Goal: Task Accomplishment & Management: Manage account settings

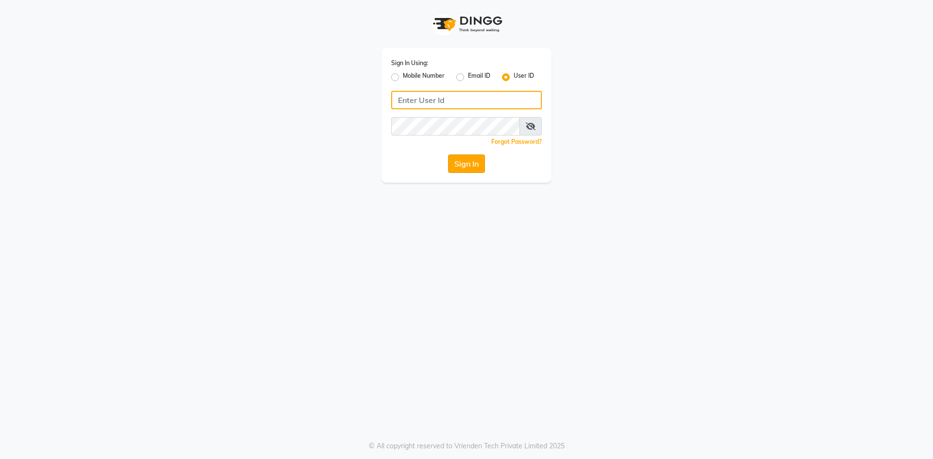
type input "noheasalon"
click at [472, 157] on button "Sign In" at bounding box center [466, 163] width 37 height 18
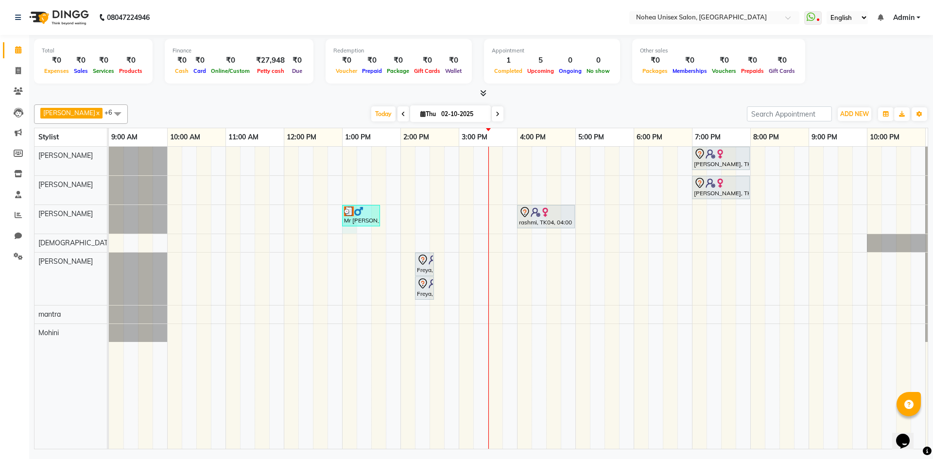
click at [352, 228] on div "[PERSON_NAME], TK03, 07:00 PM-08:00 PM, Women Hair - Haircut SR Stylist [PERSON…" at bounding box center [546, 298] width 874 height 302
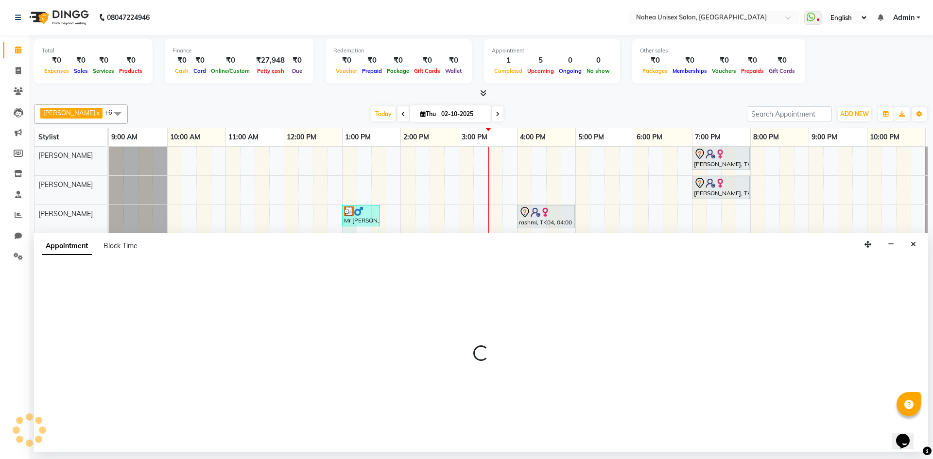
select select "80899"
select select "780"
select select "tentative"
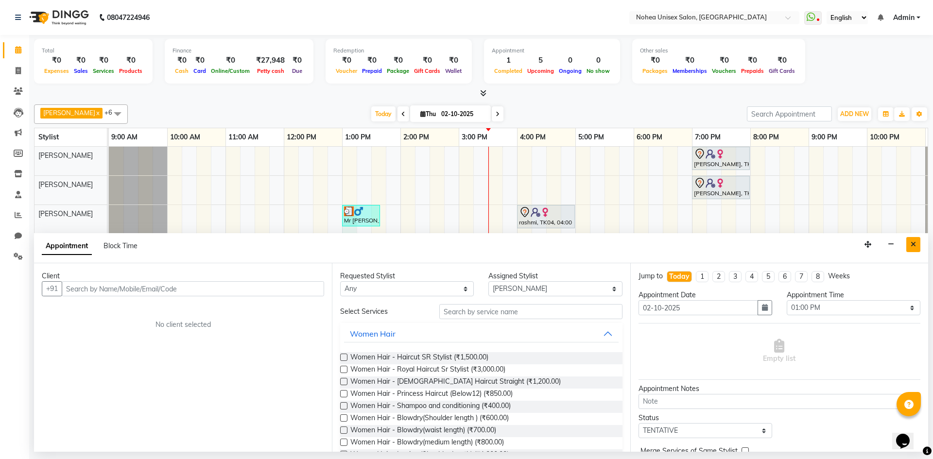
click at [911, 245] on icon "Close" at bounding box center [912, 244] width 5 height 7
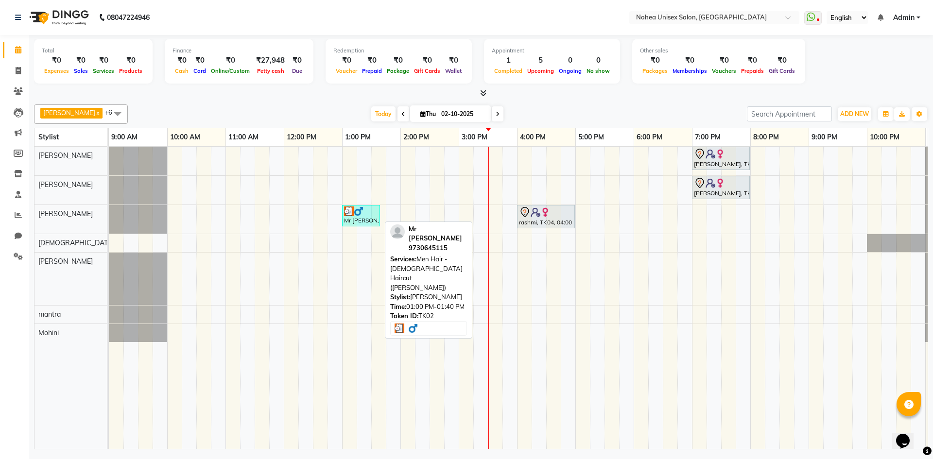
click at [370, 209] on div at bounding box center [361, 211] width 34 height 10
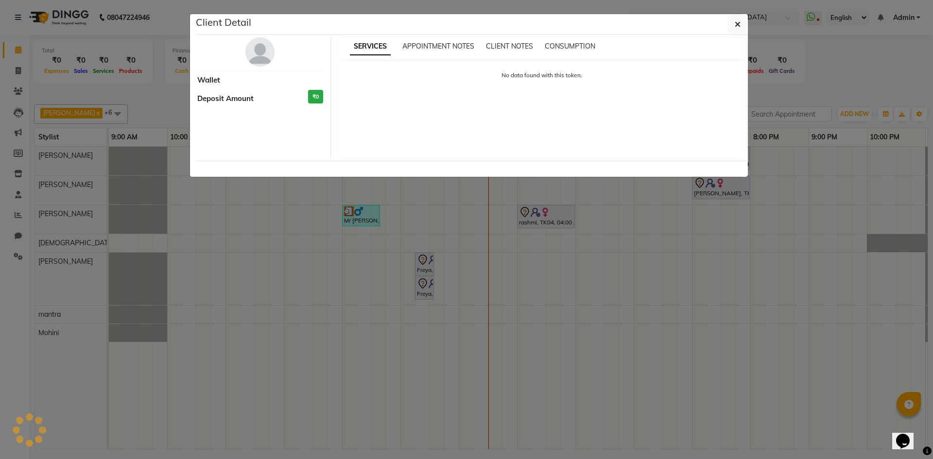
select select "3"
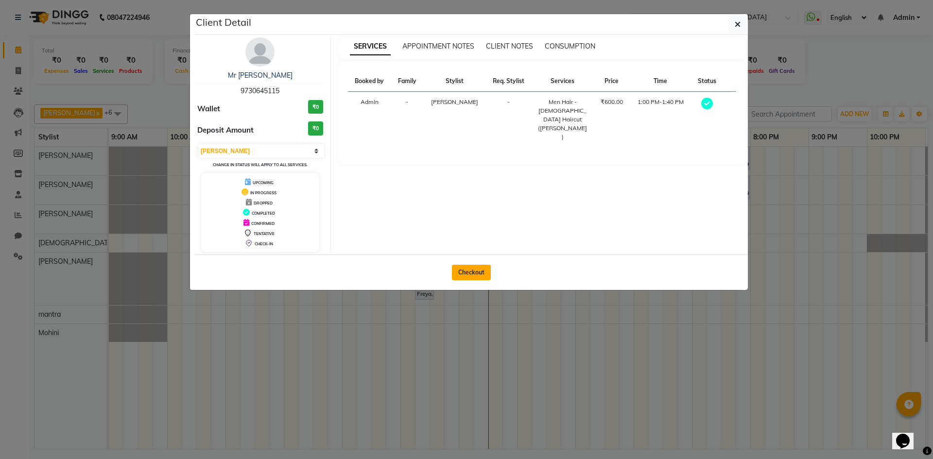
click at [476, 267] on button "Checkout" at bounding box center [471, 273] width 39 height 16
select select "service"
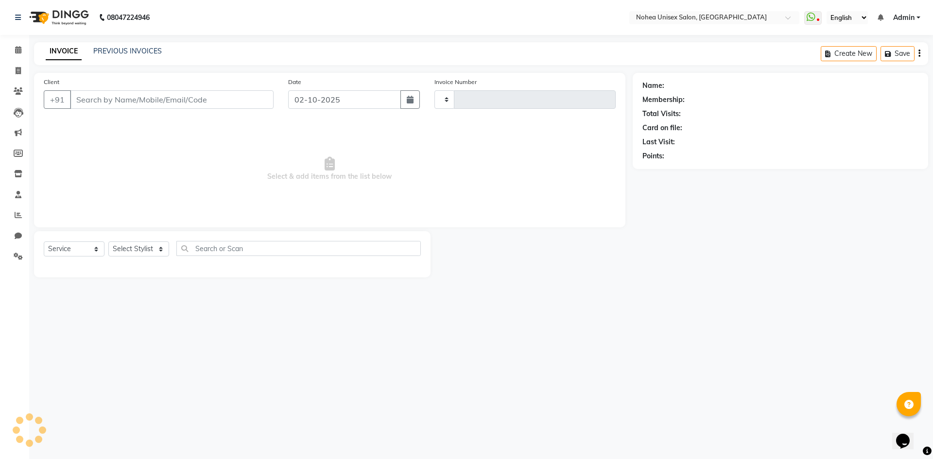
type input "2426"
select select "8009"
type input "9730645115"
select select "80899"
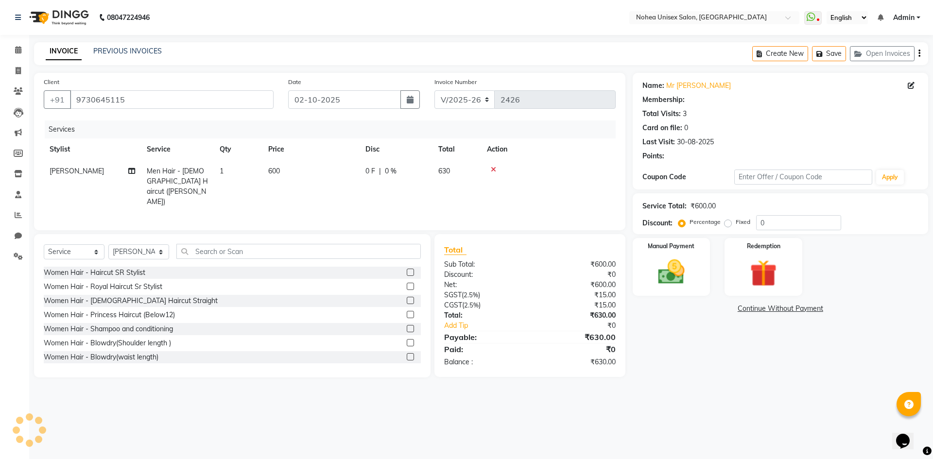
select select "1: Object"
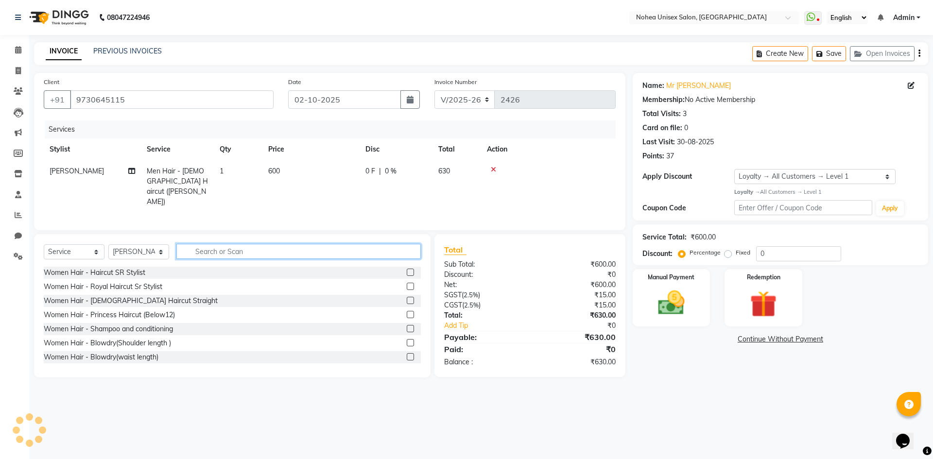
click at [192, 248] on input "text" at bounding box center [298, 251] width 244 height 15
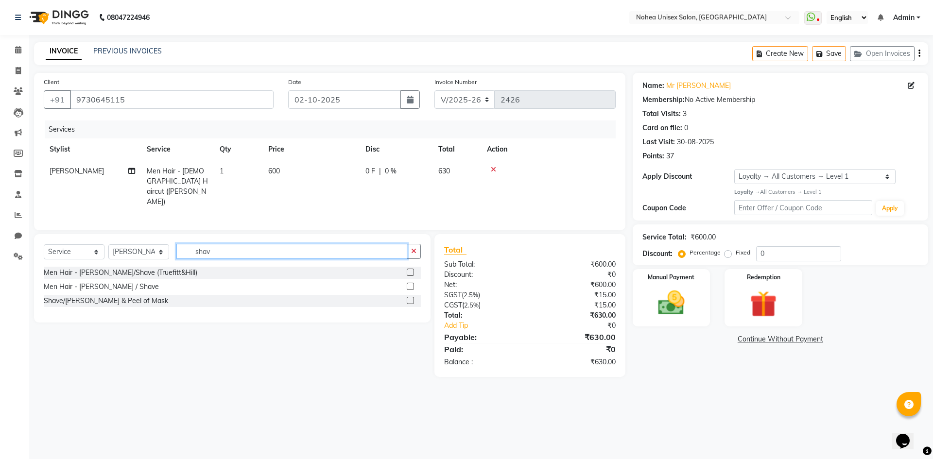
type input "shav"
click at [411, 283] on label at bounding box center [410, 286] width 7 height 7
click at [411, 284] on input "checkbox" at bounding box center [410, 287] width 6 height 6
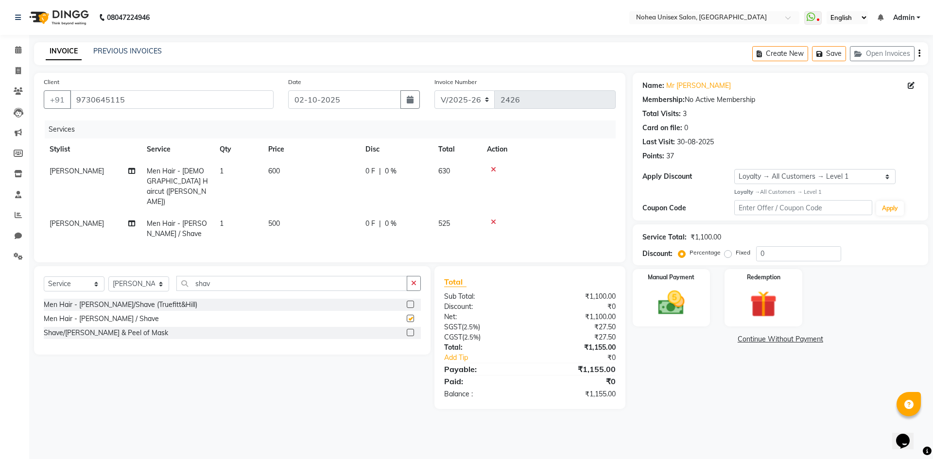
checkbox input "false"
click at [413, 280] on icon "button" at bounding box center [413, 283] width 5 height 7
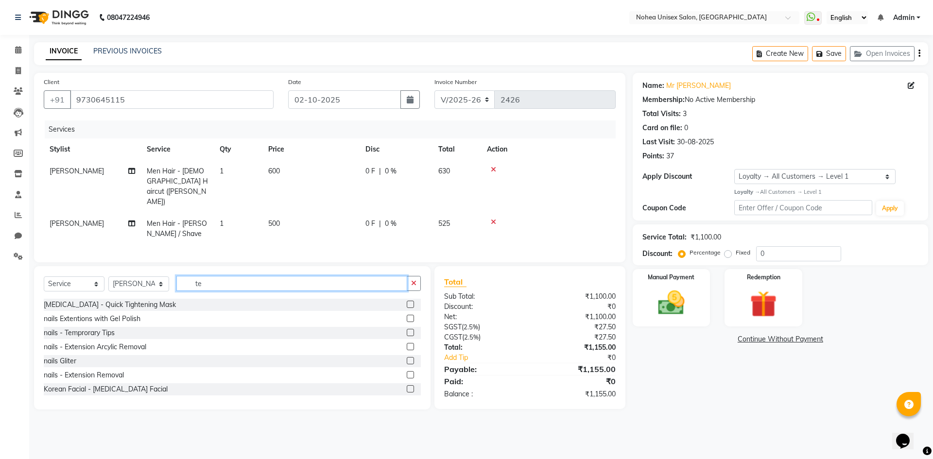
scroll to position [30, 0]
type input "te"
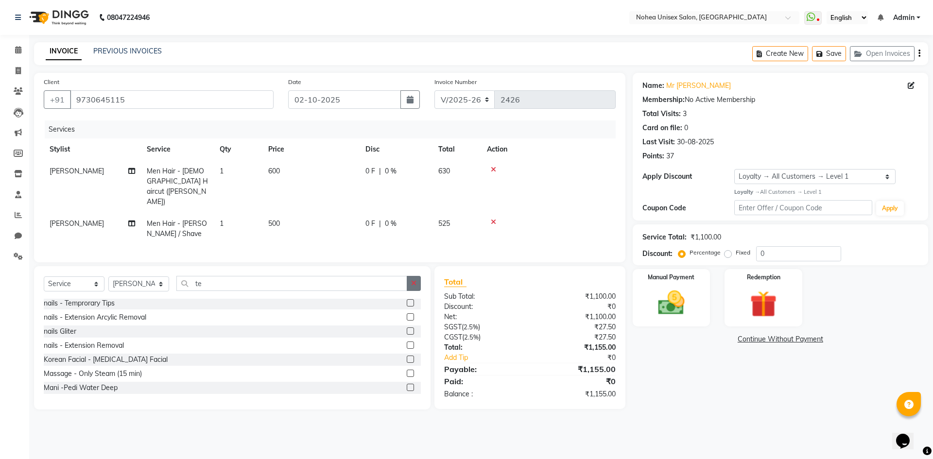
click at [418, 276] on button "button" at bounding box center [414, 283] width 14 height 15
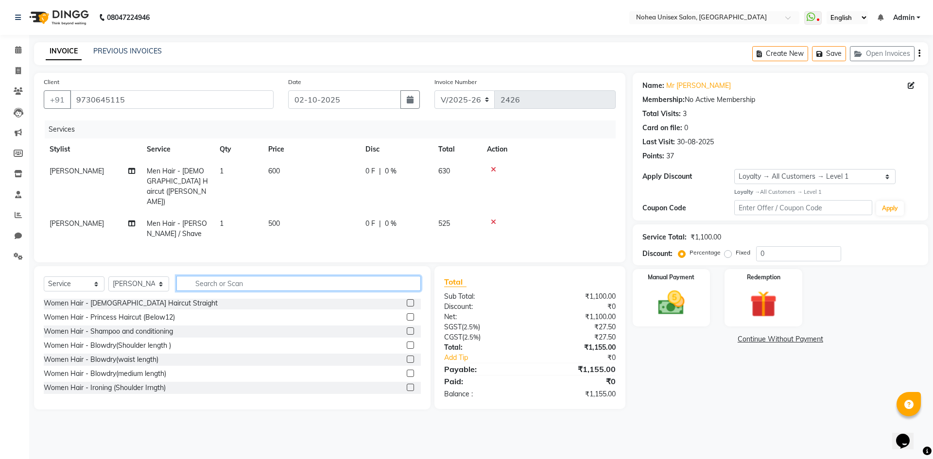
click at [211, 276] on input "text" at bounding box center [298, 283] width 244 height 15
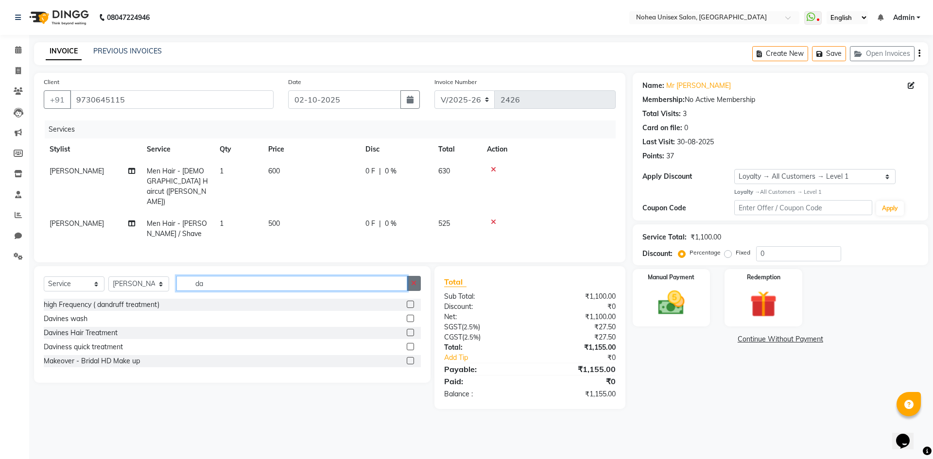
type input "da"
click at [416, 280] on icon "button" at bounding box center [413, 283] width 5 height 7
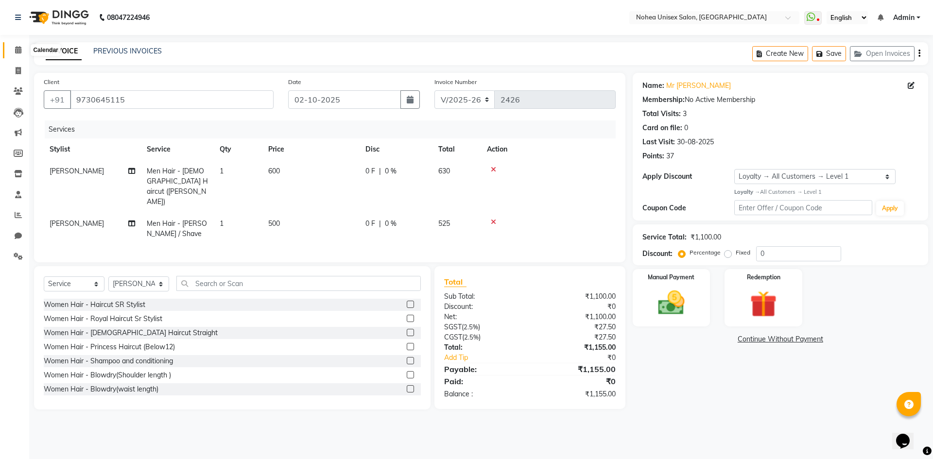
click at [17, 49] on icon at bounding box center [18, 49] width 6 height 7
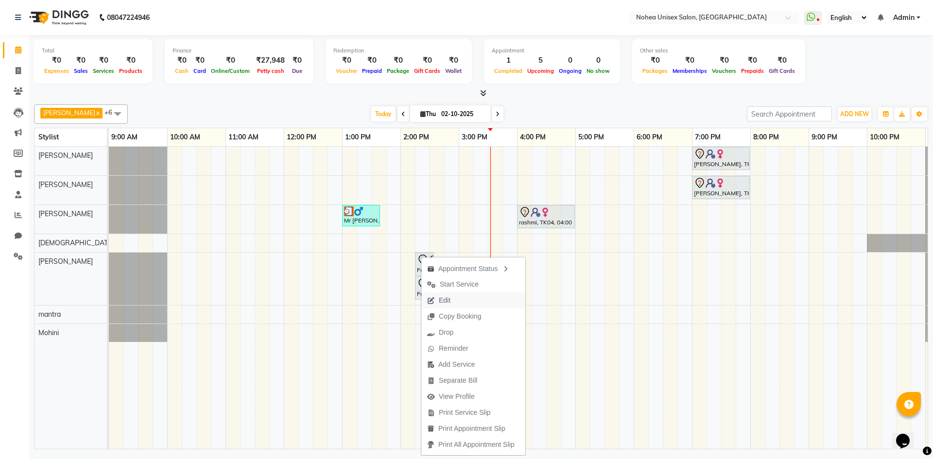
click at [463, 295] on button "Edit" at bounding box center [473, 300] width 104 height 16
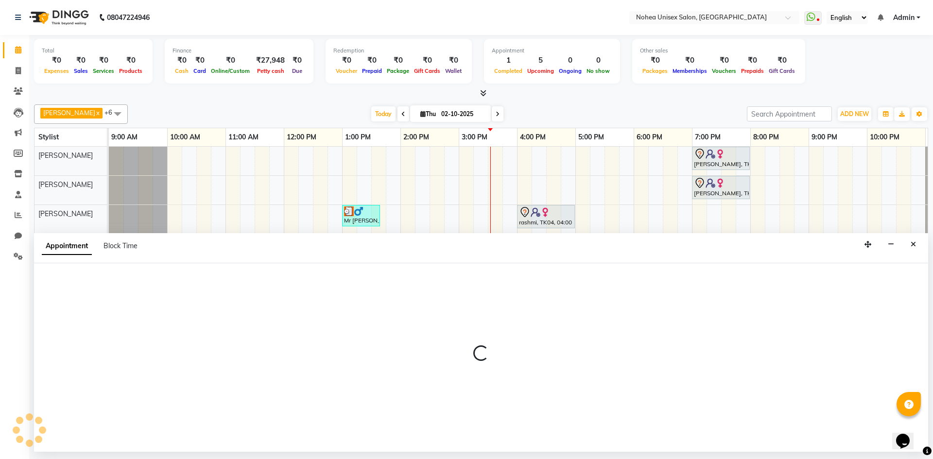
select select "tentative"
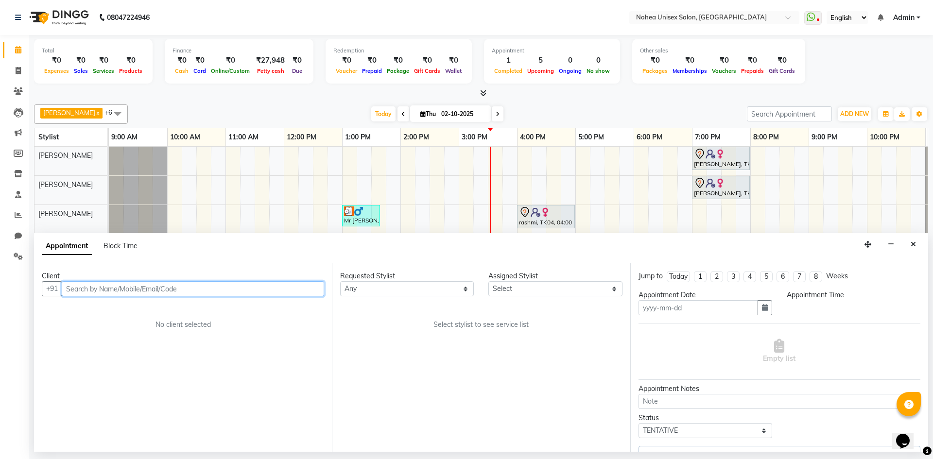
type input "02-10-2025"
select select "855"
select select "85390"
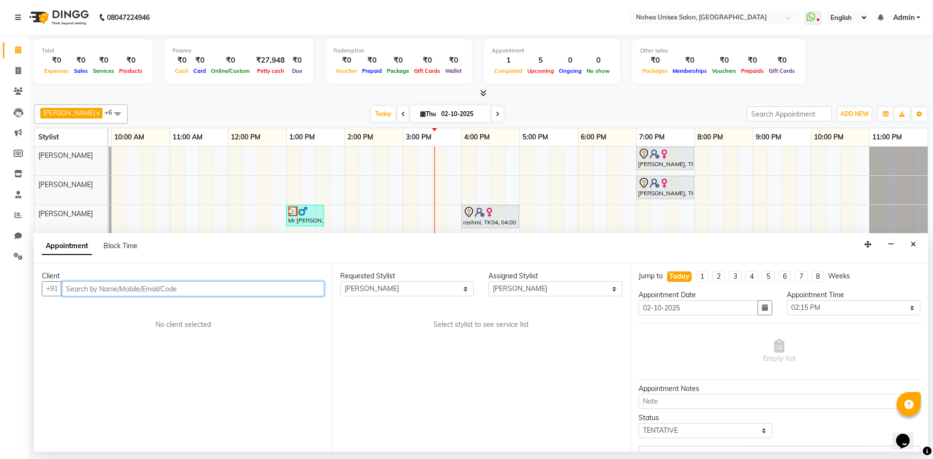
select select "4057"
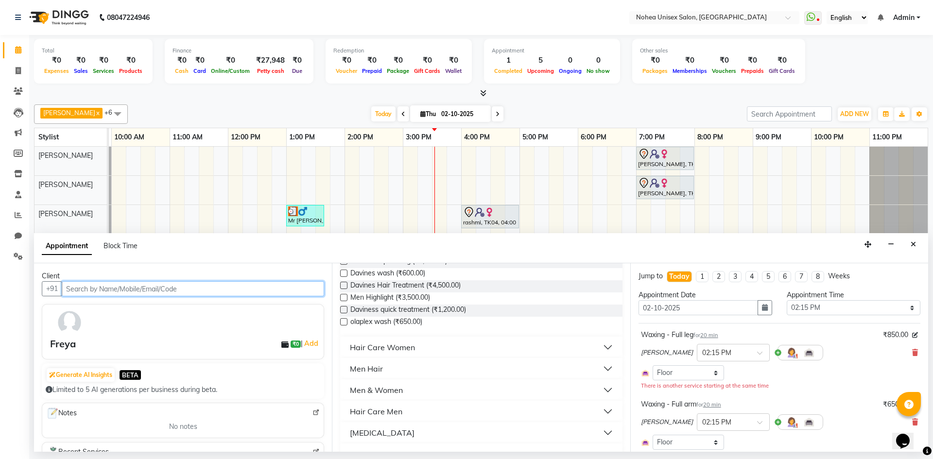
scroll to position [486, 0]
click at [397, 407] on div "Hair Care Men" at bounding box center [376, 411] width 52 height 12
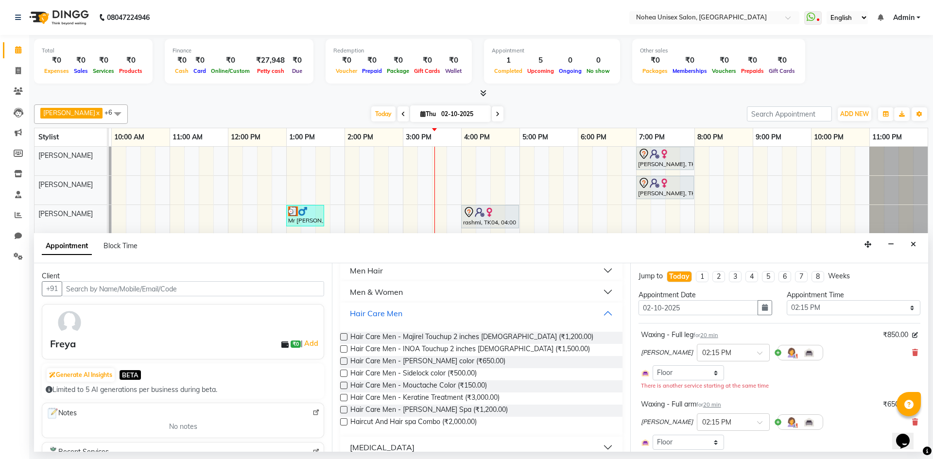
scroll to position [534, 0]
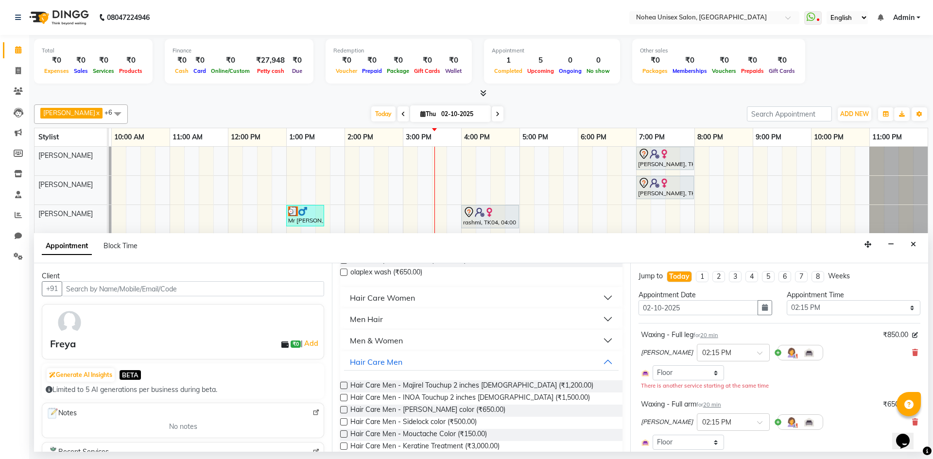
click at [419, 314] on button "Men Hair" at bounding box center [481, 318] width 274 height 17
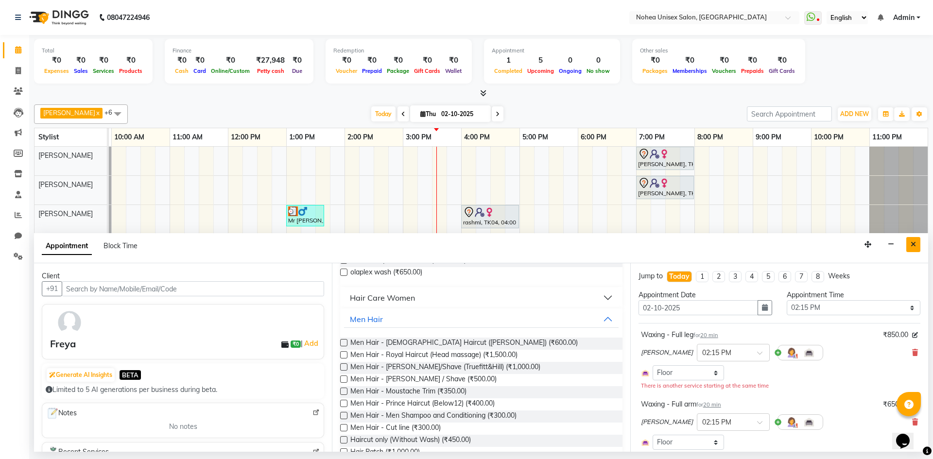
click at [907, 237] on button "Close" at bounding box center [913, 244] width 14 height 15
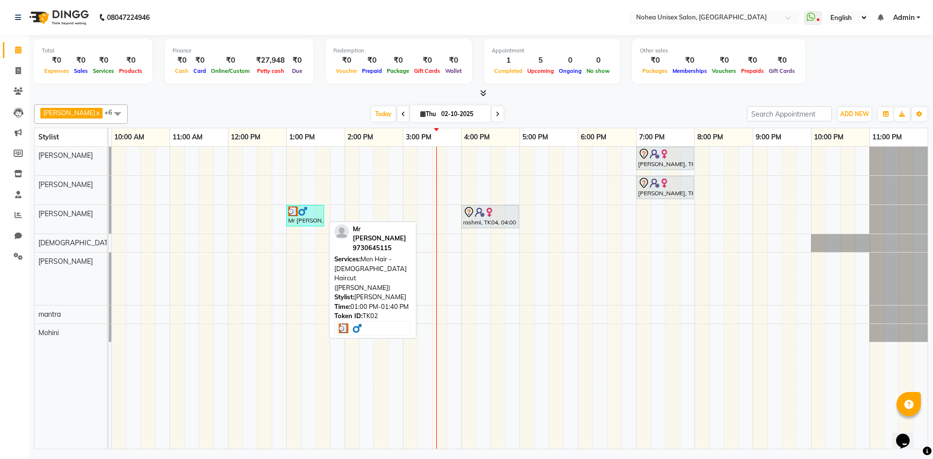
click at [304, 218] on div "Mr [PERSON_NAME], TK02, 01:00 PM-01:40 PM, Men Hair - [DEMOGRAPHIC_DATA] Haircu…" at bounding box center [305, 215] width 36 height 18
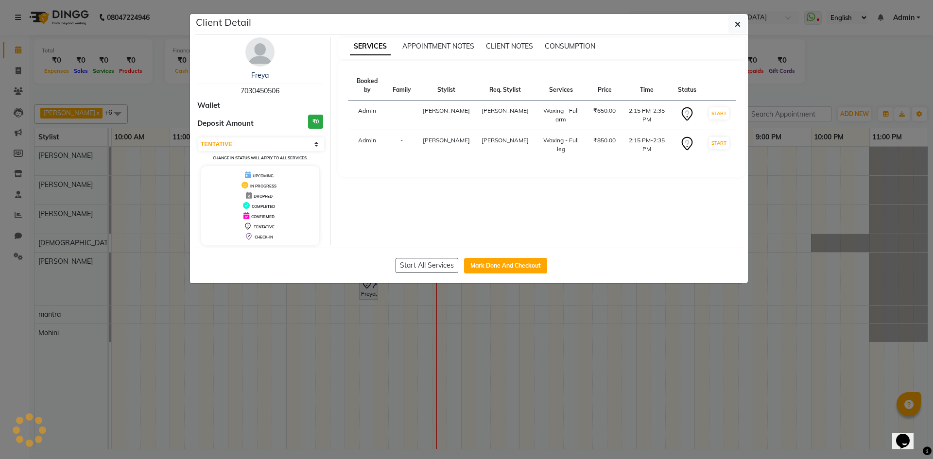
select select "3"
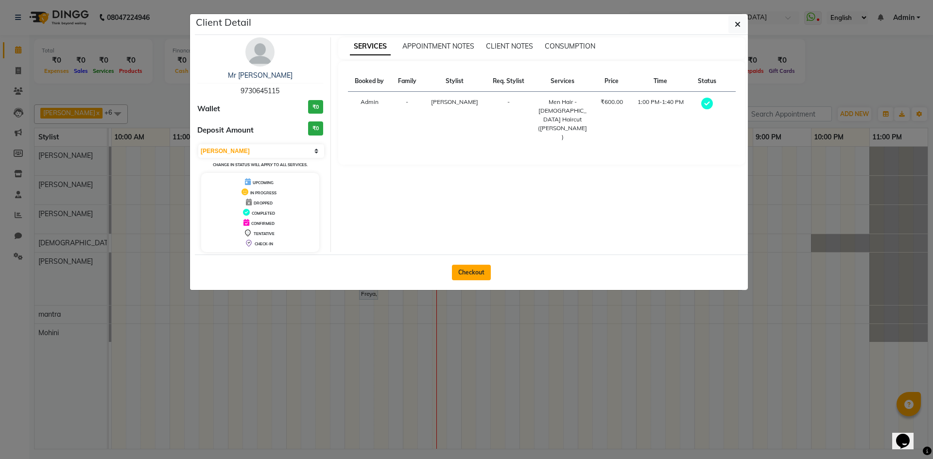
click at [458, 271] on button "Checkout" at bounding box center [471, 273] width 39 height 16
select select "service"
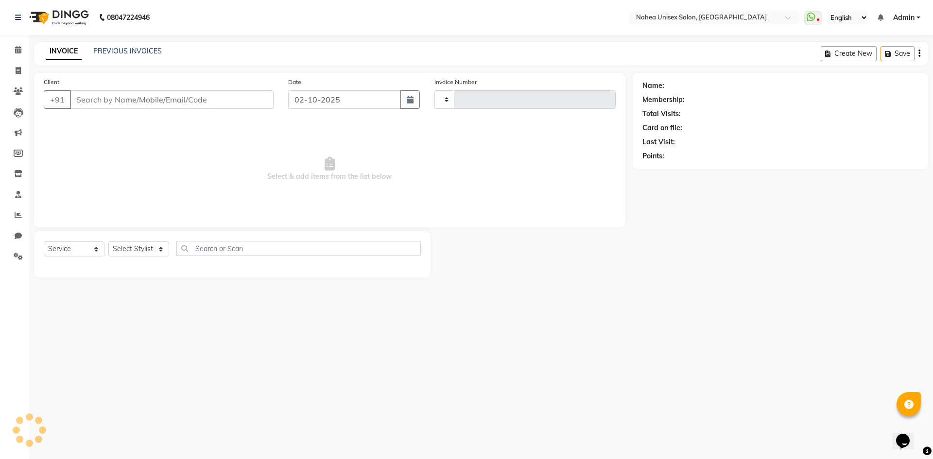
type input "2426"
select select "8009"
type input "9730645115"
select select "80899"
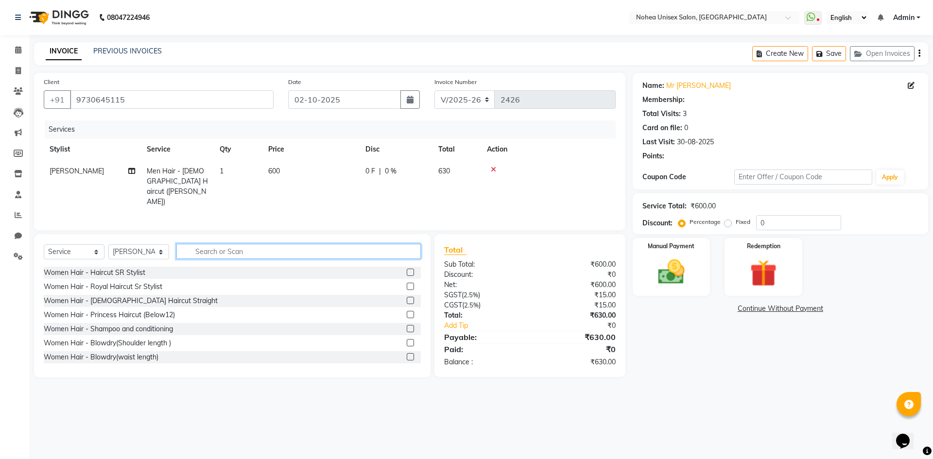
click at [203, 247] on input "text" at bounding box center [298, 251] width 244 height 15
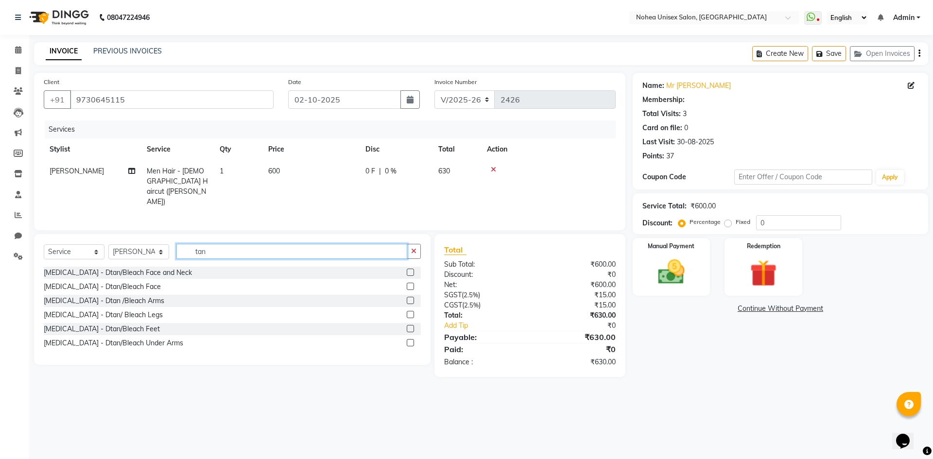
type input "tan"
click at [409, 272] on label at bounding box center [410, 272] width 7 height 7
click at [409, 272] on input "checkbox" at bounding box center [410, 273] width 6 height 6
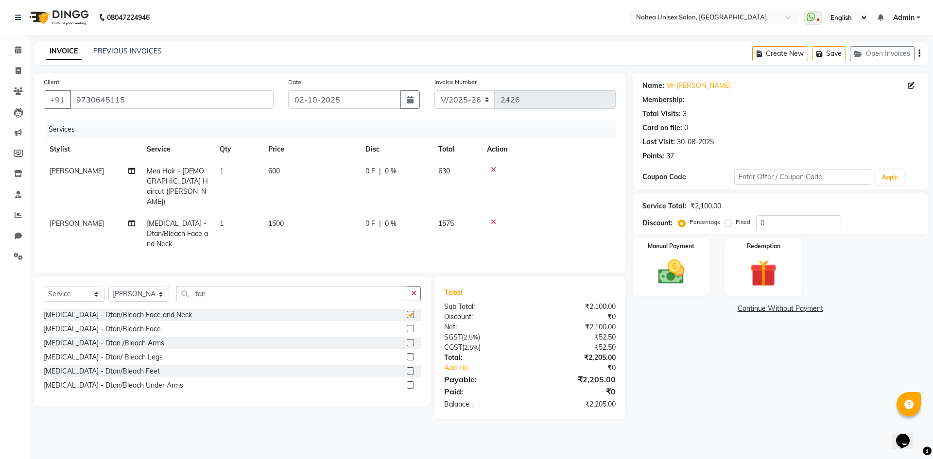
checkbox input "false"
click at [253, 286] on input "tan" at bounding box center [291, 293] width 231 height 15
type input "t"
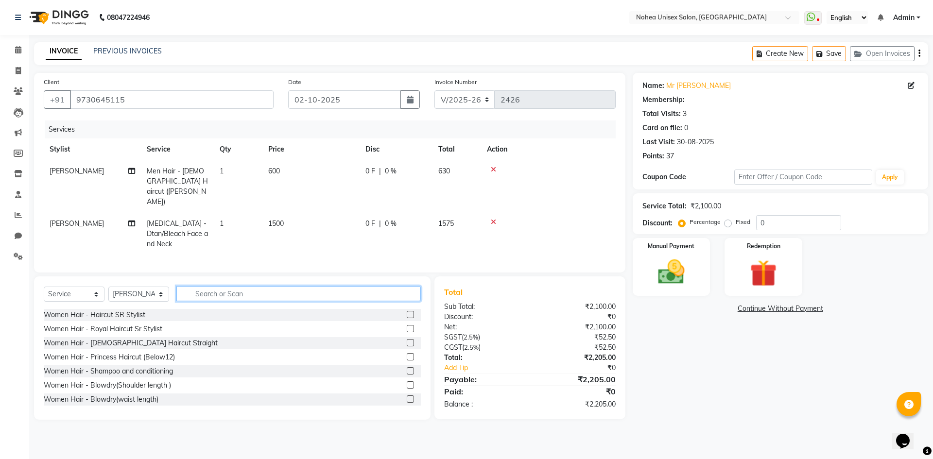
click at [233, 286] on input "text" at bounding box center [298, 293] width 244 height 15
type input "l"
click at [490, 213] on td at bounding box center [548, 234] width 135 height 42
click at [494, 219] on icon at bounding box center [493, 222] width 5 height 7
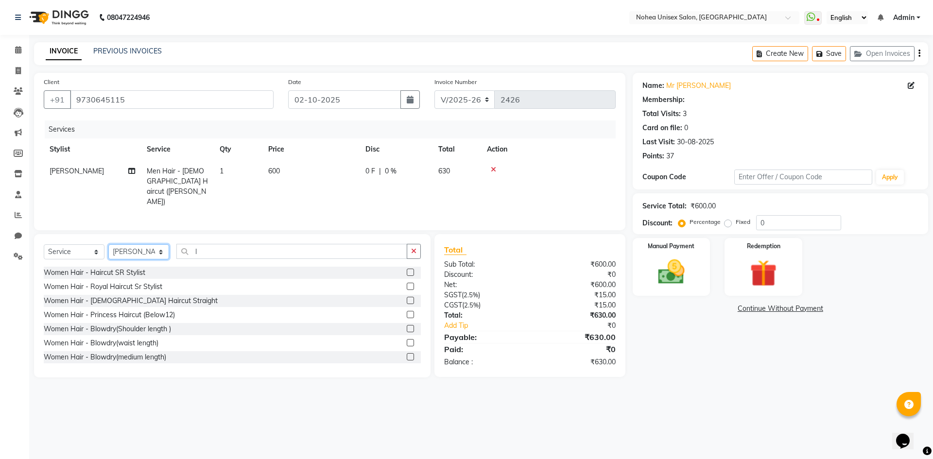
click at [132, 250] on select "Select Stylist [PERSON_NAME] Imlikala [PERSON_NAME] Kaif Manager mantra Mohini …" at bounding box center [138, 251] width 61 height 15
select select "87937"
click at [108, 244] on select "Select Stylist [PERSON_NAME] Imlikala [PERSON_NAME] Kaif Manager mantra Mohini …" at bounding box center [138, 251] width 61 height 15
click at [205, 247] on input "l" at bounding box center [291, 251] width 231 height 15
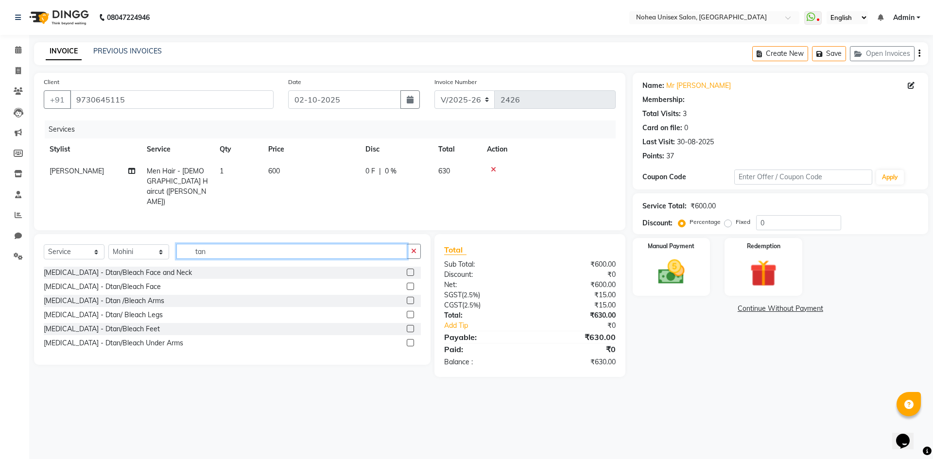
type input "tan"
click at [410, 269] on label at bounding box center [410, 272] width 7 height 7
click at [410, 270] on input "checkbox" at bounding box center [410, 273] width 6 height 6
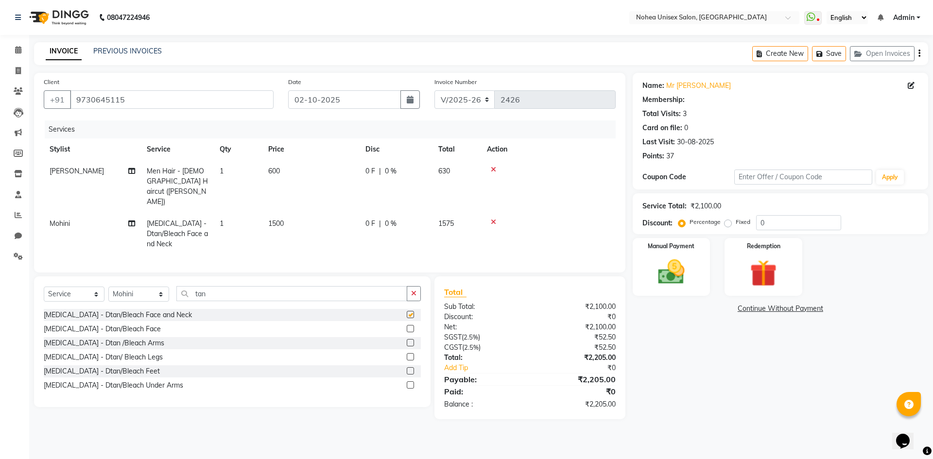
checkbox input "false"
click at [240, 286] on input "tan" at bounding box center [291, 293] width 231 height 15
type input "t"
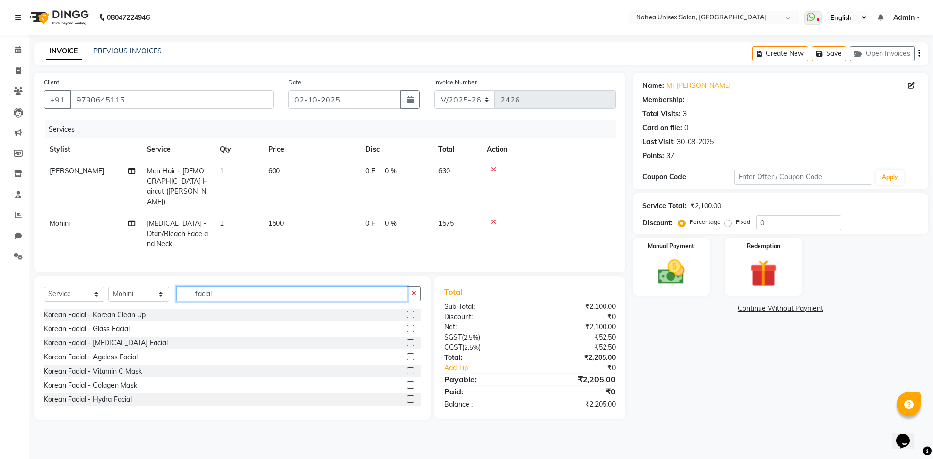
type input "facial"
click at [407, 311] on label at bounding box center [410, 314] width 7 height 7
click at [407, 312] on input "checkbox" at bounding box center [410, 315] width 6 height 6
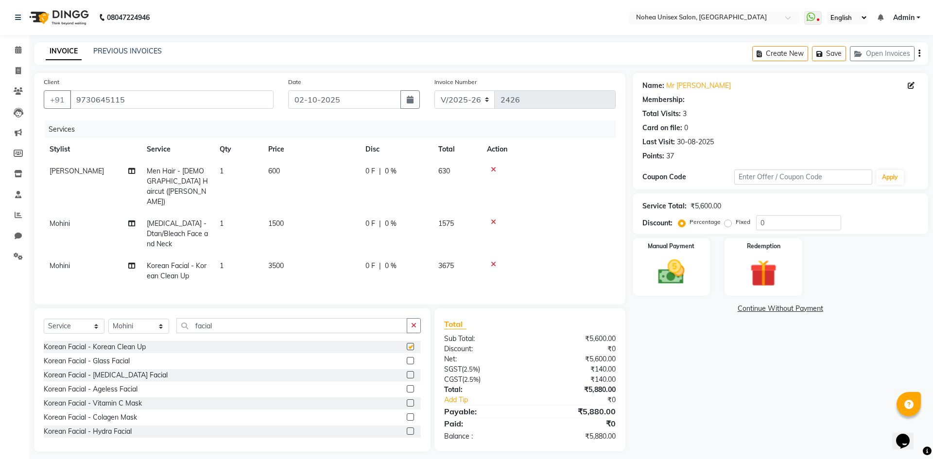
checkbox input "false"
click at [308, 318] on input "facial" at bounding box center [291, 325] width 231 height 15
type input "f"
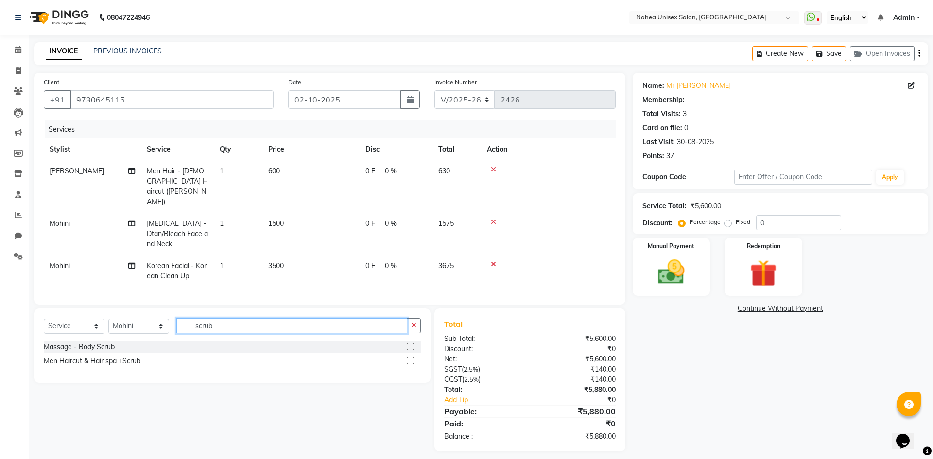
type input "scrub"
click at [411, 357] on label at bounding box center [410, 360] width 7 height 7
click at [411, 358] on input "checkbox" at bounding box center [410, 361] width 6 height 6
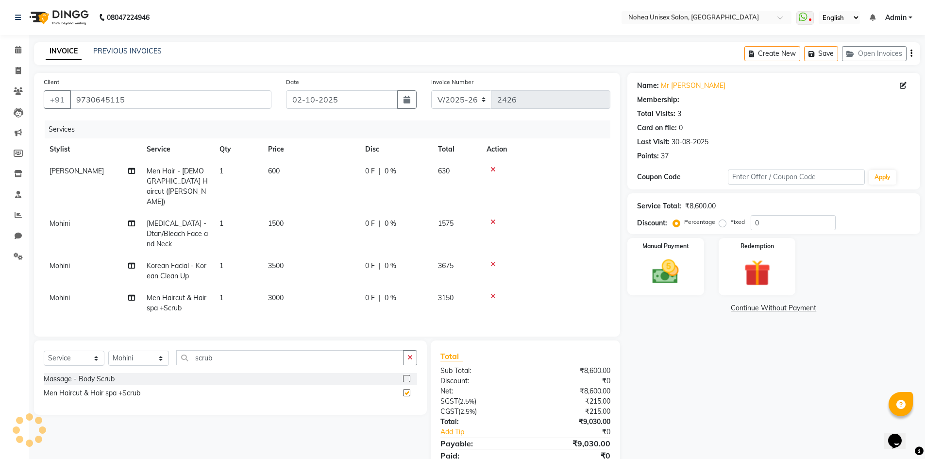
checkbox input "false"
click at [285, 287] on td "3000" at bounding box center [310, 303] width 97 height 32
select select "87937"
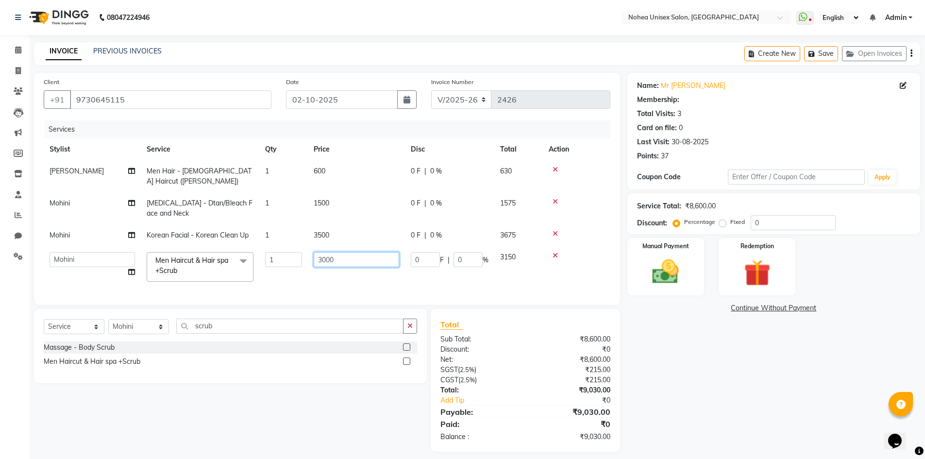
click at [349, 252] on input "3000" at bounding box center [356, 259] width 85 height 15
click at [552, 245] on tbody "[PERSON_NAME] Men Hair - [DEMOGRAPHIC_DATA] Haircut ([PERSON_NAME]) 1 600 0 F |…" at bounding box center [327, 223] width 567 height 127
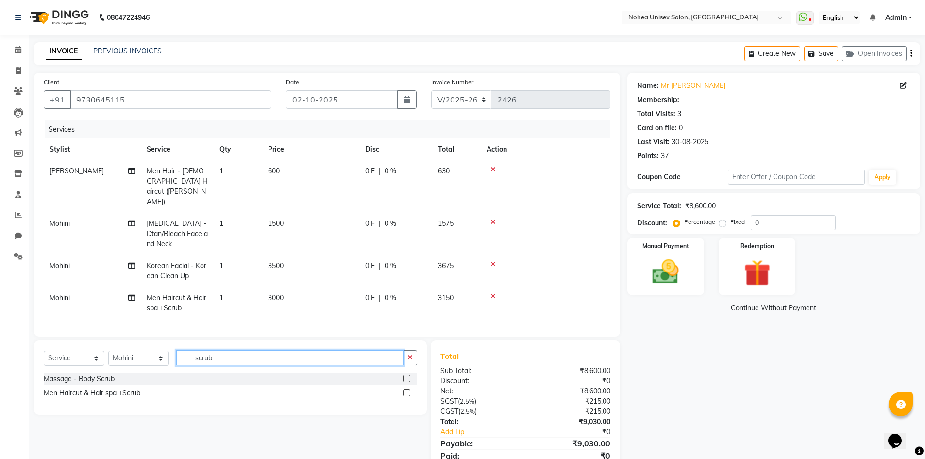
click at [289, 350] on input "scrub" at bounding box center [289, 357] width 227 height 15
type input "s"
type input "lore"
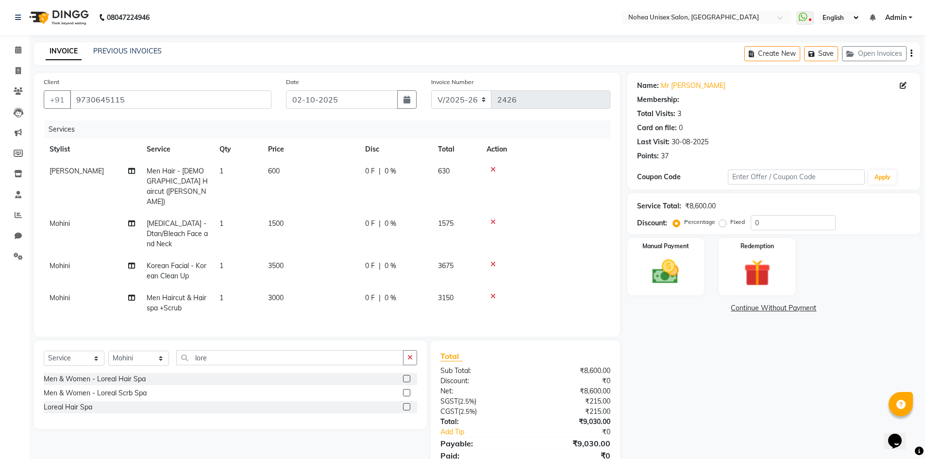
click at [408, 389] on label at bounding box center [406, 392] width 7 height 7
click at [408, 390] on input "checkbox" at bounding box center [406, 393] width 6 height 6
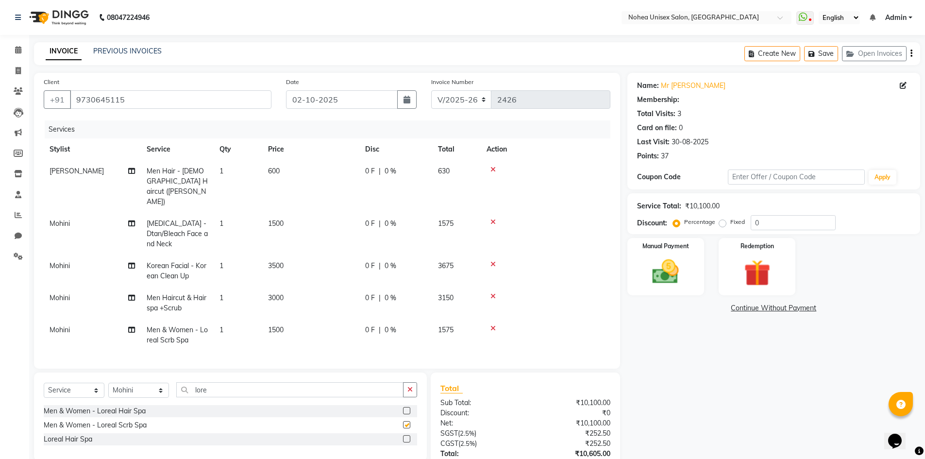
checkbox input "false"
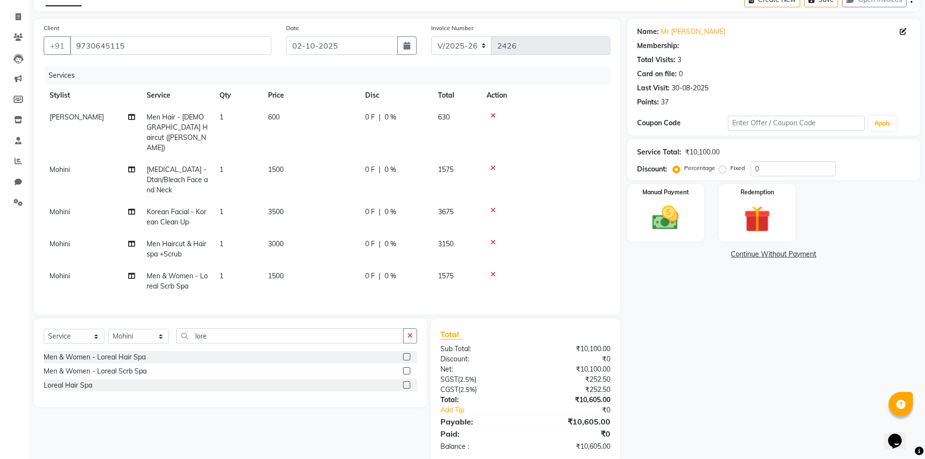
scroll to position [58, 0]
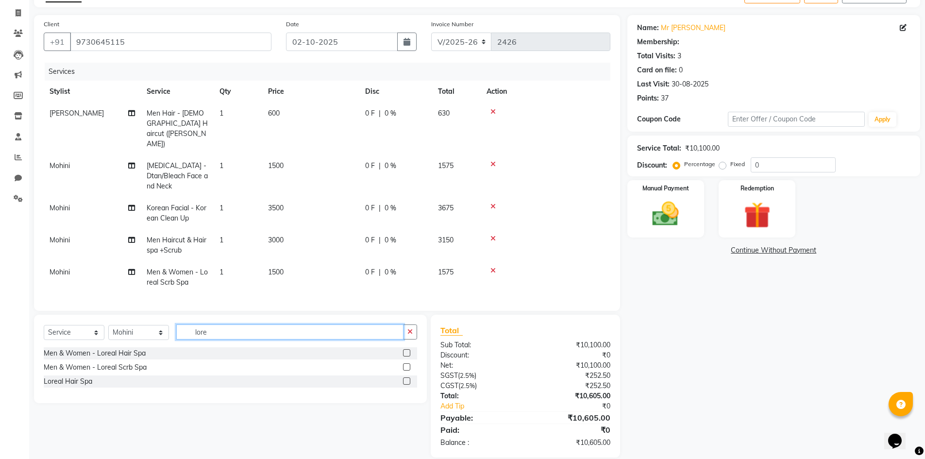
click at [296, 324] on input "lore" at bounding box center [289, 331] width 227 height 15
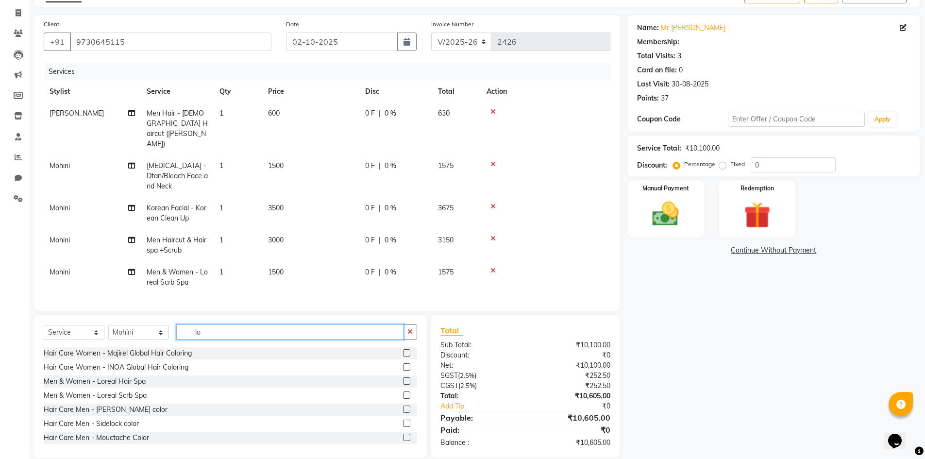
type input "l"
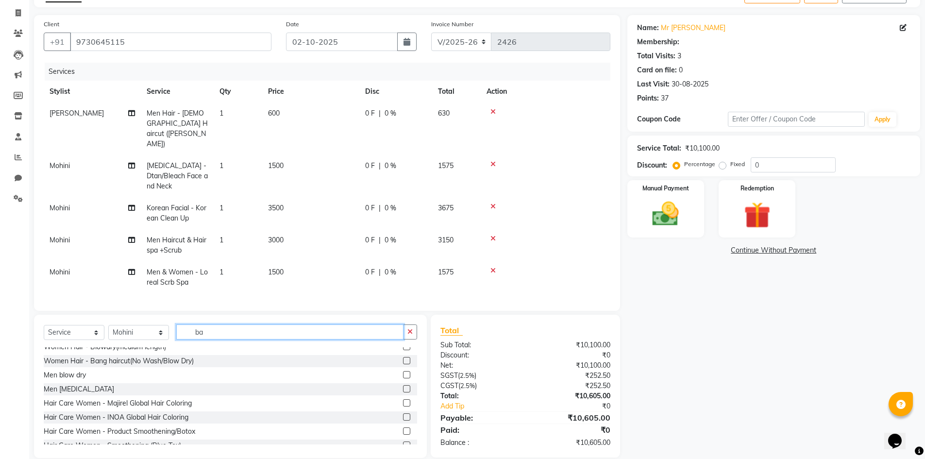
scroll to position [0, 0]
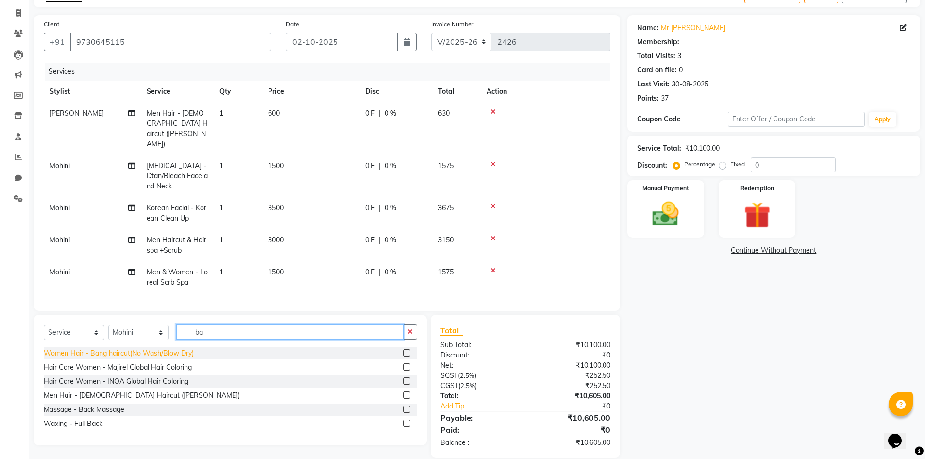
type input "b"
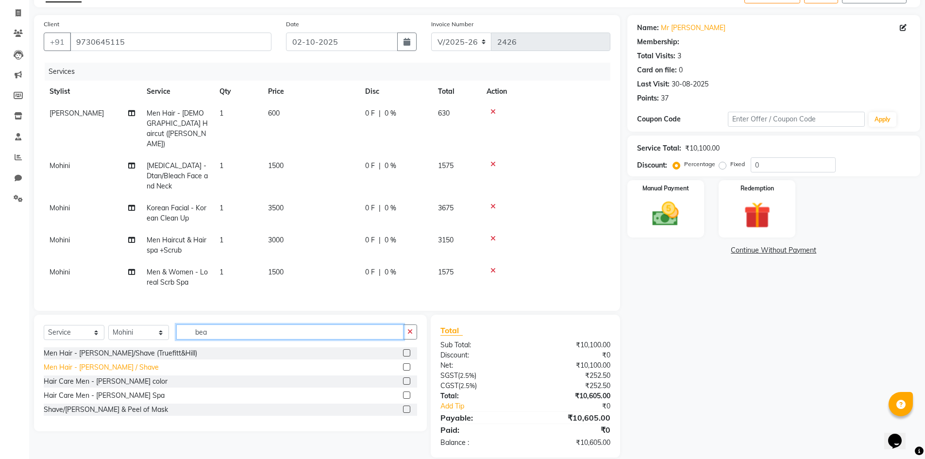
type input "bea"
click at [109, 362] on div "Men Hair - [PERSON_NAME] / Shave" at bounding box center [101, 367] width 115 height 10
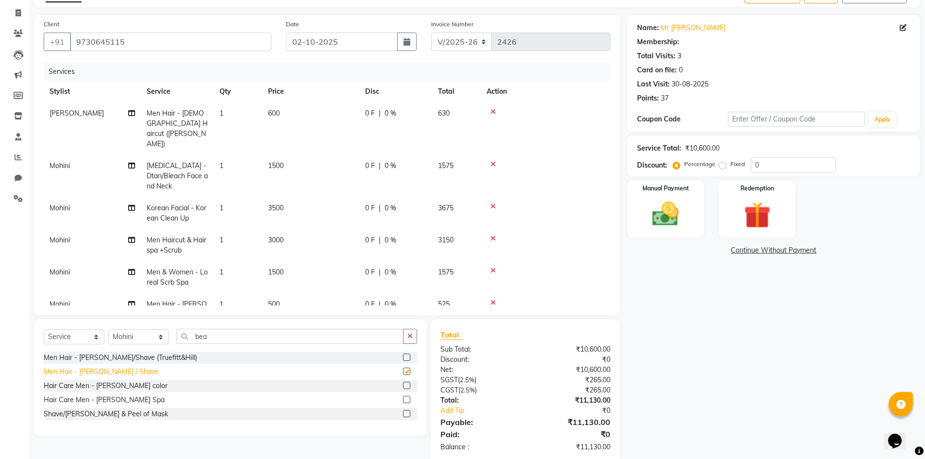
checkbox input "false"
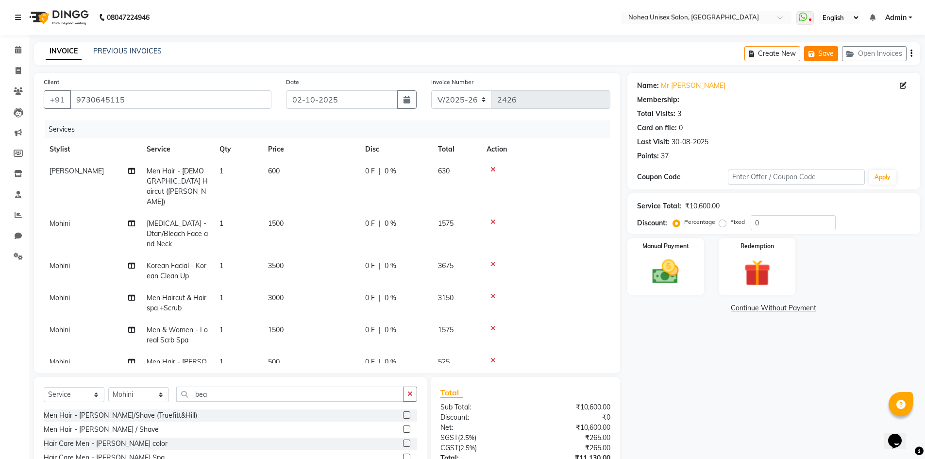
click at [813, 52] on icon "button" at bounding box center [814, 54] width 10 height 7
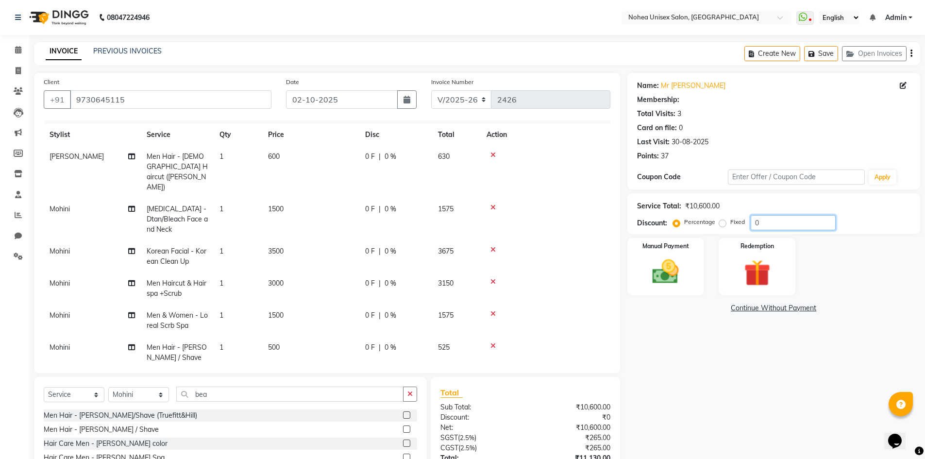
click at [768, 227] on input "0" at bounding box center [793, 222] width 85 height 15
type input "5"
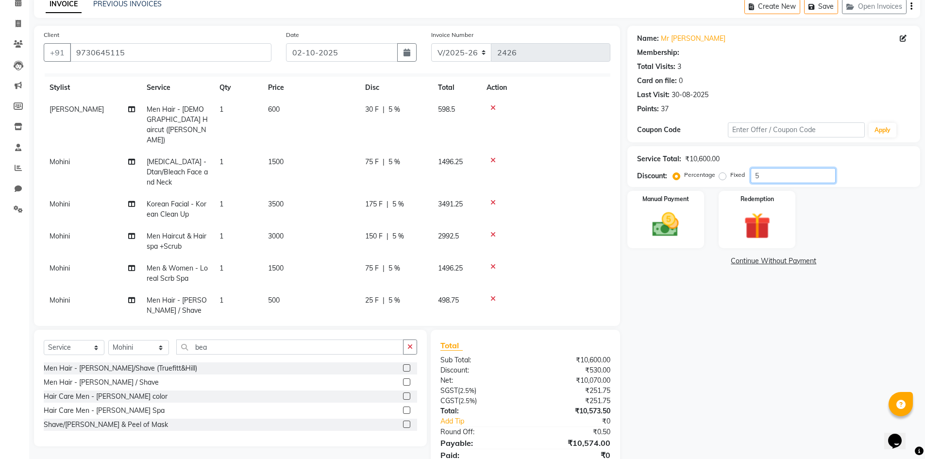
scroll to position [85, 0]
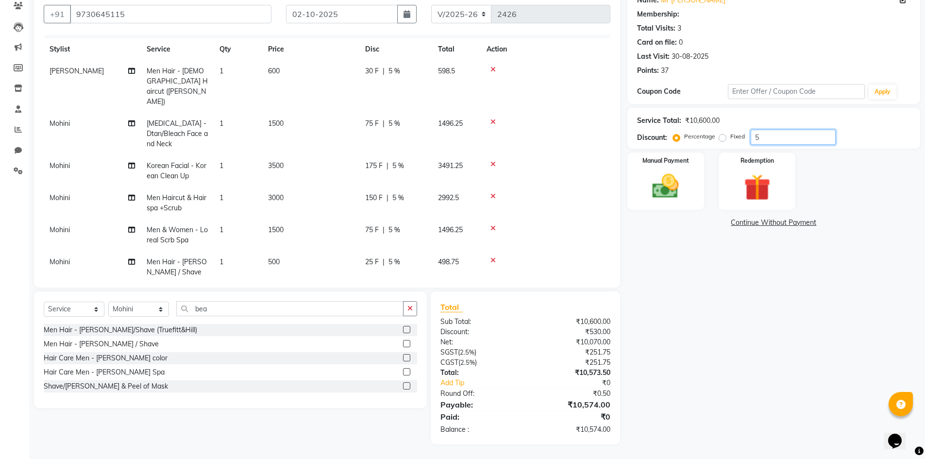
click at [774, 141] on input "5" at bounding box center [793, 137] width 85 height 15
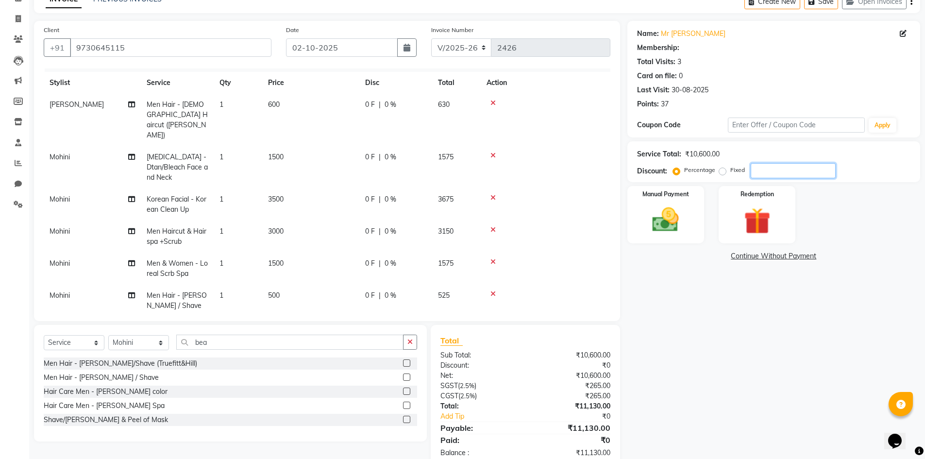
scroll to position [75, 0]
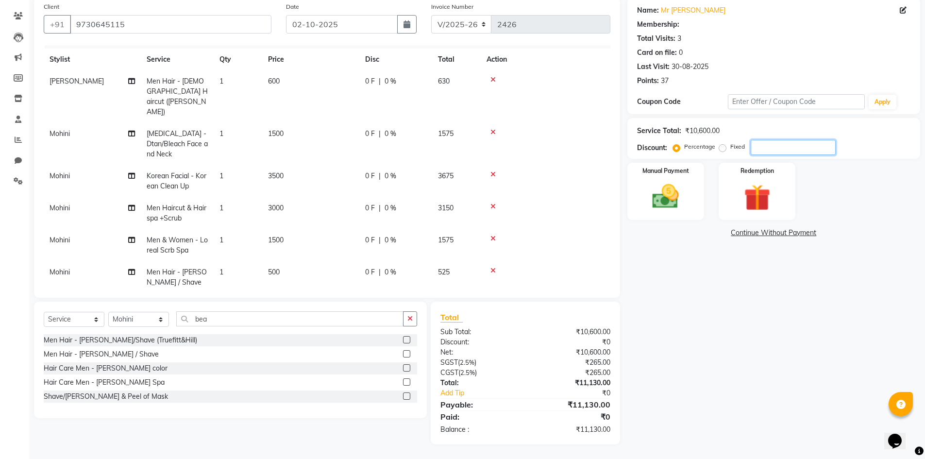
click at [757, 149] on input "number" at bounding box center [793, 147] width 85 height 15
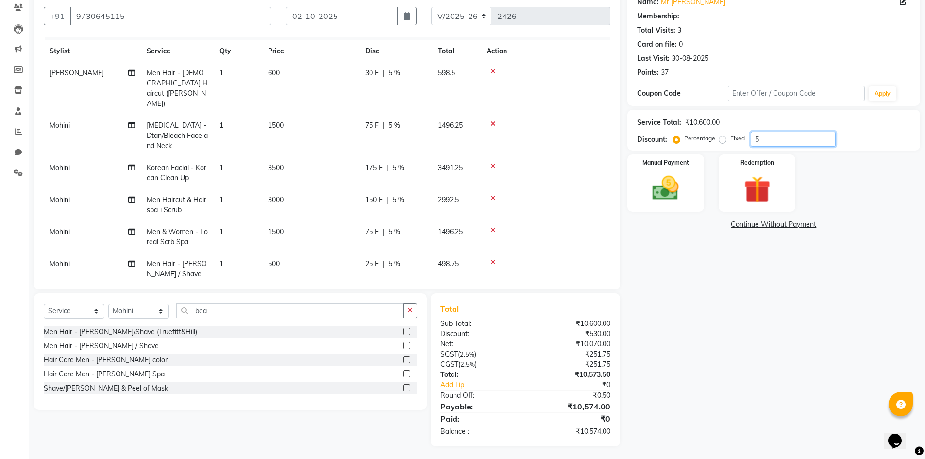
scroll to position [85, 0]
type input "5"
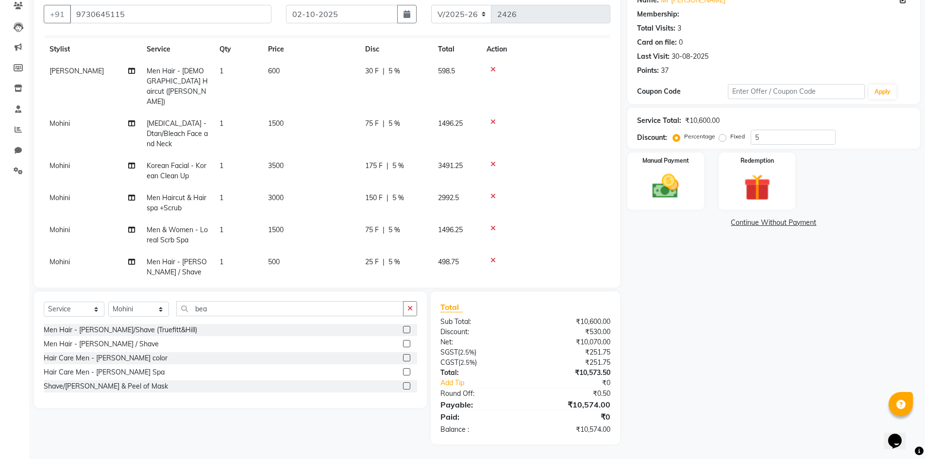
click at [785, 274] on div "Name: Mr [PERSON_NAME] Membership: Total Visits: 3 Card on file: 0 Last Visit: …" at bounding box center [778, 215] width 300 height 457
click at [683, 182] on img at bounding box center [666, 186] width 45 height 32
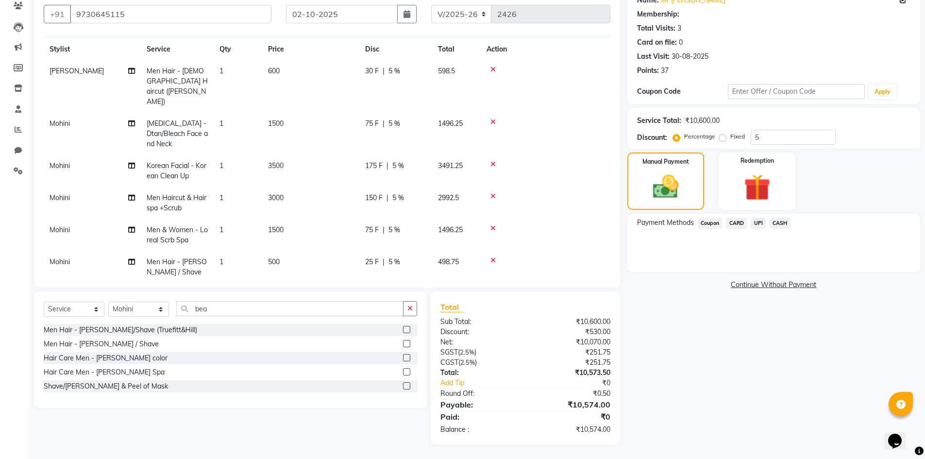
click at [731, 221] on span "CARD" at bounding box center [736, 223] width 21 height 11
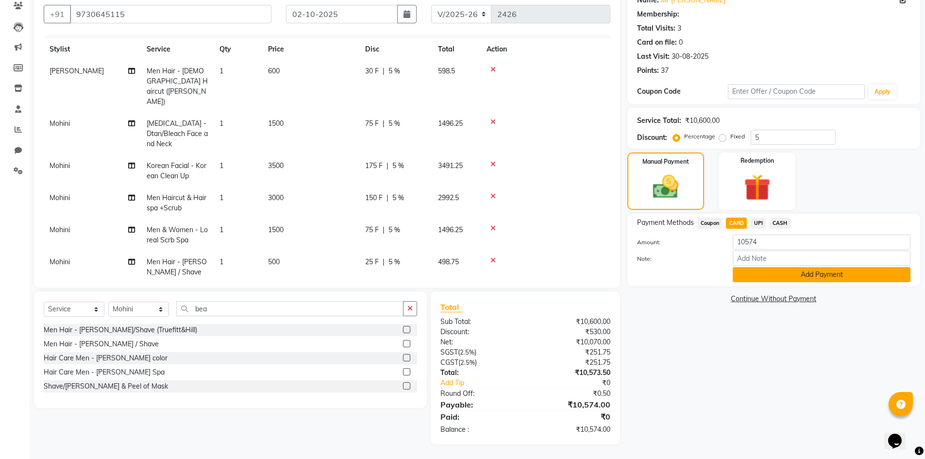
click at [810, 273] on button "Add Payment" at bounding box center [822, 274] width 178 height 15
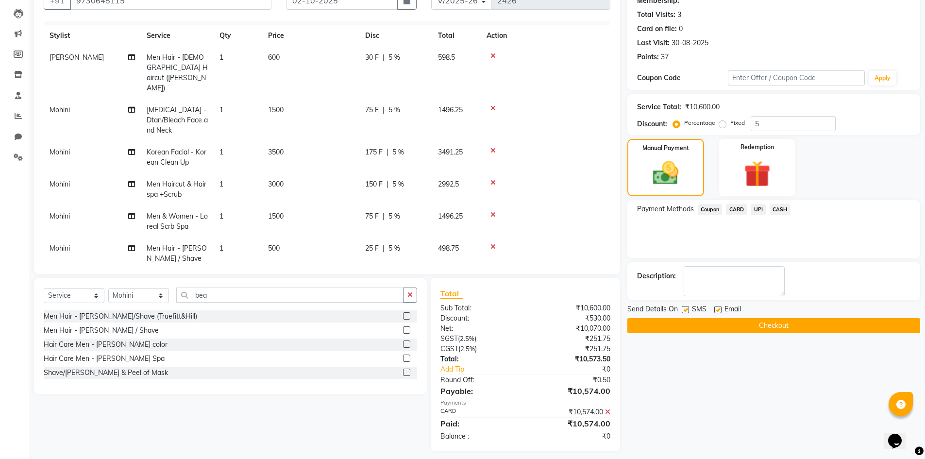
scroll to position [106, 0]
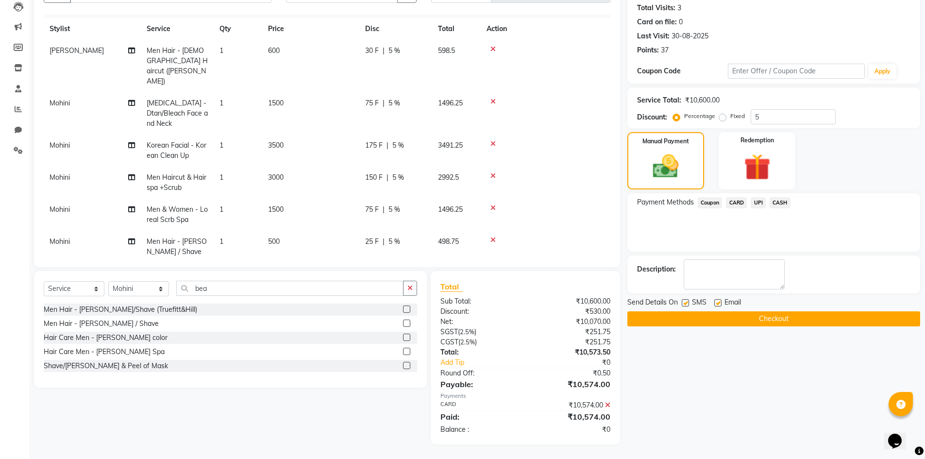
click at [717, 299] on label at bounding box center [717, 302] width 7 height 7
click at [717, 300] on input "checkbox" at bounding box center [717, 303] width 6 height 6
checkbox input "false"
click at [719, 315] on button "Checkout" at bounding box center [774, 318] width 293 height 15
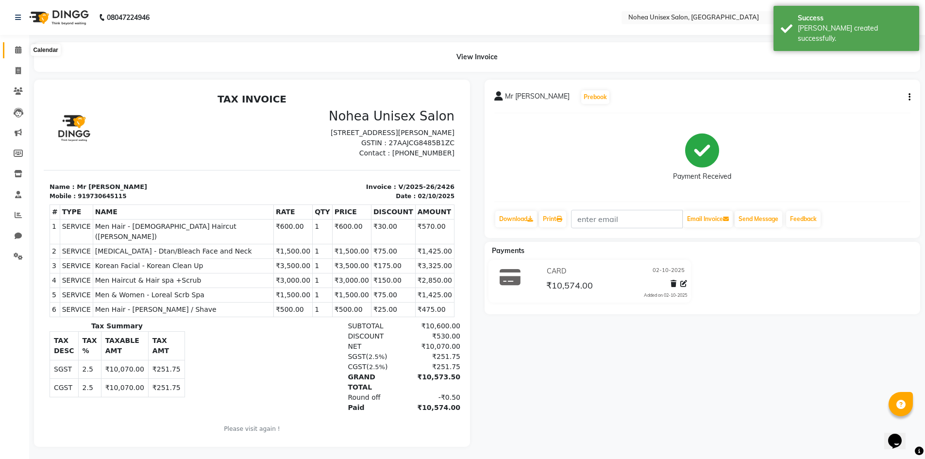
click at [17, 53] on icon at bounding box center [18, 49] width 6 height 7
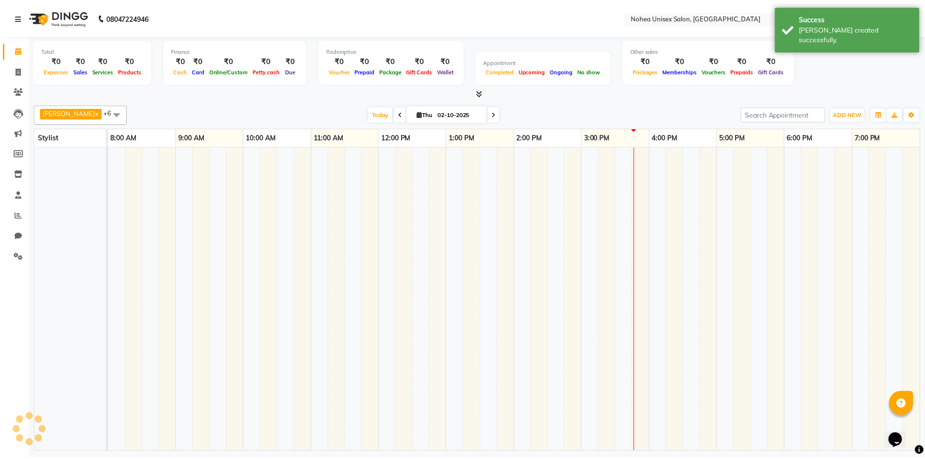
scroll to position [0, 56]
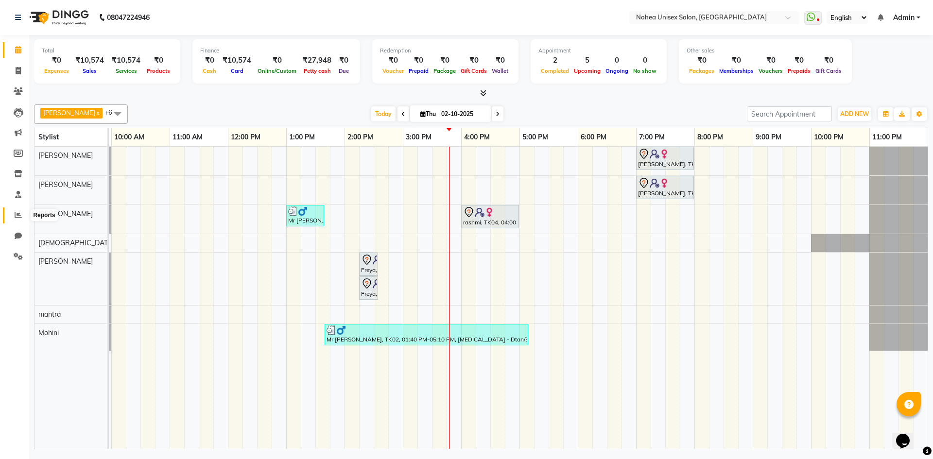
click at [14, 218] on span at bounding box center [18, 215] width 17 height 11
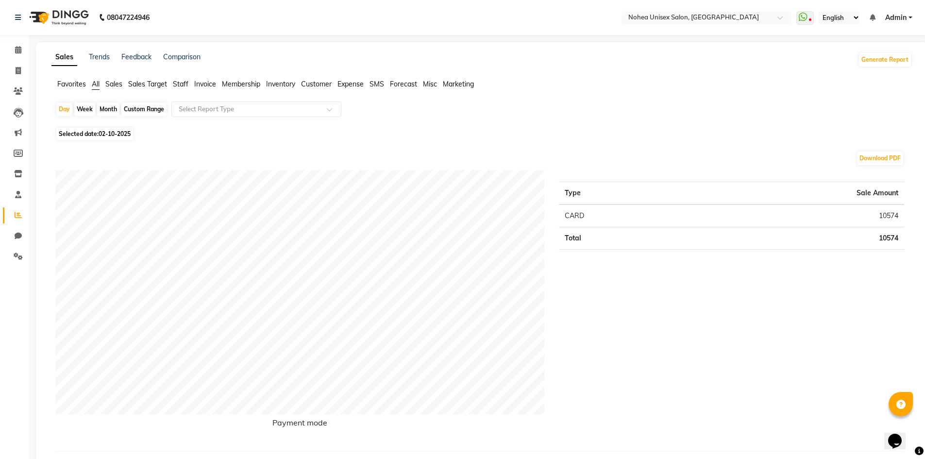
click at [183, 87] on span "Staff" at bounding box center [181, 84] width 16 height 9
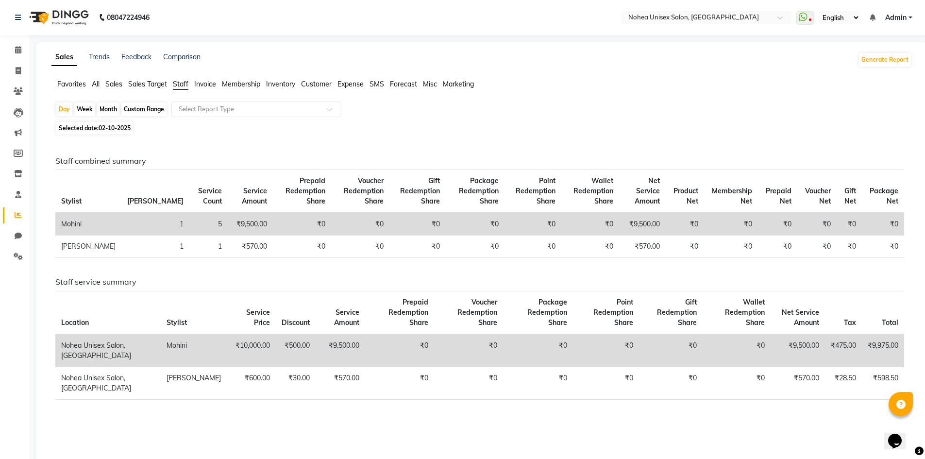
click at [106, 111] on div "Month" at bounding box center [108, 109] width 22 height 14
select select "10"
select select "2025"
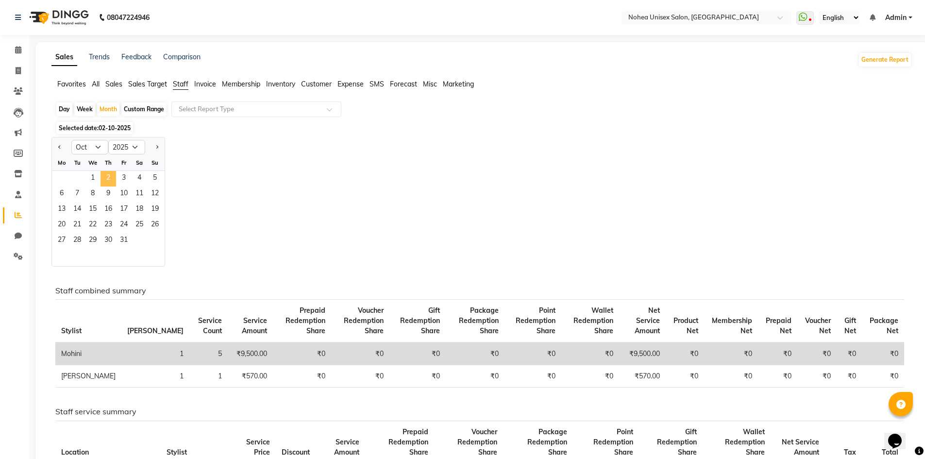
click at [113, 174] on span "2" at bounding box center [109, 179] width 16 height 16
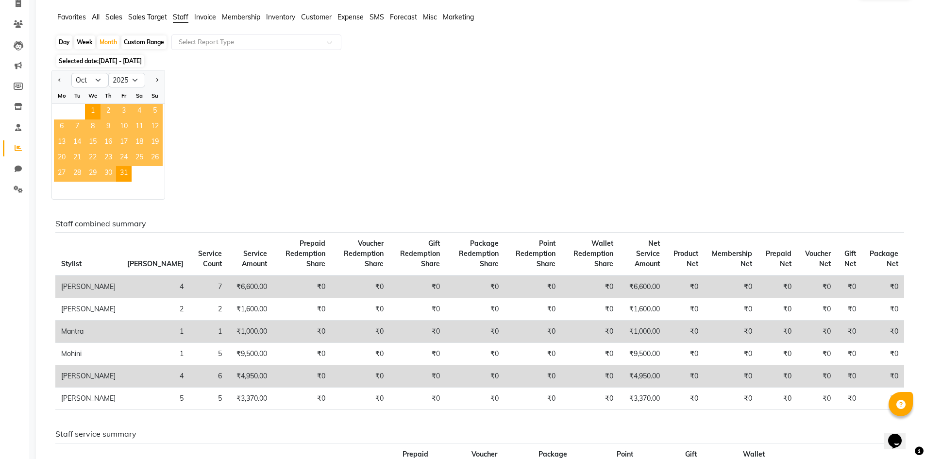
scroll to position [97, 0]
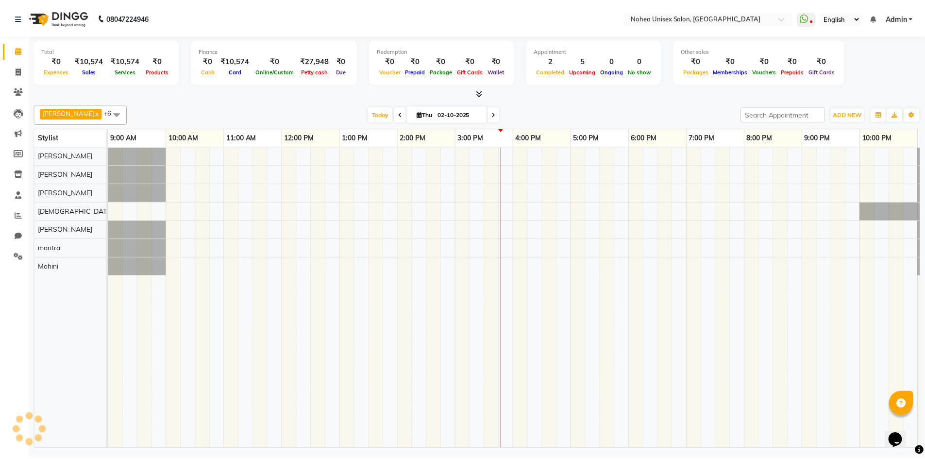
scroll to position [0, 56]
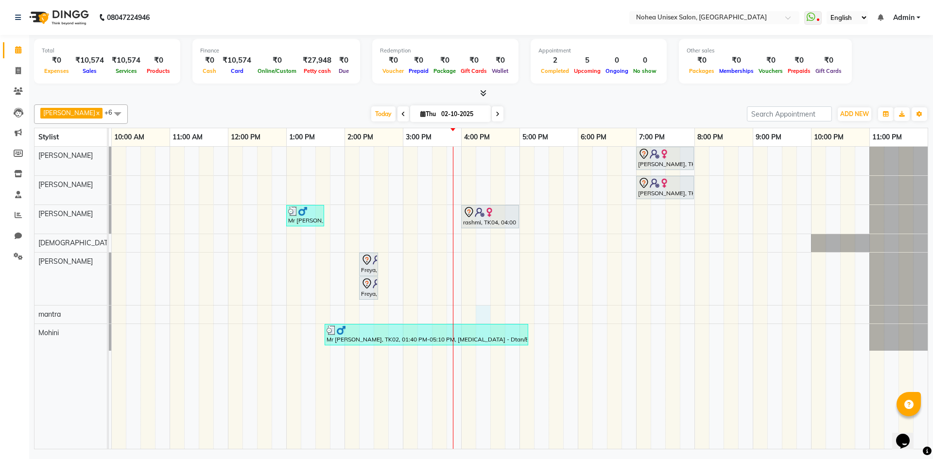
click at [483, 322] on div "[PERSON_NAME], TK03, 07:00 PM-08:00 PM, Women Hair - Haircut SR Stylist [PERSON…" at bounding box center [490, 298] width 874 height 302
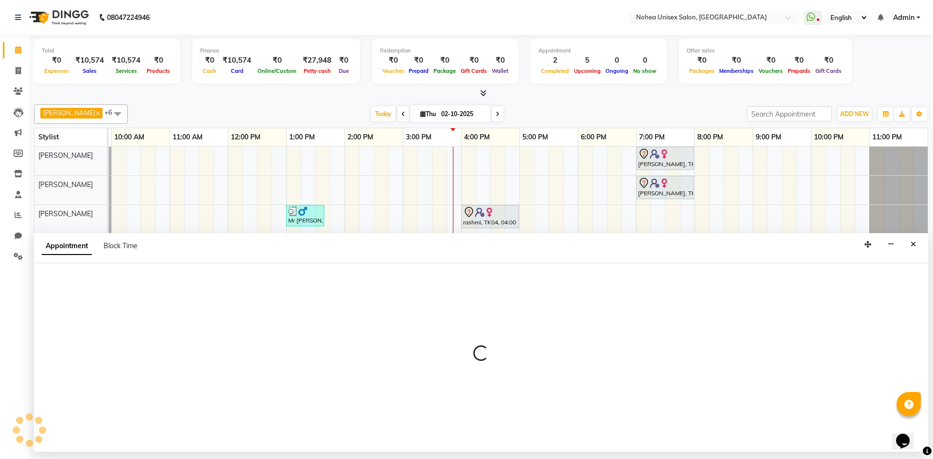
select select "89843"
select select "975"
select select "tentative"
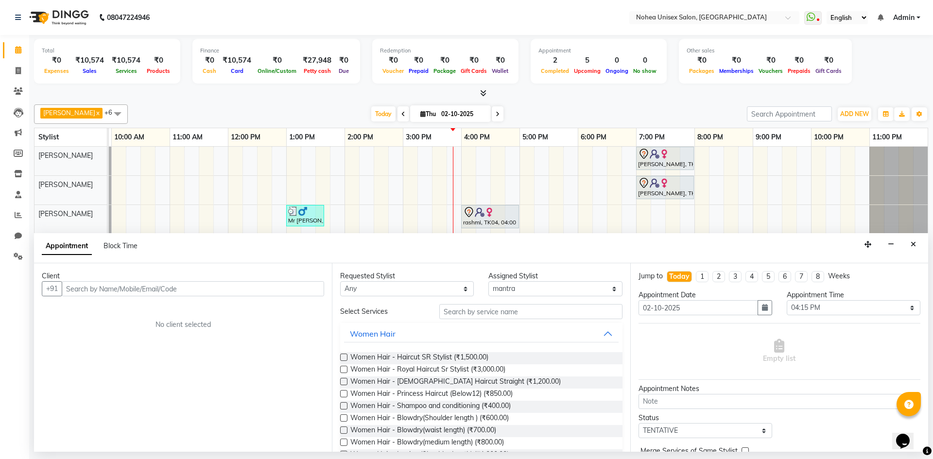
click at [908, 235] on div "Appointment Block Time" at bounding box center [481, 248] width 894 height 30
click at [915, 242] on icon "Close" at bounding box center [912, 244] width 5 height 7
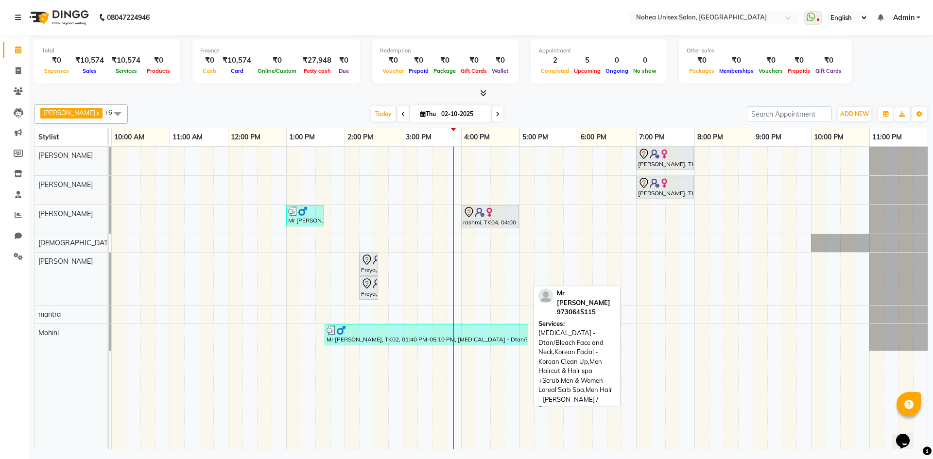
click at [378, 331] on div at bounding box center [426, 330] width 200 height 10
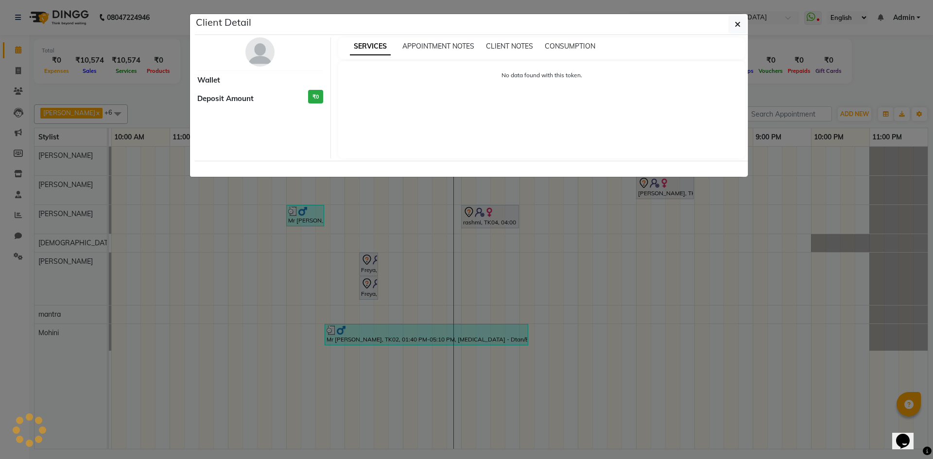
select select "3"
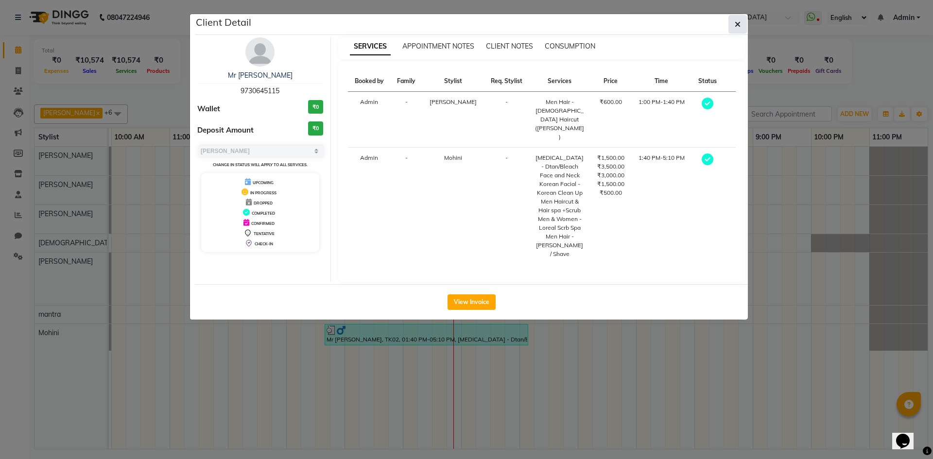
click at [739, 23] on icon "button" at bounding box center [737, 24] width 6 height 8
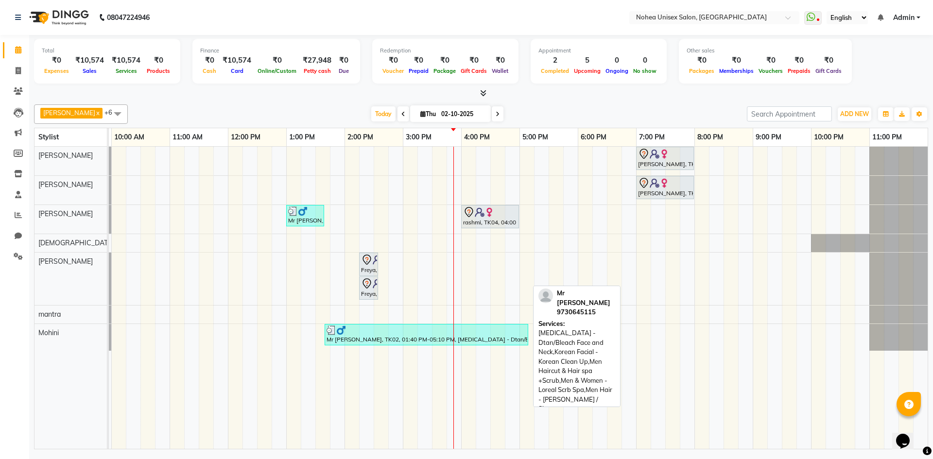
click at [384, 334] on div at bounding box center [426, 330] width 200 height 10
select select "3"
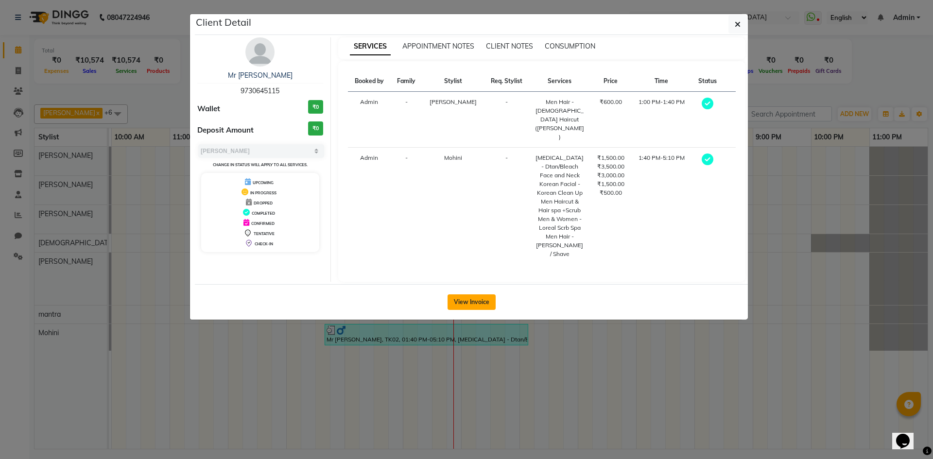
click at [464, 294] on button "View Invoice" at bounding box center [471, 302] width 48 height 16
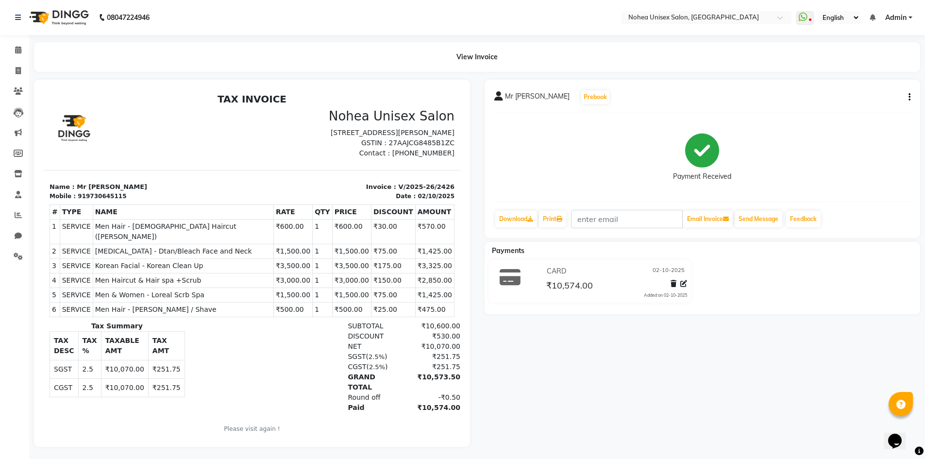
click at [901, 82] on div "Mr [PERSON_NAME] Prebook Payment Received Download Print Email Invoice Send Mes…" at bounding box center [703, 159] width 436 height 158
click at [912, 94] on div "Mr [PERSON_NAME] Prebook Payment Received Download Print Email Invoice Send Mes…" at bounding box center [703, 159] width 436 height 158
click at [909, 97] on icon "button" at bounding box center [910, 97] width 2 height 0
click at [869, 95] on div "Edit Item Staff" at bounding box center [861, 97] width 67 height 12
select select
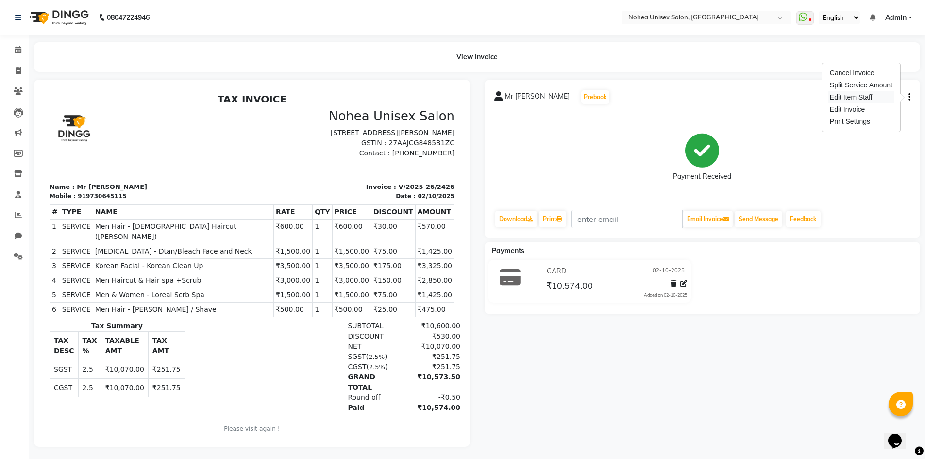
select select
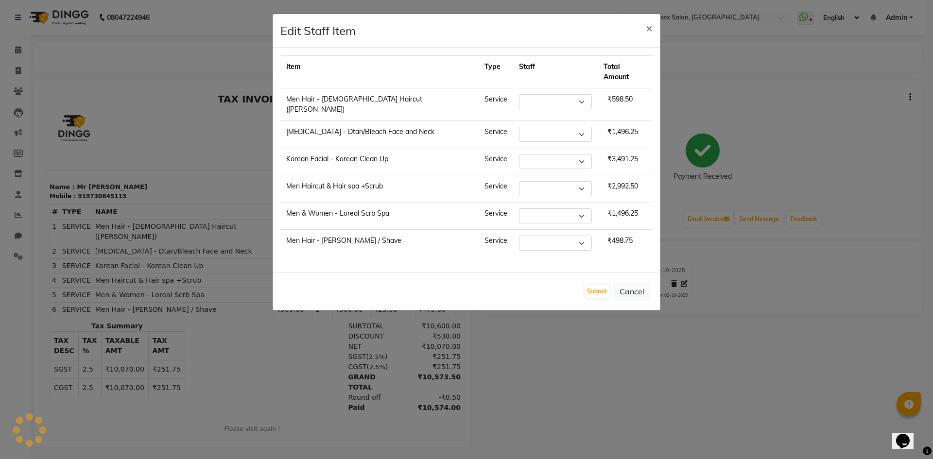
select select "80899"
select select "87937"
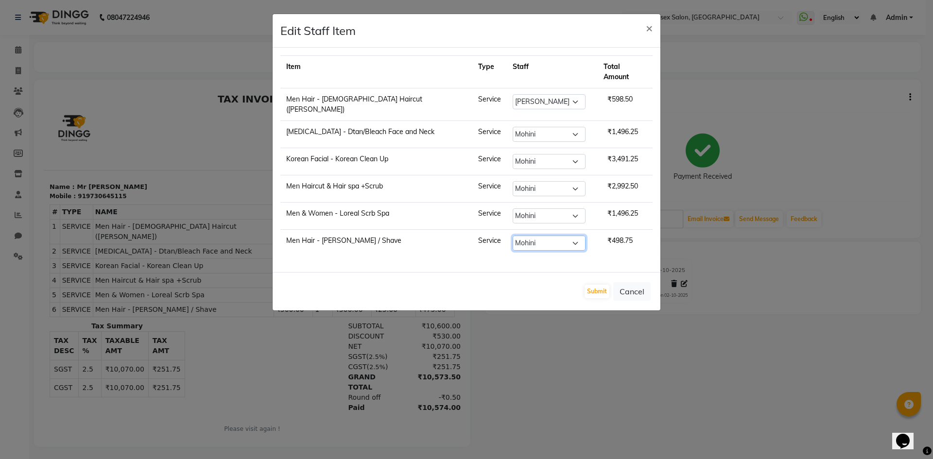
click at [543, 236] on select "Select [PERSON_NAME] Imlikala [PERSON_NAME] Kaif Manager mantra Mohini [PERSON_…" at bounding box center [548, 243] width 73 height 15
click at [512, 236] on select "Select [PERSON_NAME] Imlikala [PERSON_NAME] Kaif Manager mantra Mohini [PERSON_…" at bounding box center [548, 243] width 73 height 15
click at [542, 236] on select "Select [PERSON_NAME] Imlikala [PERSON_NAME] Kaif Manager mantra Mohini [PERSON_…" at bounding box center [548, 243] width 73 height 15
select select "80899"
click at [512, 236] on select "Select [PERSON_NAME] Imlikala [PERSON_NAME] Kaif Manager mantra Mohini [PERSON_…" at bounding box center [548, 243] width 73 height 15
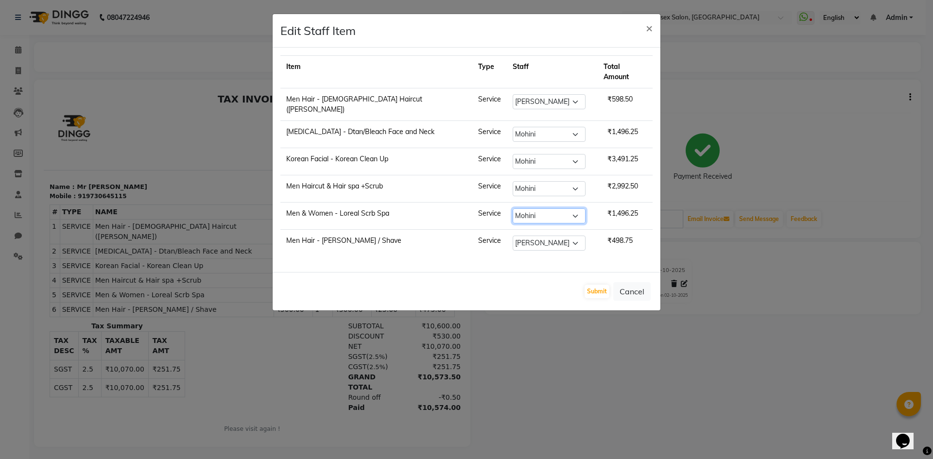
click at [535, 208] on select "Select [PERSON_NAME] Imlikala [PERSON_NAME] Kaif Manager mantra Mohini [PERSON_…" at bounding box center [548, 215] width 73 height 15
select select "80899"
click at [512, 208] on select "Select [PERSON_NAME] Imlikala [PERSON_NAME] Kaif Manager mantra Mohini [PERSON_…" at bounding box center [548, 215] width 73 height 15
click at [647, 22] on span "×" at bounding box center [649, 27] width 7 height 15
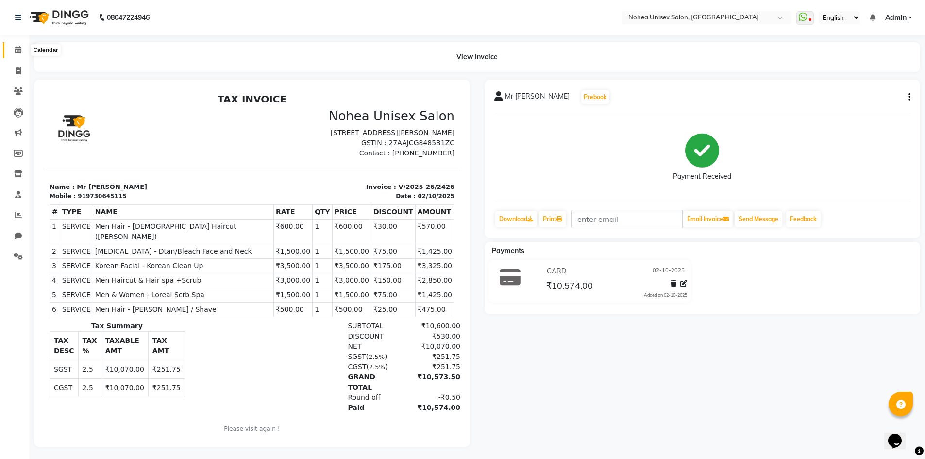
click at [17, 47] on icon at bounding box center [18, 49] width 6 height 7
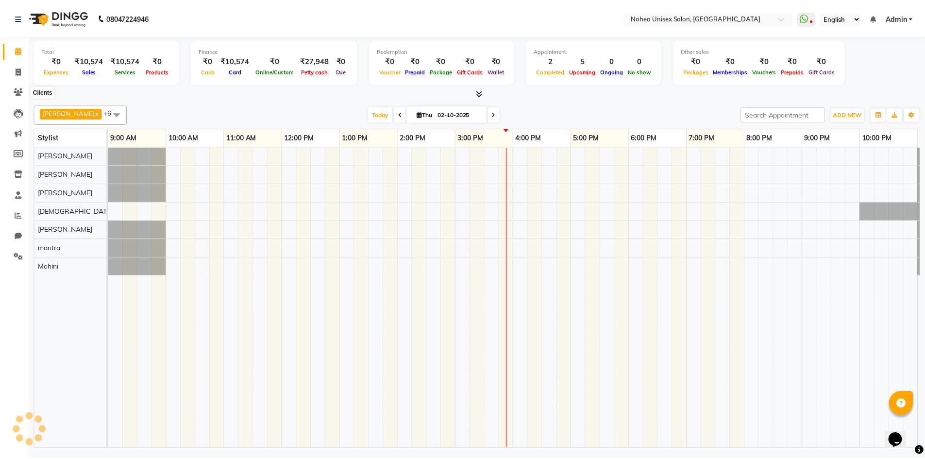
scroll to position [0, 56]
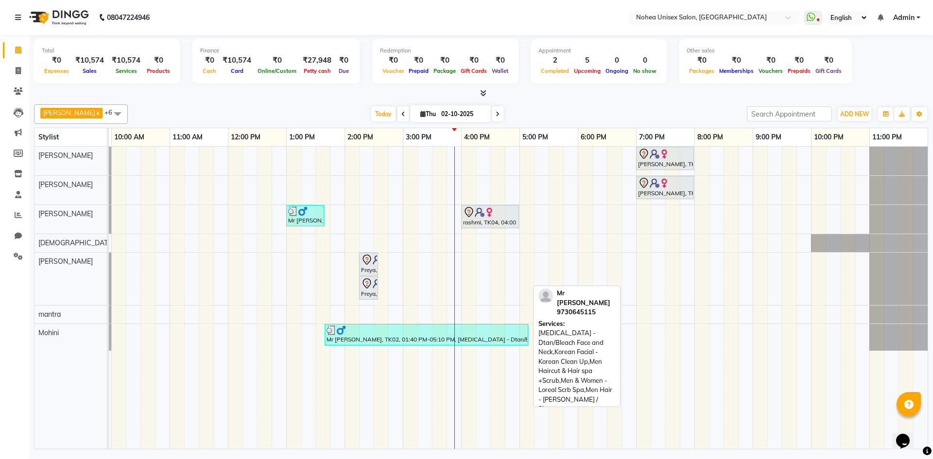
click at [410, 337] on div "Mr [PERSON_NAME], TK02, 01:40 PM-05:10 PM, [MEDICAL_DATA] - Dtan/Bleach Face an…" at bounding box center [426, 334] width 202 height 18
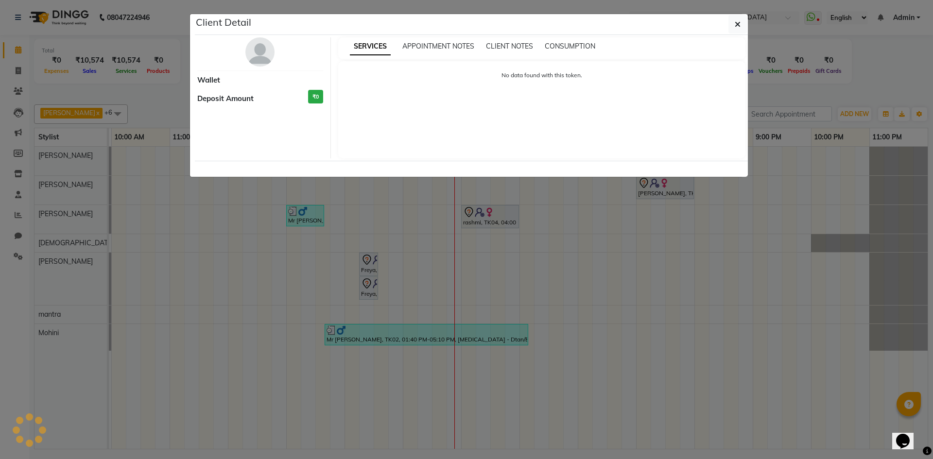
select select "3"
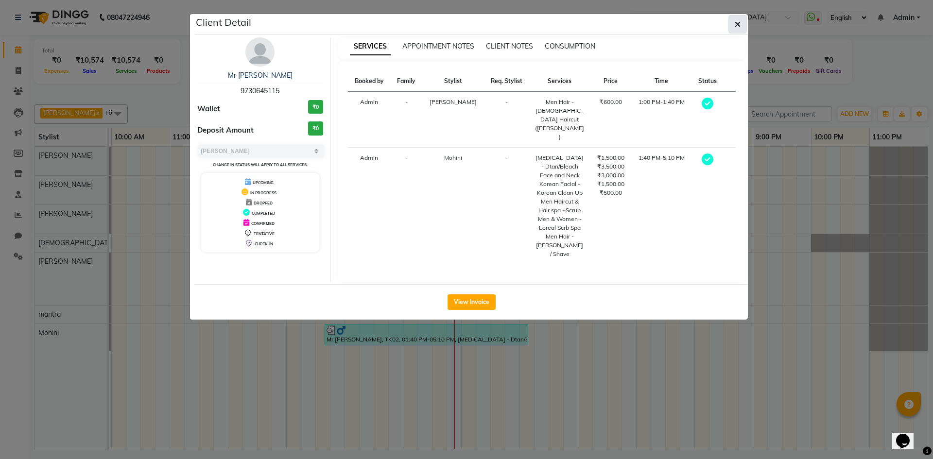
click at [735, 23] on icon "button" at bounding box center [737, 24] width 6 height 8
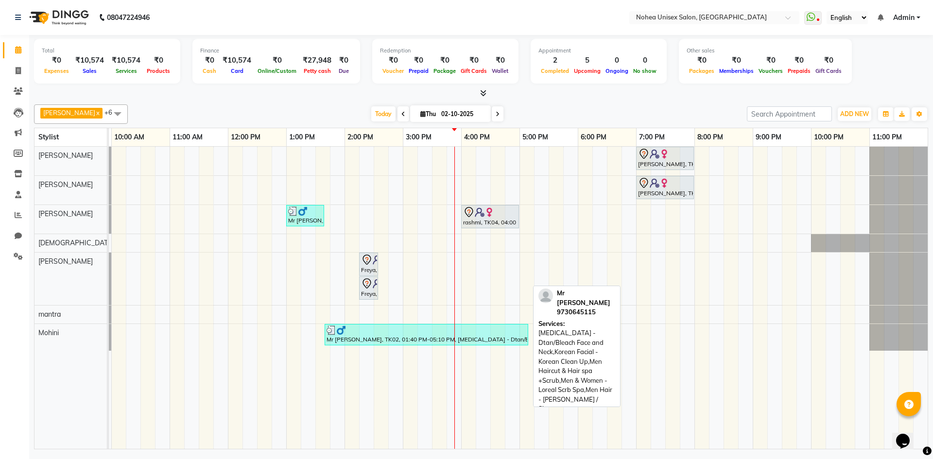
click at [397, 340] on div "Mr [PERSON_NAME], TK02, 01:40 PM-05:10 PM, [MEDICAL_DATA] - Dtan/Bleach Face an…" at bounding box center [426, 334] width 202 height 18
select select "3"
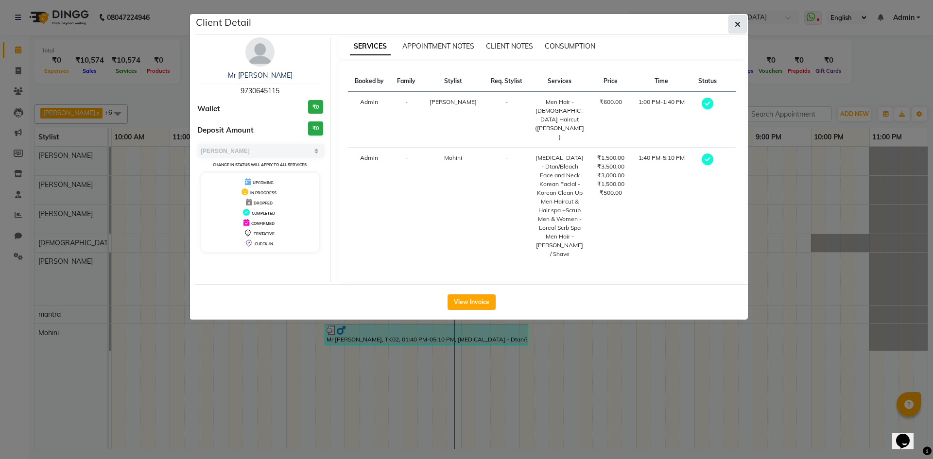
click at [732, 17] on button "button" at bounding box center [737, 24] width 18 height 18
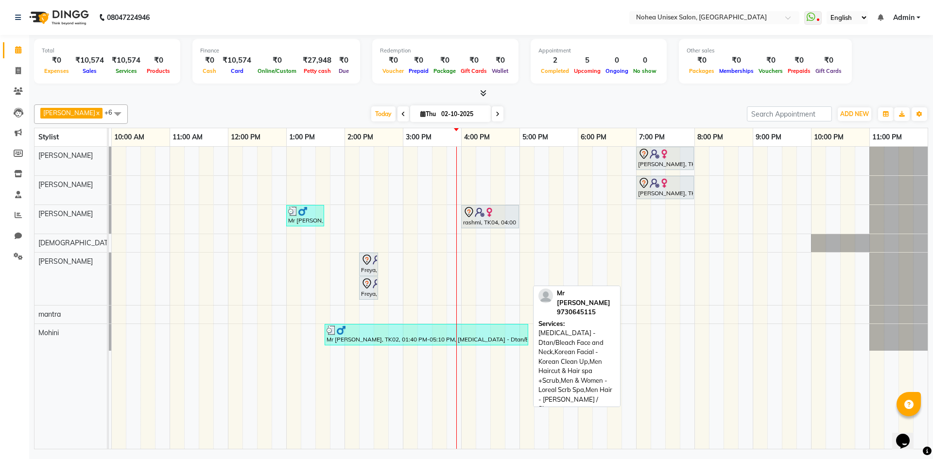
click at [356, 333] on div at bounding box center [426, 330] width 200 height 10
select select "3"
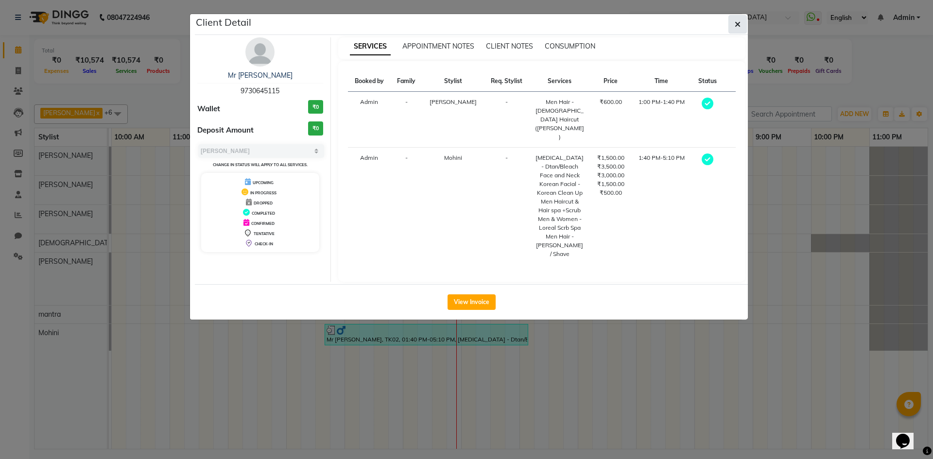
click at [743, 26] on button "button" at bounding box center [737, 24] width 18 height 18
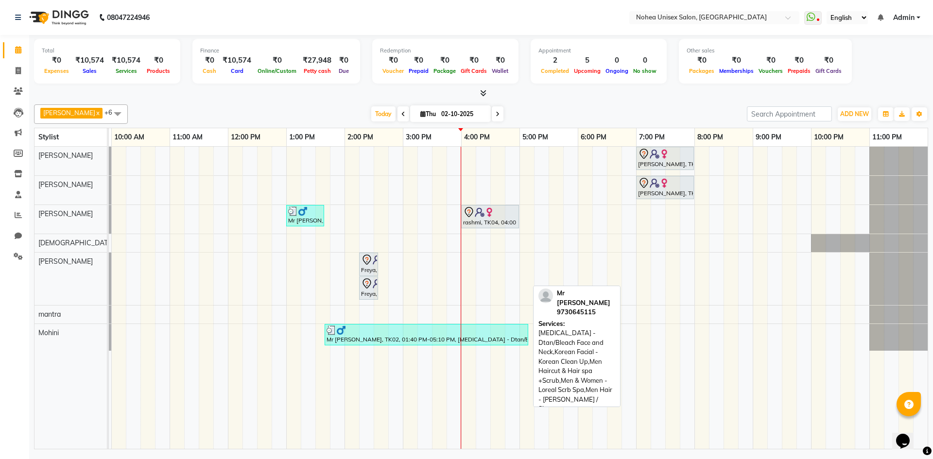
drag, startPoint x: 432, startPoint y: 339, endPoint x: 410, endPoint y: 339, distance: 21.9
click at [410, 339] on div "Mr Shubham, TK02, 01:40 PM-05:10 PM, Skin Care - Dtan/Bleach Face and Neck,Kore…" at bounding box center [426, 334] width 202 height 18
select select "3"
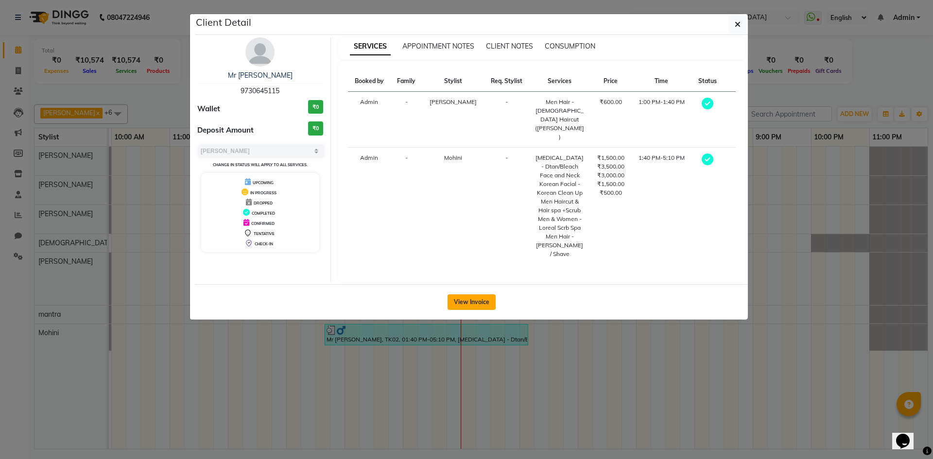
click at [488, 294] on button "View Invoice" at bounding box center [471, 302] width 48 height 16
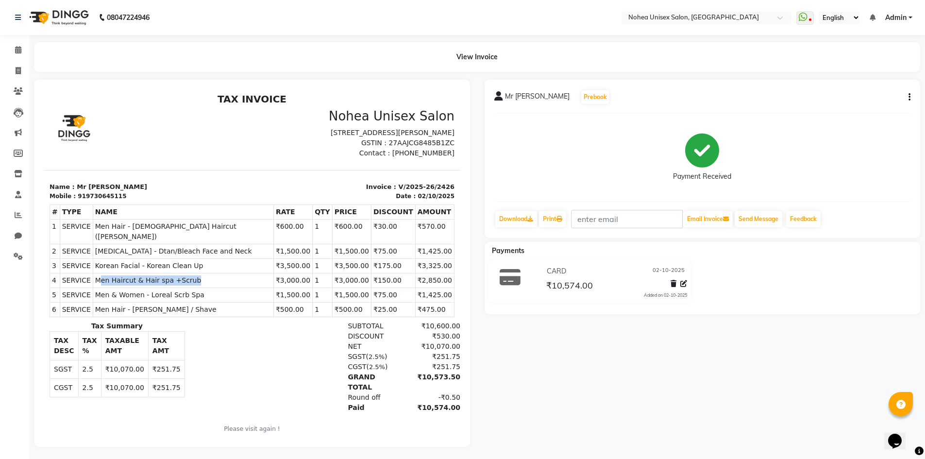
drag, startPoint x: 118, startPoint y: 279, endPoint x: 206, endPoint y: 272, distance: 88.7
click at [206, 272] on tbody "1 SERVICE SERVICE Men Hair - Male Haircut (Barber) ₹600.00 2 3 4" at bounding box center [252, 268] width 405 height 98
click at [242, 354] on div "SGST ( 2.5% ) ₹251.75" at bounding box center [320, 357] width 282 height 10
drag, startPoint x: 608, startPoint y: 287, endPoint x: 538, endPoint y: 294, distance: 69.8
click at [538, 294] on div "CARD 02-10-2025 ₹10,574.00 Added on 02-10-2025" at bounding box center [615, 281] width 157 height 35
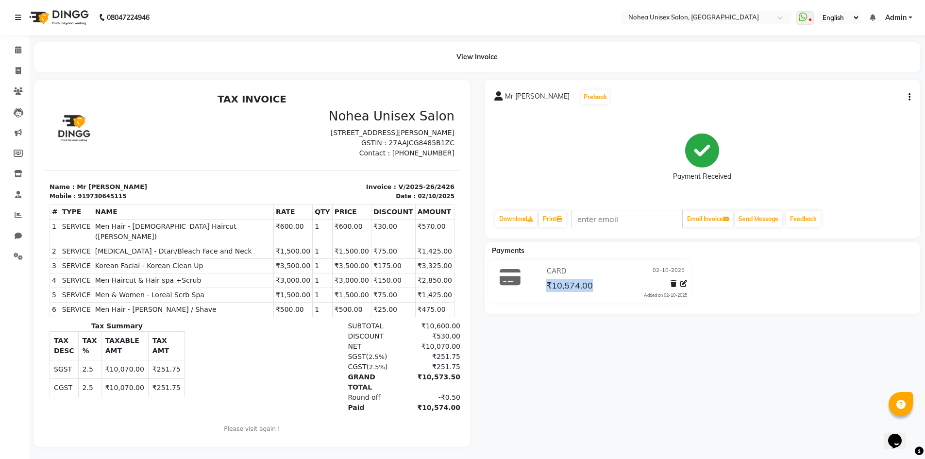
click at [563, 344] on div "Mr Shubham Prebook Payment Received Download Print Email Invoice Send Message F…" at bounding box center [702, 263] width 451 height 367
click at [527, 389] on div "Mr Shubham Prebook Payment Received Download Print Email Invoice Send Message F…" at bounding box center [702, 263] width 451 height 367
drag, startPoint x: 593, startPoint y: 283, endPoint x: 530, endPoint y: 286, distance: 62.7
click at [530, 286] on div "CARD 02-10-2025 ₹10,574.00 Added on 02-10-2025" at bounding box center [590, 281] width 218 height 43
click at [616, 370] on div "Mr Shubham Prebook Payment Received Download Print Email Invoice Send Message F…" at bounding box center [702, 263] width 451 height 367
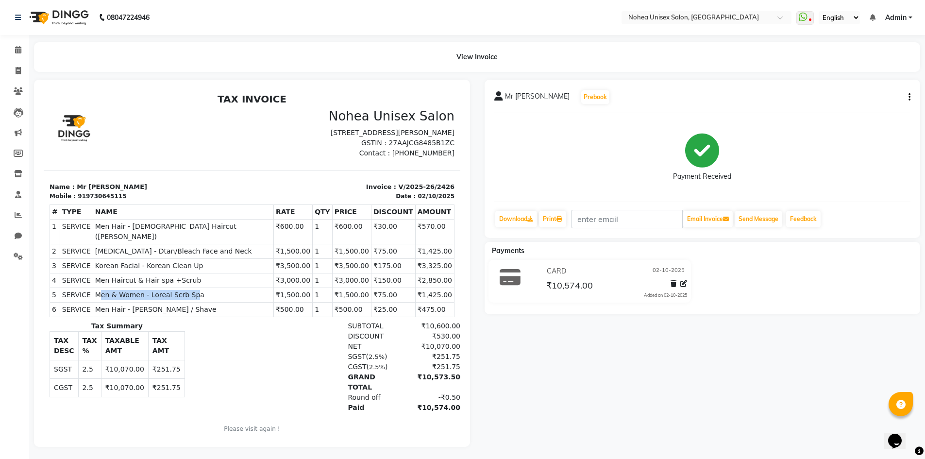
drag, startPoint x: 195, startPoint y: 293, endPoint x: 102, endPoint y: 301, distance: 93.5
click at [102, 301] on td "SERVICE Men & Women - Loreal Scrb Spa" at bounding box center [183, 295] width 181 height 15
click at [207, 330] on div "SUBTOTAL ₹10,600.00" at bounding box center [320, 326] width 282 height 10
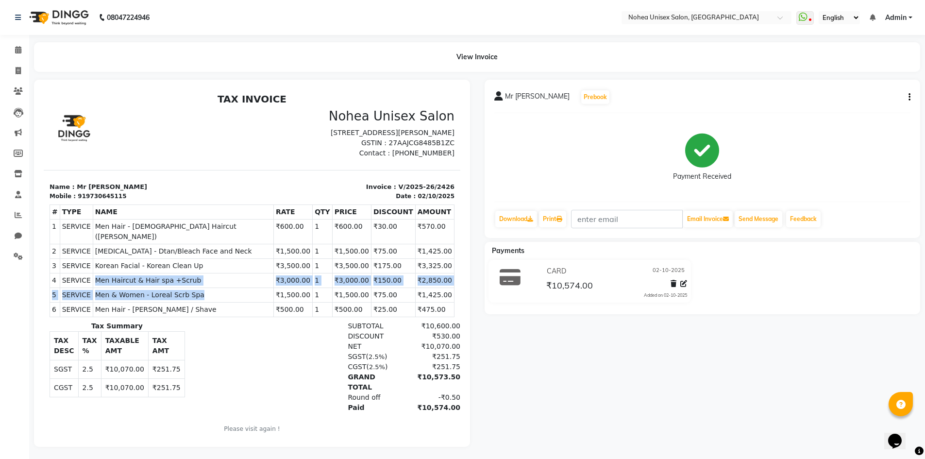
drag, startPoint x: 200, startPoint y: 293, endPoint x: 128, endPoint y: 304, distance: 72.2
click at [96, 285] on tbody "1 SERVICE SERVICE Men Hair - Male Haircut (Barber) ₹600.00 2 3 4" at bounding box center [252, 268] width 405 height 98
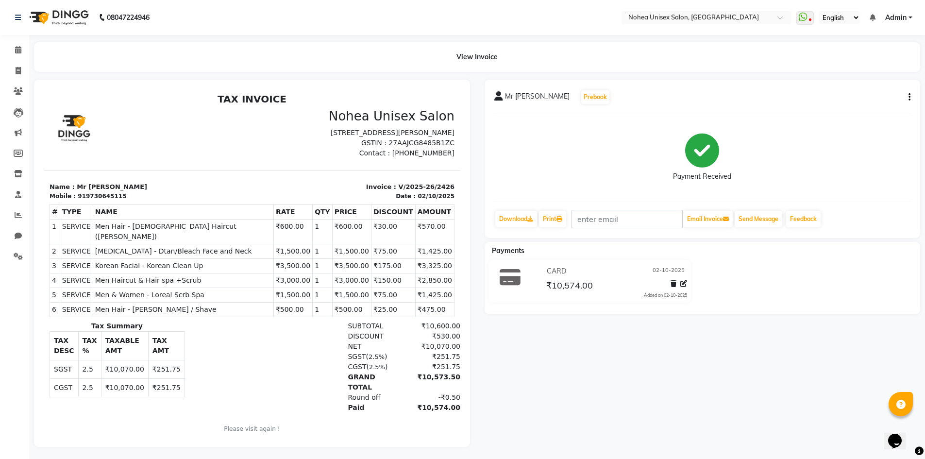
click at [233, 346] on div "NET ₹10,070.00" at bounding box center [320, 346] width 282 height 10
drag, startPoint x: 267, startPoint y: 307, endPoint x: 254, endPoint y: 309, distance: 13.3
click at [273, 309] on td "₹500.00" at bounding box center [292, 309] width 39 height 15
click at [266, 356] on div "SGST ( 2.5% ) ₹251.75" at bounding box center [320, 357] width 282 height 10
drag, startPoint x: 427, startPoint y: 243, endPoint x: 387, endPoint y: 251, distance: 41.4
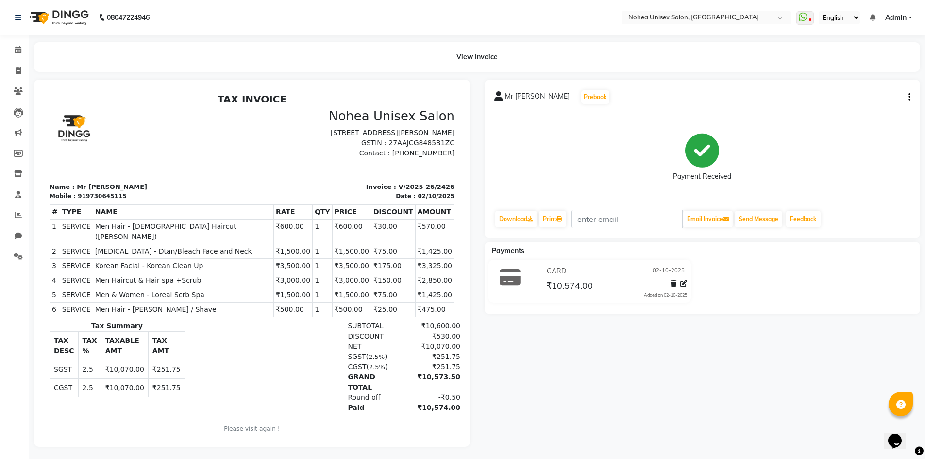
click at [387, 251] on tbody "1 SERVICE SERVICE Men Hair - Male Haircut (Barber) ₹600.00 2 3 4" at bounding box center [252, 268] width 405 height 98
click at [530, 396] on div "Mr Shubham Prebook Payment Received Download Print Email Invoice Send Message F…" at bounding box center [702, 263] width 451 height 367
drag, startPoint x: 444, startPoint y: 355, endPoint x: 443, endPoint y: 360, distance: 5.0
click at [404, 351] on div "SUBTOTAL ₹10,600.00 DISCOUNT ₹530.00 NET ₹10,070.00 SGST ( 2.5%" at bounding box center [320, 367] width 270 height 92
click at [529, 369] on div "Mr Shubham Prebook Payment Received Download Print Email Invoice Send Message F…" at bounding box center [702, 263] width 451 height 367
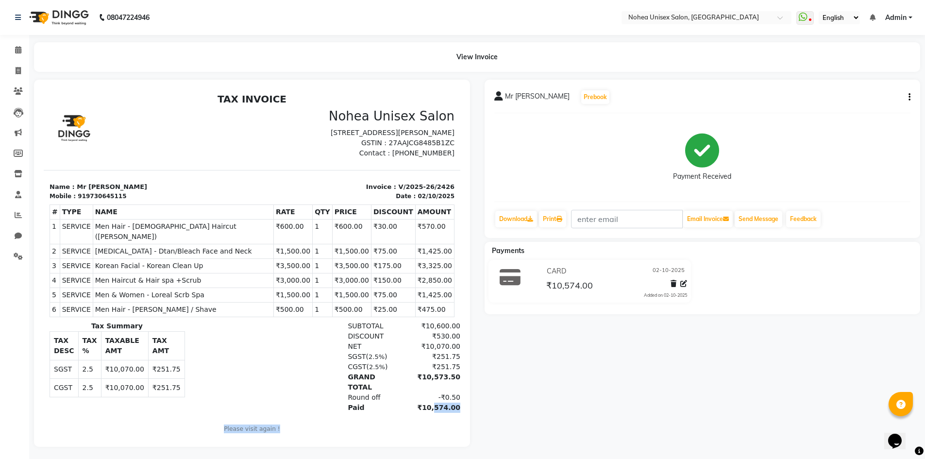
drag, startPoint x: 414, startPoint y: 396, endPoint x: 487, endPoint y: 406, distance: 73.5
click at [460, 406] on html "TAX INVOICE Nohea Unisex Salon Shop no.8, Duville Melava Highstreet, Thite Naga…" at bounding box center [252, 269] width 417 height 360
drag, startPoint x: 499, startPoint y: 438, endPoint x: 420, endPoint y: 339, distance: 126.8
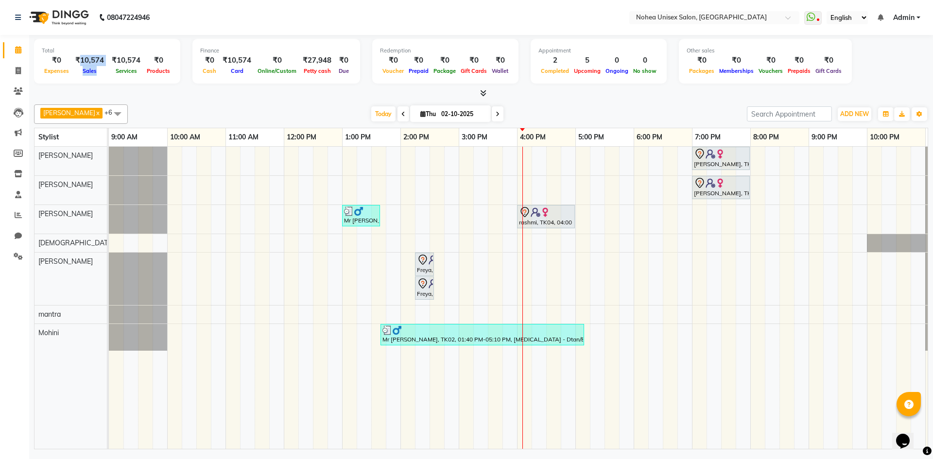
drag, startPoint x: 77, startPoint y: 58, endPoint x: 110, endPoint y: 58, distance: 33.5
click at [110, 58] on div "₹0 Expenses ₹10,574 Sales ₹10,574 Services ₹0 Products" at bounding box center [107, 65] width 131 height 21
click at [197, 92] on div at bounding box center [481, 93] width 894 height 10
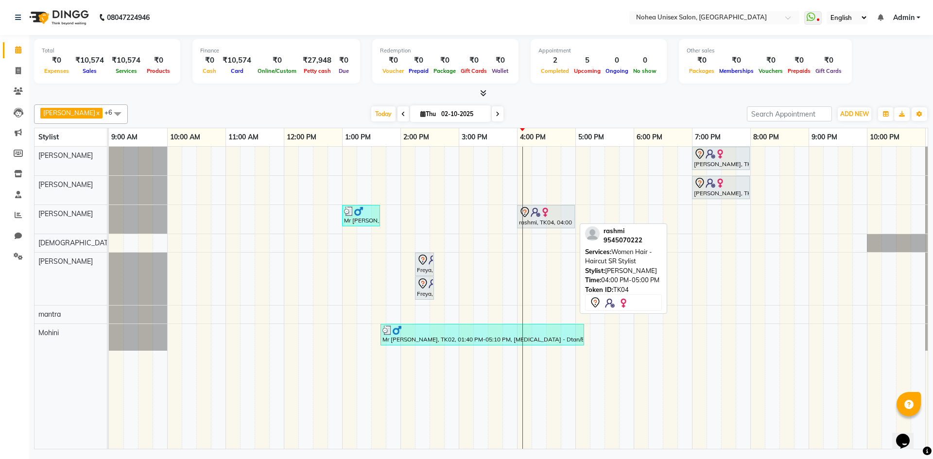
click at [543, 219] on div "rashmi, TK04, 04:00 PM-05:00 PM, Women Hair - Haircut SR Stylist" at bounding box center [546, 216] width 56 height 20
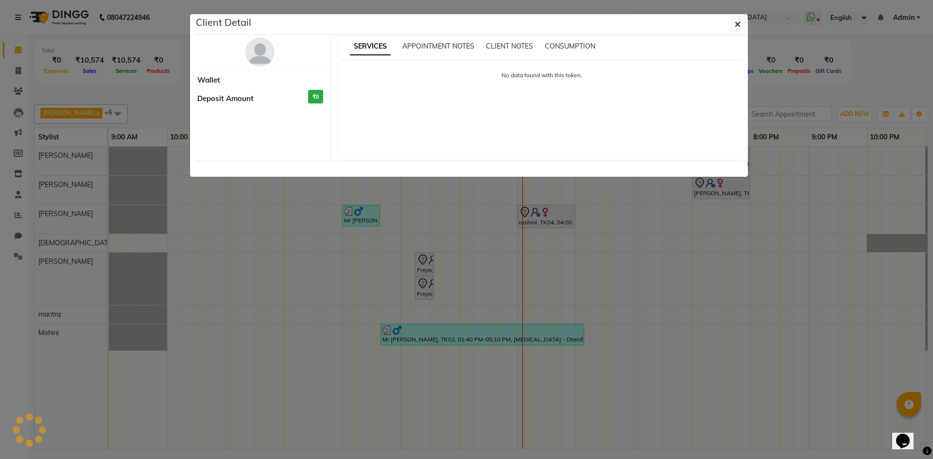
select select "7"
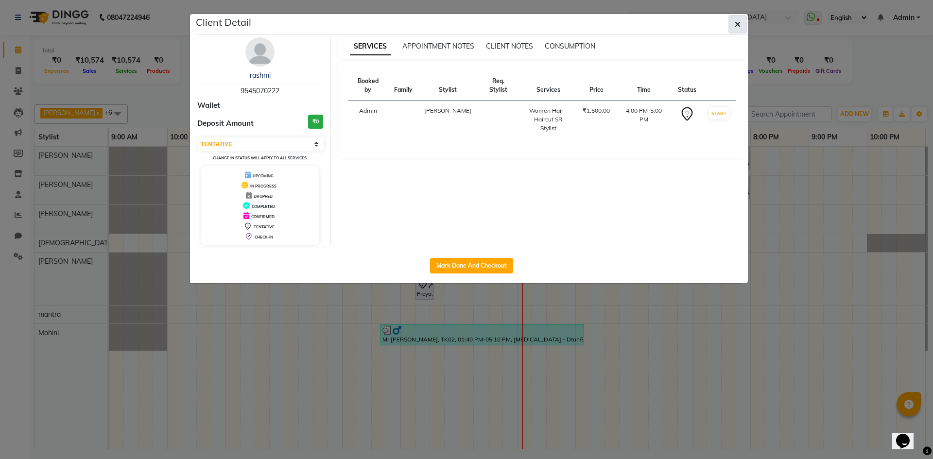
click at [735, 19] on span "button" at bounding box center [737, 24] width 6 height 10
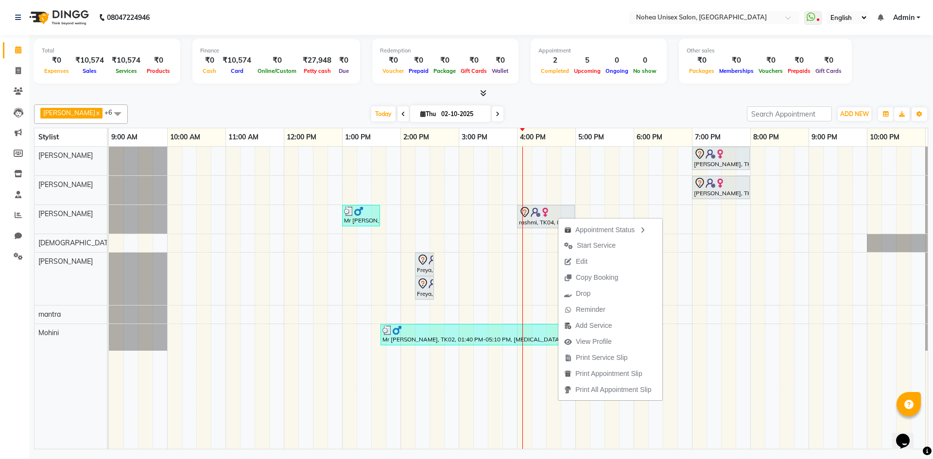
click at [108, 108] on span at bounding box center [117, 113] width 19 height 18
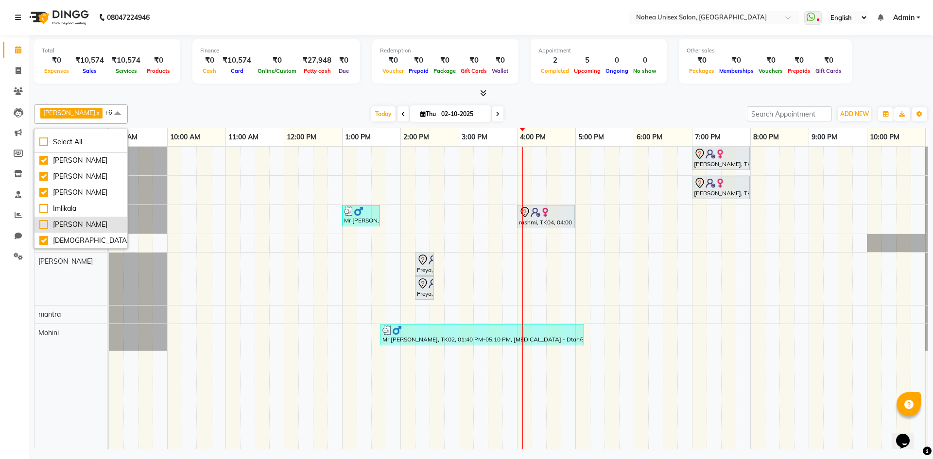
click at [53, 221] on div "[PERSON_NAME]" at bounding box center [80, 225] width 83 height 10
checkbox input "true"
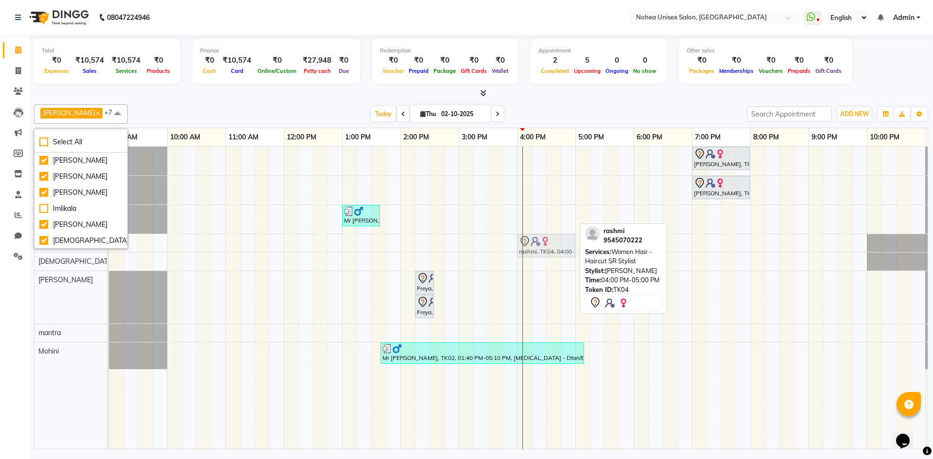
drag, startPoint x: 537, startPoint y: 212, endPoint x: 534, endPoint y: 234, distance: 21.5
click at [534, 234] on tbody "shital, TK03, 07:00 PM-08:00 PM, Women Hair - Haircut SR Stylist shital, TK03, …" at bounding box center [546, 258] width 874 height 222
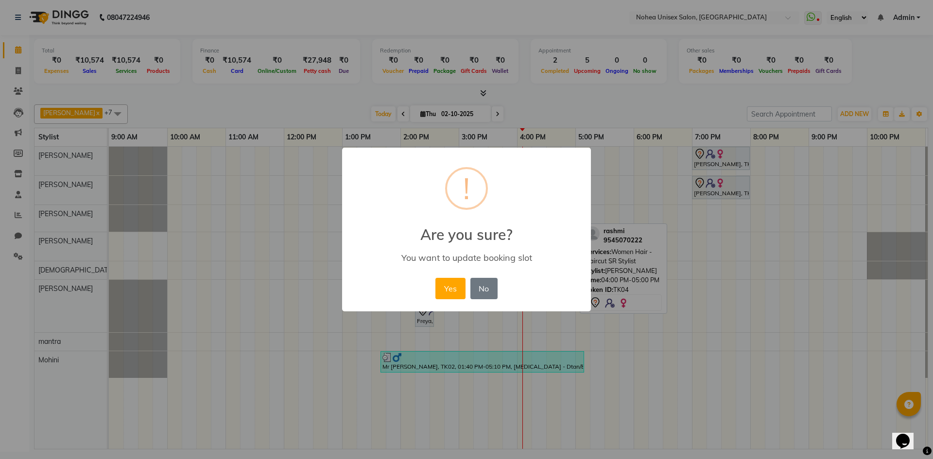
click at [430, 283] on div "× ! Are you sure? You want to update booking slot Yes No No" at bounding box center [466, 230] width 249 height 164
click at [446, 283] on button "Yes" at bounding box center [450, 288] width 30 height 21
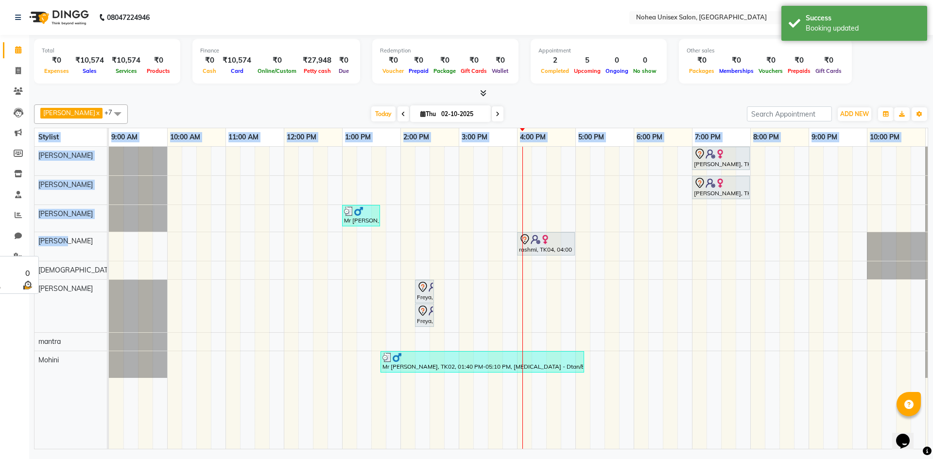
drag, startPoint x: 45, startPoint y: 234, endPoint x: 89, endPoint y: 232, distance: 44.2
click at [83, 234] on div "Total ₹0 Expenses ₹10,574 Sales ₹10,574 Services ₹0 Products Finance ₹0 Cash ₹1…" at bounding box center [480, 243] width 903 height 417
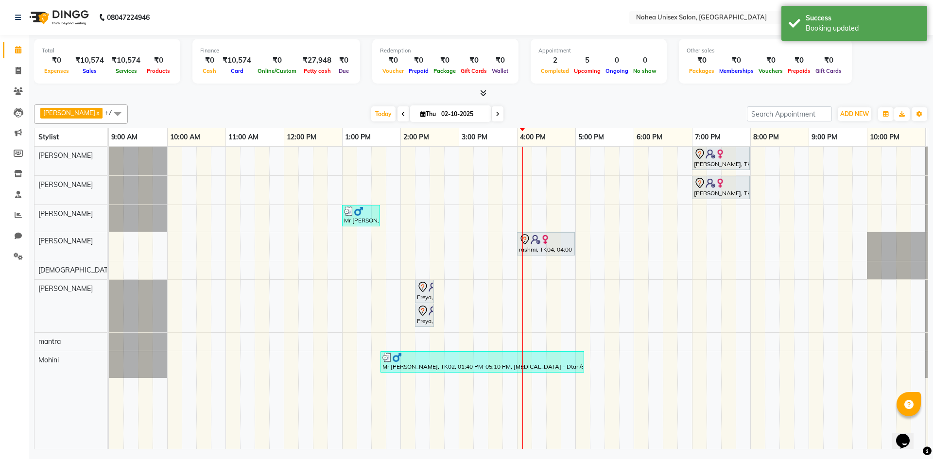
click at [266, 114] on div "Today Thu 02-10-2025" at bounding box center [437, 114] width 609 height 15
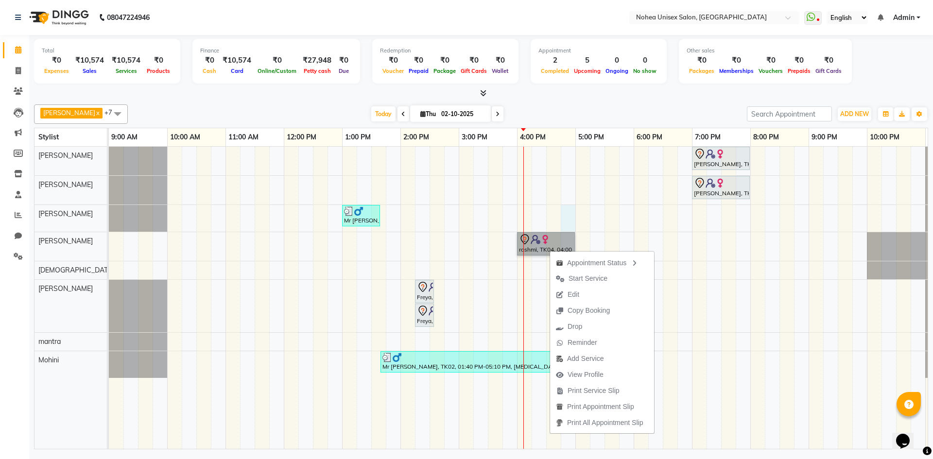
click at [570, 208] on div "shital, TK03, 07:00 PM-08:00 PM, Women Hair - Haircut SR Stylist shital, TK03, …" at bounding box center [546, 298] width 874 height 302
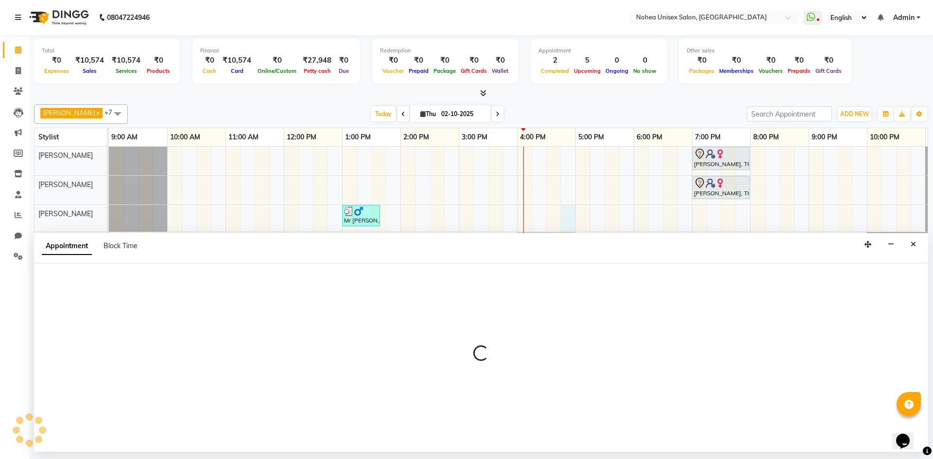
select select "80899"
select select "1005"
select select "tentative"
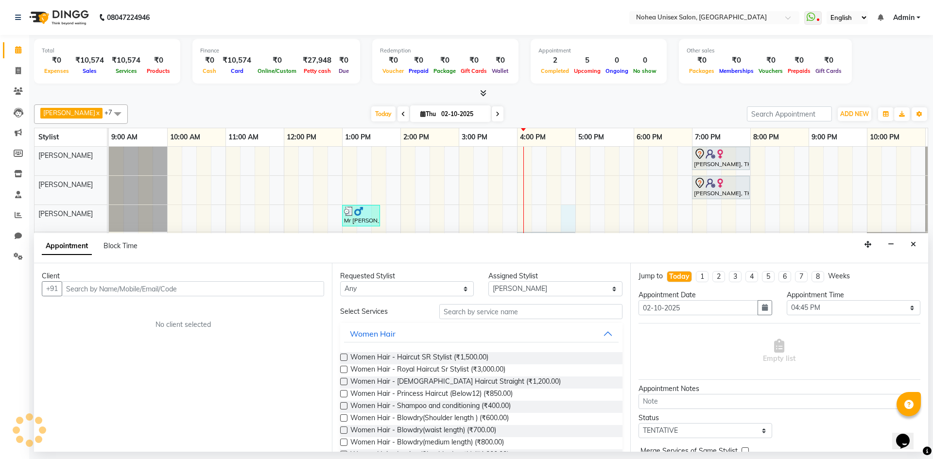
drag, startPoint x: 729, startPoint y: 86, endPoint x: 739, endPoint y: 88, distance: 10.3
click at [733, 88] on div "Total ₹0 Expenses ₹10,574 Sales ₹10,574 Services ₹0 Products Finance ₹0 Cash ₹1…" at bounding box center [481, 67] width 894 height 64
click at [911, 247] on icon "Close" at bounding box center [912, 244] width 5 height 7
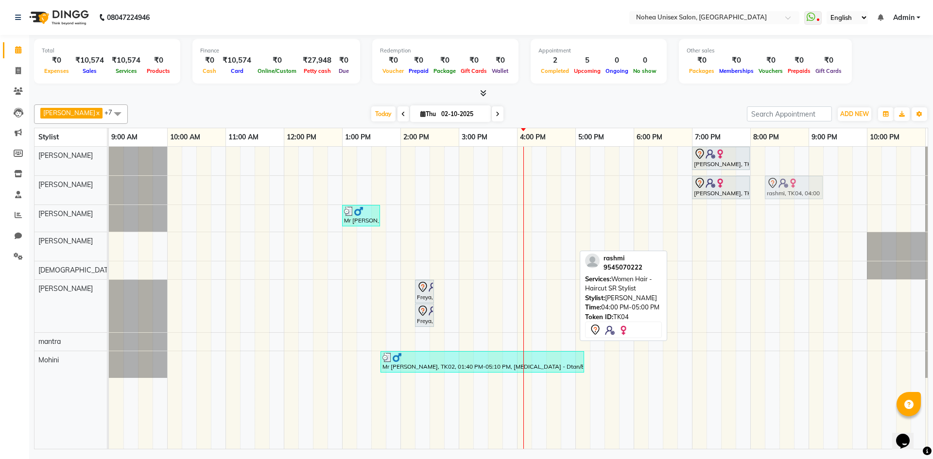
drag, startPoint x: 556, startPoint y: 243, endPoint x: 804, endPoint y: 194, distance: 252.6
click at [804, 194] on tbody "shital, TK03, 07:00 PM-08:00 PM, Women Hair - Haircut SR Stylist shital, TK03, …" at bounding box center [546, 262] width 874 height 231
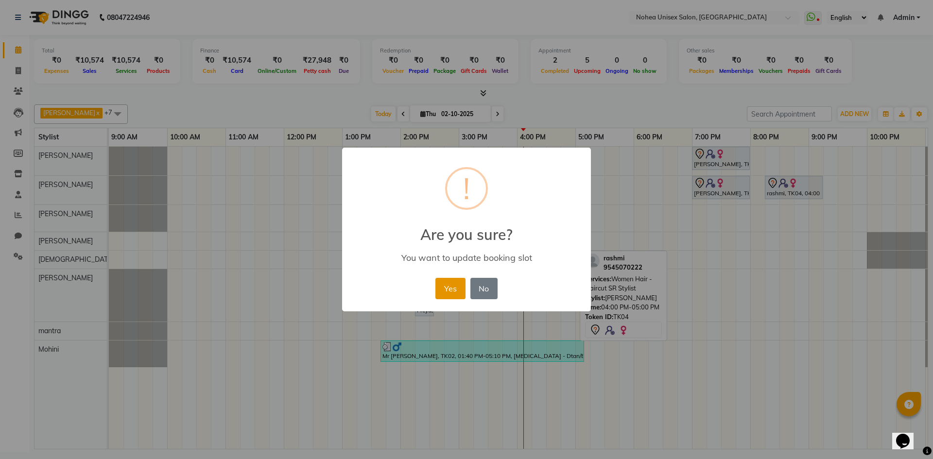
click at [443, 284] on button "Yes" at bounding box center [450, 288] width 30 height 21
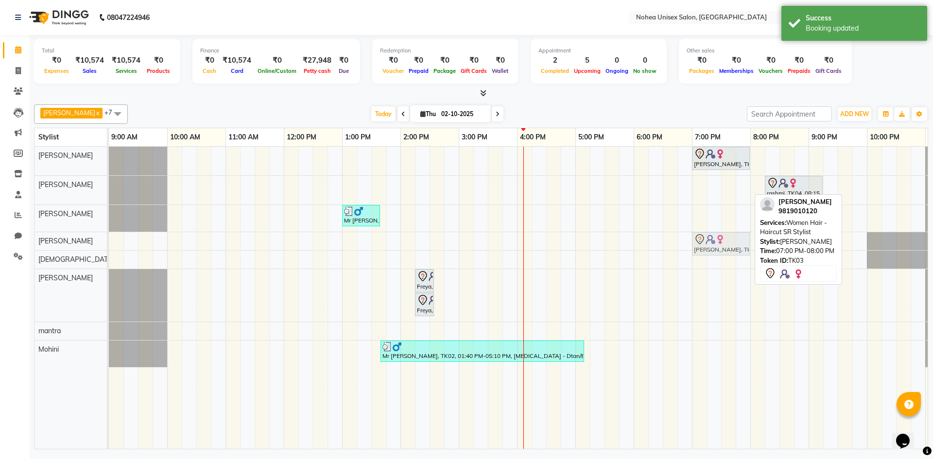
drag, startPoint x: 727, startPoint y: 178, endPoint x: 725, endPoint y: 225, distance: 47.7
click at [725, 225] on div "shital, TK03, 07:00 PM-08:00 PM, Women Hair - Haircut SR Stylist shital, TK03, …" at bounding box center [546, 298] width 874 height 302
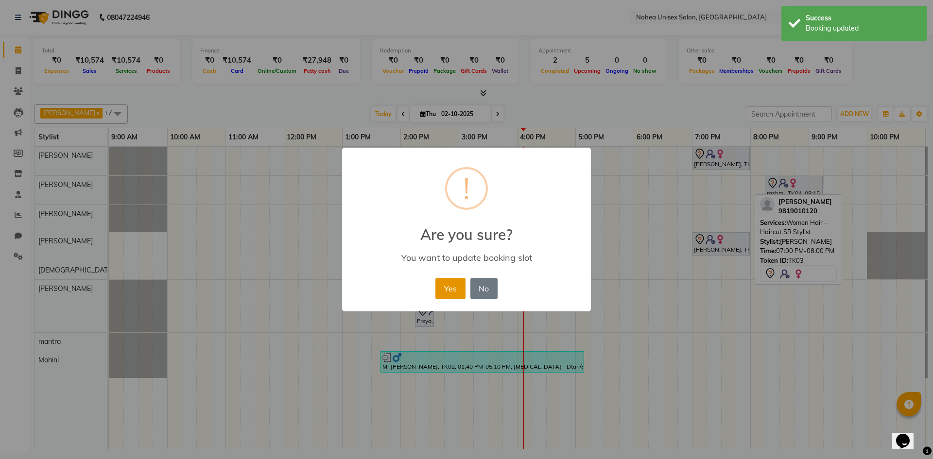
click at [436, 291] on button "Yes" at bounding box center [450, 288] width 30 height 21
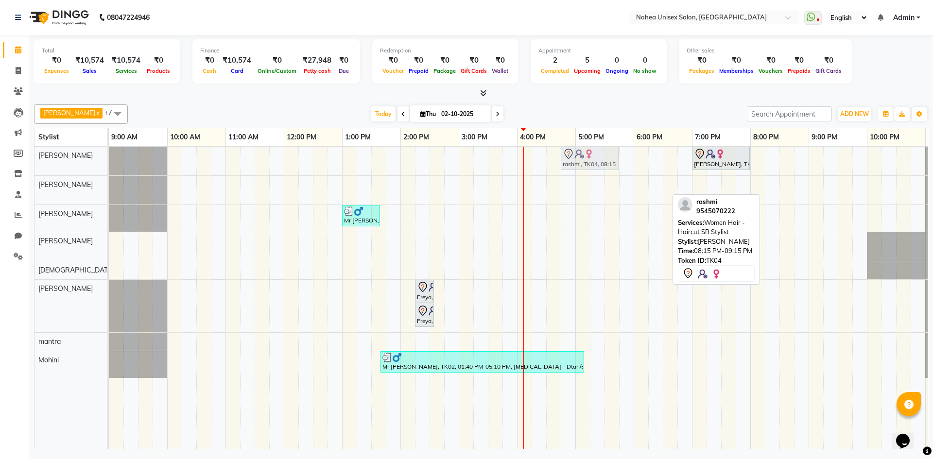
drag, startPoint x: 793, startPoint y: 191, endPoint x: 582, endPoint y: 167, distance: 212.6
click at [582, 167] on tbody "shital, TK03, 07:00 PM-08:00 PM, Women Hair - Haircut SR Stylist rashmi, TK04, …" at bounding box center [546, 262] width 874 height 231
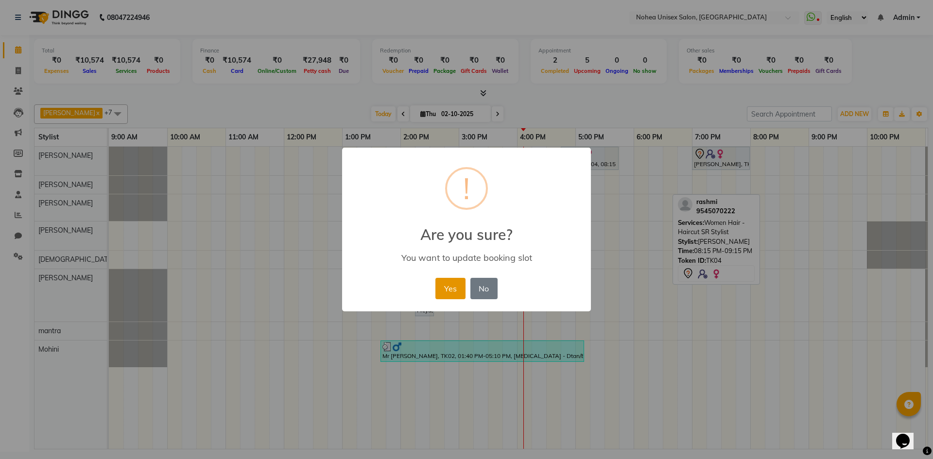
click at [448, 289] on button "Yes" at bounding box center [450, 288] width 30 height 21
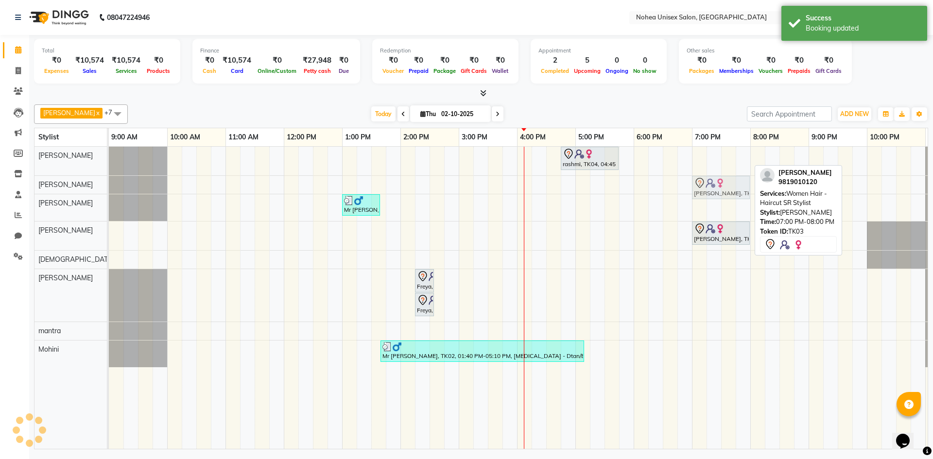
drag, startPoint x: 731, startPoint y: 159, endPoint x: 736, endPoint y: 195, distance: 35.8
click at [736, 194] on tbody "rashmi, TK04, 04:45 PM-05:45 PM, Women Hair - Haircut SR Stylist shital, TK03, …" at bounding box center [546, 257] width 874 height 221
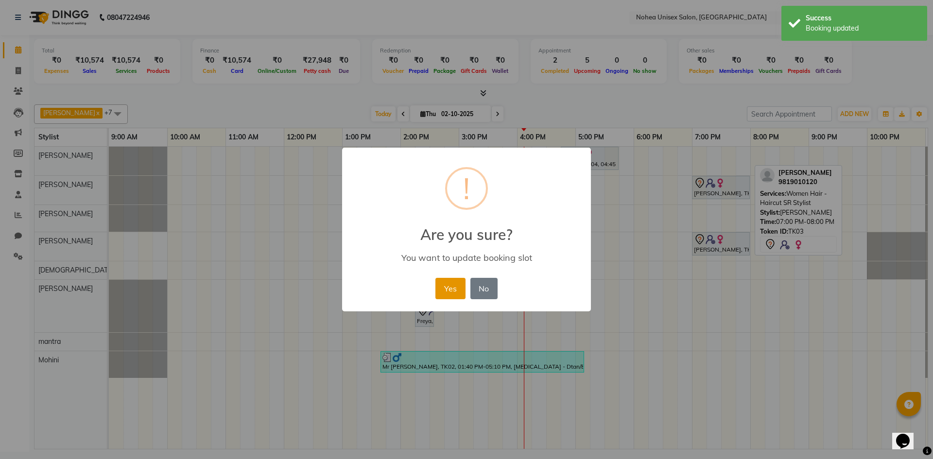
click at [452, 279] on button "Yes" at bounding box center [450, 288] width 30 height 21
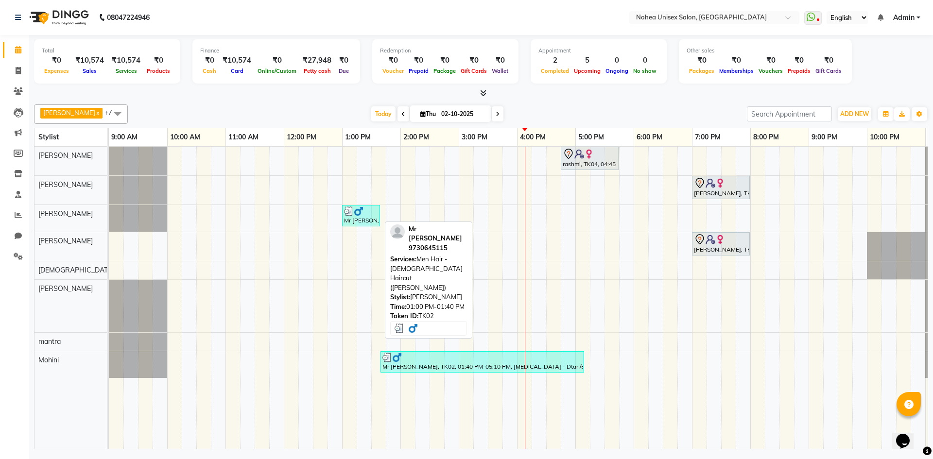
click at [359, 223] on div "Mr Shubham, TK02, 01:00 PM-01:40 PM, Men Hair - Male Haircut (Barber)" at bounding box center [361, 215] width 36 height 18
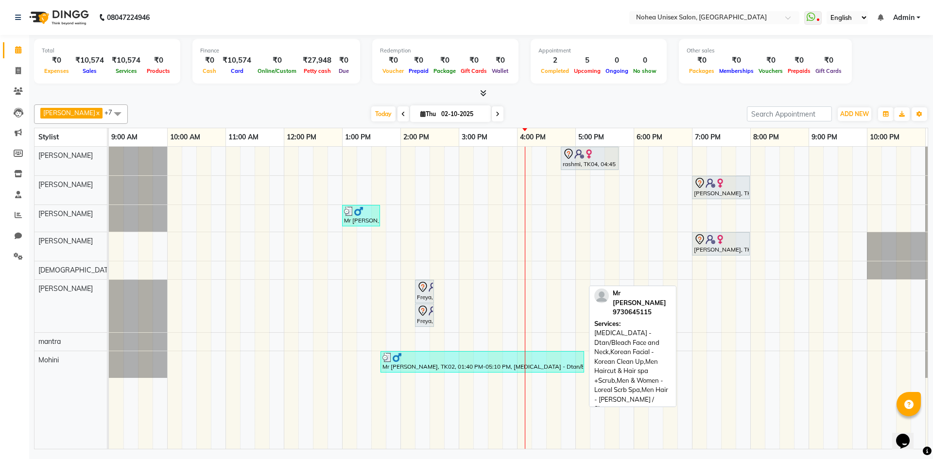
click at [449, 358] on div at bounding box center [482, 358] width 200 height 10
select select "3"
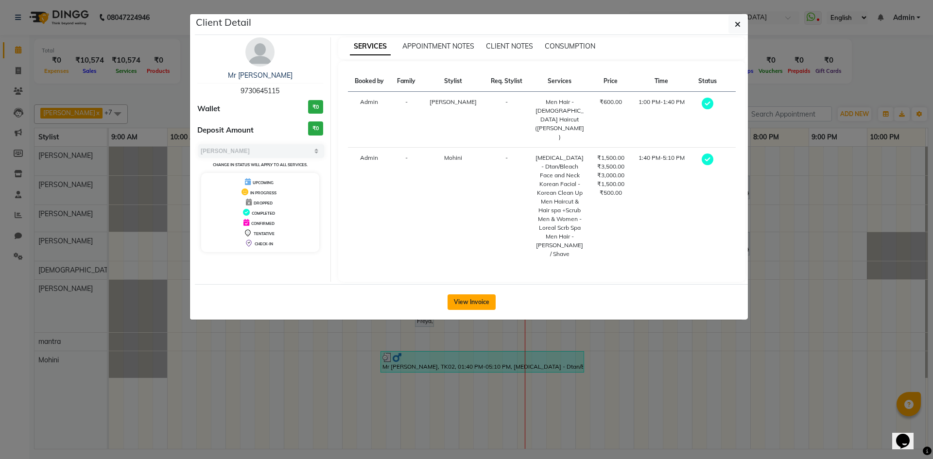
click at [470, 294] on button "View Invoice" at bounding box center [471, 302] width 48 height 16
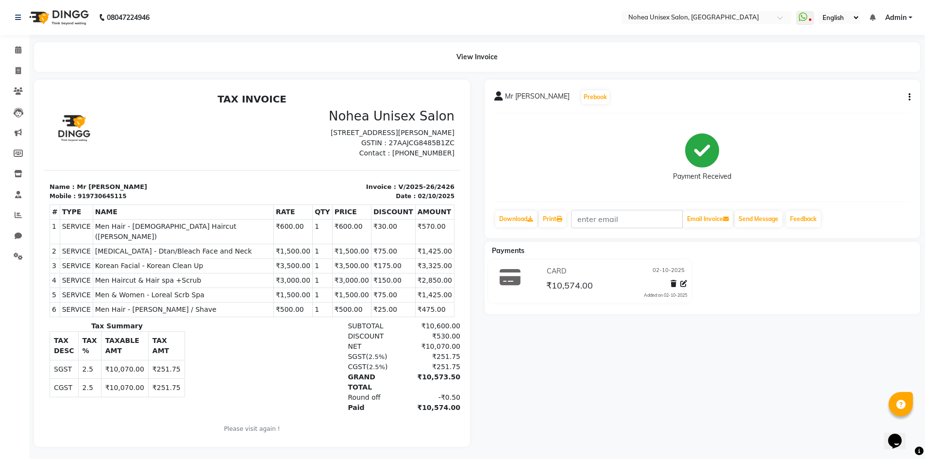
drag, startPoint x: 311, startPoint y: 240, endPoint x: 340, endPoint y: 242, distance: 29.2
click at [340, 242] on td "₹600.00" at bounding box center [351, 231] width 39 height 25
drag, startPoint x: 313, startPoint y: 253, endPoint x: 343, endPoint y: 254, distance: 30.6
click at [343, 254] on td "₹1,500.00" at bounding box center [351, 251] width 39 height 15
drag, startPoint x: 313, startPoint y: 267, endPoint x: 332, endPoint y: 267, distance: 18.5
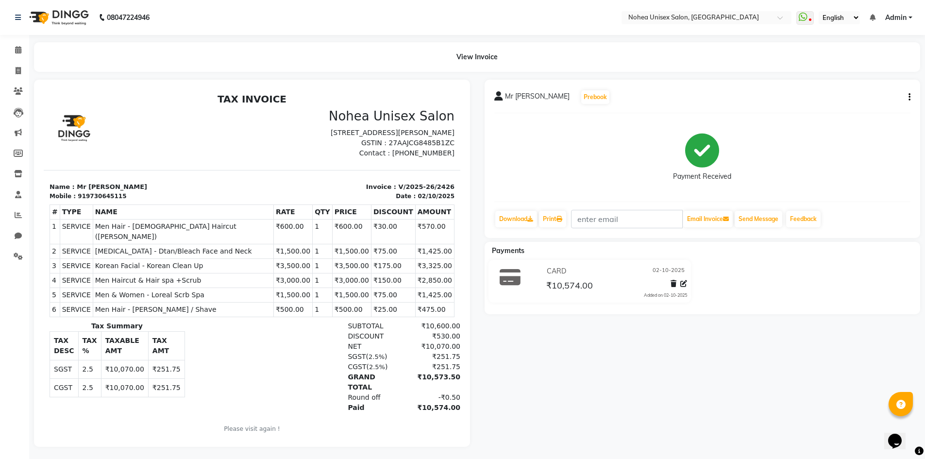
click at [332, 267] on td "₹3,500.00" at bounding box center [351, 265] width 39 height 15
drag, startPoint x: 303, startPoint y: 283, endPoint x: 322, endPoint y: 284, distance: 19.0
click at [321, 284] on tr "4 SERVICE SERVICE Men Haircut & Hair spa +Scrub ₹3,000.00 1" at bounding box center [252, 280] width 405 height 15
drag, startPoint x: 313, startPoint y: 291, endPoint x: 326, endPoint y: 295, distance: 13.7
click at [332, 295] on td "₹1,500.00" at bounding box center [351, 295] width 39 height 15
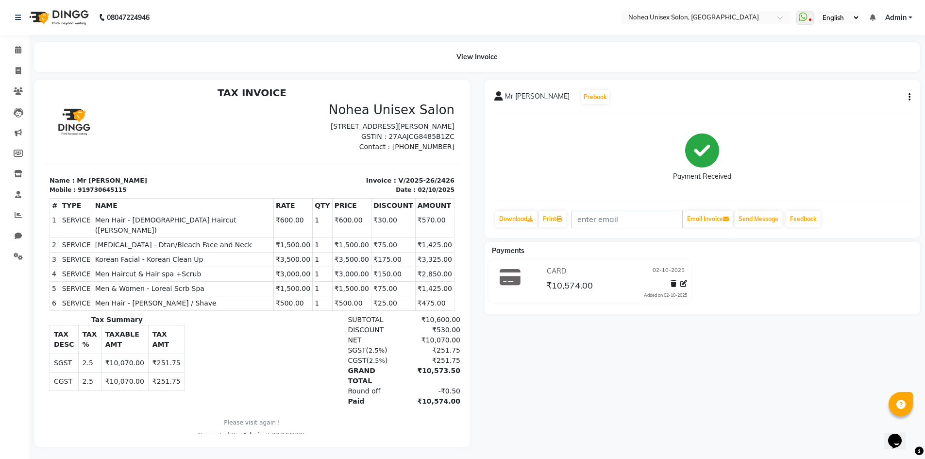
scroll to position [8, 0]
click at [332, 272] on td "₹3,000.00" at bounding box center [351, 272] width 39 height 15
drag, startPoint x: 315, startPoint y: 274, endPoint x: 331, endPoint y: 274, distance: 16.0
click at [332, 274] on td "₹3,000.00" at bounding box center [351, 272] width 39 height 15
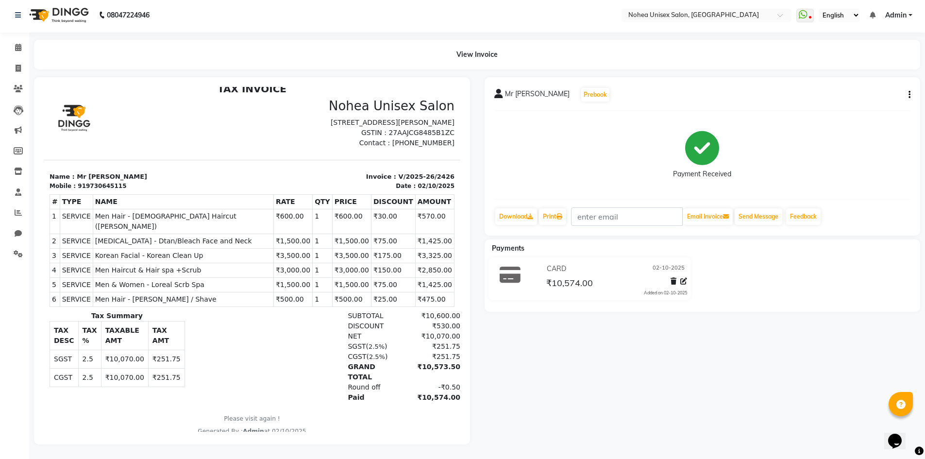
scroll to position [10, 0]
click at [19, 44] on icon at bounding box center [18, 47] width 6 height 7
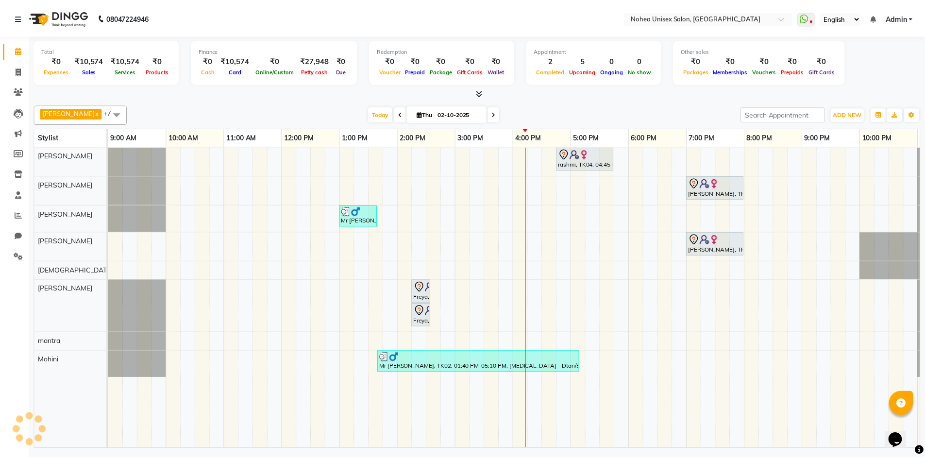
scroll to position [0, 56]
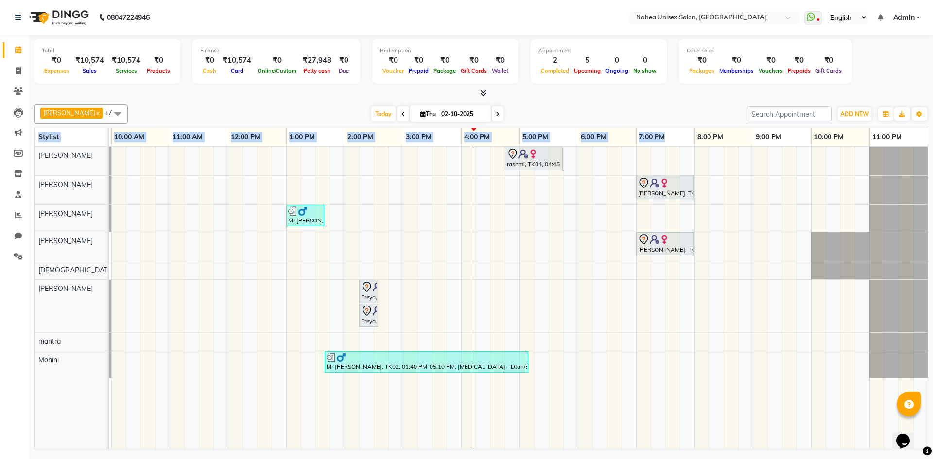
drag, startPoint x: 686, startPoint y: 145, endPoint x: 518, endPoint y: 124, distance: 169.9
click at [513, 124] on div "upesh x Sonali x mantra x jitesh x Sujit x Mohini x Aayan khan x Jaydeep x +7 S…" at bounding box center [481, 275] width 894 height 349
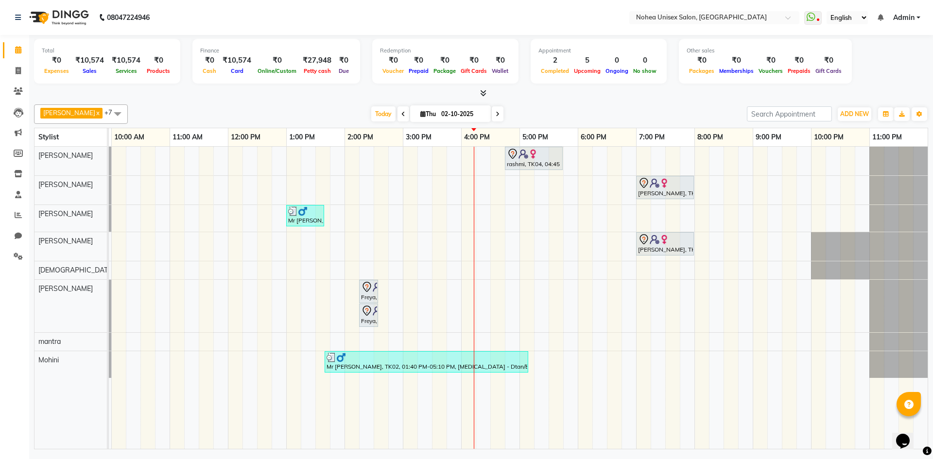
click at [625, 90] on div at bounding box center [481, 93] width 894 height 10
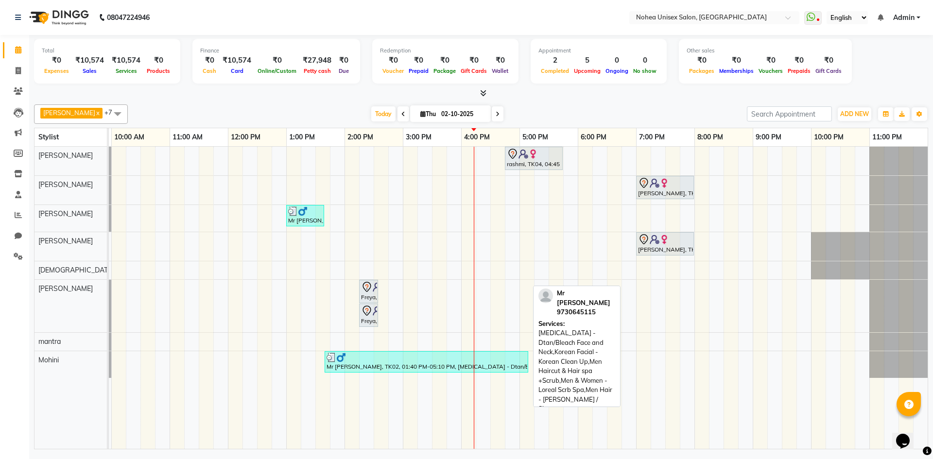
click at [376, 364] on div "Mr Shubham, TK02, 01:40 PM-05:10 PM, Skin Care - Dtan/Bleach Face and Neck,Kore…" at bounding box center [426, 362] width 202 height 18
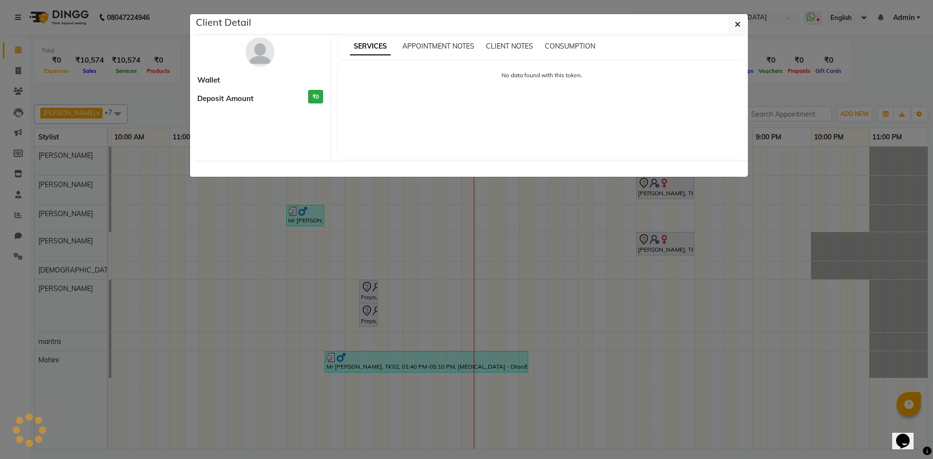
select select "3"
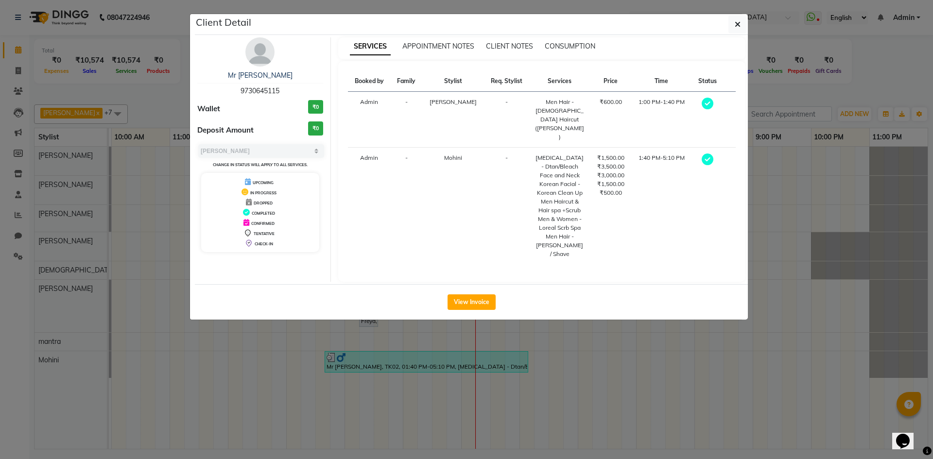
drag, startPoint x: 585, startPoint y: 142, endPoint x: 632, endPoint y: 149, distance: 47.5
click at [619, 149] on td "₹1,500.00 ₹3,500.00 ₹3,000.00 ₹1,500.00 ₹500.00" at bounding box center [610, 206] width 41 height 117
click at [637, 153] on td "1:40 PM-5:10 PM" at bounding box center [661, 206] width 61 height 117
drag, startPoint x: 613, startPoint y: 148, endPoint x: 579, endPoint y: 148, distance: 33.5
click at [590, 148] on td "₹1,500.00 ₹3,500.00 ₹3,000.00 ₹1,500.00 ₹500.00" at bounding box center [610, 206] width 41 height 117
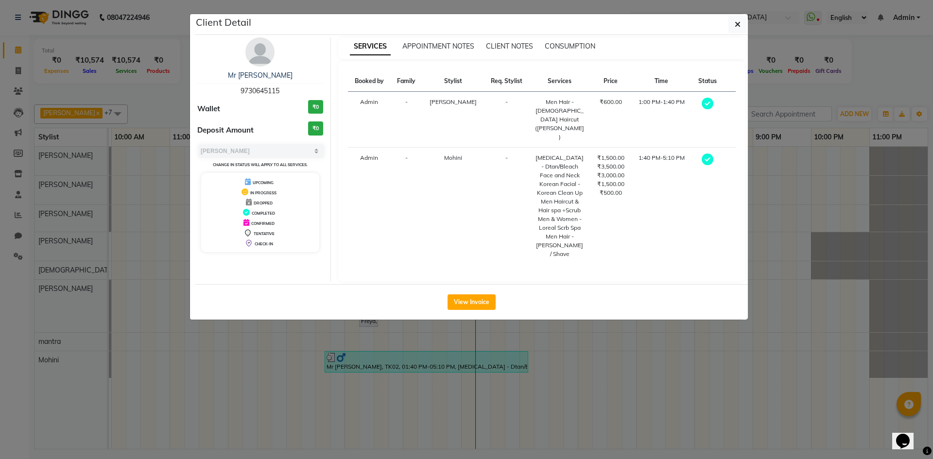
click at [650, 157] on td "1:40 PM-5:10 PM" at bounding box center [661, 206] width 61 height 117
click at [476, 294] on button "View Invoice" at bounding box center [471, 302] width 48 height 16
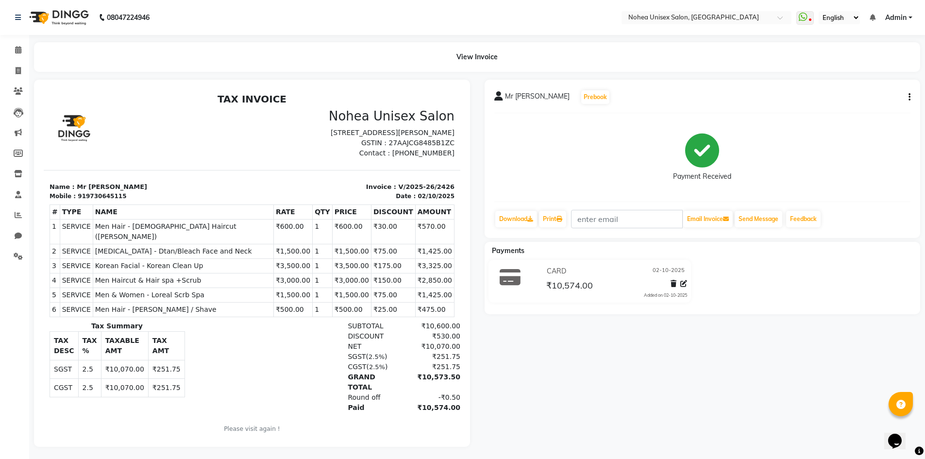
drag, startPoint x: 89, startPoint y: 178, endPoint x: 90, endPoint y: 93, distance: 85.5
click at [356, 83] on div at bounding box center [252, 263] width 436 height 367
drag, startPoint x: 104, startPoint y: 283, endPoint x: 265, endPoint y: 279, distance: 161.3
click at [265, 279] on tr "4 SERVICE SERVICE Men Haircut & Hair spa +Scrub ₹3,000.00 1" at bounding box center [252, 280] width 405 height 15
drag, startPoint x: 403, startPoint y: 281, endPoint x: 432, endPoint y: 281, distance: 28.7
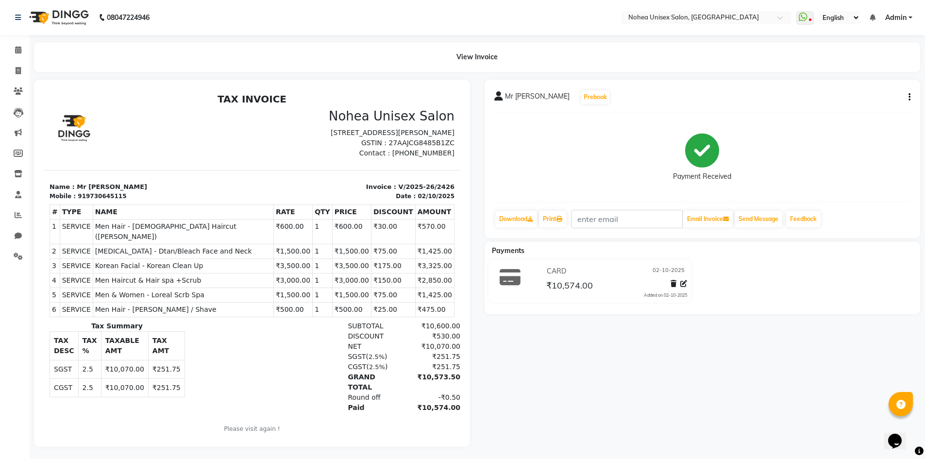
click at [432, 281] on td "₹2,850.00" at bounding box center [434, 280] width 39 height 15
click at [17, 42] on link "Calendar" at bounding box center [14, 50] width 23 height 16
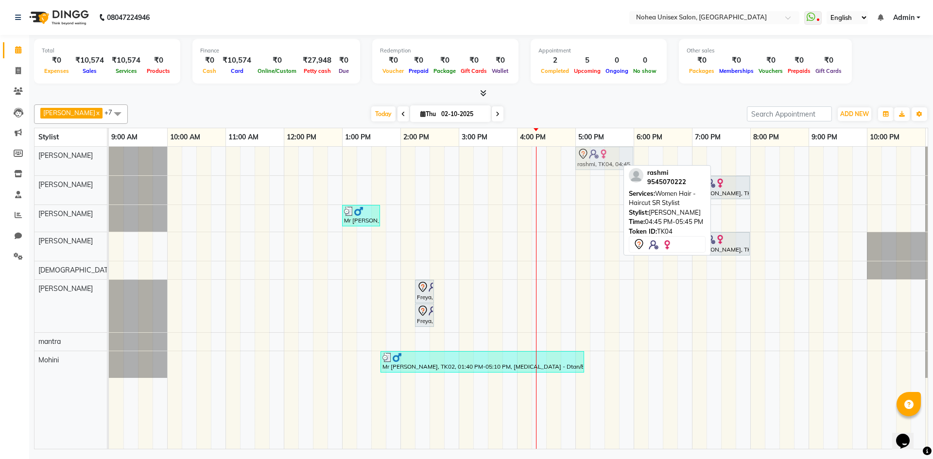
click at [109, 152] on div "rashmi, TK04, 04:45 PM-05:45 PM, Women Hair - Haircut SR Stylist rashmi, TK04, …" at bounding box center [109, 161] width 0 height 29
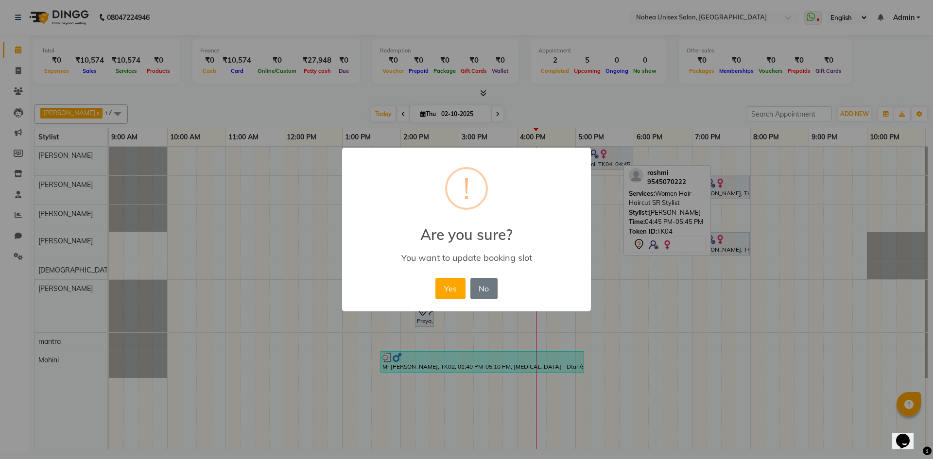
click at [606, 271] on div "× ! Are you sure? You want to update booking slot Yes No No" at bounding box center [466, 229] width 933 height 459
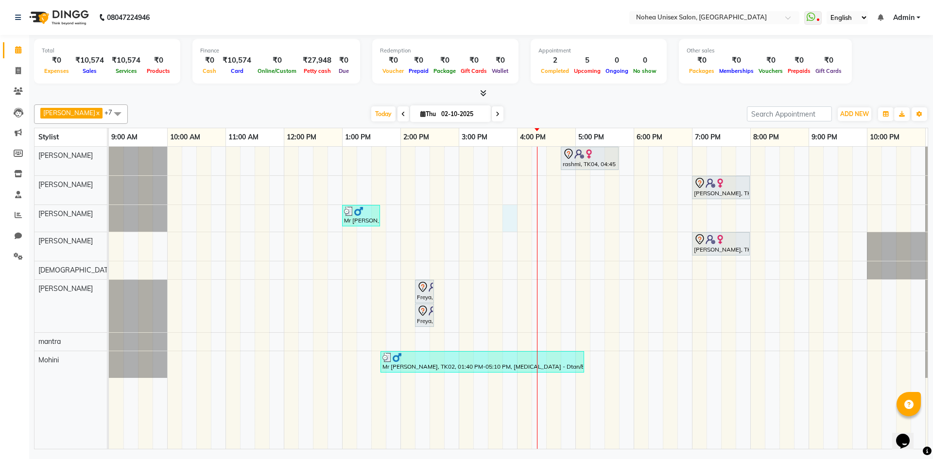
click at [503, 211] on div "rashmi, TK04, 04:45 PM-05:45 PM, Women Hair - Haircut SR Stylist shital, TK03, …" at bounding box center [546, 298] width 874 height 302
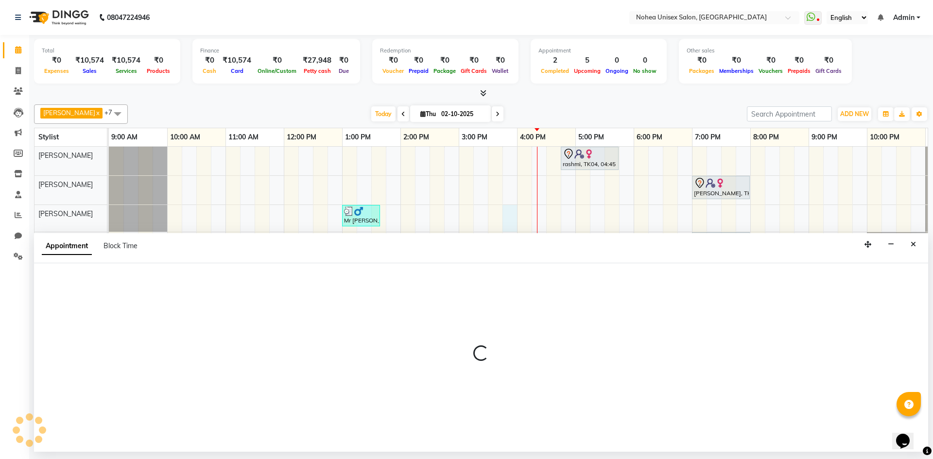
select select "80899"
select select "945"
select select "tentative"
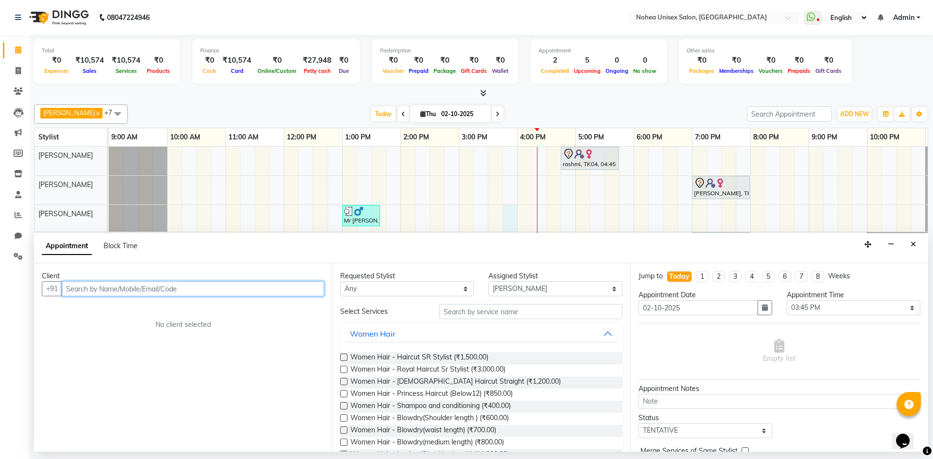
drag, startPoint x: 234, startPoint y: 286, endPoint x: 241, endPoint y: 285, distance: 7.3
click at [235, 286] on input "text" at bounding box center [193, 288] width 262 height 15
type input "0"
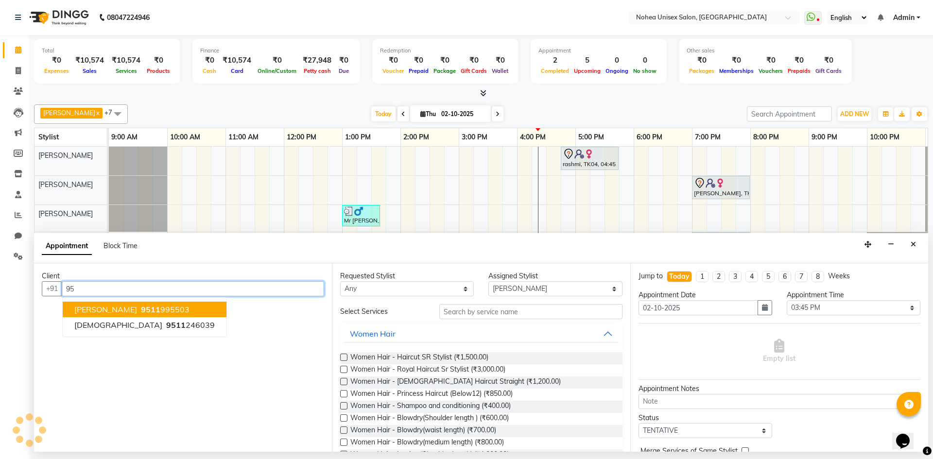
type input "9"
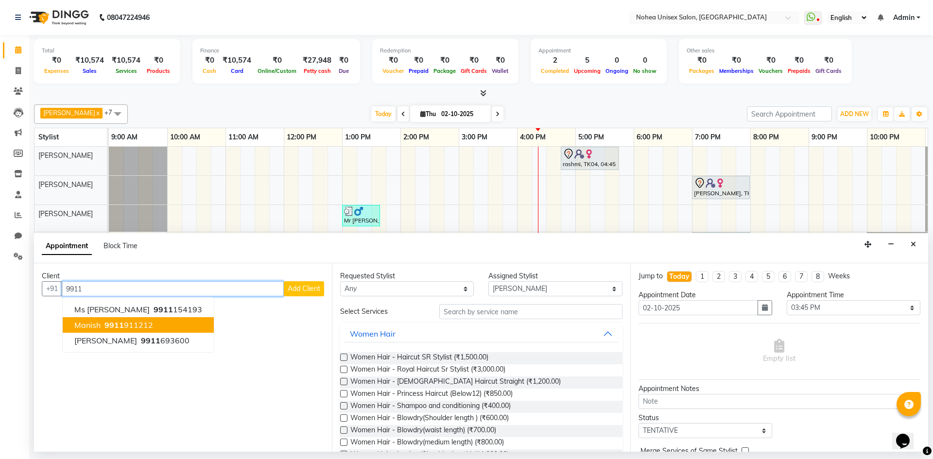
click at [125, 323] on ngb-highlight "9911 911212" at bounding box center [127, 325] width 51 height 10
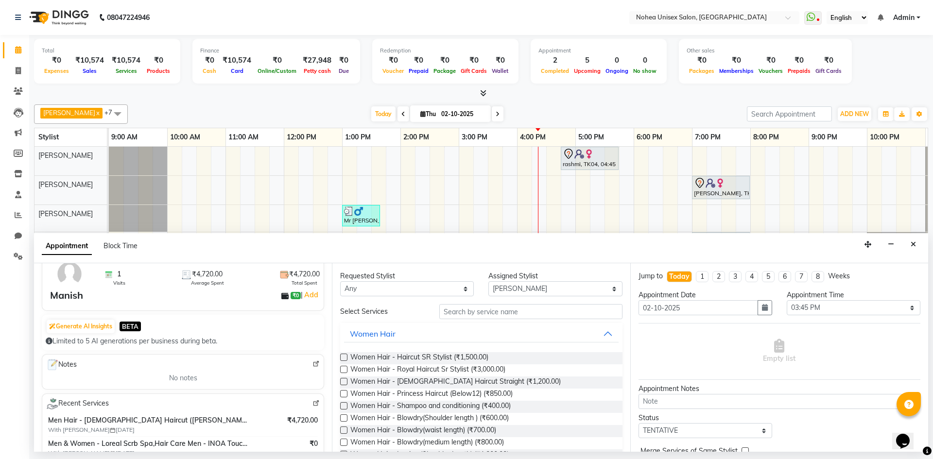
type input "9911911212"
click at [486, 314] on input "text" at bounding box center [530, 311] width 183 height 15
click at [598, 334] on button "Women Hair" at bounding box center [481, 333] width 274 height 17
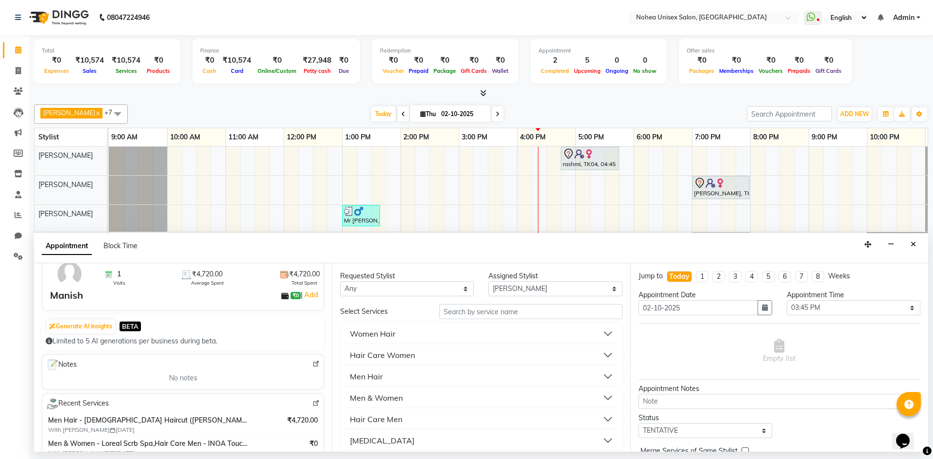
click at [369, 377] on div "Men Hair" at bounding box center [366, 377] width 33 height 12
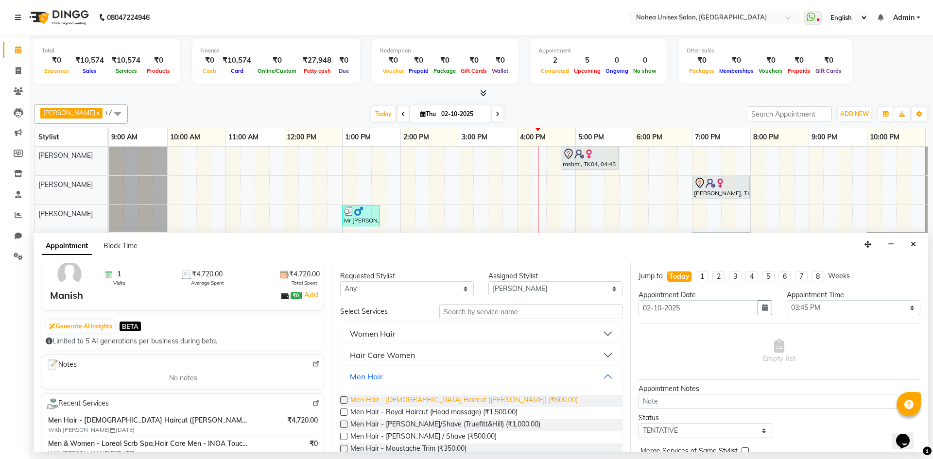
click at [459, 399] on span "Men Hair - [DEMOGRAPHIC_DATA] Haircut ([PERSON_NAME]) (₹600.00)" at bounding box center [463, 401] width 227 height 12
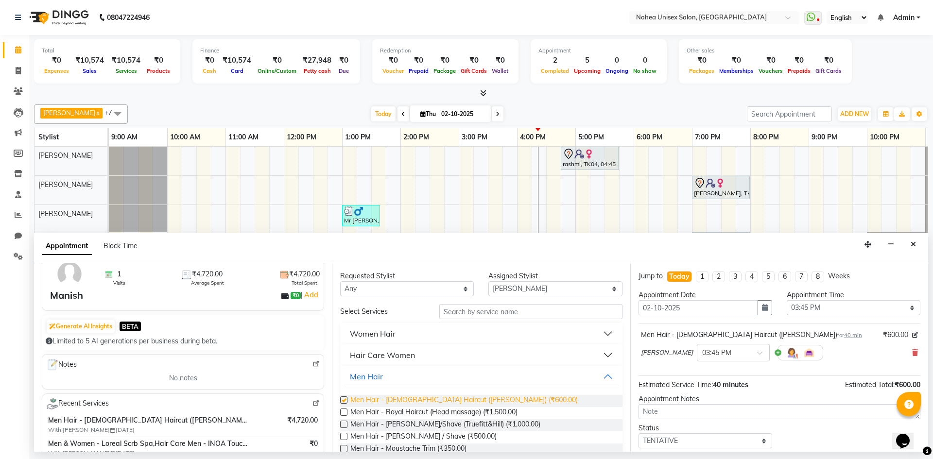
checkbox input "false"
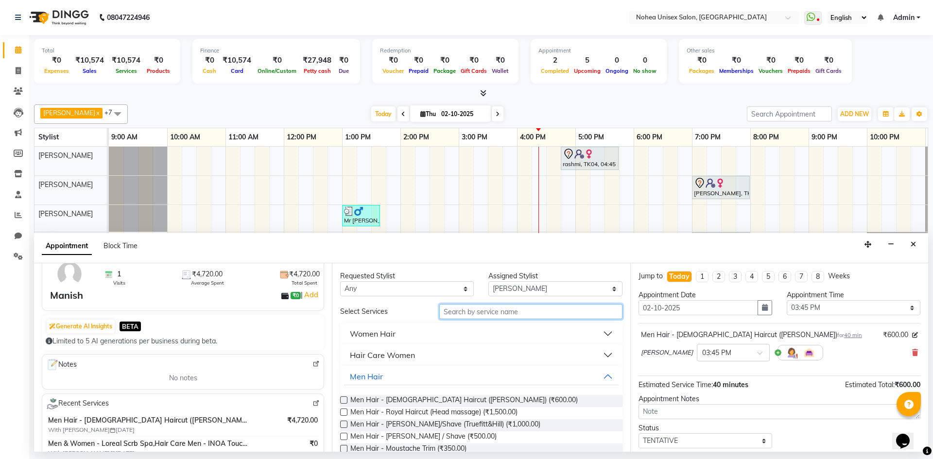
click at [499, 316] on input "text" at bounding box center [530, 311] width 183 height 15
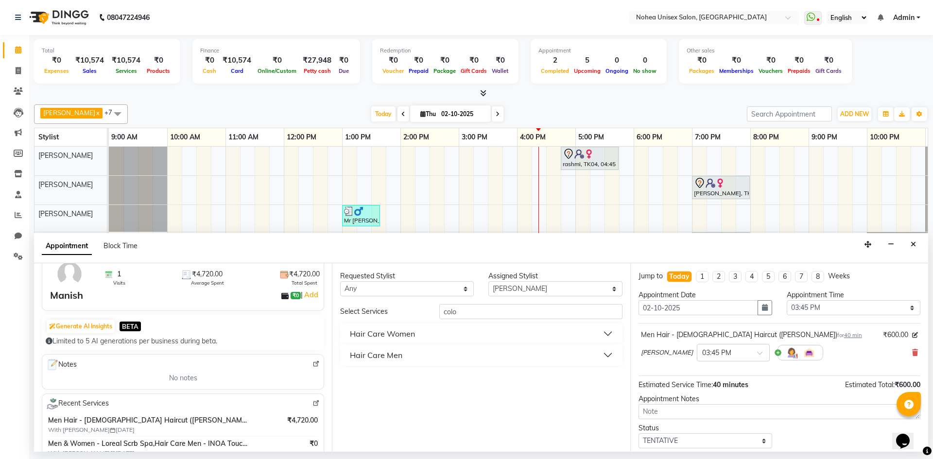
click at [454, 357] on button "Hair Care Men" at bounding box center [481, 354] width 274 height 17
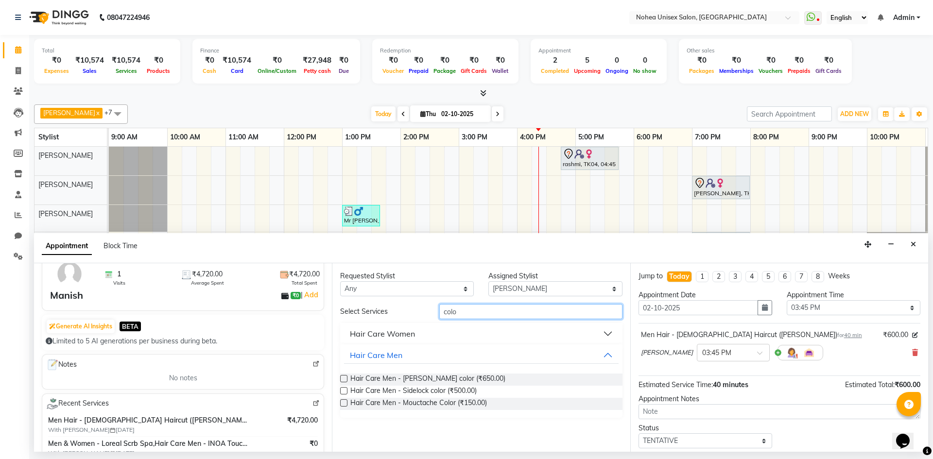
click at [473, 305] on input "colo" at bounding box center [530, 311] width 183 height 15
type input "c"
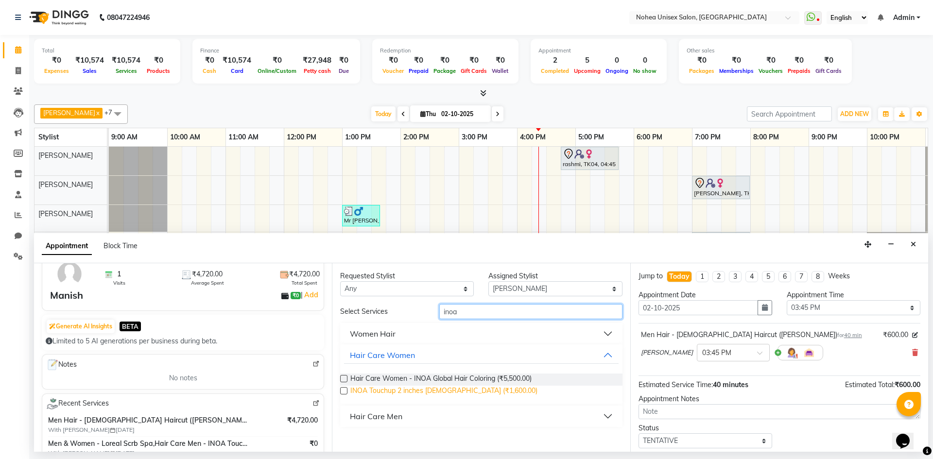
type input "inoa"
click at [450, 390] on span "INOA Touchup 2 inches Female (₹1,600.00)" at bounding box center [443, 392] width 187 height 12
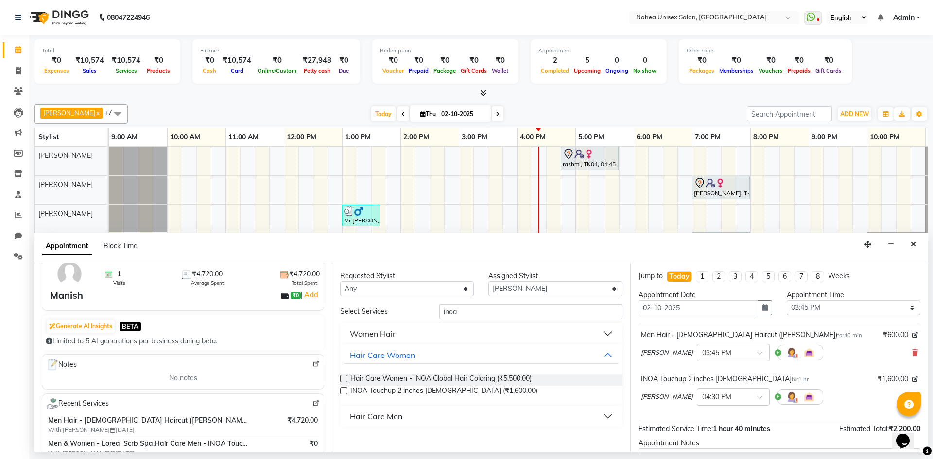
click at [481, 411] on button "Hair Care Men" at bounding box center [481, 416] width 274 height 17
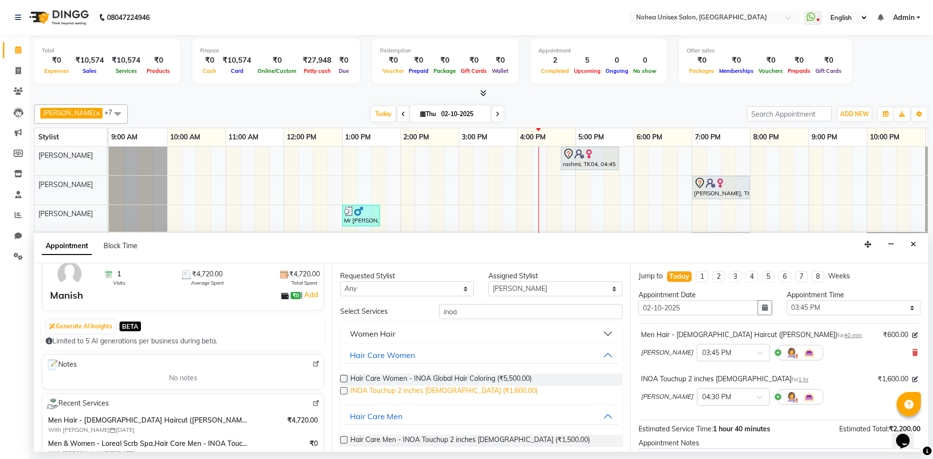
click at [458, 389] on span "INOA Touchup 2 inches Female (₹1,600.00)" at bounding box center [443, 392] width 187 height 12
checkbox input "false"
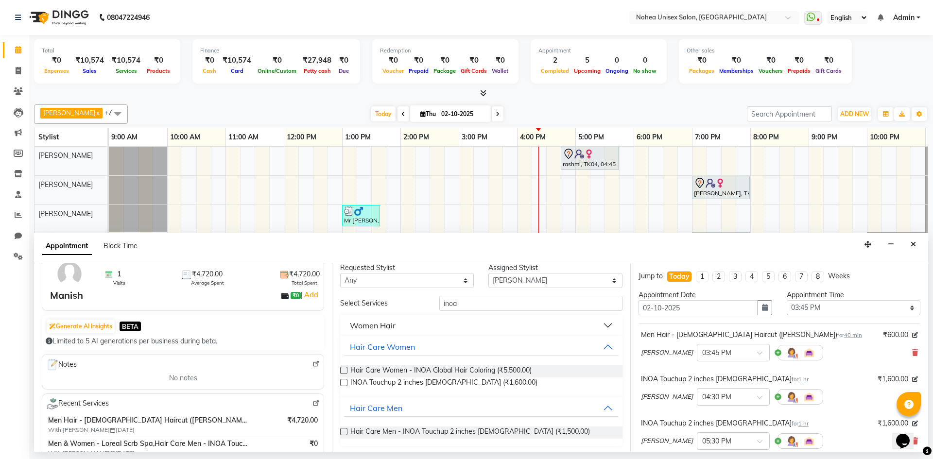
scroll to position [11, 0]
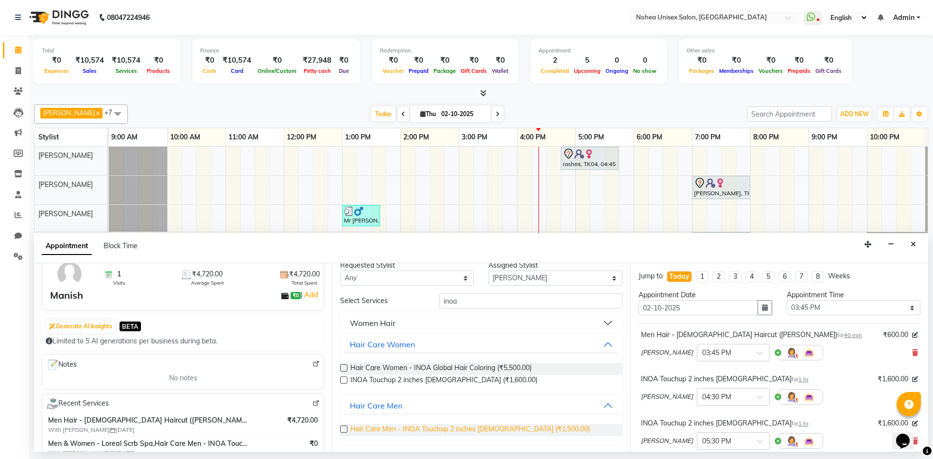
click at [392, 427] on span "Hair Care Men - INOA Touchup 2 inches Male (₹1,500.00)" at bounding box center [469, 430] width 239 height 12
checkbox input "false"
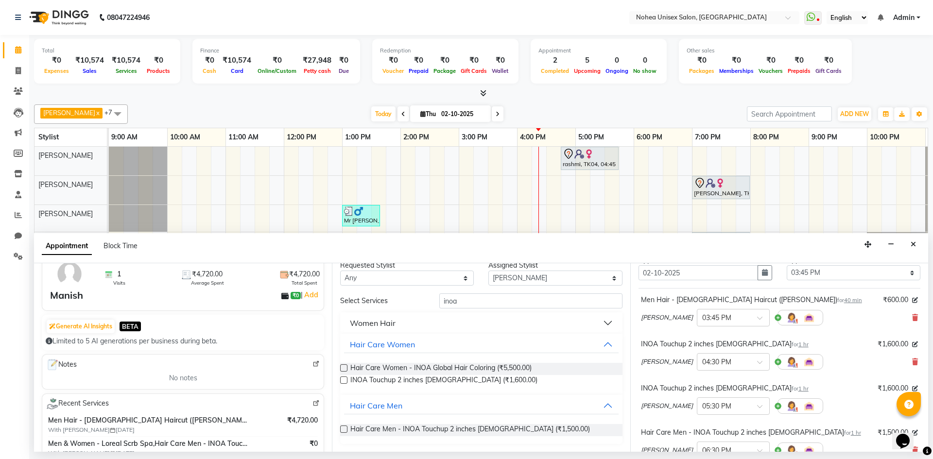
scroll to position [49, 0]
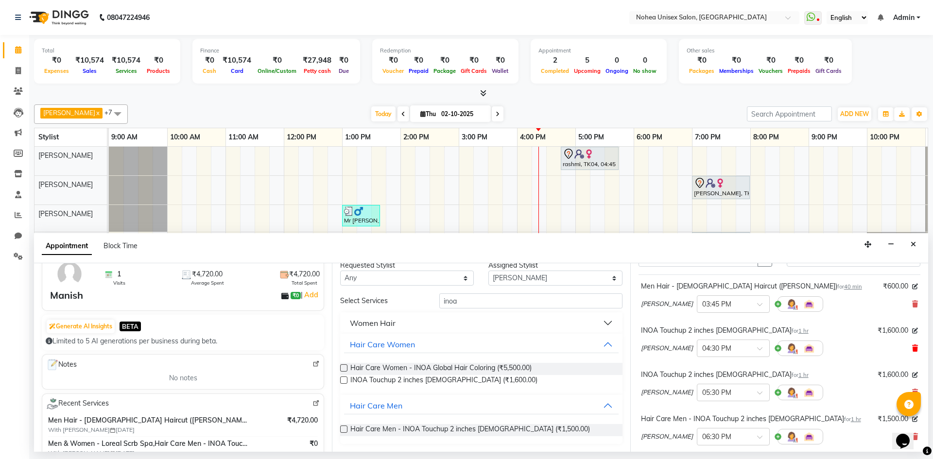
click at [912, 345] on icon at bounding box center [915, 348] width 6 height 7
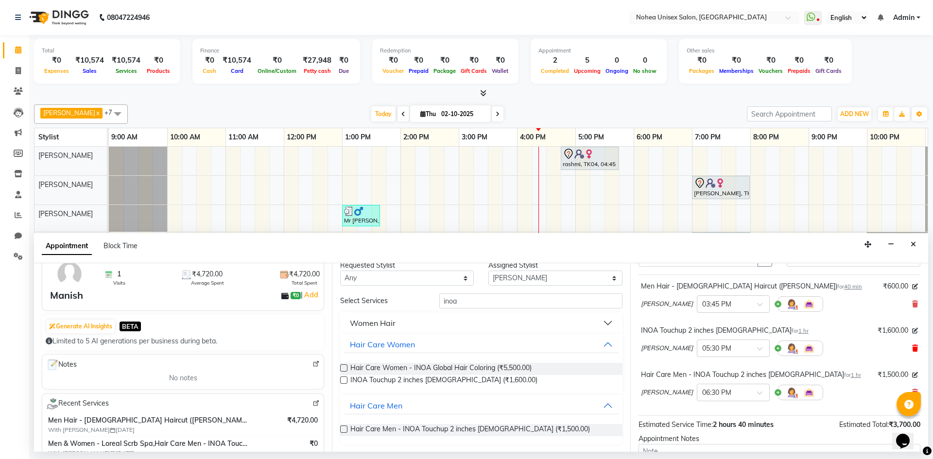
click at [912, 348] on icon at bounding box center [915, 348] width 6 height 7
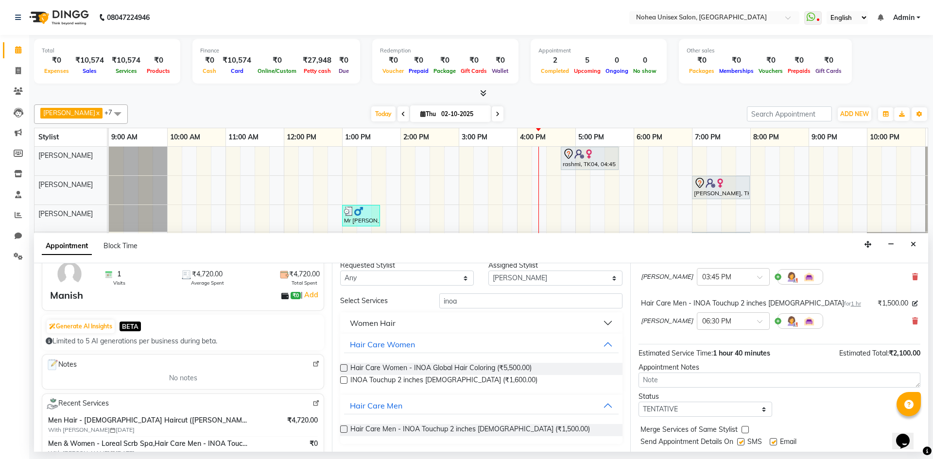
scroll to position [102, 0]
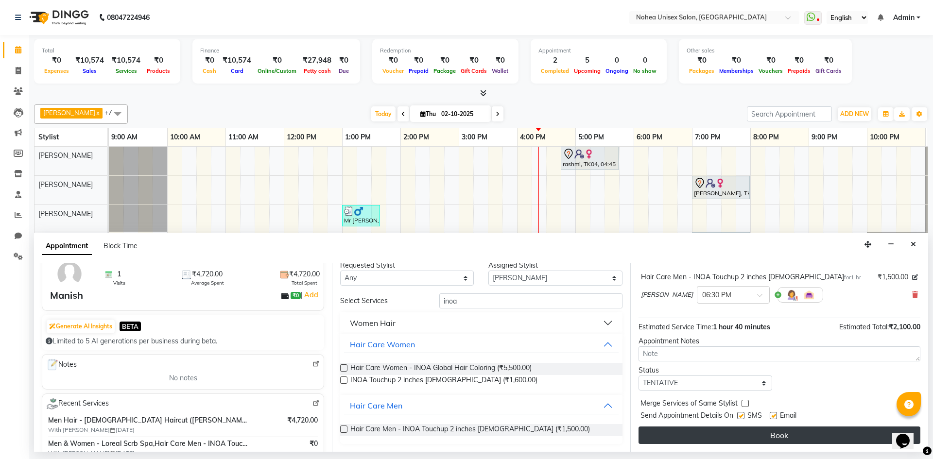
click at [718, 433] on button "Book" at bounding box center [779, 434] width 282 height 17
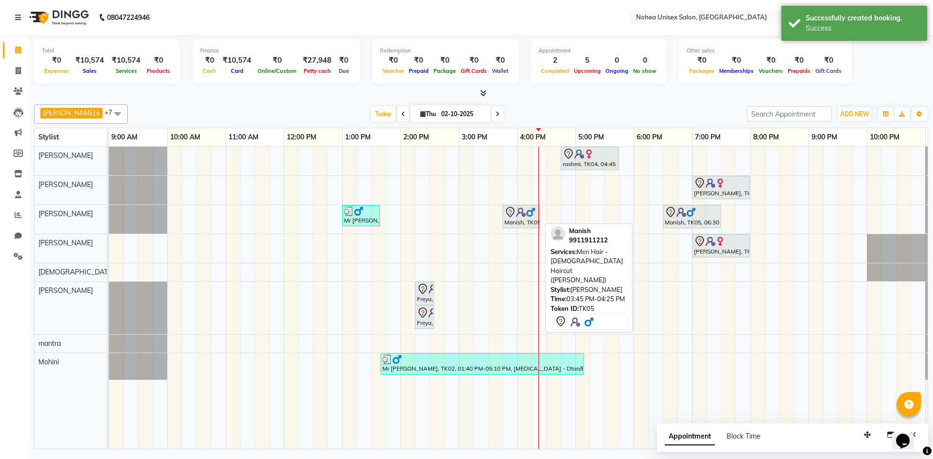
click at [525, 213] on img at bounding box center [521, 212] width 10 height 10
click at [526, 224] on div "Manish, TK05, 03:45 PM-04:25 PM, Men Hair - [DEMOGRAPHIC_DATA] Haircut ([PERSON…" at bounding box center [521, 216] width 36 height 20
select select "7"
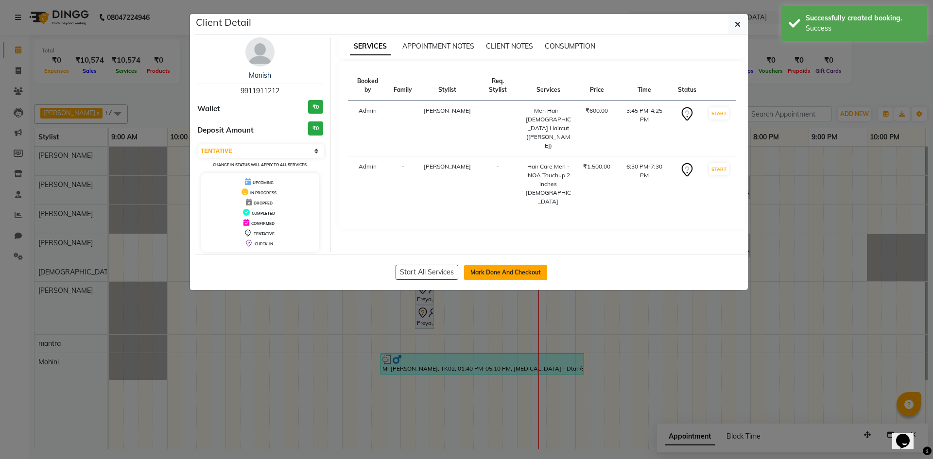
click at [496, 272] on button "Mark Done And Checkout" at bounding box center [505, 273] width 83 height 16
select select "8009"
select select "service"
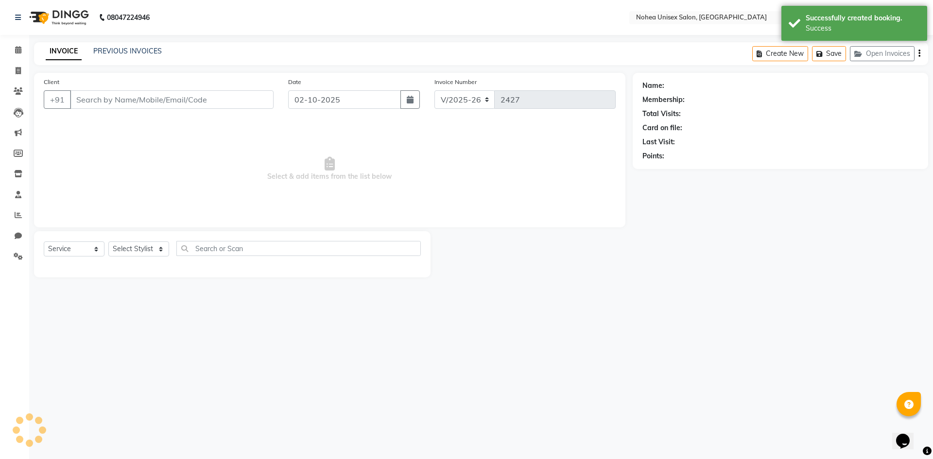
type input "9911911212"
select select "80899"
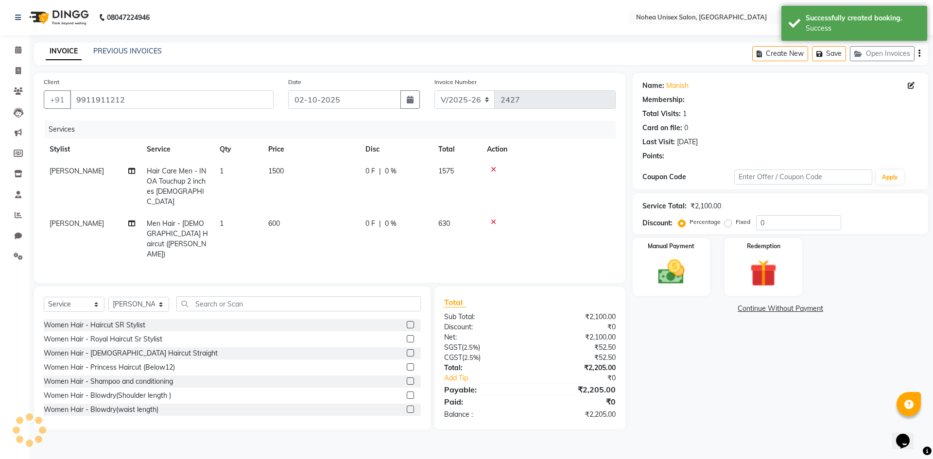
select select "1: Object"
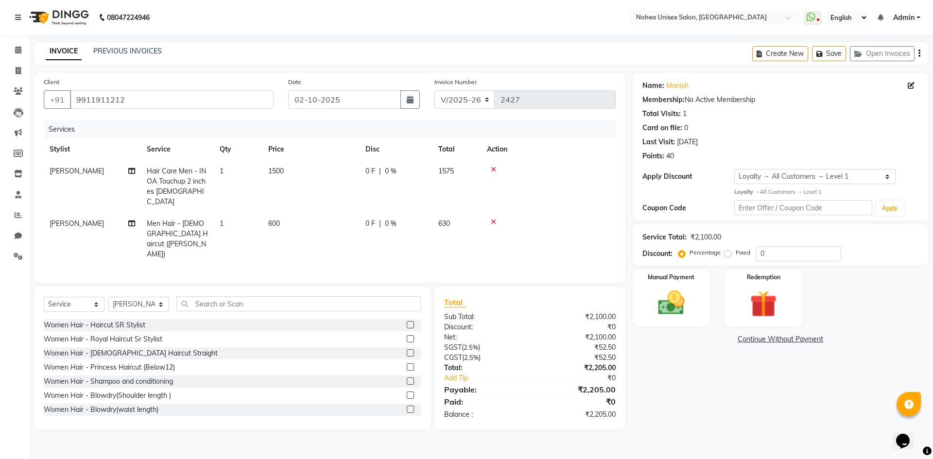
click at [284, 168] on span "1500" at bounding box center [276, 171] width 16 height 9
select select "80899"
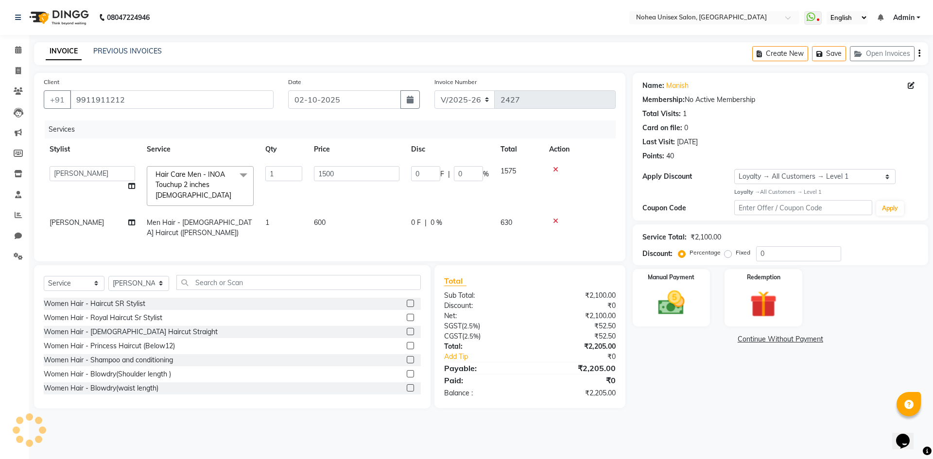
click at [335, 212] on td "600" at bounding box center [356, 228] width 97 height 32
select select "80899"
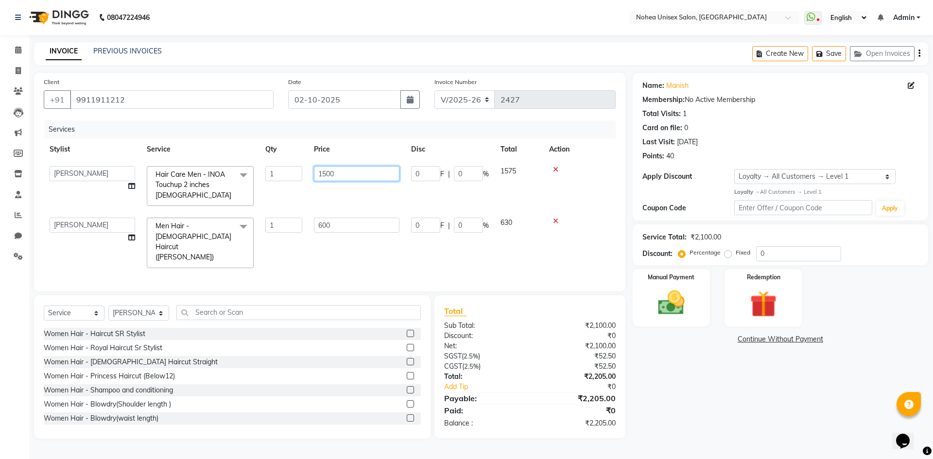
click at [338, 172] on input "1500" at bounding box center [356, 173] width 85 height 15
type input "1600"
click at [525, 225] on td "630" at bounding box center [518, 243] width 49 height 62
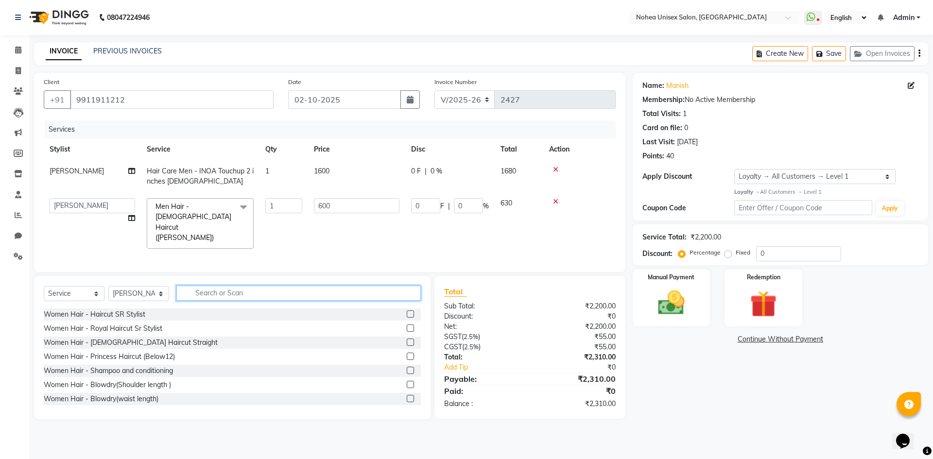
click at [261, 286] on input "text" at bounding box center [298, 293] width 244 height 15
type input "t"
type input "e"
type input "thr"
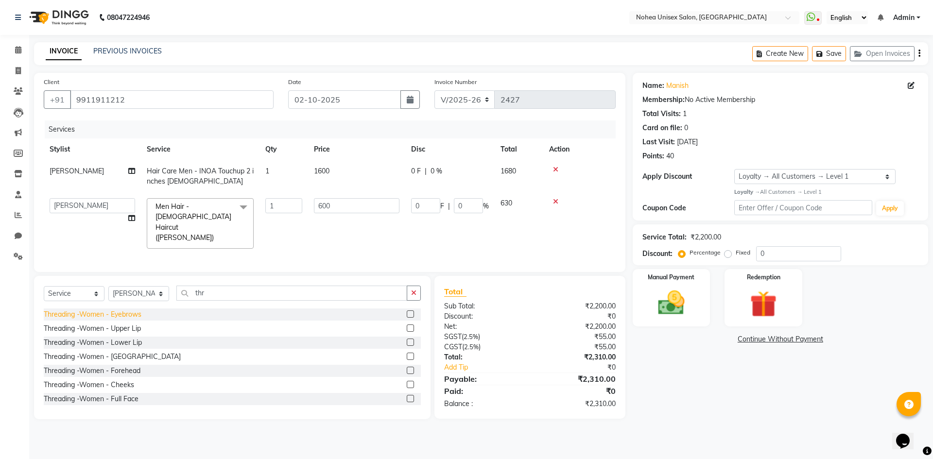
click at [132, 309] on div "Threading -Women - Eyebrows" at bounding box center [93, 314] width 98 height 10
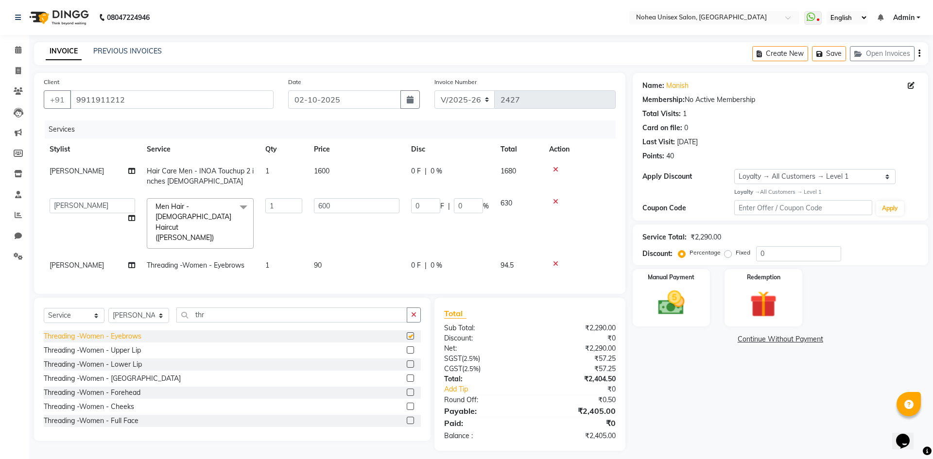
checkbox input "false"
click at [190, 298] on div "Select Service Product Membership Package Voucher Prepaid Gift Card Select Styl…" at bounding box center [232, 369] width 396 height 143
click at [367, 255] on td "90" at bounding box center [356, 266] width 97 height 22
select select "80899"
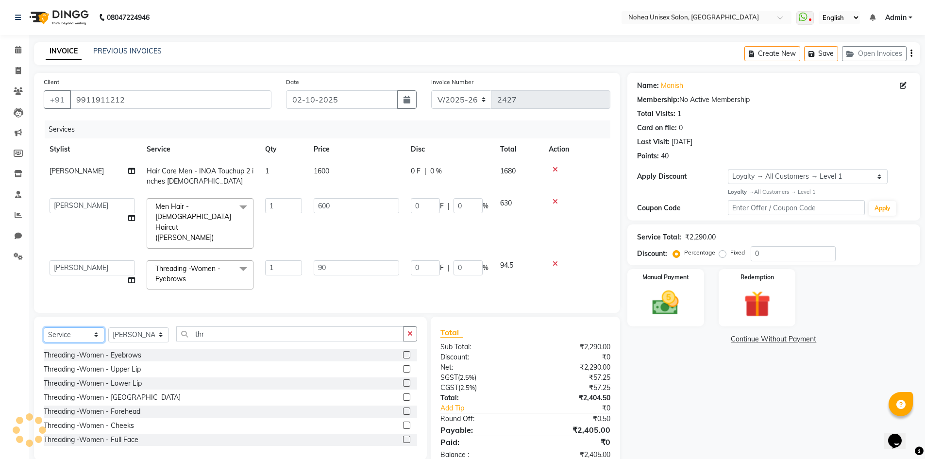
click at [94, 327] on select "Select Service Product Membership Package Voucher Prepaid Gift Card" at bounding box center [74, 334] width 61 height 15
select select "product"
click at [44, 327] on select "Select Service Product Membership Package Voucher Prepaid Gift Card" at bounding box center [74, 334] width 61 height 15
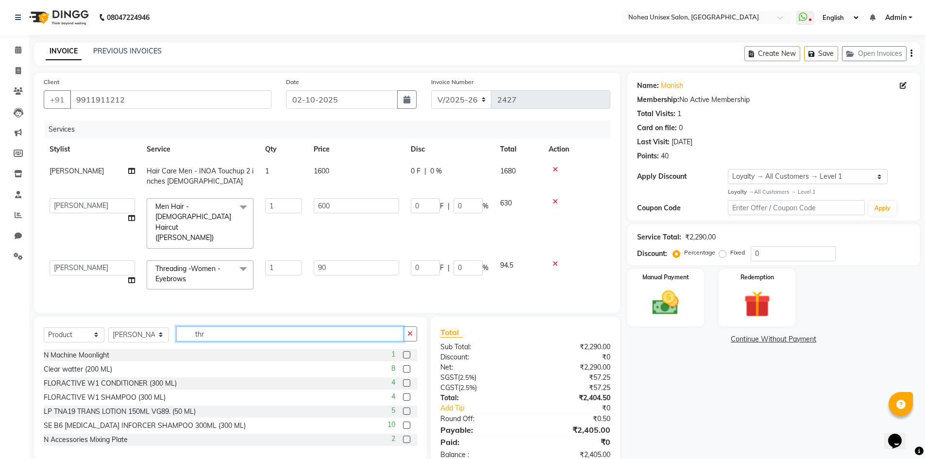
click at [217, 326] on input "thr" at bounding box center [289, 333] width 227 height 15
type input "t"
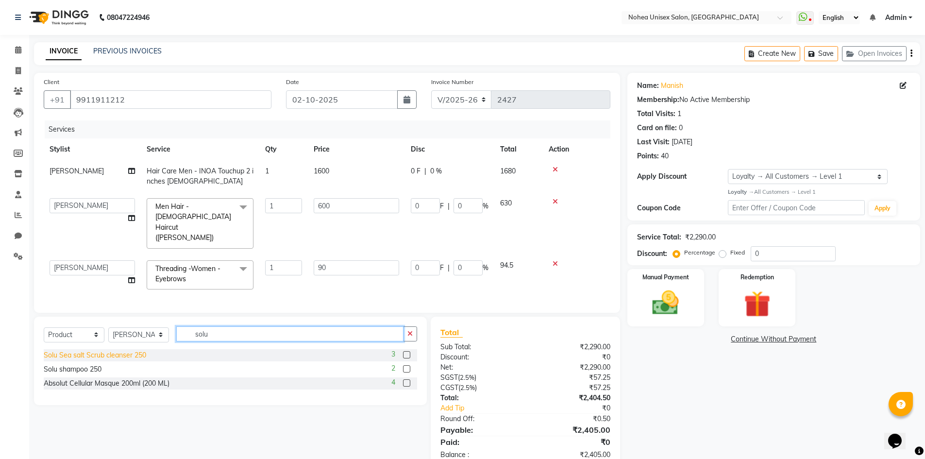
type input "solu"
click at [100, 350] on div "Solu Sea salt Scrub cleanser 250" at bounding box center [95, 355] width 102 height 10
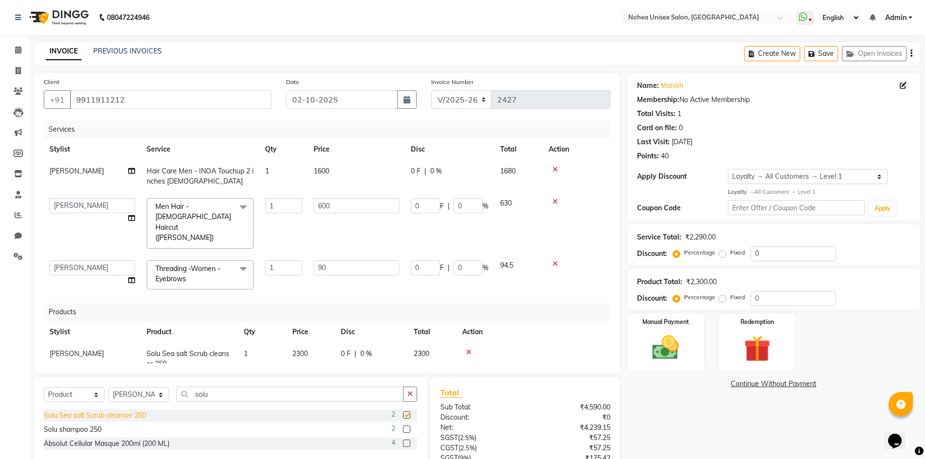
checkbox input "false"
click at [560, 349] on div at bounding box center [533, 352] width 142 height 7
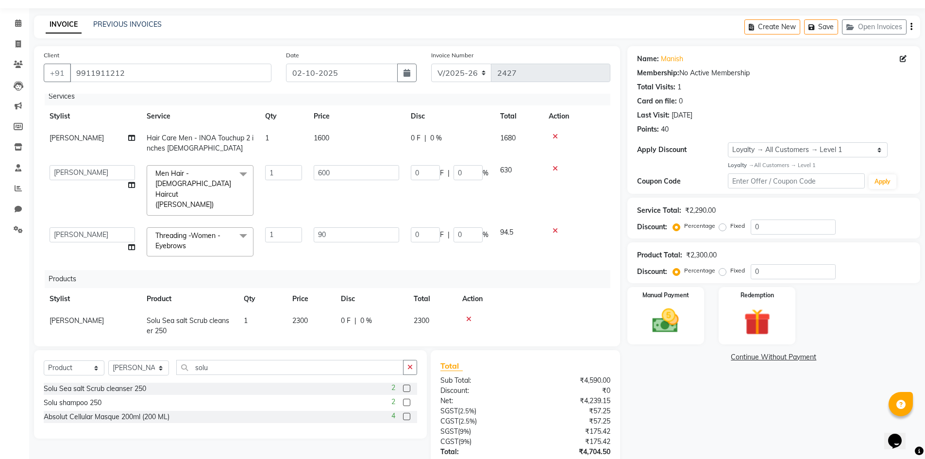
scroll to position [49, 0]
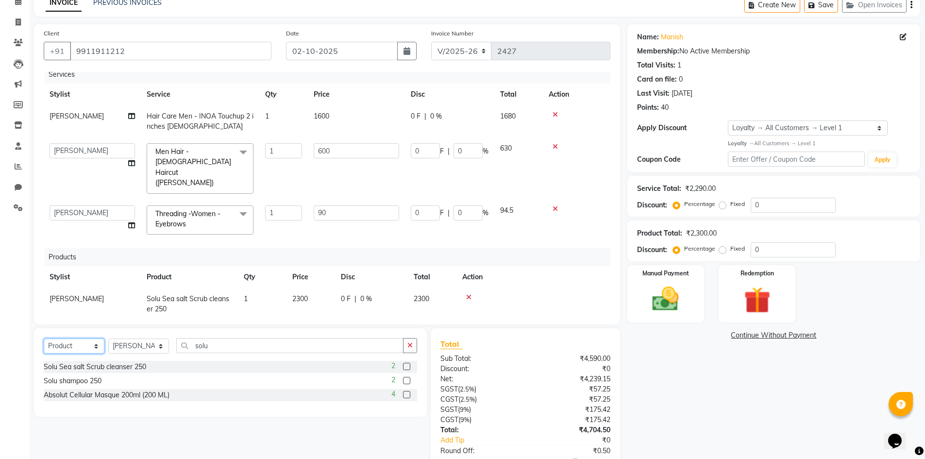
click at [89, 348] on select "Select Service Product Membership Package Voucher Prepaid Gift Card" at bounding box center [74, 346] width 61 height 15
select select "service"
click at [44, 339] on select "Select Service Product Membership Package Voucher Prepaid Gift Card" at bounding box center [74, 346] width 61 height 15
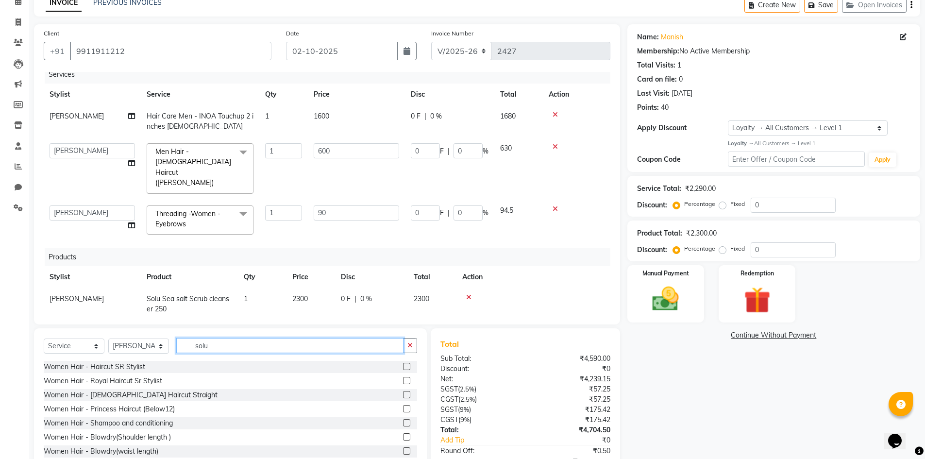
click at [270, 346] on input "solu" at bounding box center [289, 345] width 227 height 15
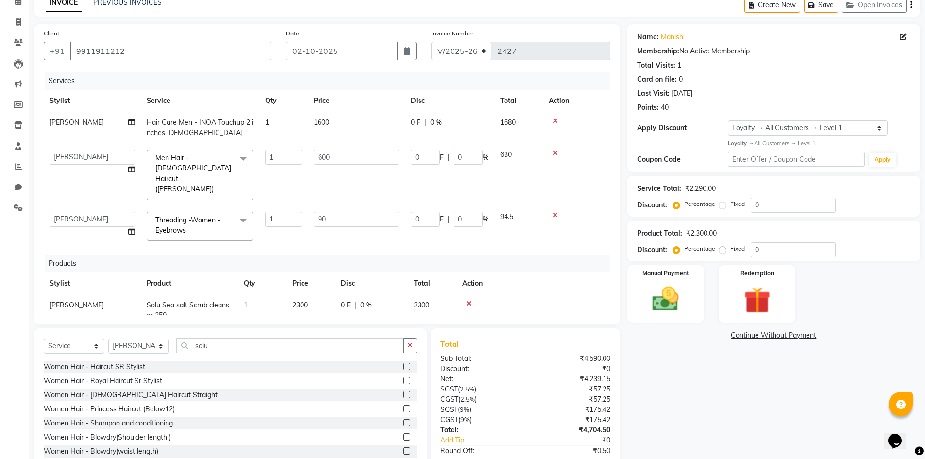
click at [557, 212] on icon at bounding box center [555, 215] width 5 height 7
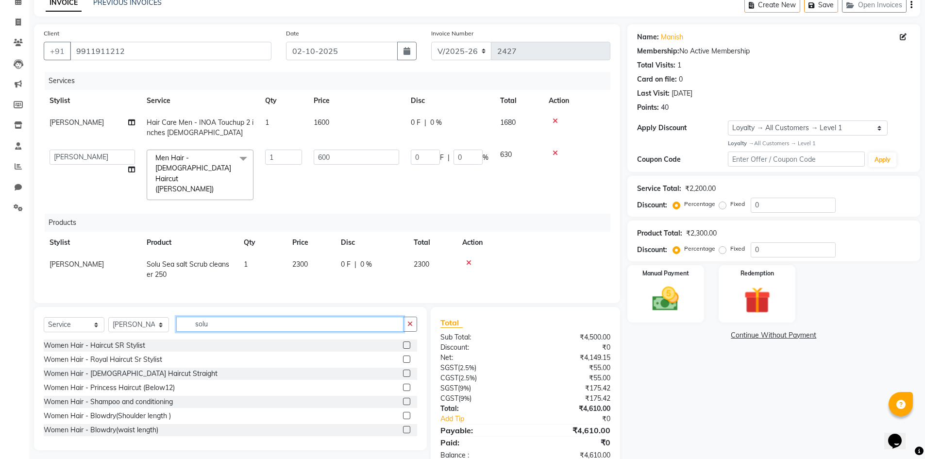
click at [253, 317] on input "solu" at bounding box center [289, 324] width 227 height 15
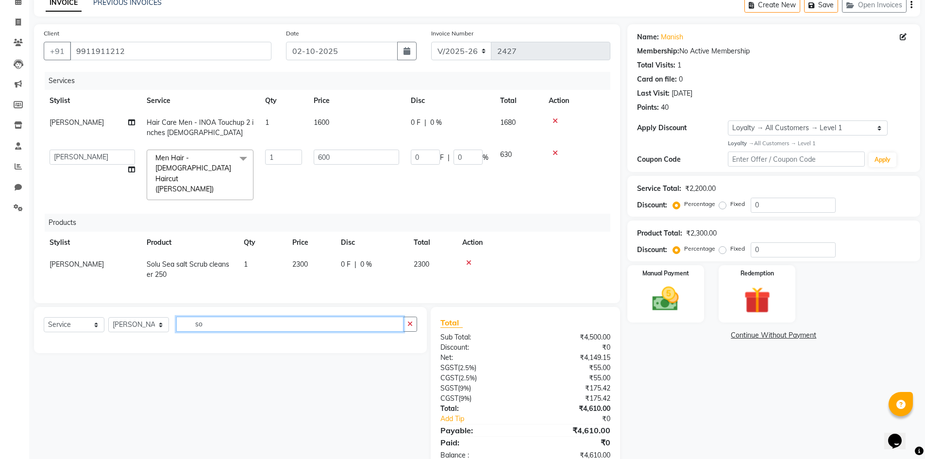
type input "s"
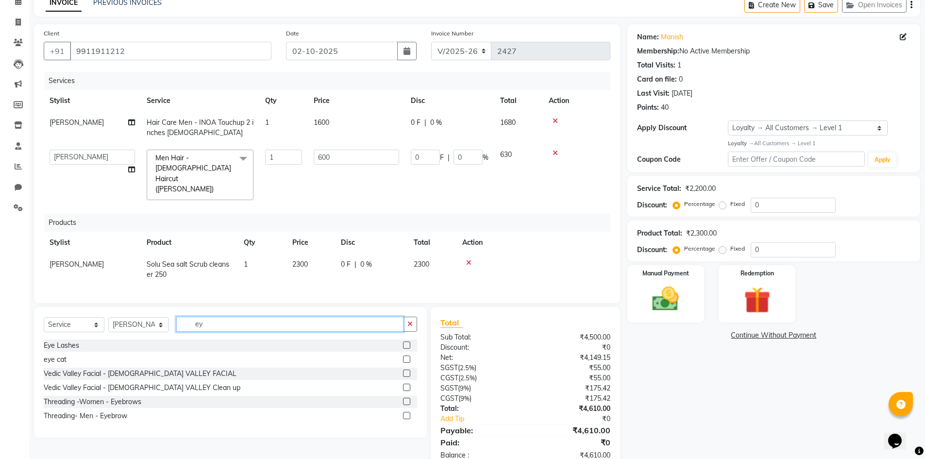
type input "e"
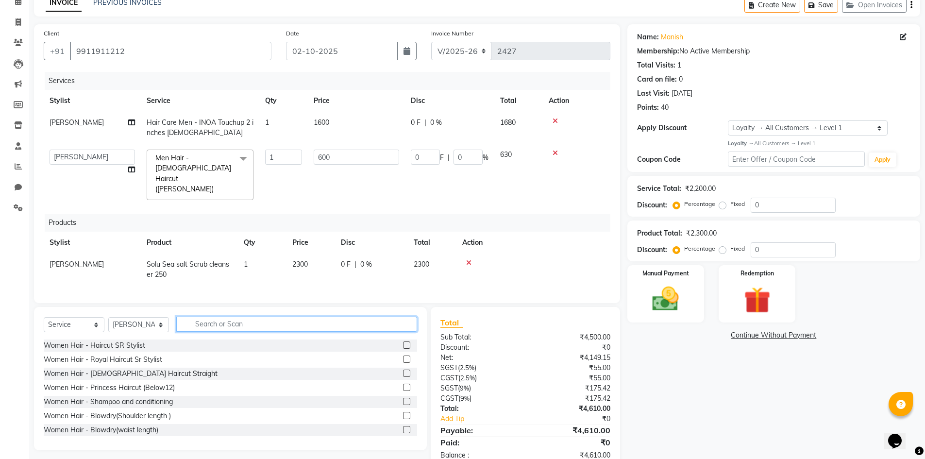
click at [236, 317] on input "text" at bounding box center [296, 324] width 241 height 15
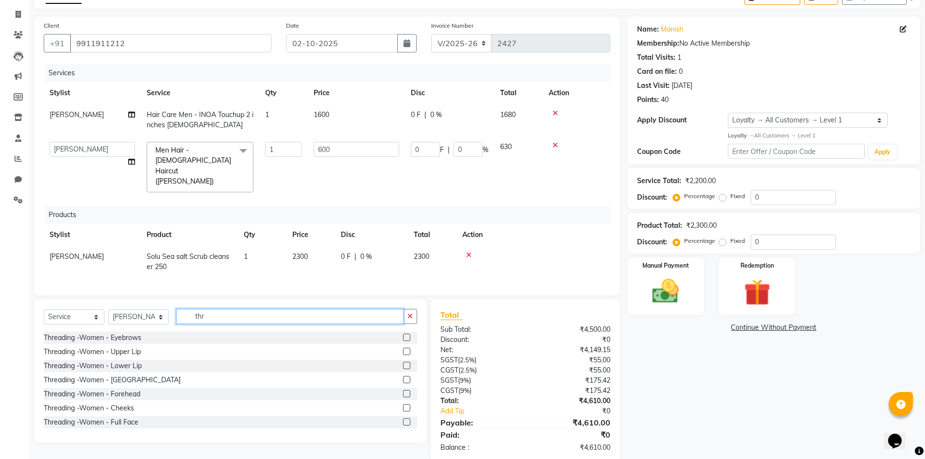
scroll to position [61, 0]
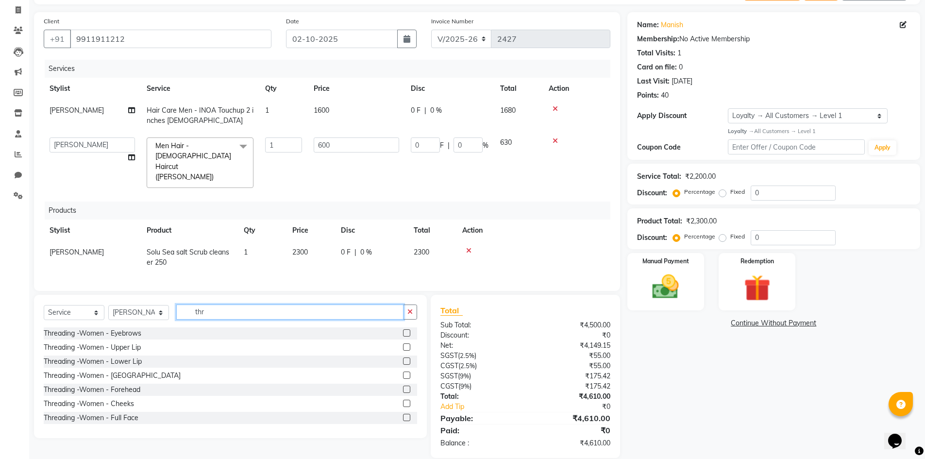
type input "thr"
click at [403, 329] on label at bounding box center [406, 332] width 7 height 7
click at [403, 330] on input "checkbox" at bounding box center [406, 333] width 6 height 6
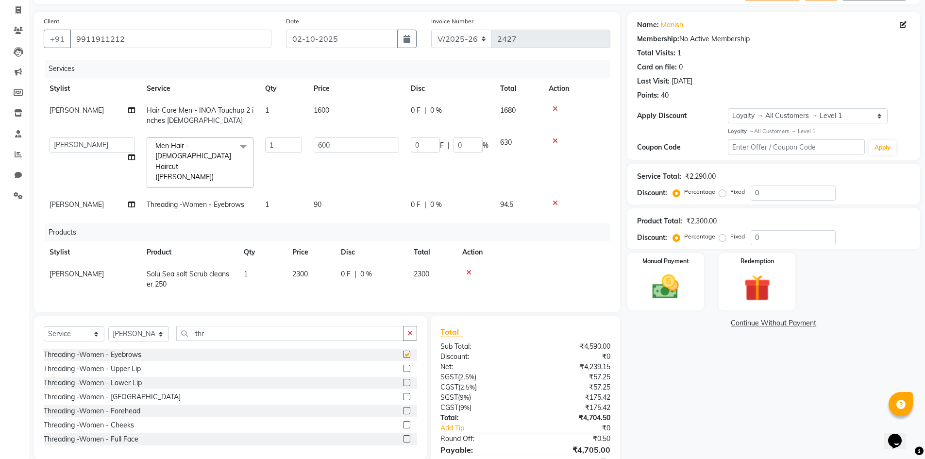
checkbox input "false"
click at [238, 326] on input "thr" at bounding box center [289, 333] width 227 height 15
type input "t"
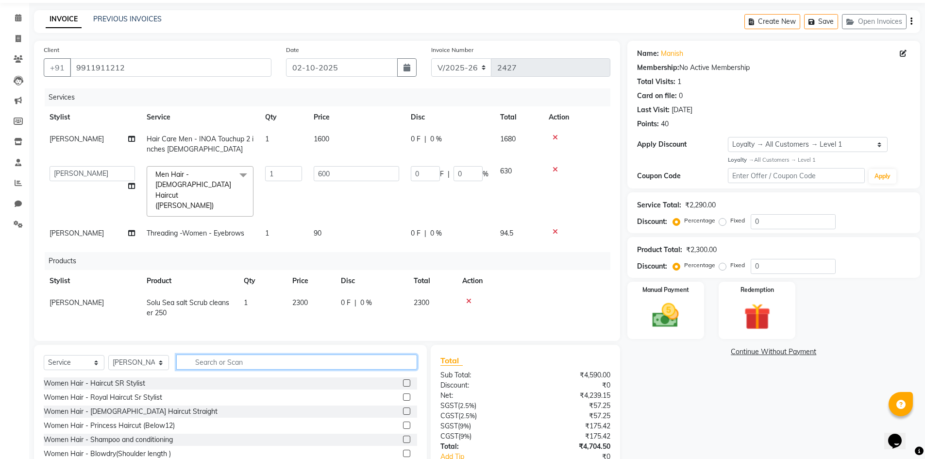
scroll to position [49, 0]
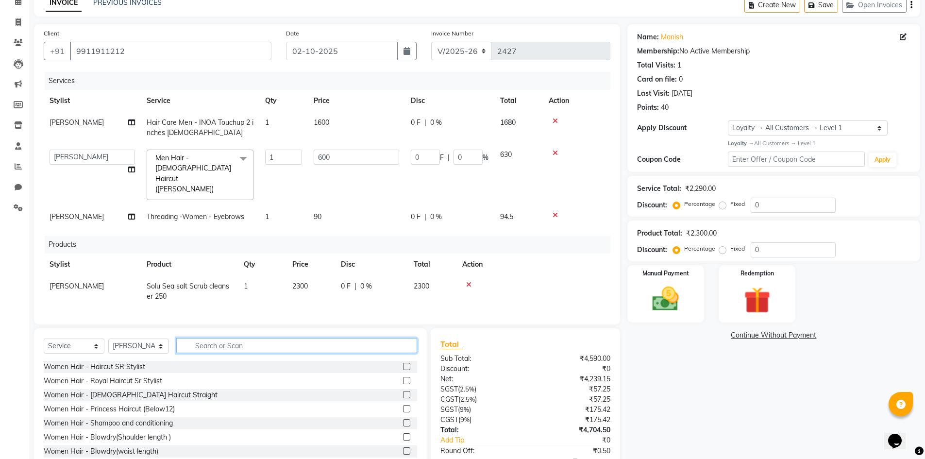
click at [264, 338] on input "text" at bounding box center [296, 345] width 241 height 15
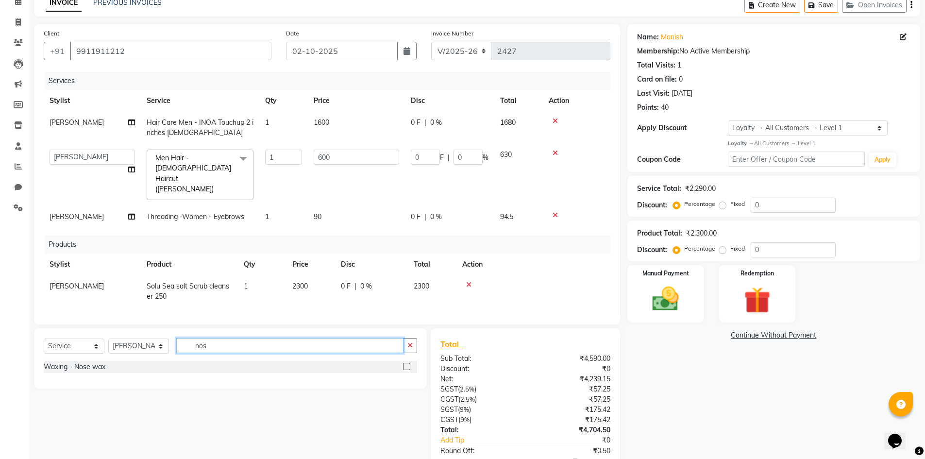
type input "nos"
click at [405, 363] on label at bounding box center [406, 366] width 7 height 7
click at [405, 364] on input "checkbox" at bounding box center [406, 367] width 6 height 6
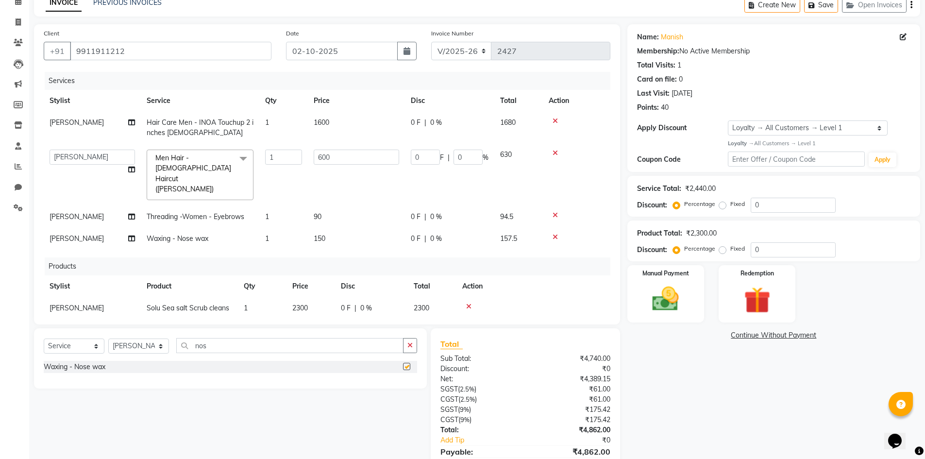
checkbox input "false"
click at [306, 343] on input "nos" at bounding box center [289, 345] width 227 height 15
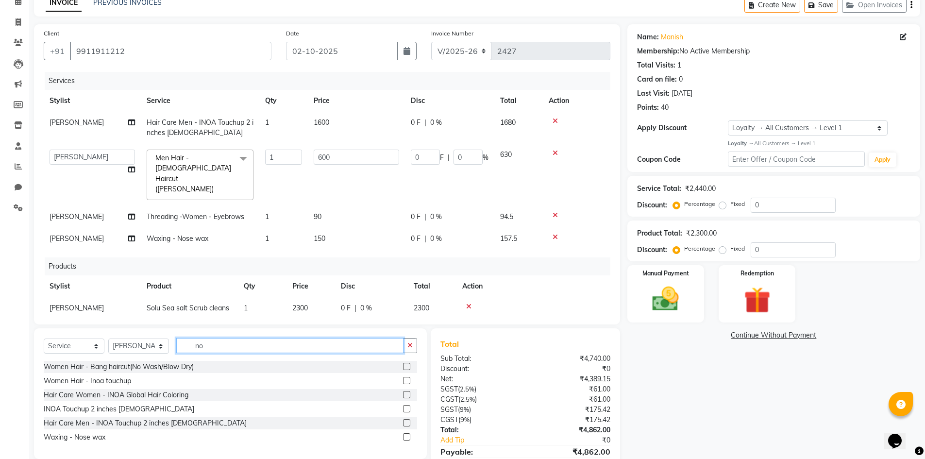
type input "n"
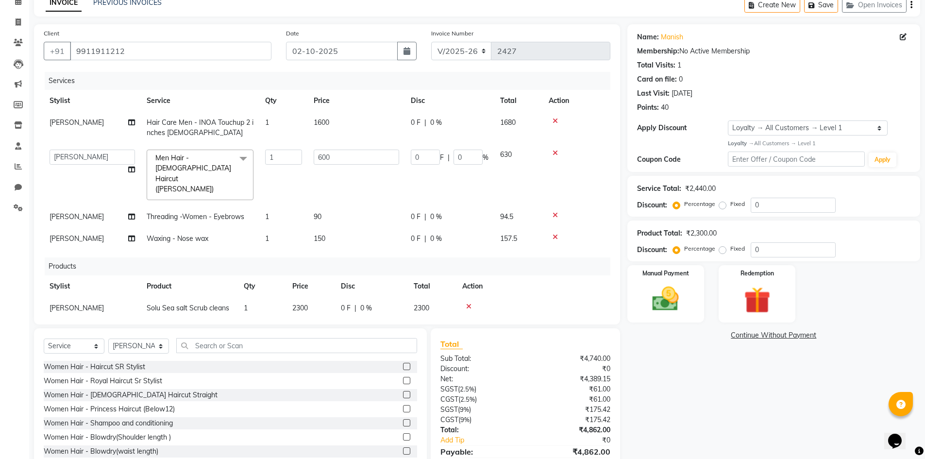
click at [553, 234] on icon at bounding box center [555, 237] width 5 height 7
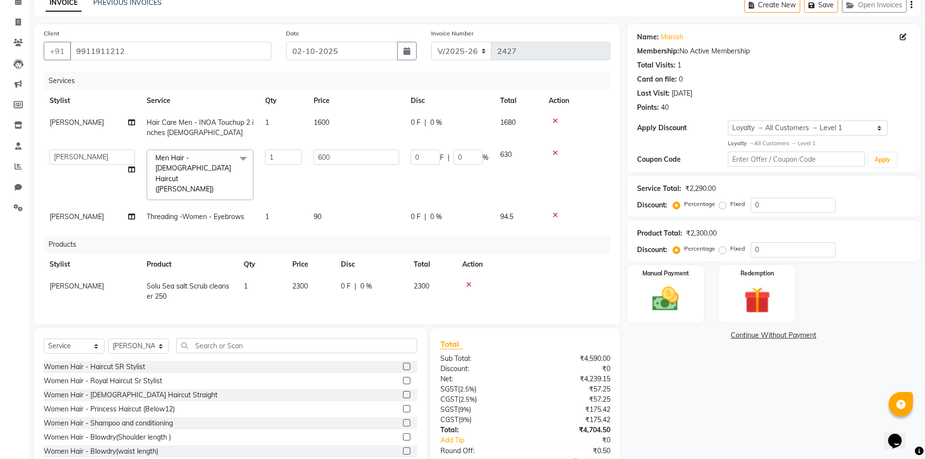
click at [553, 212] on icon at bounding box center [555, 215] width 5 height 7
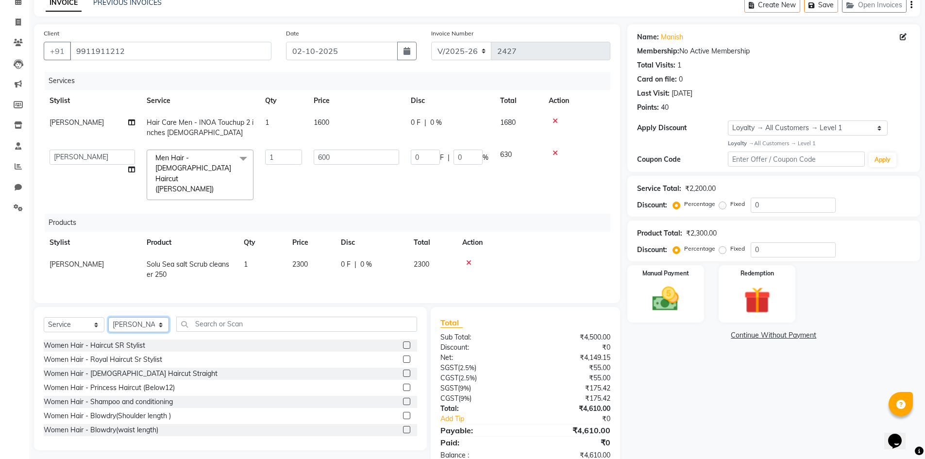
click at [152, 317] on select "Select Stylist Aayan khan Imlikala Jaydeep jitesh Kaif Manager mantra Mohini So…" at bounding box center [138, 324] width 61 height 15
select select "87937"
click at [108, 317] on select "Select Stylist Aayan khan Imlikala Jaydeep jitesh Kaif Manager mantra Mohini So…" at bounding box center [138, 324] width 61 height 15
click at [207, 317] on input "text" at bounding box center [296, 324] width 241 height 15
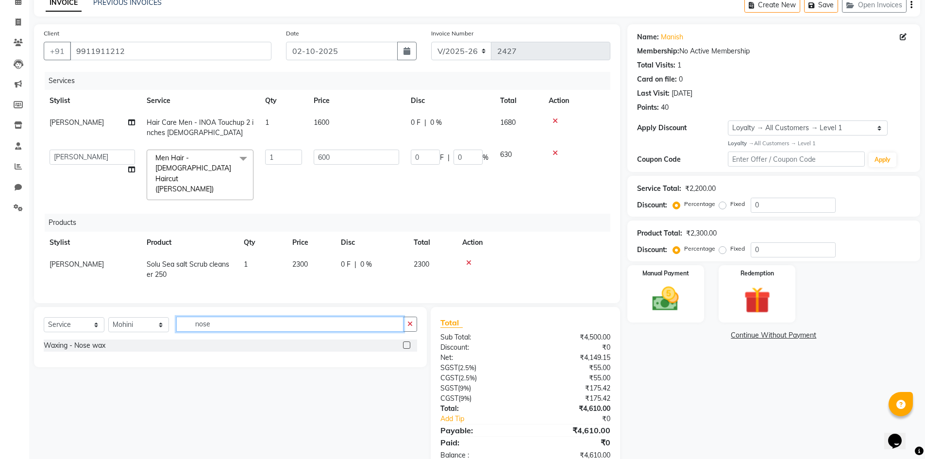
type input "nose"
click at [405, 341] on label at bounding box center [406, 344] width 7 height 7
click at [405, 342] on input "checkbox" at bounding box center [406, 345] width 6 height 6
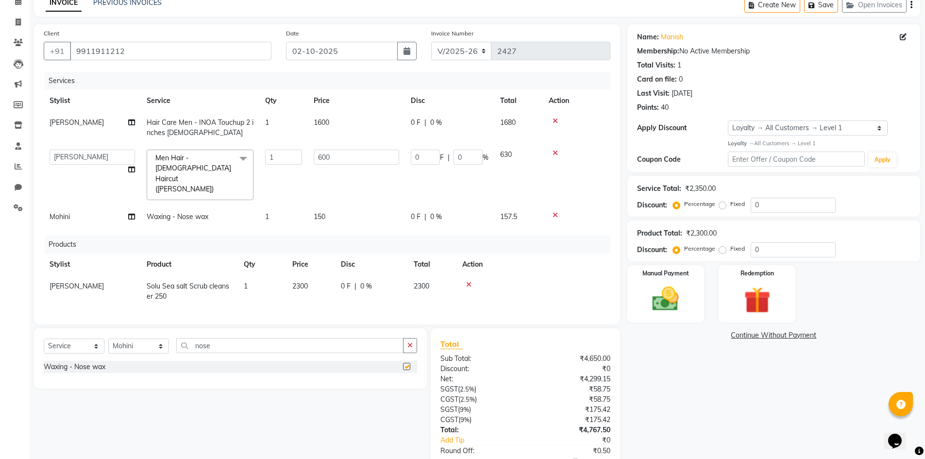
checkbox input "false"
click at [224, 338] on input "nose" at bounding box center [289, 345] width 227 height 15
type input "n"
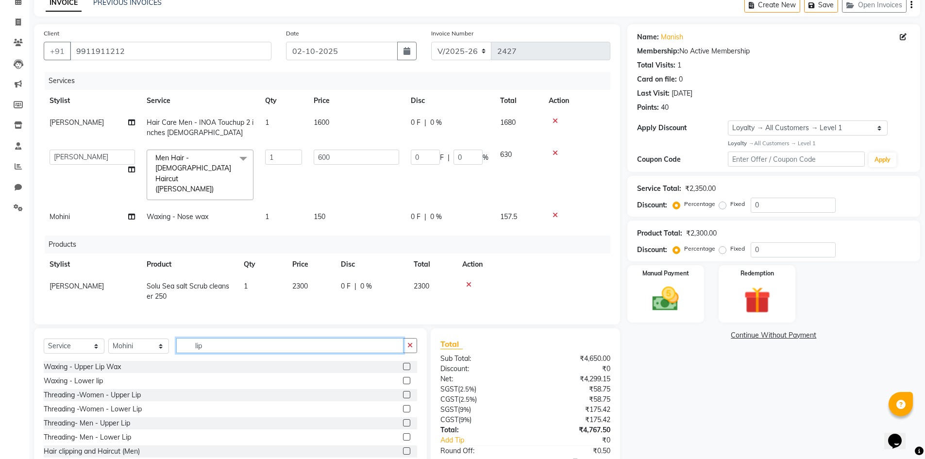
type input "lip"
click at [403, 363] on label at bounding box center [406, 366] width 7 height 7
click at [403, 364] on input "checkbox" at bounding box center [406, 367] width 6 height 6
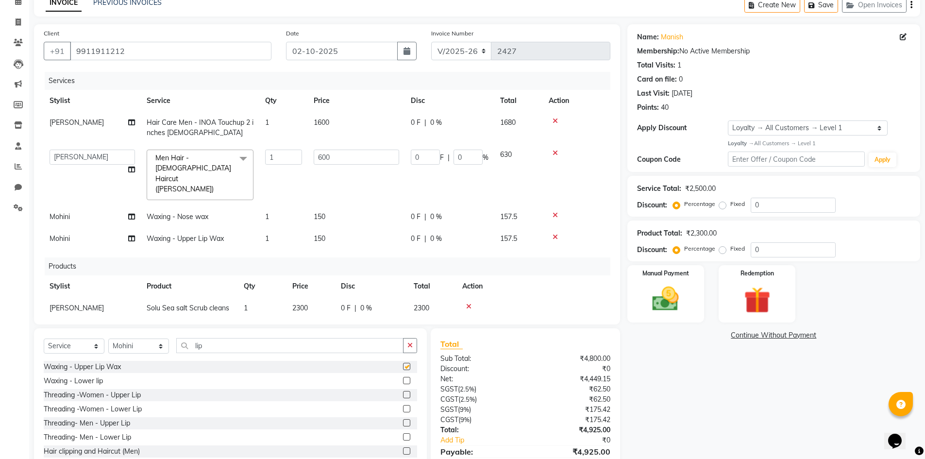
checkbox input "false"
click at [516, 257] on div "Products" at bounding box center [331, 266] width 573 height 18
click at [241, 164] on span at bounding box center [243, 159] width 19 height 18
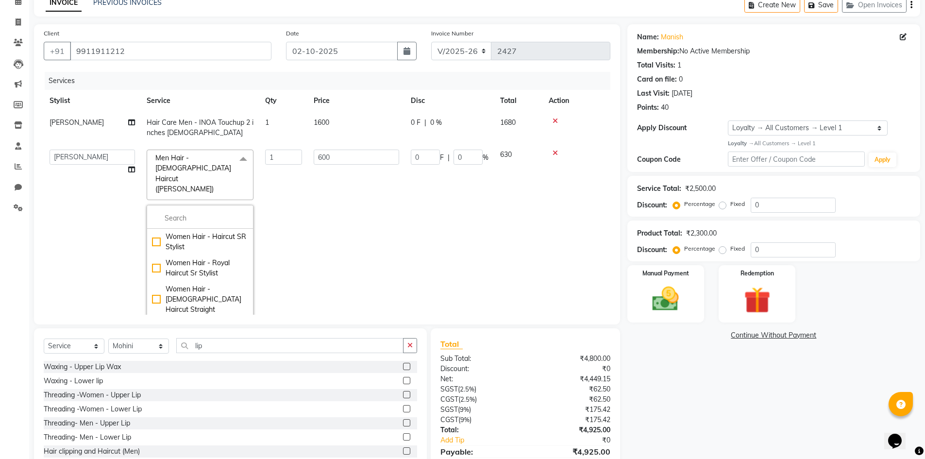
click at [244, 159] on span at bounding box center [243, 159] width 19 height 18
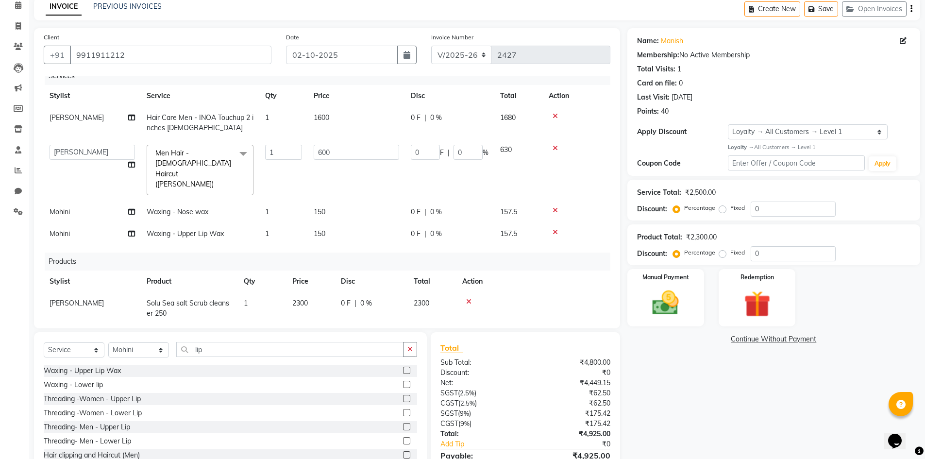
scroll to position [0, 0]
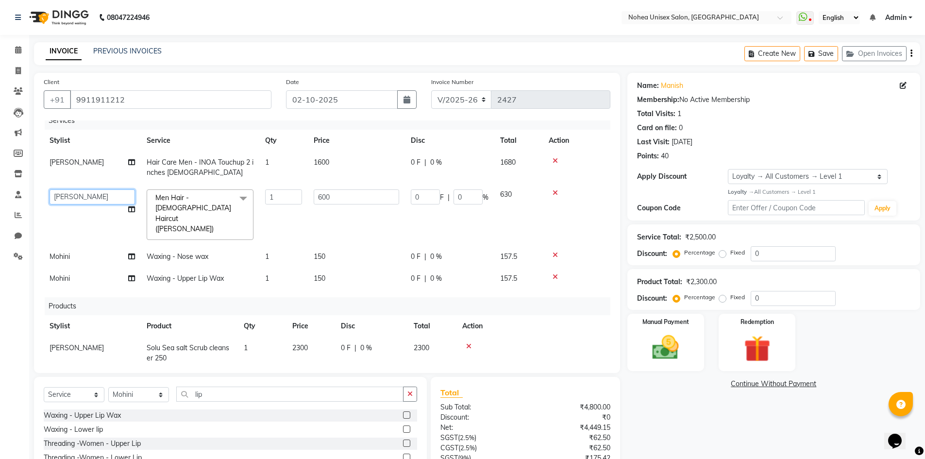
click at [118, 195] on select "Aayan khan Imlikala Jaydeep jitesh Kaif Manager mantra Mohini Sonali Sujit upesh" at bounding box center [92, 196] width 85 height 15
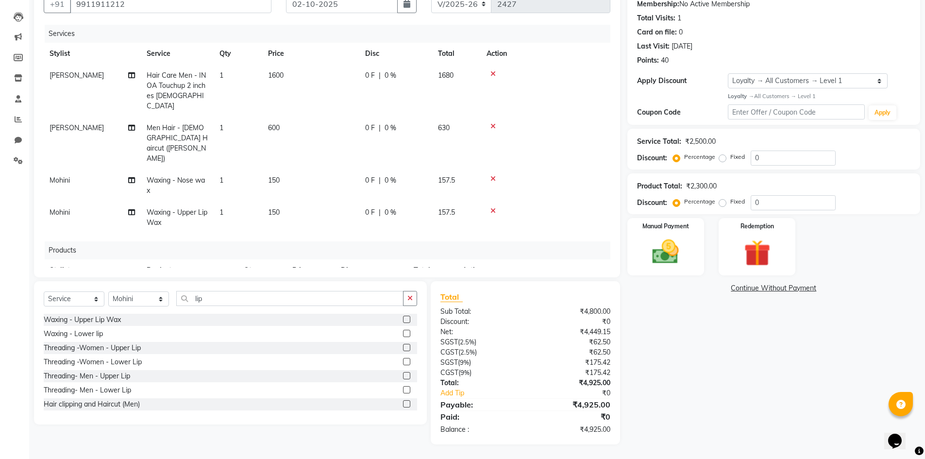
click at [77, 170] on td "Mohini" at bounding box center [92, 186] width 97 height 32
select select "87937"
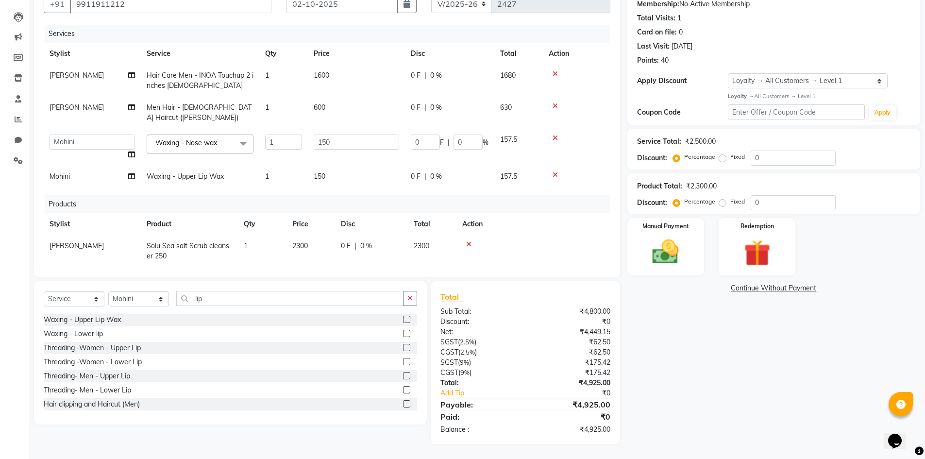
scroll to position [93, 0]
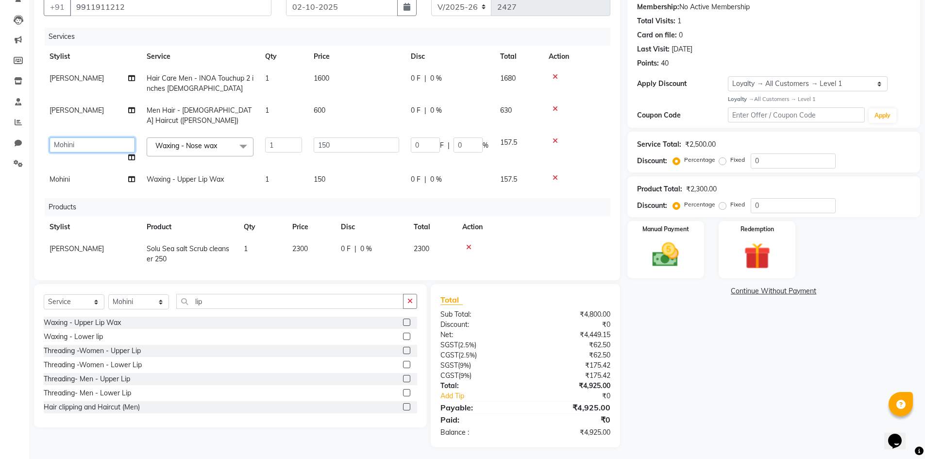
click at [78, 137] on select "Aayan khan Imlikala Jaydeep jitesh Kaif Manager mantra Mohini Sonali Sujit upesh" at bounding box center [92, 144] width 85 height 15
select select "85390"
click at [125, 169] on td "Mohini" at bounding box center [92, 180] width 97 height 22
select select "87937"
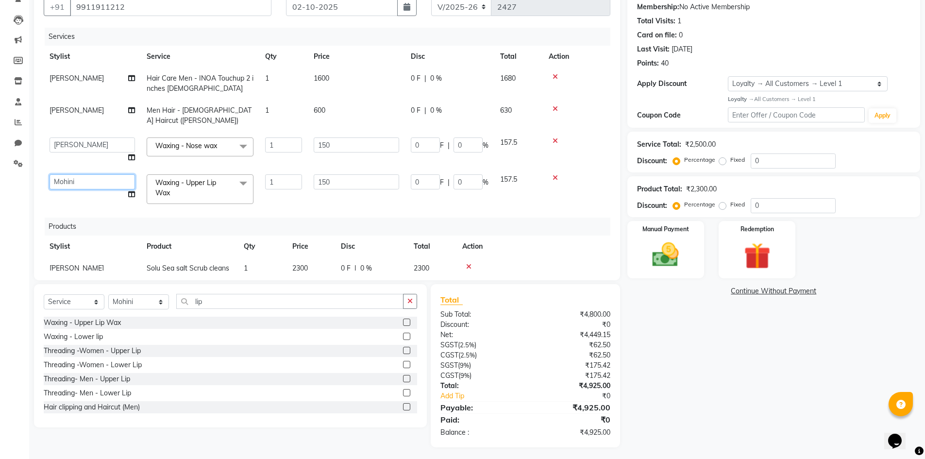
click at [102, 174] on select "Aayan khan Imlikala Jaydeep jitesh Kaif Manager mantra Mohini Sonali Sujit upesh" at bounding box center [92, 181] width 85 height 15
select select "85390"
click at [512, 199] on td "157.5" at bounding box center [518, 189] width 49 height 41
click at [511, 199] on td "157.5" at bounding box center [518, 189] width 49 height 41
click at [285, 201] on div "Services Stylist Service Qty Price Disc Total Action upesh Hair Care Men - INOA…" at bounding box center [327, 149] width 567 height 243
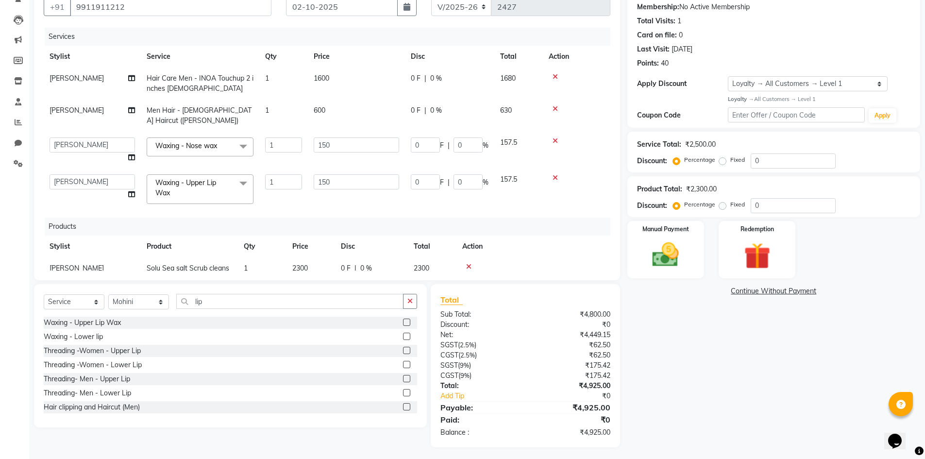
click at [675, 346] on div "Name: Manish Membership: No Active Membership Total Visits: 1 Card on file: 0 L…" at bounding box center [778, 213] width 300 height 467
click at [692, 338] on div "Name: Manish Membership: No Active Membership Total Visits: 1 Card on file: 0 L…" at bounding box center [778, 213] width 300 height 467
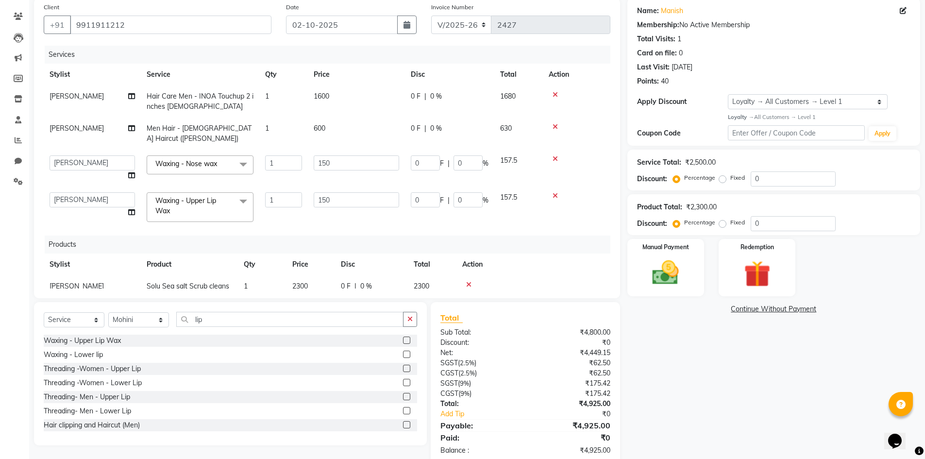
drag, startPoint x: 442, startPoint y: 278, endPoint x: 447, endPoint y: 279, distance: 5.4
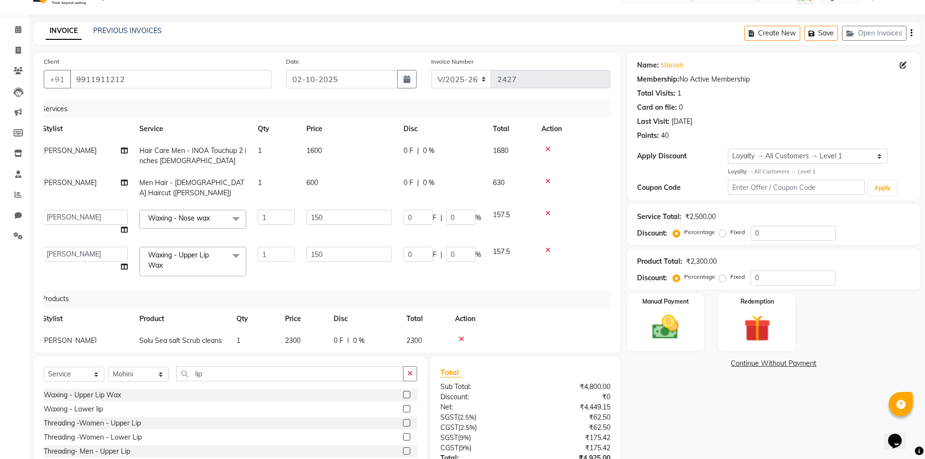
scroll to position [20, 7]
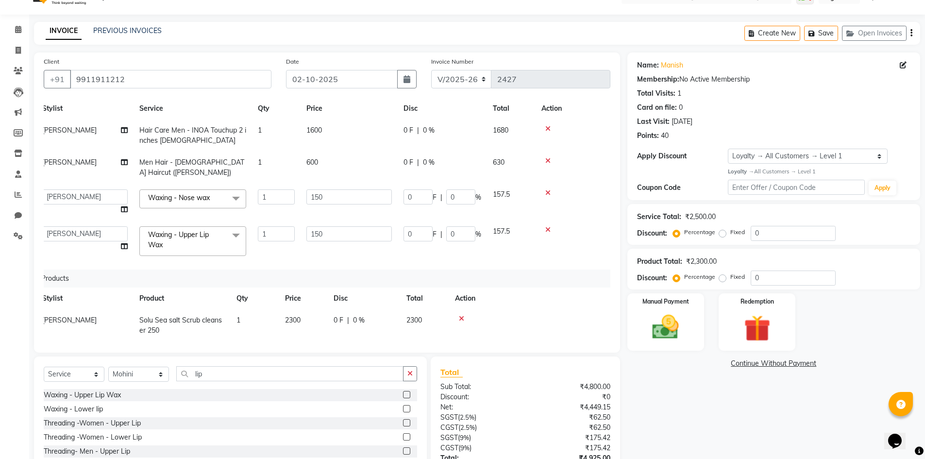
click at [677, 384] on div "Name: Manish Membership: No Active Membership Total Visits: 1 Card on file: 0 L…" at bounding box center [778, 285] width 300 height 467
click at [677, 383] on div "Name: Manish Membership: No Active Membership Total Visits: 1 Card on file: 0 L…" at bounding box center [778, 285] width 300 height 467
click at [677, 382] on div "Name: Manish Membership: No Active Membership Total Visits: 1 Card on file: 0 L…" at bounding box center [778, 285] width 300 height 467
click at [675, 380] on div "Name: Manish Membership: No Active Membership Total Visits: 1 Card on file: 0 L…" at bounding box center [778, 285] width 300 height 467
click at [547, 189] on icon at bounding box center [547, 192] width 5 height 7
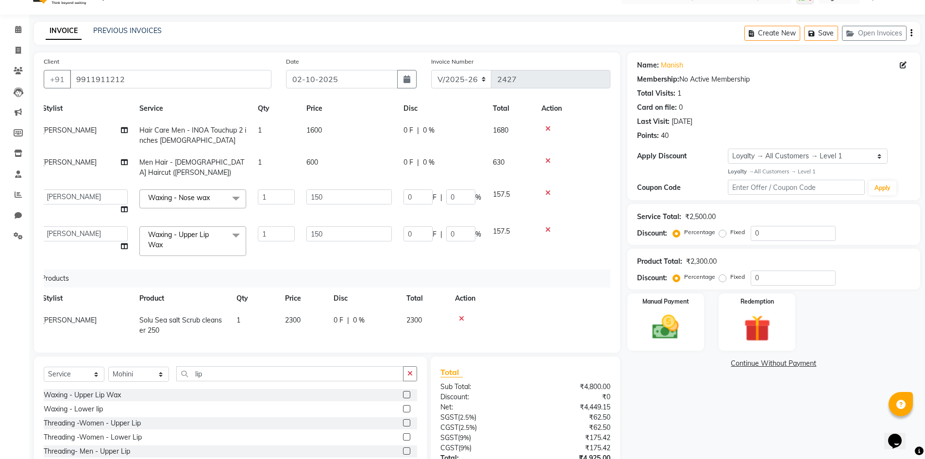
scroll to position [0, 7]
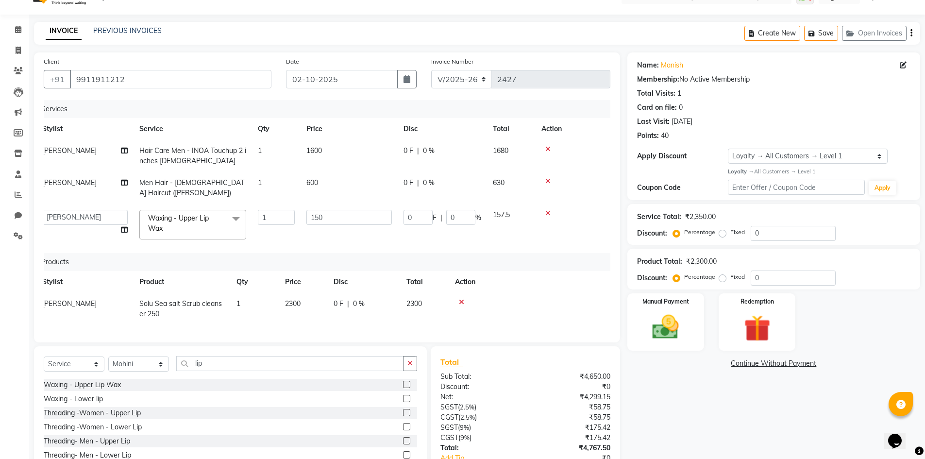
click at [549, 210] on icon at bounding box center [547, 213] width 5 height 7
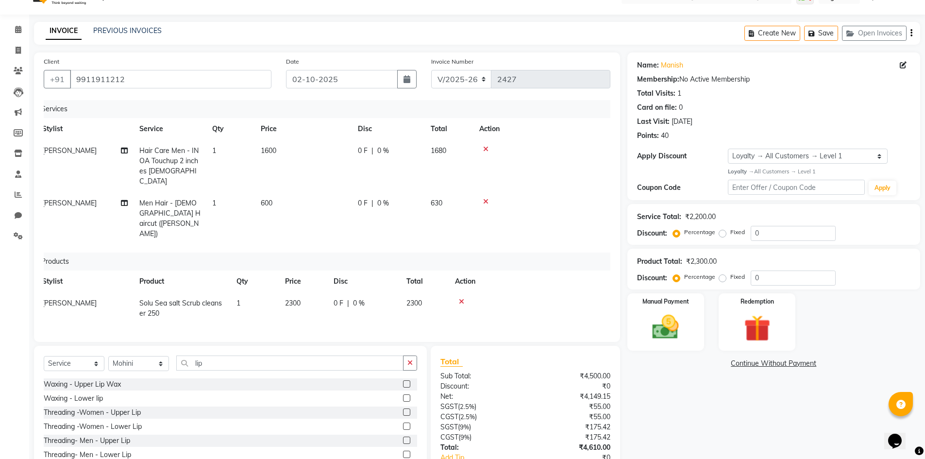
scroll to position [1, 0]
click at [252, 356] on input "lip" at bounding box center [289, 363] width 227 height 15
click at [153, 356] on select "Select Stylist Aayan khan Imlikala Jaydeep jitesh Kaif Manager mantra Mohini So…" at bounding box center [138, 363] width 61 height 15
select select "85390"
click at [108, 356] on select "Select Stylist Aayan khan Imlikala Jaydeep jitesh Kaif Manager mantra Mohini So…" at bounding box center [138, 363] width 61 height 15
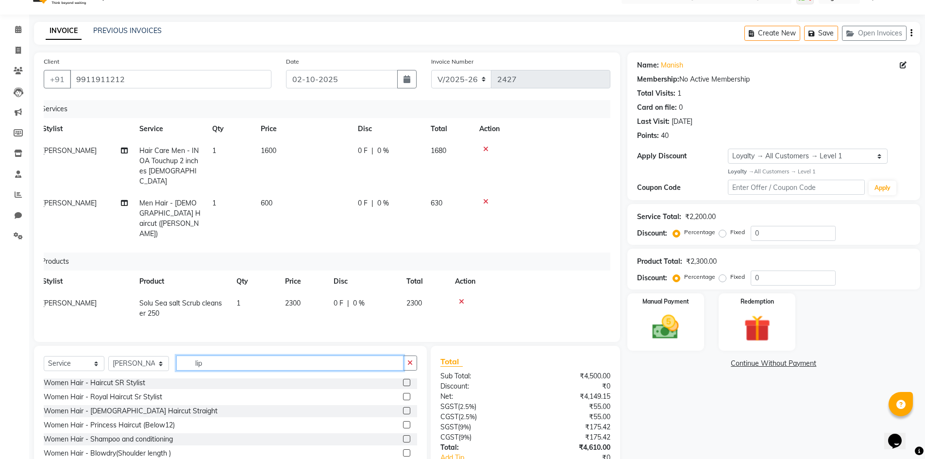
click at [219, 356] on input "lip" at bounding box center [289, 363] width 227 height 15
type input "lip"
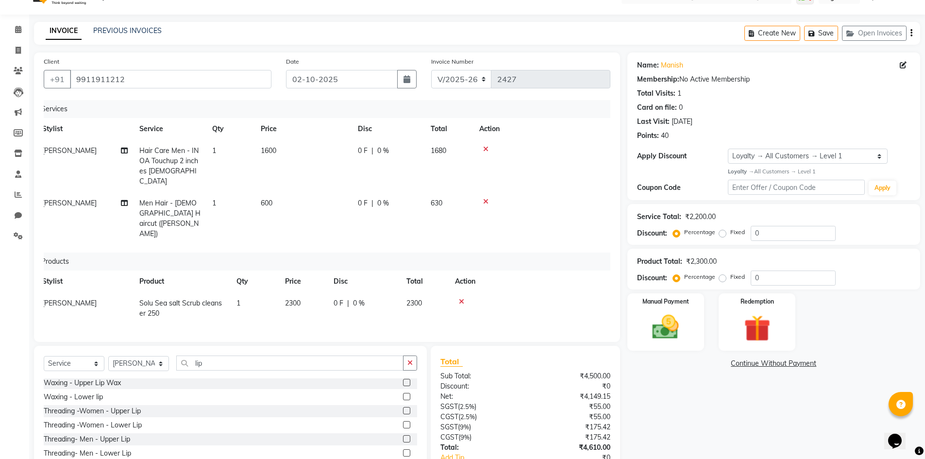
click at [404, 377] on div at bounding box center [410, 383] width 14 height 12
click at [403, 379] on label at bounding box center [406, 382] width 7 height 7
click at [403, 380] on input "checkbox" at bounding box center [406, 383] width 6 height 6
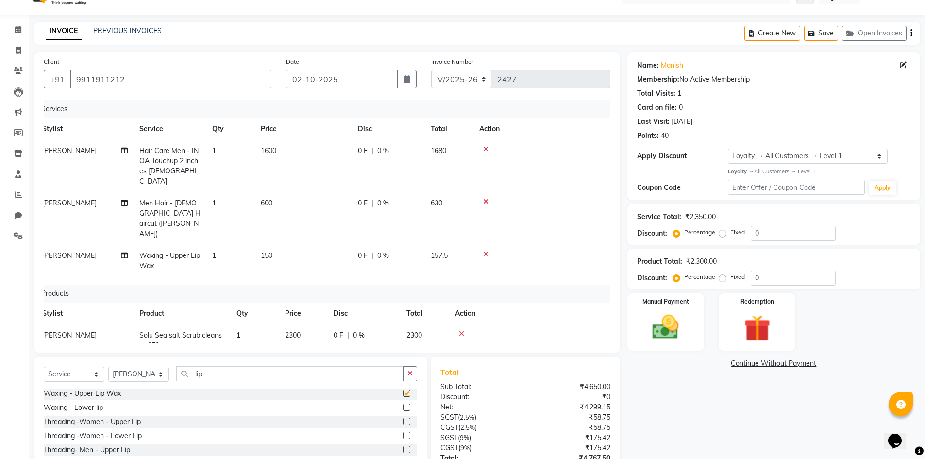
checkbox input "false"
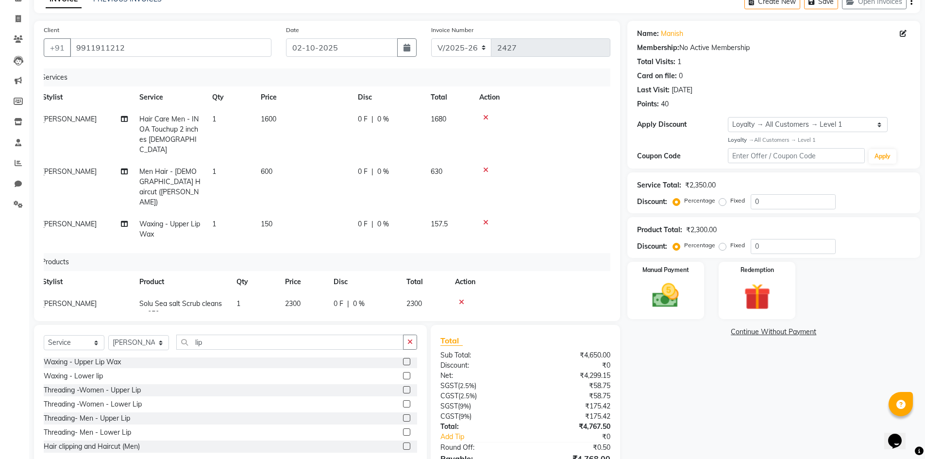
scroll to position [69, 0]
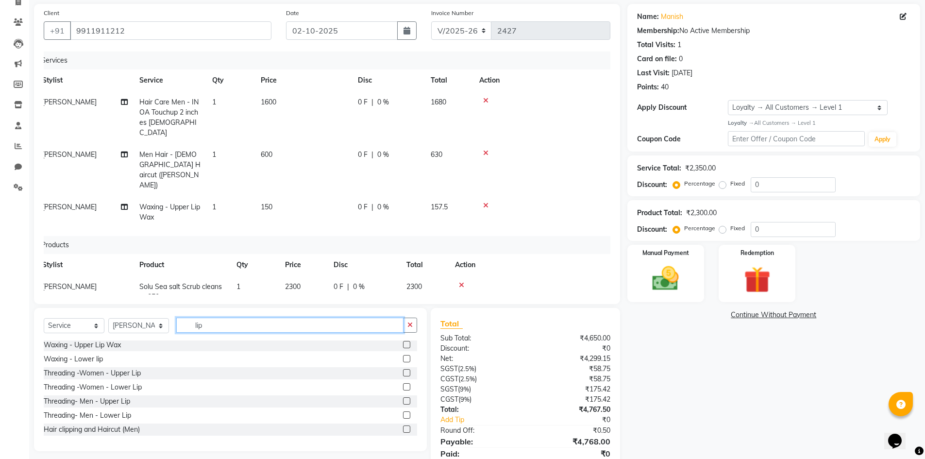
click at [231, 318] on input "lip" at bounding box center [289, 325] width 227 height 15
type input "l"
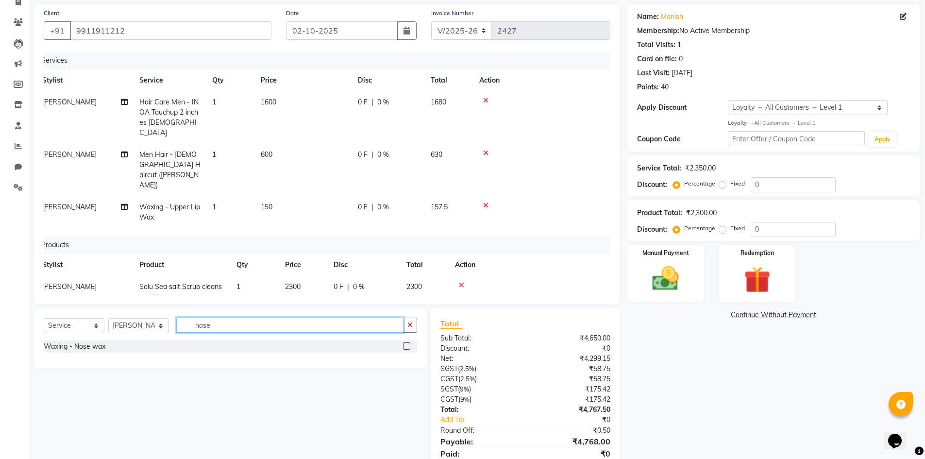
type input "nose"
click at [405, 344] on label at bounding box center [406, 345] width 7 height 7
click at [405, 344] on input "checkbox" at bounding box center [406, 346] width 6 height 6
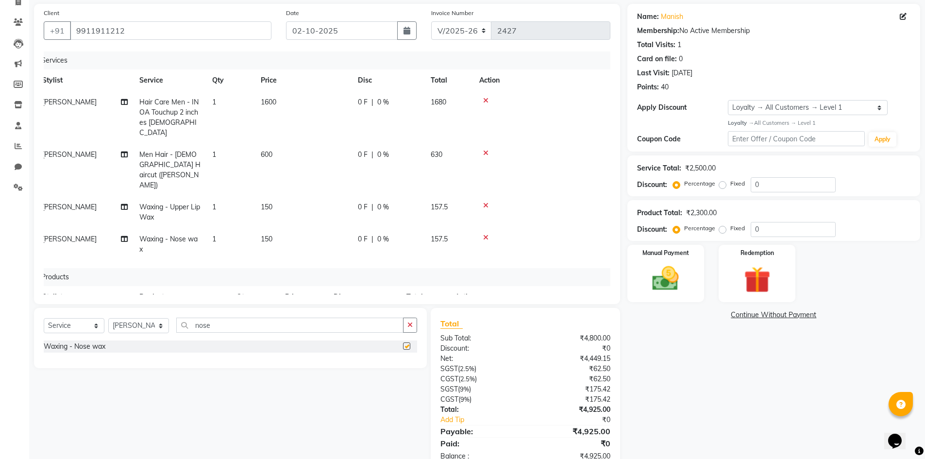
checkbox input "false"
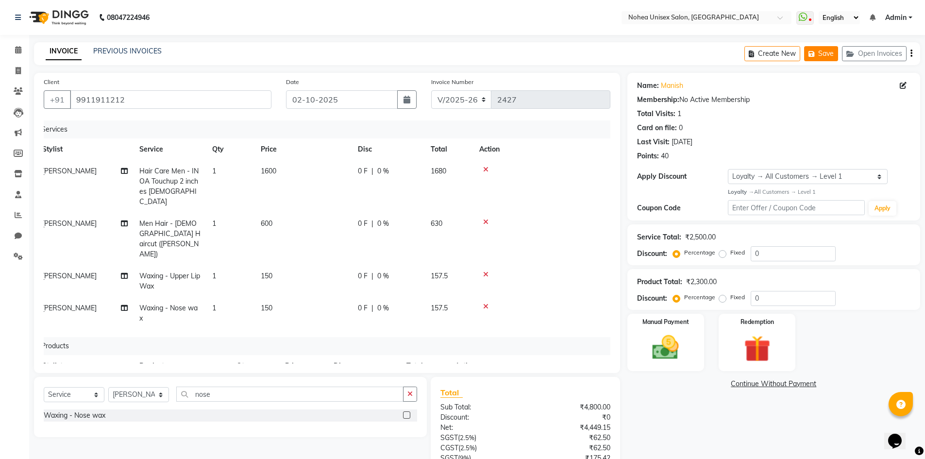
click at [823, 52] on button "Save" at bounding box center [821, 53] width 34 height 15
click at [17, 45] on span at bounding box center [18, 50] width 17 height 11
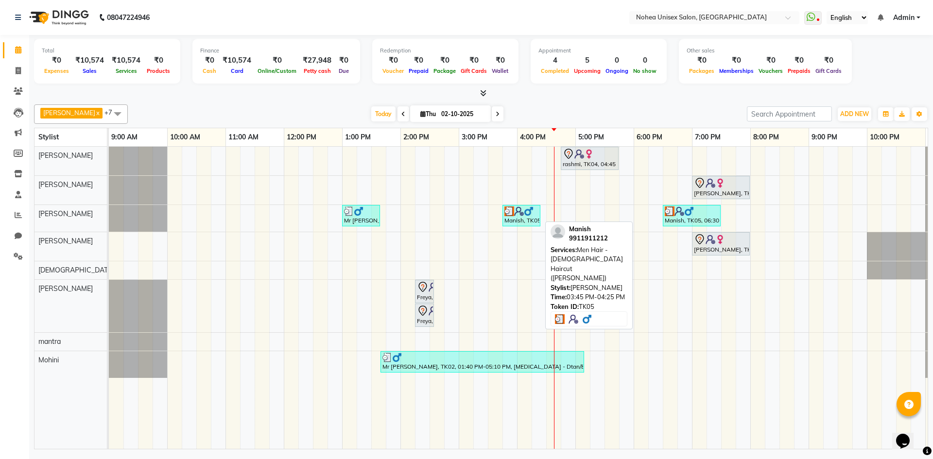
click at [527, 224] on link "Manish, TK05, 03:45 PM-04:25 PM, Men Hair - [DEMOGRAPHIC_DATA] Haircut ([PERSON…" at bounding box center [521, 215] width 38 height 21
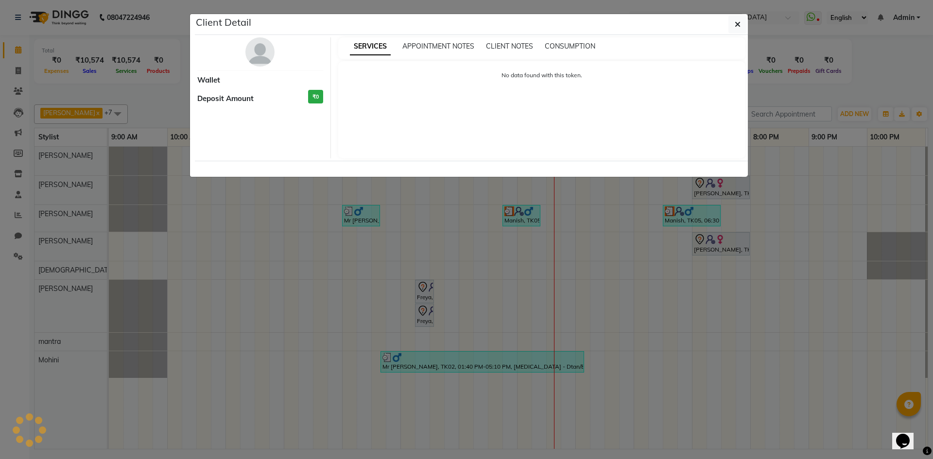
select select "3"
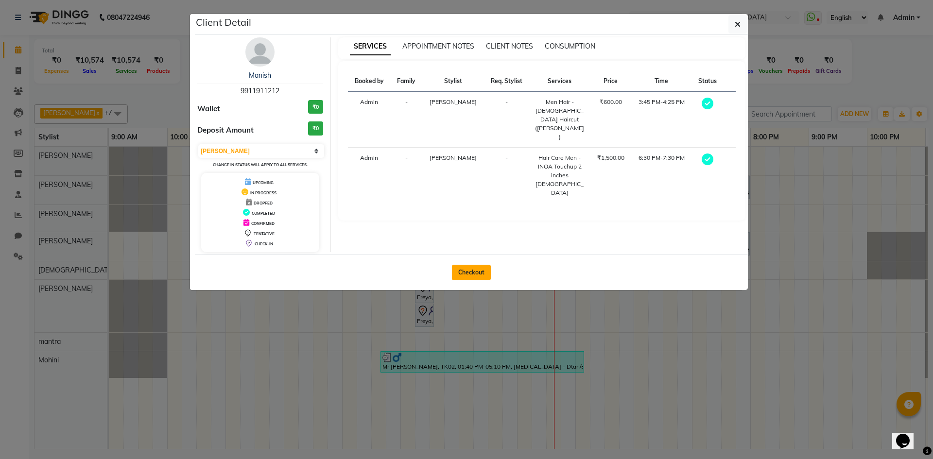
click at [469, 273] on button "Checkout" at bounding box center [471, 273] width 39 height 16
select select "8009"
select select "service"
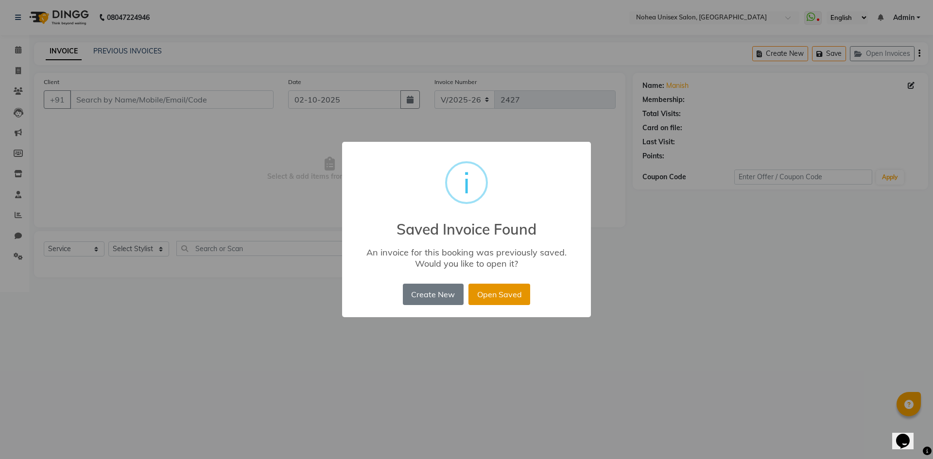
click at [491, 285] on button "Open Saved" at bounding box center [499, 294] width 62 height 21
type input "9911911212"
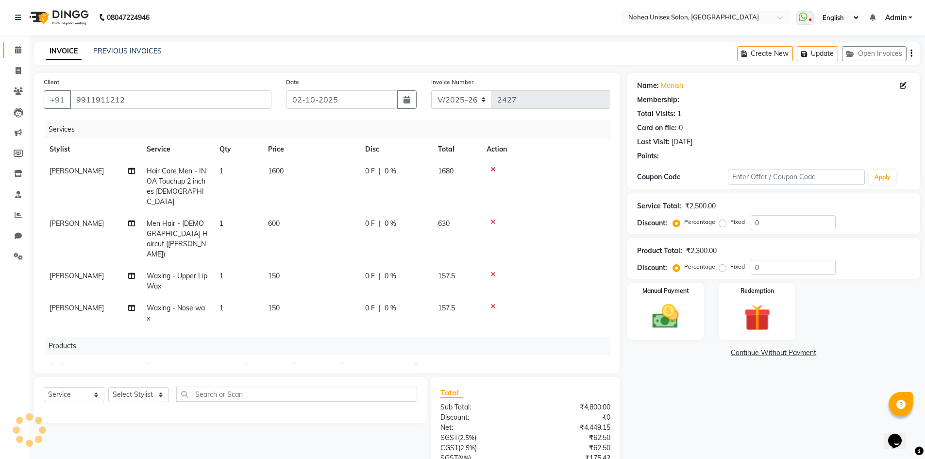
select select "1: Object"
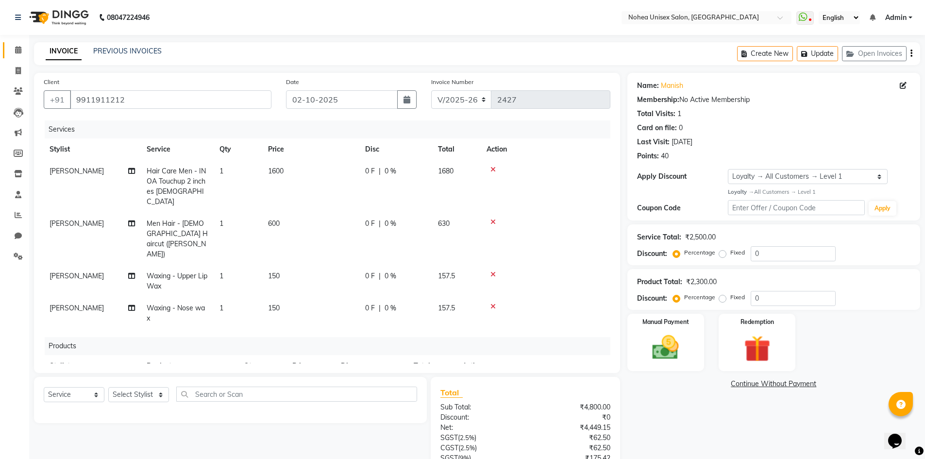
click at [14, 43] on link "Calendar" at bounding box center [14, 50] width 23 height 16
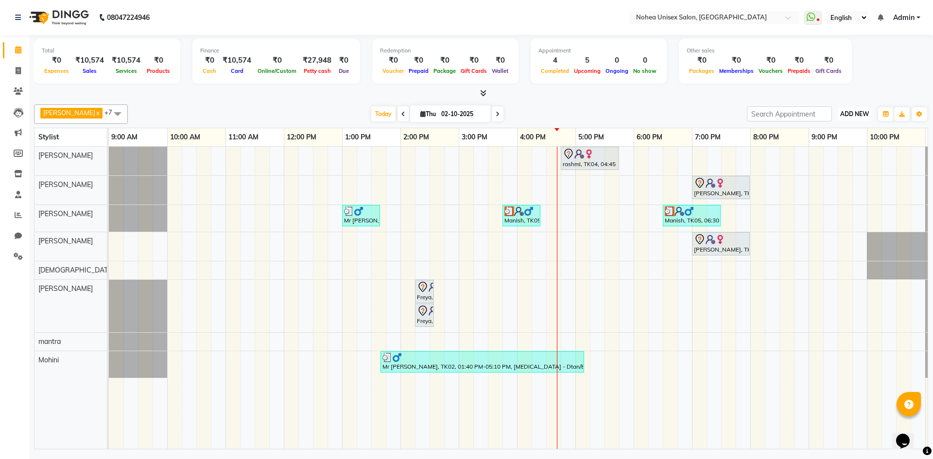
click at [850, 113] on span "ADD NEW" at bounding box center [854, 113] width 29 height 7
click at [819, 157] on link "Add Expense" at bounding box center [832, 158] width 77 height 13
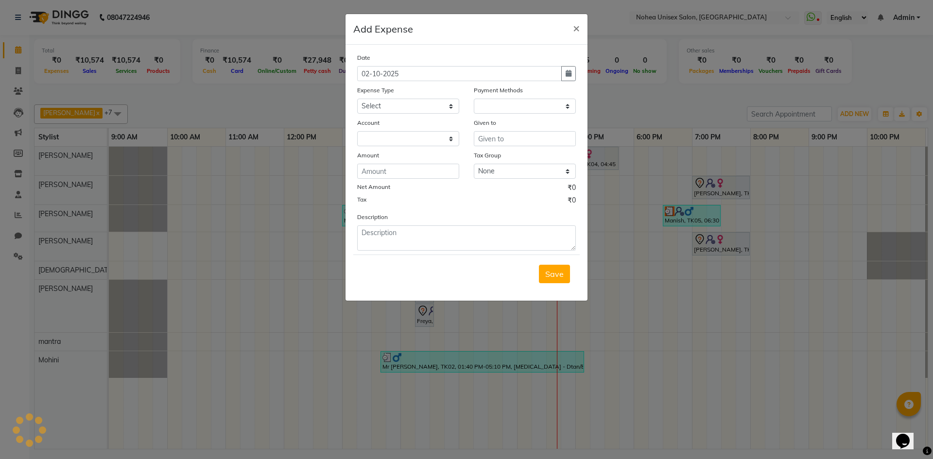
select select "1"
select select "7146"
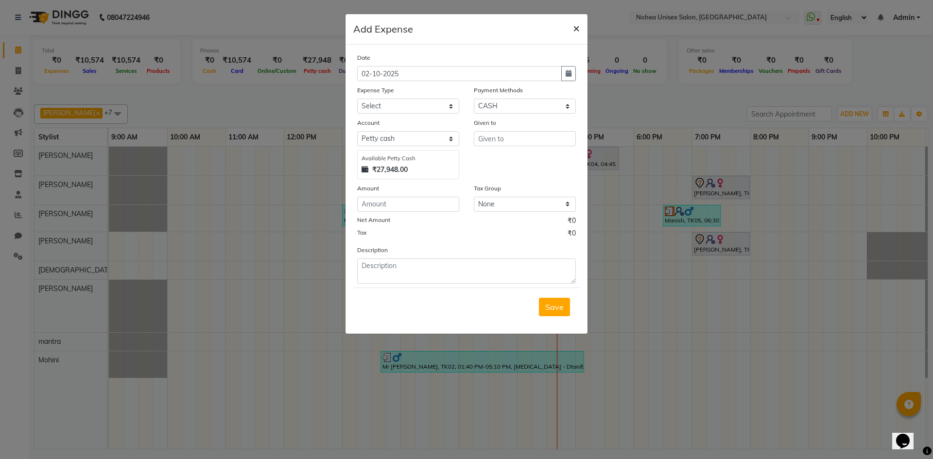
click at [573, 28] on span "×" at bounding box center [576, 27] width 7 height 15
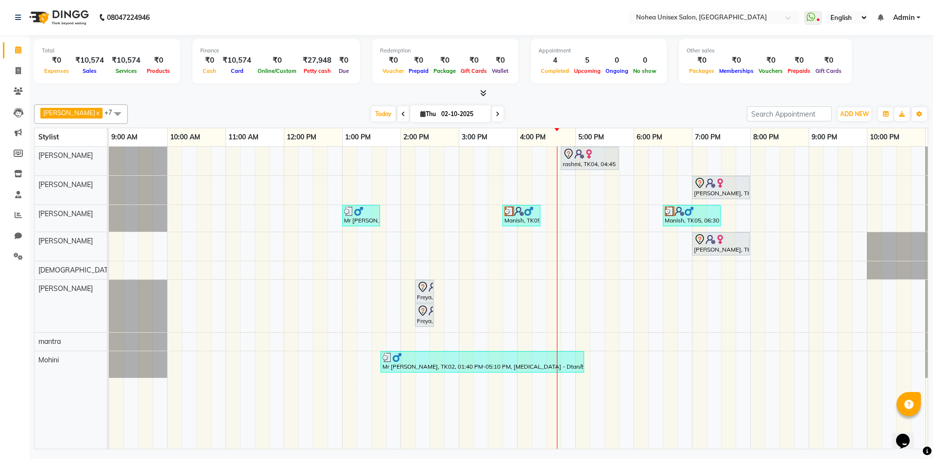
click at [492, 112] on span at bounding box center [498, 113] width 12 height 15
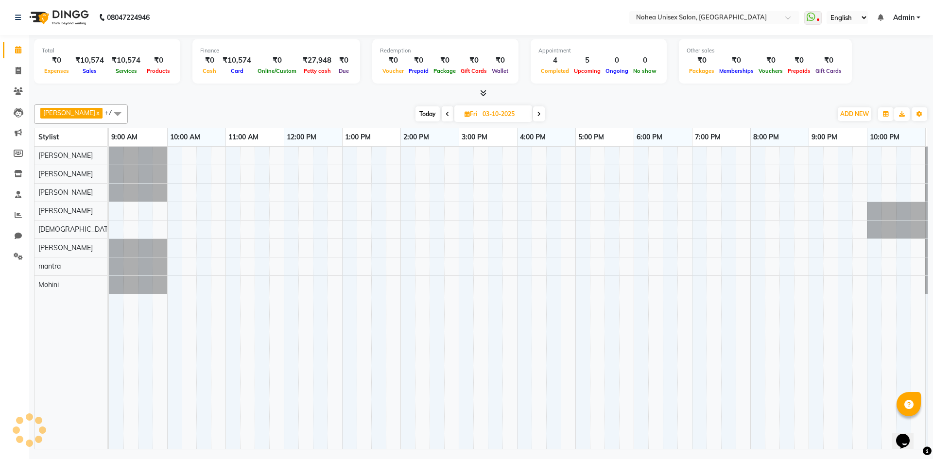
scroll to position [0, 56]
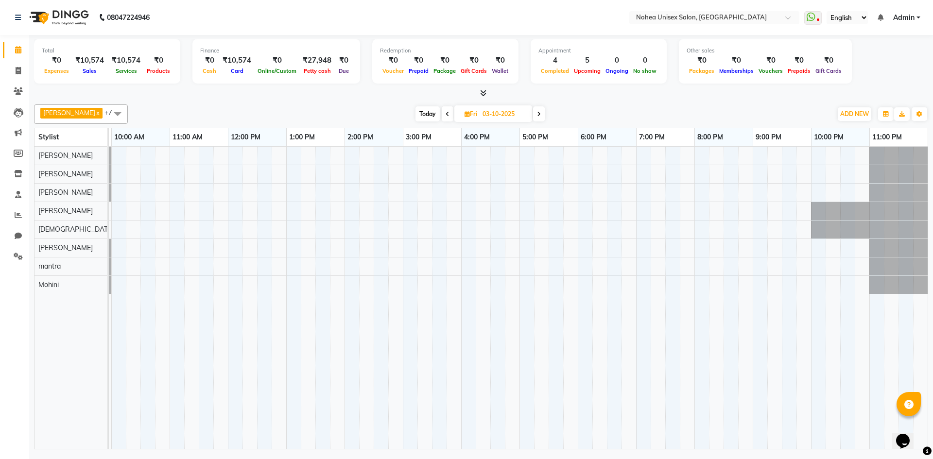
click at [533, 112] on span at bounding box center [539, 113] width 12 height 15
click at [538, 112] on icon at bounding box center [540, 114] width 4 height 6
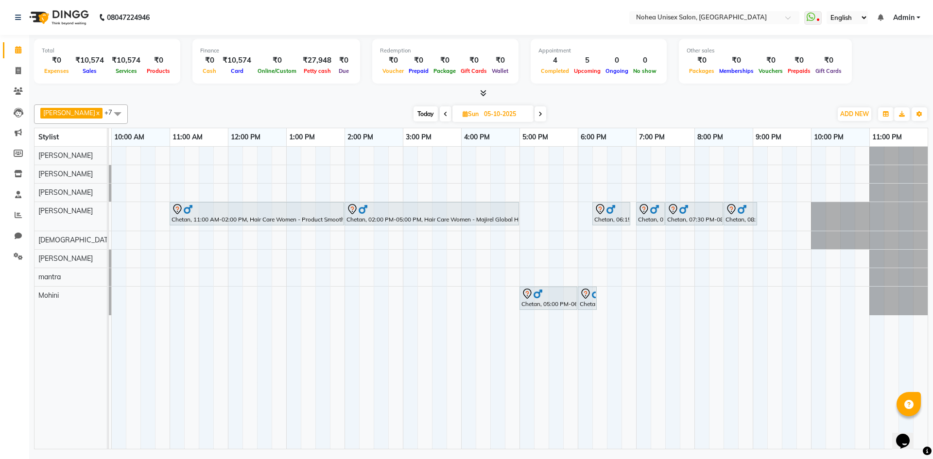
click at [538, 112] on icon at bounding box center [540, 114] width 4 height 6
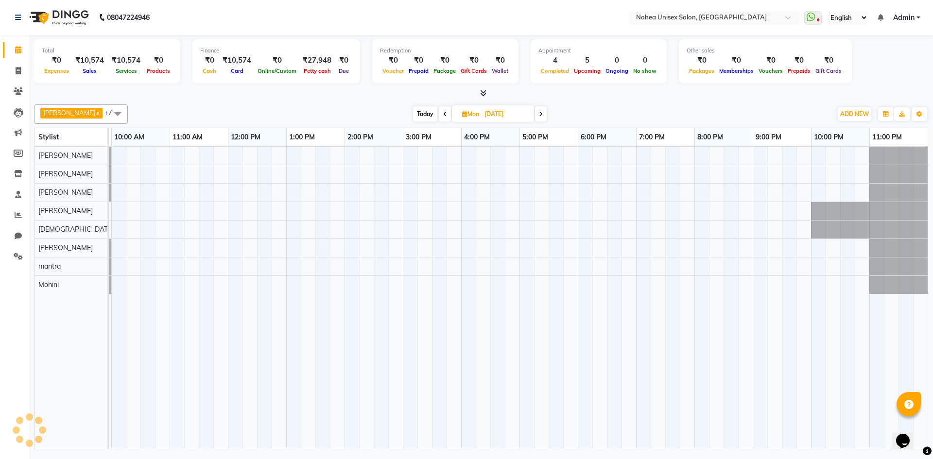
click at [539, 112] on icon at bounding box center [541, 114] width 4 height 6
click at [538, 112] on icon at bounding box center [540, 114] width 4 height 6
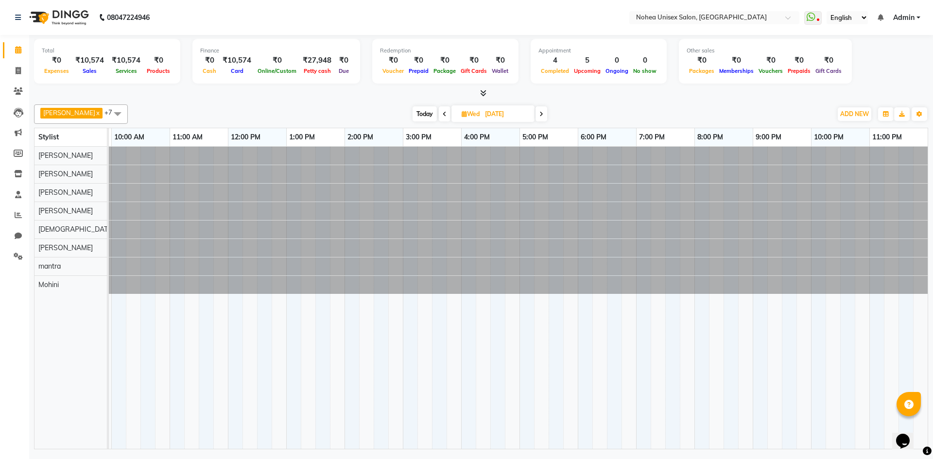
scroll to position [0, 0]
click at [535, 109] on span at bounding box center [541, 113] width 12 height 15
type input "09-10-2025"
click at [53, 270] on div at bounding box center [53, 266] width 0 height 18
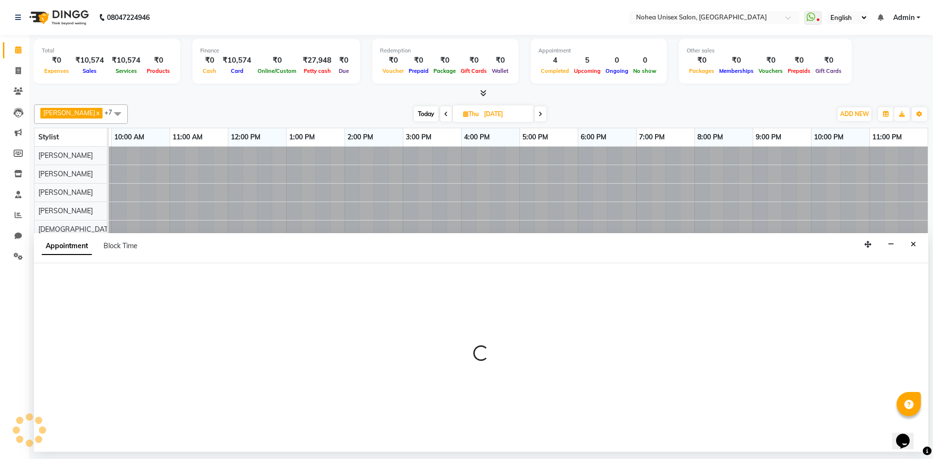
select select "89843"
select select "645"
select select "tentative"
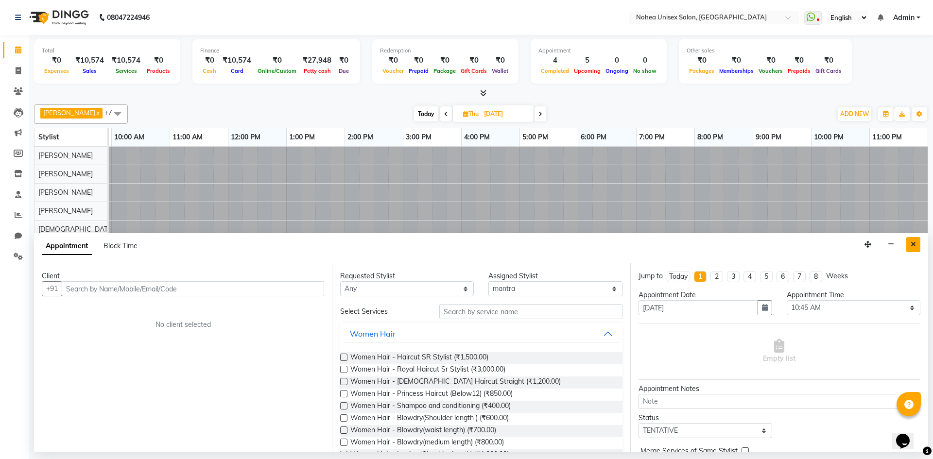
click at [909, 244] on button "Close" at bounding box center [913, 244] width 14 height 15
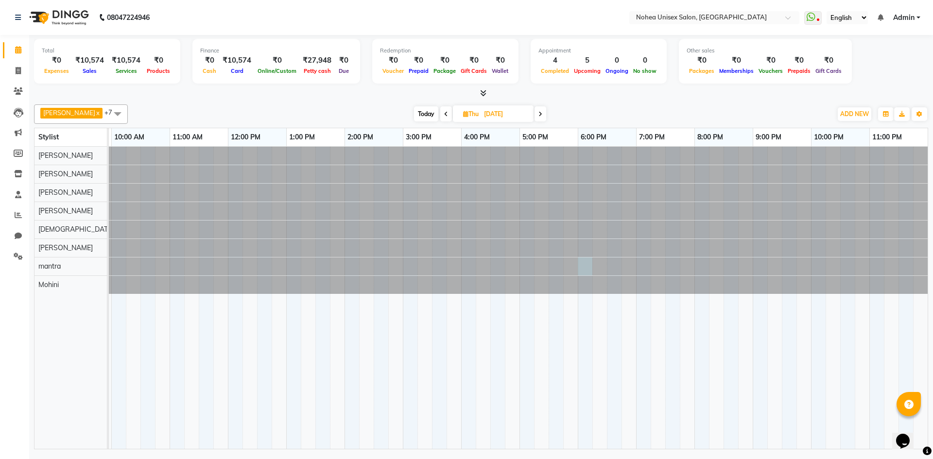
click at [53, 263] on div at bounding box center [53, 266] width 0 height 18
select select "89843"
select select "1080"
select select "tentative"
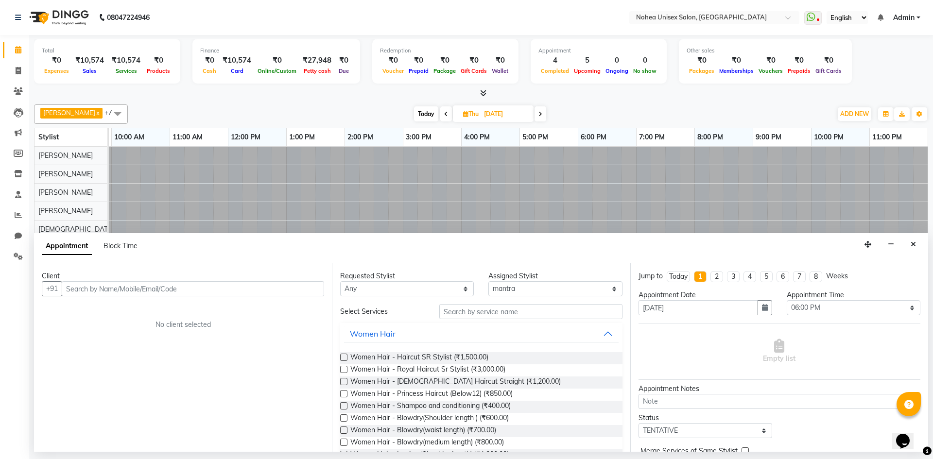
click at [203, 288] on input "text" at bounding box center [193, 288] width 262 height 15
type input "7219228401"
click at [305, 289] on span "Add Client" at bounding box center [304, 288] width 33 height 9
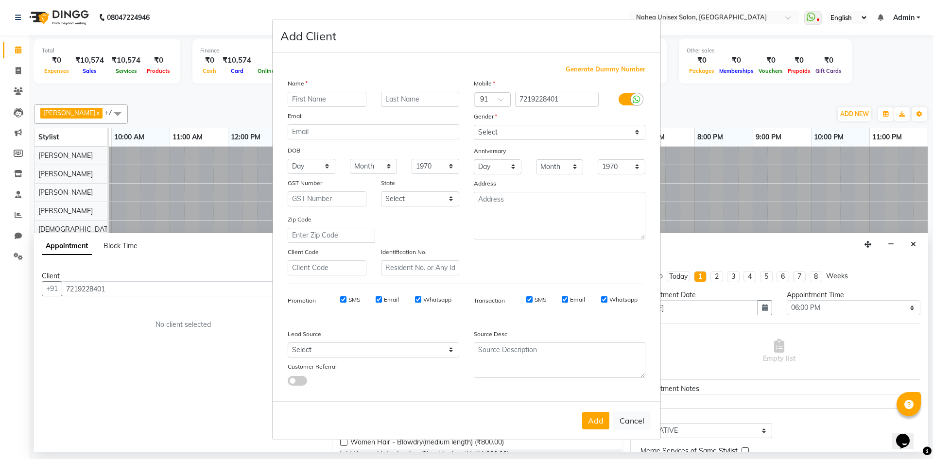
click at [319, 96] on input "text" at bounding box center [327, 99] width 79 height 15
type input "seema"
click at [622, 132] on select "Select [DEMOGRAPHIC_DATA] [DEMOGRAPHIC_DATA] Other Prefer Not To Say" at bounding box center [559, 132] width 171 height 15
select select "[DEMOGRAPHIC_DATA]"
click at [474, 125] on select "Select [DEMOGRAPHIC_DATA] [DEMOGRAPHIC_DATA] Other Prefer Not To Say" at bounding box center [559, 132] width 171 height 15
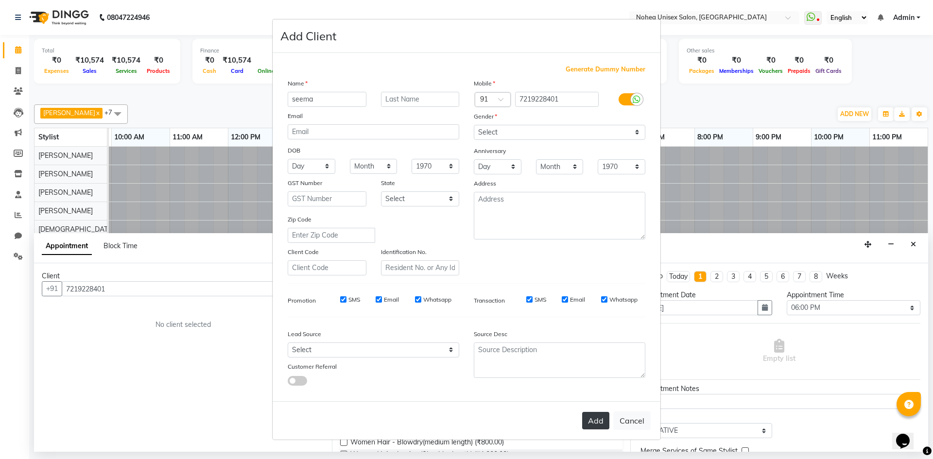
click at [592, 423] on button "Add" at bounding box center [595, 420] width 27 height 17
select select
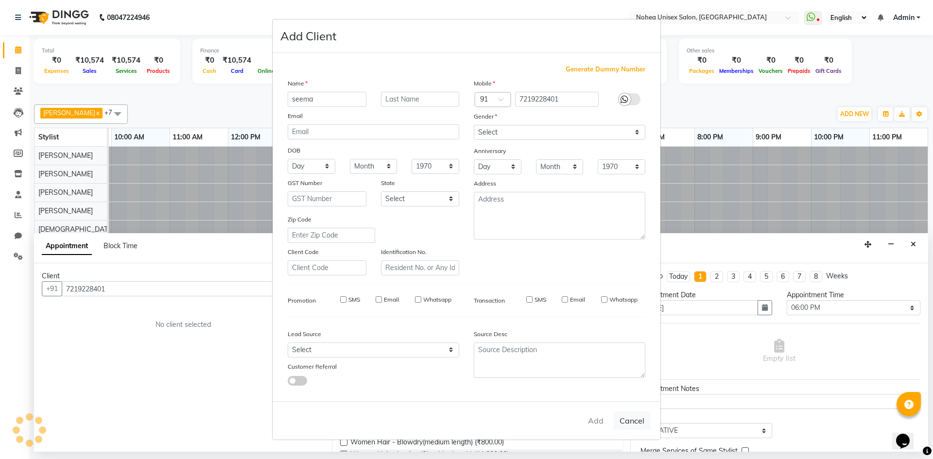
select select
checkbox input "false"
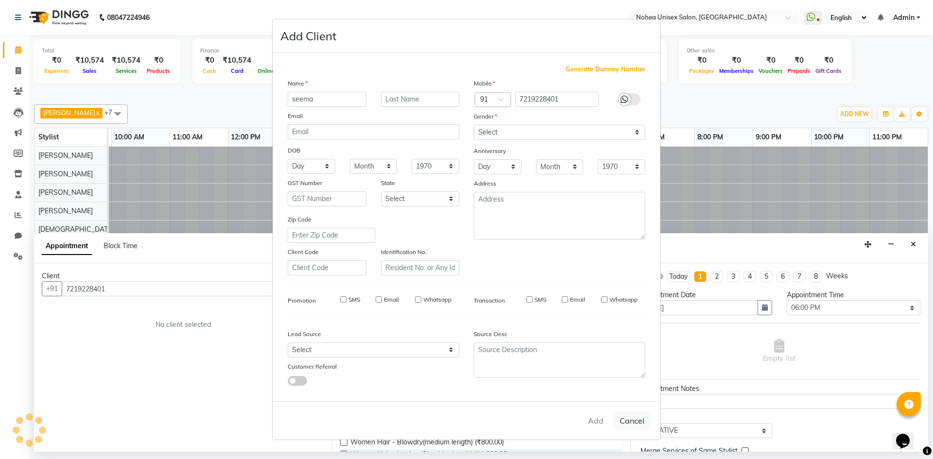
checkbox input "false"
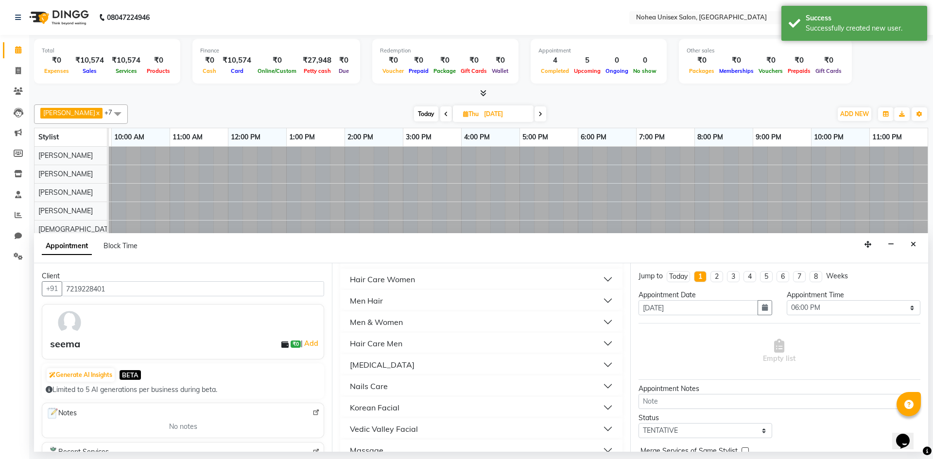
scroll to position [631, 0]
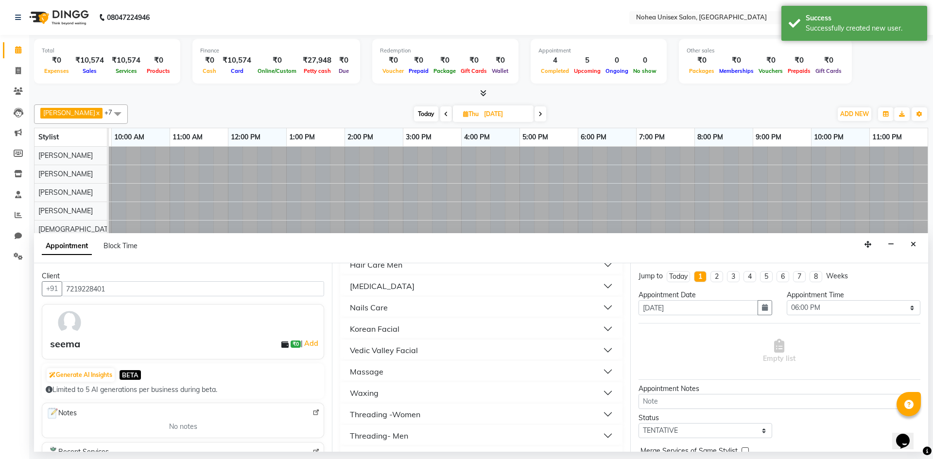
click at [425, 302] on button "Nails Care" at bounding box center [481, 307] width 274 height 17
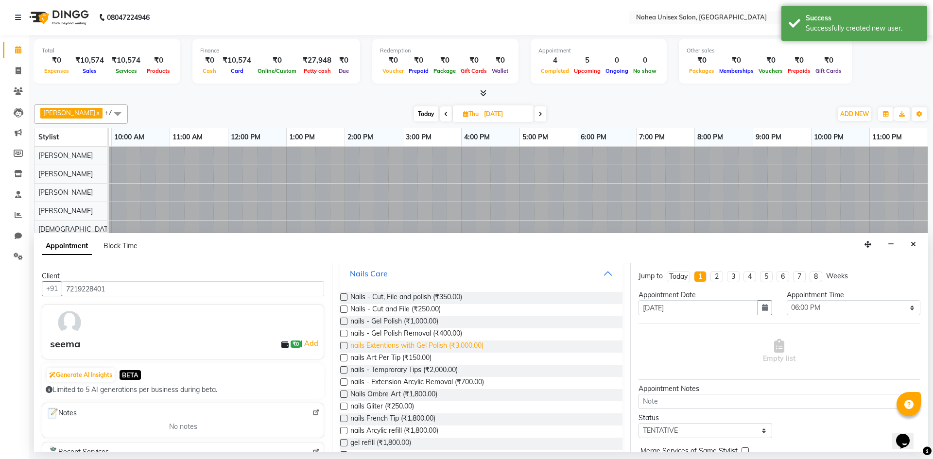
scroll to position [680, 0]
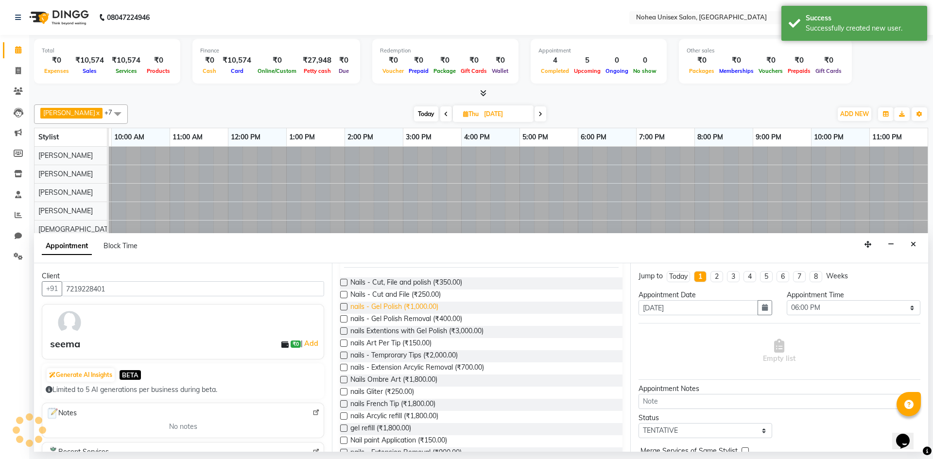
click at [403, 308] on span "nails - Gel Polish (₹1,000.00)" at bounding box center [394, 308] width 88 height 12
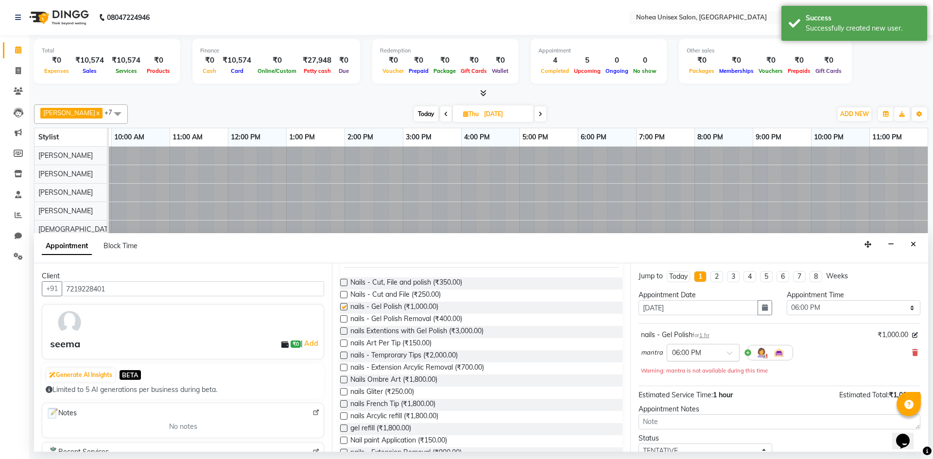
checkbox input "false"
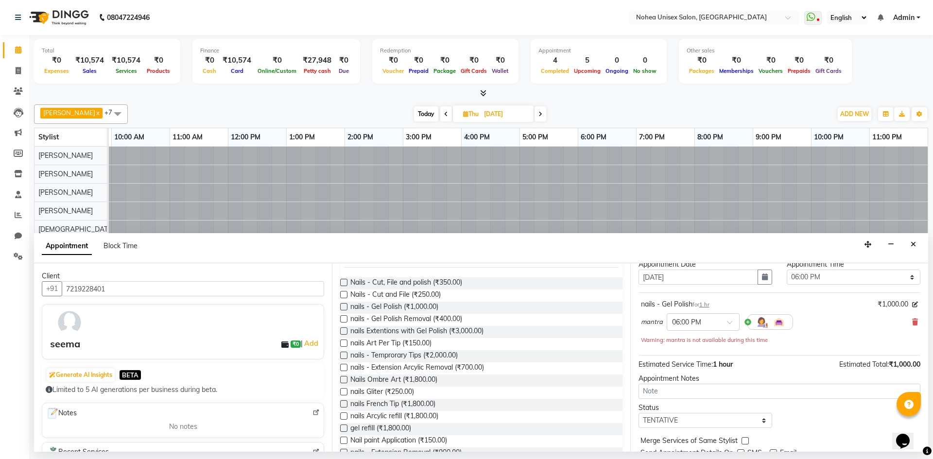
scroll to position [68, 0]
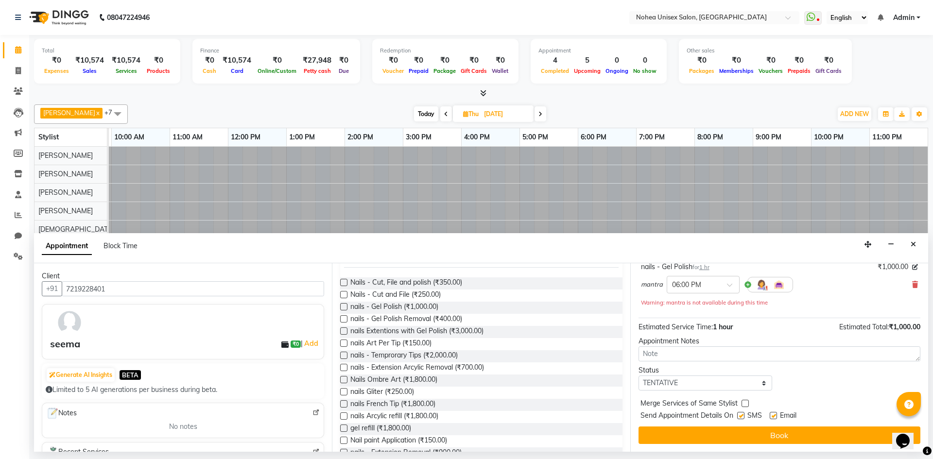
click at [772, 416] on label at bounding box center [772, 415] width 7 height 7
click at [772, 416] on input "checkbox" at bounding box center [772, 416] width 6 height 6
checkbox input "false"
click at [760, 438] on button "Book" at bounding box center [779, 434] width 282 height 17
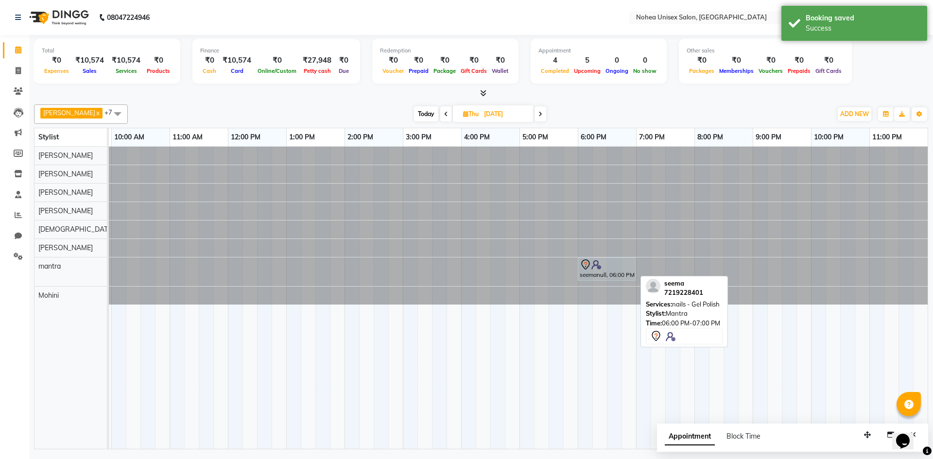
click at [604, 274] on div "seemanull, 06:00 PM-07:00 PM, nails - Gel Polish" at bounding box center [606, 269] width 56 height 20
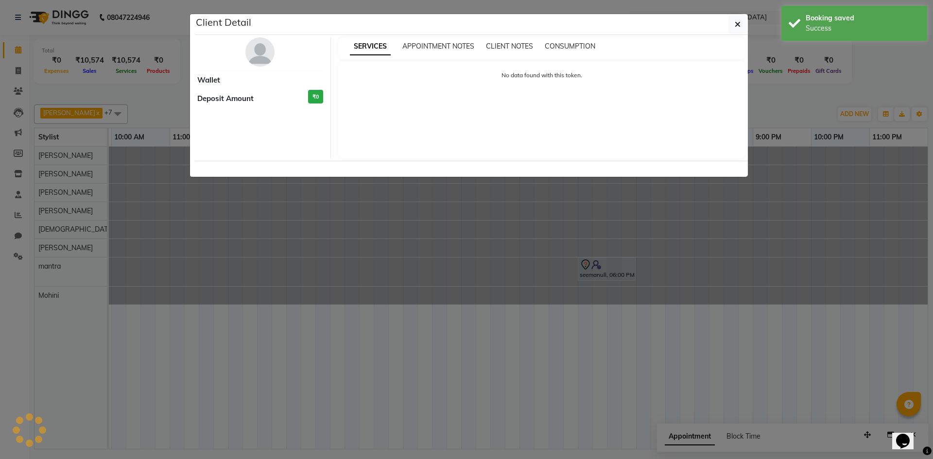
select select "7"
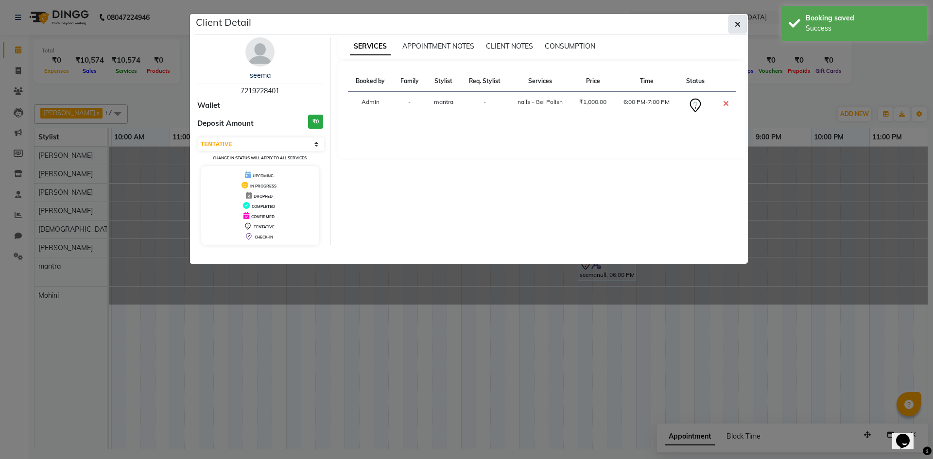
click at [743, 25] on button "button" at bounding box center [737, 24] width 18 height 18
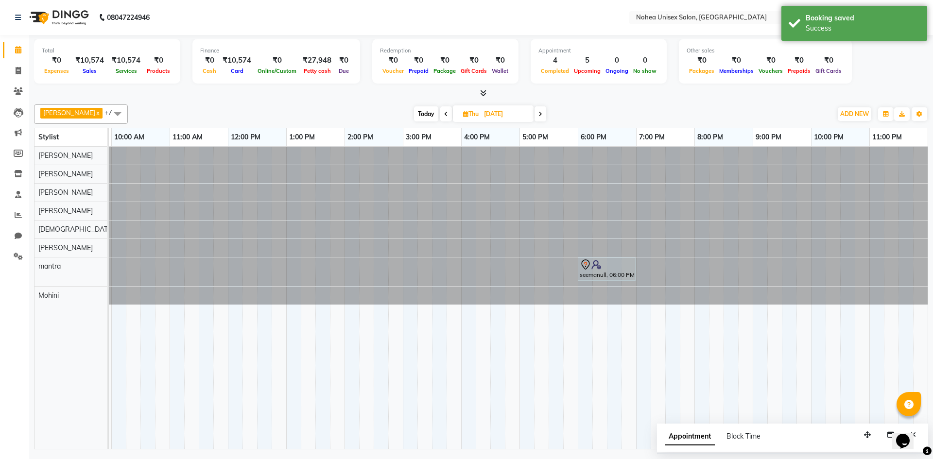
click at [440, 107] on span at bounding box center [446, 113] width 12 height 15
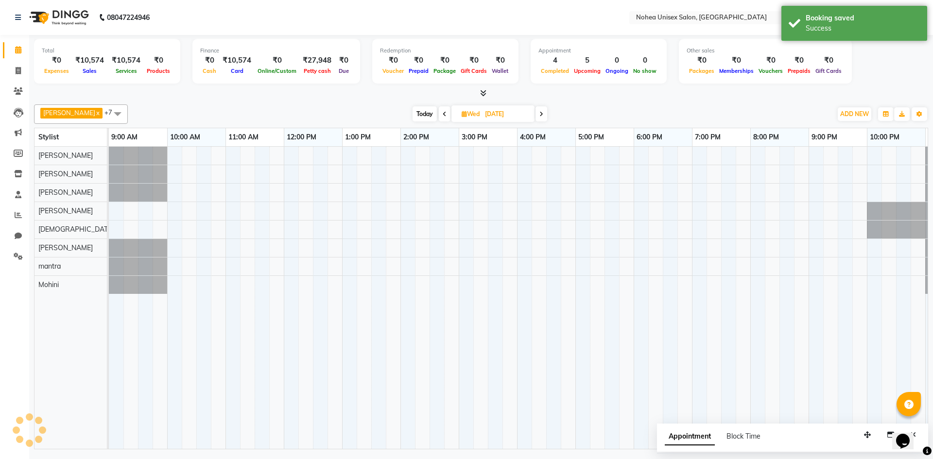
scroll to position [0, 56]
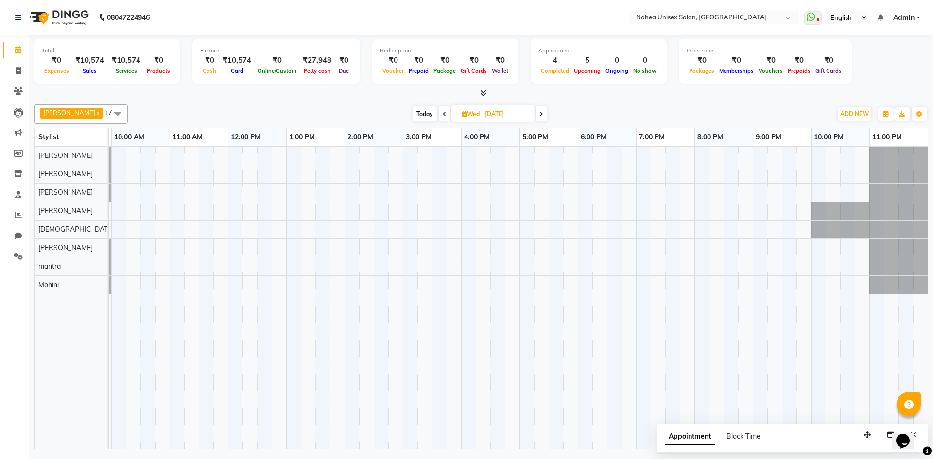
click at [535, 112] on span at bounding box center [541, 113] width 12 height 15
click at [418, 111] on span "Today" at bounding box center [426, 113] width 24 height 15
type input "02-10-2025"
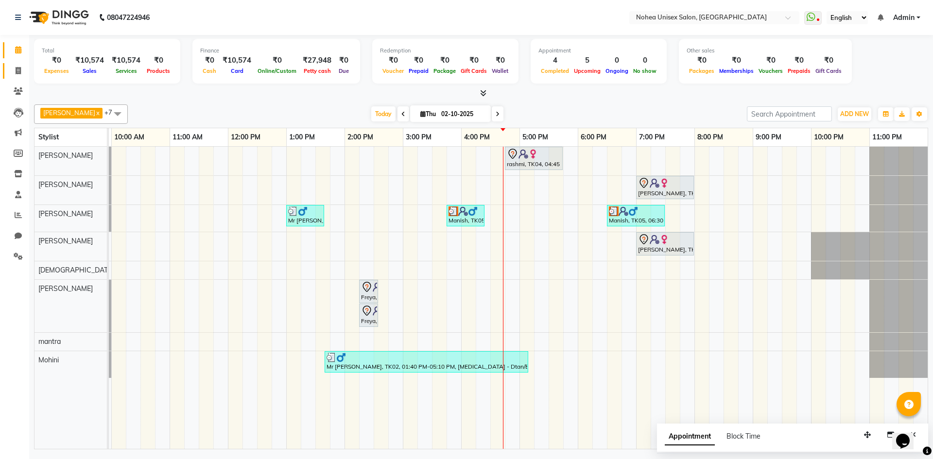
click at [18, 65] on link "Invoice" at bounding box center [14, 71] width 23 height 16
select select "service"
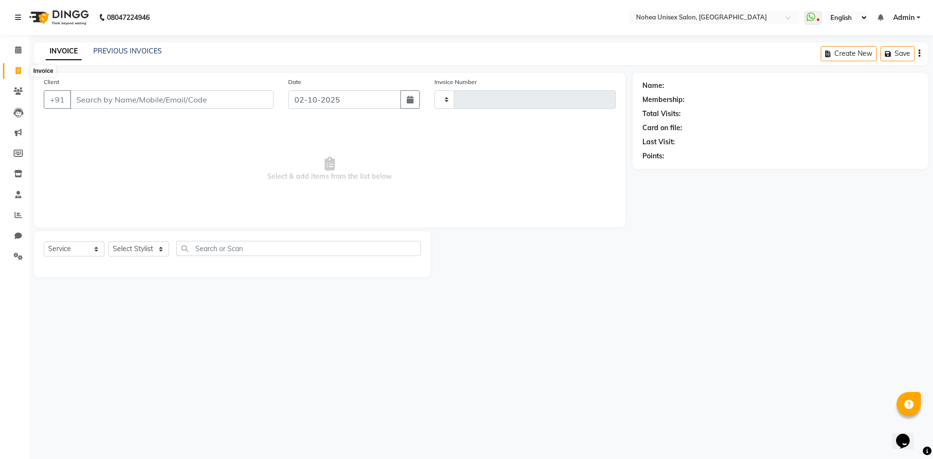
type input "2427"
select select "8009"
click at [15, 45] on span at bounding box center [18, 50] width 17 height 11
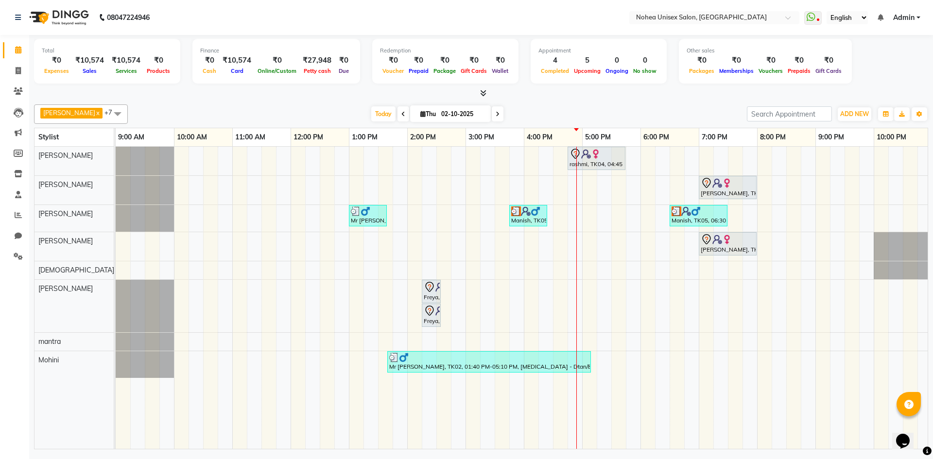
drag, startPoint x: 107, startPoint y: 290, endPoint x: 114, endPoint y: 288, distance: 7.2
click at [114, 288] on td at bounding box center [114, 298] width 1 height 303
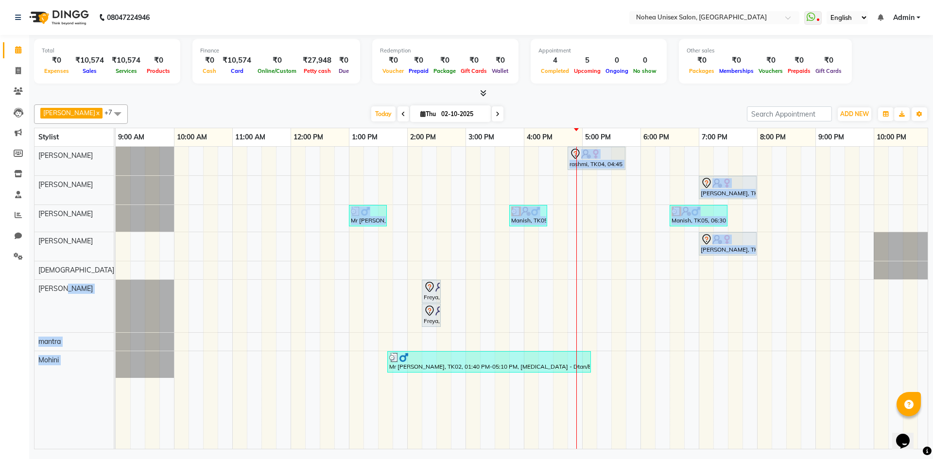
drag, startPoint x: 113, startPoint y: 293, endPoint x: 127, endPoint y: 293, distance: 14.6
click at [127, 293] on tr "Aayan khan Sujit upesh Jaydeep jitesh Sonali mantra Mohini rashmi, TK04, 04:45 …" at bounding box center [480, 298] width 893 height 303
click at [118, 260] on td at bounding box center [123, 298] width 15 height 302
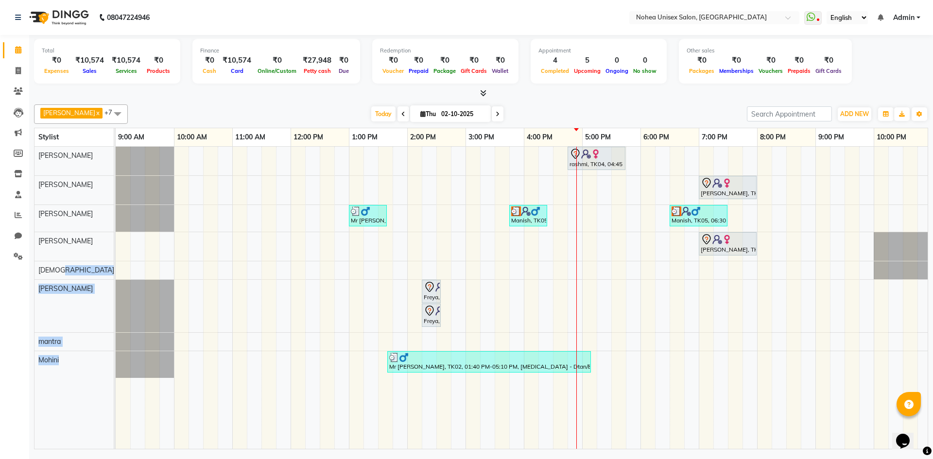
drag, startPoint x: 110, startPoint y: 275, endPoint x: 139, endPoint y: 272, distance: 29.3
click at [139, 272] on tr "Aayan khan Sujit upesh Jaydeep jitesh Sonali mantra Mohini rashmi, TK04, 04:45 …" at bounding box center [480, 298] width 893 height 303
click at [144, 248] on td at bounding box center [137, 298] width 15 height 302
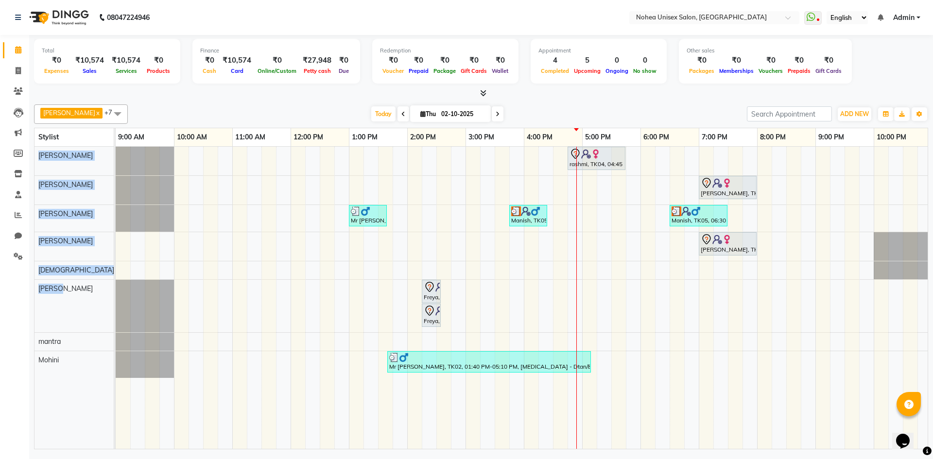
drag, startPoint x: 114, startPoint y: 288, endPoint x: 97, endPoint y: 282, distance: 17.5
click at [98, 282] on td "Aayan khan Sujit upesh Jaydeep jitesh Sonali mantra Mohini" at bounding box center [74, 298] width 80 height 303
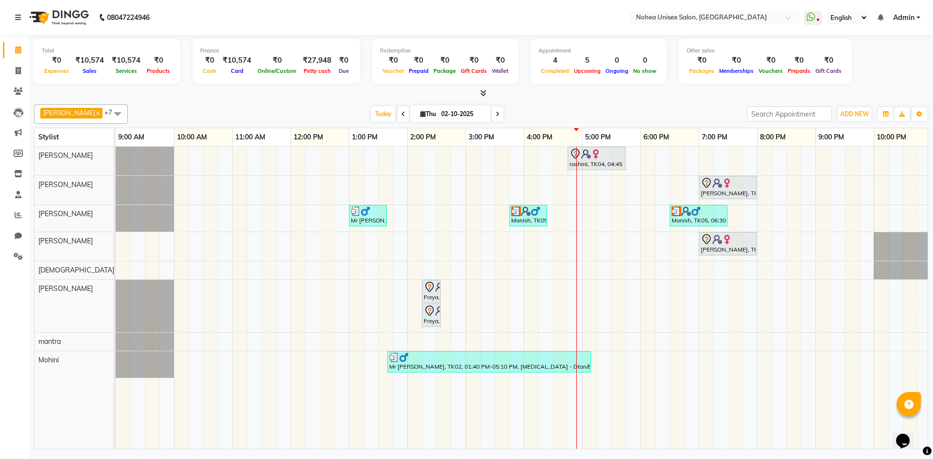
click at [158, 96] on div at bounding box center [481, 93] width 894 height 10
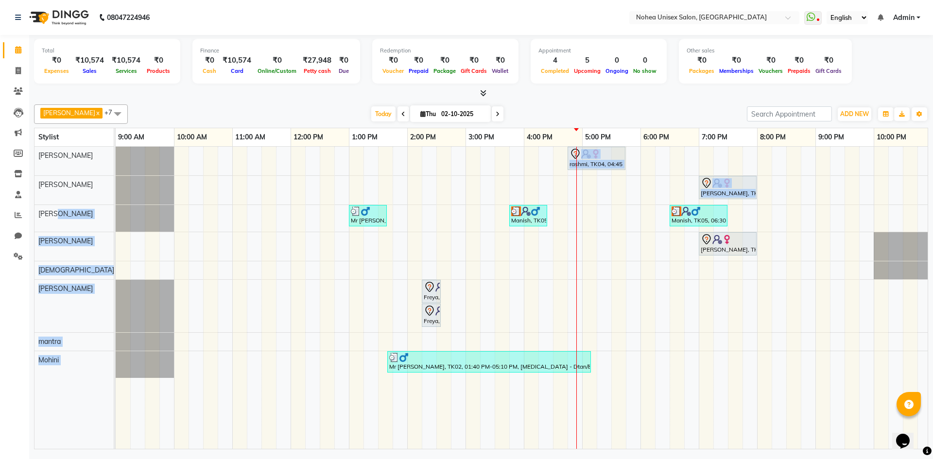
drag, startPoint x: 111, startPoint y: 230, endPoint x: 153, endPoint y: 204, distance: 48.9
click at [143, 221] on tr "Aayan khan Sujit upesh Jaydeep jitesh Sonali mantra Mohini rashmi, TK04, 04:45 …" at bounding box center [480, 298] width 893 height 303
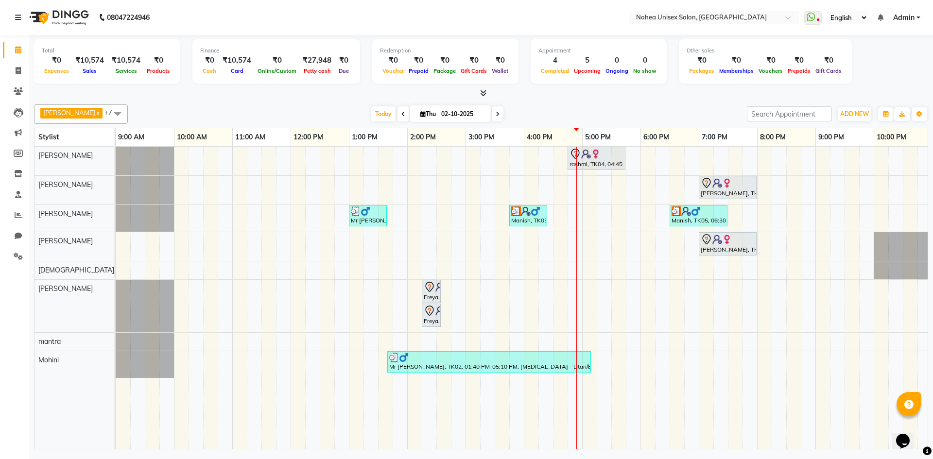
click at [192, 97] on div at bounding box center [481, 93] width 894 height 10
drag, startPoint x: 135, startPoint y: 134, endPoint x: 116, endPoint y: 135, distance: 19.5
click at [116, 135] on link "9:00 AM" at bounding box center [131, 137] width 31 height 14
click at [125, 87] on div "Total ₹0 Expenses ₹10,574 Sales ₹10,574 Services ₹0 Products Finance ₹0 Cash ₹1…" at bounding box center [481, 67] width 894 height 64
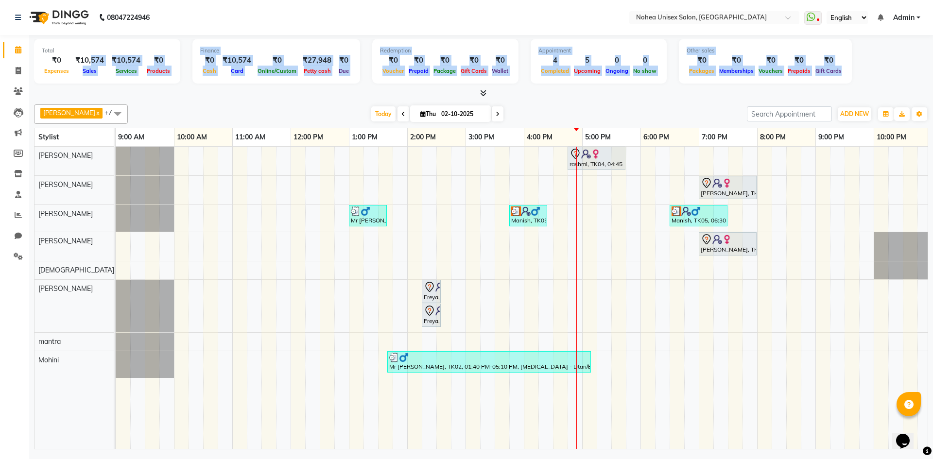
drag, startPoint x: 89, startPoint y: 90, endPoint x: 89, endPoint y: 63, distance: 27.2
click at [89, 63] on div "Total ₹0 Expenses ₹10,574 Sales ₹10,574 Services ₹0 Products Finance ₹0 Cash ₹1…" at bounding box center [481, 67] width 894 height 64
drag, startPoint x: 68, startPoint y: 59, endPoint x: 249, endPoint y: 63, distance: 180.7
click at [243, 63] on div "Total ₹0 Expenses ₹10,574 Sales ₹10,574 Services ₹0 Products Finance ₹0 Cash ₹1…" at bounding box center [481, 63] width 894 height 48
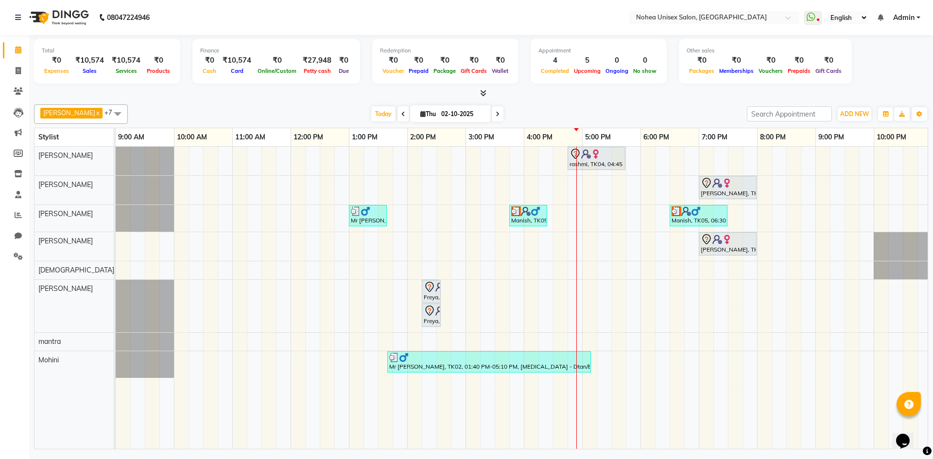
click at [236, 89] on div at bounding box center [481, 93] width 894 height 10
drag, startPoint x: 274, startPoint y: 63, endPoint x: 190, endPoint y: 62, distance: 84.5
click at [193, 60] on div "Finance ₹0 Cash ₹10,574 Card ₹0 Online/Custom ₹27,948 Petty cash ₹0 Due" at bounding box center [276, 61] width 168 height 45
click at [204, 112] on div "Today Thu 02-10-2025" at bounding box center [437, 114] width 609 height 15
drag, startPoint x: 319, startPoint y: 53, endPoint x: 304, endPoint y: 54, distance: 14.6
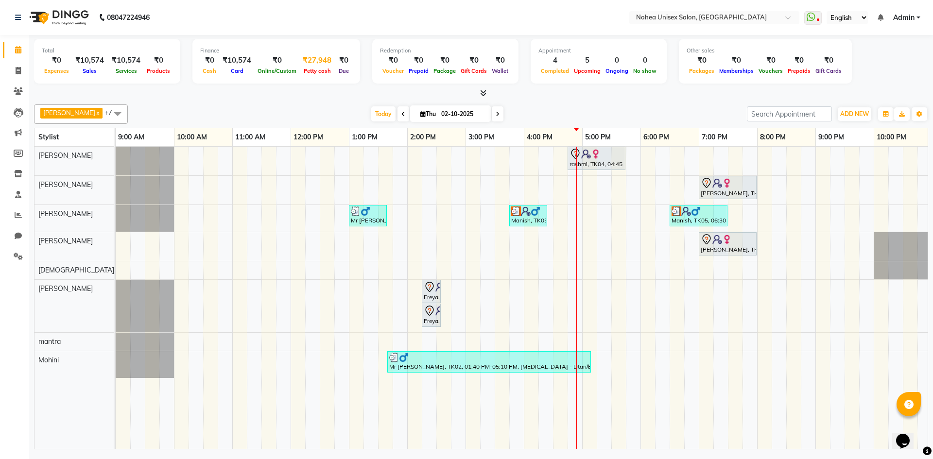
click at [304, 54] on div "Finance ₹0 Cash ₹10,574 Card ₹0 Online/Custom ₹27,948 Petty cash ₹0 Due" at bounding box center [276, 61] width 168 height 45
click at [250, 109] on div "Today Thu 02-10-2025" at bounding box center [437, 114] width 609 height 15
drag, startPoint x: 290, startPoint y: 58, endPoint x: 333, endPoint y: 61, distance: 42.4
click at [333, 61] on div "₹0 Cash ₹10,574 Card ₹0 Online/Custom ₹27,948 Petty cash ₹0 Due" at bounding box center [276, 65] width 152 height 21
click at [297, 102] on div "upesh x Sonali x mantra x jitesh x Sujit x Mohini x Aayan khan x Jaydeep x +7 S…" at bounding box center [481, 275] width 894 height 349
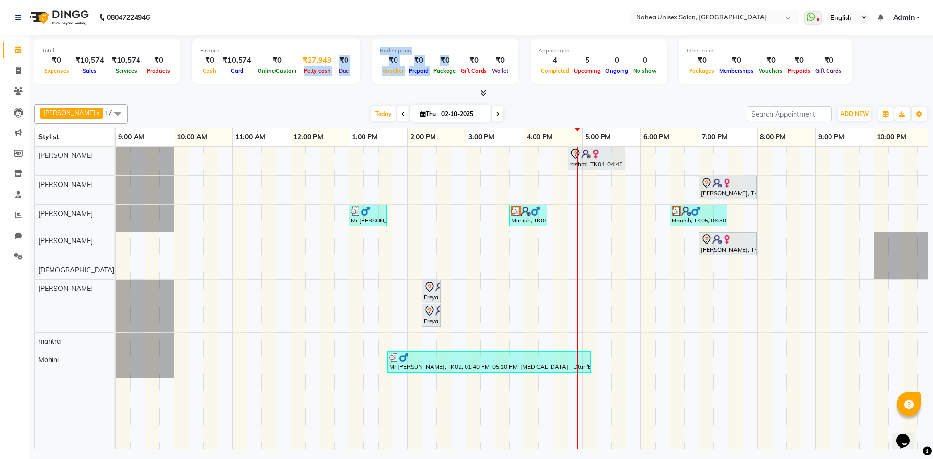
drag, startPoint x: 430, startPoint y: 57, endPoint x: 318, endPoint y: 58, distance: 111.7
click at [323, 59] on div "Total ₹0 Expenses ₹10,574 Sales ₹10,574 Services ₹0 Products Finance ₹0 Cash ₹1…" at bounding box center [481, 63] width 894 height 48
click at [203, 93] on div at bounding box center [481, 93] width 894 height 10
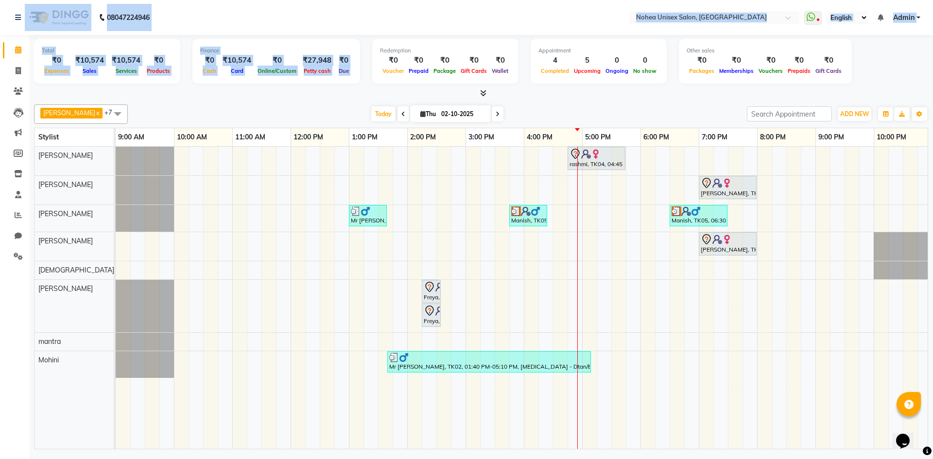
drag, startPoint x: 354, startPoint y: 60, endPoint x: 8, endPoint y: 3, distance: 350.9
click at [8, 3] on app-home "08047224946 Select Location × Nohea Unisex Salon, Kharadi WhatsApp Status ✕ Sta…" at bounding box center [466, 226] width 933 height 452
click at [239, 23] on nav "08047224946 Select Location × Nohea Unisex Salon, Kharadi WhatsApp Status ✕ Sta…" at bounding box center [466, 17] width 933 height 35
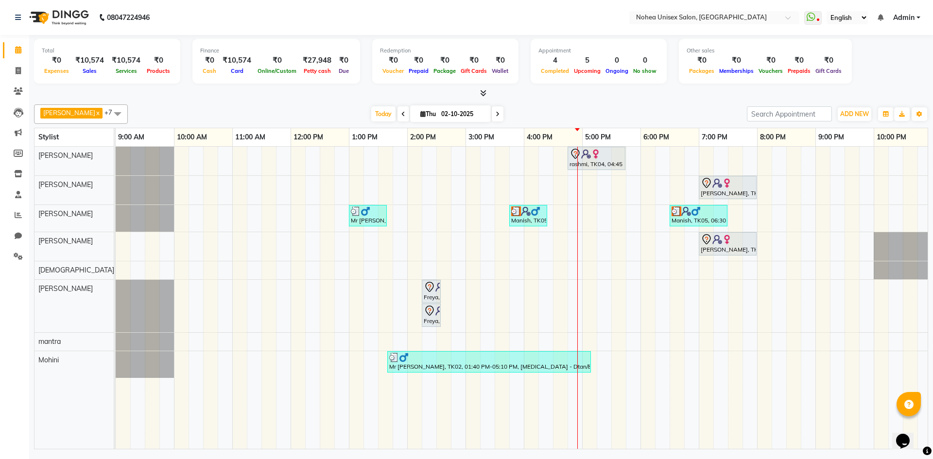
click at [221, 106] on div "upesh x Sonali x mantra x jitesh x Sujit x Mohini x Aayan khan x Jaydeep x +7 S…" at bounding box center [481, 113] width 894 height 19
drag, startPoint x: 391, startPoint y: 269, endPoint x: 425, endPoint y: 232, distance: 50.2
click at [389, 276] on tr at bounding box center [553, 298] width 874 height 302
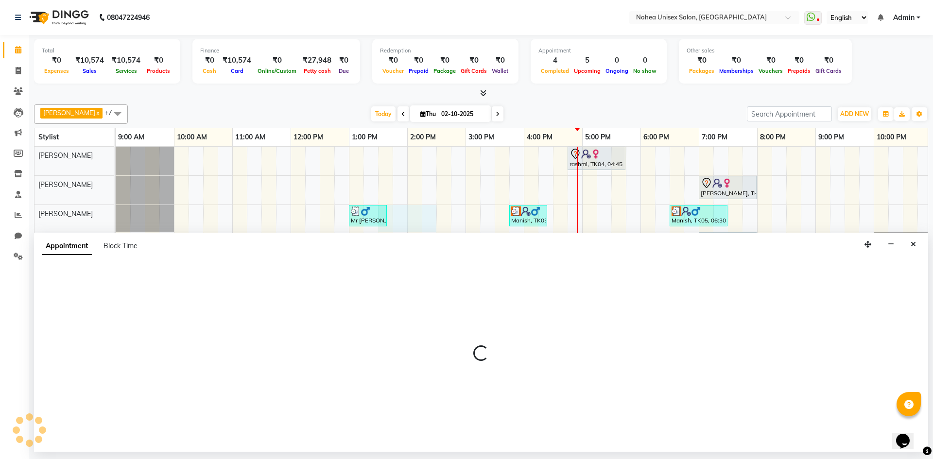
select select "80899"
select select "tentative"
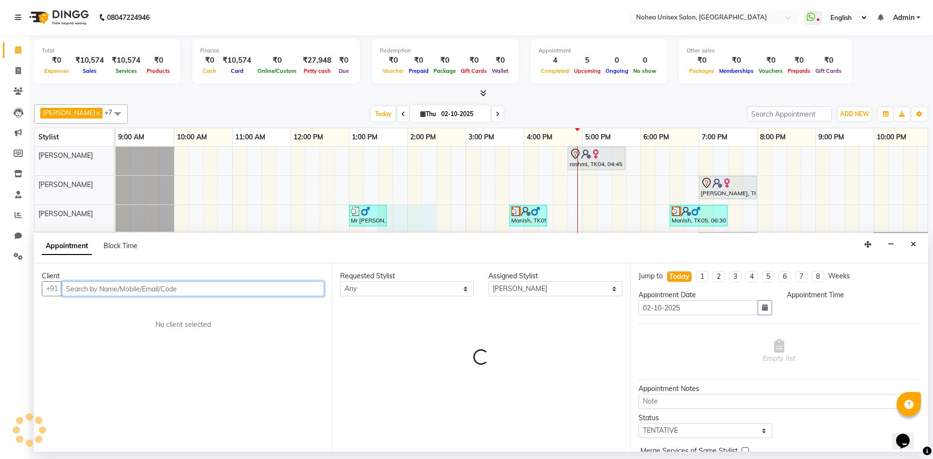
select select "810"
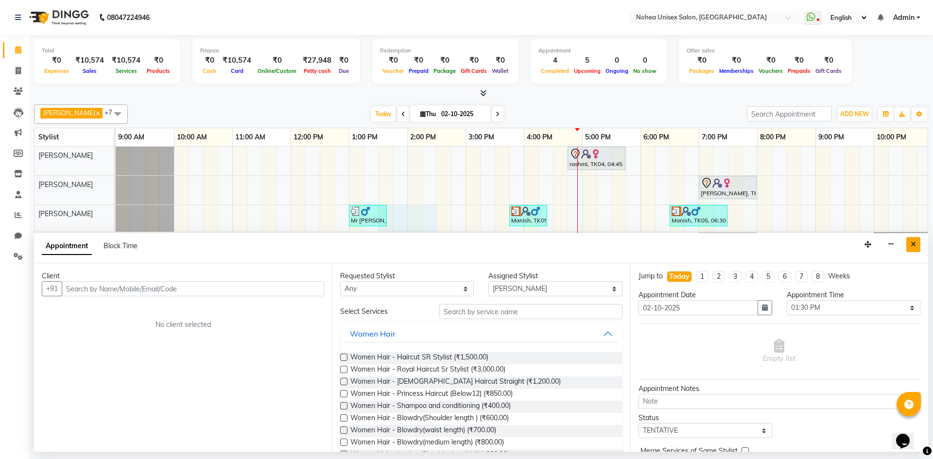
click at [910, 237] on button "Close" at bounding box center [913, 244] width 14 height 15
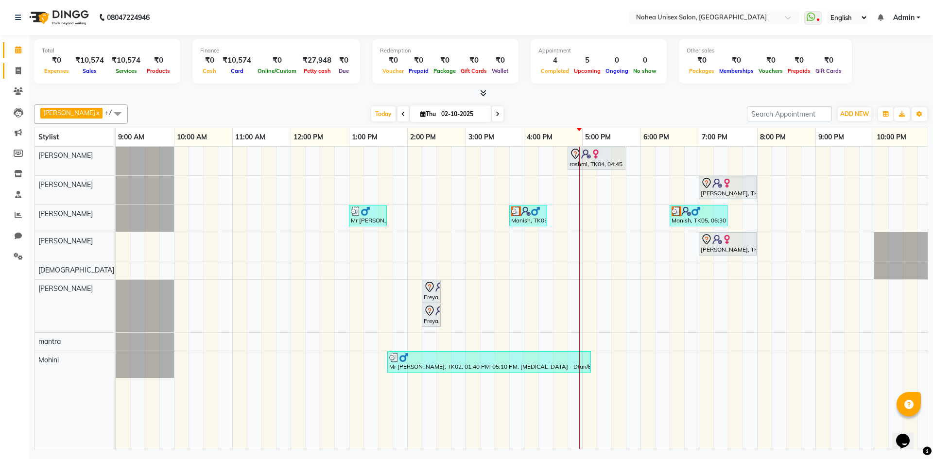
click at [7, 71] on link "Invoice" at bounding box center [14, 71] width 23 height 16
select select "service"
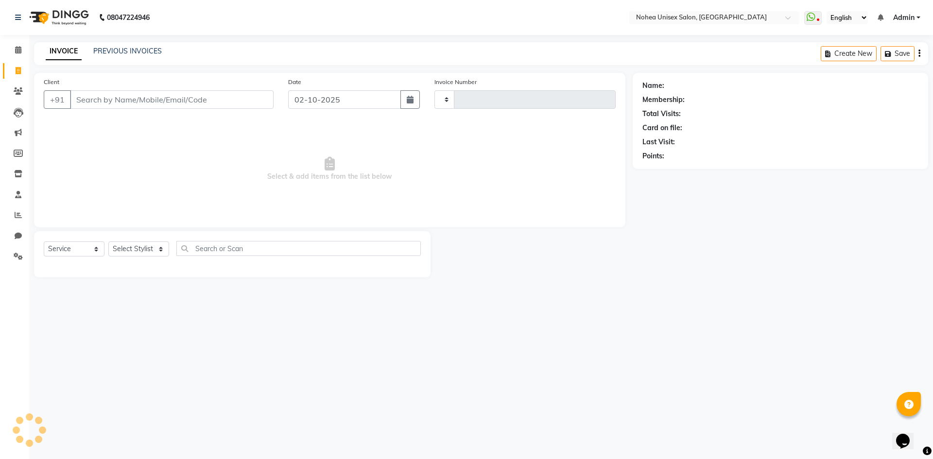
type input "2427"
select select "8009"
click at [88, 92] on input "Client" at bounding box center [172, 99] width 204 height 18
click at [156, 243] on select "Select Stylist Aayan khan Imlikala Jaydeep jitesh Kaif Manager mantra Mohini So…" at bounding box center [138, 248] width 61 height 15
select select "85390"
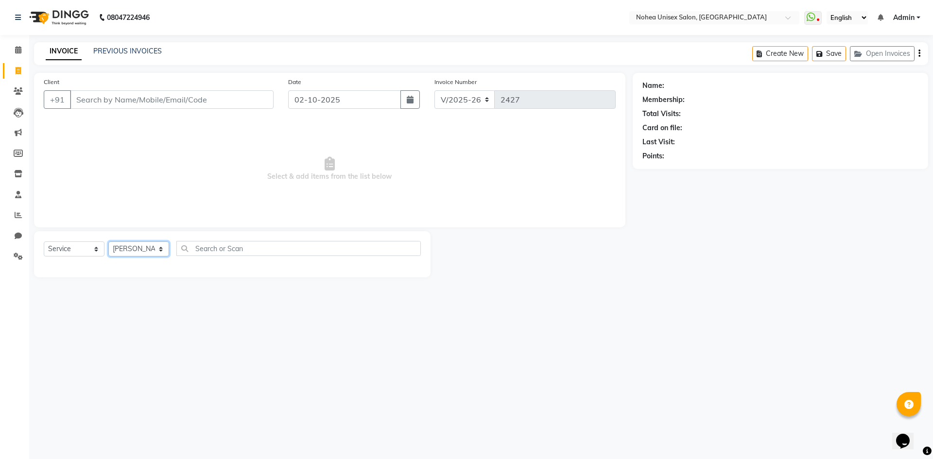
click at [108, 241] on select "Select Stylist Aayan khan Imlikala Jaydeep jitesh Kaif Manager mantra Mohini So…" at bounding box center [138, 248] width 61 height 15
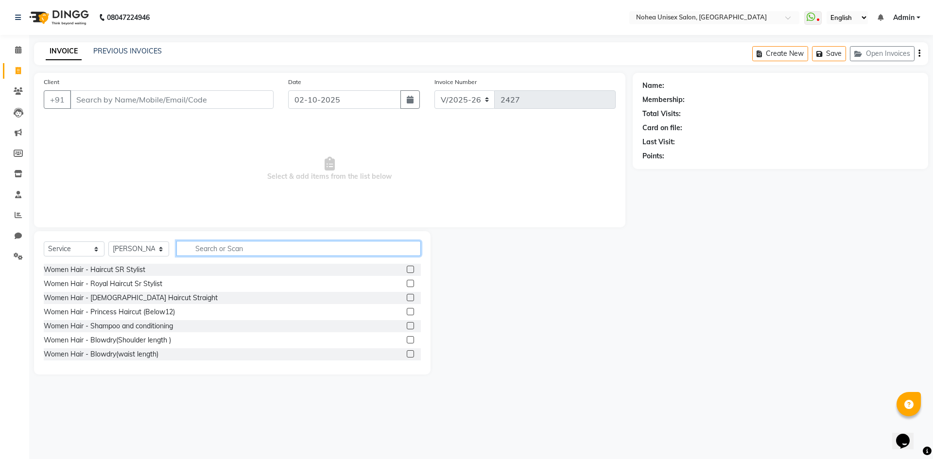
click at [205, 246] on input "text" at bounding box center [298, 248] width 244 height 15
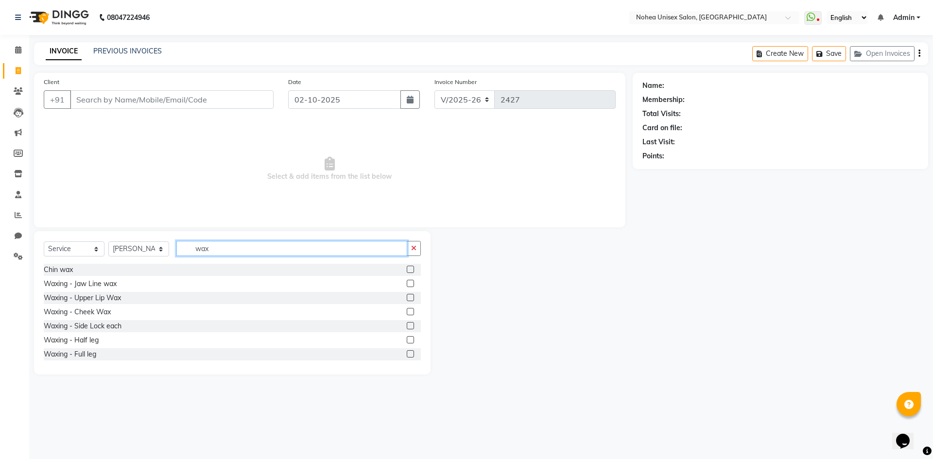
click at [222, 251] on input "wax" at bounding box center [291, 248] width 231 height 15
type input "w"
type input "thr"
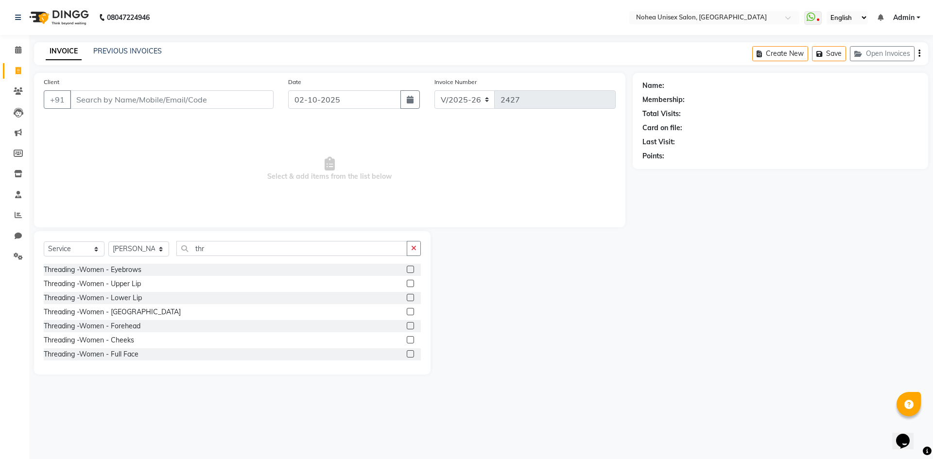
click at [283, 266] on div "Threading -Women - Eyebrows" at bounding box center [232, 270] width 377 height 12
click at [407, 271] on label at bounding box center [410, 269] width 7 height 7
click at [407, 271] on input "checkbox" at bounding box center [410, 270] width 6 height 6
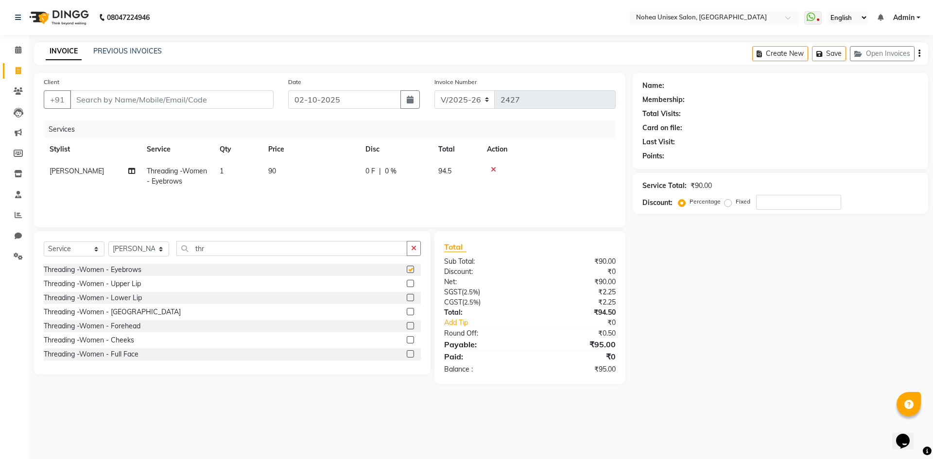
checkbox input "false"
click at [276, 164] on td "90" at bounding box center [310, 176] width 97 height 32
select select "85390"
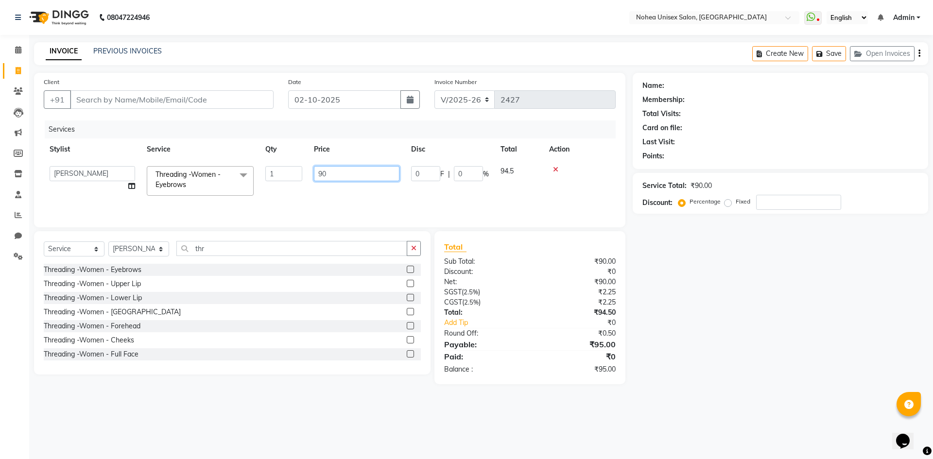
click at [363, 178] on input "90" at bounding box center [356, 173] width 85 height 15
type input "9"
type input "150"
click at [368, 243] on input "thr" at bounding box center [291, 248] width 231 height 15
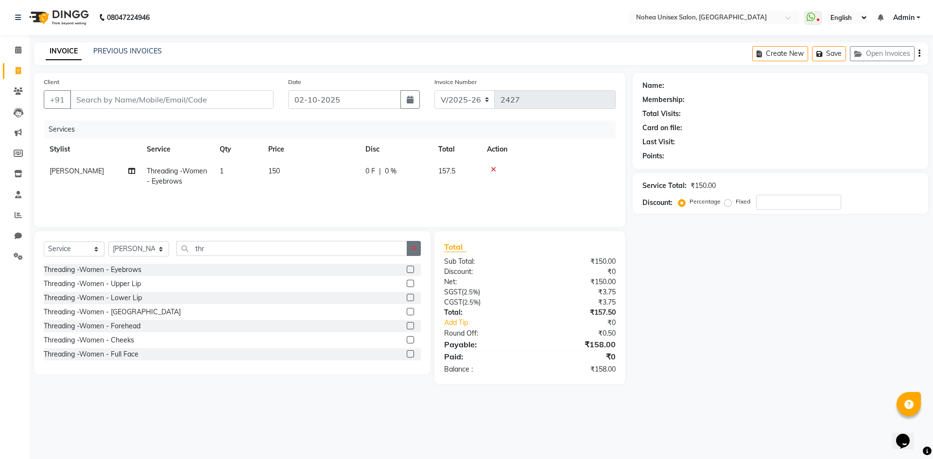
click at [416, 247] on icon "button" at bounding box center [413, 248] width 5 height 7
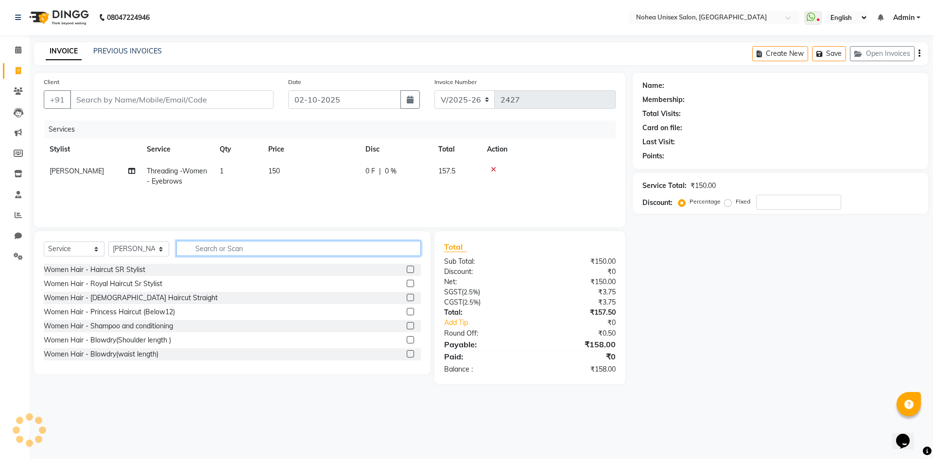
click at [245, 241] on input "text" at bounding box center [298, 248] width 244 height 15
click at [244, 248] on input "text" at bounding box center [298, 248] width 244 height 15
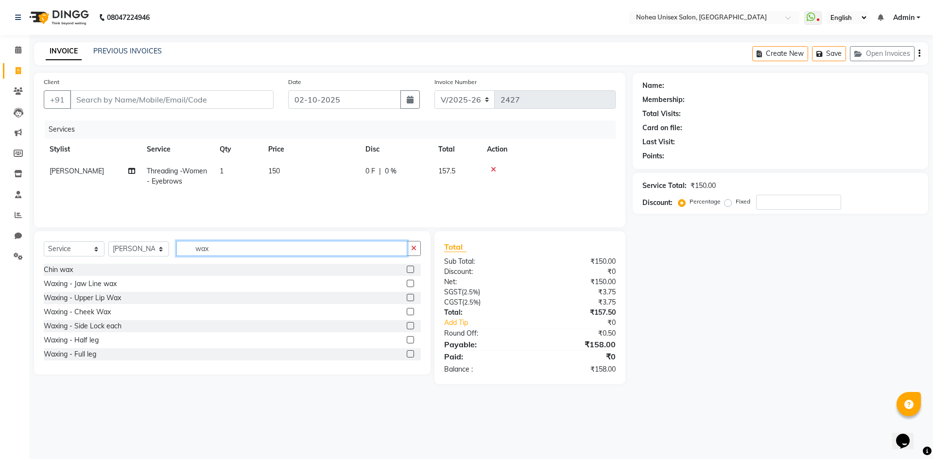
type input "wax"
click at [407, 296] on label at bounding box center [410, 297] width 7 height 7
click at [407, 296] on input "checkbox" at bounding box center [410, 298] width 6 height 6
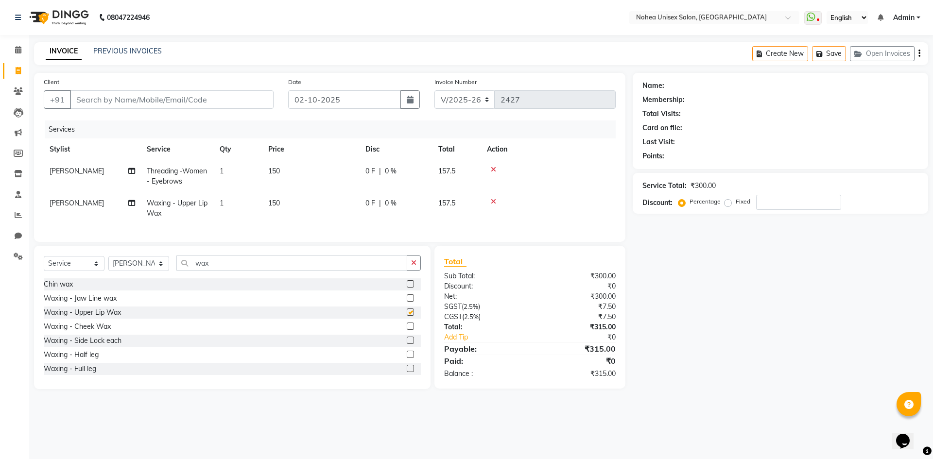
checkbox input "false"
click at [105, 106] on input "Client" at bounding box center [172, 99] width 204 height 18
click at [99, 104] on input "Client" at bounding box center [172, 99] width 204 height 18
click at [91, 99] on input "Client" at bounding box center [172, 99] width 204 height 18
click at [408, 106] on button "button" at bounding box center [409, 99] width 19 height 18
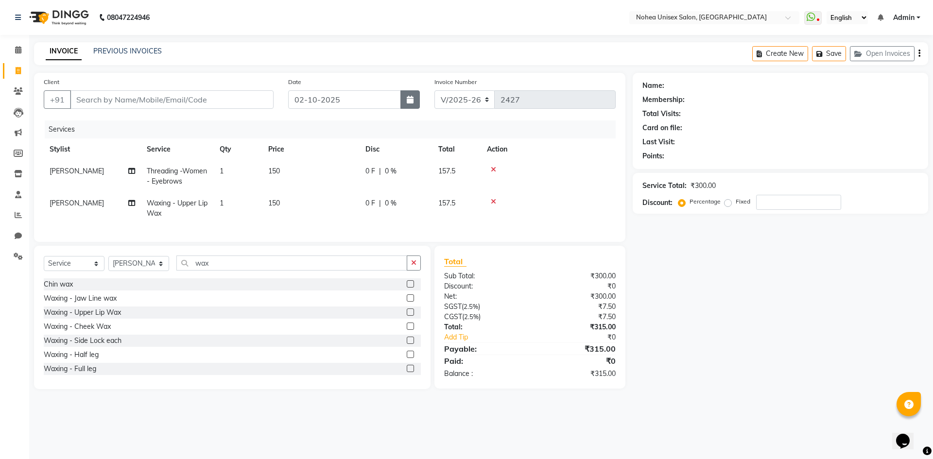
select select "10"
select select "2025"
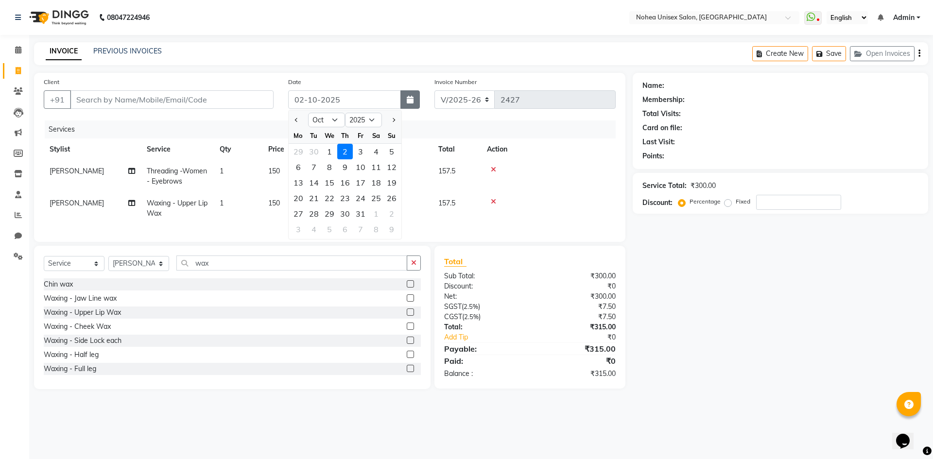
click at [407, 106] on button "button" at bounding box center [409, 99] width 19 height 18
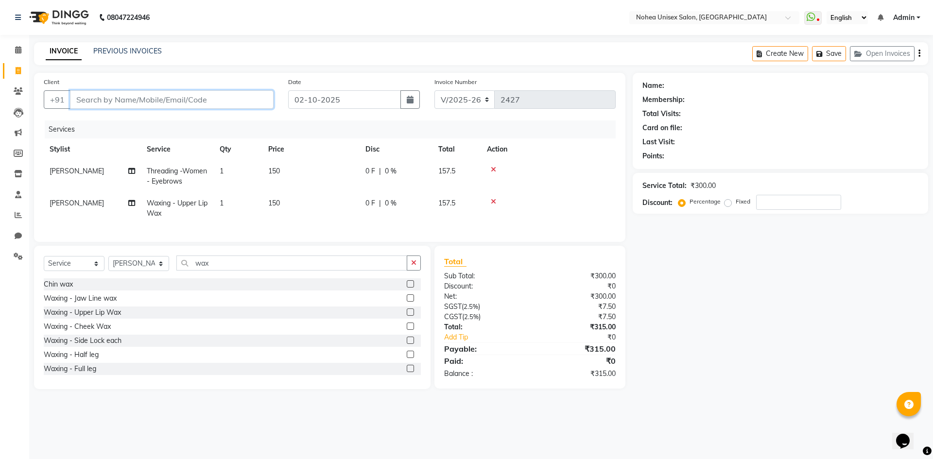
click at [103, 98] on input "Client" at bounding box center [172, 99] width 204 height 18
type input "9"
type input "0"
type input "9654680363"
click at [251, 102] on span "Add Client" at bounding box center [248, 100] width 38 height 10
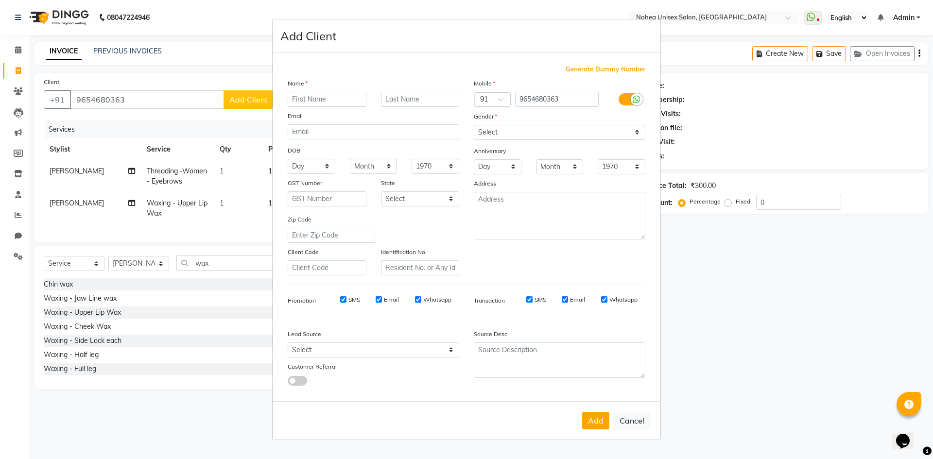
click at [303, 97] on input "text" at bounding box center [327, 99] width 79 height 15
type input "akshita"
click at [554, 132] on select "Select [DEMOGRAPHIC_DATA] [DEMOGRAPHIC_DATA] Other Prefer Not To Say" at bounding box center [559, 132] width 171 height 15
select select "[DEMOGRAPHIC_DATA]"
click at [474, 125] on select "Select [DEMOGRAPHIC_DATA] [DEMOGRAPHIC_DATA] Other Prefer Not To Say" at bounding box center [559, 132] width 171 height 15
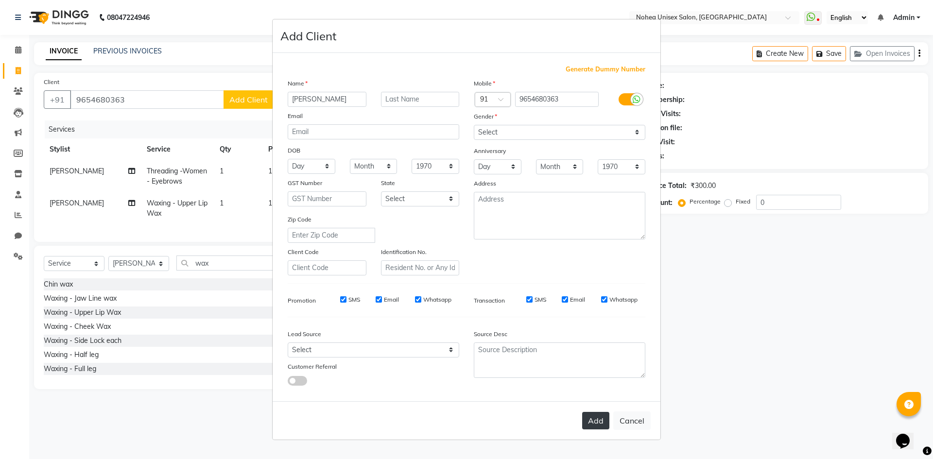
click at [590, 414] on button "Add" at bounding box center [595, 420] width 27 height 17
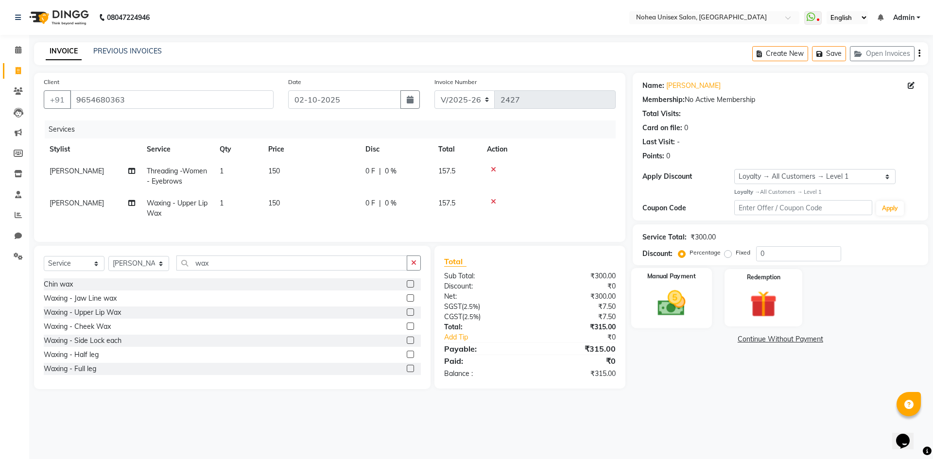
click at [697, 298] on div "Manual Payment" at bounding box center [670, 298] width 81 height 60
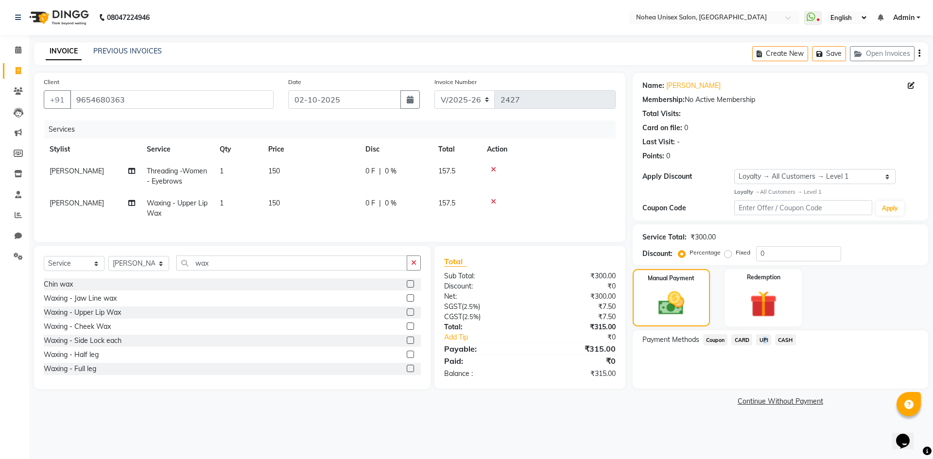
click at [763, 338] on span "UPI" at bounding box center [763, 339] width 15 height 11
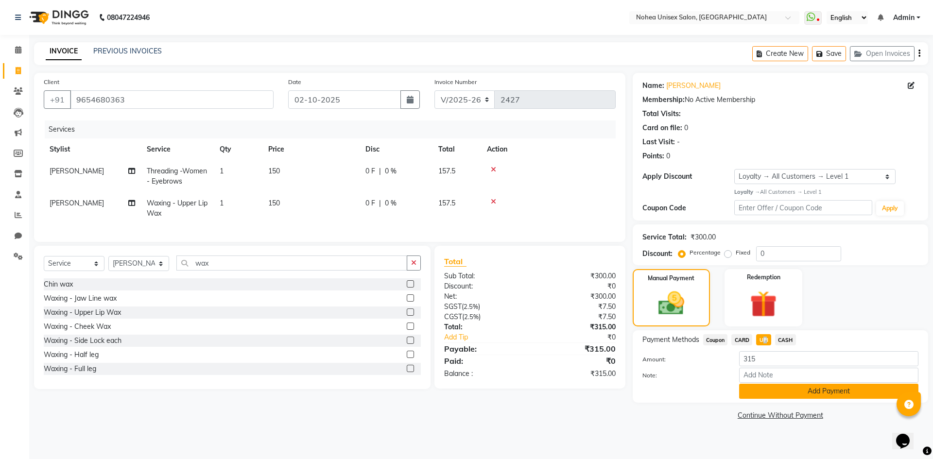
click at [794, 393] on button "Add Payment" at bounding box center [828, 391] width 179 height 15
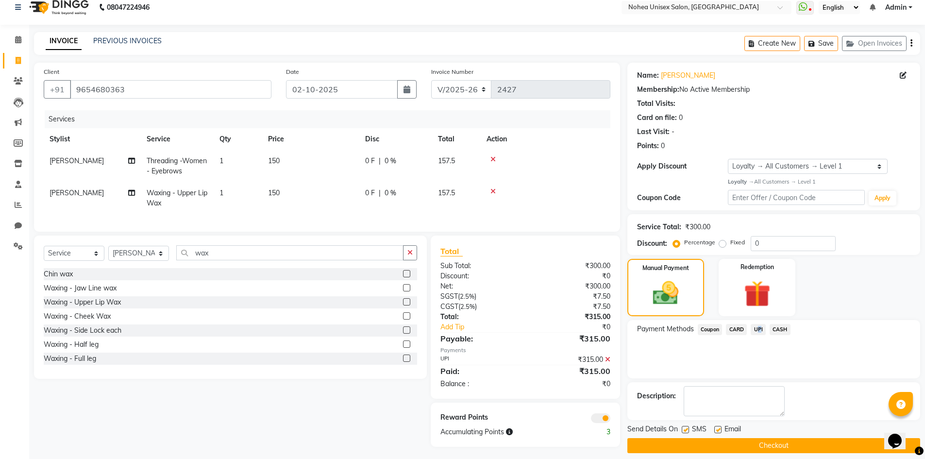
scroll to position [20, 0]
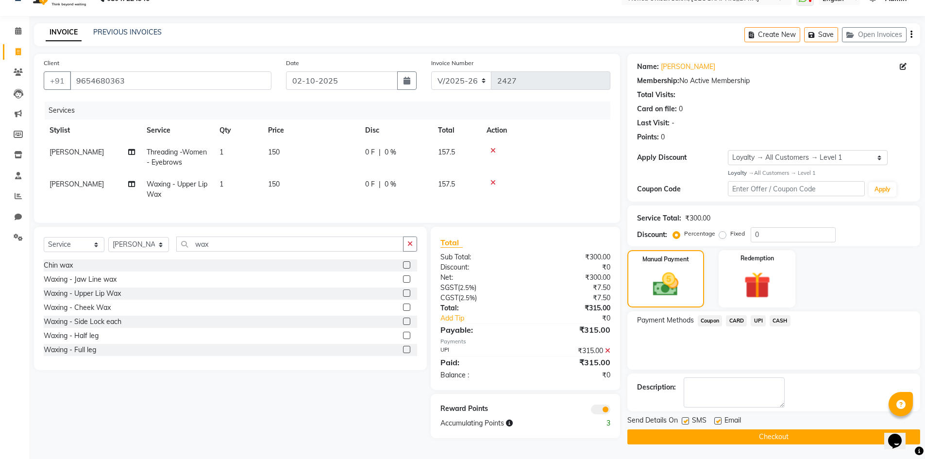
click at [718, 419] on label at bounding box center [717, 420] width 7 height 7
click at [718, 419] on input "checkbox" at bounding box center [717, 421] width 6 height 6
click at [797, 438] on button "Checkout" at bounding box center [774, 436] width 293 height 15
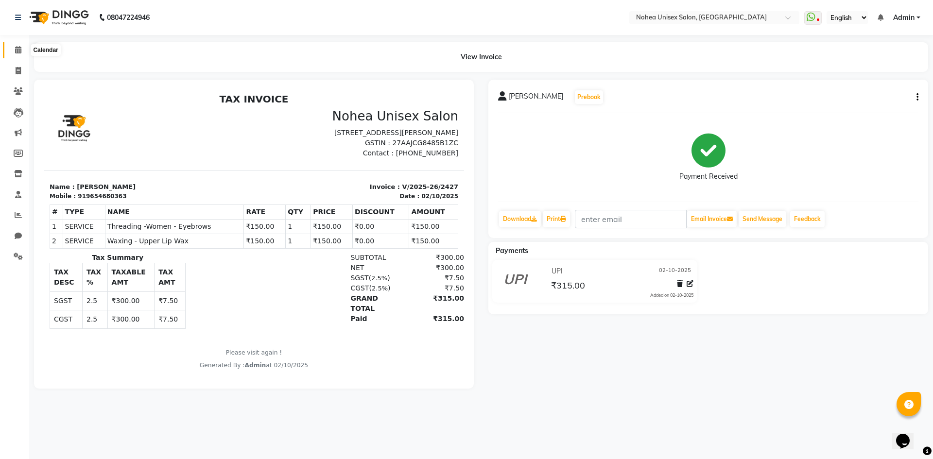
click at [10, 45] on span at bounding box center [18, 50] width 17 height 11
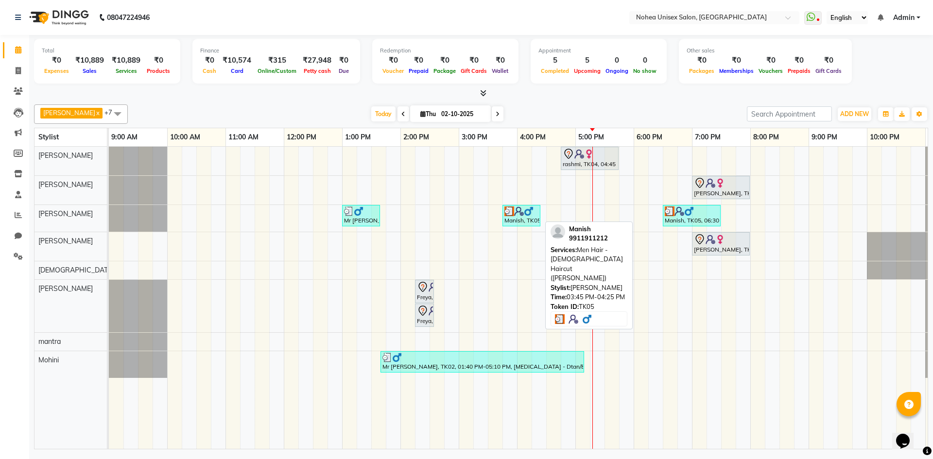
click at [510, 220] on div "Manish, TK05, 03:45 PM-04:25 PM, Men Hair - [DEMOGRAPHIC_DATA] Haircut ([PERSON…" at bounding box center [521, 215] width 36 height 18
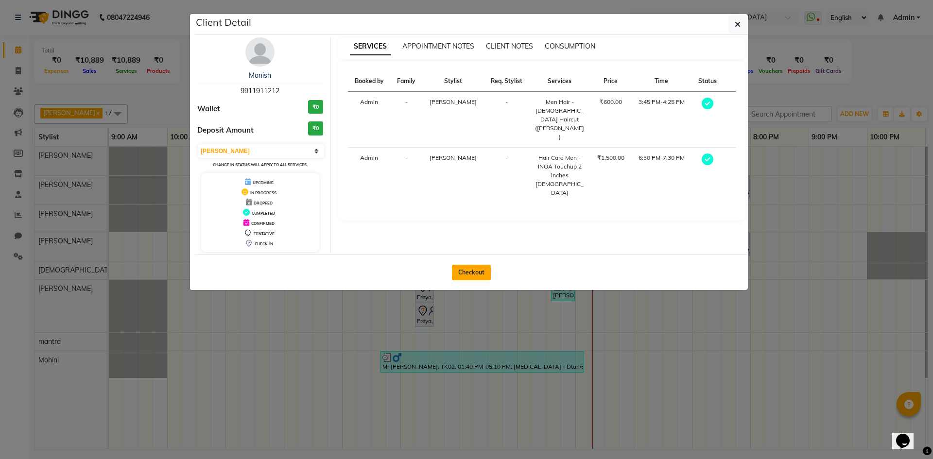
click at [478, 275] on button "Checkout" at bounding box center [471, 273] width 39 height 16
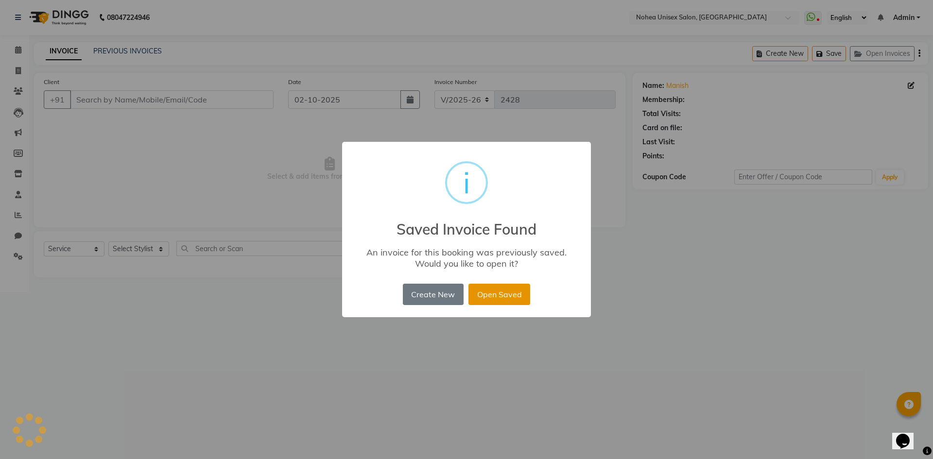
click at [494, 296] on button "Open Saved" at bounding box center [499, 294] width 62 height 21
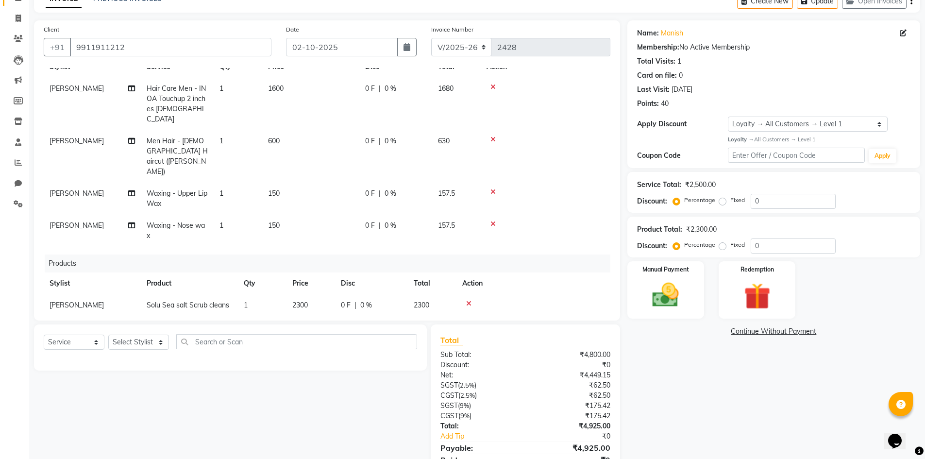
scroll to position [96, 0]
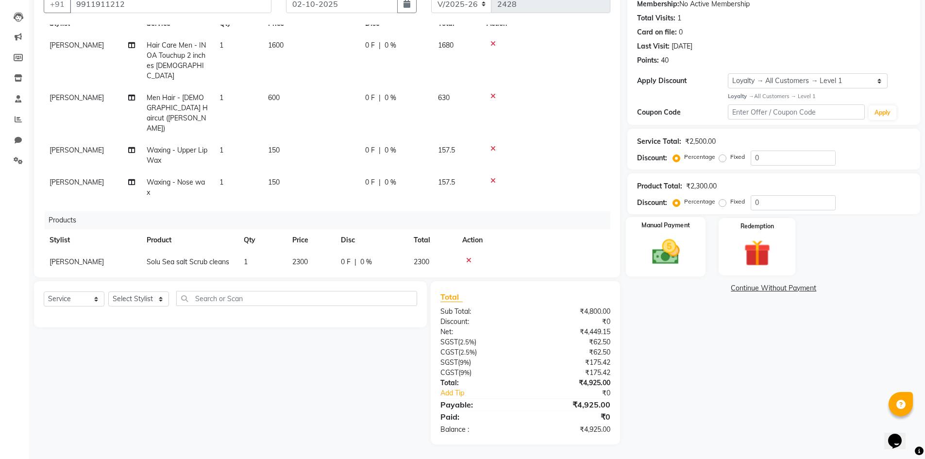
drag, startPoint x: 674, startPoint y: 243, endPoint x: 671, endPoint y: 248, distance: 6.1
click at [674, 243] on img at bounding box center [666, 252] width 45 height 32
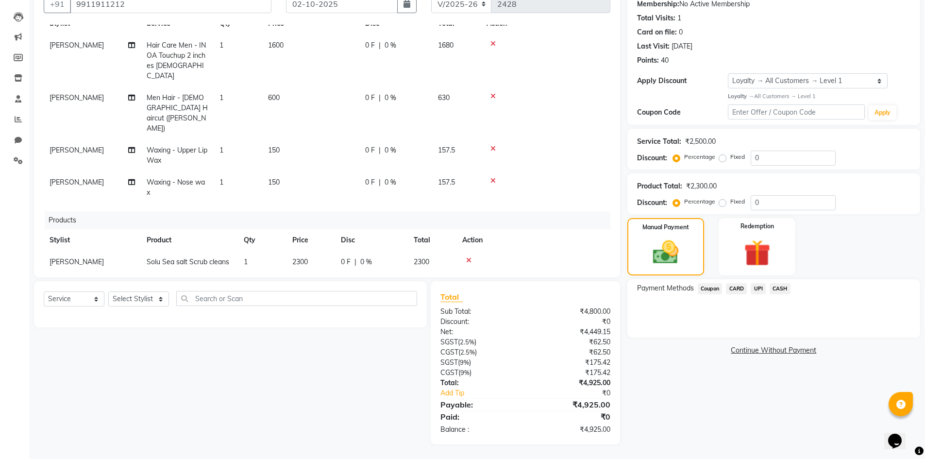
click at [740, 289] on span "CARD" at bounding box center [736, 288] width 21 height 11
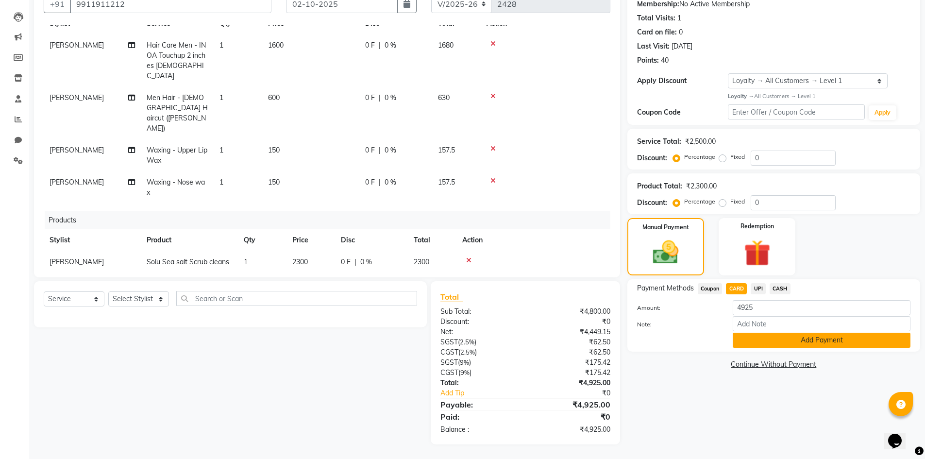
click at [783, 341] on button "Add Payment" at bounding box center [822, 340] width 178 height 15
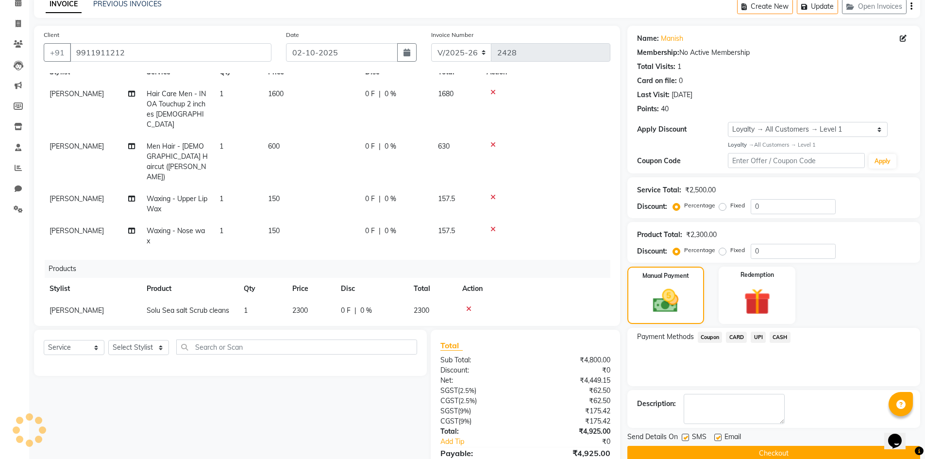
scroll to position [0, 0]
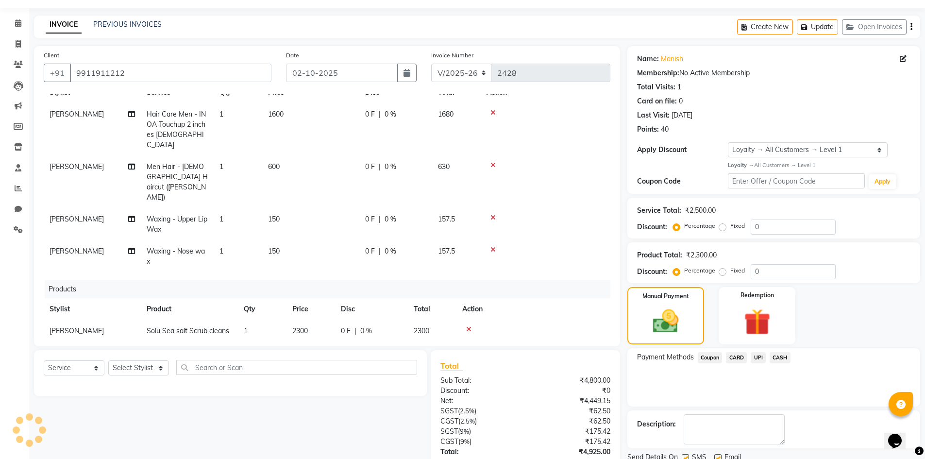
click at [758, 452] on div "Send Details On SMS Email Checkout" at bounding box center [774, 466] width 293 height 29
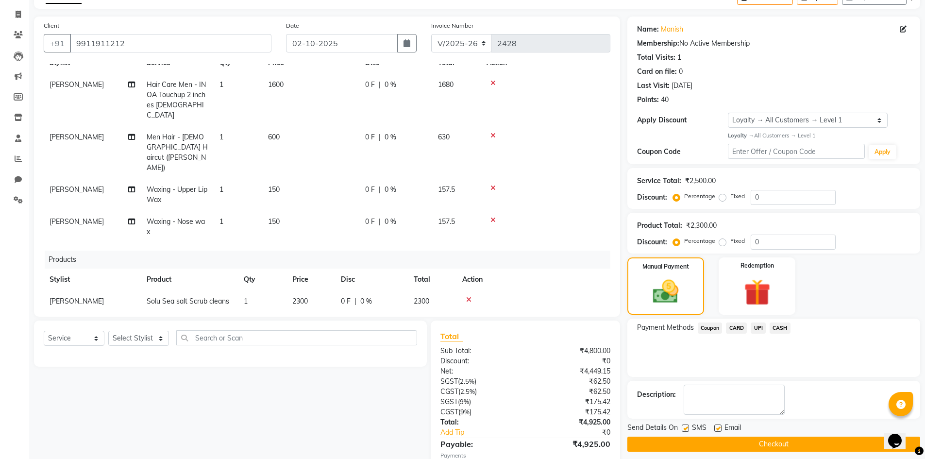
scroll to position [146, 0]
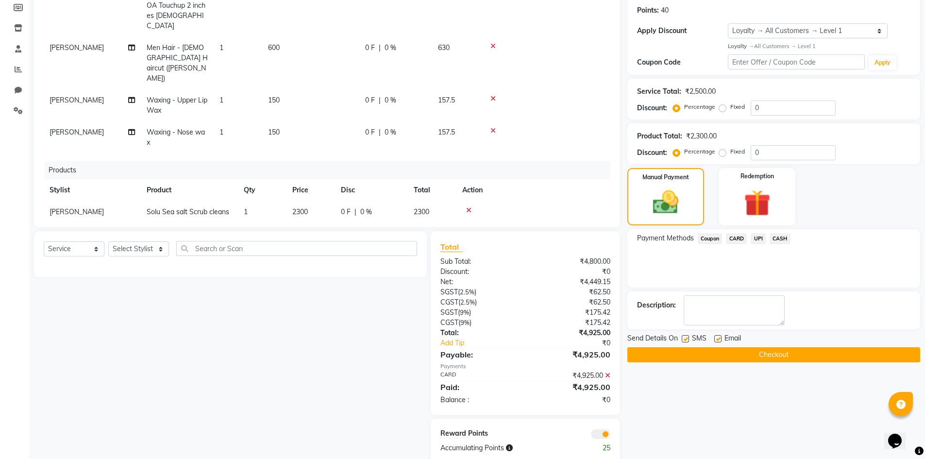
click at [795, 355] on button "Checkout" at bounding box center [774, 354] width 293 height 15
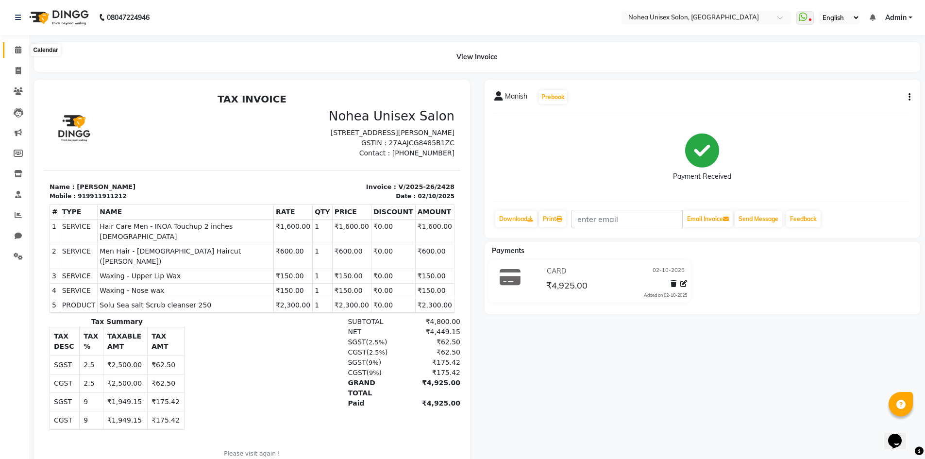
click at [15, 49] on icon at bounding box center [18, 49] width 6 height 7
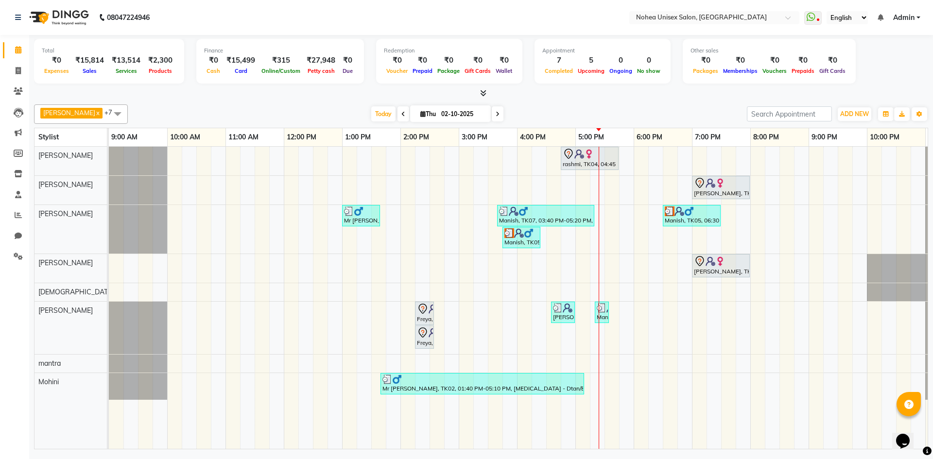
click at [881, 67] on div "Total ₹0 Expenses ₹15,814 Sales ₹13,514 Services ₹2,300 Products Finance ₹0 Cas…" at bounding box center [481, 63] width 894 height 48
click at [108, 112] on span at bounding box center [117, 113] width 19 height 18
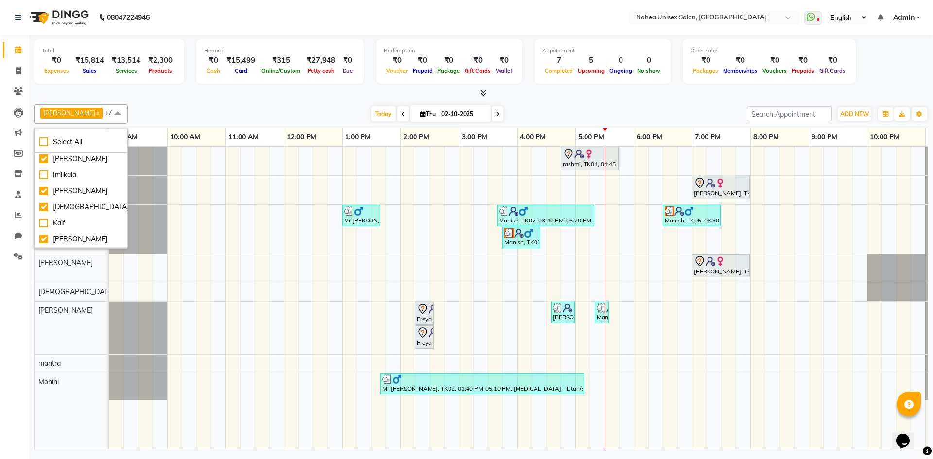
scroll to position [49, 0]
click at [45, 204] on div "Kaif" at bounding box center [80, 208] width 83 height 10
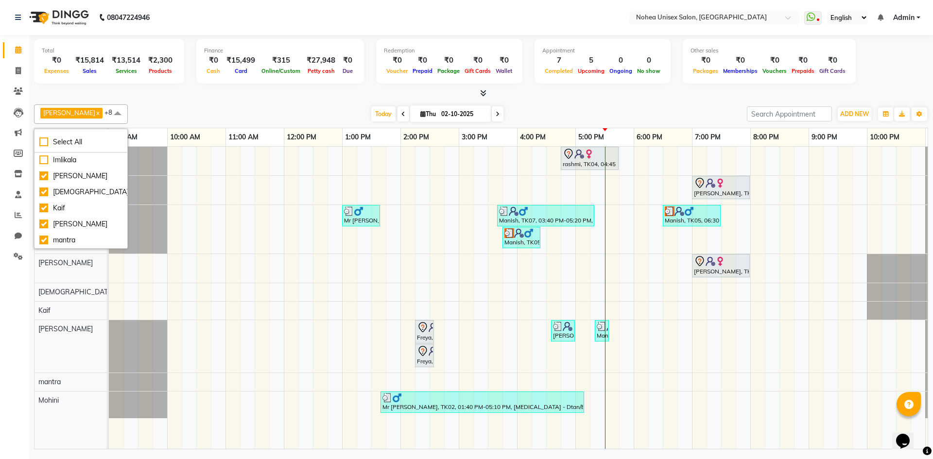
click at [294, 372] on div "rashmi, TK04, 04:45 PM-05:45 PM, Women Hair - Haircut SR Stylist shital, TK03, …" at bounding box center [546, 298] width 874 height 302
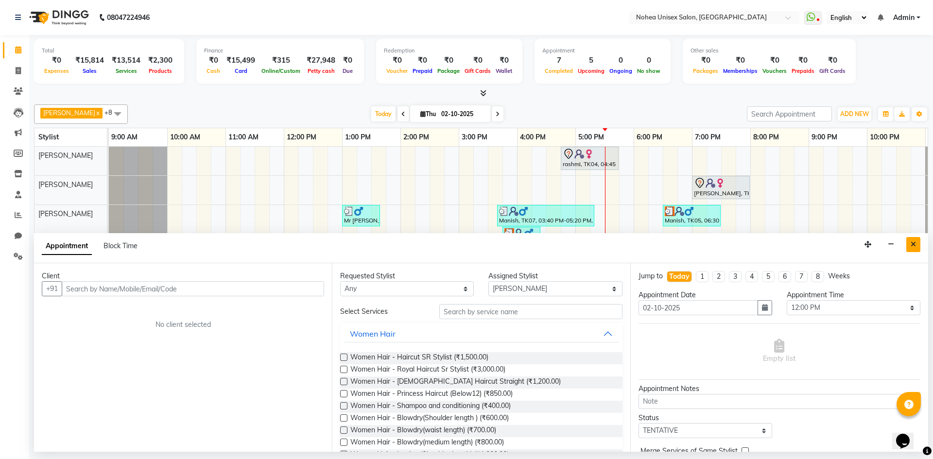
click at [915, 243] on icon "Close" at bounding box center [912, 244] width 5 height 7
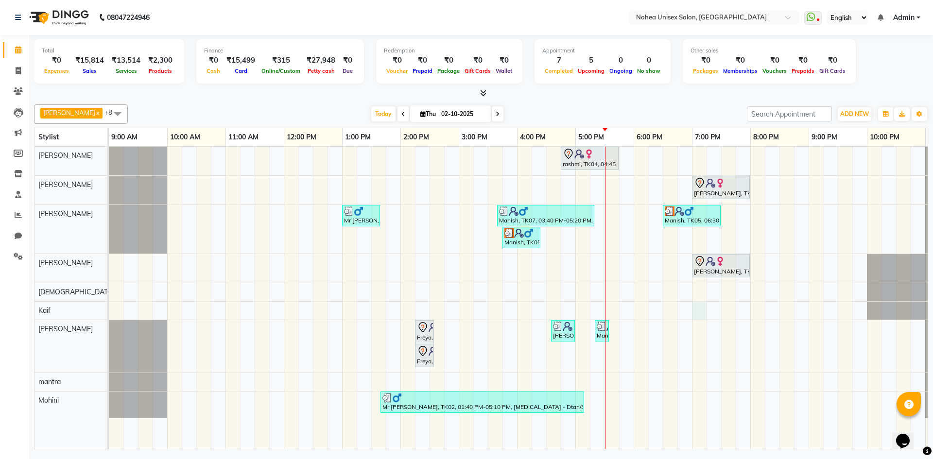
click at [701, 311] on div "rashmi, TK04, 04:45 PM-05:45 PM, Women Hair - Haircut SR Stylist shital, TK03, …" at bounding box center [546, 298] width 874 height 302
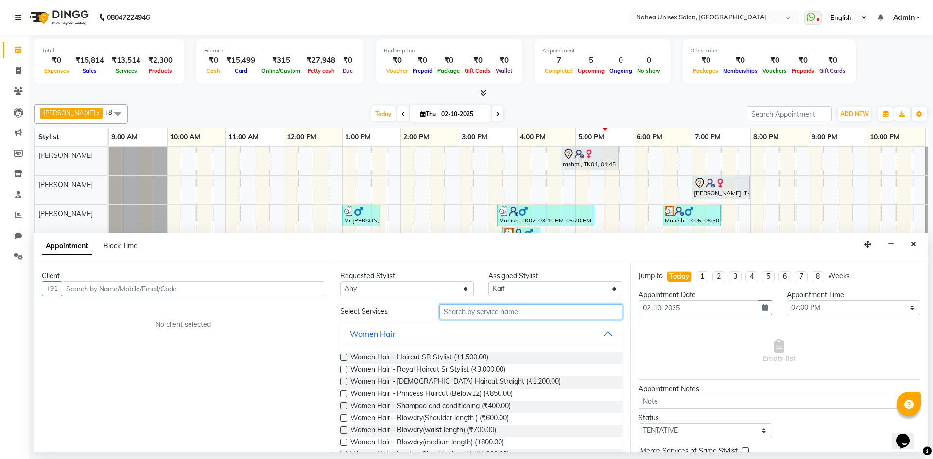
click at [546, 312] on input "text" at bounding box center [530, 311] width 183 height 15
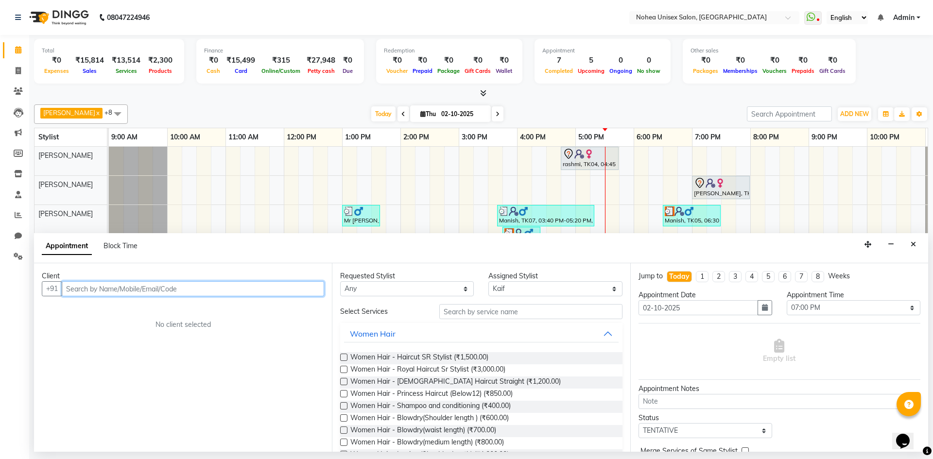
click at [121, 290] on input "text" at bounding box center [193, 288] width 262 height 15
click at [916, 244] on button "Close" at bounding box center [913, 244] width 14 height 15
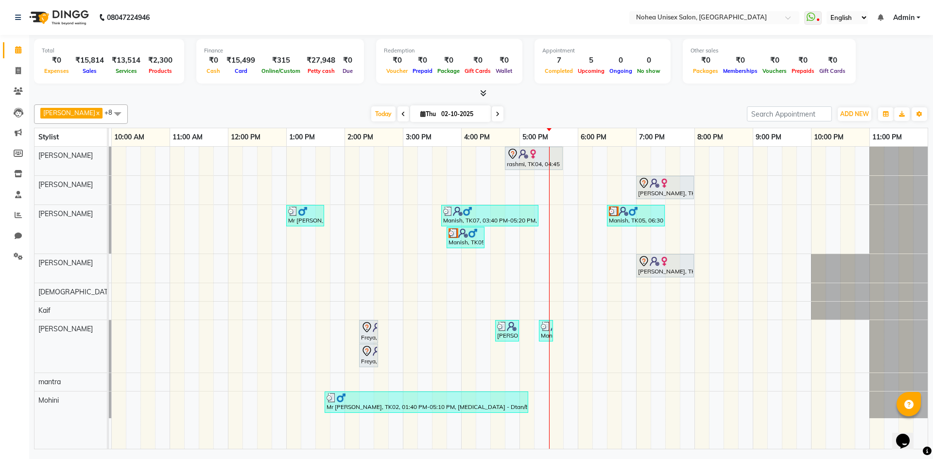
scroll to position [0, 0]
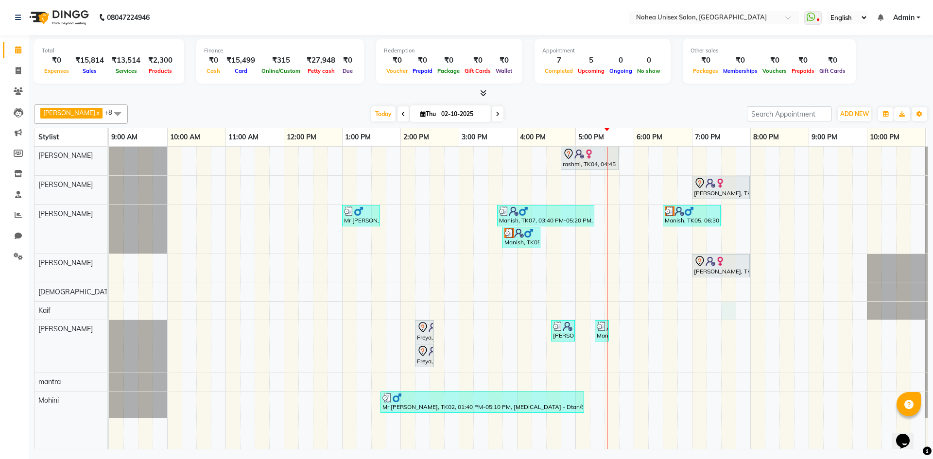
click at [723, 309] on div "rashmi, TK04, 04:45 PM-05:45 PM, Women Hair - Haircut SR Stylist shital, TK03, …" at bounding box center [546, 298] width 874 height 302
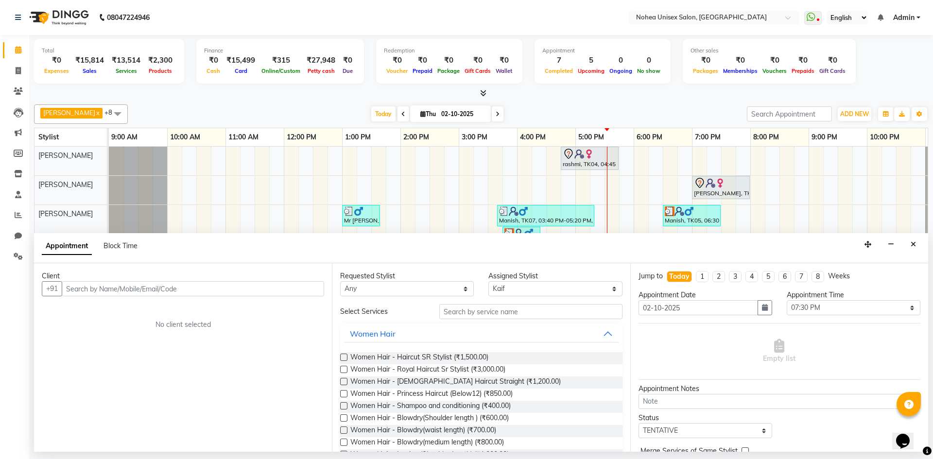
click at [156, 294] on input "text" at bounding box center [193, 288] width 262 height 15
click at [141, 311] on span "8857899467" at bounding box center [165, 310] width 49 height 10
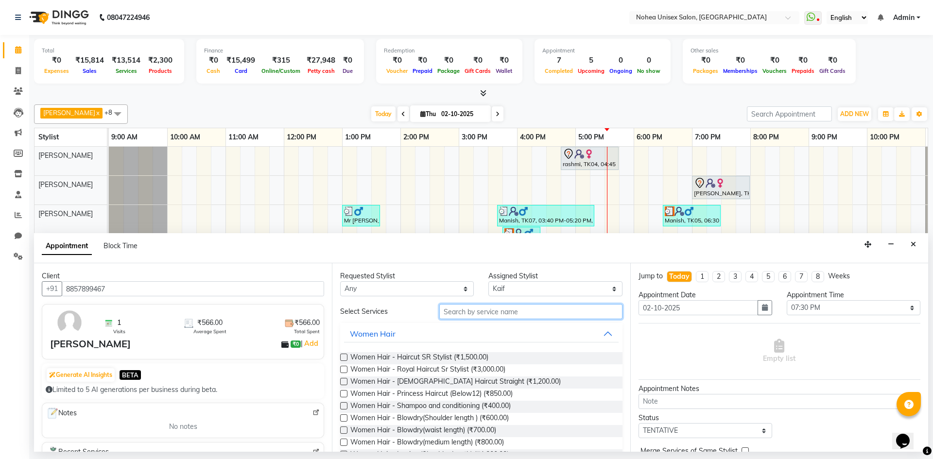
click at [500, 314] on input "text" at bounding box center [530, 311] width 183 height 15
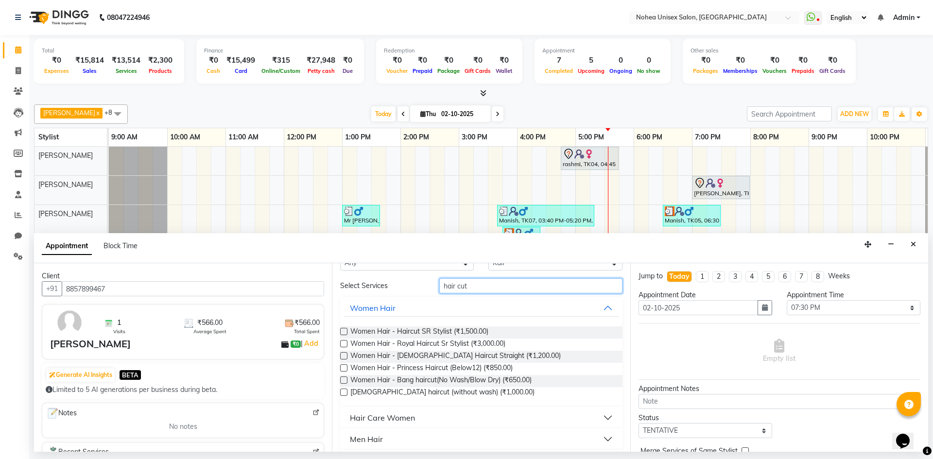
scroll to position [96, 0]
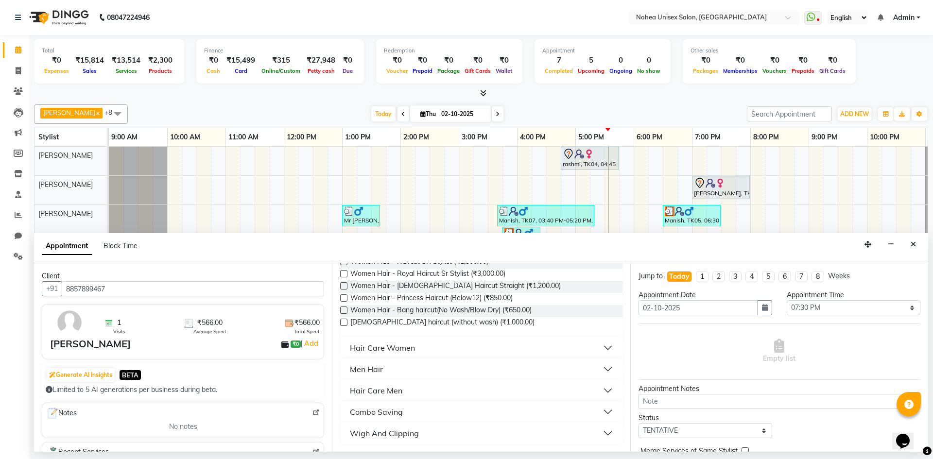
click at [373, 369] on div "Men Hair" at bounding box center [366, 369] width 33 height 12
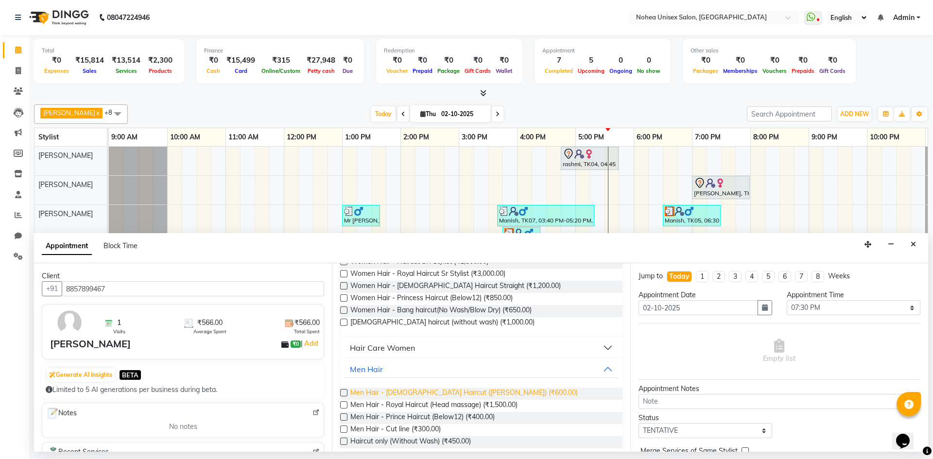
click at [428, 394] on span "Men Hair - [DEMOGRAPHIC_DATA] Haircut ([PERSON_NAME]) (₹600.00)" at bounding box center [463, 394] width 227 height 12
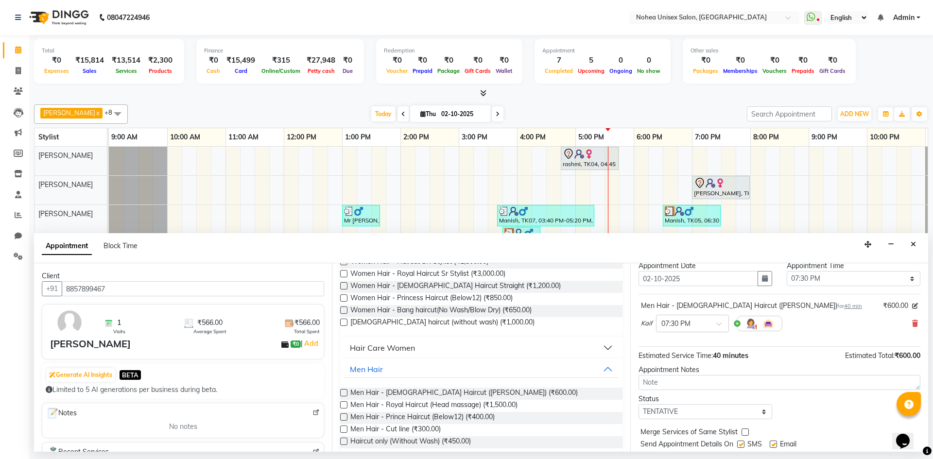
scroll to position [58, 0]
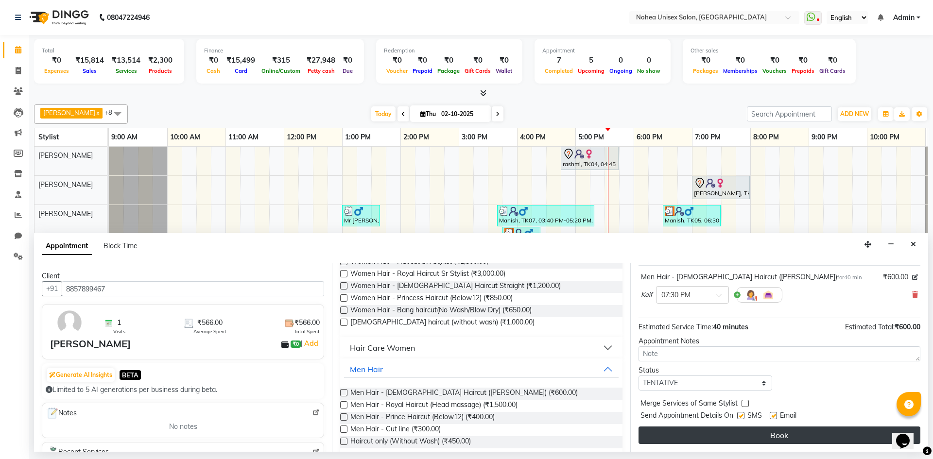
click at [734, 436] on button "Book" at bounding box center [779, 434] width 282 height 17
click at [734, 436] on div "Book" at bounding box center [779, 434] width 282 height 17
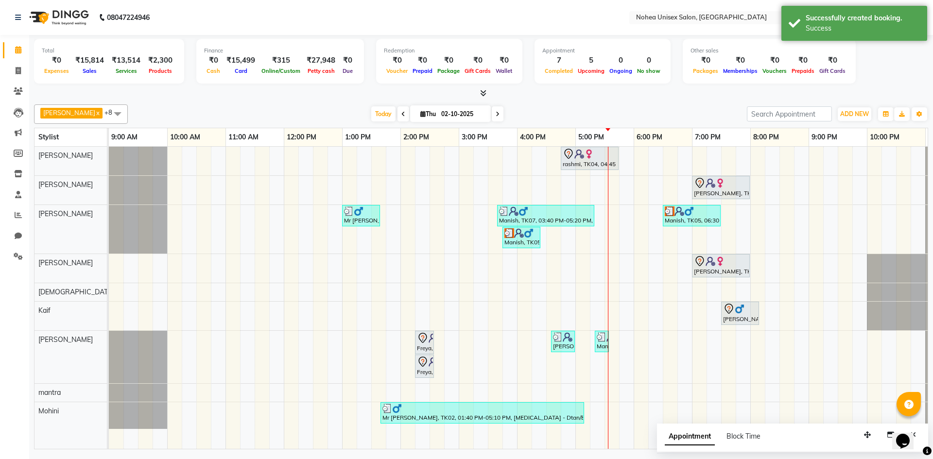
click at [674, 311] on div "rashmi, TK04, 04:45 PM-05:45 PM, Women Hair - Haircut SR Stylist shital, TK03, …" at bounding box center [546, 298] width 874 height 302
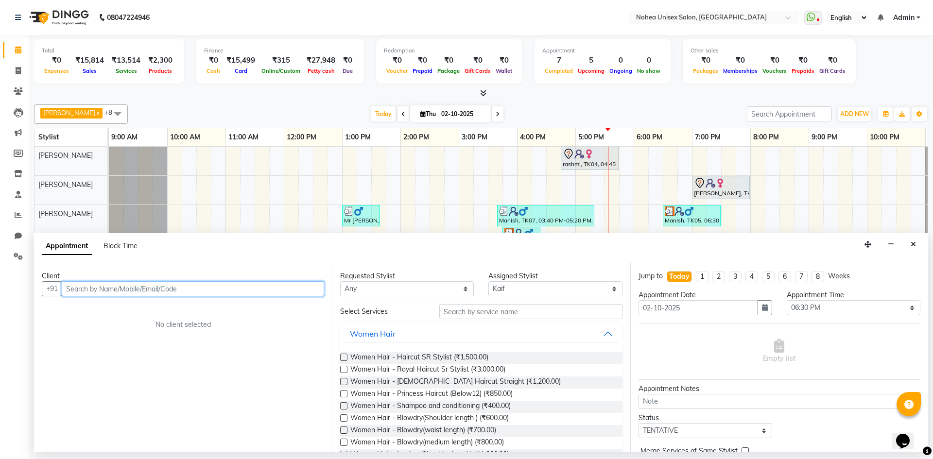
click at [189, 291] on input "text" at bounding box center [193, 288] width 262 height 15
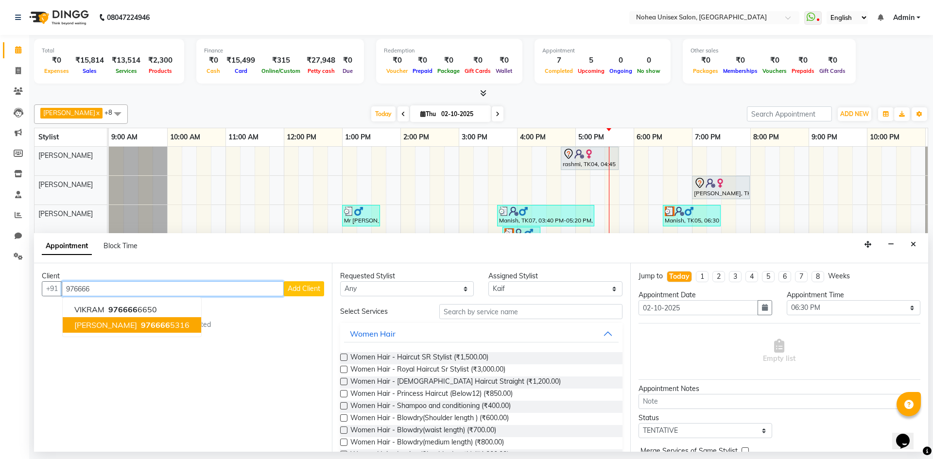
click at [94, 324] on span "[PERSON_NAME]" at bounding box center [105, 325] width 63 height 10
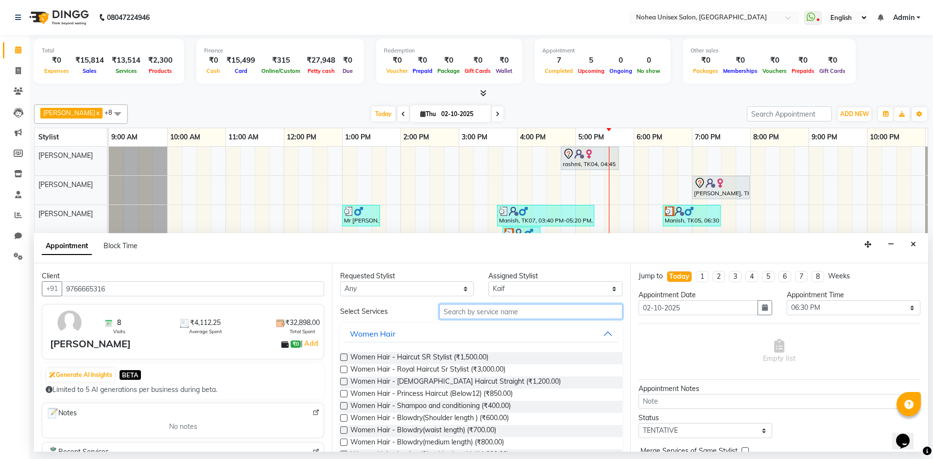
click at [521, 309] on input "text" at bounding box center [530, 311] width 183 height 15
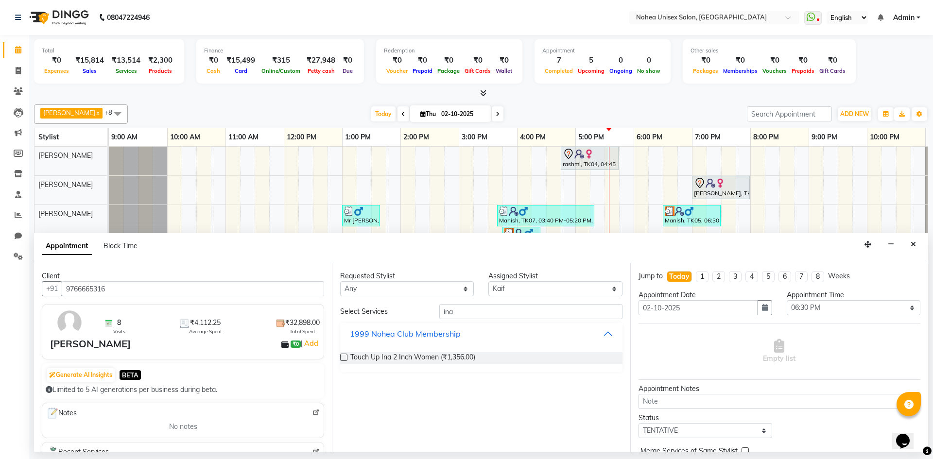
click at [399, 335] on div "1999 Nohea Club Membership" at bounding box center [405, 334] width 111 height 12
click at [404, 339] on div "1999 Nohea Club Membership" at bounding box center [405, 334] width 111 height 12
click at [473, 311] on input "ina" at bounding box center [530, 311] width 183 height 15
click at [373, 396] on div "Hair Care Men" at bounding box center [376, 395] width 52 height 12
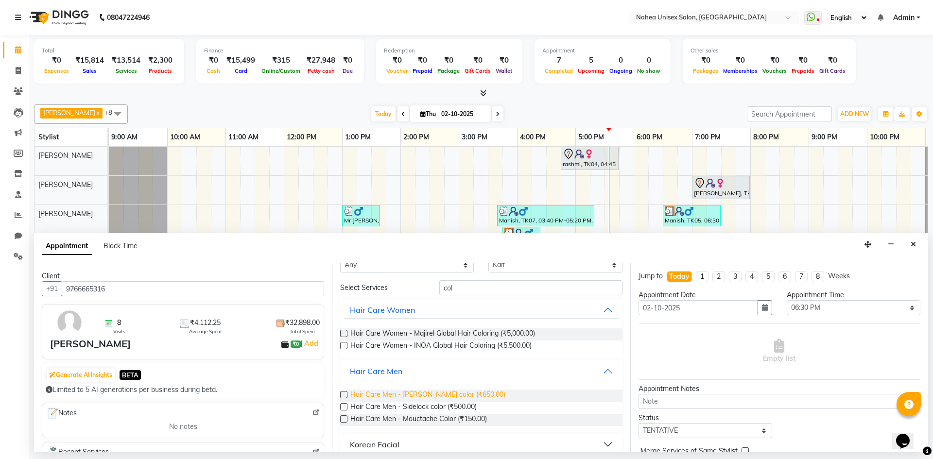
scroll to position [35, 0]
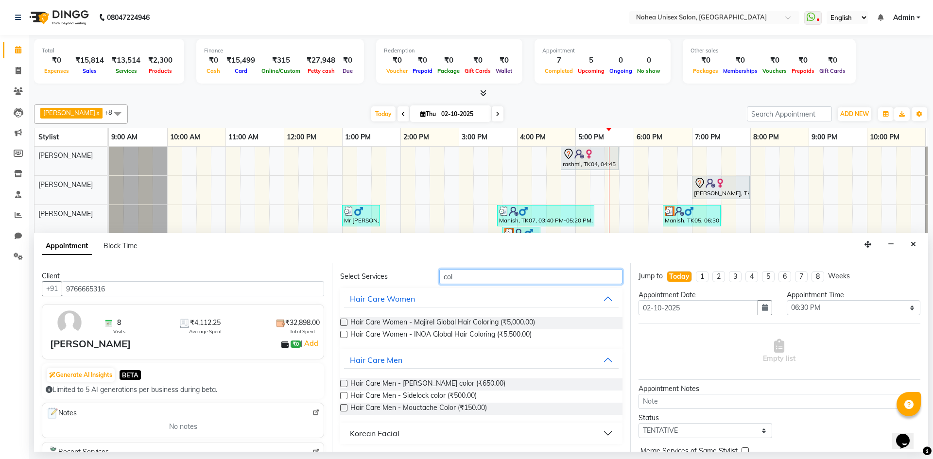
click at [484, 276] on input "col" at bounding box center [530, 276] width 183 height 15
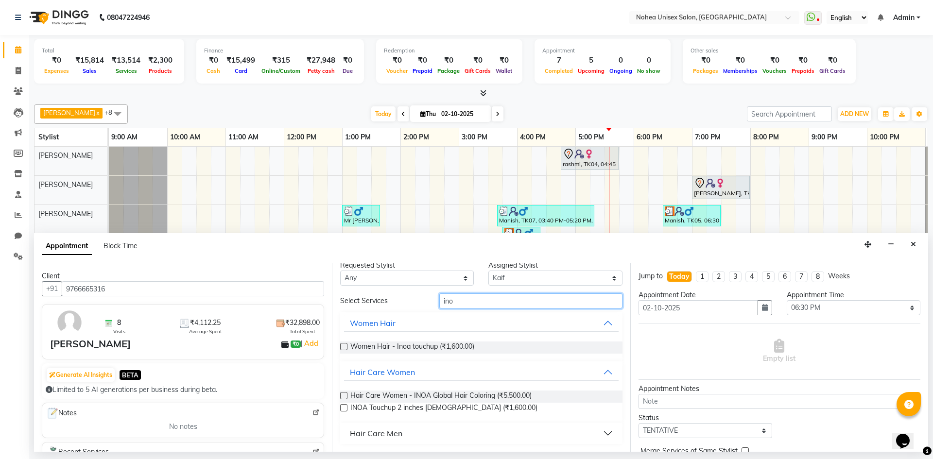
scroll to position [11, 0]
click at [445, 347] on span "Women Hair - Inoa touchup (₹1,600.00)" at bounding box center [412, 347] width 124 height 12
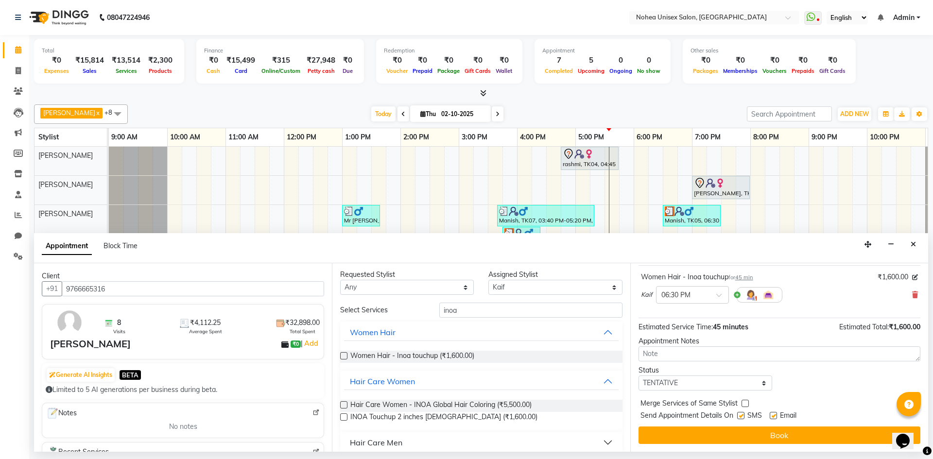
scroll to position [0, 0]
click at [481, 316] on input "inoa" at bounding box center [530, 311] width 183 height 15
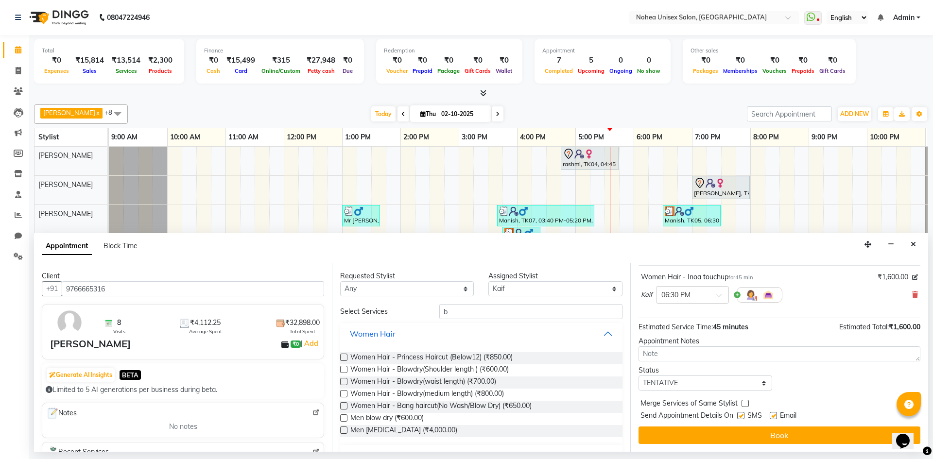
click at [366, 332] on div "Women Hair" at bounding box center [373, 334] width 46 height 12
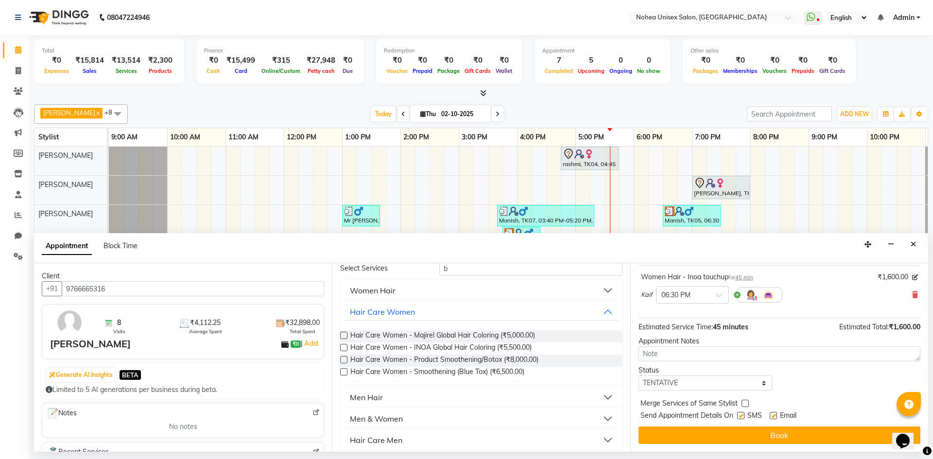
scroll to position [97, 0]
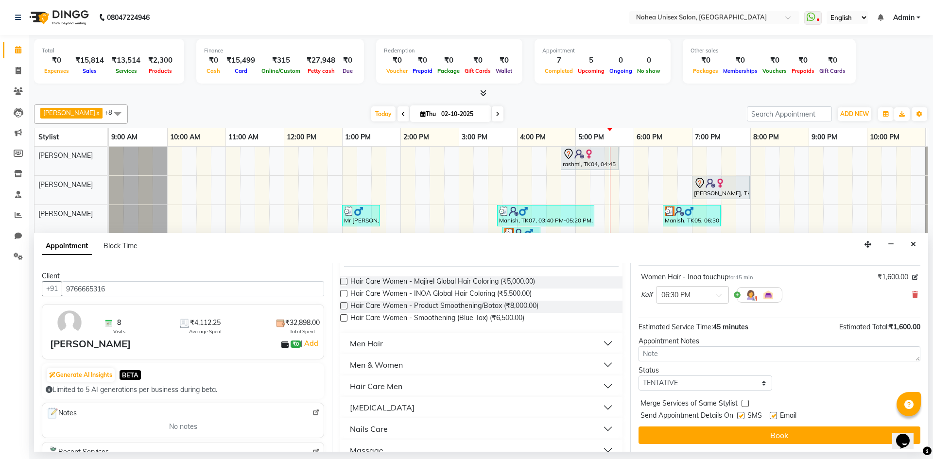
click at [374, 341] on div "Men Hair" at bounding box center [366, 344] width 33 height 12
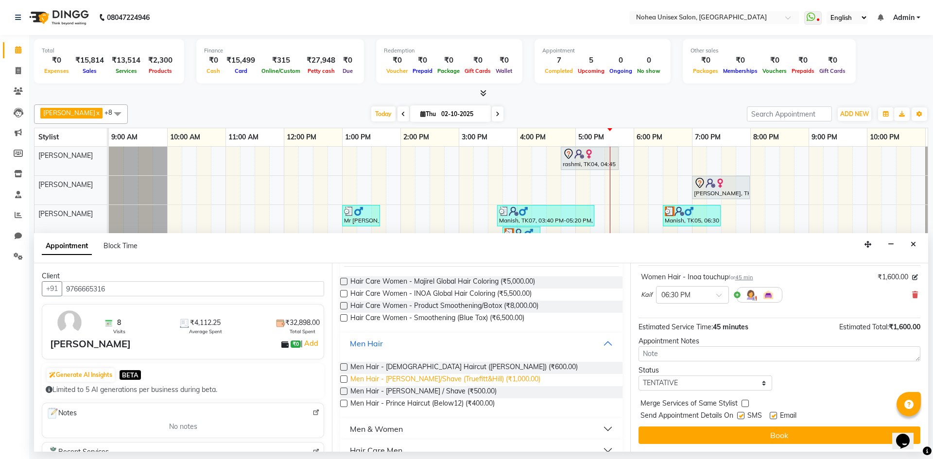
scroll to position [146, 0]
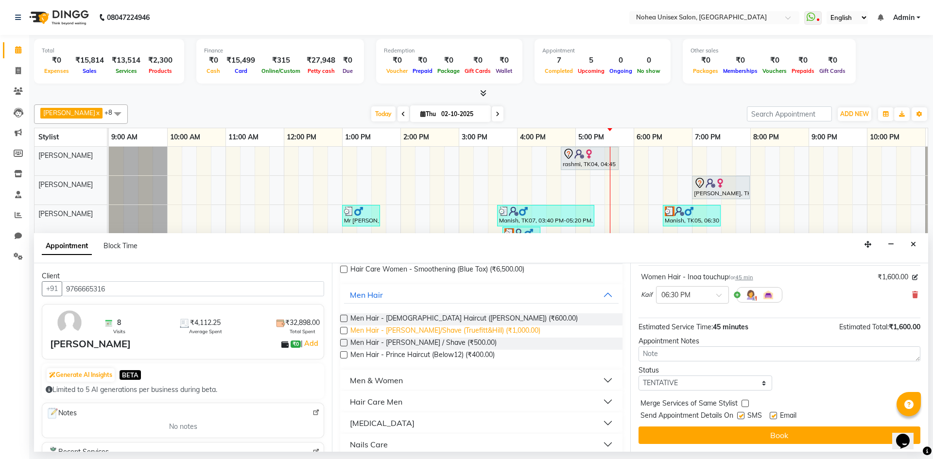
click at [430, 331] on span "Men Hair - [PERSON_NAME]/Shave (Truefitt&Hill) (₹1,000.00)" at bounding box center [445, 331] width 190 height 12
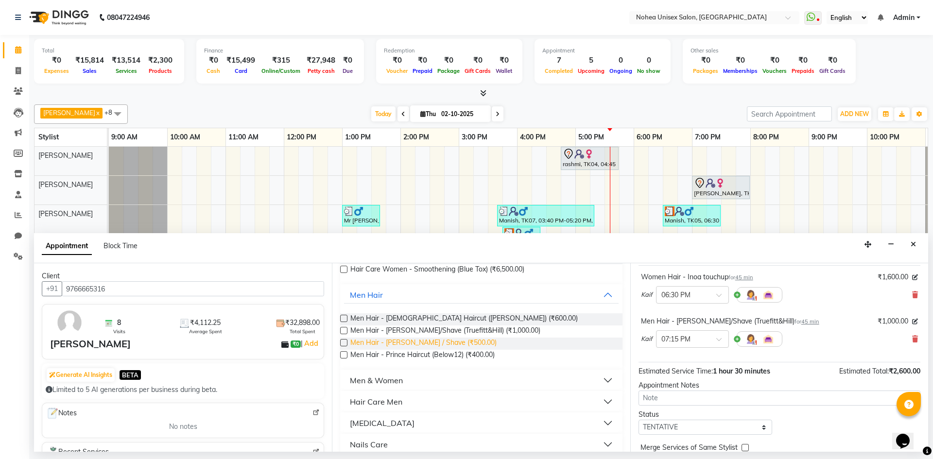
click at [421, 344] on span "Men Hair - [PERSON_NAME] / Shave (₹500.00)" at bounding box center [423, 344] width 146 height 12
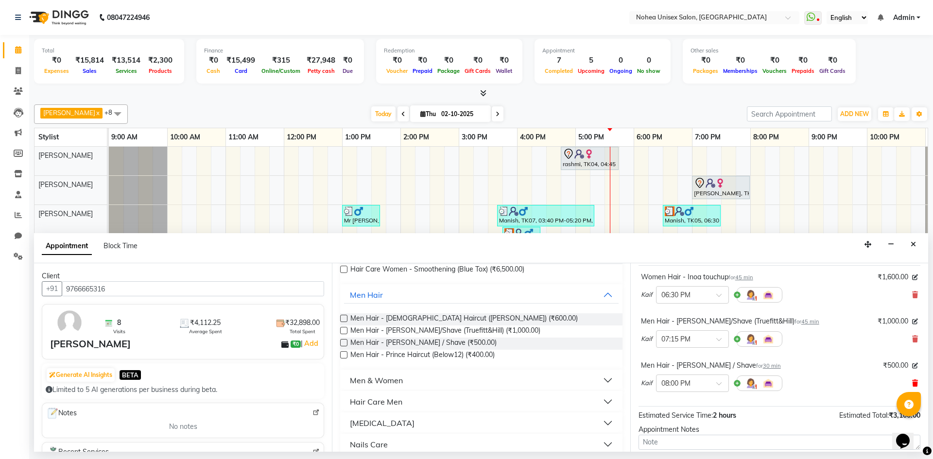
click at [912, 338] on icon at bounding box center [915, 339] width 6 height 7
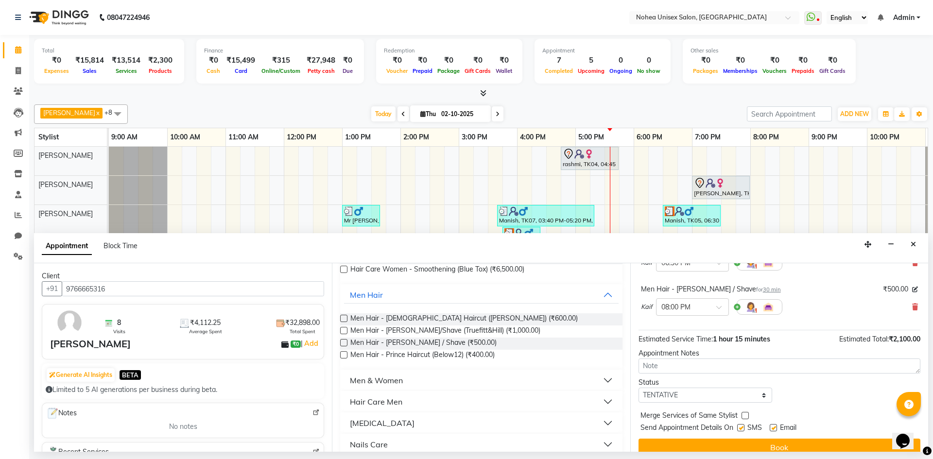
scroll to position [102, 0]
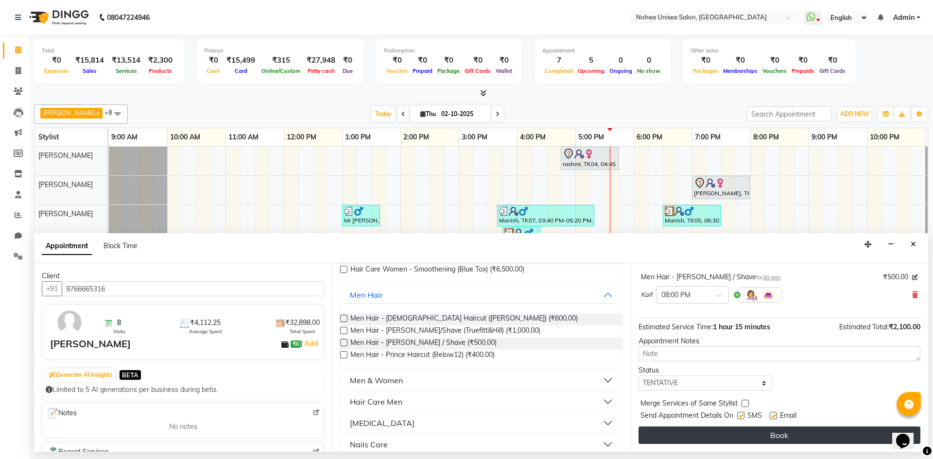
click at [695, 437] on button "Book" at bounding box center [779, 434] width 282 height 17
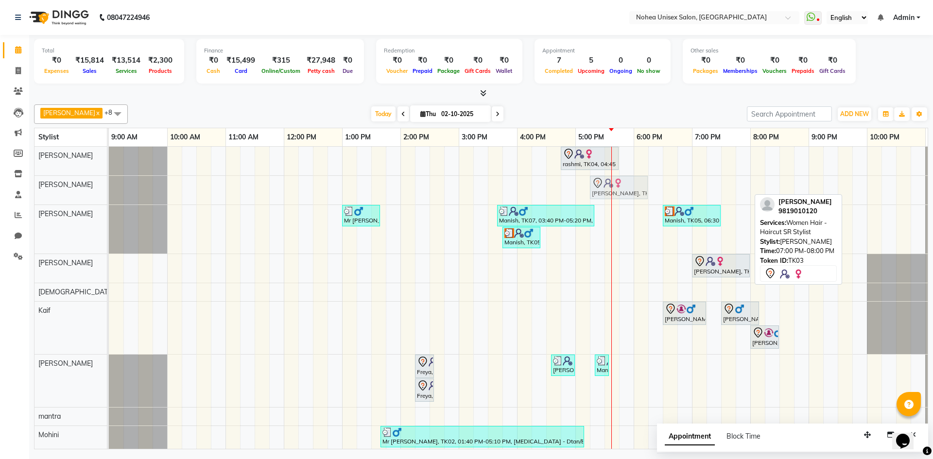
drag, startPoint x: 702, startPoint y: 187, endPoint x: 600, endPoint y: 186, distance: 102.0
click at [109, 186] on div "shital, TK03, 07:00 PM-08:00 PM, Women Hair - Haircut SR Stylist shital, TK03, …" at bounding box center [109, 190] width 0 height 29
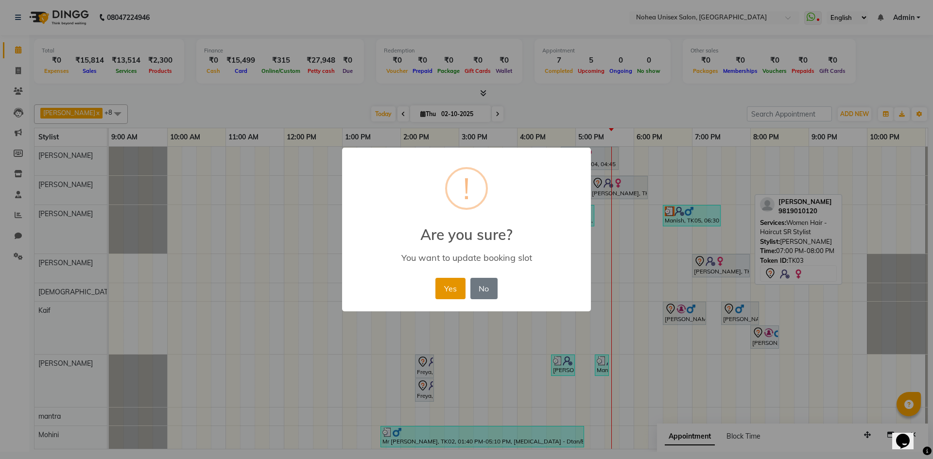
click at [444, 286] on button "Yes" at bounding box center [450, 288] width 30 height 21
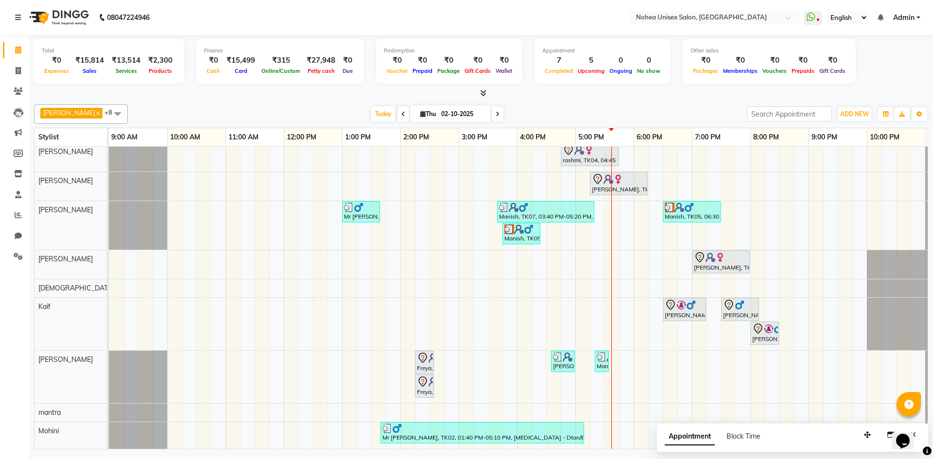
scroll to position [0, 0]
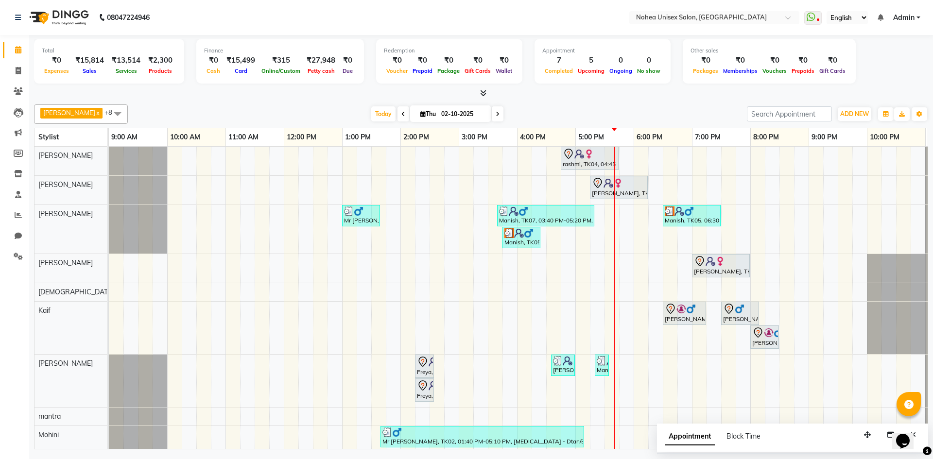
click at [486, 93] on div at bounding box center [481, 93] width 894 height 10
click at [483, 95] on icon at bounding box center [483, 92] width 6 height 7
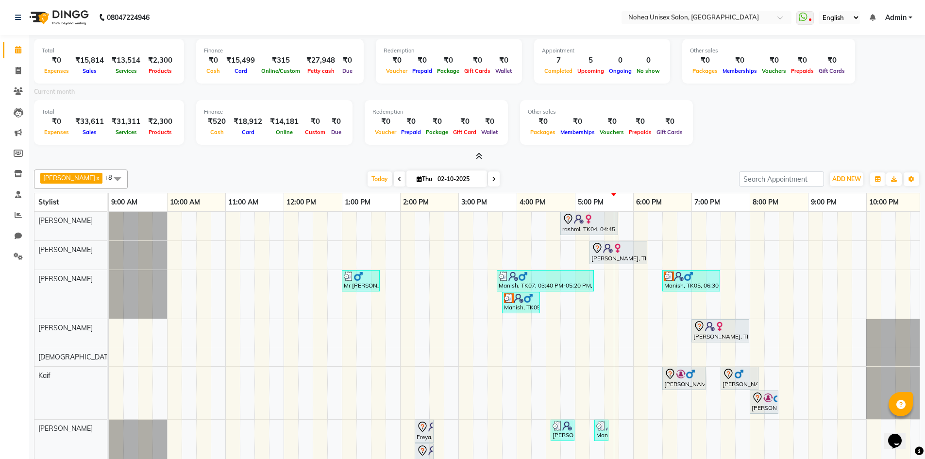
click at [480, 154] on icon at bounding box center [479, 156] width 6 height 7
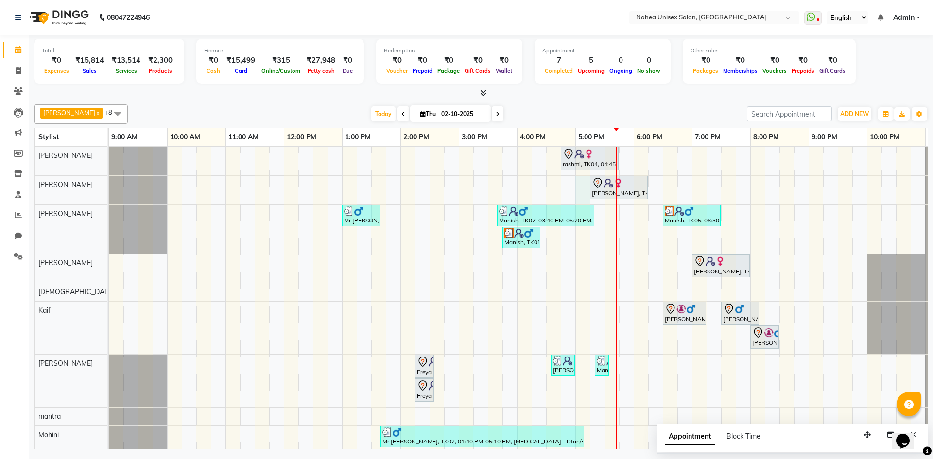
click at [584, 181] on div "rashmi, TK04, 04:45 PM-05:45 PM, Women Hair - Haircut SR Stylist shital, TK03, …" at bounding box center [546, 300] width 874 height 306
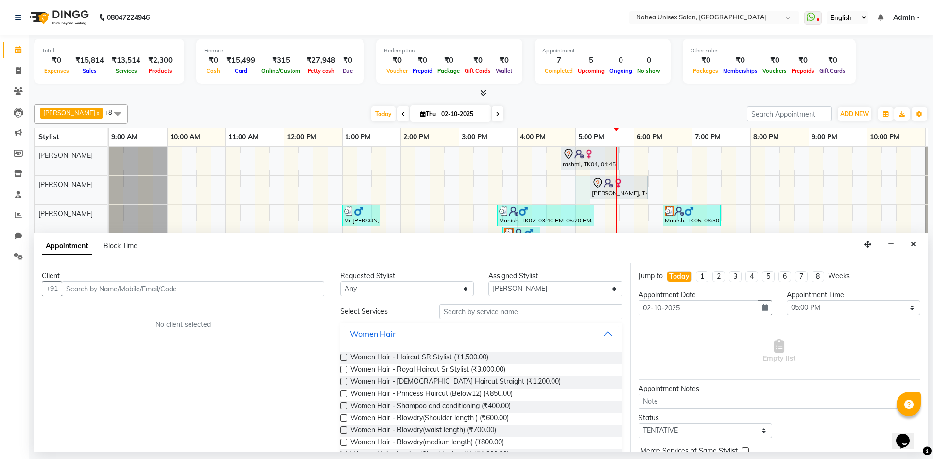
click at [295, 291] on input "text" at bounding box center [193, 288] width 262 height 15
click at [918, 244] on button "Close" at bounding box center [913, 244] width 14 height 15
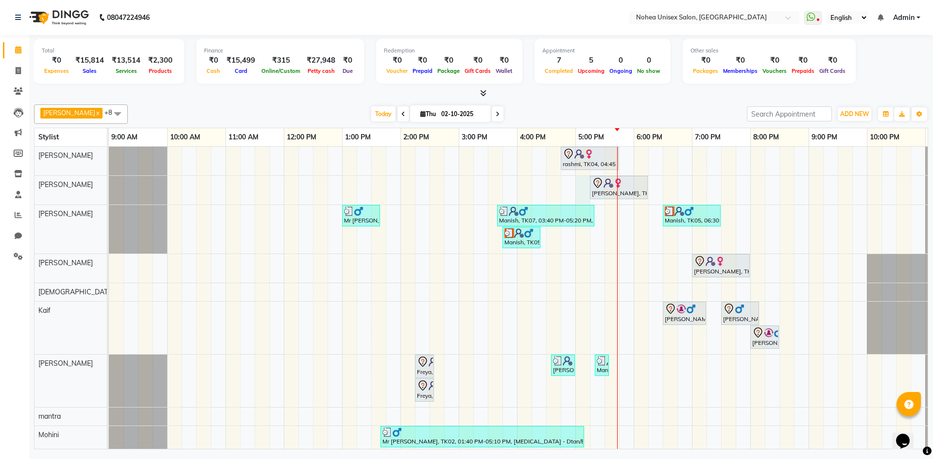
click at [582, 181] on div "rashmi, TK04, 04:45 PM-05:45 PM, Women Hair - Haircut SR Stylist shital, TK03, …" at bounding box center [546, 300] width 874 height 306
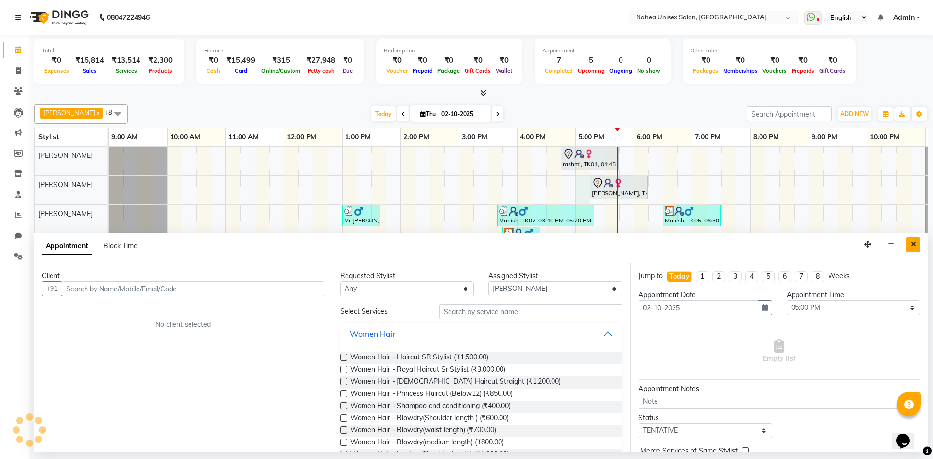
click at [915, 243] on icon "Close" at bounding box center [912, 244] width 5 height 7
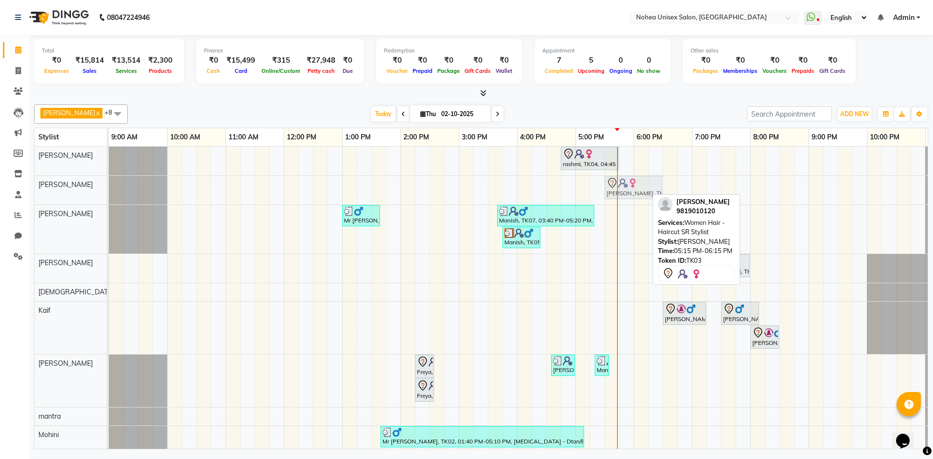
drag, startPoint x: 591, startPoint y: 183, endPoint x: 612, endPoint y: 184, distance: 20.9
click at [109, 184] on div "shital, TK03, 05:15 PM-06:15 PM, Women Hair - Haircut SR Stylist shital, TK03, …" at bounding box center [109, 190] width 0 height 29
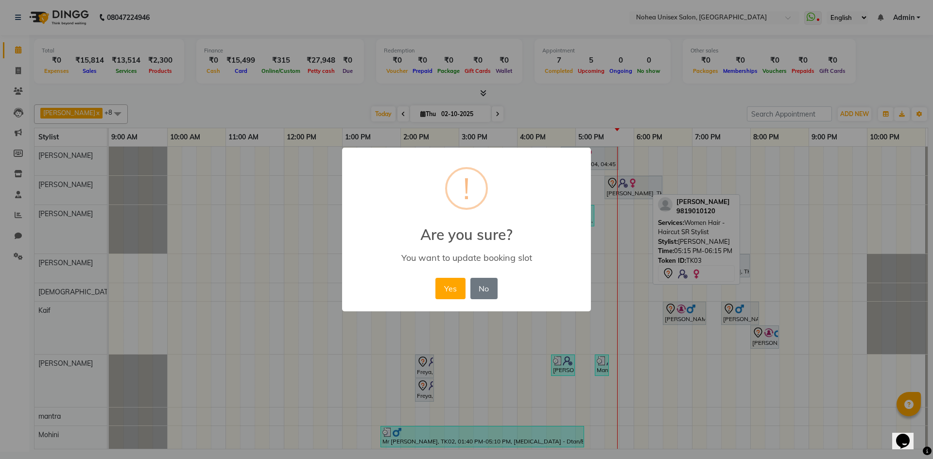
click at [453, 280] on button "Yes" at bounding box center [450, 288] width 30 height 21
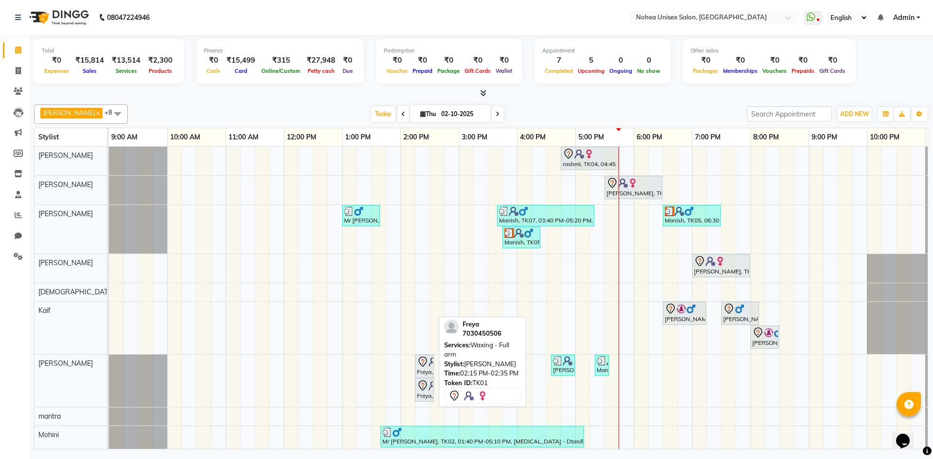
click at [428, 372] on div "Freya, TK01, 02:15 PM-02:35 PM, Waxing - Full arm" at bounding box center [424, 366] width 17 height 20
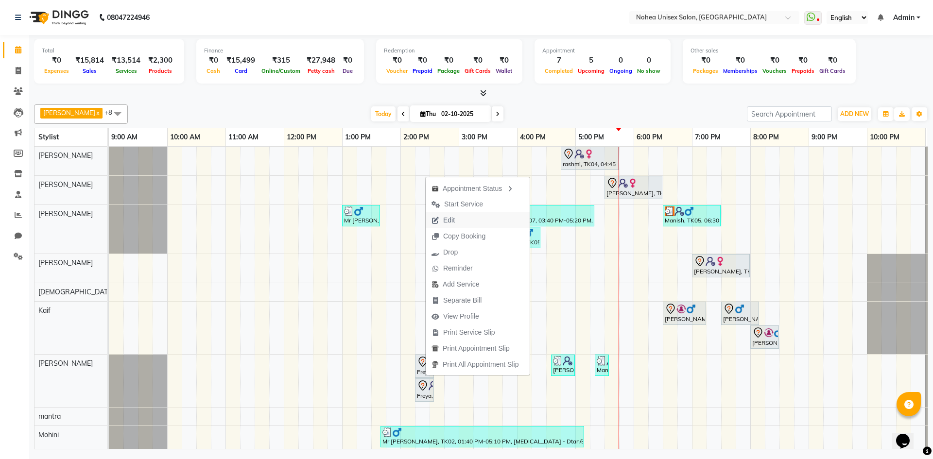
click at [465, 221] on button "Edit" at bounding box center [477, 220] width 104 height 16
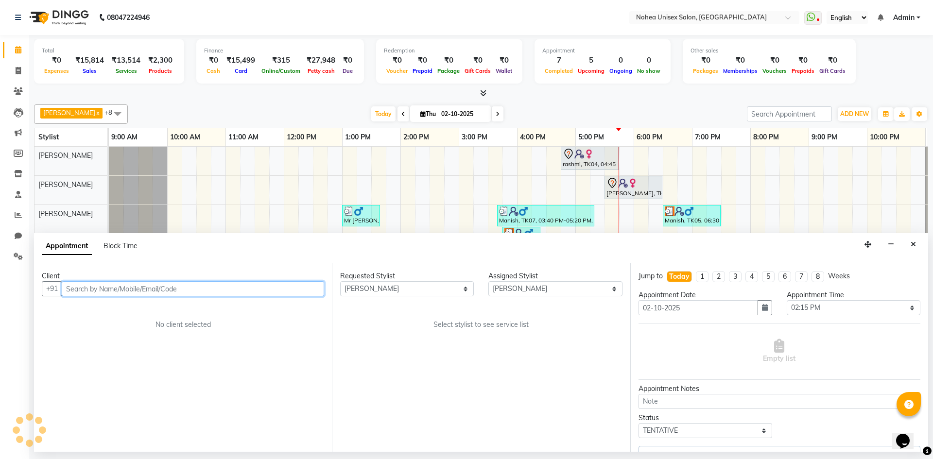
scroll to position [0, 56]
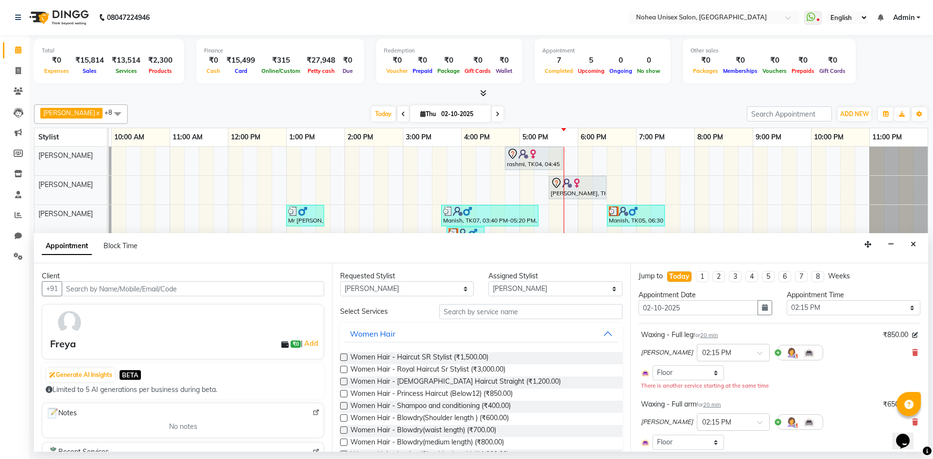
click at [737, 275] on li "3" at bounding box center [735, 276] width 13 height 11
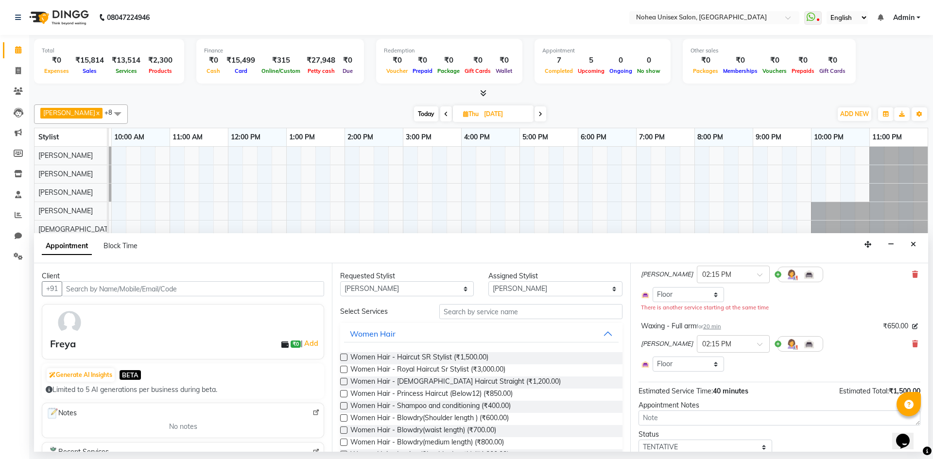
scroll to position [114, 0]
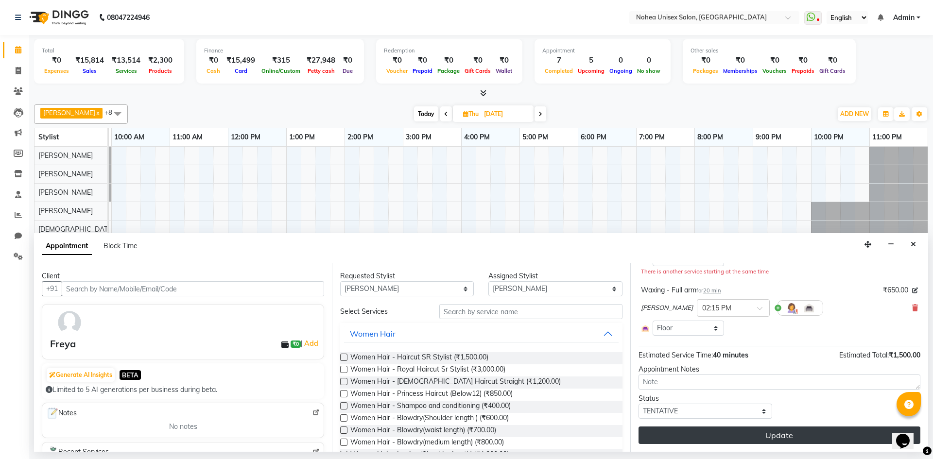
click at [761, 430] on button "Update" at bounding box center [779, 434] width 282 height 17
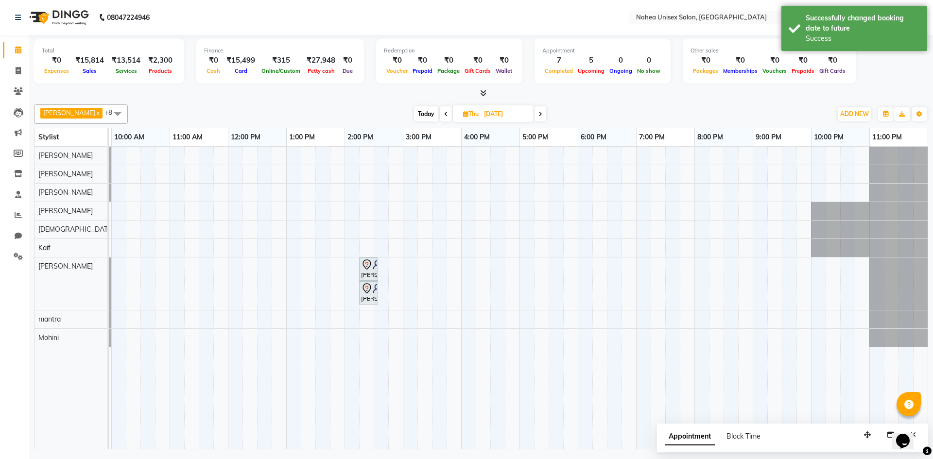
click at [440, 112] on span at bounding box center [446, 113] width 12 height 15
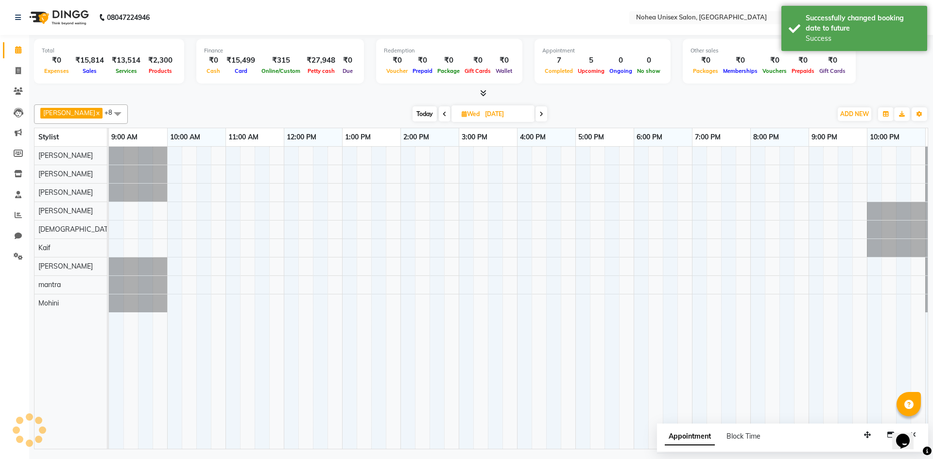
scroll to position [0, 56]
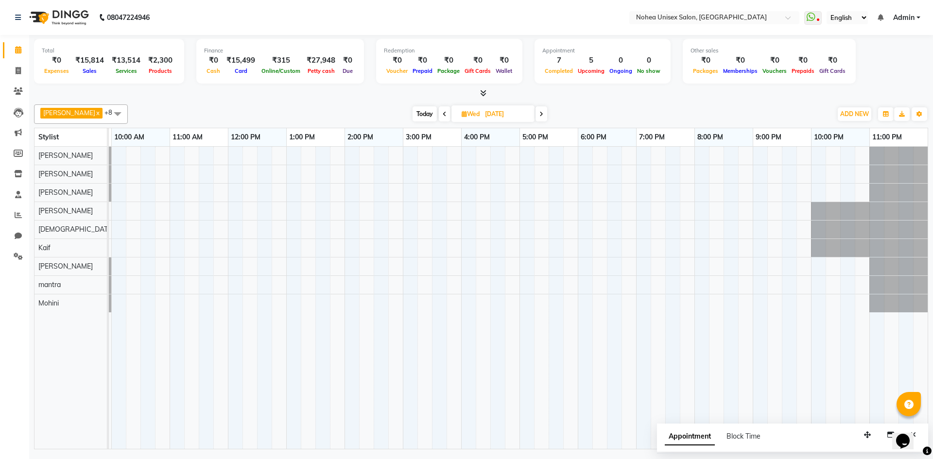
click at [407, 106] on div "upesh x Sonali x mantra x jitesh x Sujit x Mohini x Aayan khan x Jaydeep x Kaif…" at bounding box center [481, 113] width 894 height 19
click at [417, 111] on span "Today" at bounding box center [424, 113] width 24 height 15
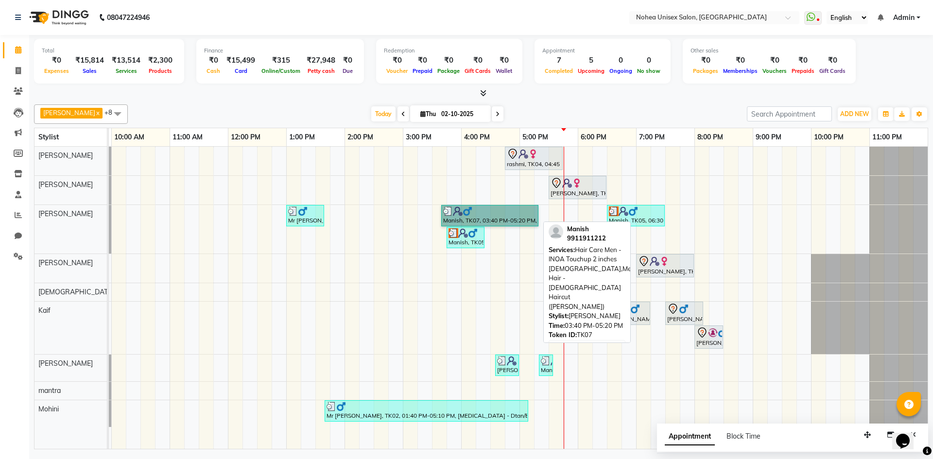
drag, startPoint x: 527, startPoint y: 212, endPoint x: 524, endPoint y: 247, distance: 35.1
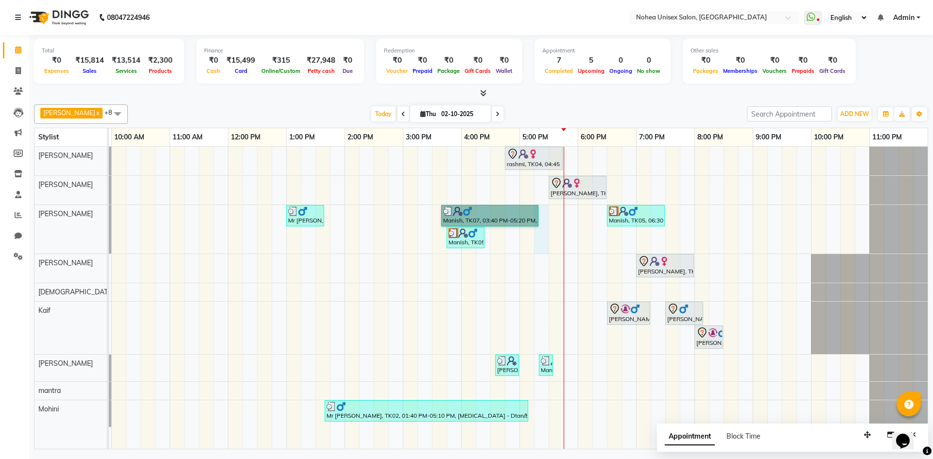
click at [544, 229] on div "rashmi, TK04, 04:45 PM-05:45 PM, Women Hair - Haircut SR Stylist shital, TK03, …" at bounding box center [490, 298] width 874 height 302
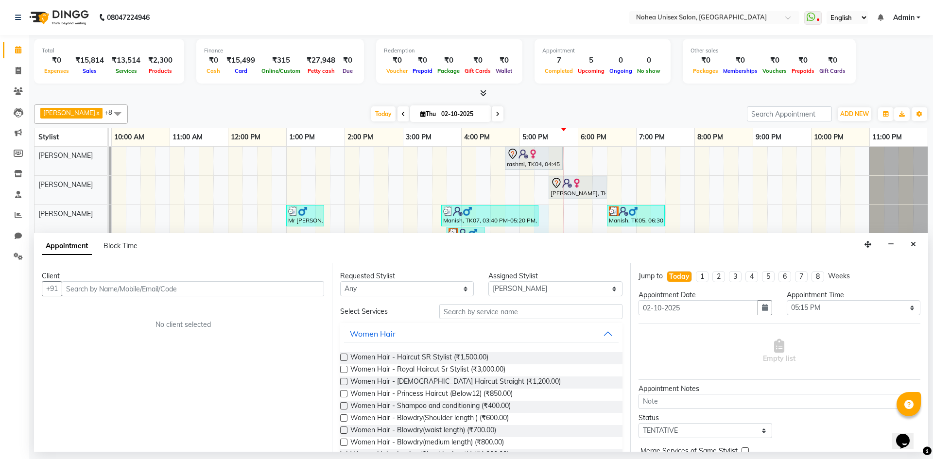
click at [907, 240] on button "Close" at bounding box center [913, 244] width 14 height 15
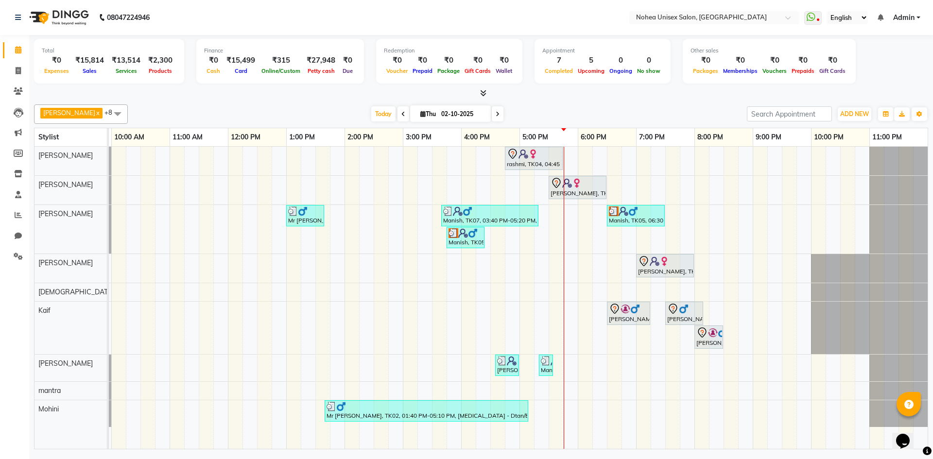
click at [426, 108] on span "Thu 02-10-2025" at bounding box center [450, 113] width 81 height 17
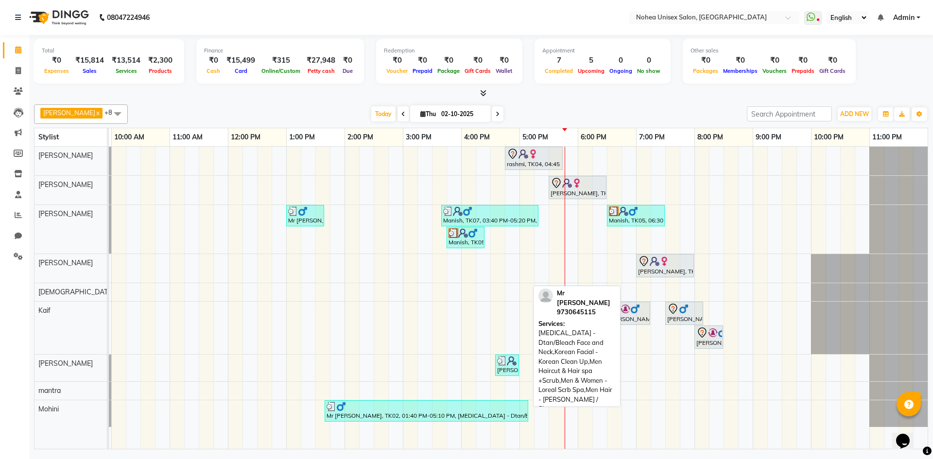
click at [391, 409] on div at bounding box center [426, 407] width 200 height 10
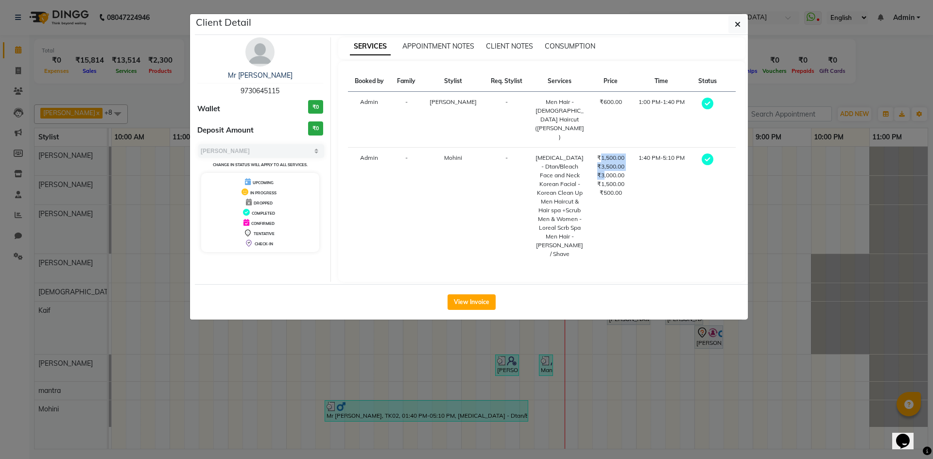
drag, startPoint x: 590, startPoint y: 150, endPoint x: 732, endPoint y: 111, distance: 147.4
click at [590, 148] on td "₹1,500.00 ₹3,500.00 ₹3,000.00 ₹1,500.00 ₹500.00" at bounding box center [610, 206] width 41 height 117
click at [740, 23] on icon "button" at bounding box center [737, 24] width 6 height 8
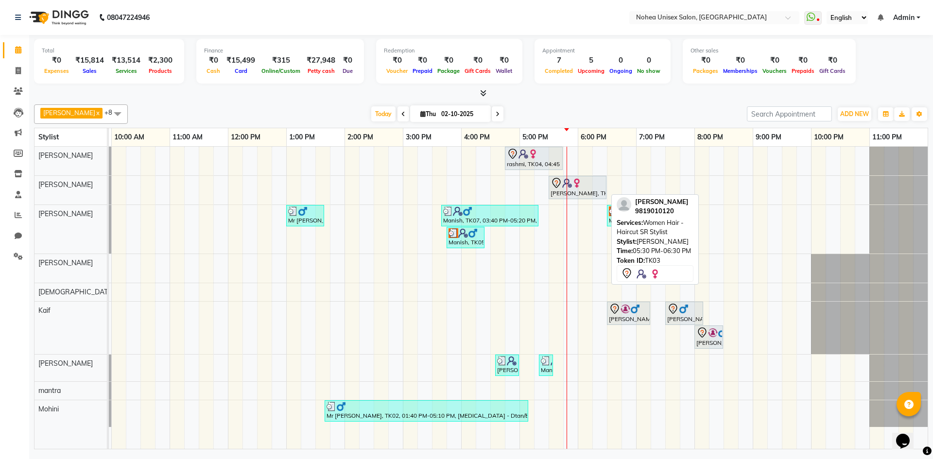
click at [554, 193] on div "[PERSON_NAME], TK03, 05:30 PM-06:30 PM, Women Hair - Haircut SR Stylist" at bounding box center [577, 187] width 56 height 20
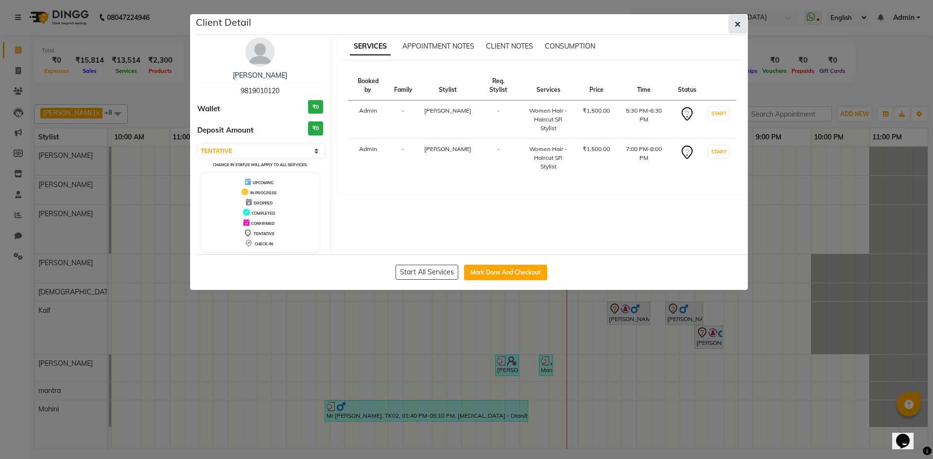
click at [736, 24] on icon "button" at bounding box center [737, 24] width 6 height 8
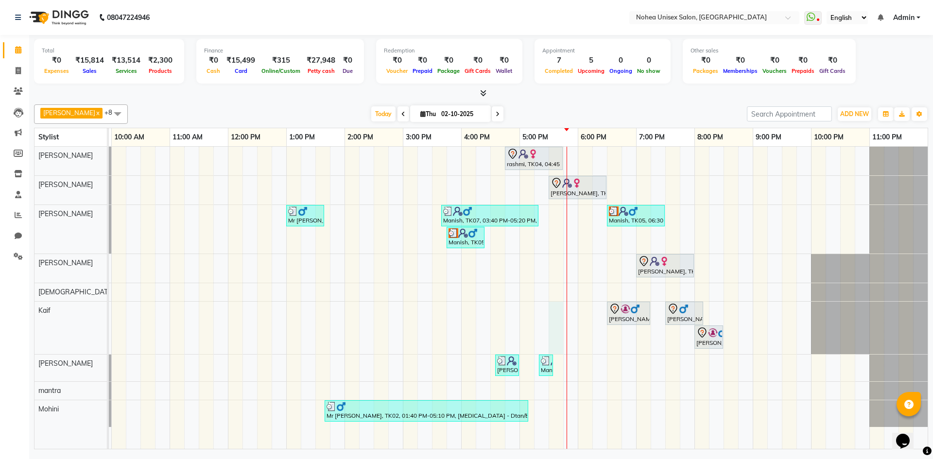
click at [559, 313] on div "rashmi, TK04, 04:45 PM-05:45 PM, Women Hair - Haircut SR Stylist shital, TK03, …" at bounding box center [490, 298] width 874 height 302
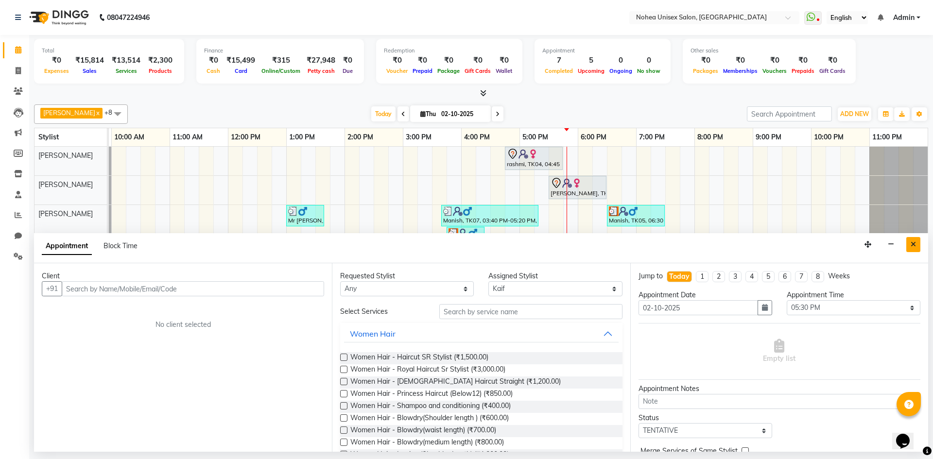
click at [908, 238] on button "Close" at bounding box center [913, 244] width 14 height 15
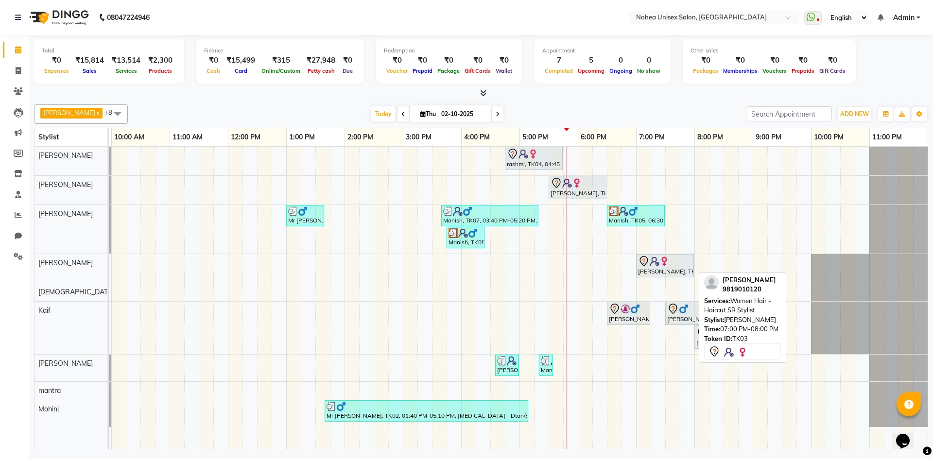
click at [645, 269] on div "shital, TK03, 07:00 PM-08:00 PM, Women Hair - Haircut SR Stylist" at bounding box center [665, 265] width 56 height 20
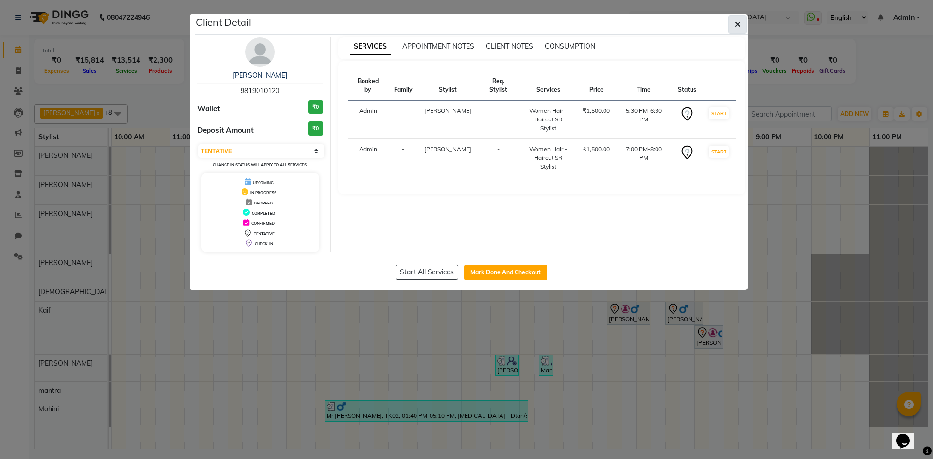
click at [738, 24] on icon "button" at bounding box center [737, 24] width 6 height 8
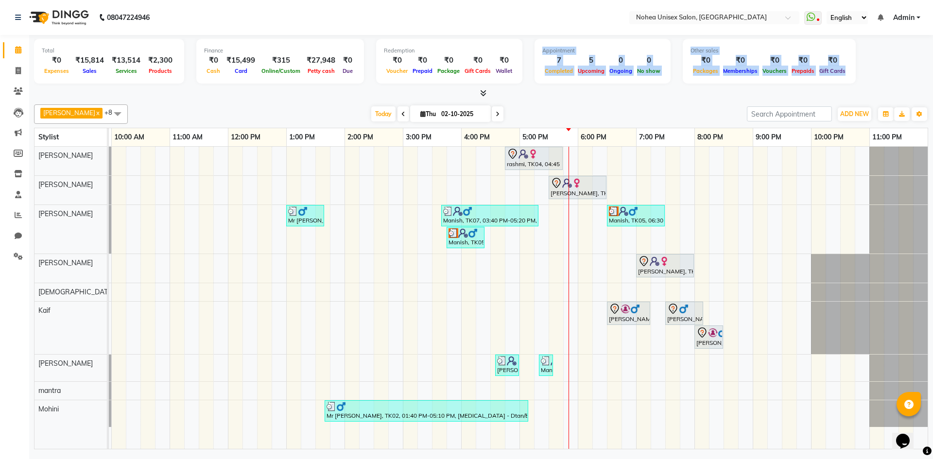
drag, startPoint x: 475, startPoint y: 86, endPoint x: 487, endPoint y: 90, distance: 12.7
click at [487, 90] on div "Total ₹0 Expenses ₹15,814 Sales ₹13,514 Services ₹2,300 Products Finance ₹0 Cas…" at bounding box center [481, 67] width 894 height 64
click at [478, 90] on span at bounding box center [481, 93] width 10 height 10
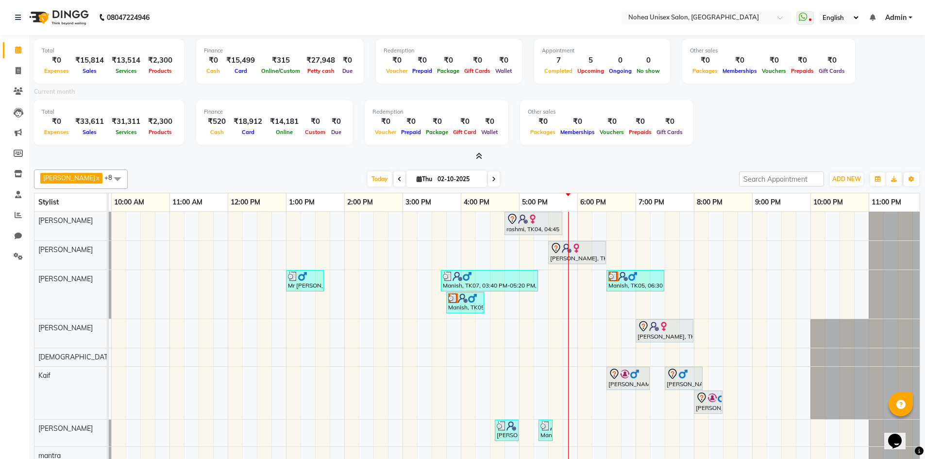
click at [481, 156] on icon at bounding box center [479, 156] width 6 height 7
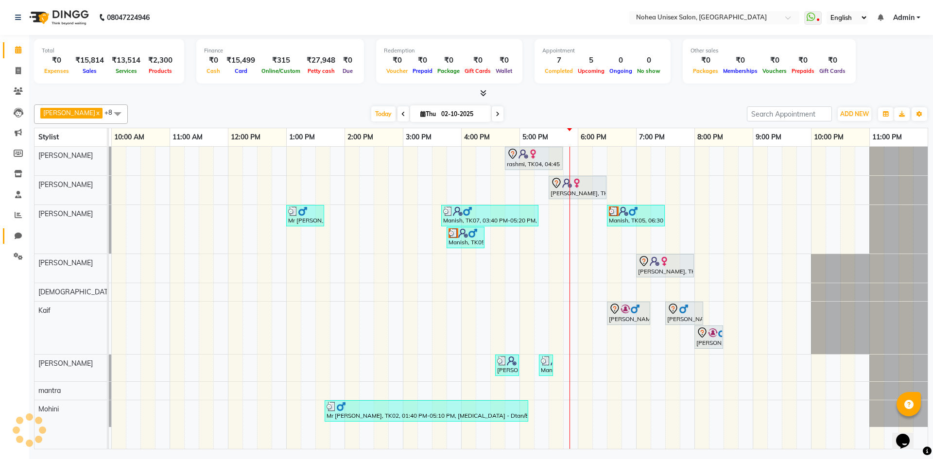
click at [18, 234] on icon at bounding box center [18, 235] width 7 height 7
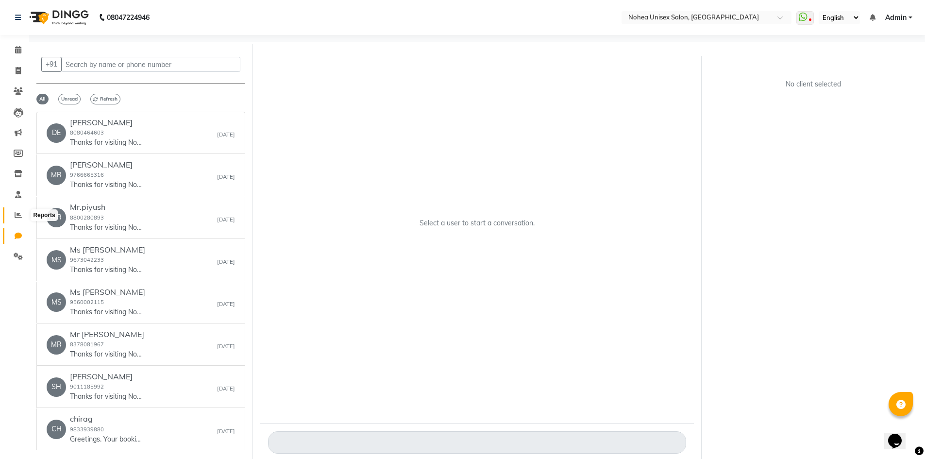
click at [14, 215] on span at bounding box center [18, 215] width 17 height 11
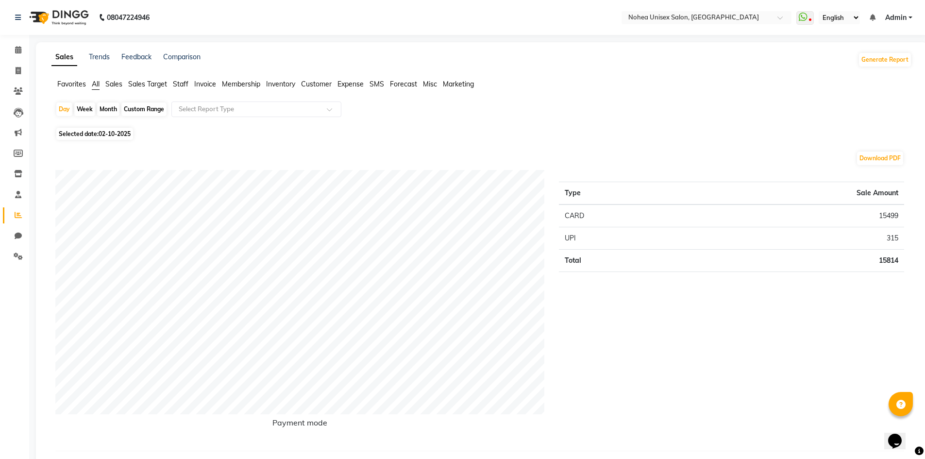
click at [179, 82] on span "Staff" at bounding box center [181, 84] width 16 height 9
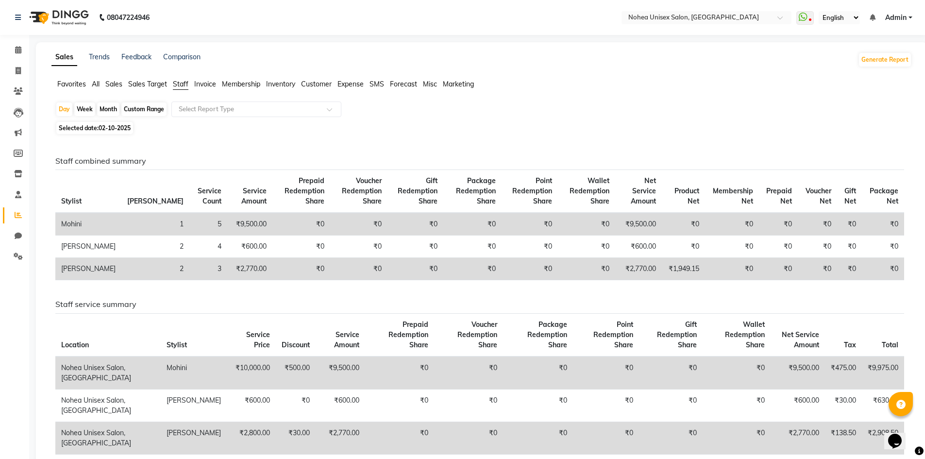
click at [103, 102] on div "Month" at bounding box center [108, 109] width 22 height 14
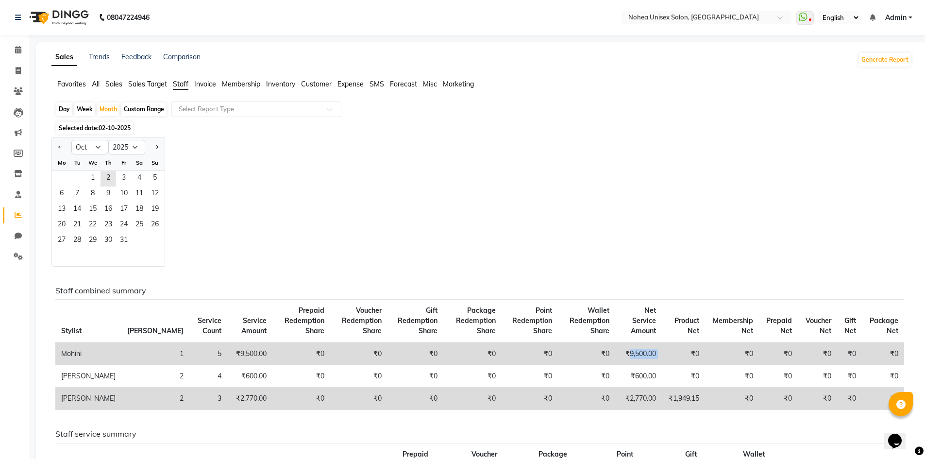
drag, startPoint x: 618, startPoint y: 354, endPoint x: 658, endPoint y: 350, distance: 40.0
click at [658, 350] on tr "Mohini 1 5 ₹9,500.00 ₹0 ₹0 ₹0 ₹0 ₹0 ₹0 ₹9,500.00 ₹0 ₹0 ₹0 ₹0 ₹0 ₹0" at bounding box center [479, 353] width 849 height 23
click at [534, 211] on div "Jan Feb Mar Apr May Jun Jul Aug Sep Oct Nov Dec 2015 2016 2017 2018 2019 2020 2…" at bounding box center [481, 202] width 861 height 130
click at [92, 178] on span "1" at bounding box center [93, 179] width 16 height 16
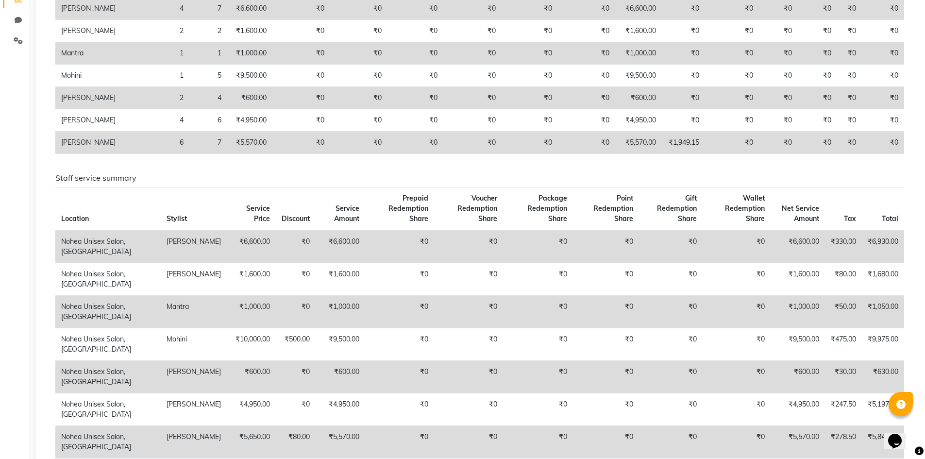
scroll to position [194, 0]
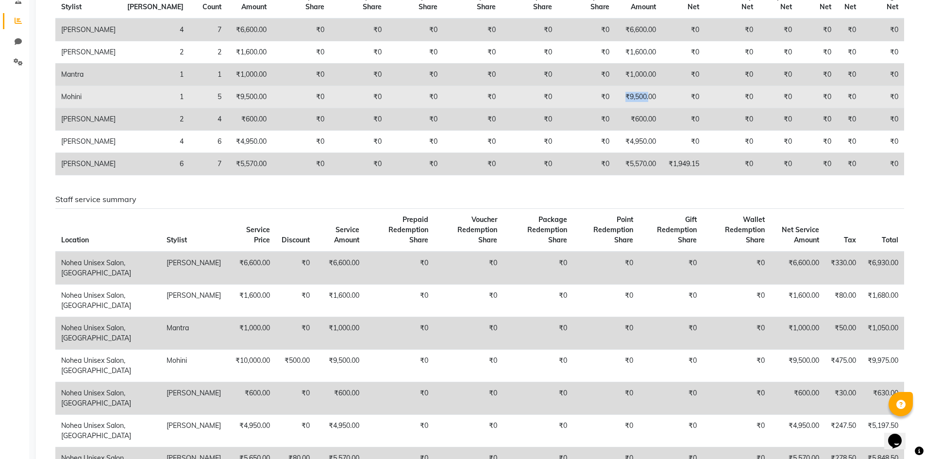
drag, startPoint x: 639, startPoint y: 91, endPoint x: 610, endPoint y: 96, distance: 29.5
click at [615, 96] on td "₹9,500.00" at bounding box center [638, 97] width 47 height 22
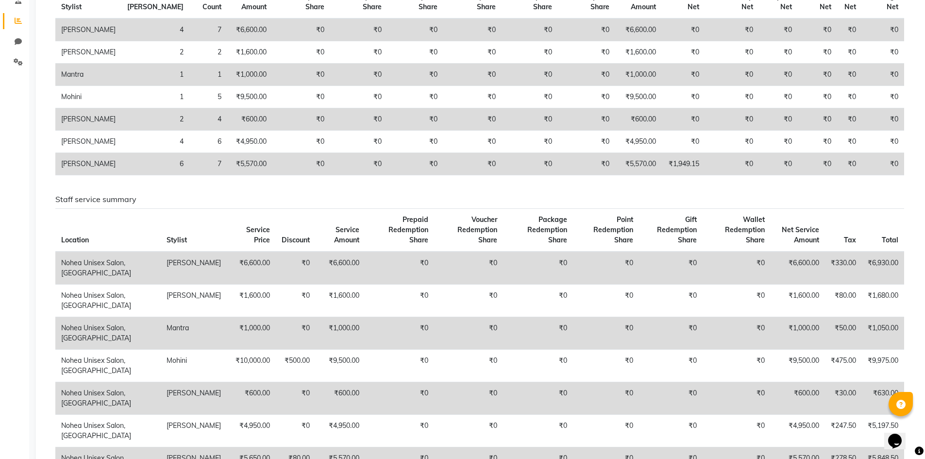
click at [590, 181] on div "Staff combined summary Stylist Bill Count Service Count Service Amount Prepaid …" at bounding box center [480, 72] width 864 height 221
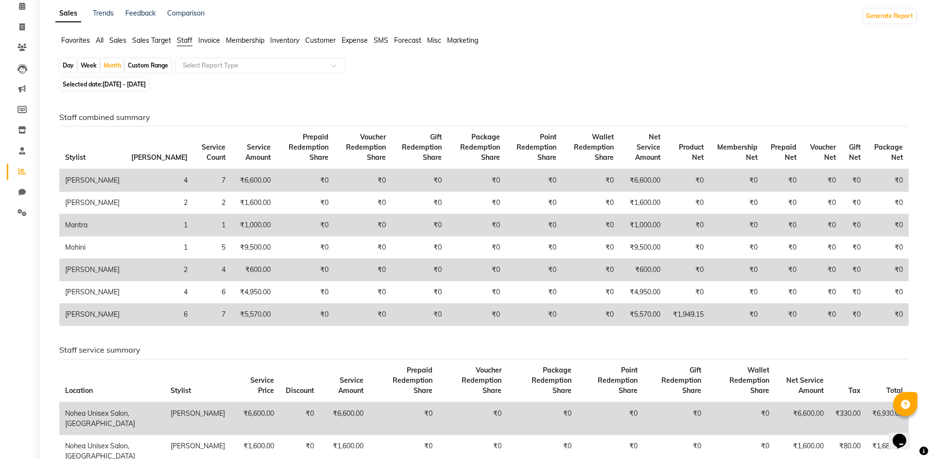
scroll to position [0, 0]
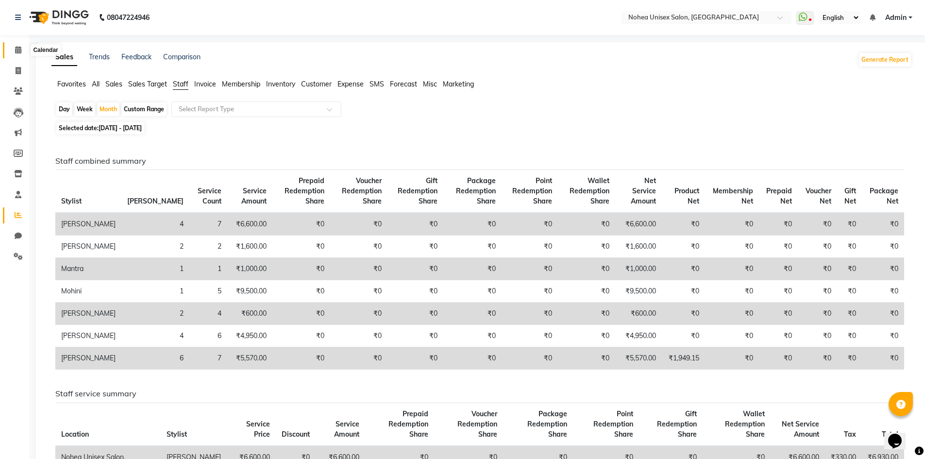
click at [19, 49] on icon at bounding box center [18, 49] width 6 height 7
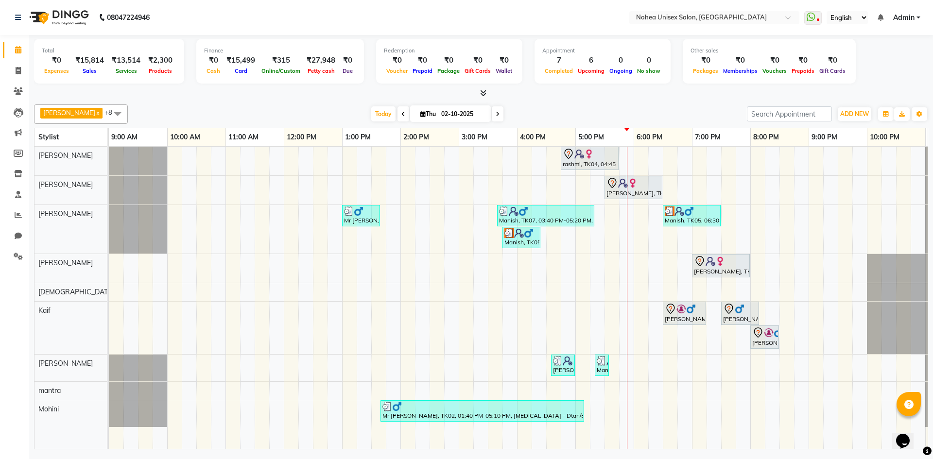
click at [492, 117] on span at bounding box center [498, 113] width 12 height 15
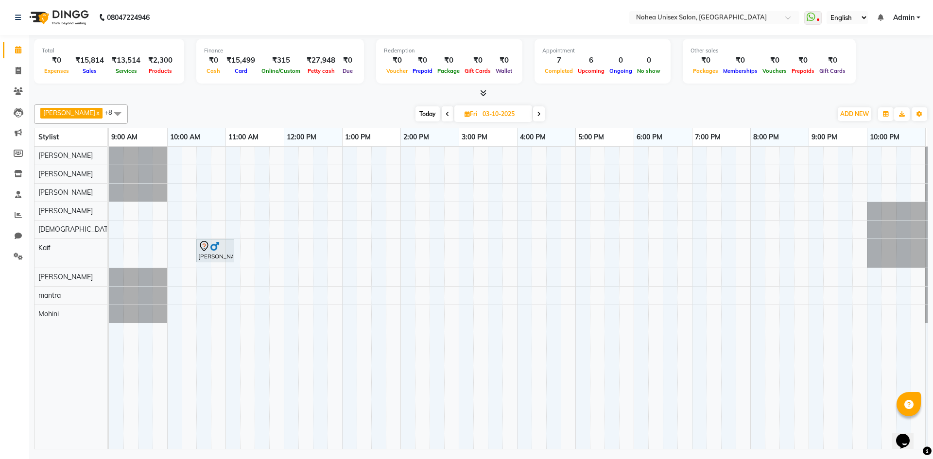
click at [533, 108] on span at bounding box center [539, 113] width 12 height 15
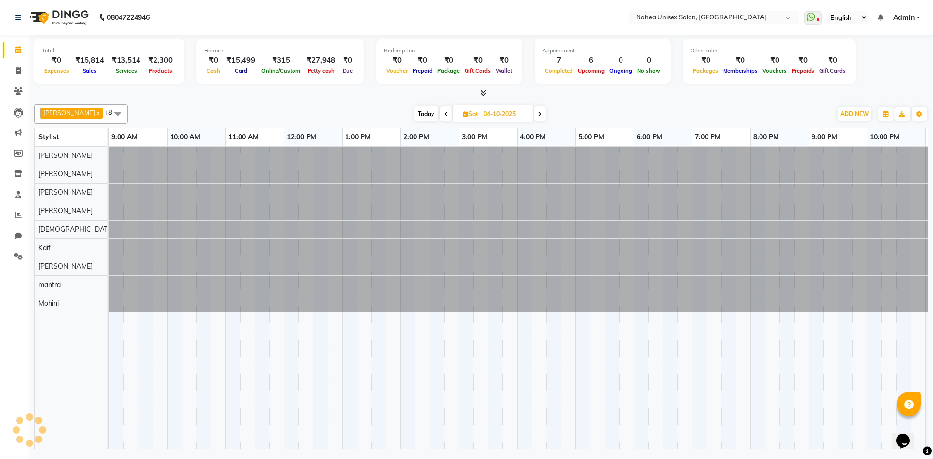
scroll to position [0, 56]
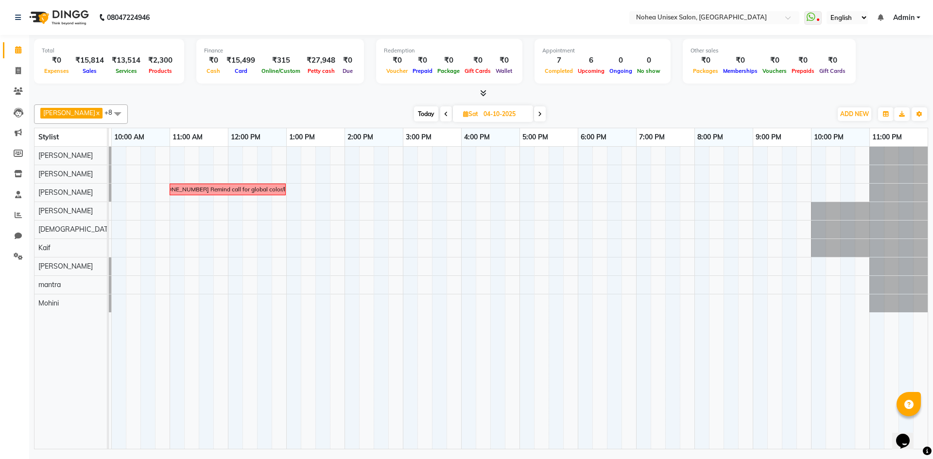
click at [538, 114] on icon at bounding box center [540, 114] width 4 height 6
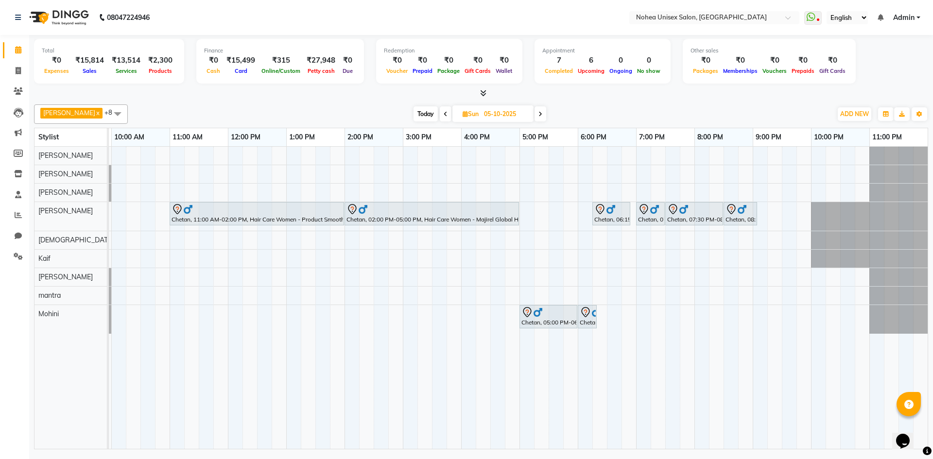
click at [443, 111] on icon at bounding box center [445, 114] width 4 height 6
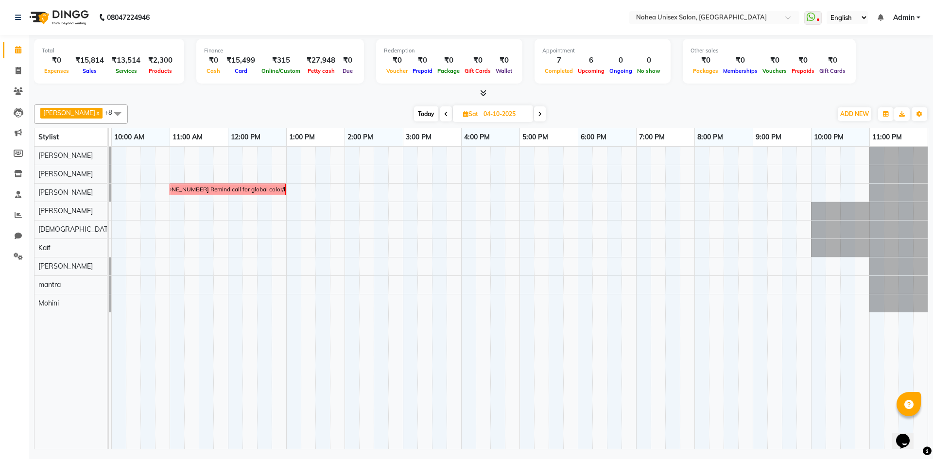
click at [440, 111] on span at bounding box center [446, 113] width 12 height 15
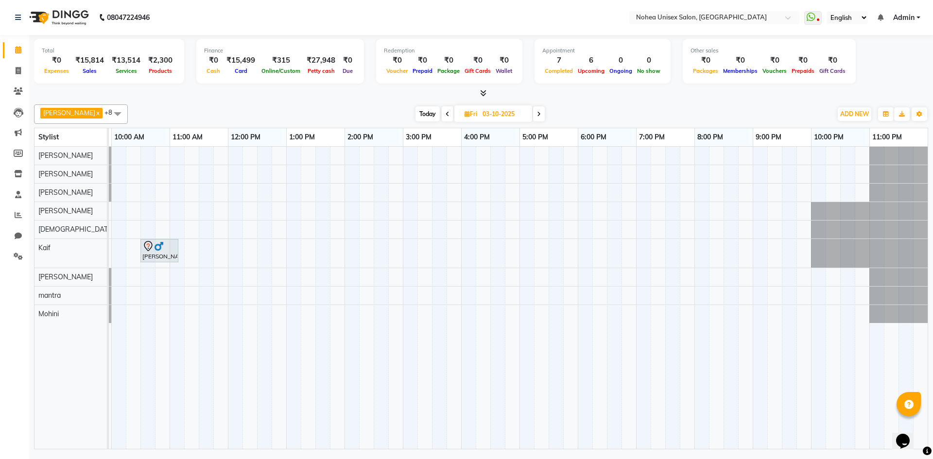
click at [442, 112] on span at bounding box center [448, 113] width 12 height 15
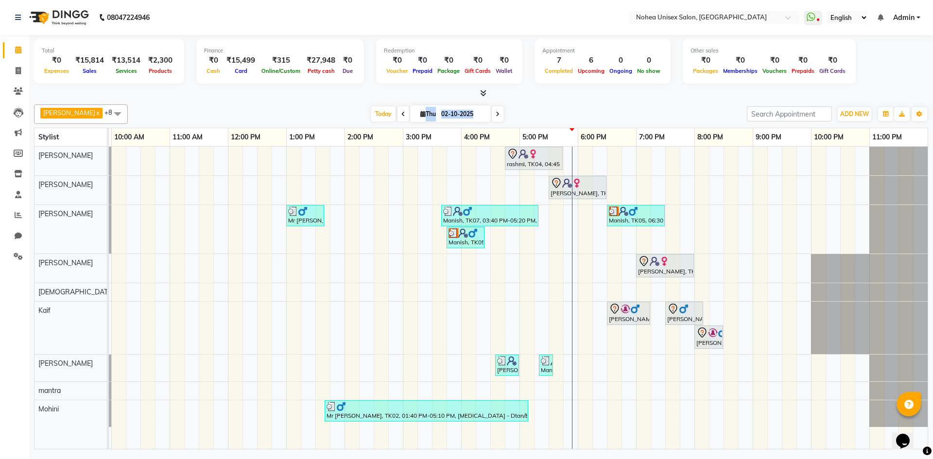
drag, startPoint x: 409, startPoint y: 113, endPoint x: 501, endPoint y: 100, distance: 93.1
click at [501, 100] on div "Total ₹0 Expenses ₹15,814 Sales ₹13,514 Services ₹2,300 Products Finance ₹0 Cas…" at bounding box center [480, 243] width 903 height 417
click at [528, 86] on div "Total ₹0 Expenses ₹15,814 Sales ₹13,514 Services ₹2,300 Products Finance ₹0 Cas…" at bounding box center [481, 63] width 894 height 48
click at [495, 114] on icon at bounding box center [497, 114] width 4 height 6
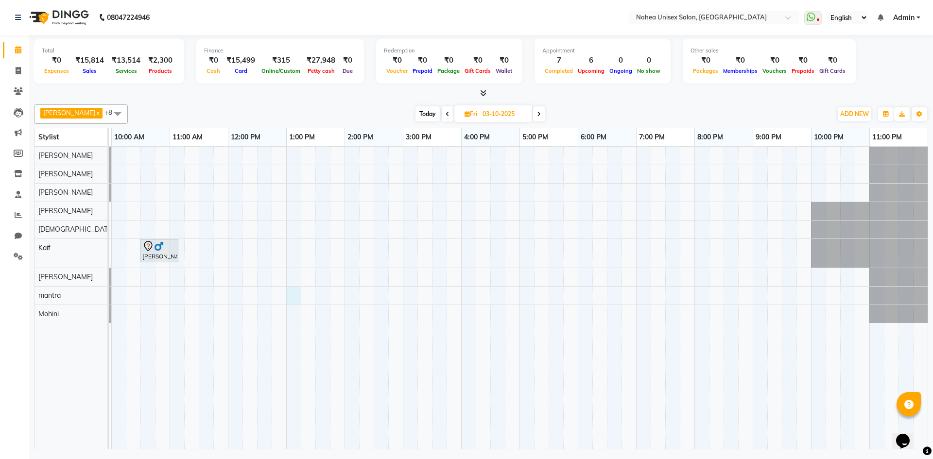
click at [296, 298] on div "Shivaji Solanki, 10:30 AM-11:10 AM, Men Hair - Male Haircut (Barber)" at bounding box center [490, 298] width 874 height 302
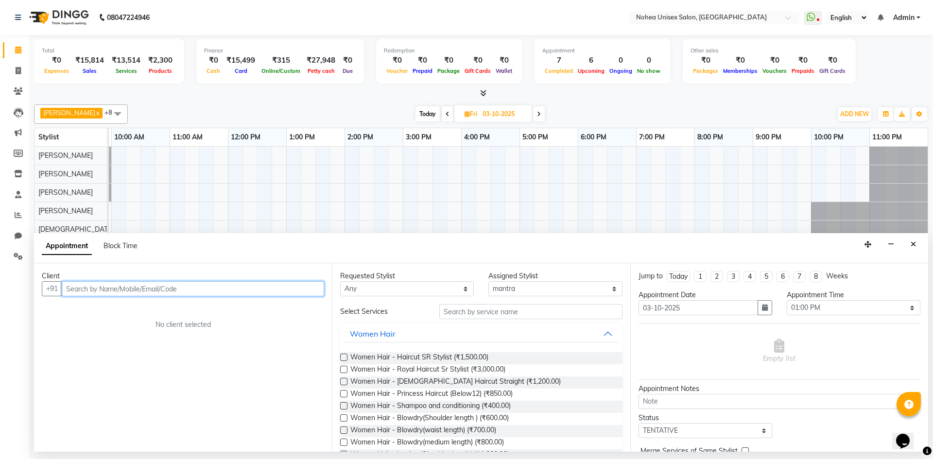
click at [226, 290] on input "text" at bounding box center [193, 288] width 262 height 15
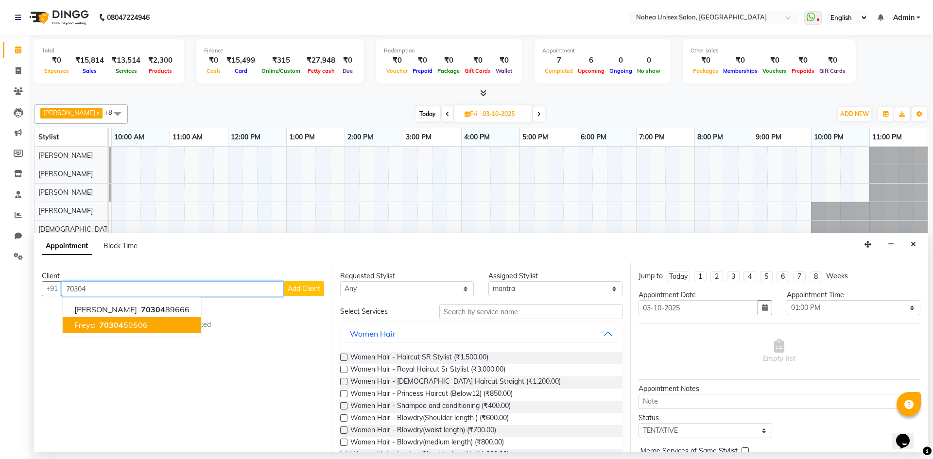
click at [133, 327] on ngb-highlight "70304 50506" at bounding box center [122, 325] width 51 height 10
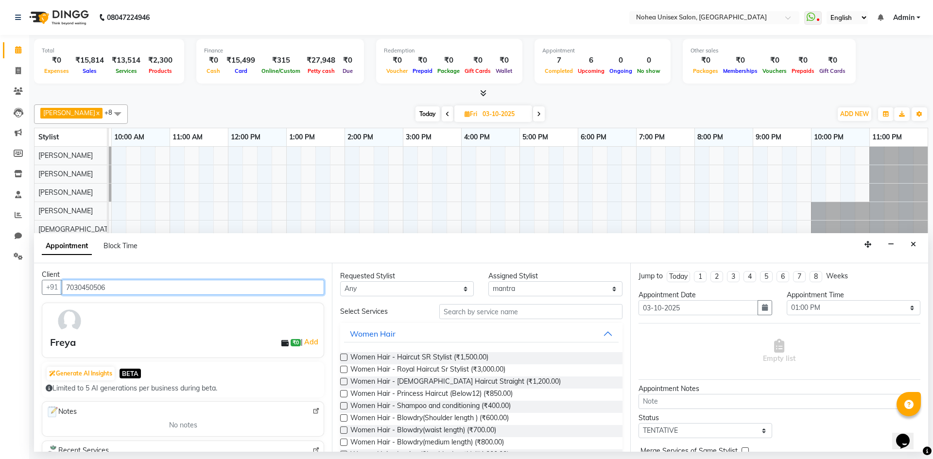
scroll to position [0, 0]
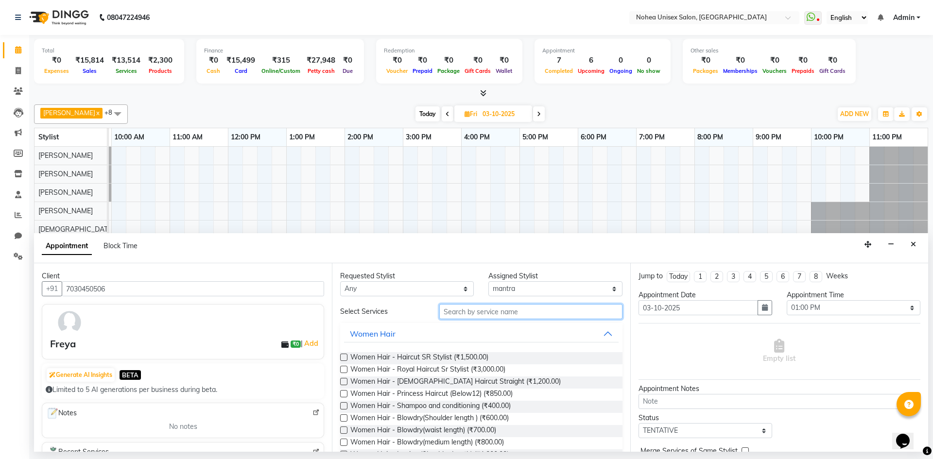
click at [451, 313] on input "text" at bounding box center [530, 311] width 183 height 15
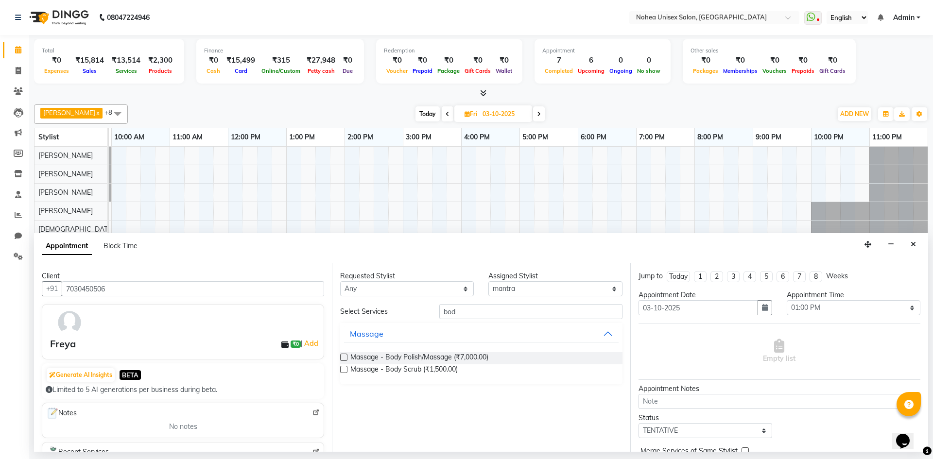
click at [345, 353] on div "Massage - Body Polish/Massage (₹7,000.00)" at bounding box center [481, 358] width 282 height 12
click at [342, 353] on div "Massage - Body Polish/Massage (₹7,000.00)" at bounding box center [481, 358] width 282 height 12
click at [342, 356] on label at bounding box center [343, 357] width 7 height 7
click at [342, 356] on input "checkbox" at bounding box center [343, 358] width 6 height 6
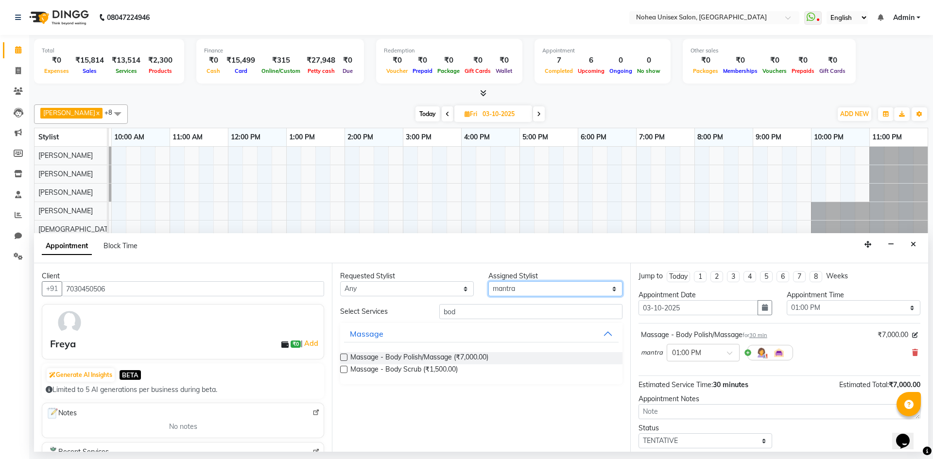
click at [519, 286] on select "Select Aayan khan Imlikala Jaydeep jitesh Kaif mantra Mohini Sonali Sujit upesh" at bounding box center [555, 288] width 134 height 15
click at [488, 281] on select "Select Aayan khan Imlikala Jaydeep jitesh Kaif mantra Mohini Sonali Sujit upesh" at bounding box center [555, 288] width 134 height 15
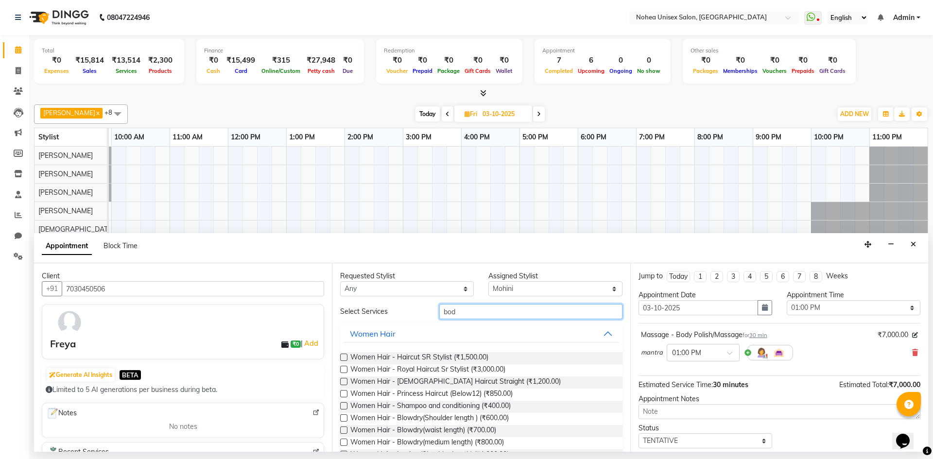
click at [488, 306] on input "bod" at bounding box center [530, 311] width 183 height 15
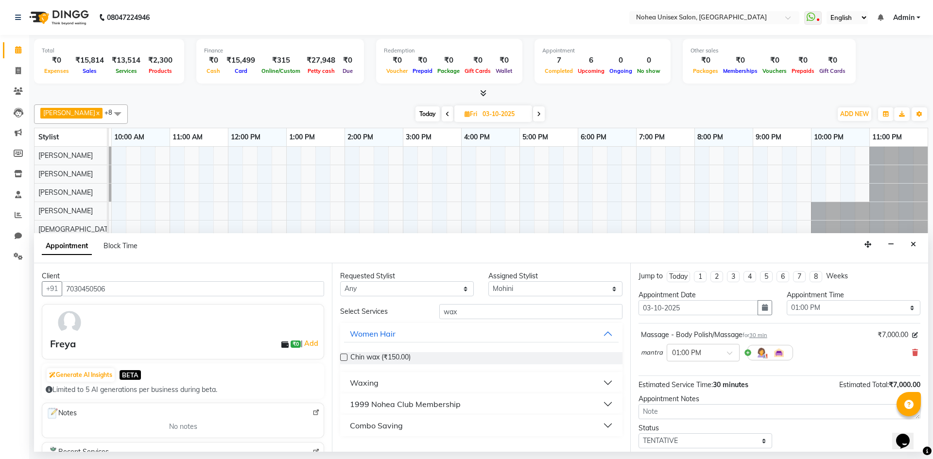
click at [583, 378] on button "Waxing" at bounding box center [481, 382] width 274 height 17
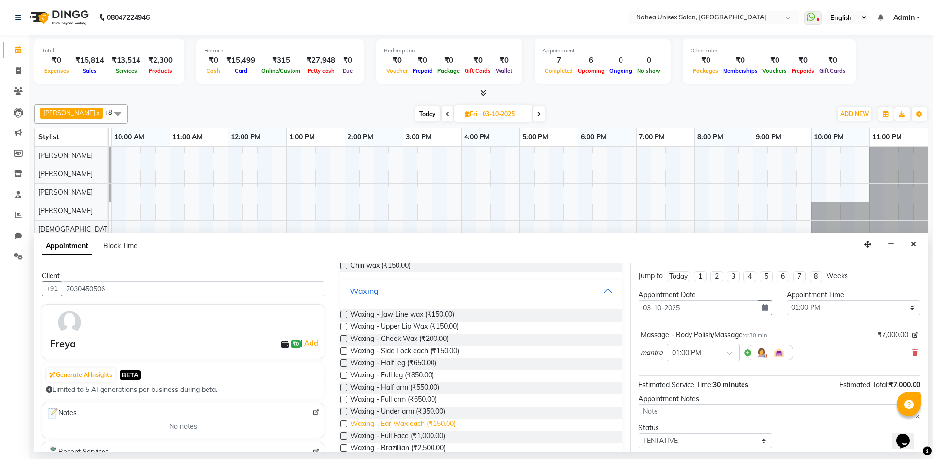
scroll to position [146, 0]
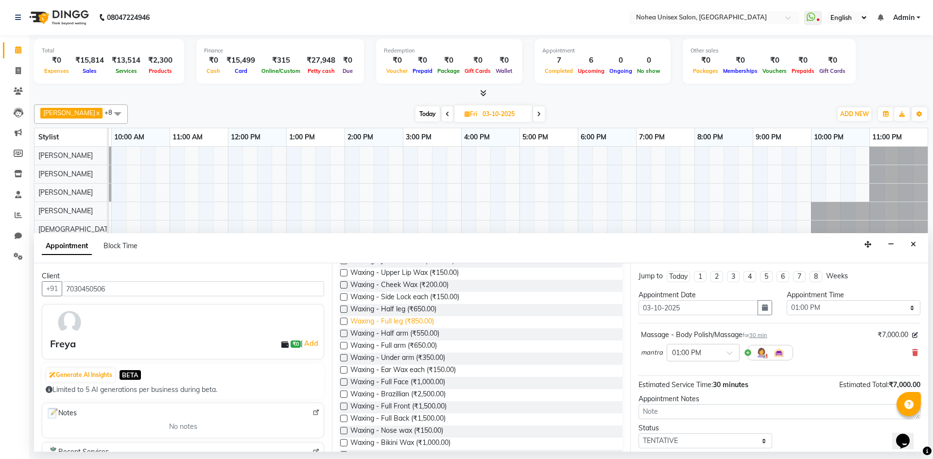
click at [385, 323] on span "Waxing - Full leg (₹850.00)" at bounding box center [392, 322] width 84 height 12
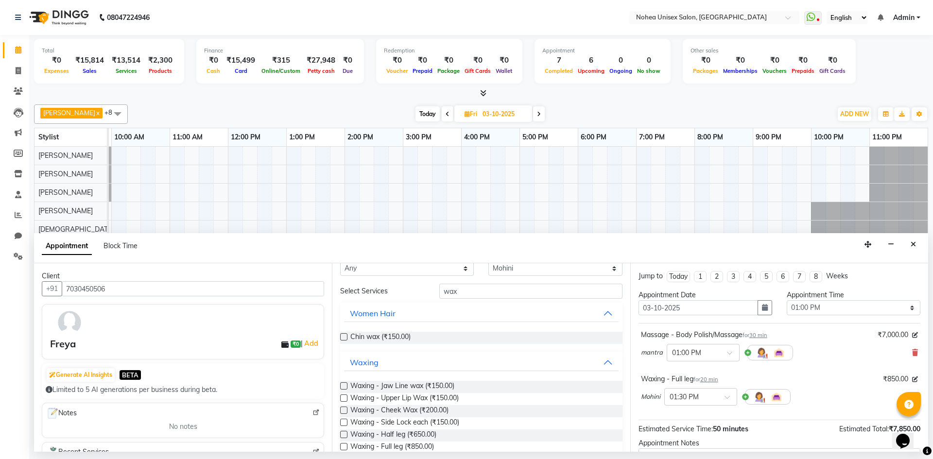
scroll to position [0, 0]
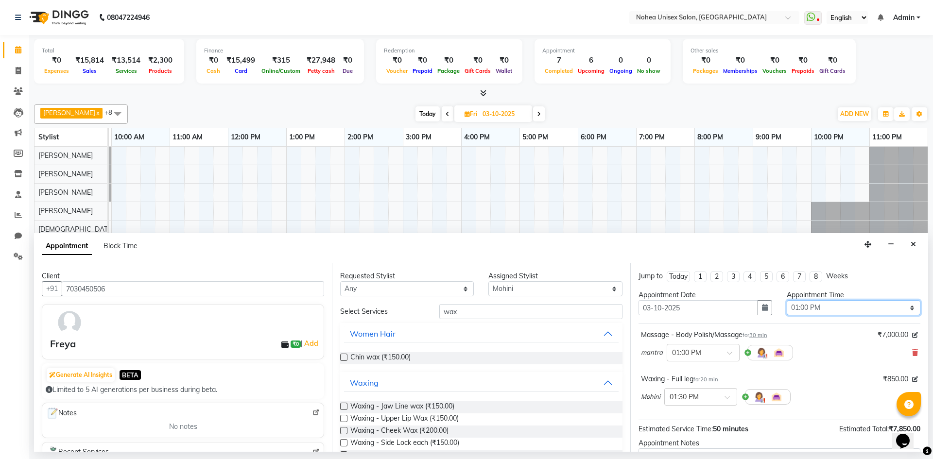
click at [896, 305] on select "Select 10:00 AM 10:15 AM 10:30 AM 10:45 AM 11:00 AM 11:15 AM 11:30 AM 11:45 AM …" at bounding box center [853, 307] width 134 height 15
click at [786, 300] on select "Select 10:00 AM 10:15 AM 10:30 AM 10:45 AM 11:00 AM 11:15 AM 11:30 AM 11:45 AM …" at bounding box center [853, 307] width 134 height 15
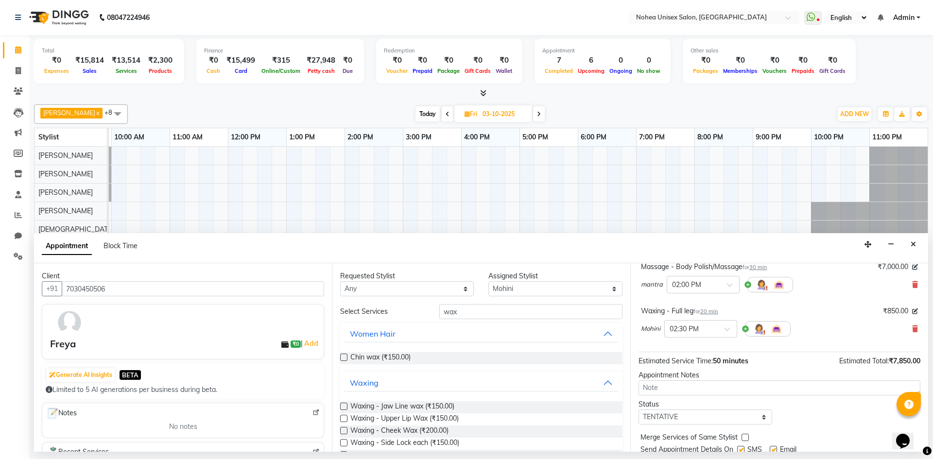
scroll to position [102, 0]
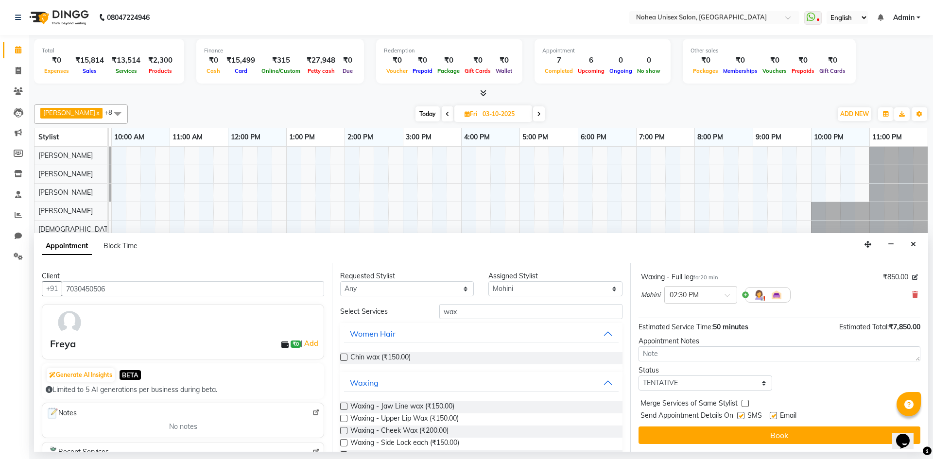
click at [773, 418] on label at bounding box center [772, 415] width 7 height 7
click at [773, 418] on input "checkbox" at bounding box center [772, 416] width 6 height 6
drag, startPoint x: 770, startPoint y: 430, endPoint x: 765, endPoint y: 270, distance: 159.9
click at [770, 430] on button "Book" at bounding box center [779, 434] width 282 height 17
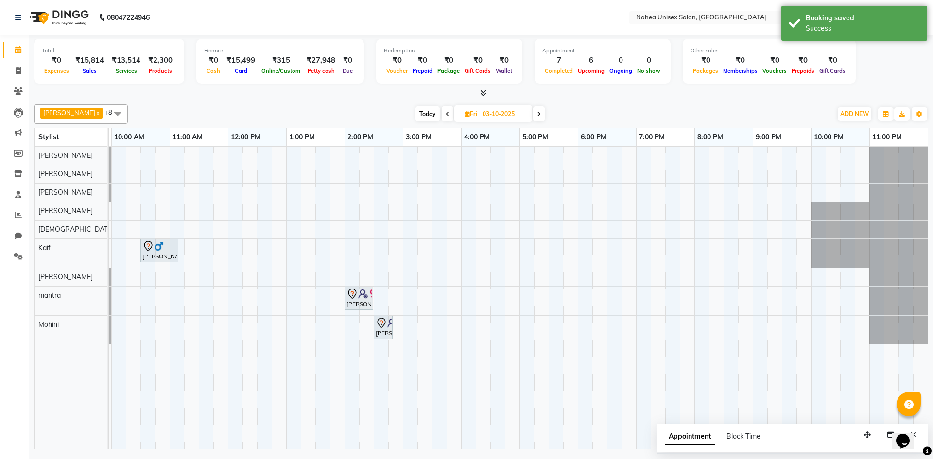
click at [442, 116] on span at bounding box center [448, 113] width 12 height 15
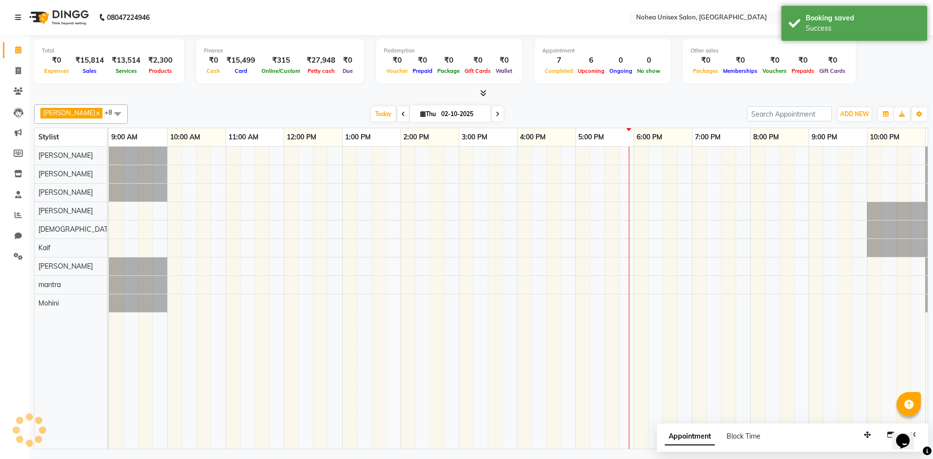
scroll to position [0, 56]
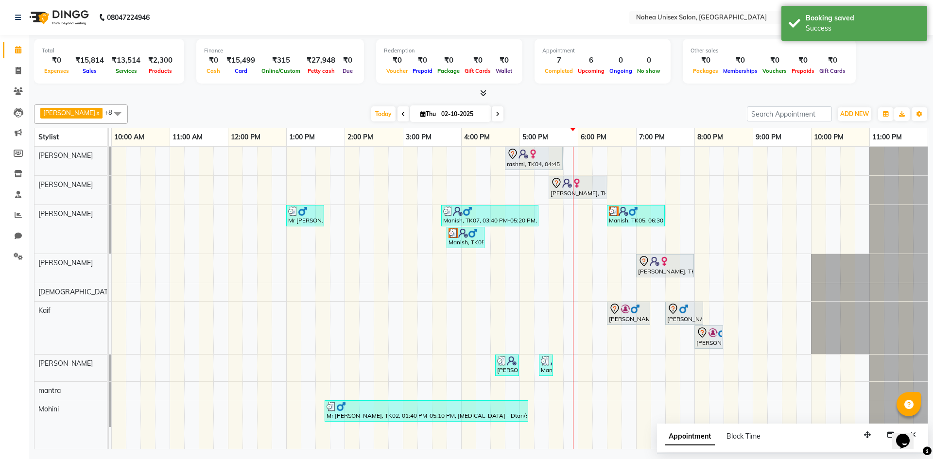
click at [740, 427] on div "Appointment Block Time" at bounding box center [792, 439] width 271 height 30
click at [739, 434] on span "Block Time" at bounding box center [743, 436] width 34 height 9
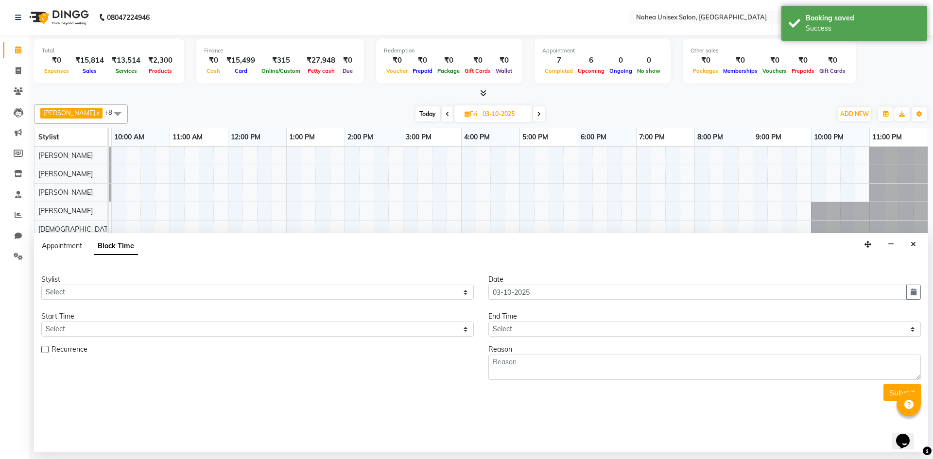
click at [920, 246] on div "Appointment Block Time" at bounding box center [481, 248] width 894 height 30
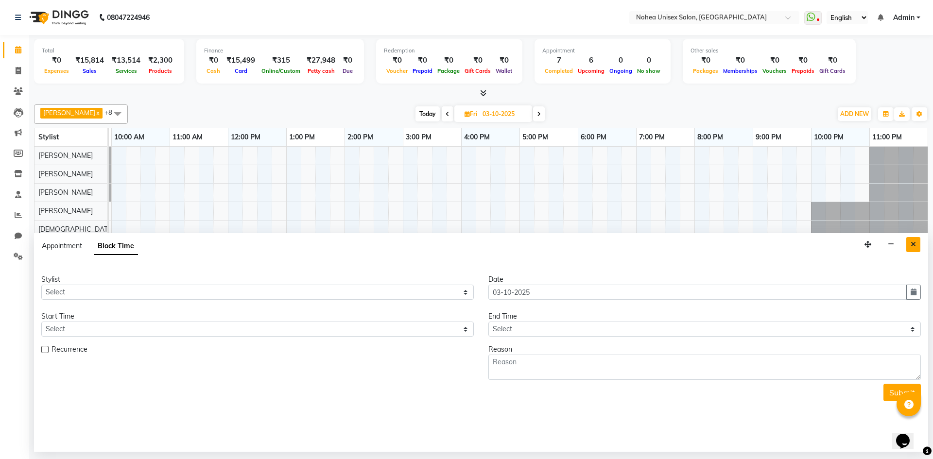
click at [908, 238] on button "Close" at bounding box center [913, 244] width 14 height 15
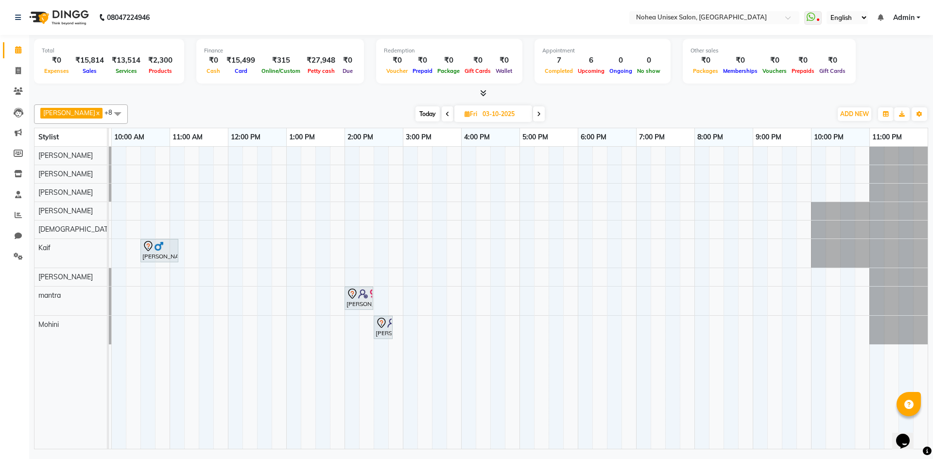
click at [416, 113] on span "Today" at bounding box center [427, 113] width 24 height 15
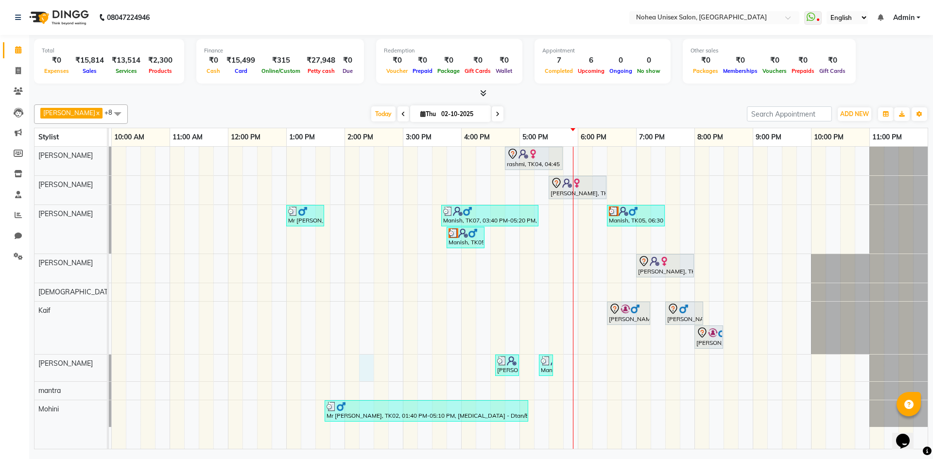
click at [363, 371] on div "rashmi, TK04, 04:45 PM-05:45 PM, Women Hair - Haircut SR Stylist shital, TK03, …" at bounding box center [490, 298] width 874 height 302
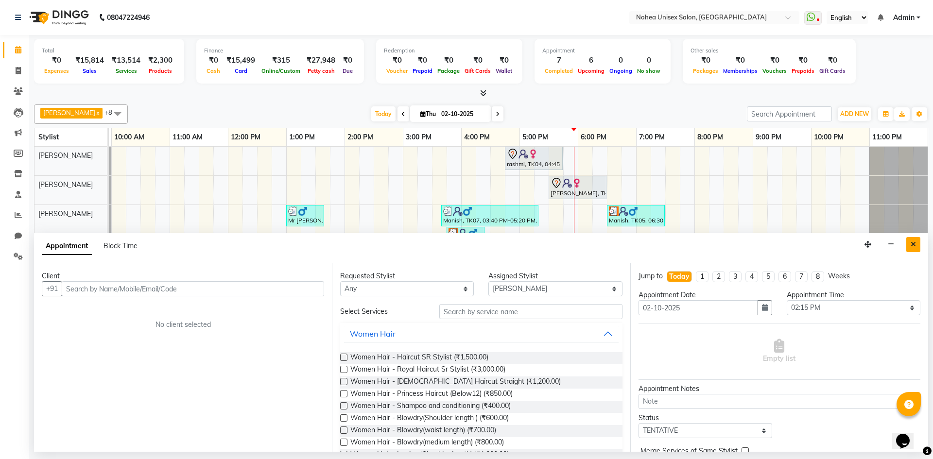
click at [916, 240] on button "Close" at bounding box center [913, 244] width 14 height 15
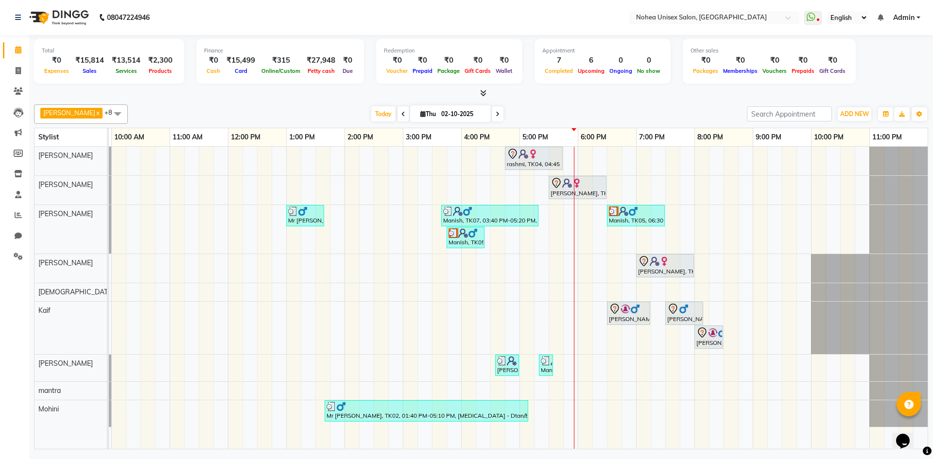
click at [479, 105] on div "upesh x Sonali x mantra x jitesh x Sujit x Mohini x Aayan khan x Jaydeep x Kaif…" at bounding box center [481, 113] width 894 height 19
click at [492, 107] on span at bounding box center [498, 113] width 12 height 15
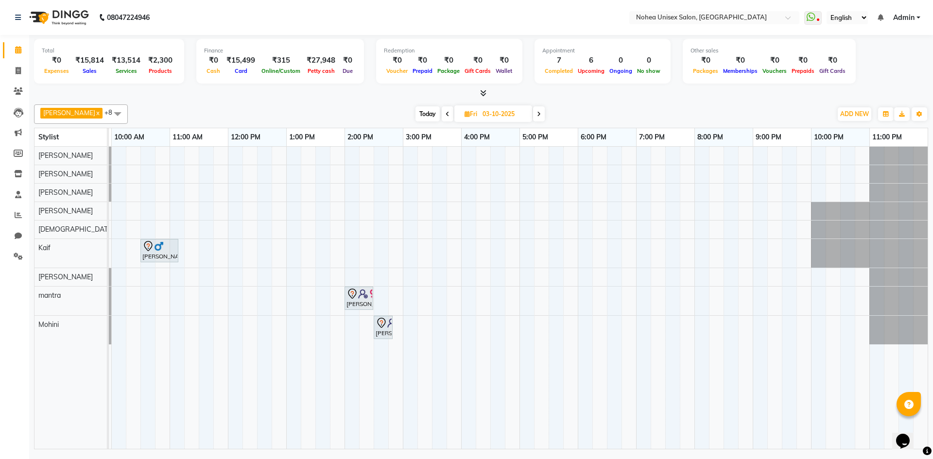
click at [518, 111] on input "03-10-2025" at bounding box center [503, 114] width 49 height 15
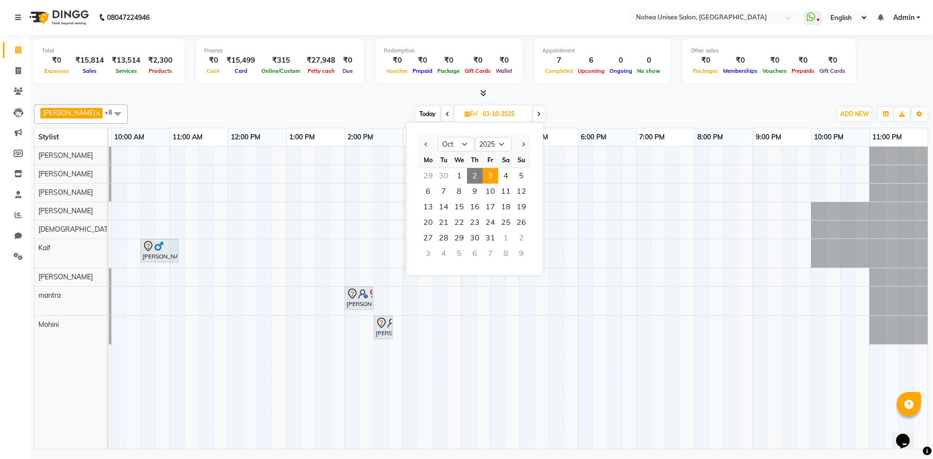
click at [533, 110] on span at bounding box center [539, 113] width 12 height 15
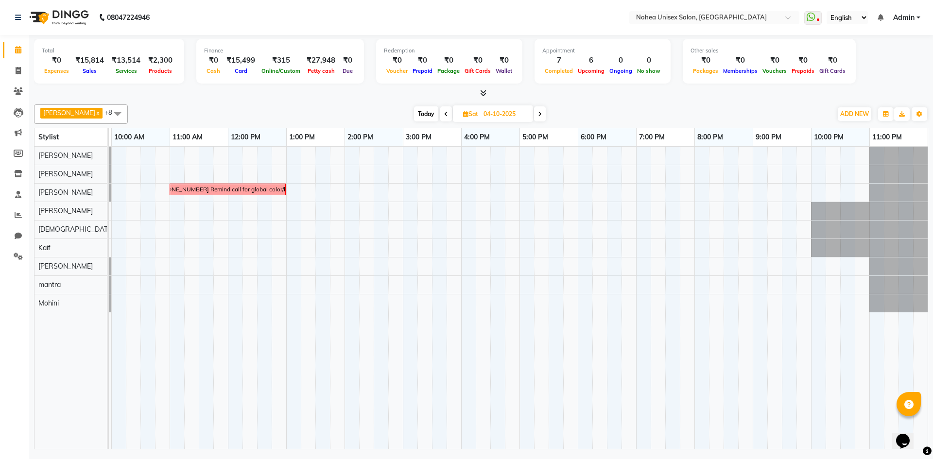
click at [534, 110] on span at bounding box center [540, 113] width 12 height 15
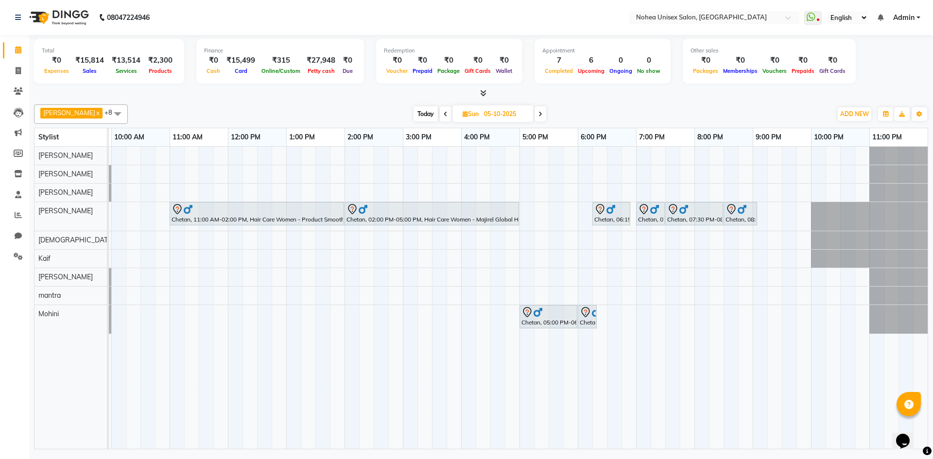
click at [534, 110] on span at bounding box center [540, 113] width 12 height 15
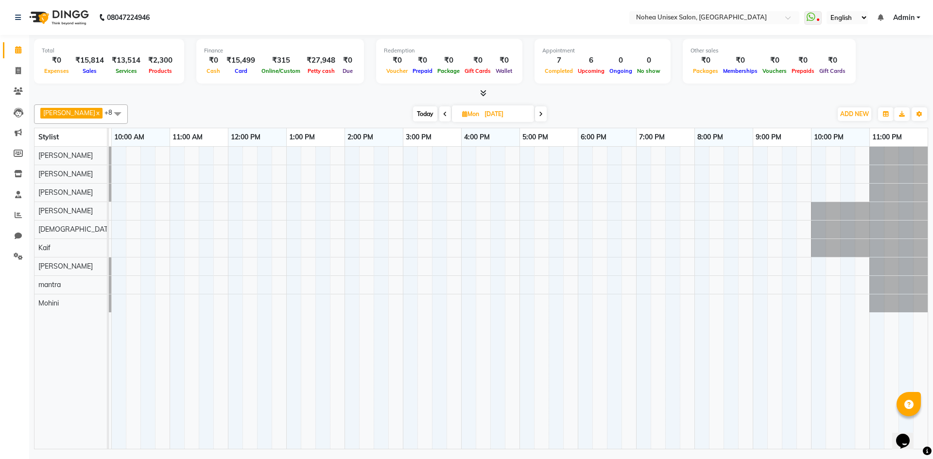
click at [525, 110] on div "Today Mon 06-10-2025" at bounding box center [480, 114] width 136 height 15
click at [535, 108] on span at bounding box center [541, 113] width 12 height 15
click at [534, 108] on span at bounding box center [540, 113] width 12 height 15
click at [535, 109] on span at bounding box center [541, 113] width 12 height 15
click at [418, 110] on span "Today" at bounding box center [426, 113] width 24 height 15
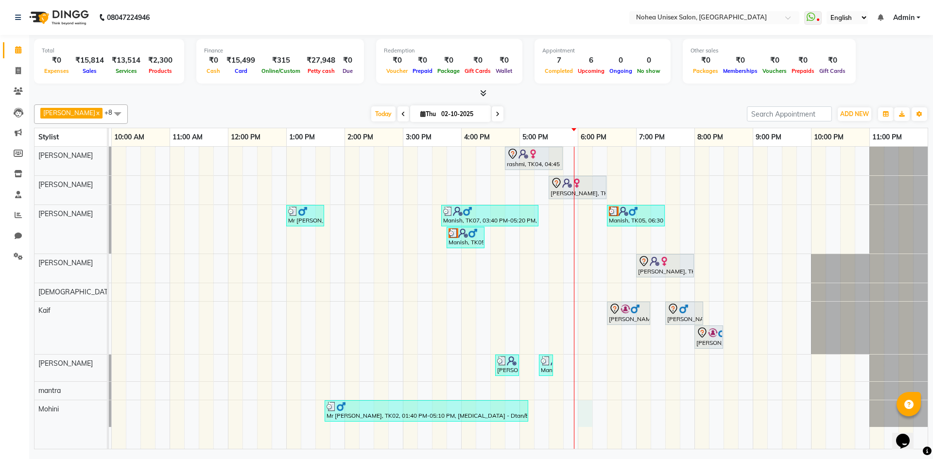
click at [589, 409] on div "rashmi, TK04, 04:45 PM-05:45 PM, Women Hair - Haircut SR Stylist shital, TK03, …" at bounding box center [490, 298] width 874 height 302
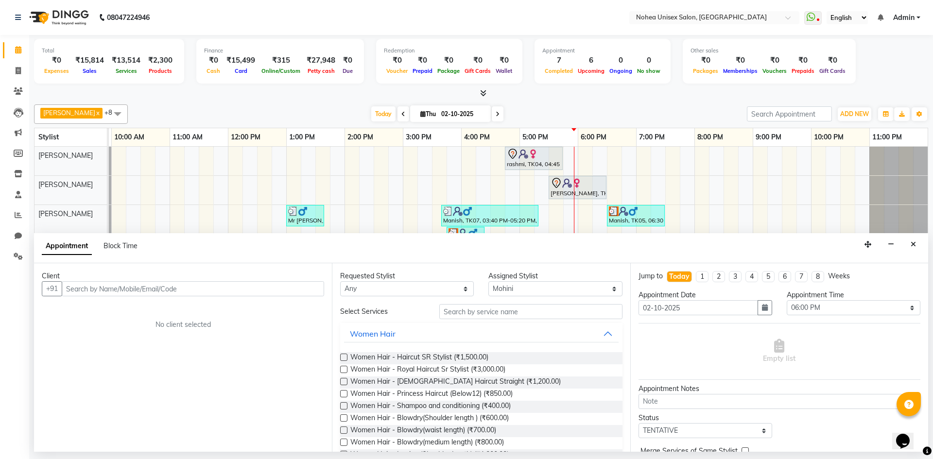
click at [170, 288] on input "text" at bounding box center [193, 288] width 262 height 15
click at [305, 290] on span "Add Client" at bounding box center [304, 288] width 33 height 9
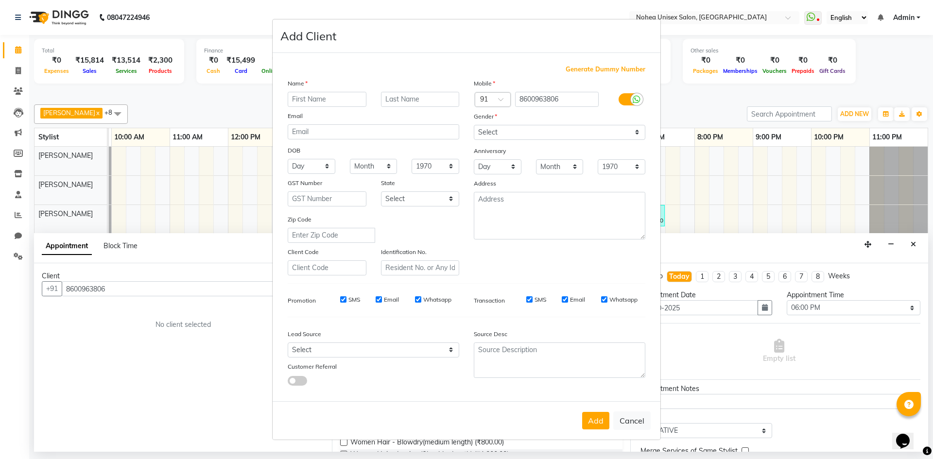
click at [318, 100] on input "text" at bounding box center [327, 99] width 79 height 15
click at [481, 128] on select "Select [DEMOGRAPHIC_DATA] [DEMOGRAPHIC_DATA] Other Prefer Not To Say" at bounding box center [559, 132] width 171 height 15
click at [474, 125] on select "Select [DEMOGRAPHIC_DATA] [DEMOGRAPHIC_DATA] Other Prefer Not To Say" at bounding box center [559, 132] width 171 height 15
click at [592, 424] on button "Add" at bounding box center [595, 420] width 27 height 17
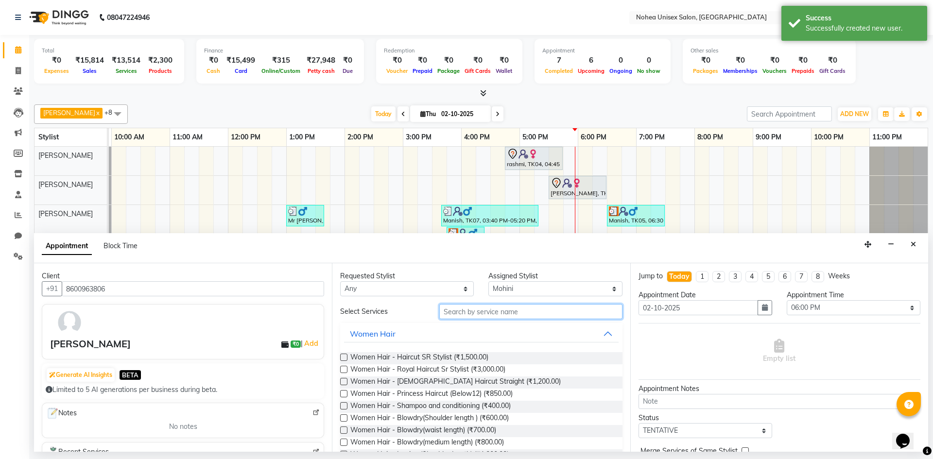
click at [515, 314] on input "text" at bounding box center [530, 311] width 183 height 15
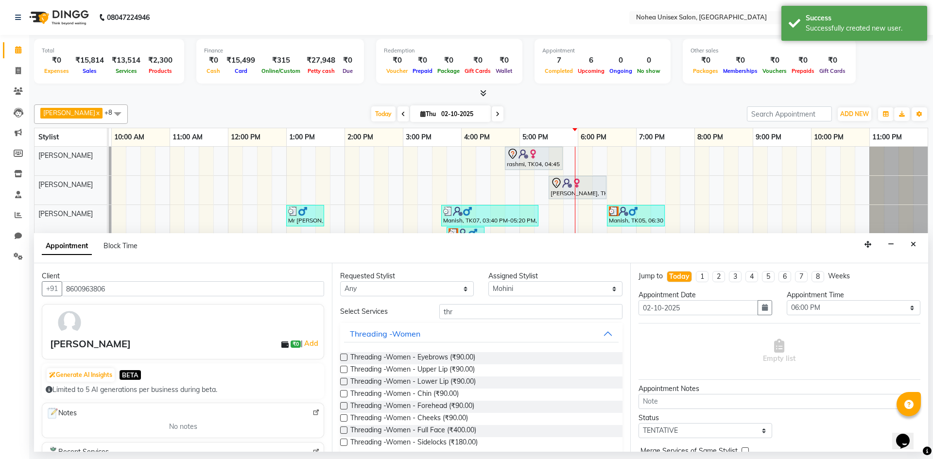
drag, startPoint x: 523, startPoint y: 359, endPoint x: 546, endPoint y: 349, distance: 25.4
click at [523, 358] on div "Threading -Women - Eyebrows (₹90.00)" at bounding box center [481, 358] width 282 height 12
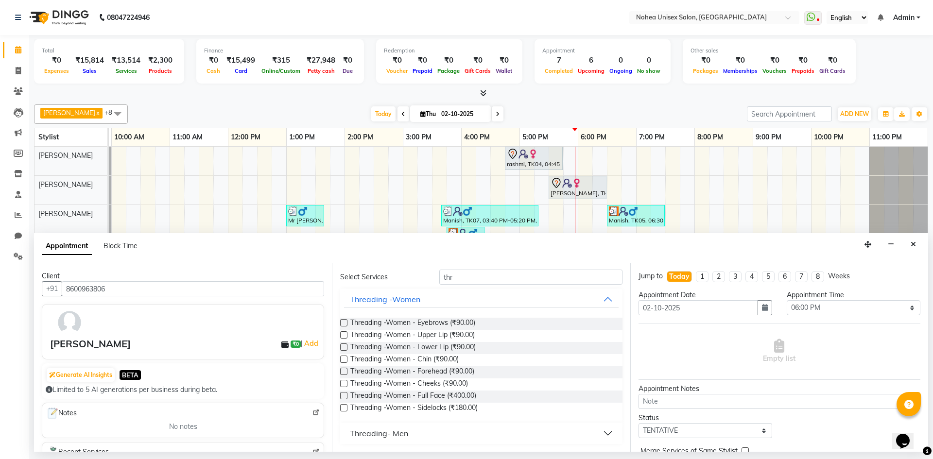
click at [343, 323] on label at bounding box center [343, 322] width 7 height 7
click at [343, 323] on input "checkbox" at bounding box center [343, 324] width 6 height 6
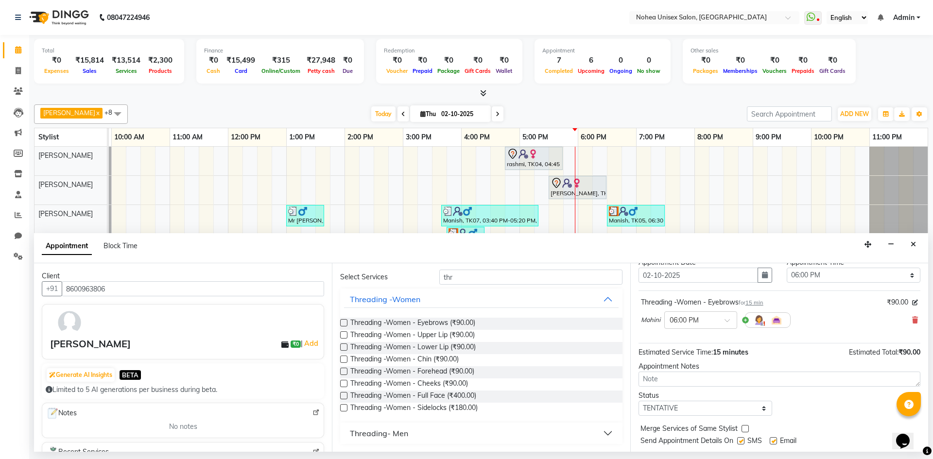
scroll to position [58, 0]
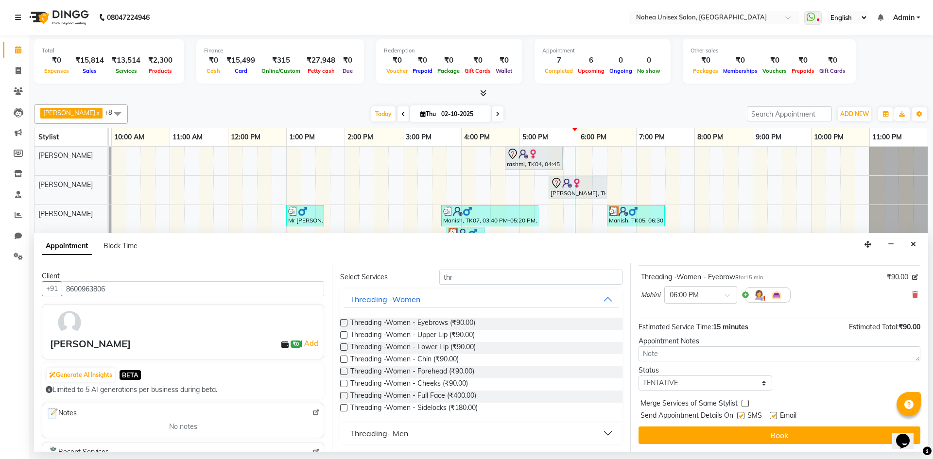
click at [772, 416] on label at bounding box center [772, 415] width 7 height 7
click at [772, 416] on input "checkbox" at bounding box center [772, 416] width 6 height 6
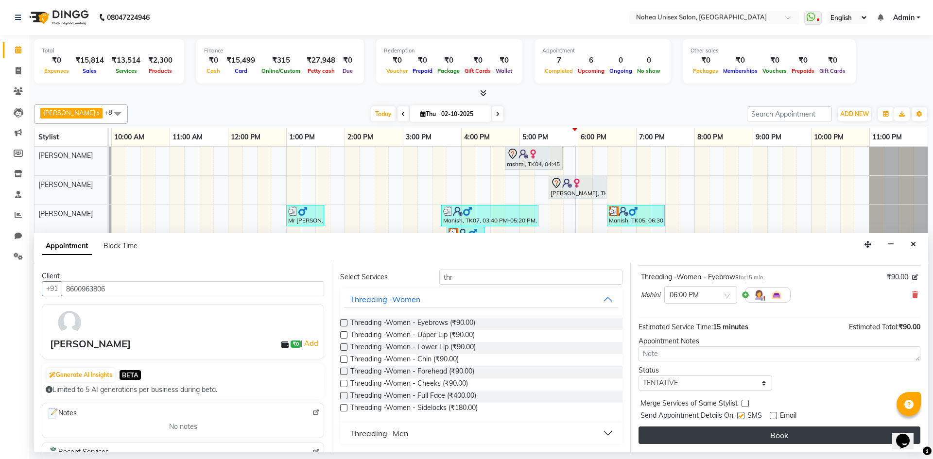
click at [746, 430] on button "Book" at bounding box center [779, 434] width 282 height 17
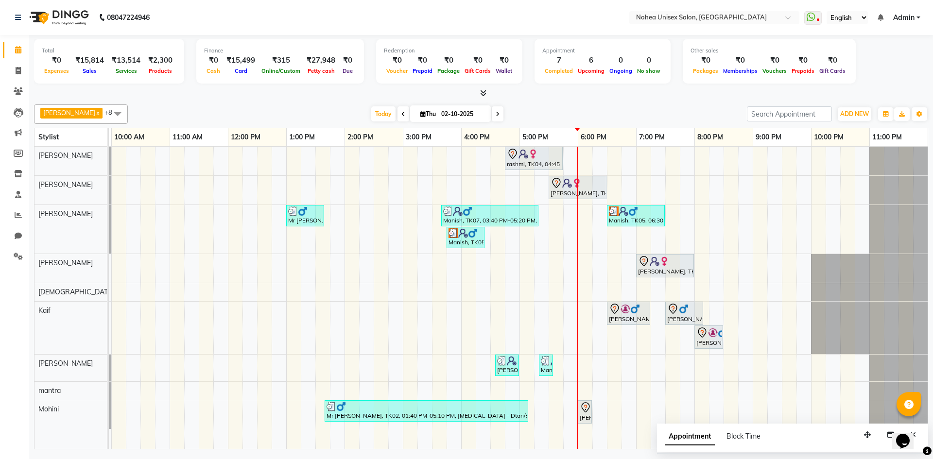
click at [522, 188] on div "rashmi, TK04, 04:45 PM-05:45 PM, Women Hair - Haircut SR Stylist shital, TK03, …" at bounding box center [490, 298] width 874 height 302
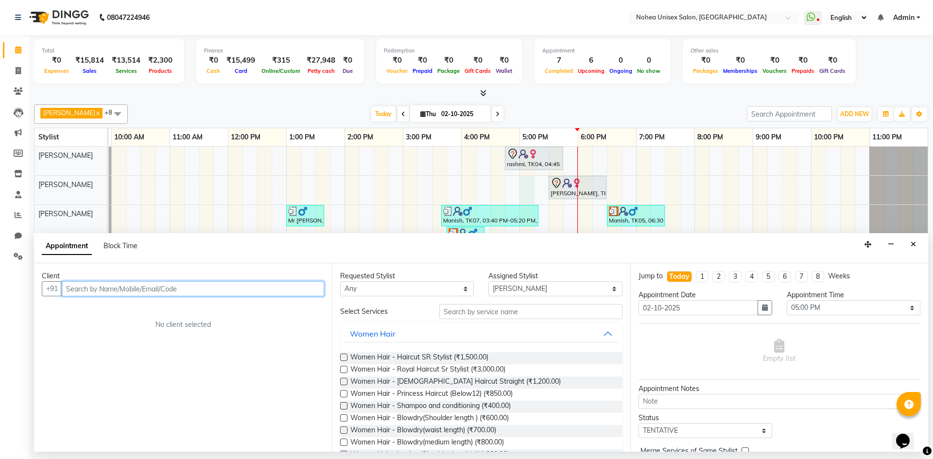
click at [162, 289] on input "text" at bounding box center [193, 288] width 262 height 15
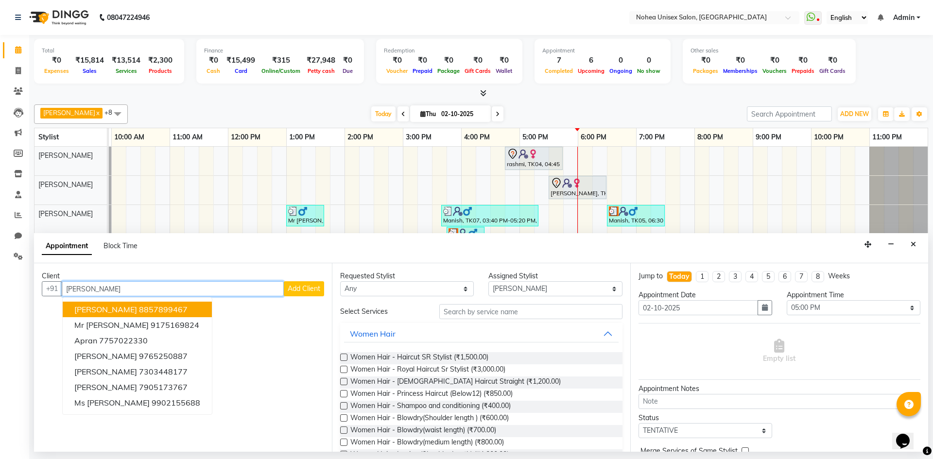
click at [169, 306] on button "Mr Pranav 8857899467" at bounding box center [137, 310] width 149 height 16
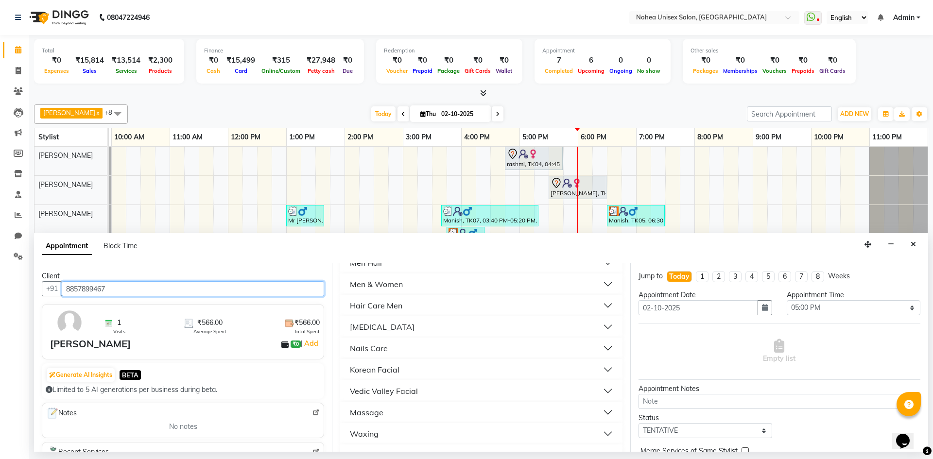
scroll to position [486, 0]
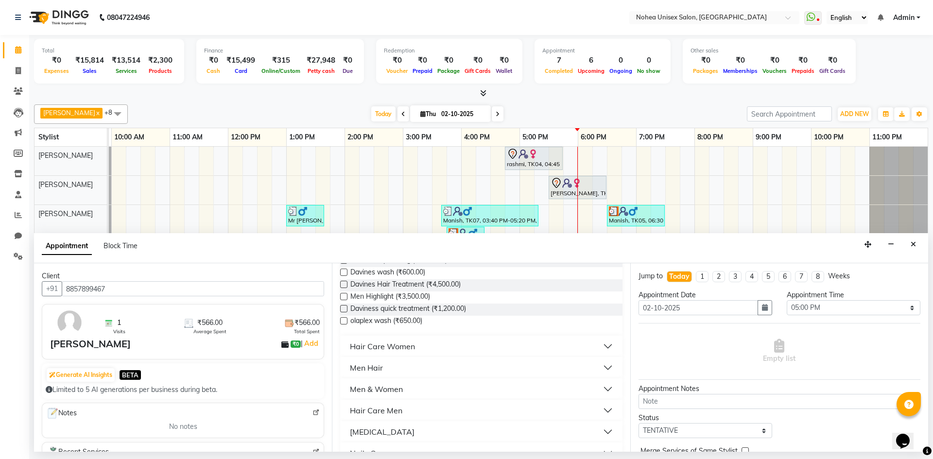
click at [381, 364] on div "Men Hair" at bounding box center [366, 368] width 33 height 12
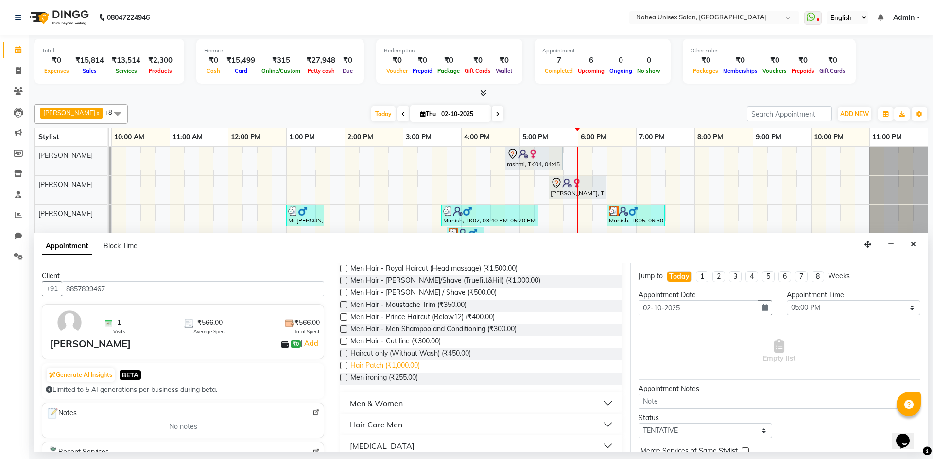
scroll to position [583, 0]
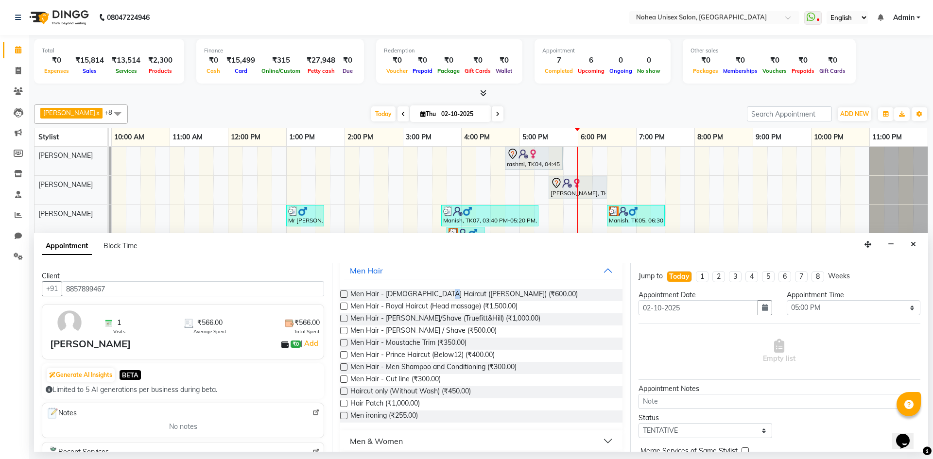
click at [440, 289] on div "Men Hair - Male Haircut (Barber) (₹600.00) Men Hair - Royal Haircut (Head massa…" at bounding box center [481, 355] width 282 height 149
click at [340, 289] on div "Requested Stylist Any Aayan khan Imlikala Jaydeep jitesh Kaif mantra Mohini Son…" at bounding box center [481, 357] width 298 height 188
click at [344, 291] on label at bounding box center [343, 293] width 7 height 7
click at [344, 292] on input "checkbox" at bounding box center [343, 295] width 6 height 6
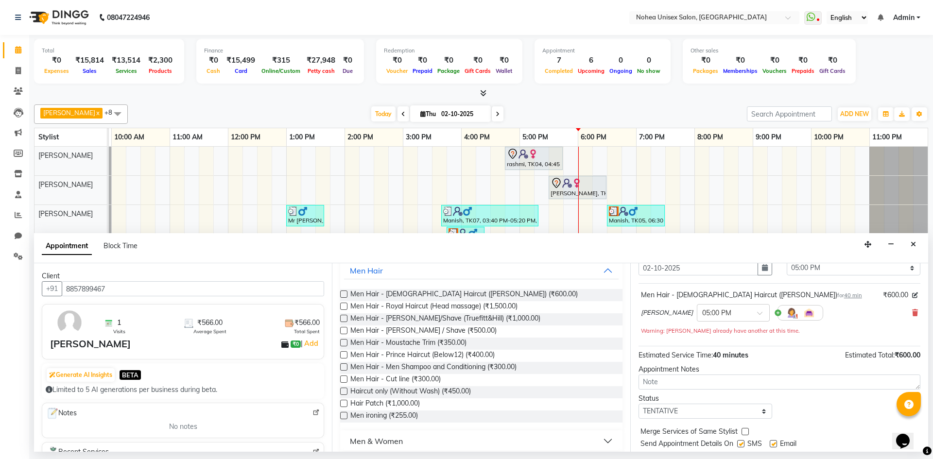
scroll to position [68, 0]
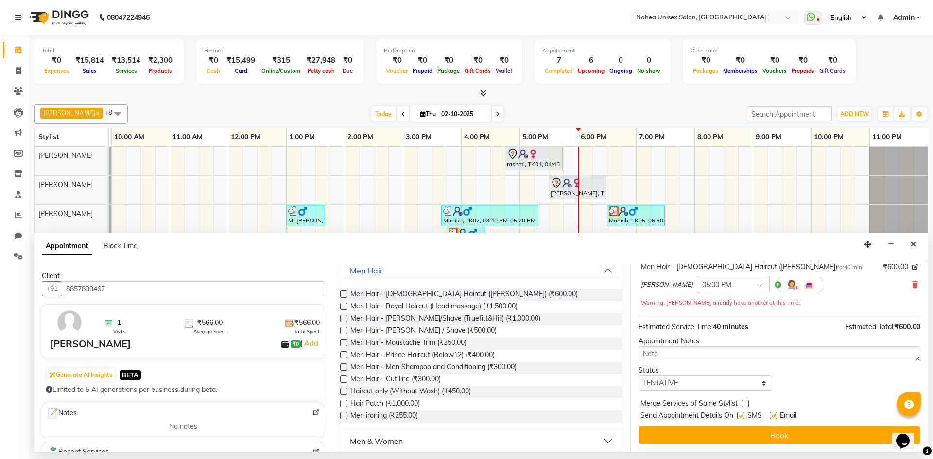
click at [774, 415] on label at bounding box center [772, 415] width 7 height 7
click at [774, 415] on input "checkbox" at bounding box center [772, 416] width 6 height 6
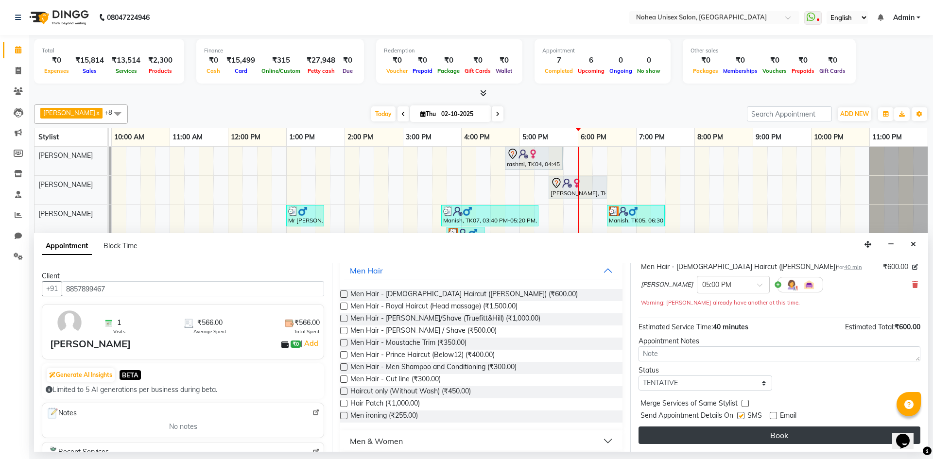
click at [768, 433] on button "Book" at bounding box center [779, 434] width 282 height 17
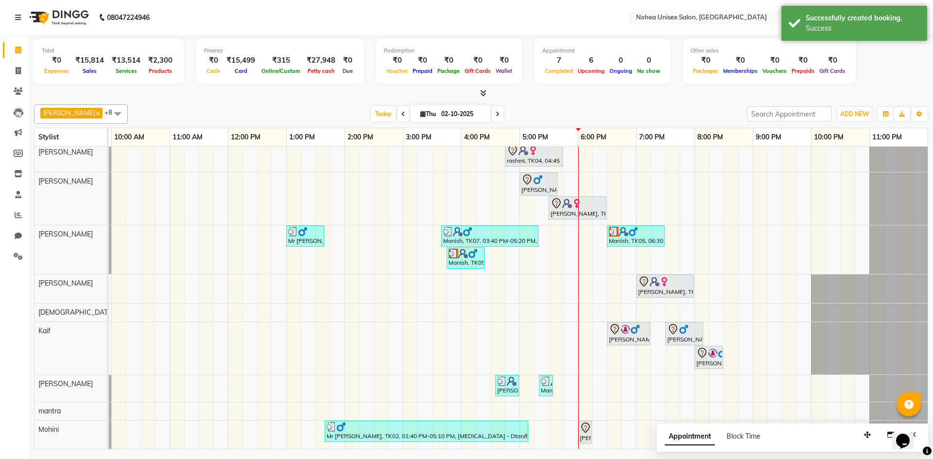
scroll to position [0, 0]
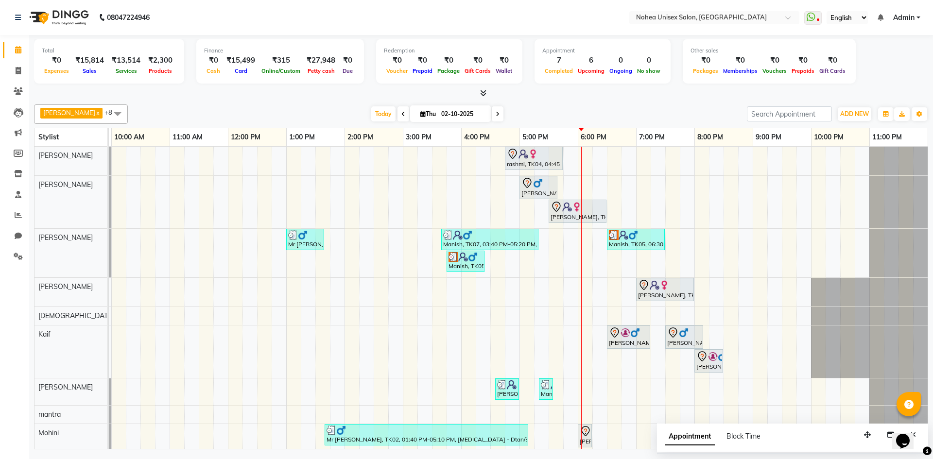
click at [495, 116] on icon at bounding box center [497, 114] width 4 height 6
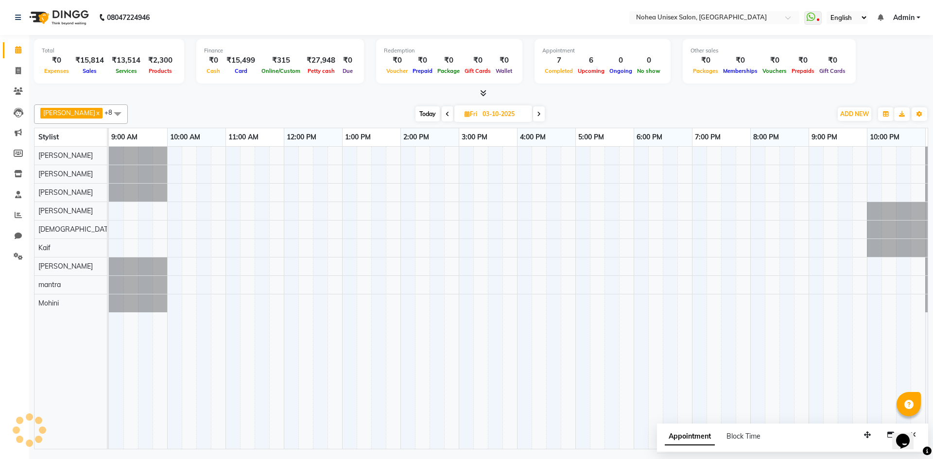
scroll to position [0, 56]
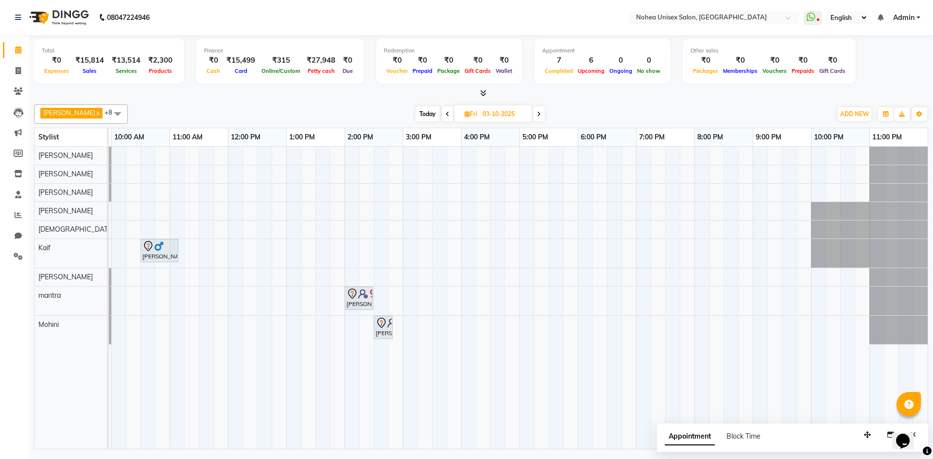
click at [445, 113] on icon at bounding box center [447, 114] width 4 height 6
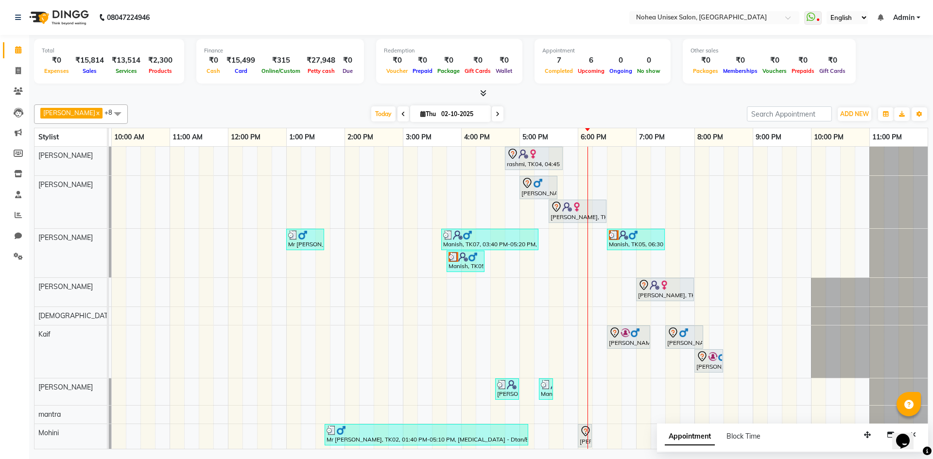
click at [424, 111] on span "Thu" at bounding box center [428, 113] width 20 height 7
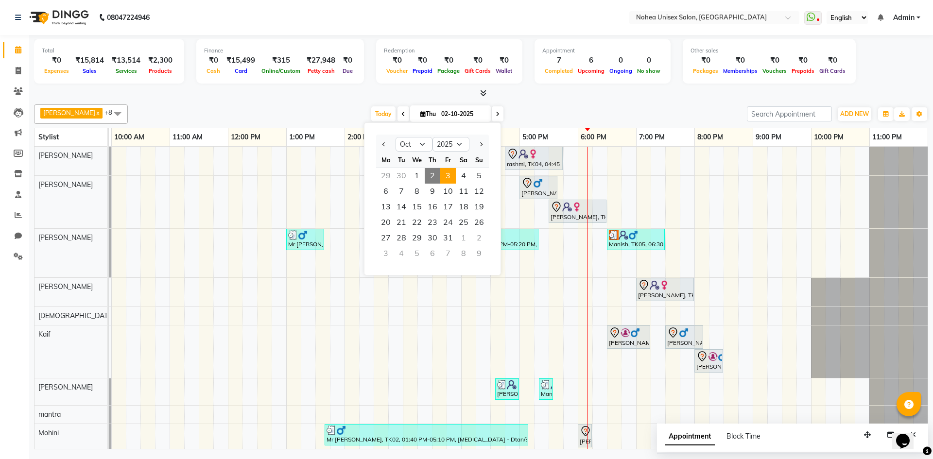
click at [444, 170] on span "3" at bounding box center [448, 176] width 16 height 16
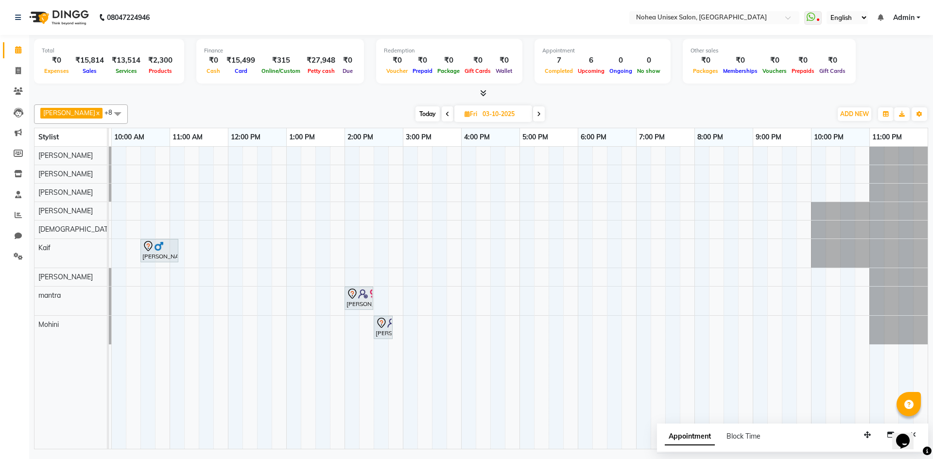
click at [482, 94] on icon at bounding box center [483, 92] width 6 height 7
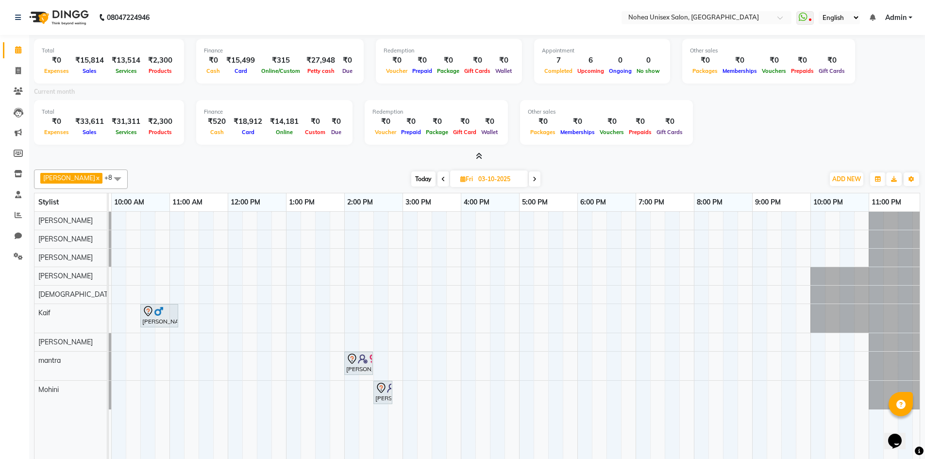
click at [477, 155] on icon at bounding box center [479, 156] width 6 height 7
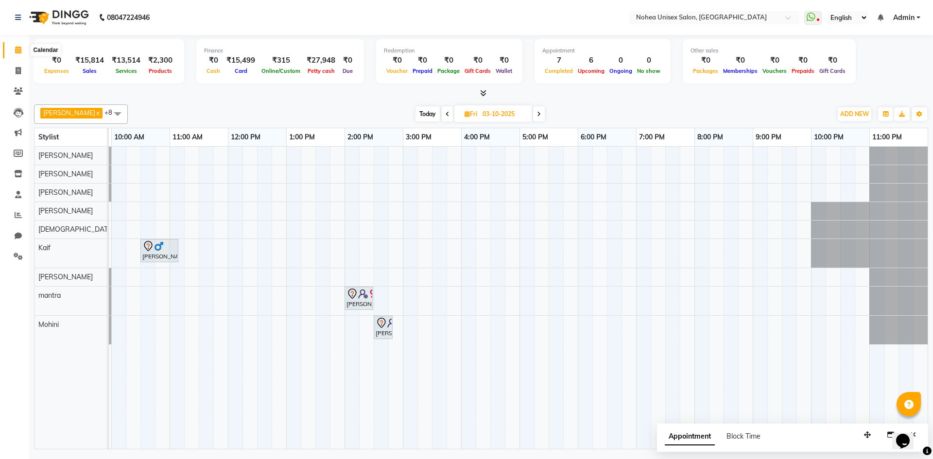
click at [19, 47] on icon at bounding box center [18, 49] width 6 height 7
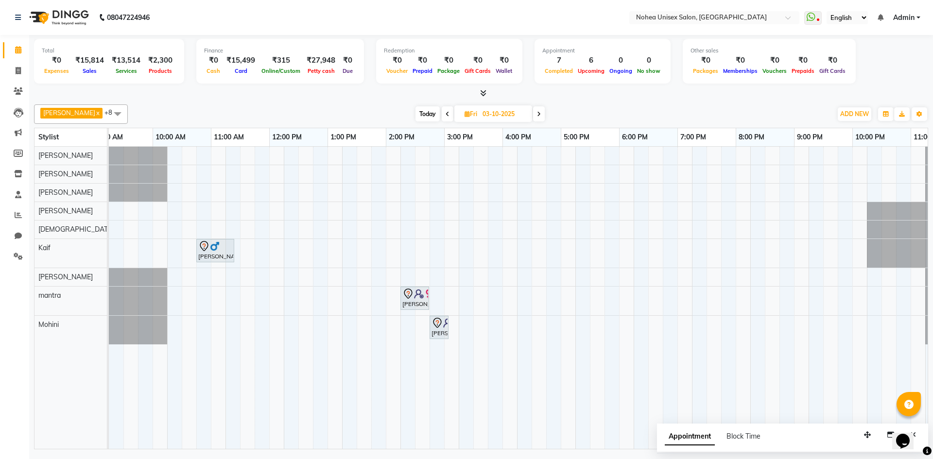
scroll to position [0, 0]
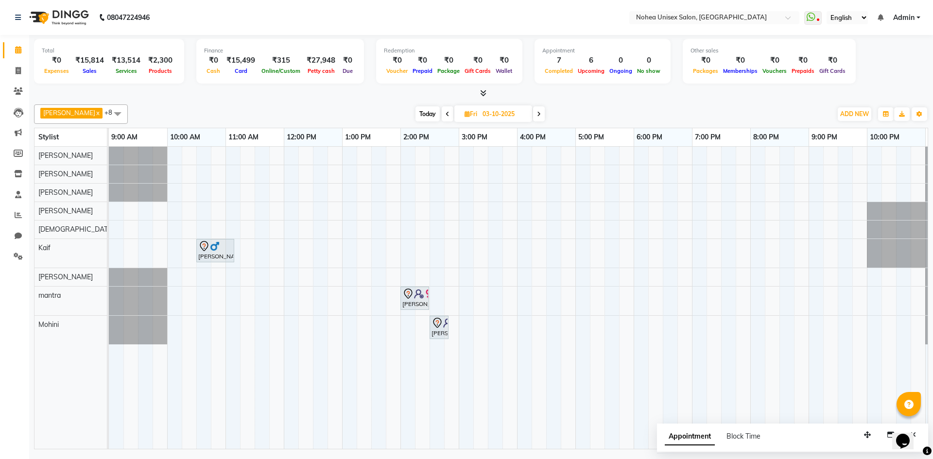
click at [445, 115] on icon at bounding box center [447, 114] width 4 height 6
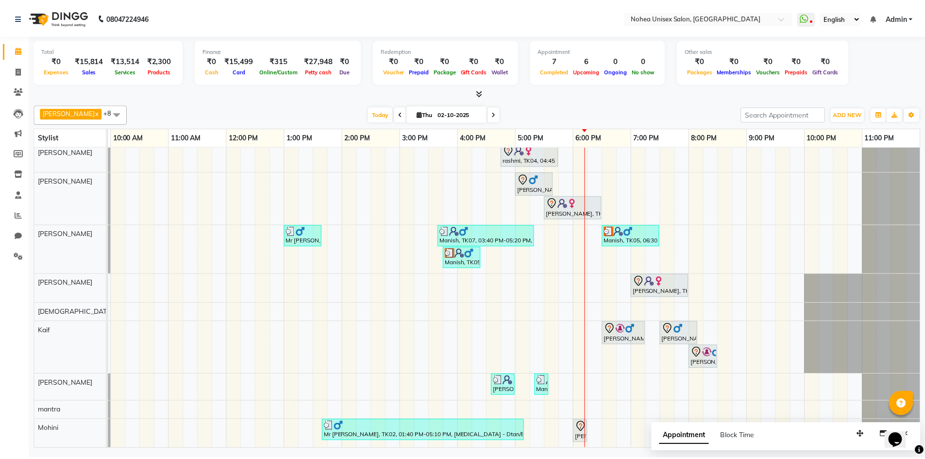
scroll to position [11, 0]
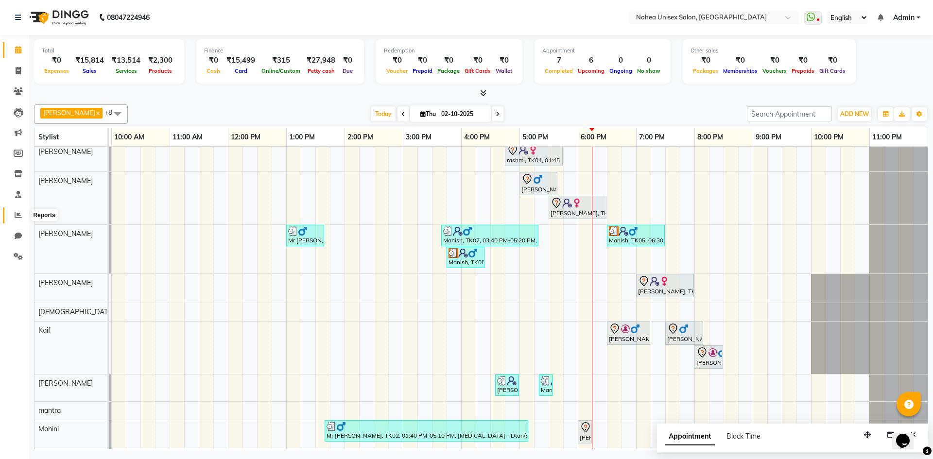
click at [17, 216] on icon at bounding box center [18, 214] width 7 height 7
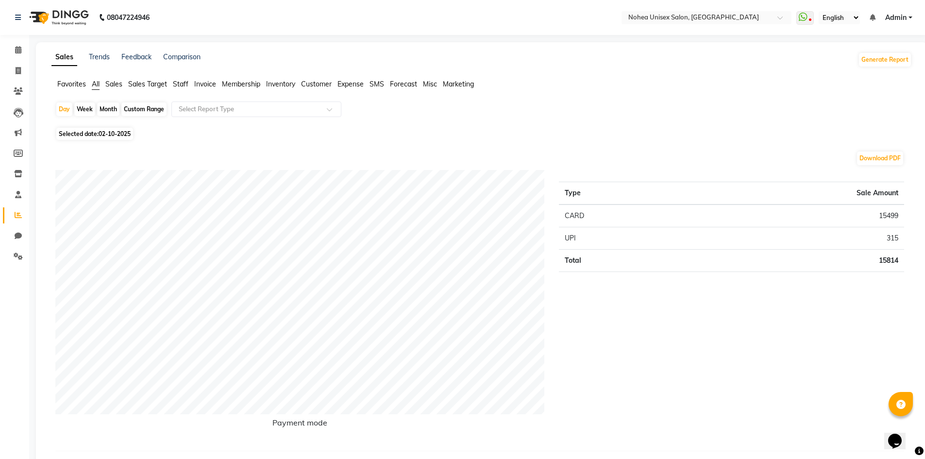
click at [116, 84] on span "Sales" at bounding box center [113, 84] width 17 height 9
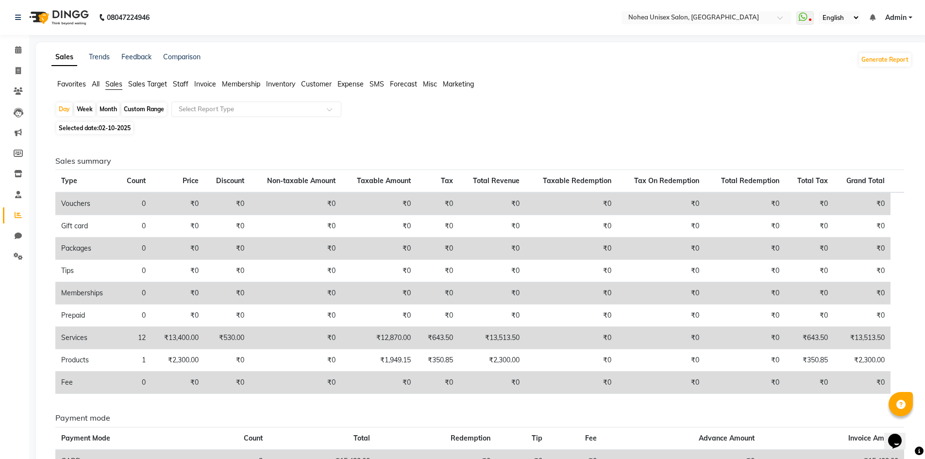
click at [104, 104] on div "Month" at bounding box center [108, 109] width 22 height 14
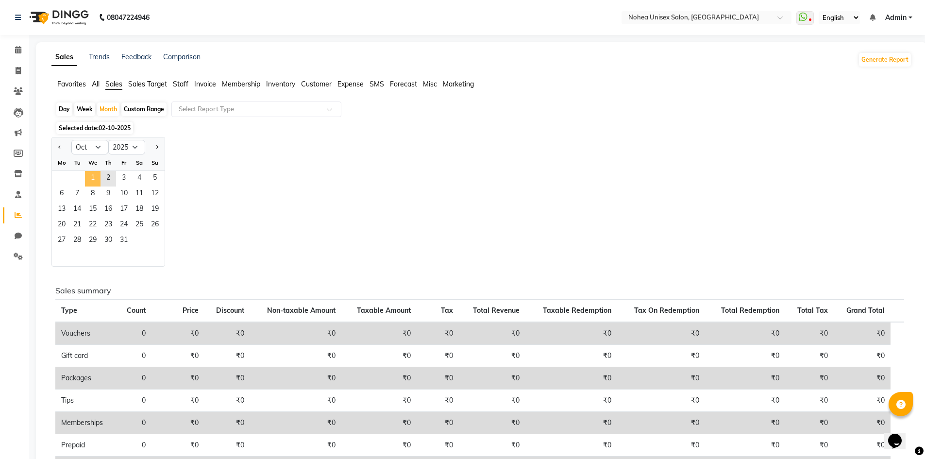
click at [89, 181] on span "1" at bounding box center [93, 179] width 16 height 16
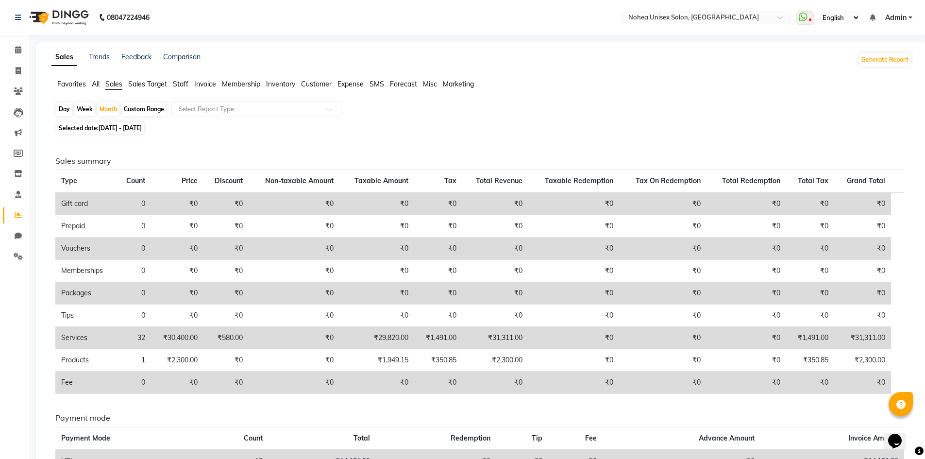
click at [181, 85] on span "Staff" at bounding box center [181, 84] width 16 height 9
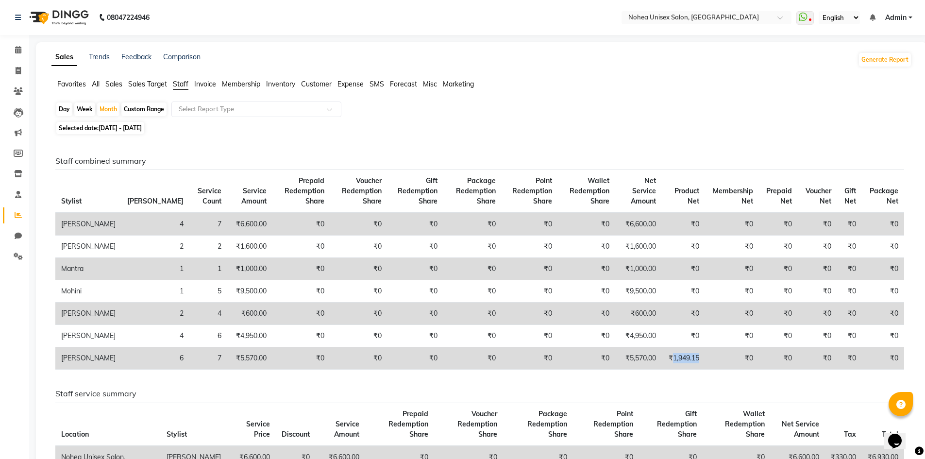
drag, startPoint x: 662, startPoint y: 357, endPoint x: 689, endPoint y: 358, distance: 27.7
click at [689, 358] on td "₹1,949.15" at bounding box center [683, 358] width 43 height 22
click at [705, 354] on td "₹0" at bounding box center [732, 358] width 54 height 22
click at [15, 49] on span at bounding box center [18, 50] width 17 height 11
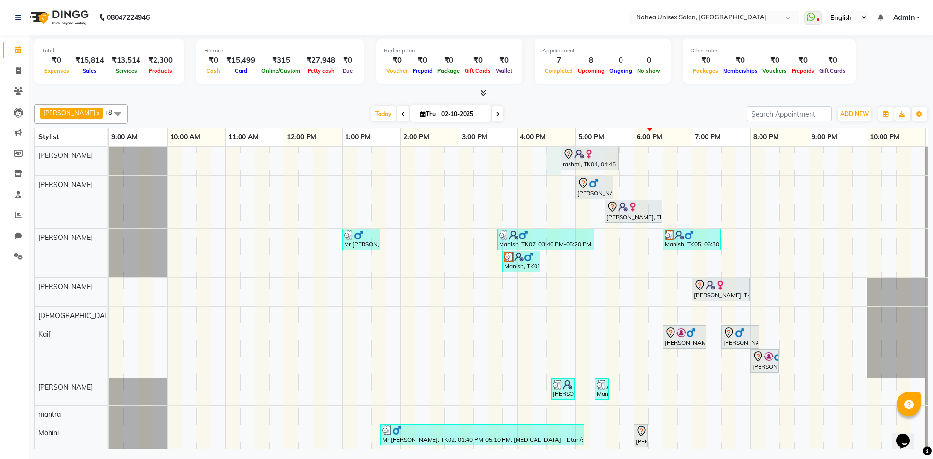
click at [556, 158] on div "rashmi, TK04, 04:45 PM-05:45 PM, Women Hair - Haircut SR Stylist Mr Pranav, TK1…" at bounding box center [546, 300] width 874 height 306
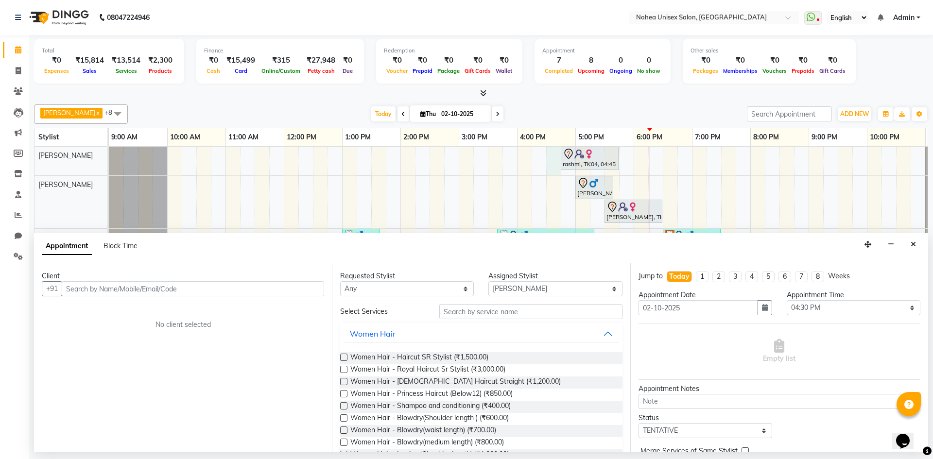
click at [168, 107] on div "Today Thu 02-10-2025" at bounding box center [437, 114] width 609 height 15
click at [253, 288] on input "text" at bounding box center [193, 288] width 262 height 15
click at [470, 315] on input "text" at bounding box center [530, 311] width 183 height 15
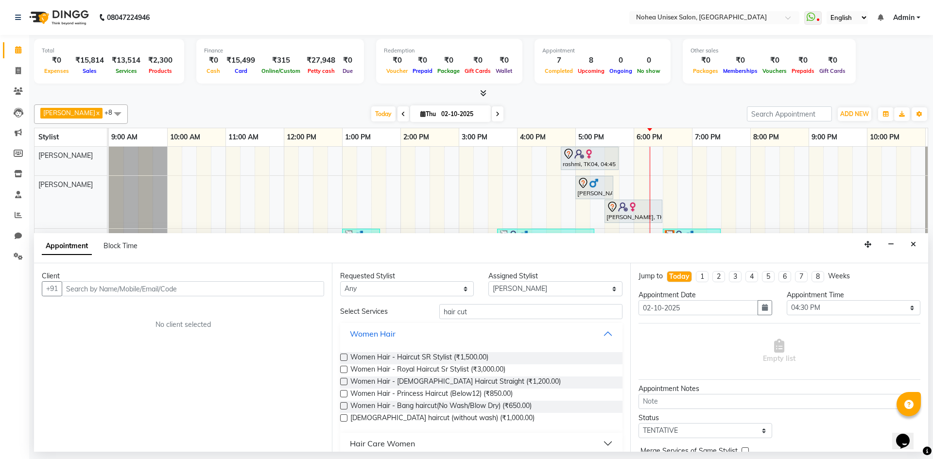
click at [409, 340] on button "Women Hair" at bounding box center [481, 333] width 274 height 17
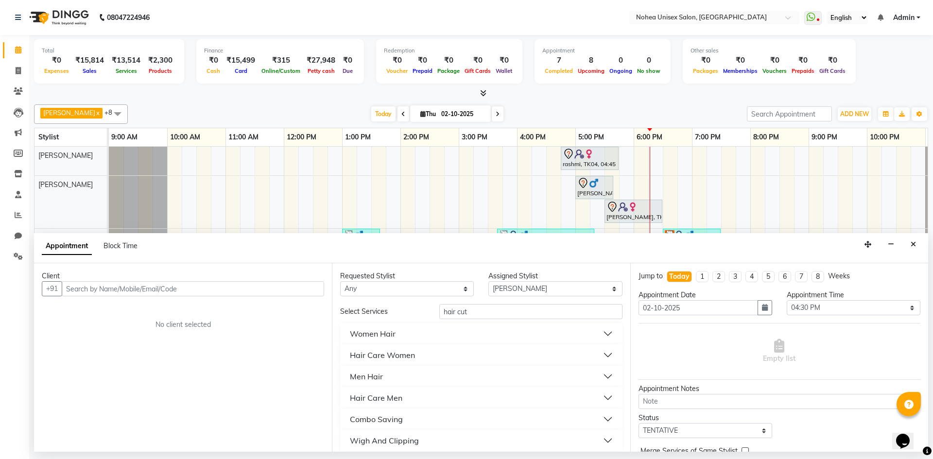
click at [392, 385] on div "Men Hair" at bounding box center [481, 376] width 282 height 21
click at [382, 375] on div "Men Hair" at bounding box center [366, 377] width 33 height 12
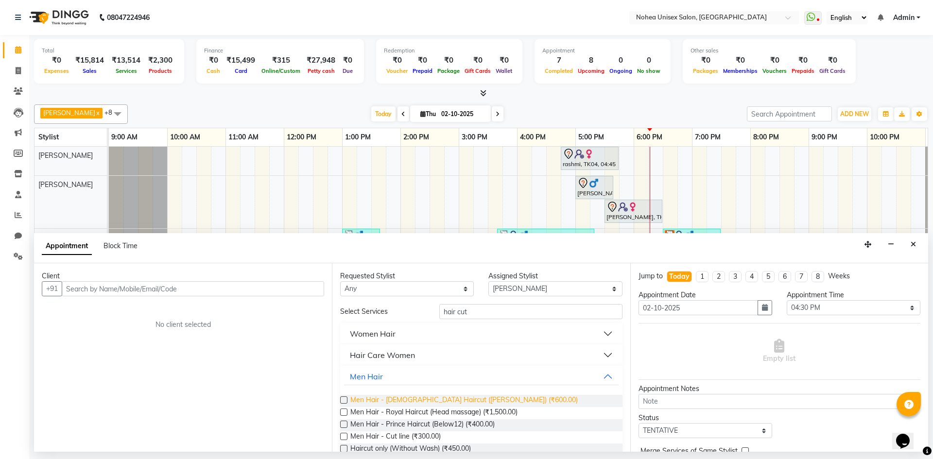
click at [406, 396] on span "Men Hair - [DEMOGRAPHIC_DATA] Haircut ([PERSON_NAME]) (₹600.00)" at bounding box center [463, 401] width 227 height 12
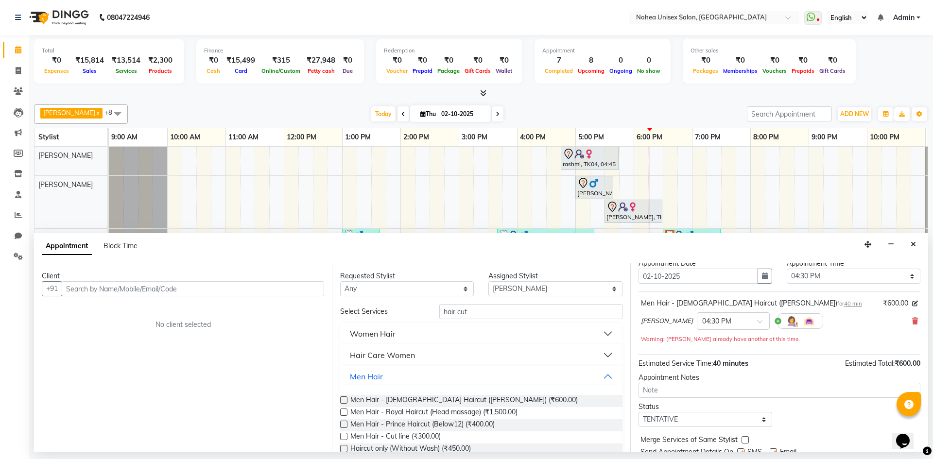
scroll to position [69, 0]
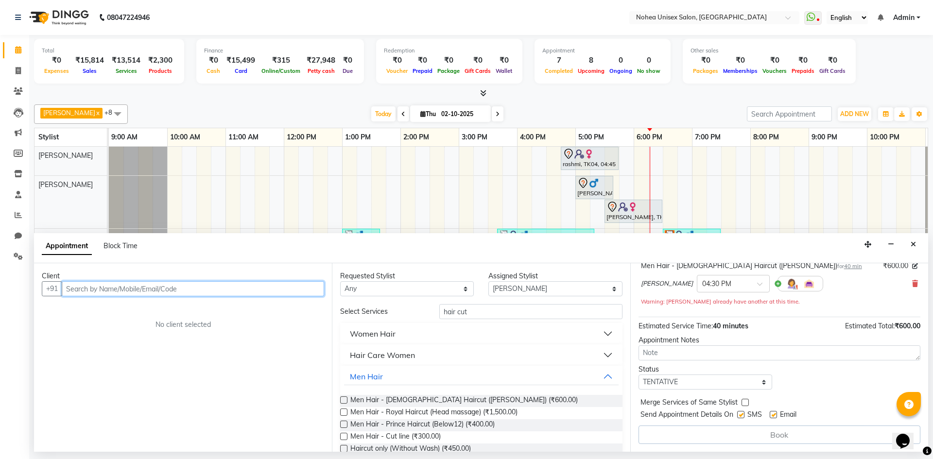
click at [193, 289] on input "text" at bounding box center [193, 288] width 262 height 15
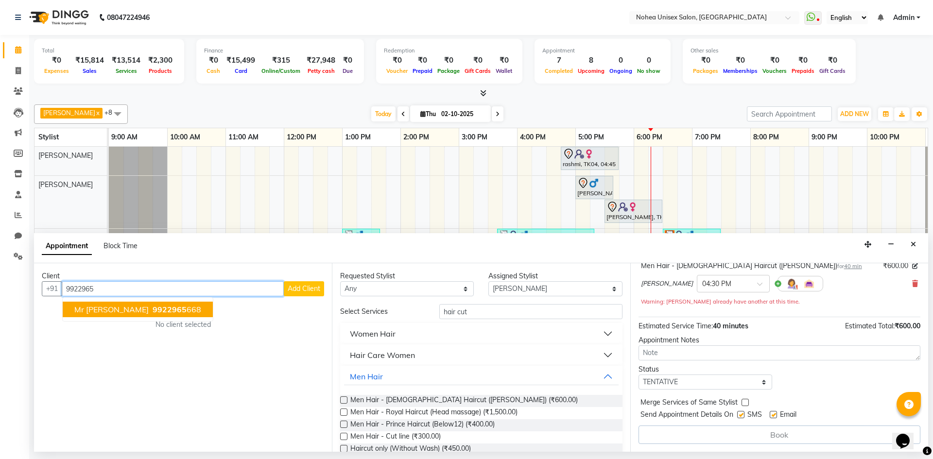
click at [109, 310] on span "Mr Pramod" at bounding box center [111, 310] width 74 height 10
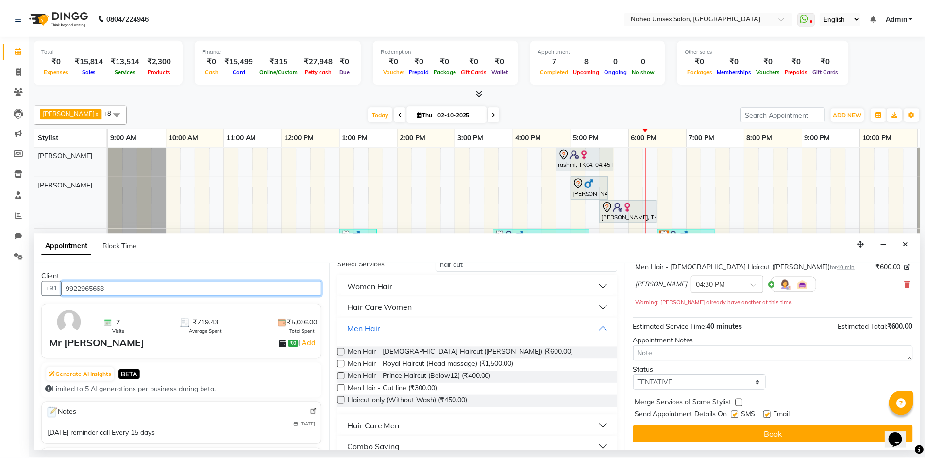
scroll to position [84, 0]
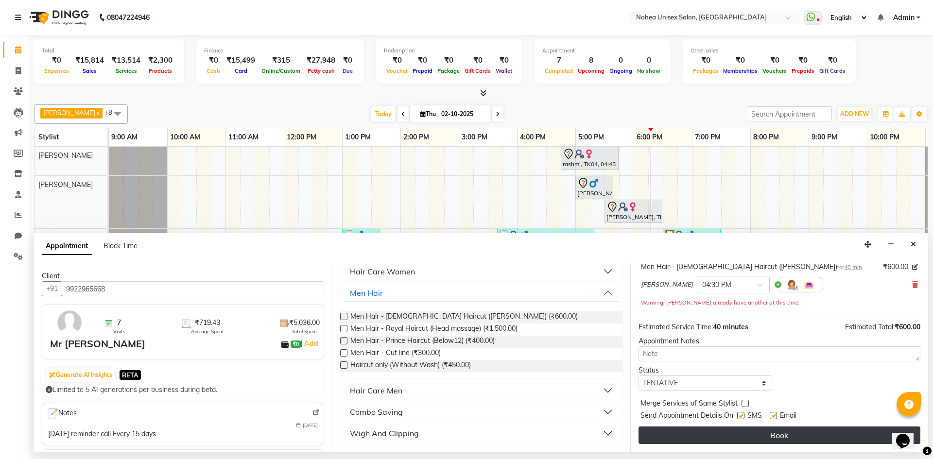
click at [697, 432] on button "Book" at bounding box center [779, 434] width 282 height 17
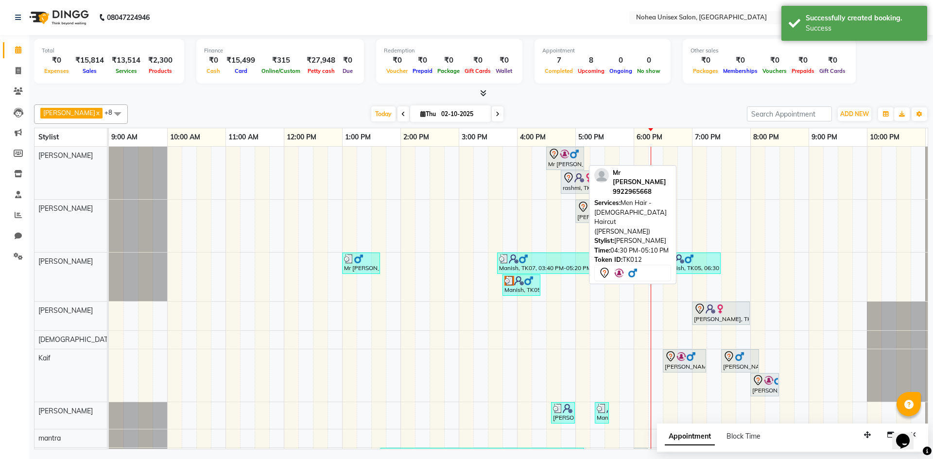
click at [564, 154] on img at bounding box center [565, 154] width 10 height 10
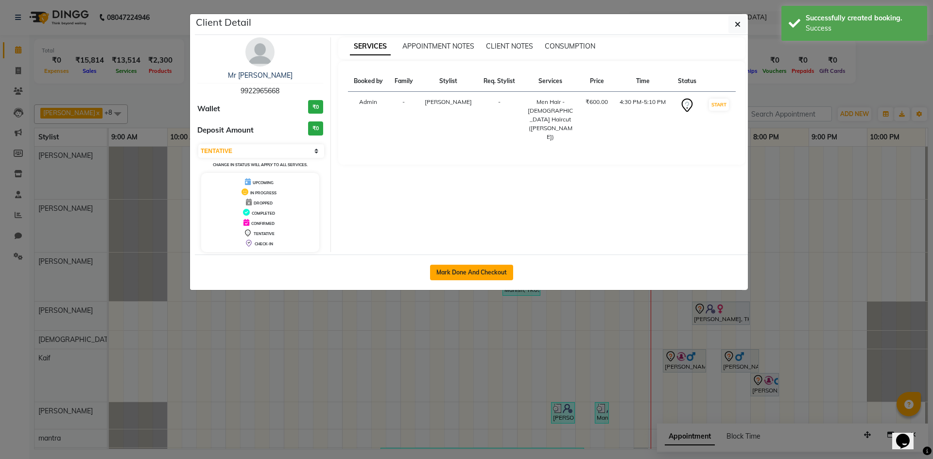
click at [462, 274] on button "Mark Done And Checkout" at bounding box center [471, 273] width 83 height 16
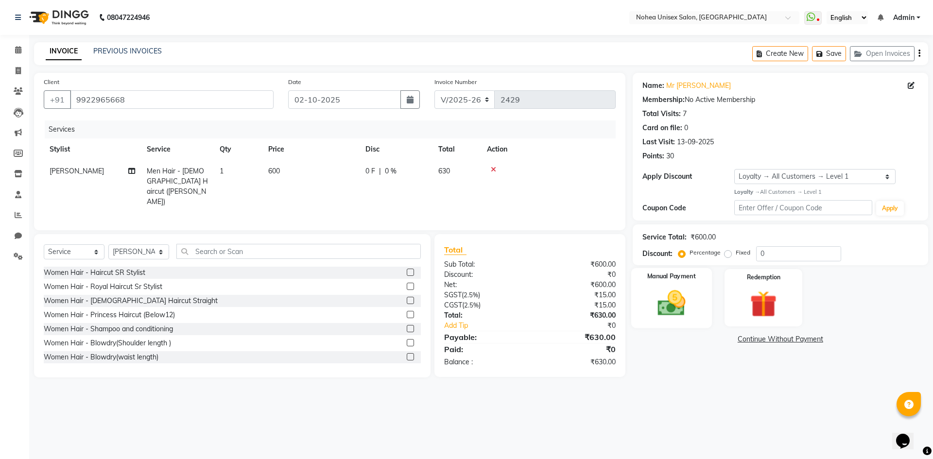
click at [677, 304] on img at bounding box center [670, 303] width 45 height 32
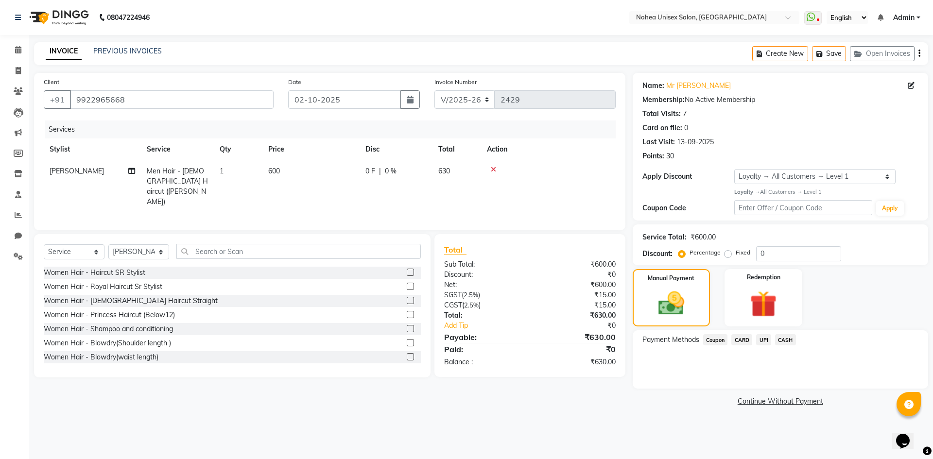
click at [766, 339] on span "UPI" at bounding box center [763, 339] width 15 height 11
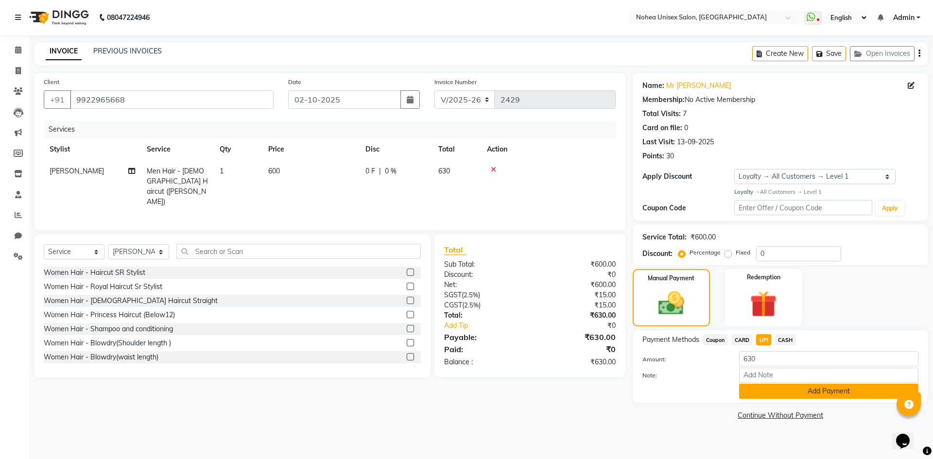
click at [781, 391] on button "Add Payment" at bounding box center [828, 391] width 179 height 15
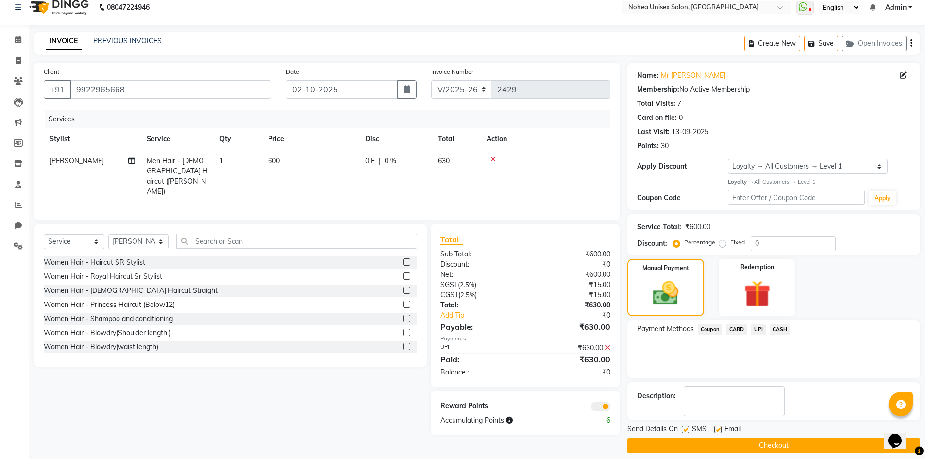
scroll to position [19, 0]
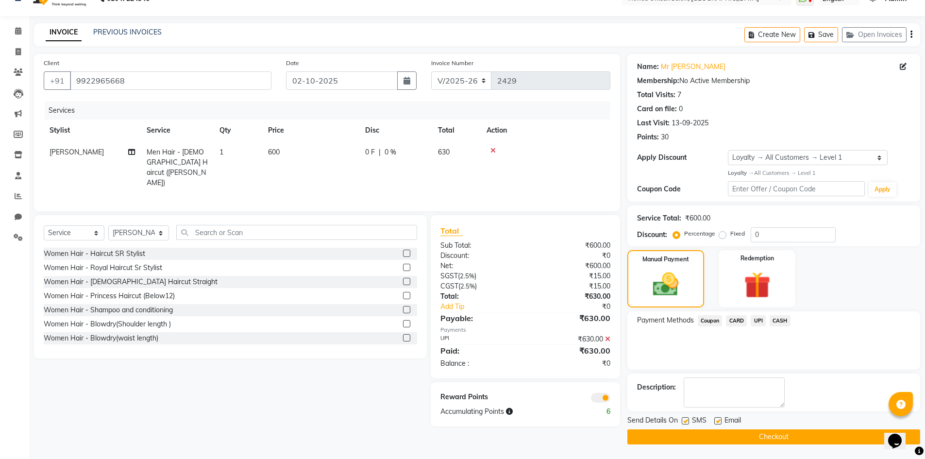
click at [722, 435] on button "Checkout" at bounding box center [774, 436] width 293 height 15
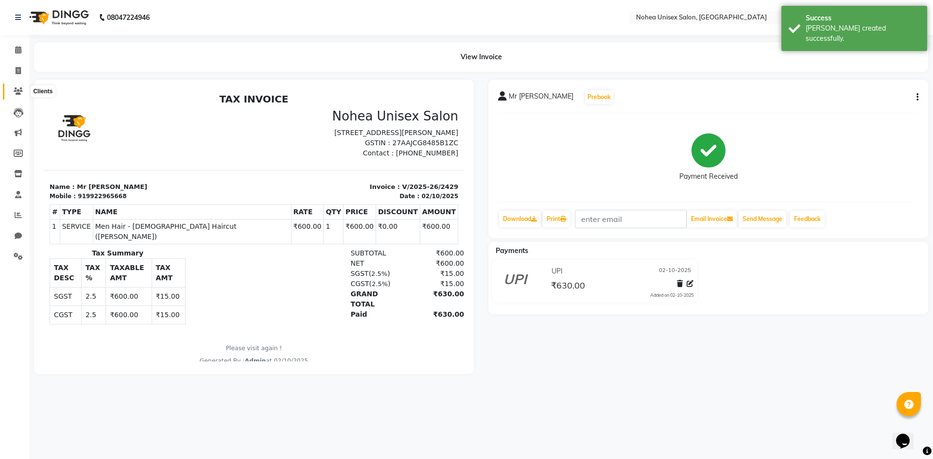
click at [19, 94] on icon at bounding box center [18, 90] width 9 height 7
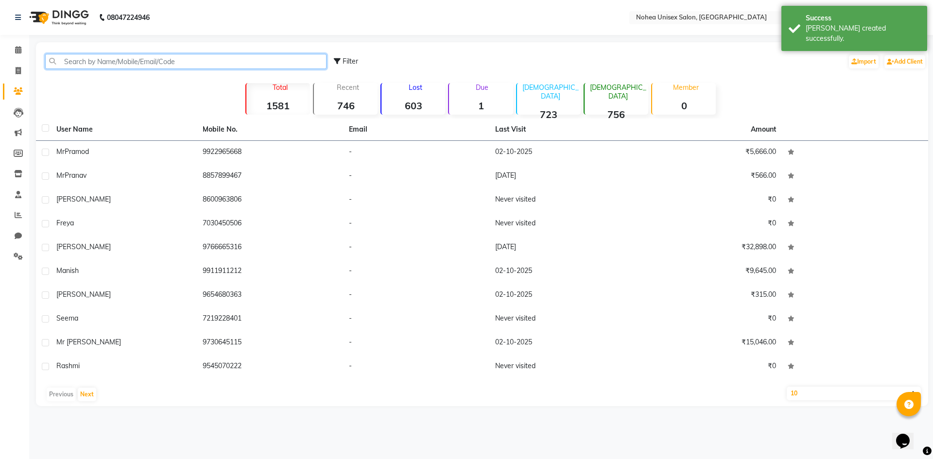
click at [80, 60] on input "text" at bounding box center [185, 61] width 281 height 15
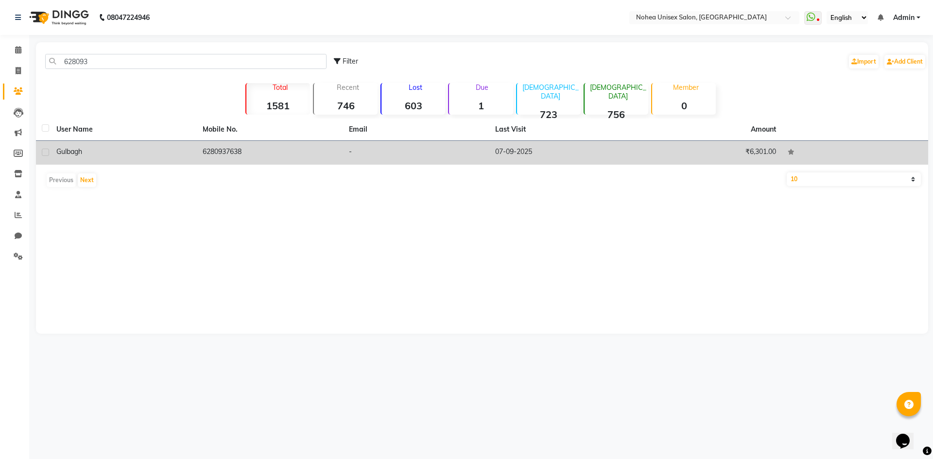
click at [209, 153] on td "6280937638" at bounding box center [270, 153] width 146 height 24
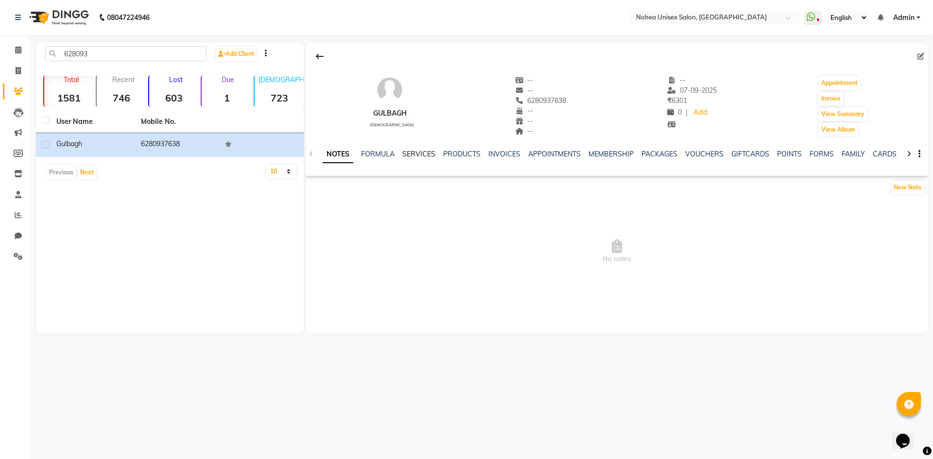
click at [423, 153] on link "SERVICES" at bounding box center [418, 154] width 33 height 9
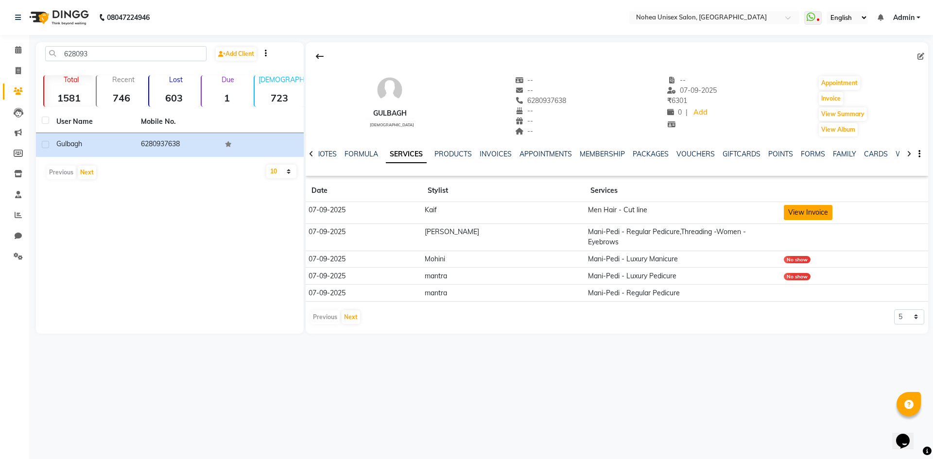
click at [783, 209] on button "View Invoice" at bounding box center [807, 212] width 49 height 15
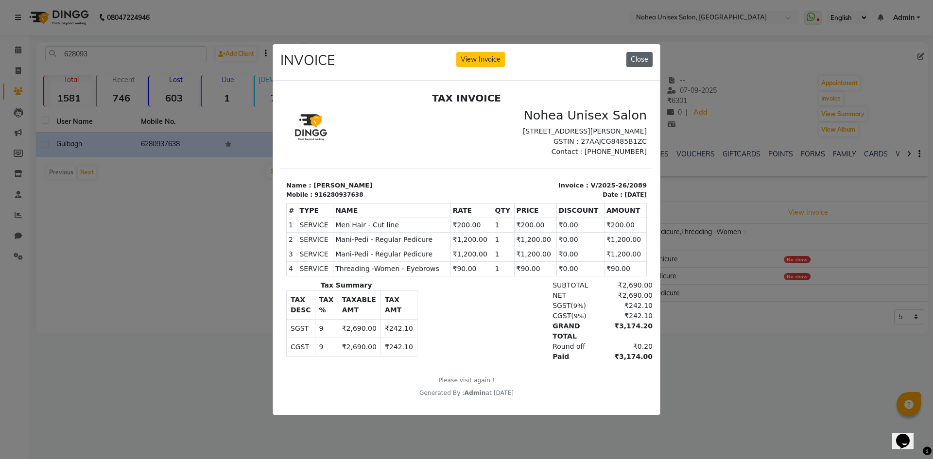
click at [647, 57] on button "Close" at bounding box center [639, 59] width 26 height 15
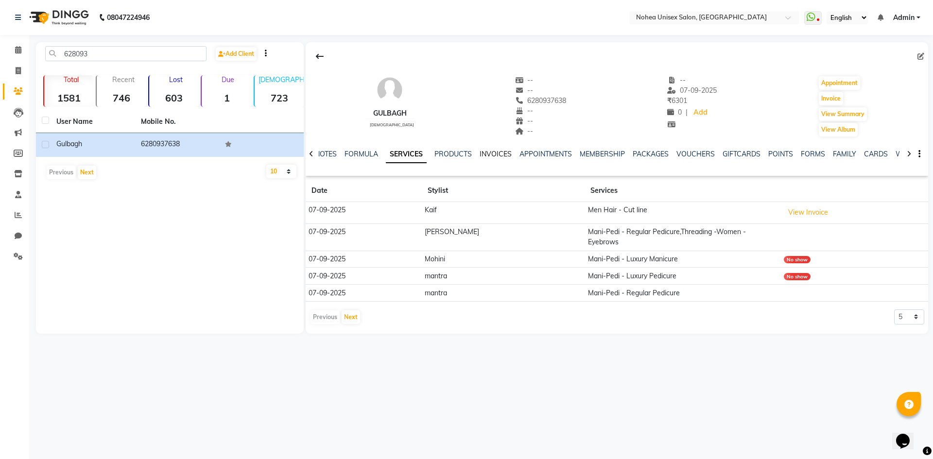
click at [494, 152] on link "INVOICES" at bounding box center [495, 154] width 32 height 9
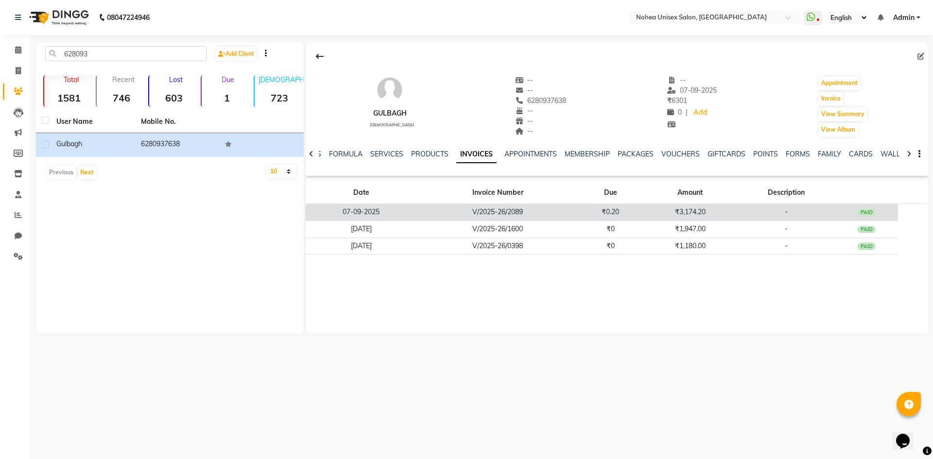
click at [872, 211] on div "PAID" at bounding box center [866, 213] width 18 height 8
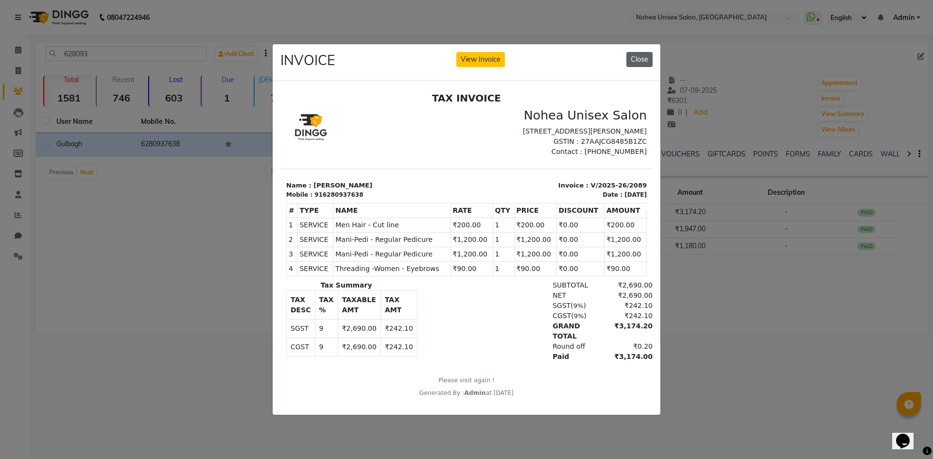
click at [638, 52] on button "Close" at bounding box center [639, 59] width 26 height 15
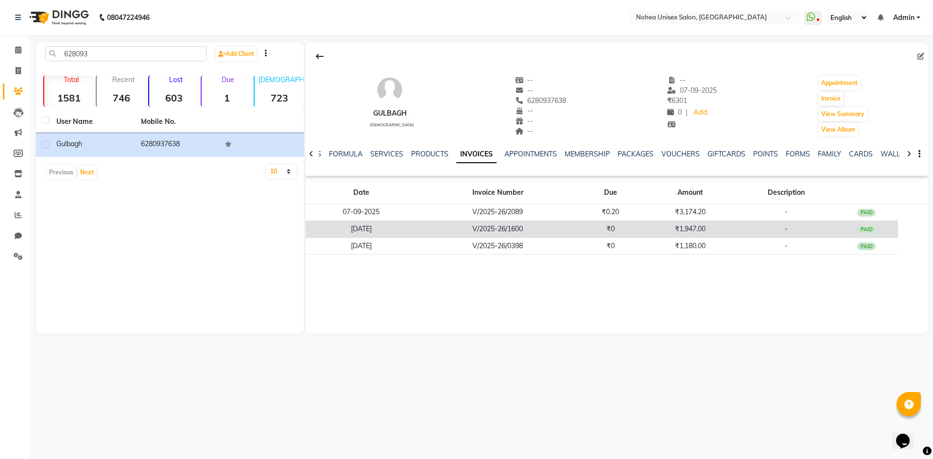
click at [866, 227] on div "PAID" at bounding box center [866, 230] width 18 height 8
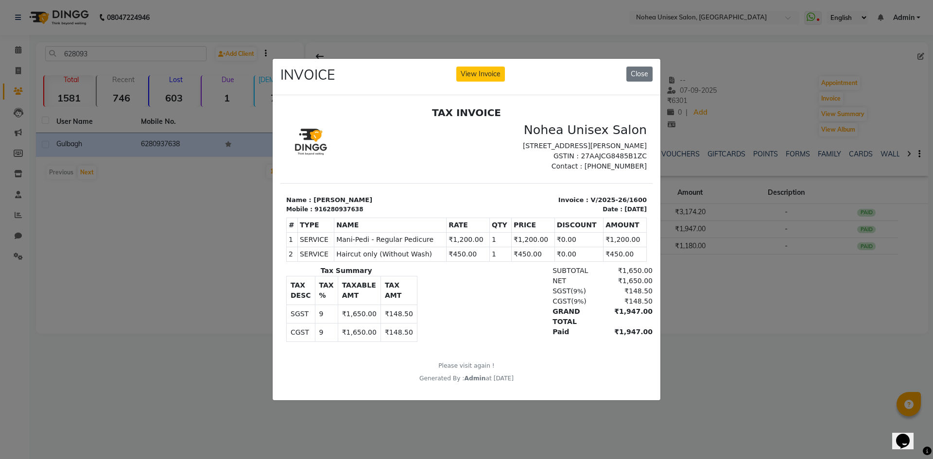
drag, startPoint x: 509, startPoint y: 248, endPoint x: 525, endPoint y: 272, distance: 28.8
click at [525, 265] on div "# TYPE NAME RATE QTY PRICE DISCOUNT AMOUNT 1" at bounding box center [466, 239] width 360 height 52
click at [522, 286] on div "NET ₹1,650.00" at bounding box center [526, 280] width 252 height 10
drag, startPoint x: 510, startPoint y: 245, endPoint x: 532, endPoint y: 245, distance: 22.3
click at [532, 245] on td "₹1,200.00" at bounding box center [532, 239] width 43 height 15
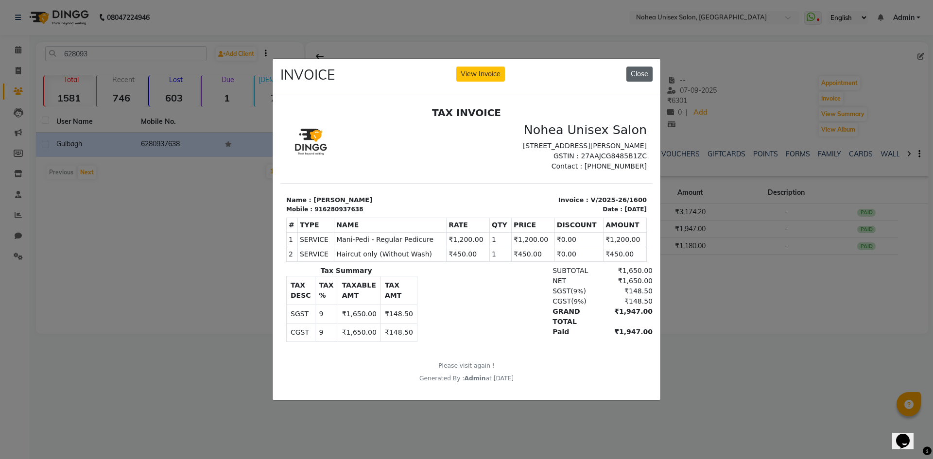
click at [641, 69] on button "Close" at bounding box center [639, 74] width 26 height 15
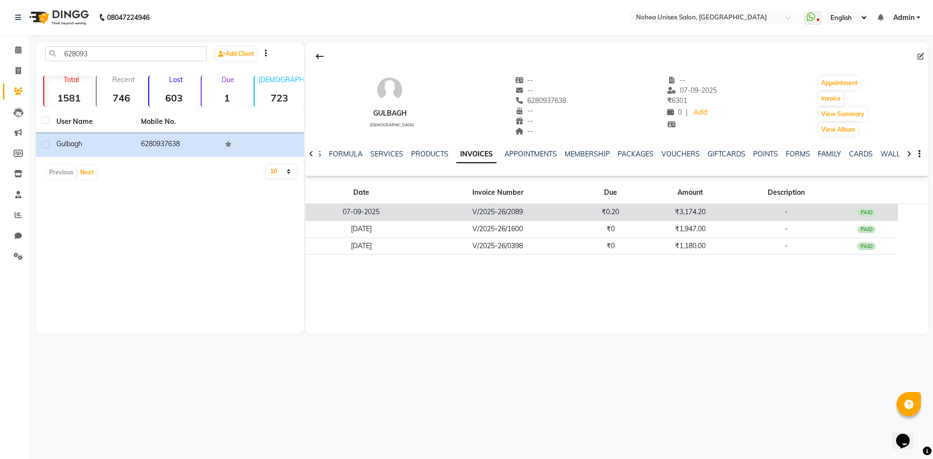
click at [636, 213] on td "₹0.20" at bounding box center [610, 212] width 64 height 17
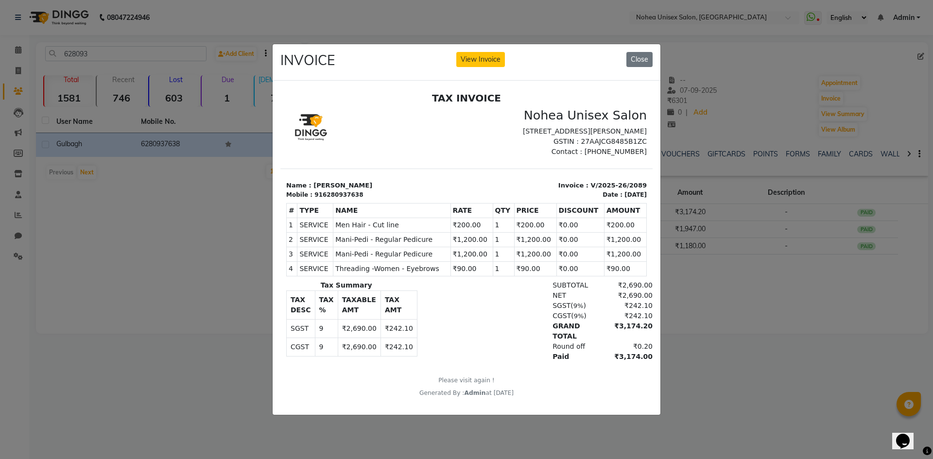
scroll to position [8, 0]
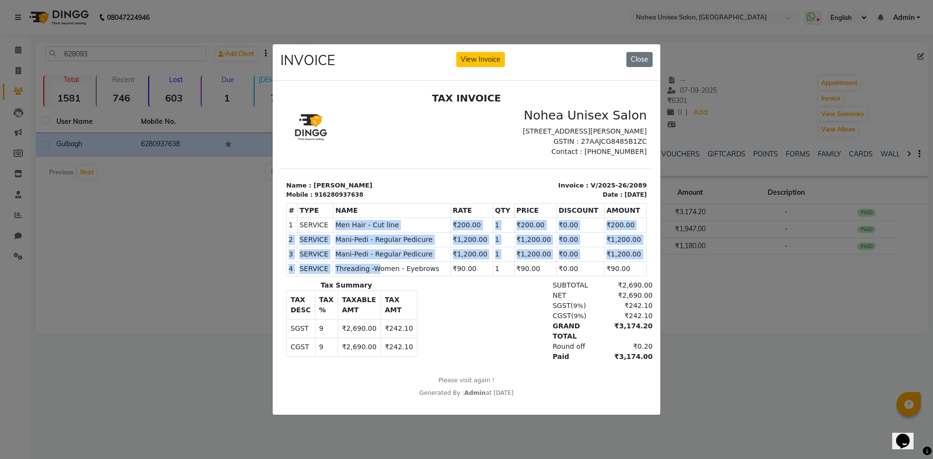
drag, startPoint x: 332, startPoint y: 228, endPoint x: 374, endPoint y: 271, distance: 60.1
click at [374, 271] on tbody "1 SERVICE SERVICE Men Hair - Cut line ₹200.00 2 3 4" at bounding box center [467, 246] width 360 height 58
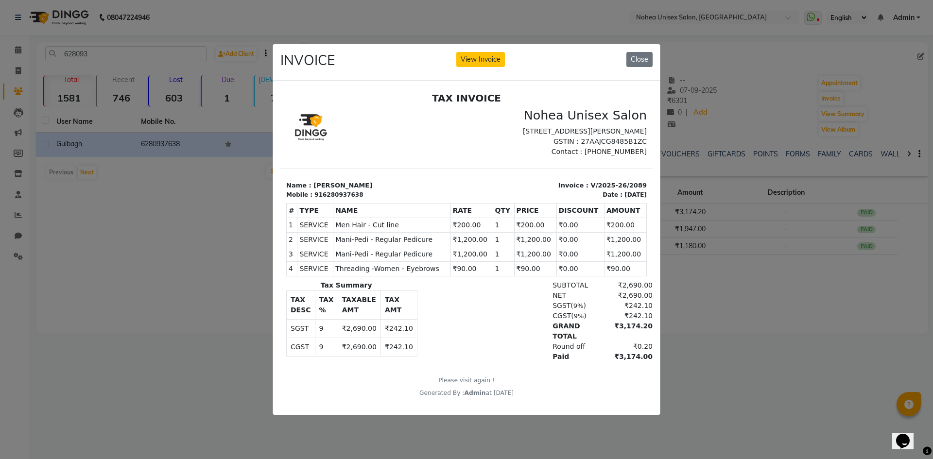
click at [435, 302] on div "SGST ( 9% ) ₹242.10" at bounding box center [526, 305] width 252 height 10
click at [639, 56] on button "Close" at bounding box center [639, 59] width 26 height 15
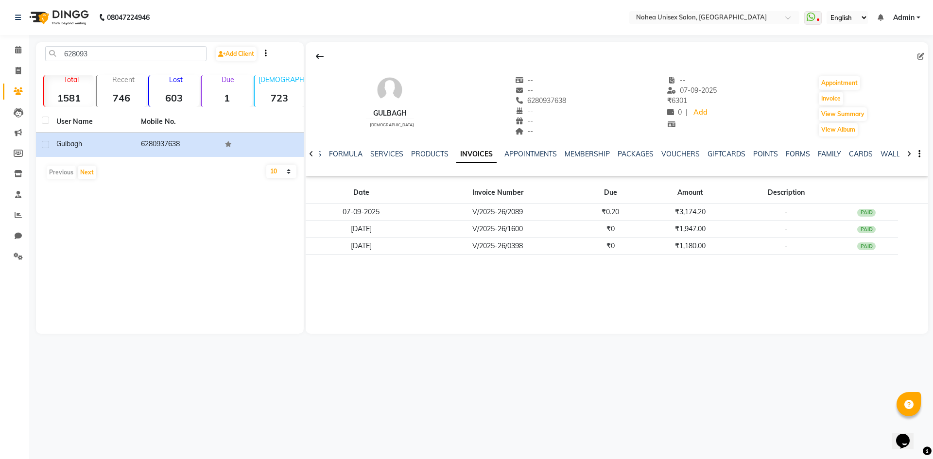
click at [309, 155] on icon at bounding box center [311, 154] width 4 height 7
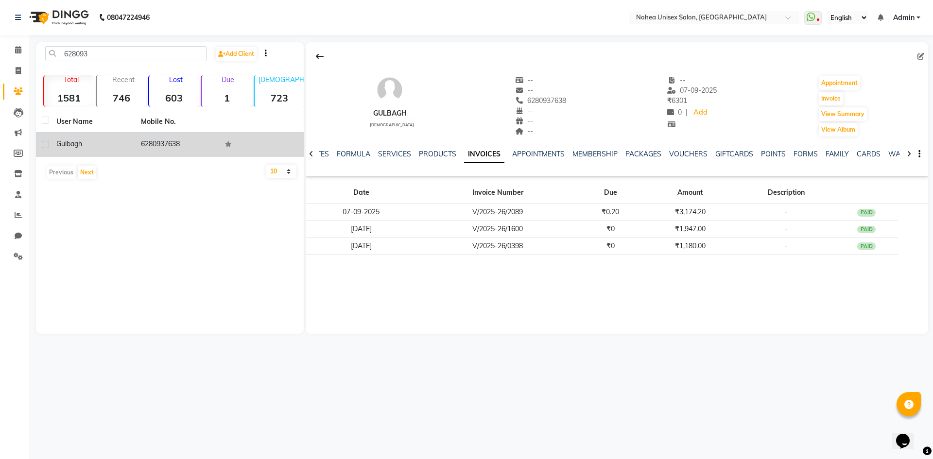
click at [183, 141] on td "6280937638" at bounding box center [177, 145] width 85 height 24
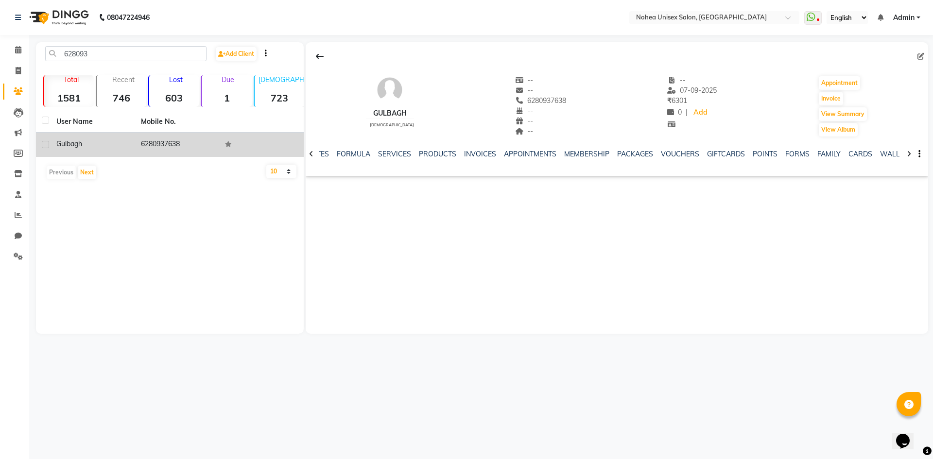
drag, startPoint x: 182, startPoint y: 141, endPoint x: 137, endPoint y: 141, distance: 44.7
click at [137, 141] on td "6280937638" at bounding box center [177, 145] width 85 height 24
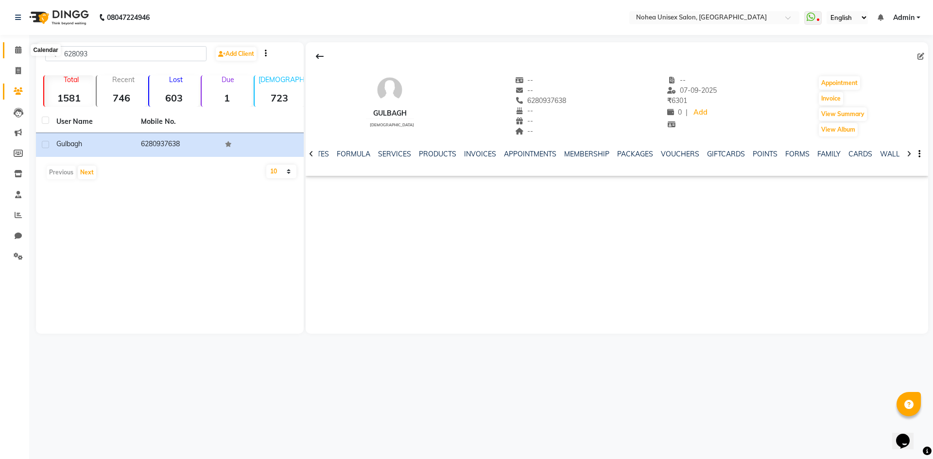
click at [21, 49] on icon at bounding box center [18, 49] width 6 height 7
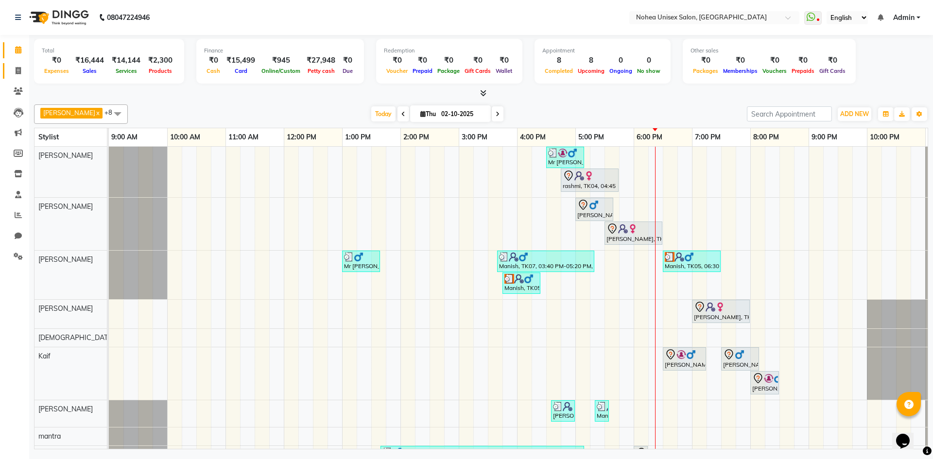
click at [15, 64] on link "Invoice" at bounding box center [14, 71] width 23 height 16
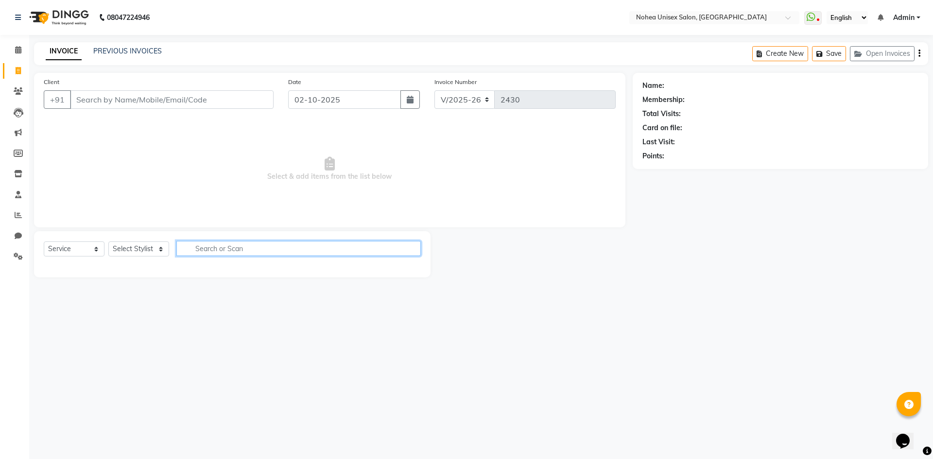
click at [226, 251] on input "text" at bounding box center [298, 248] width 244 height 15
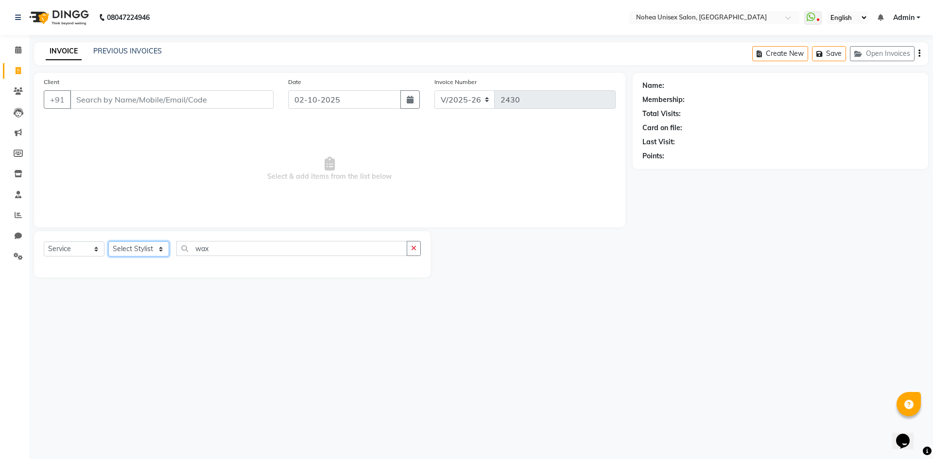
click at [130, 244] on select "Select Stylist Aayan khan Imlikala Jaydeep jitesh Kaif Manager mantra Mohini So…" at bounding box center [138, 248] width 61 height 15
click at [108, 241] on select "Select Stylist Aayan khan Imlikala Jaydeep jitesh Kaif Manager mantra Mohini So…" at bounding box center [138, 248] width 61 height 15
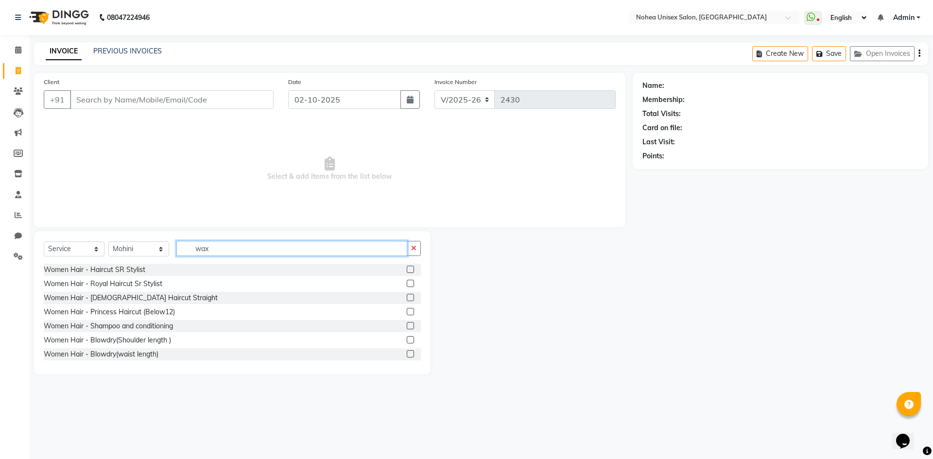
click at [220, 246] on input "wax" at bounding box center [291, 248] width 231 height 15
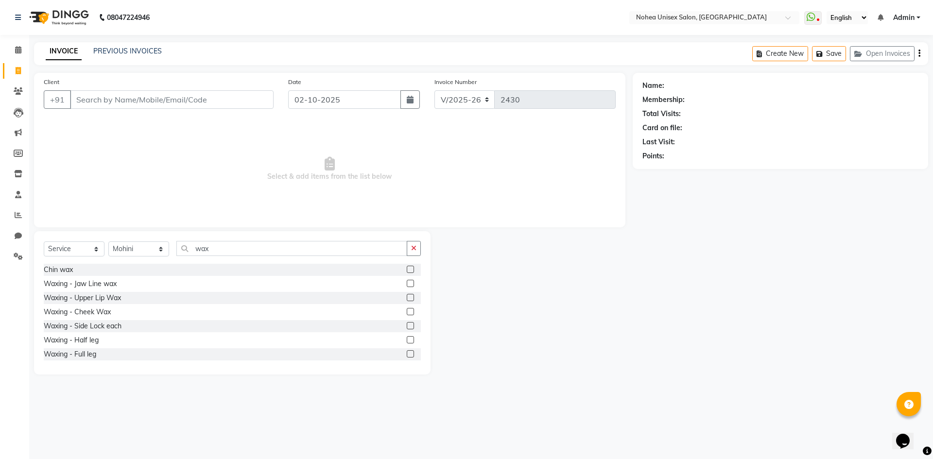
click at [154, 294] on div "Waxing - Upper Lip Wax" at bounding box center [232, 298] width 377 height 12
click at [407, 294] on label at bounding box center [410, 297] width 7 height 7
click at [407, 295] on input "checkbox" at bounding box center [410, 298] width 6 height 6
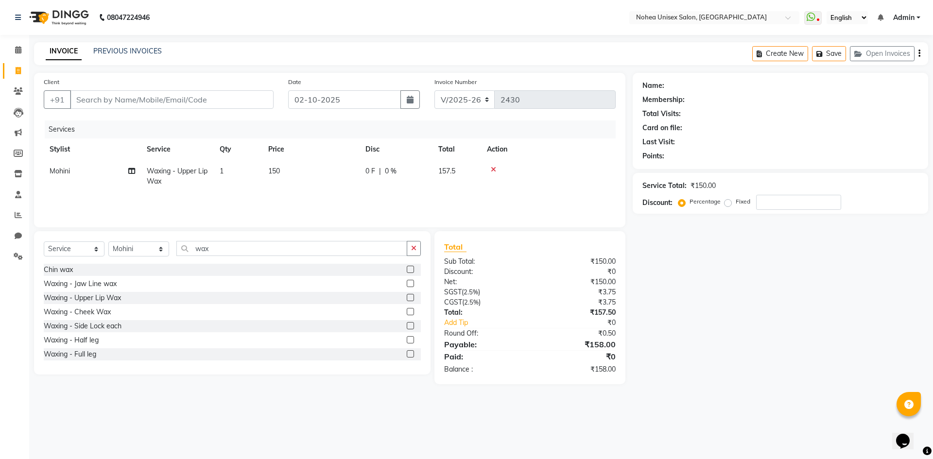
click at [407, 268] on label at bounding box center [410, 269] width 7 height 7
click at [407, 268] on input "checkbox" at bounding box center [410, 270] width 6 height 6
click at [407, 306] on label at bounding box center [410, 301] width 7 height 7
click at [407, 306] on input "checkbox" at bounding box center [410, 302] width 6 height 6
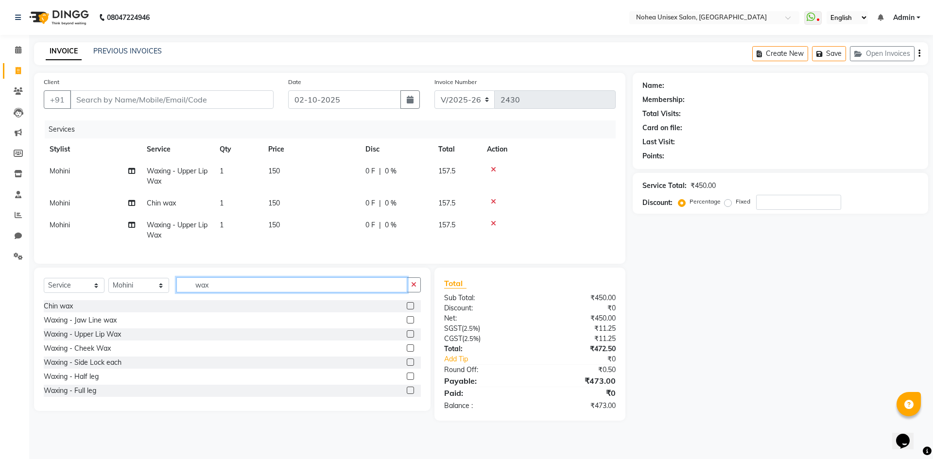
click at [259, 289] on input "wax" at bounding box center [291, 284] width 231 height 15
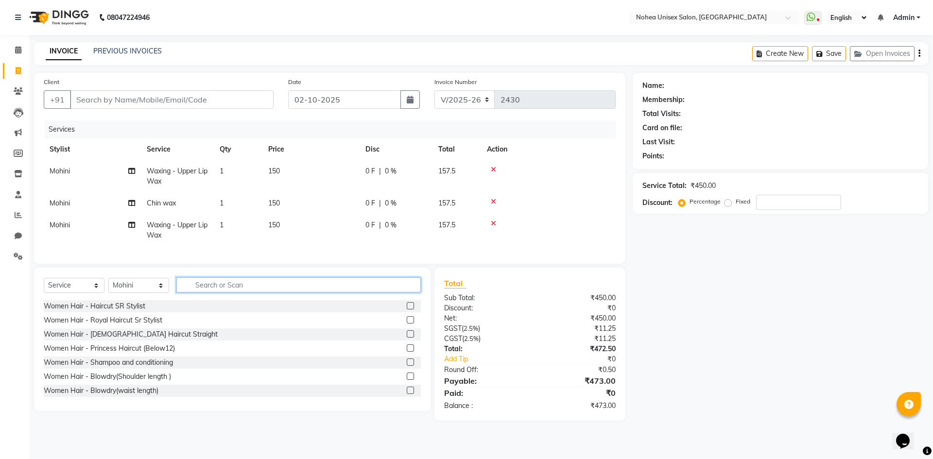
click at [230, 292] on input "text" at bounding box center [298, 284] width 244 height 15
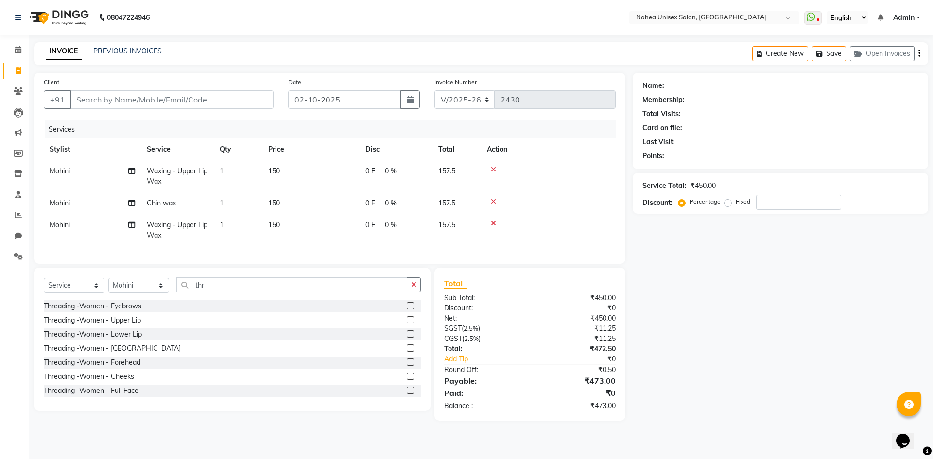
click at [407, 309] on label at bounding box center [410, 305] width 7 height 7
click at [407, 309] on input "checkbox" at bounding box center [410, 306] width 6 height 6
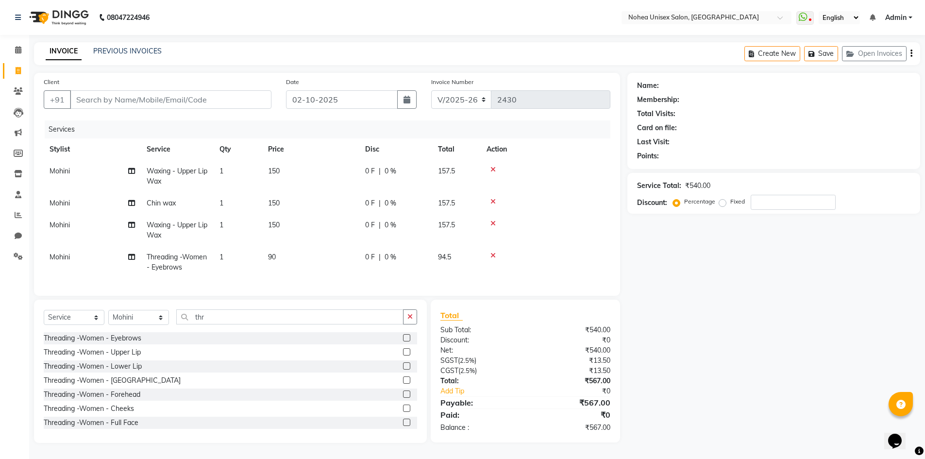
click at [403, 398] on label at bounding box center [406, 394] width 7 height 7
click at [403, 398] on input "checkbox" at bounding box center [406, 394] width 6 height 6
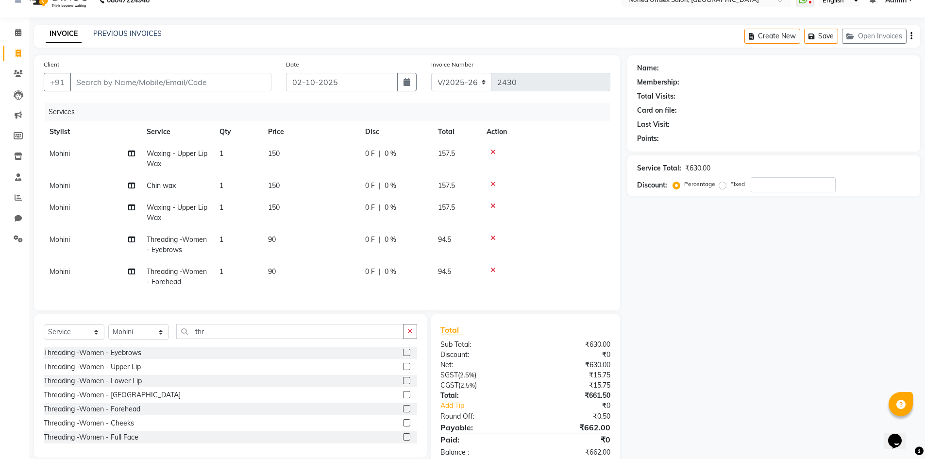
scroll to position [48, 0]
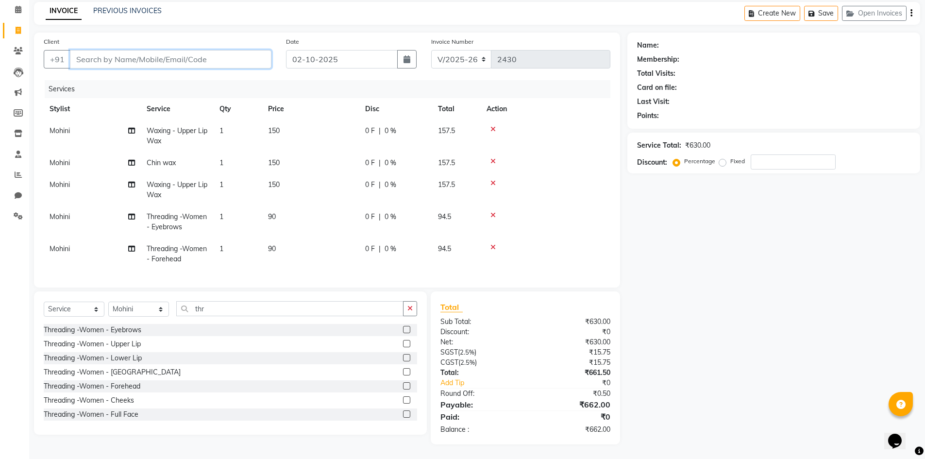
click at [155, 51] on input "Client" at bounding box center [171, 59] width 202 height 18
drag, startPoint x: 122, startPoint y: 53, endPoint x: 69, endPoint y: 65, distance: 54.1
click at [69, 65] on div "Client +91 8268962424 Add Client" at bounding box center [157, 56] width 242 height 40
click at [244, 54] on span "Add Client" at bounding box center [246, 59] width 38 height 10
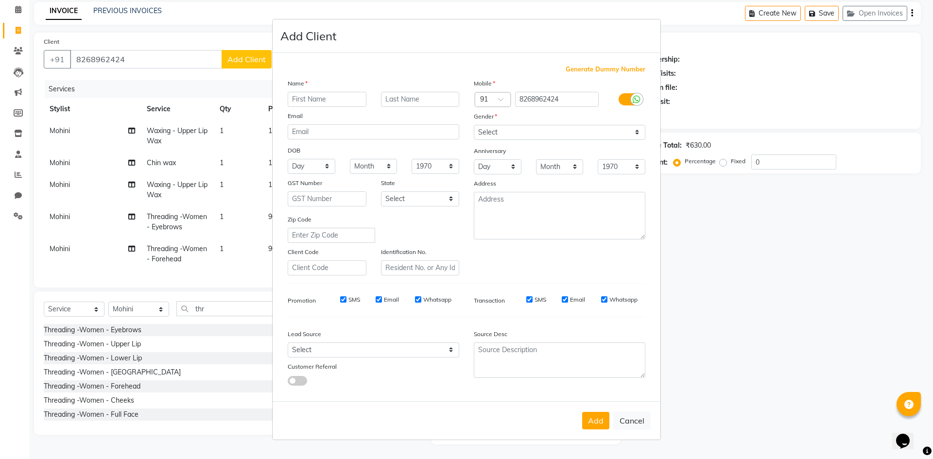
click at [316, 101] on input "text" at bounding box center [327, 99] width 79 height 15
click at [599, 418] on button "Add" at bounding box center [595, 420] width 27 height 17
click at [490, 135] on select "Select [DEMOGRAPHIC_DATA] [DEMOGRAPHIC_DATA] Other Prefer Not To Say" at bounding box center [559, 132] width 171 height 15
click at [474, 125] on select "Select [DEMOGRAPHIC_DATA] [DEMOGRAPHIC_DATA] Other Prefer Not To Say" at bounding box center [559, 132] width 171 height 15
click at [591, 419] on button "Add" at bounding box center [595, 420] width 27 height 17
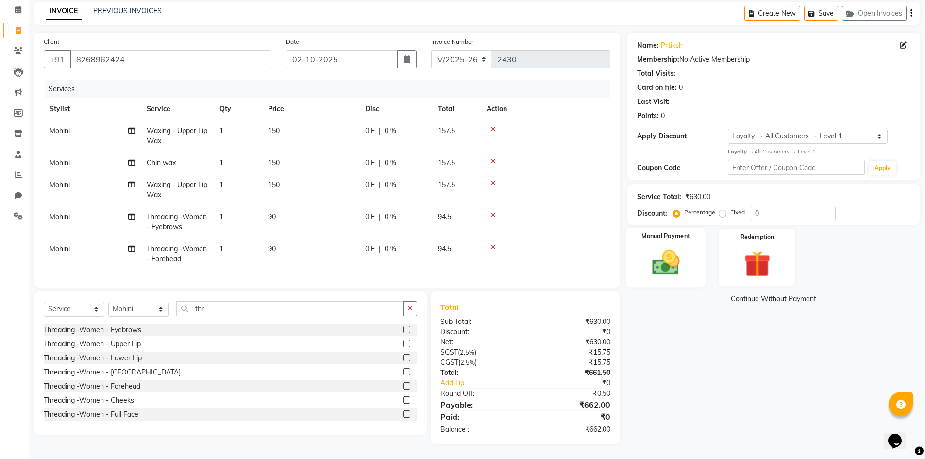
click at [678, 232] on label "Manual Payment" at bounding box center [666, 236] width 49 height 9
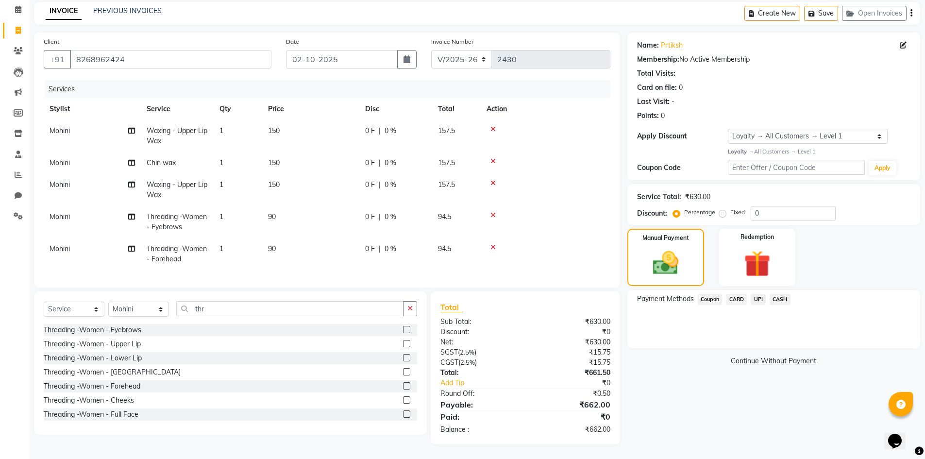
click at [733, 294] on span "CARD" at bounding box center [736, 299] width 21 height 11
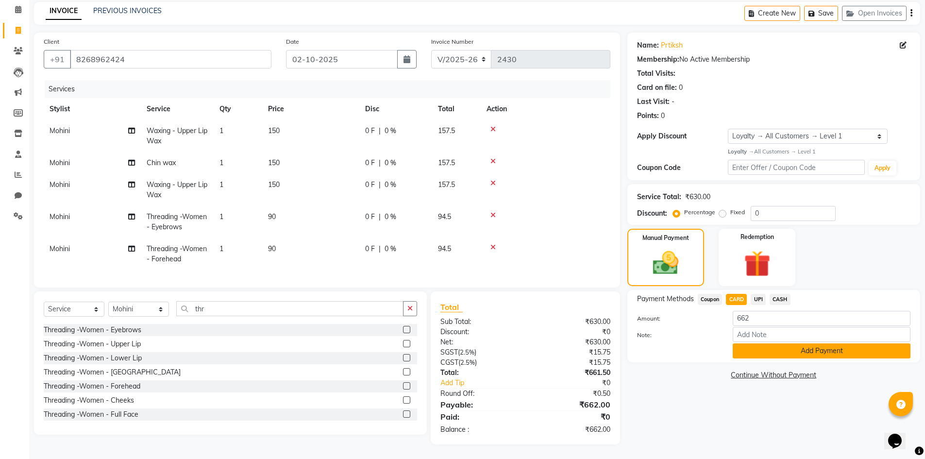
click at [771, 343] on button "Add Payment" at bounding box center [822, 350] width 178 height 15
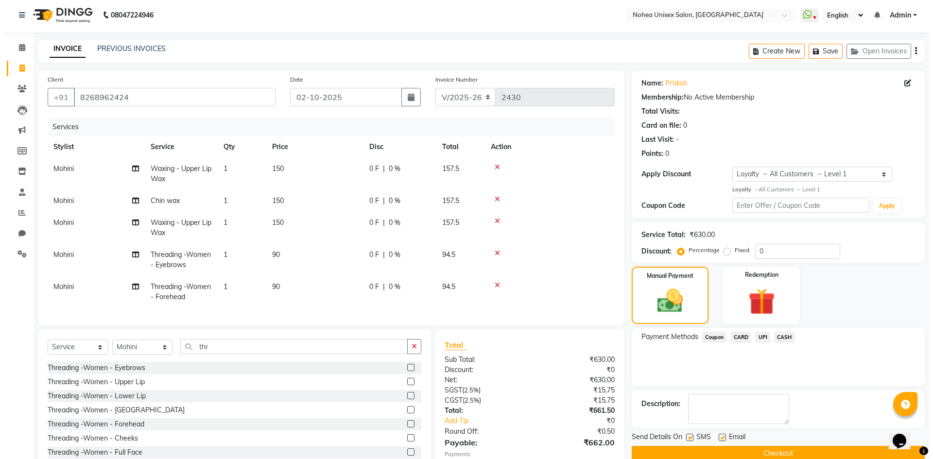
scroll to position [0, 0]
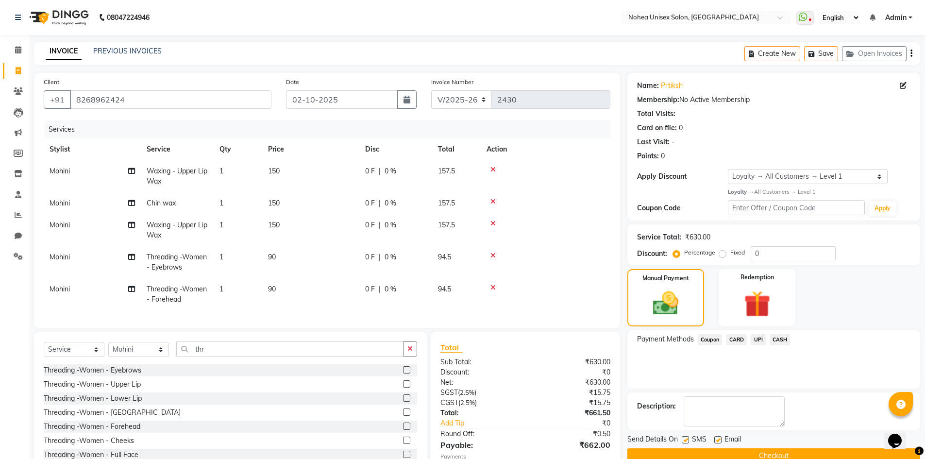
click at [714, 438] on label at bounding box center [717, 439] width 7 height 7
click at [714, 438] on input "checkbox" at bounding box center [717, 440] width 6 height 6
click at [788, 456] on button "Checkout" at bounding box center [774, 455] width 293 height 15
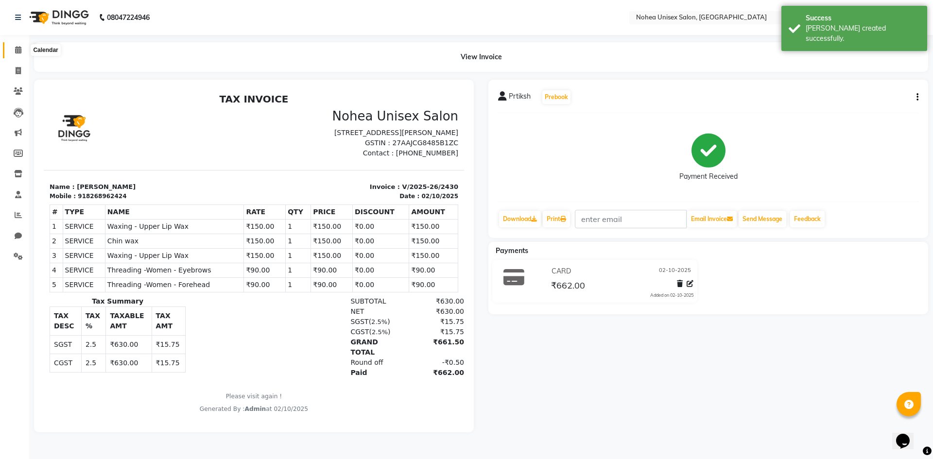
click at [19, 47] on icon at bounding box center [18, 49] width 6 height 7
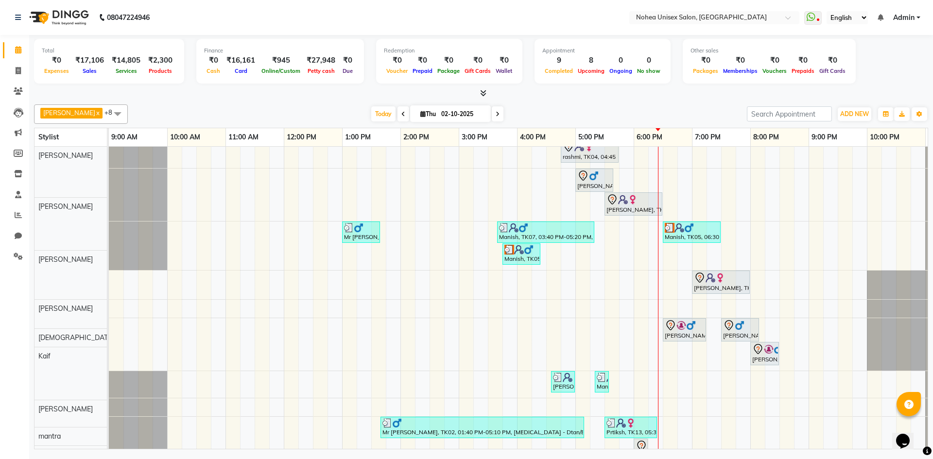
scroll to position [55, 0]
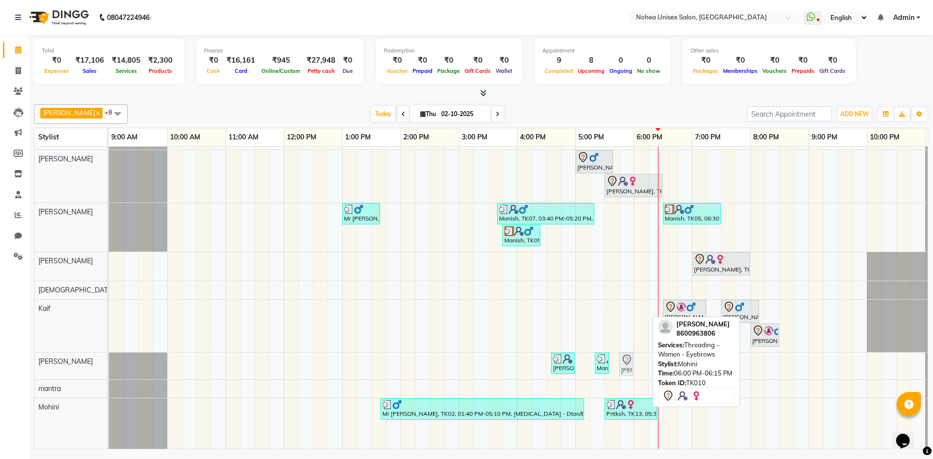
drag, startPoint x: 637, startPoint y: 431, endPoint x: 616, endPoint y: 364, distance: 70.5
click at [616, 364] on div "Mr Pramod, TK12, 04:30 PM-05:10 PM, Men Hair - Male Haircut (Barber) rashmi, TK…" at bounding box center [546, 274] width 874 height 350
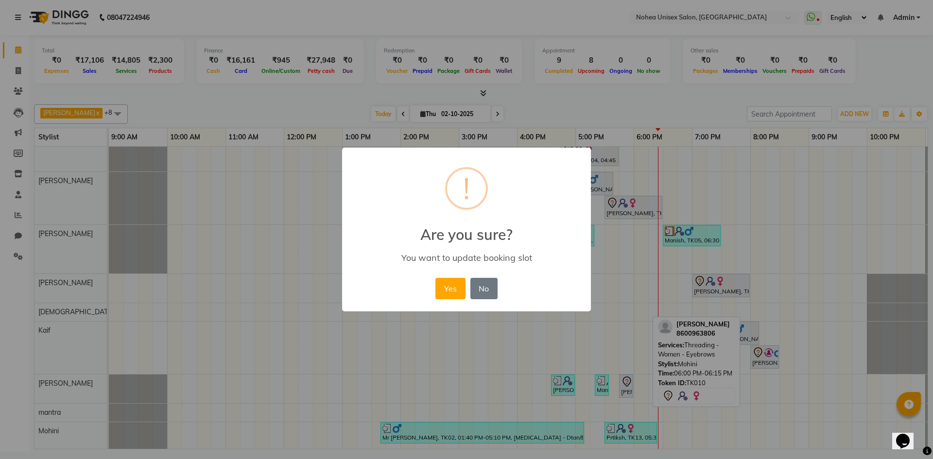
scroll to position [33, 0]
click at [451, 290] on button "Yes" at bounding box center [450, 288] width 30 height 21
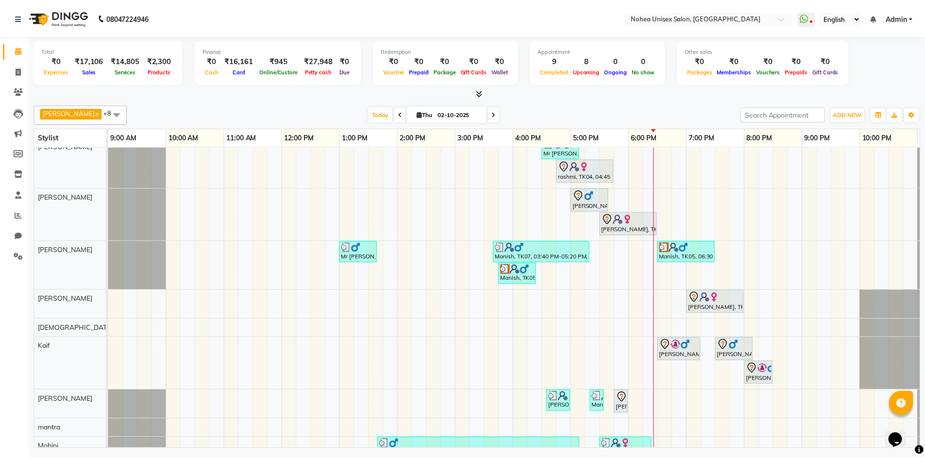
scroll to position [0, 0]
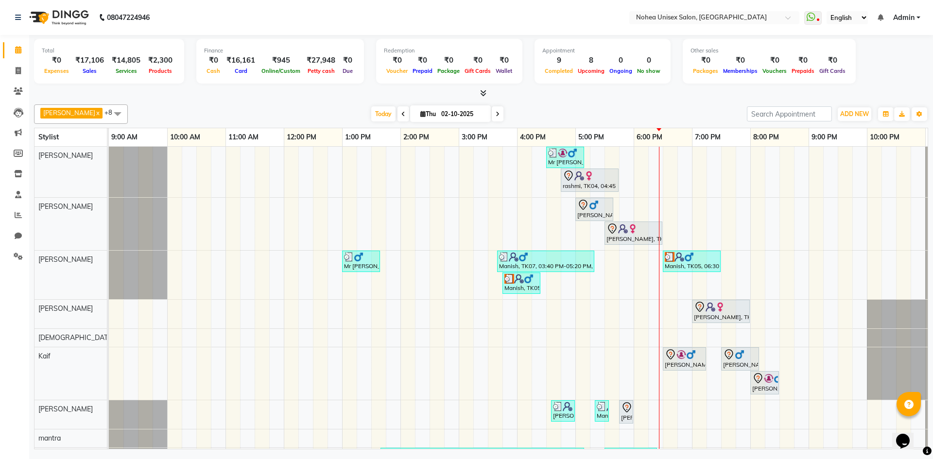
drag, startPoint x: 564, startPoint y: 153, endPoint x: 571, endPoint y: 219, distance: 65.9
click at [571, 220] on div "Mr Pramod, TK12, 04:30 PM-05:10 PM, Men Hair - Male Haircut (Barber) rashmi, TK…" at bounding box center [546, 311] width 874 height 328
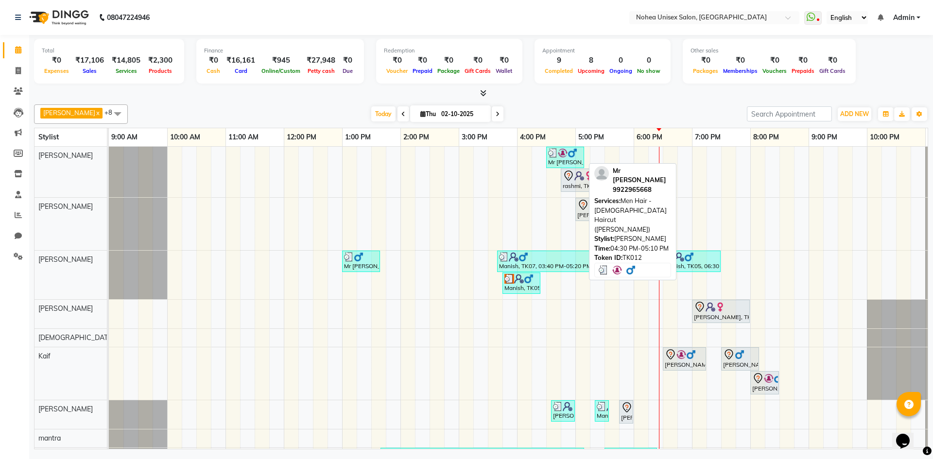
click at [556, 157] on img at bounding box center [553, 153] width 10 height 10
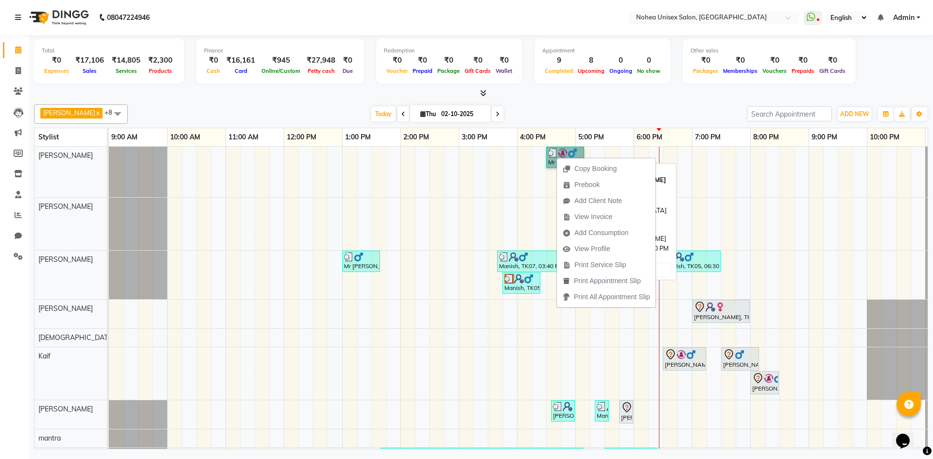
click at [552, 158] on link "Mr [PERSON_NAME], TK12, 04:30 PM-05:10 PM, Men Hair - [DEMOGRAPHIC_DATA] Haircu…" at bounding box center [565, 157] width 38 height 21
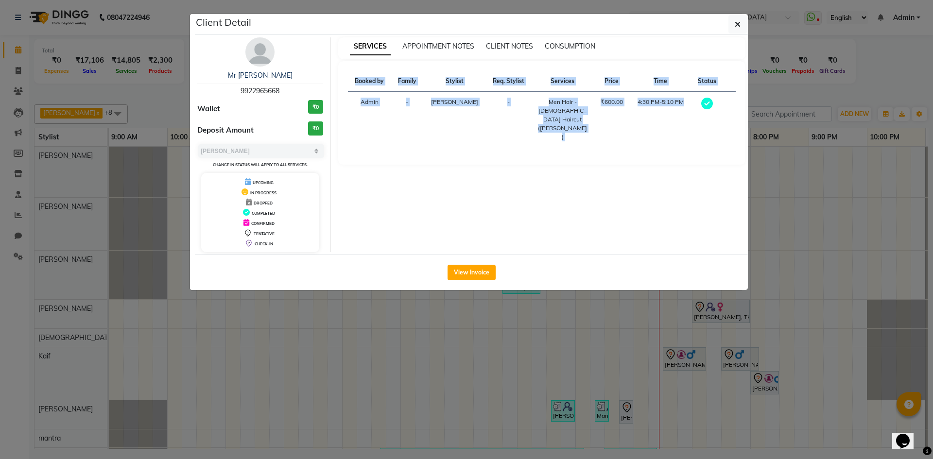
click at [551, 158] on div "SERVICES APPOINTMENT NOTES CLIENT NOTES CONSUMPTION Booked by Family Stylist Re…" at bounding box center [542, 144] width 422 height 215
click at [733, 24] on button "button" at bounding box center [737, 24] width 18 height 18
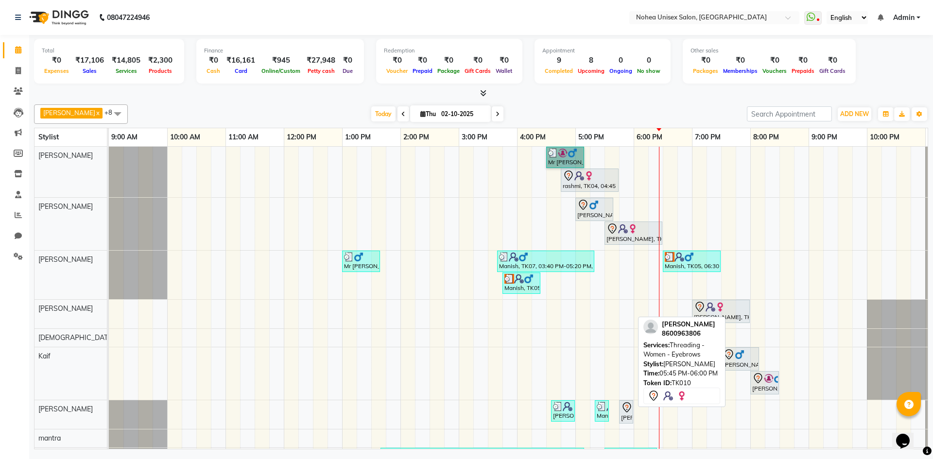
click at [626, 420] on div "sonam, TK10, 05:45 PM-06:00 PM, Threading -Women - Eyebrows" at bounding box center [626, 412] width 12 height 20
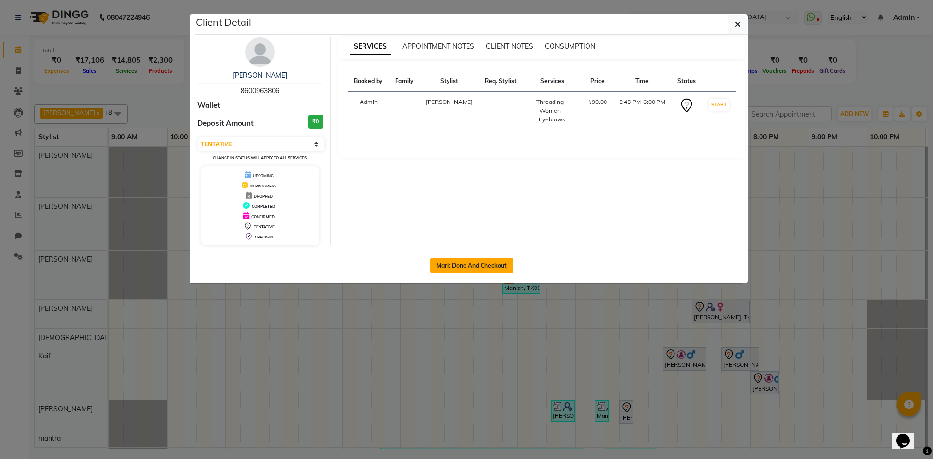
click at [492, 264] on button "Mark Done And Checkout" at bounding box center [471, 266] width 83 height 16
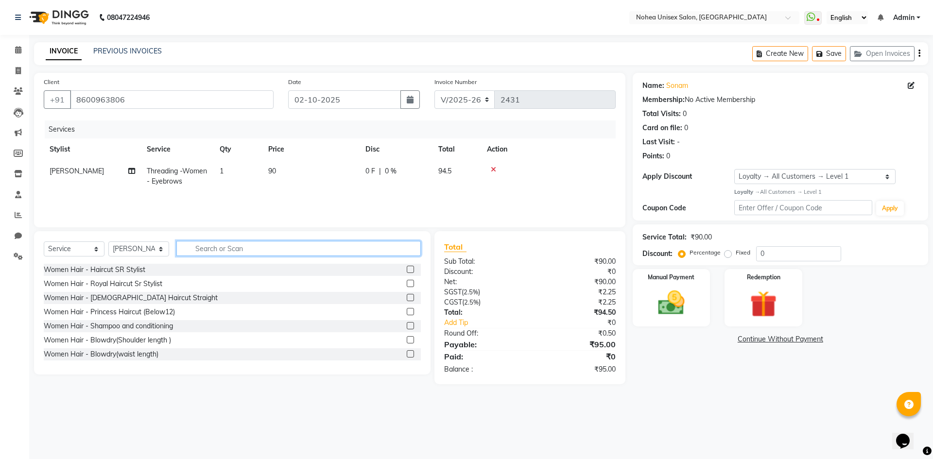
click at [238, 250] on input "text" at bounding box center [298, 248] width 244 height 15
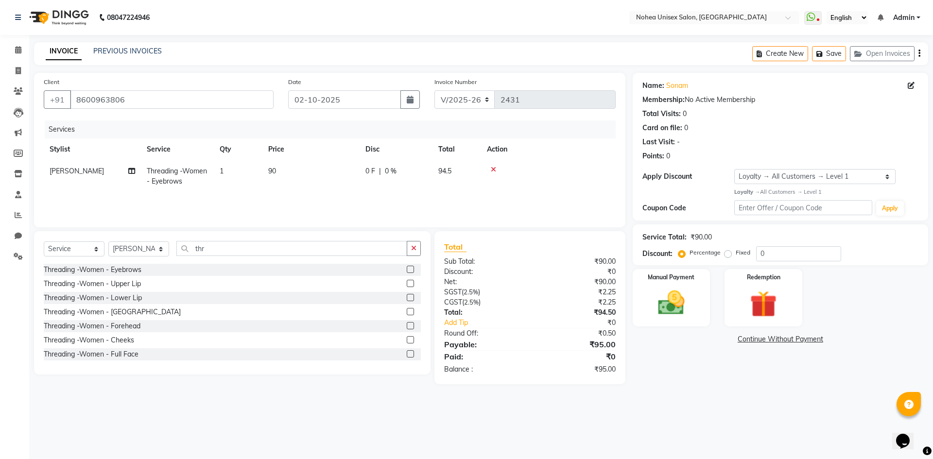
click at [407, 324] on label at bounding box center [410, 325] width 7 height 7
click at [407, 324] on input "checkbox" at bounding box center [410, 326] width 6 height 6
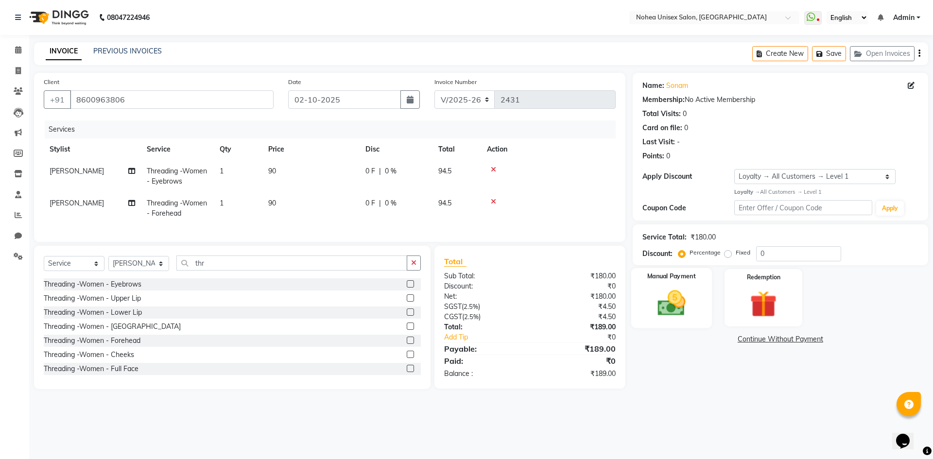
click at [688, 303] on img at bounding box center [670, 303] width 45 height 32
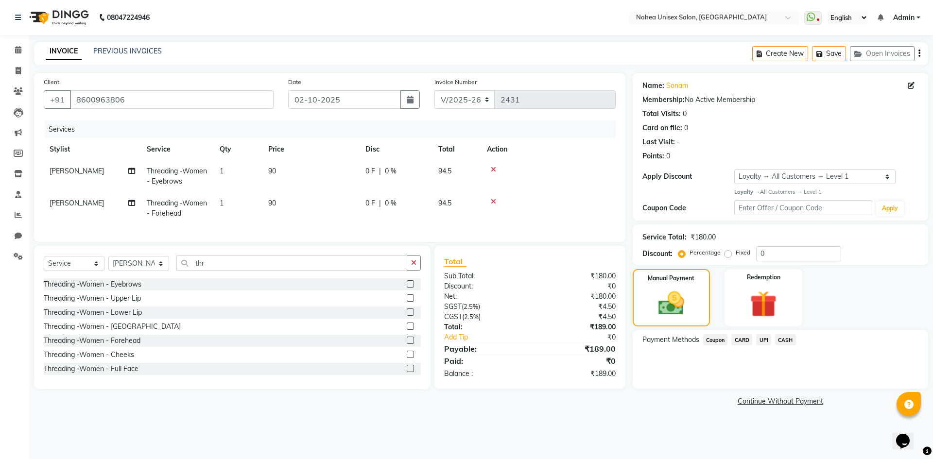
click at [758, 340] on span "UPI" at bounding box center [763, 339] width 15 height 11
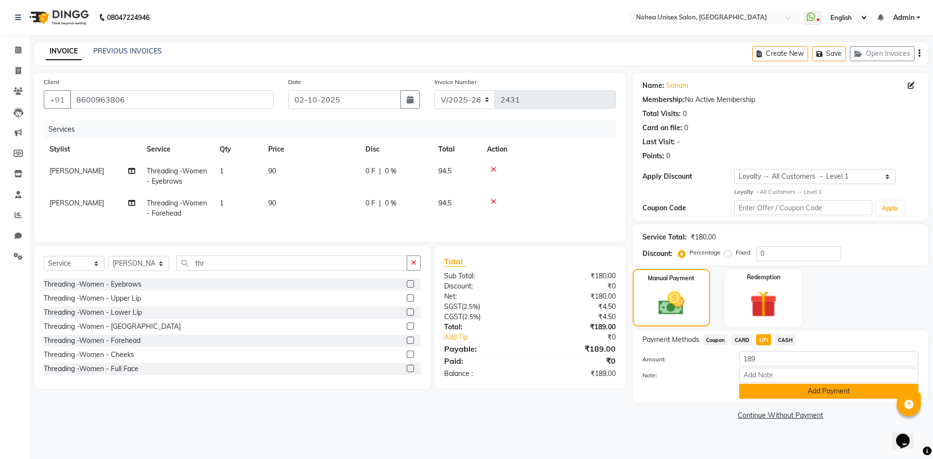
click at [783, 392] on button "Add Payment" at bounding box center [828, 391] width 179 height 15
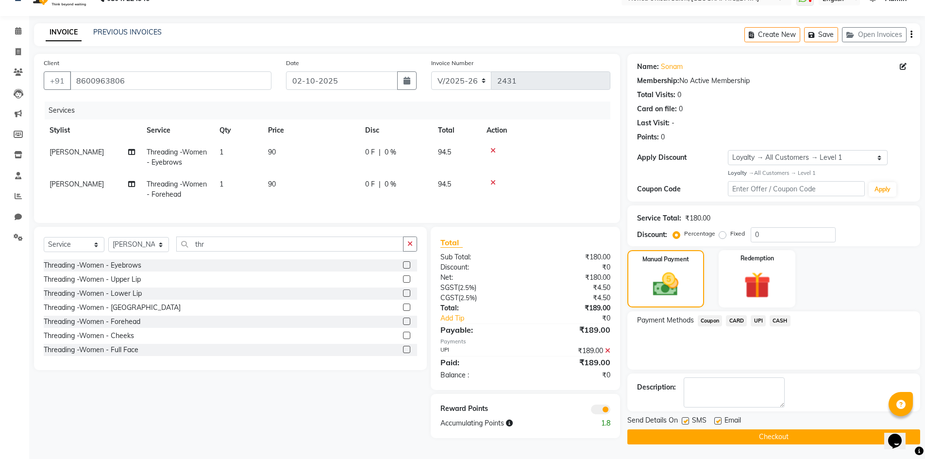
scroll to position [20, 0]
click at [715, 419] on label at bounding box center [717, 420] width 7 height 7
click at [715, 419] on input "checkbox" at bounding box center [717, 421] width 6 height 6
click at [715, 430] on button "Checkout" at bounding box center [774, 436] width 293 height 15
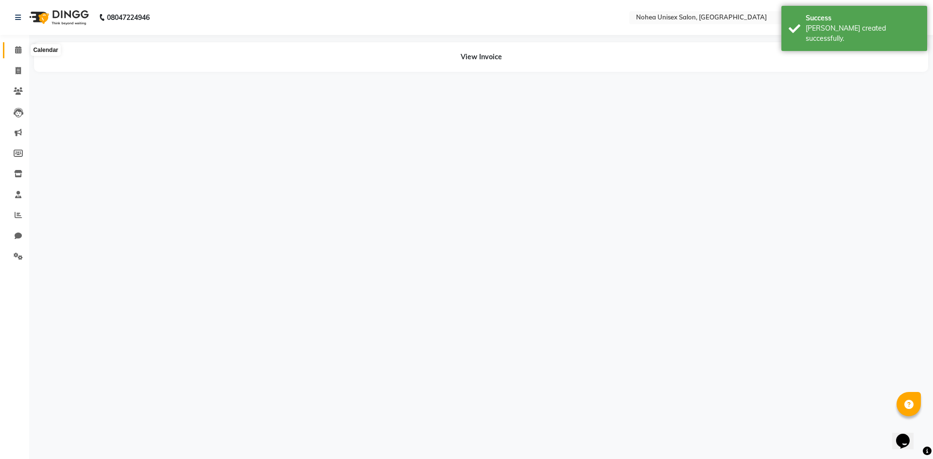
click at [15, 46] on icon at bounding box center [18, 49] width 6 height 7
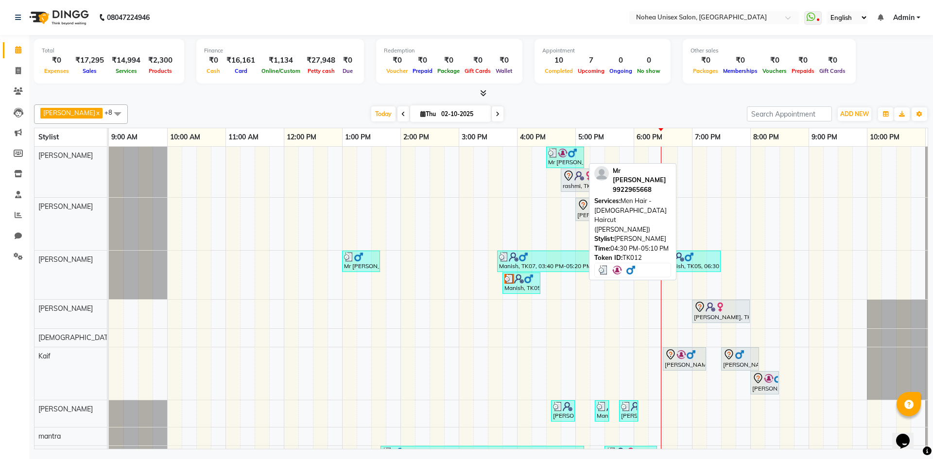
click at [560, 153] on img at bounding box center [563, 153] width 10 height 10
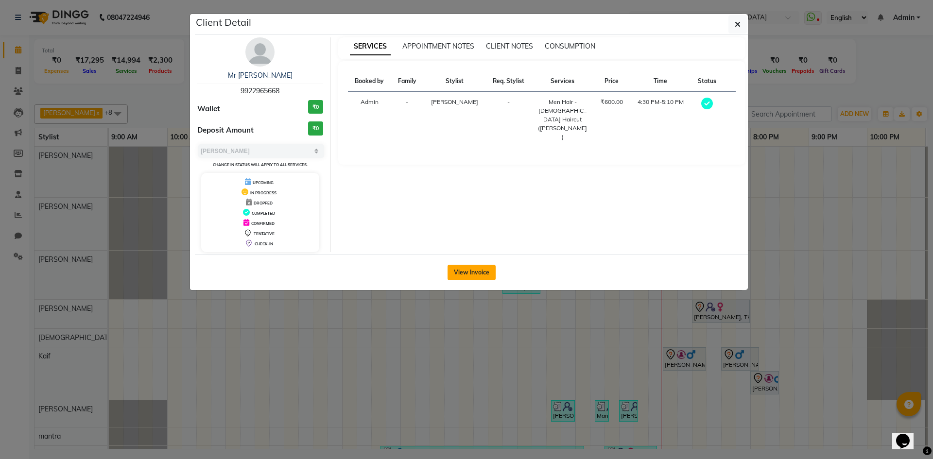
click at [483, 266] on button "View Invoice" at bounding box center [471, 273] width 48 height 16
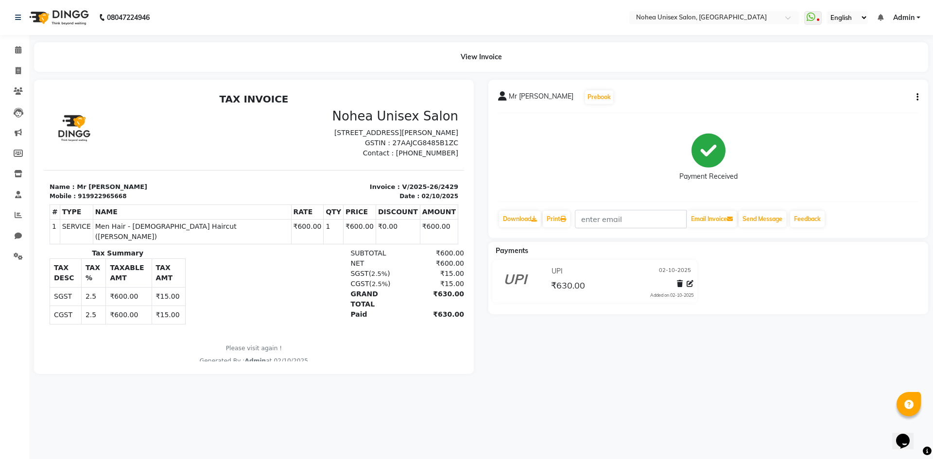
click at [916, 97] on icon "button" at bounding box center [917, 97] width 2 height 0
click at [873, 96] on div "Edit Item Staff" at bounding box center [868, 97] width 67 height 12
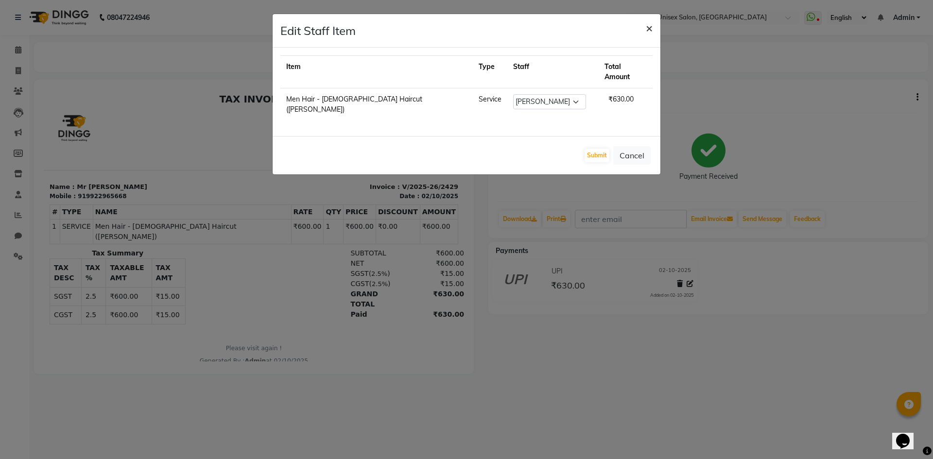
click at [644, 24] on button "×" at bounding box center [649, 27] width 22 height 27
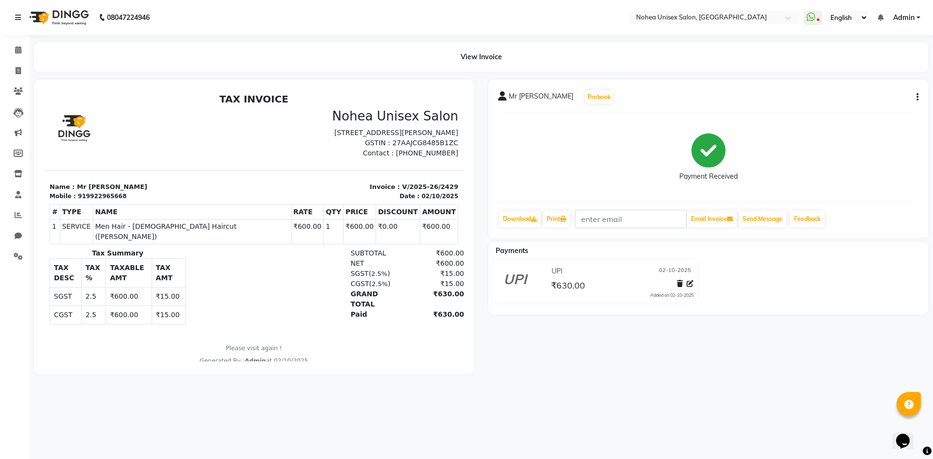
click at [916, 97] on icon "button" at bounding box center [917, 97] width 2 height 0
click at [879, 82] on div "Split Service Amount" at bounding box center [868, 85] width 67 height 12
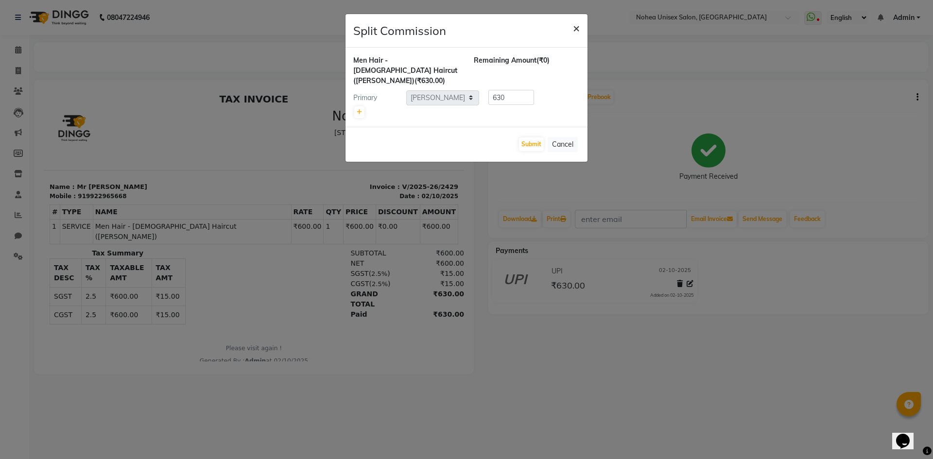
click at [579, 28] on button "×" at bounding box center [576, 27] width 22 height 27
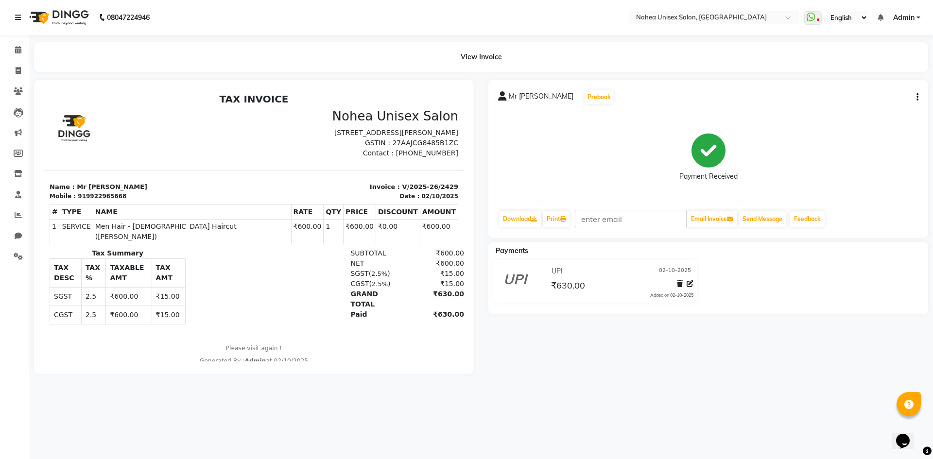
click at [915, 97] on button "button" at bounding box center [915, 97] width 6 height 10
click at [876, 97] on div "Edit Item Staff" at bounding box center [868, 97] width 67 height 12
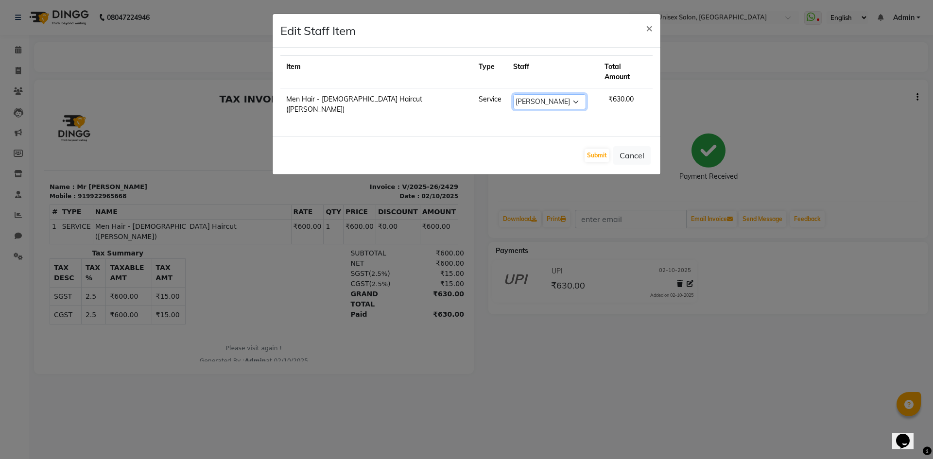
click at [513, 94] on select "Select Aayan khan Imlikala Jaydeep jitesh Kaif Manager mantra Mohini Sonali Suj…" at bounding box center [549, 101] width 73 height 15
click at [590, 149] on button "Submit" at bounding box center [596, 156] width 25 height 14
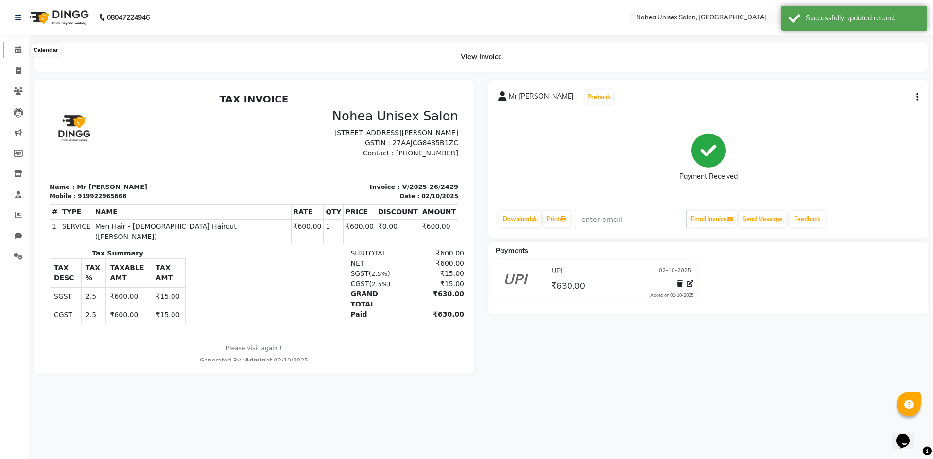
click at [16, 52] on icon at bounding box center [18, 49] width 6 height 7
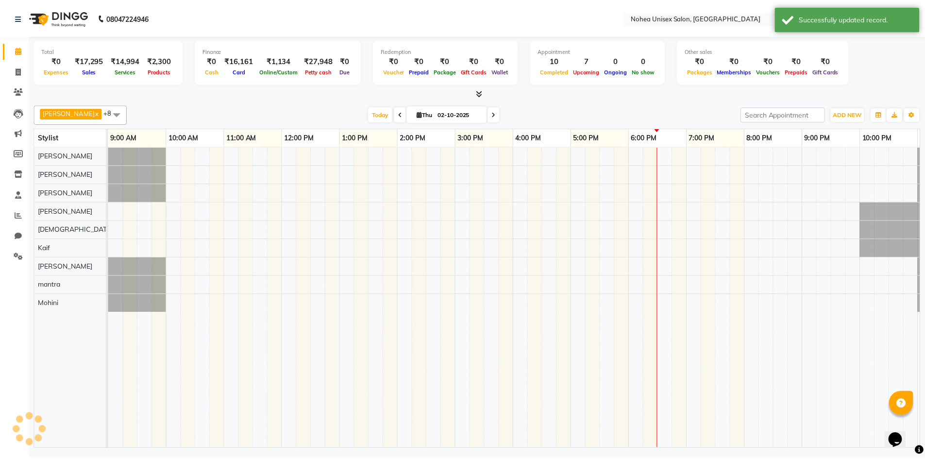
scroll to position [0, 56]
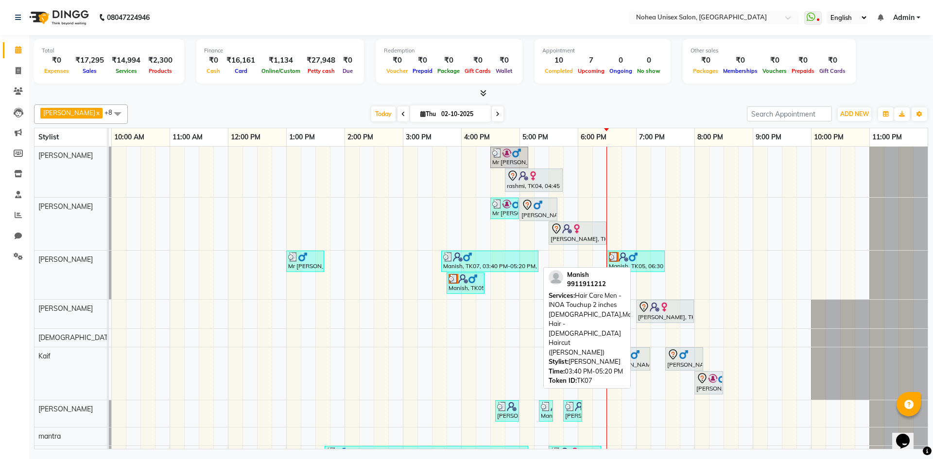
click at [489, 261] on div at bounding box center [489, 257] width 93 height 10
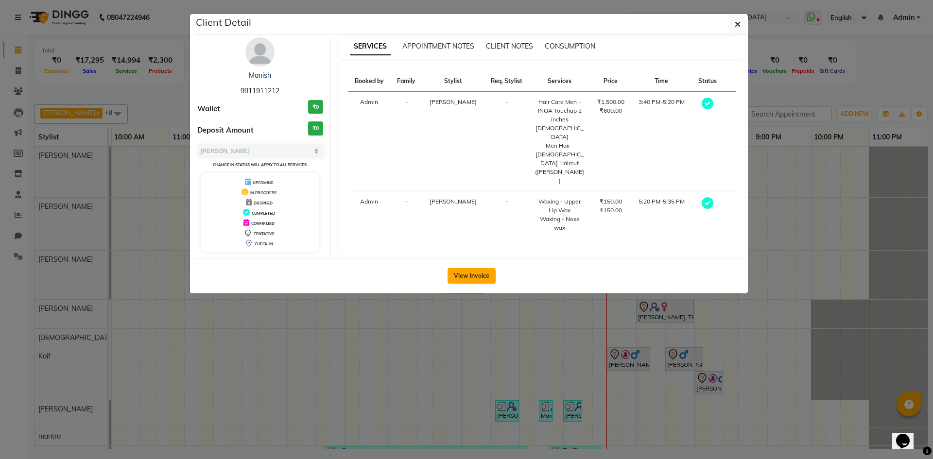
click at [480, 268] on button "View Invoice" at bounding box center [471, 276] width 48 height 16
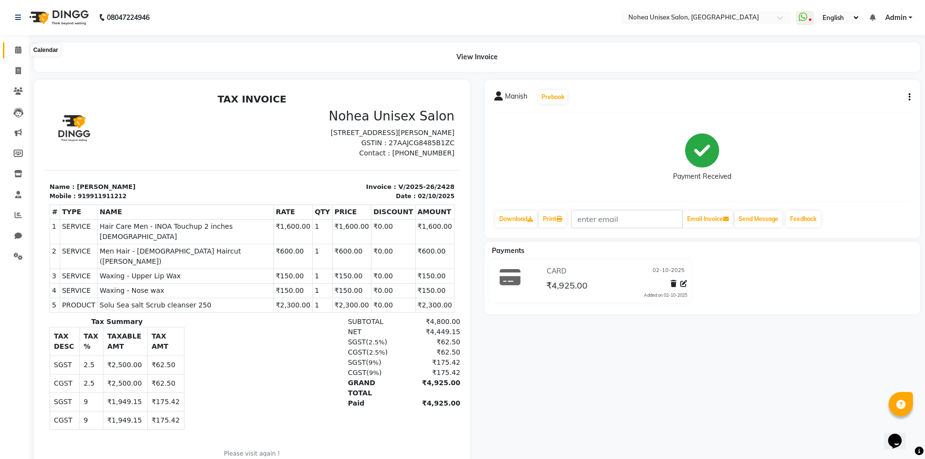
click at [21, 51] on icon at bounding box center [18, 49] width 6 height 7
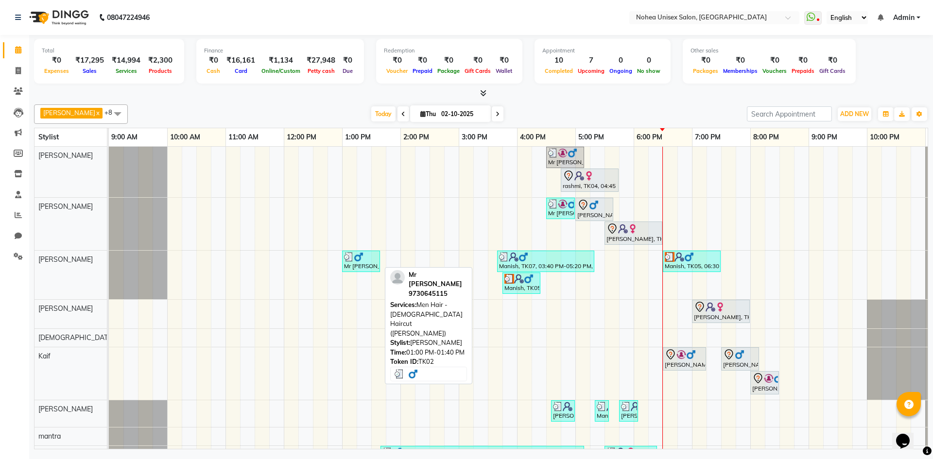
click at [362, 259] on img at bounding box center [359, 257] width 10 height 10
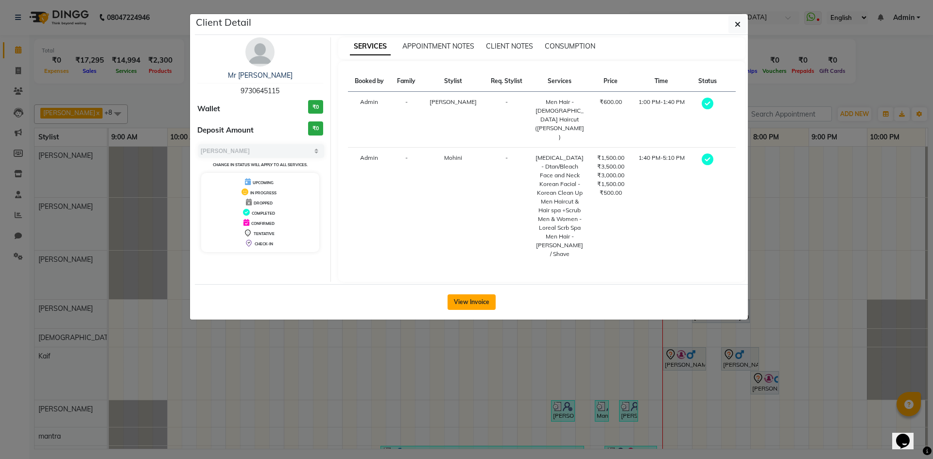
click at [468, 294] on button "View Invoice" at bounding box center [471, 302] width 48 height 16
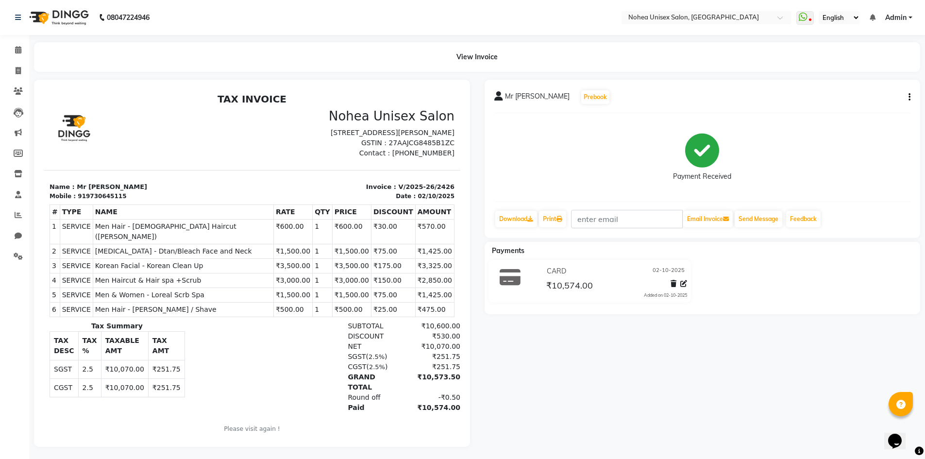
drag, startPoint x: 401, startPoint y: 279, endPoint x: 424, endPoint y: 283, distance: 23.2
click at [424, 283] on td "₹2,850.00" at bounding box center [434, 280] width 39 height 15
drag, startPoint x: 110, startPoint y: 195, endPoint x: 73, endPoint y: 201, distance: 37.3
click at [73, 192] on p "Name : Mr Shubham" at bounding box center [148, 187] width 197 height 10
copy p "Mr [PERSON_NAME]"
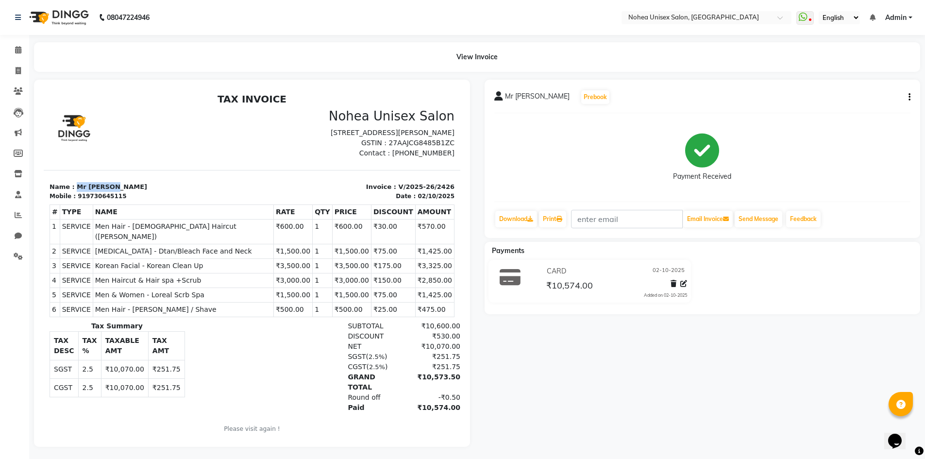
click at [132, 192] on p "Name : Mr Shubham" at bounding box center [148, 187] width 197 height 10
drag, startPoint x: 110, startPoint y: 196, endPoint x: 72, endPoint y: 197, distance: 38.4
click at [72, 192] on p "Name : Mr Shubham" at bounding box center [148, 187] width 197 height 10
copy p "Mr [PERSON_NAME]"
click at [11, 48] on span at bounding box center [18, 50] width 17 height 11
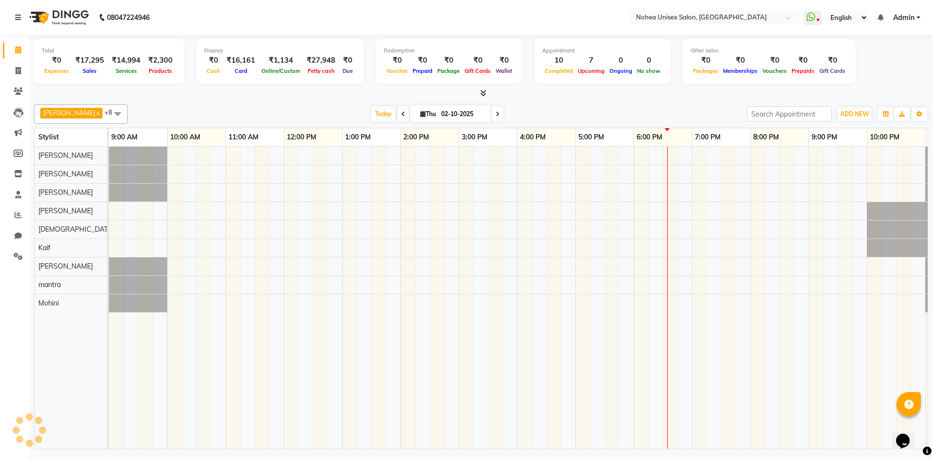
scroll to position [0, 56]
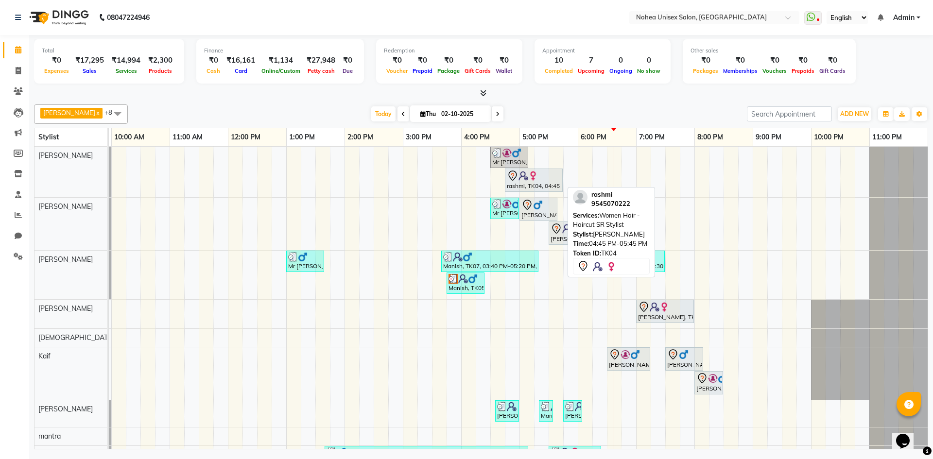
click at [539, 179] on div at bounding box center [534, 176] width 54 height 12
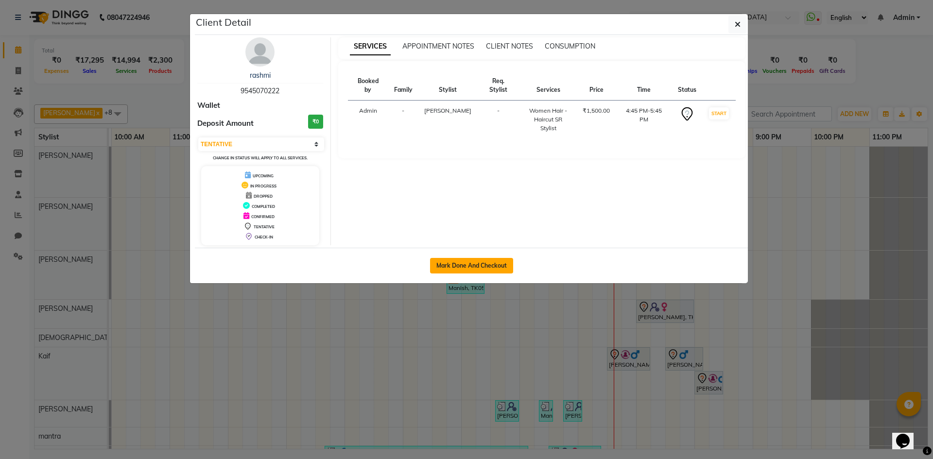
click at [472, 263] on button "Mark Done And Checkout" at bounding box center [471, 266] width 83 height 16
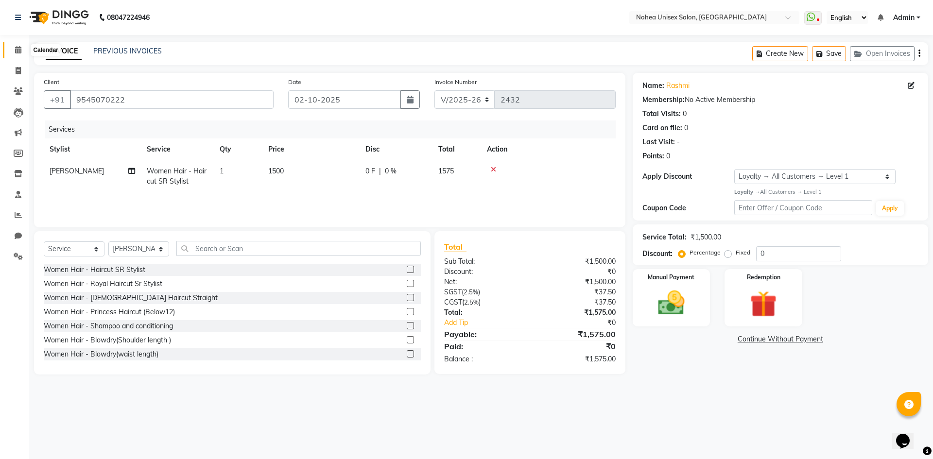
click at [20, 52] on icon at bounding box center [18, 49] width 6 height 7
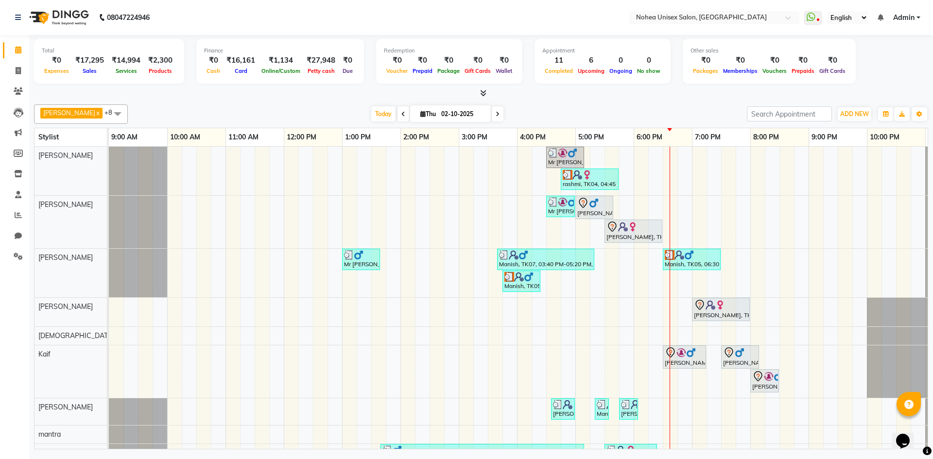
click at [637, 156] on div "Mr Pramod, TK12, 04:30 PM-05:10 PM, Men Hair - Male Haircut (Barber) rashmi, TK…" at bounding box center [546, 309] width 874 height 324
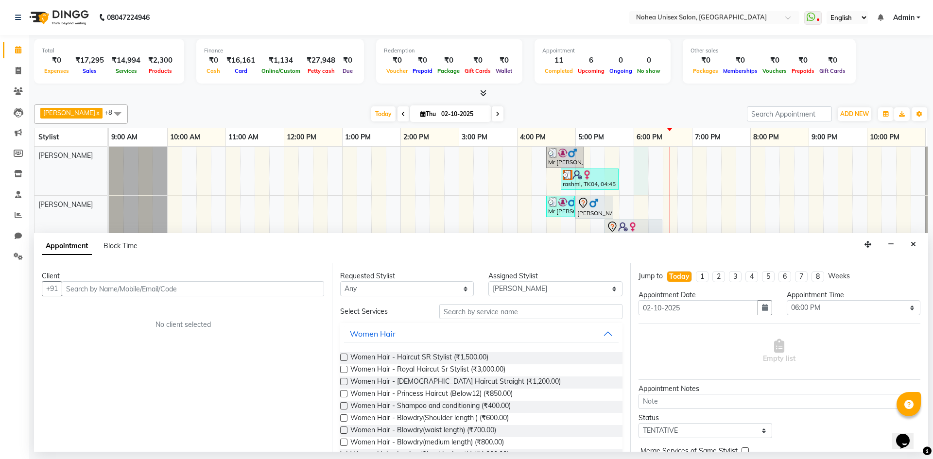
click at [220, 288] on input "text" at bounding box center [193, 288] width 262 height 15
click at [313, 289] on span "Add Client" at bounding box center [304, 288] width 33 height 9
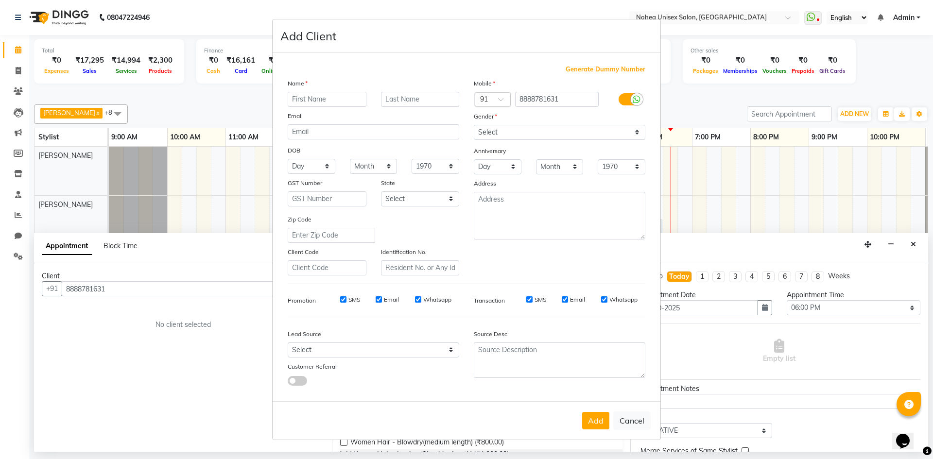
click at [347, 103] on input "text" at bounding box center [327, 99] width 79 height 15
click at [529, 134] on select "Select [DEMOGRAPHIC_DATA] [DEMOGRAPHIC_DATA] Other Prefer Not To Say" at bounding box center [559, 132] width 171 height 15
click at [474, 125] on select "Select [DEMOGRAPHIC_DATA] [DEMOGRAPHIC_DATA] Other Prefer Not To Say" at bounding box center [559, 132] width 171 height 15
click at [589, 423] on button "Add" at bounding box center [595, 420] width 27 height 17
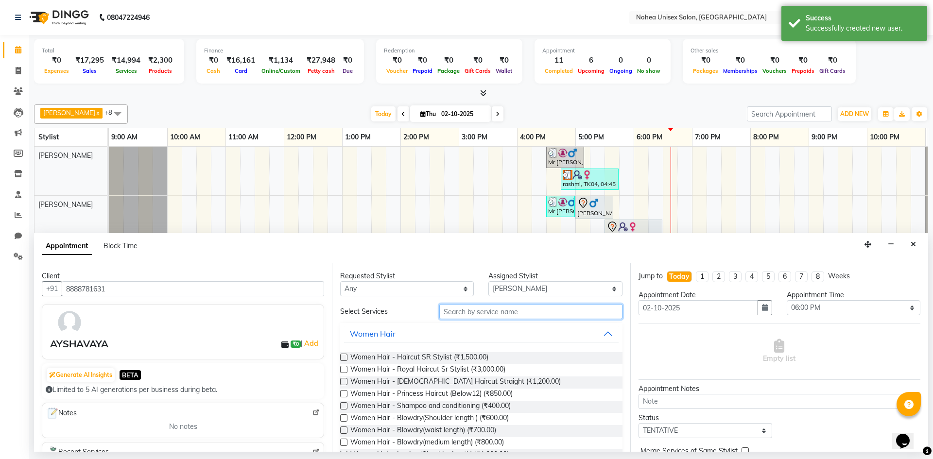
click at [490, 310] on input "text" at bounding box center [530, 311] width 183 height 15
click at [476, 354] on span "Women Hair - Haircut SR Stylist (₹1,500.00)" at bounding box center [419, 358] width 138 height 12
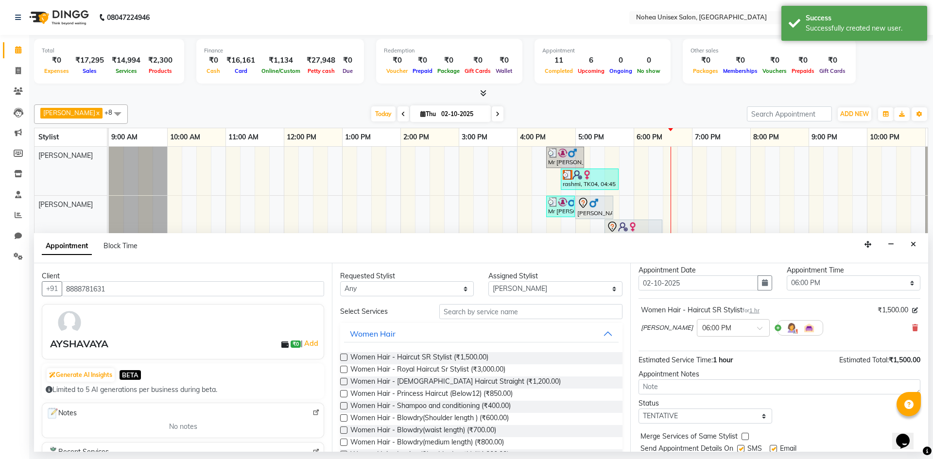
scroll to position [58, 0]
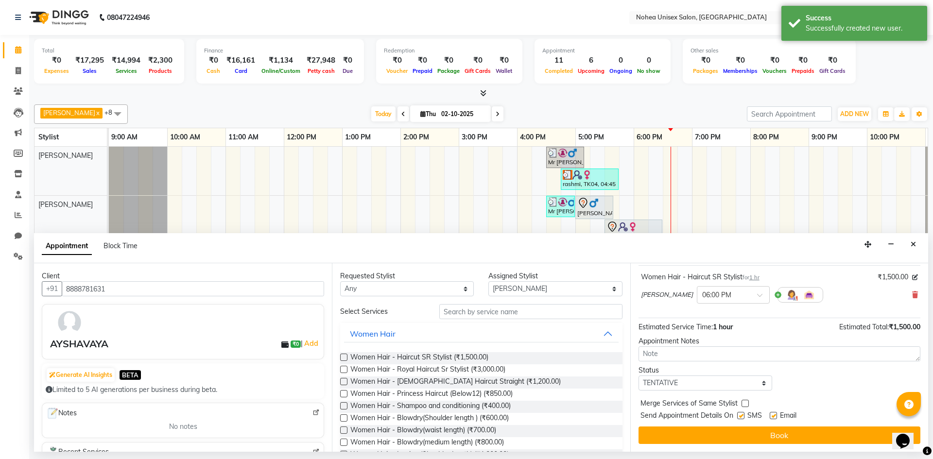
click at [771, 417] on label at bounding box center [772, 415] width 7 height 7
click at [771, 417] on input "checkbox" at bounding box center [772, 416] width 6 height 6
click at [760, 444] on div "Jump to Today 1 2 3 4 5 6 7 8 Weeks Appointment Date 02-10-2025 Appointment Tim…" at bounding box center [779, 357] width 298 height 188
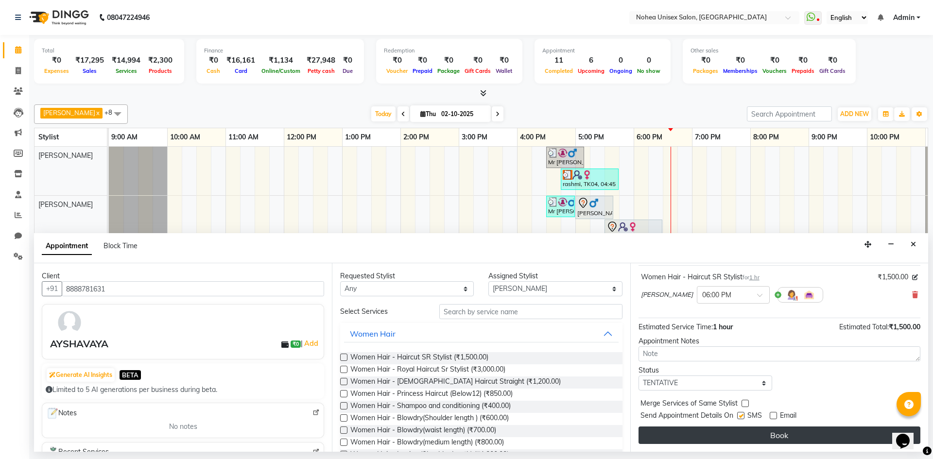
click at [743, 442] on button "Book" at bounding box center [779, 434] width 282 height 17
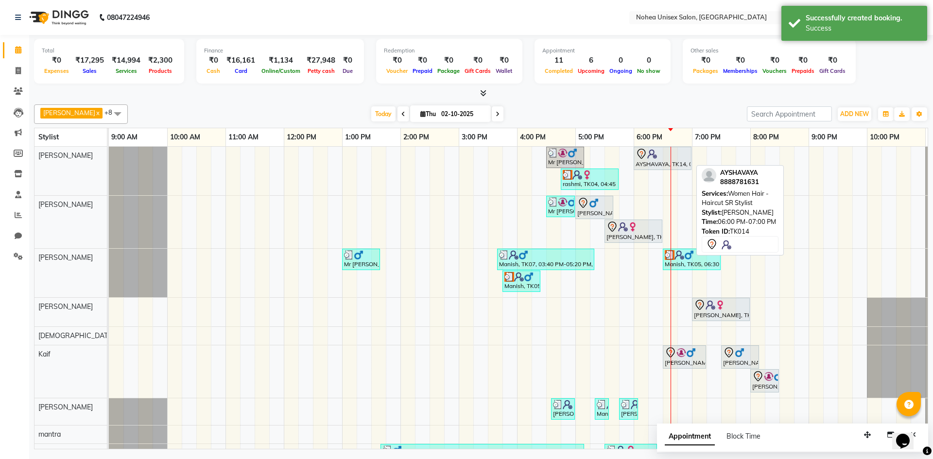
click at [657, 158] on div at bounding box center [662, 154] width 54 height 12
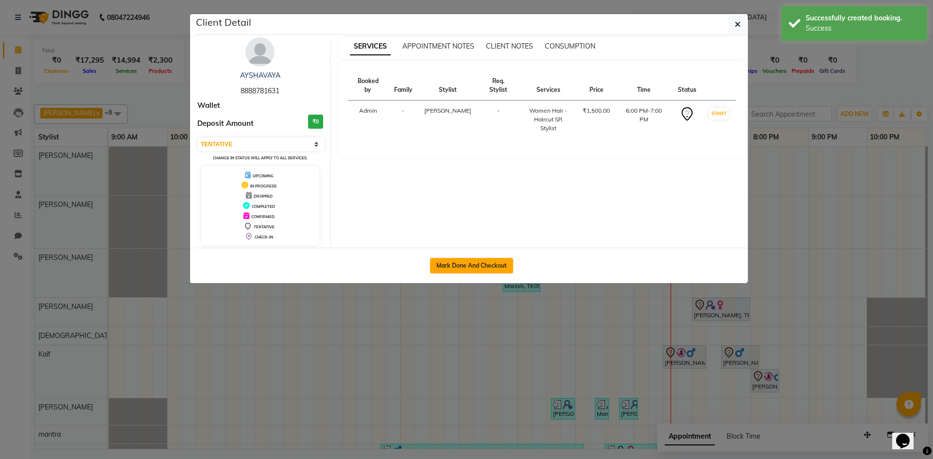
click at [452, 261] on button "Mark Done And Checkout" at bounding box center [471, 266] width 83 height 16
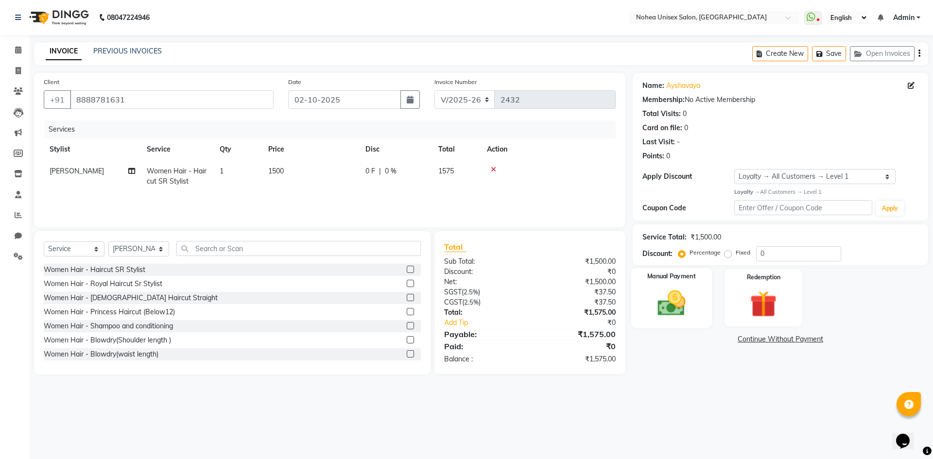
click at [658, 291] on img at bounding box center [670, 303] width 45 height 32
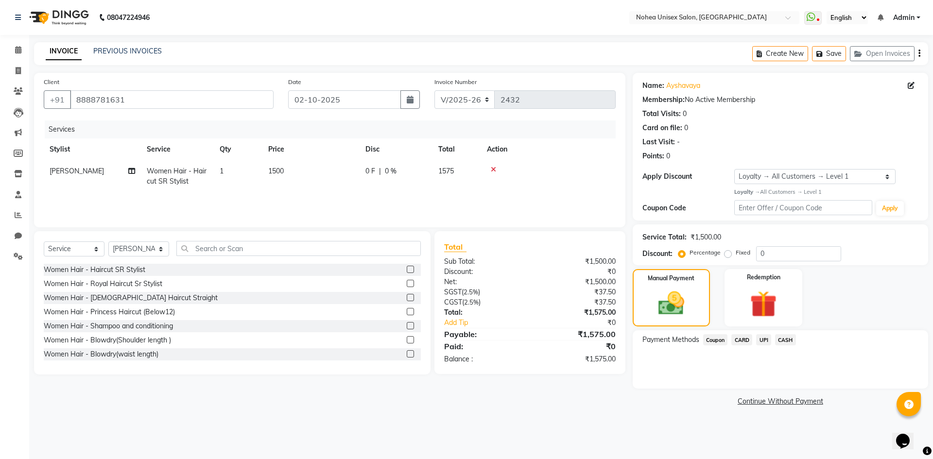
click at [761, 338] on span "UPI" at bounding box center [763, 339] width 15 height 11
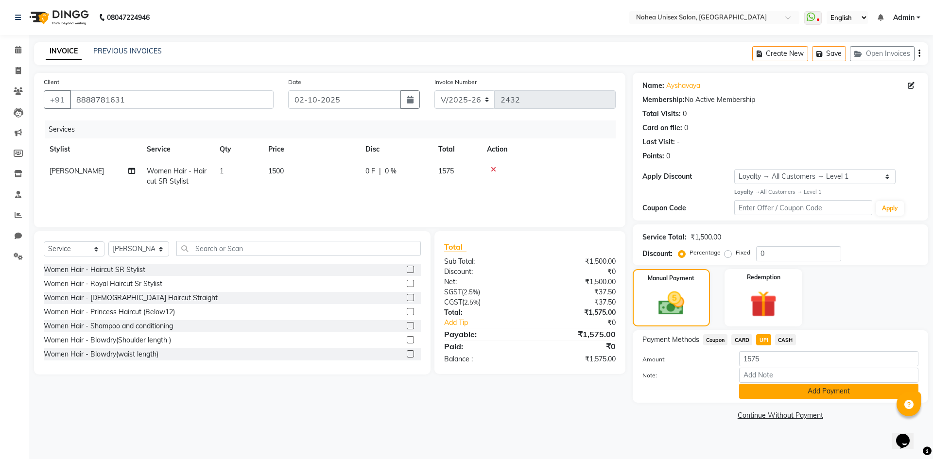
click at [834, 391] on button "Add Payment" at bounding box center [828, 391] width 179 height 15
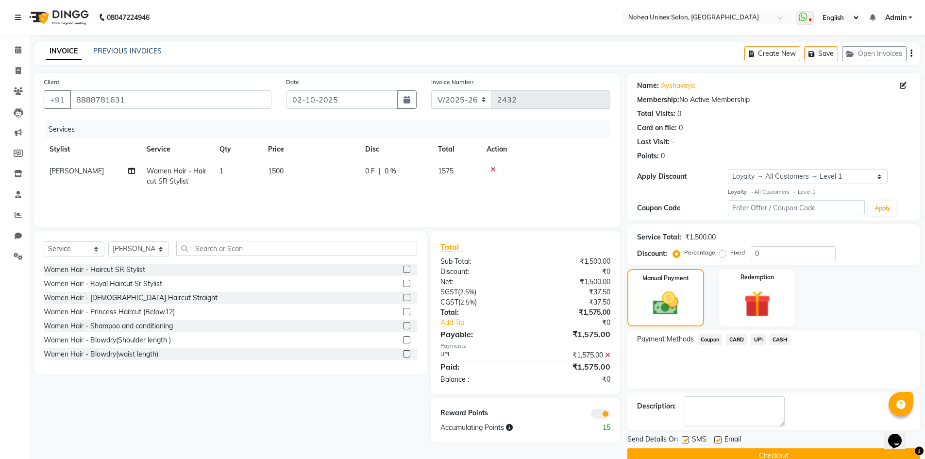
click at [716, 437] on label at bounding box center [717, 439] width 7 height 7
click at [716, 437] on input "checkbox" at bounding box center [717, 440] width 6 height 6
click at [718, 454] on button "Checkout" at bounding box center [774, 455] width 293 height 15
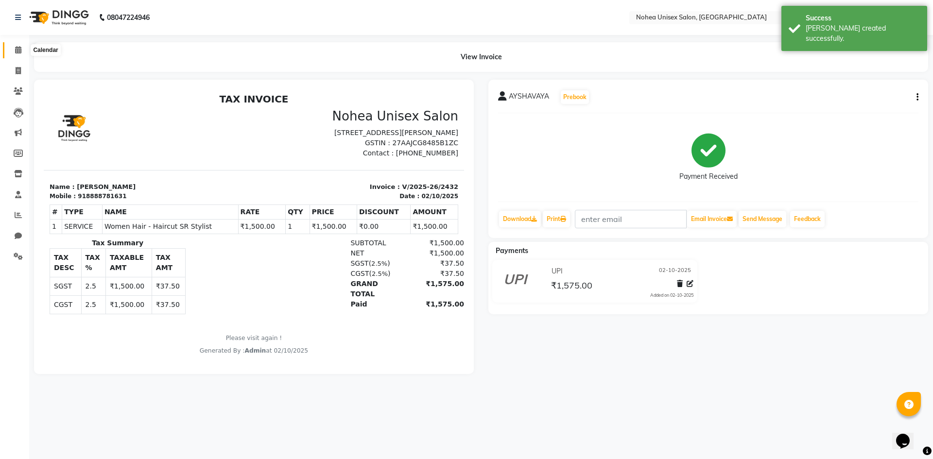
click at [13, 49] on span at bounding box center [18, 50] width 17 height 11
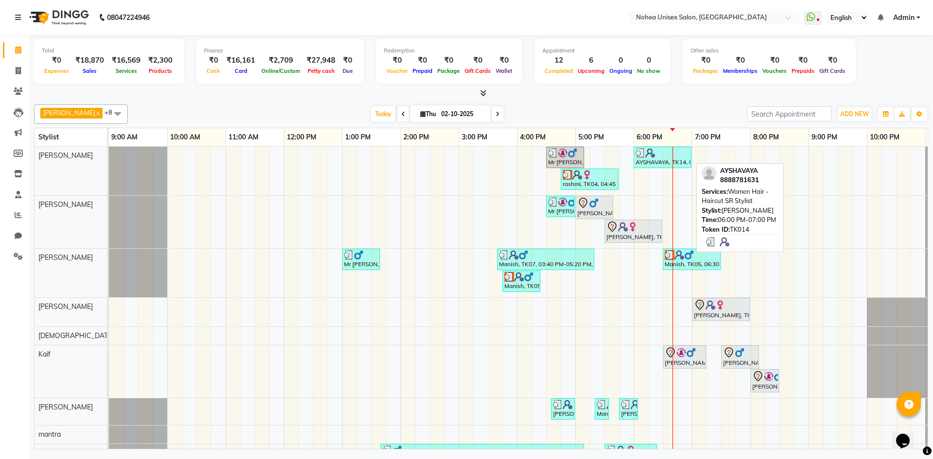
click at [670, 160] on div "AYSHAVAYA, TK14, 06:00 PM-07:00 PM, Women Hair - Haircut SR Stylist" at bounding box center [662, 157] width 56 height 18
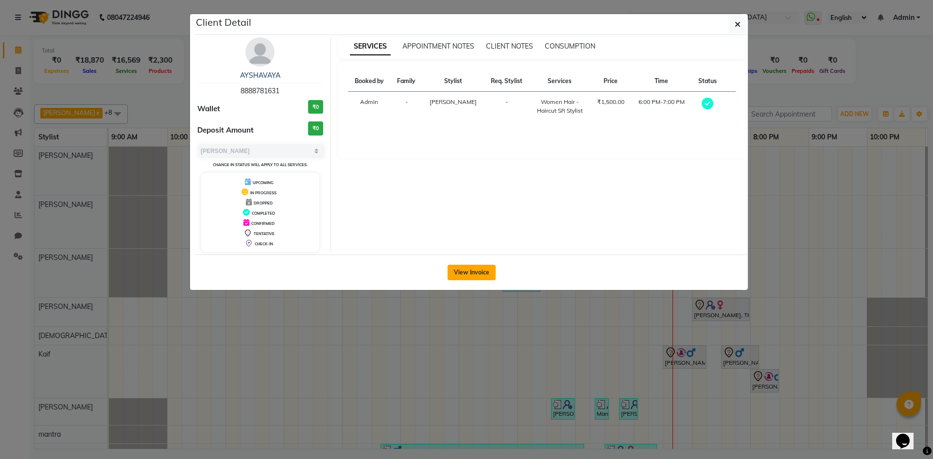
click at [453, 270] on button "View Invoice" at bounding box center [471, 273] width 48 height 16
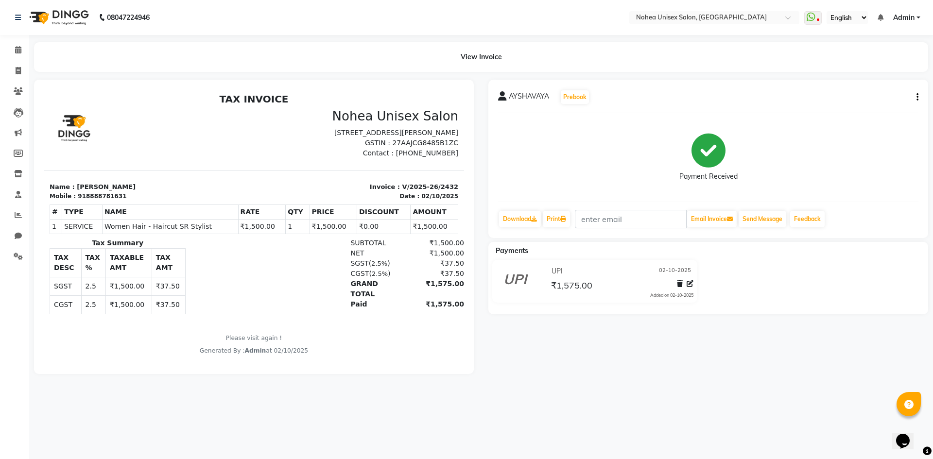
click at [910, 89] on div "AYSHAVAYA Prebook Payment Received Download Print Email Invoice Send Message Fe…" at bounding box center [708, 159] width 440 height 158
click at [914, 91] on div "AYSHAVAYA Prebook" at bounding box center [708, 97] width 420 height 16
click at [917, 97] on icon "button" at bounding box center [917, 97] width 2 height 0
drag, startPoint x: 553, startPoint y: 198, endPoint x: 537, endPoint y: 191, distance: 17.0
click at [553, 198] on div "AYSHAVAYA Prebook Payment Received Download Print Email Invoice Send Message Fe…" at bounding box center [708, 159] width 440 height 158
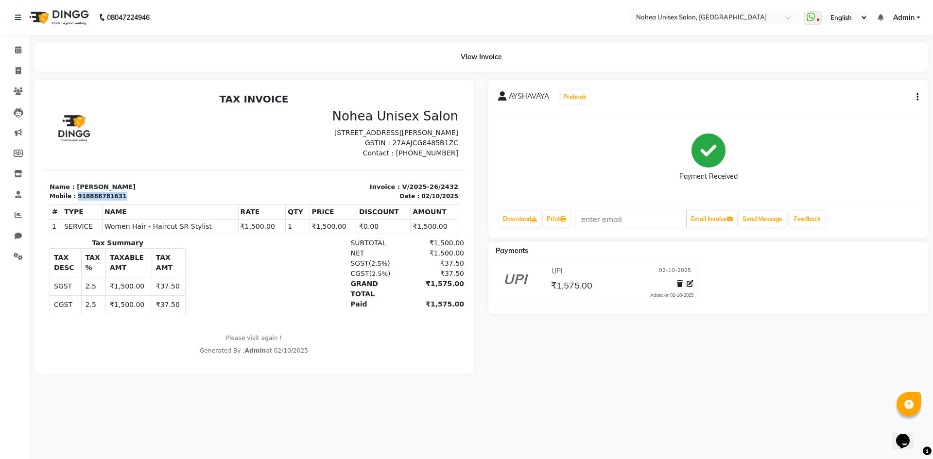
drag, startPoint x: 118, startPoint y: 203, endPoint x: 80, endPoint y: 206, distance: 38.1
click at [79, 201] on div "Name : AYSHAVAYA Mobile : 918888781631" at bounding box center [149, 191] width 210 height 18
click at [157, 201] on div "Mobile : 918888781631" at bounding box center [149, 196] width 199 height 9
drag, startPoint x: 112, startPoint y: 208, endPoint x: 76, endPoint y: 205, distance: 36.0
click at [78, 201] on div "918888781631" at bounding box center [102, 196] width 49 height 9
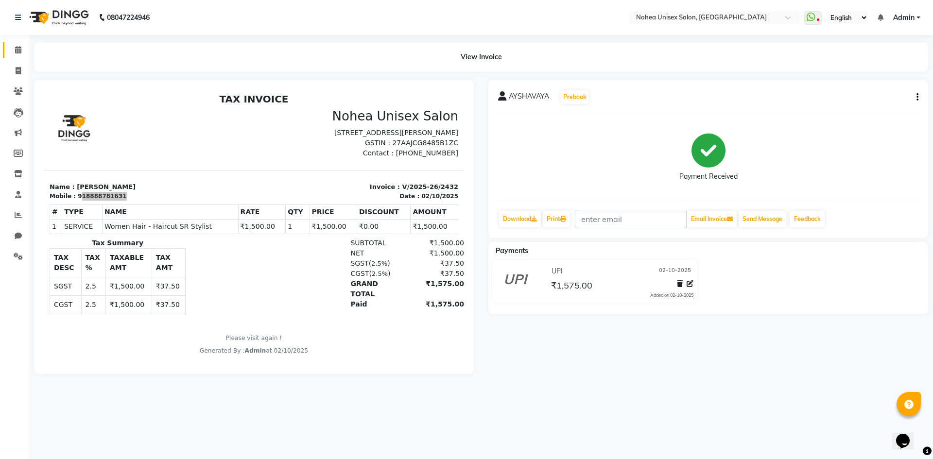
drag, startPoint x: 19, startPoint y: 41, endPoint x: 23, endPoint y: 54, distance: 14.3
click at [23, 54] on li "Calendar" at bounding box center [14, 50] width 29 height 21
click at [21, 48] on icon at bounding box center [18, 49] width 6 height 7
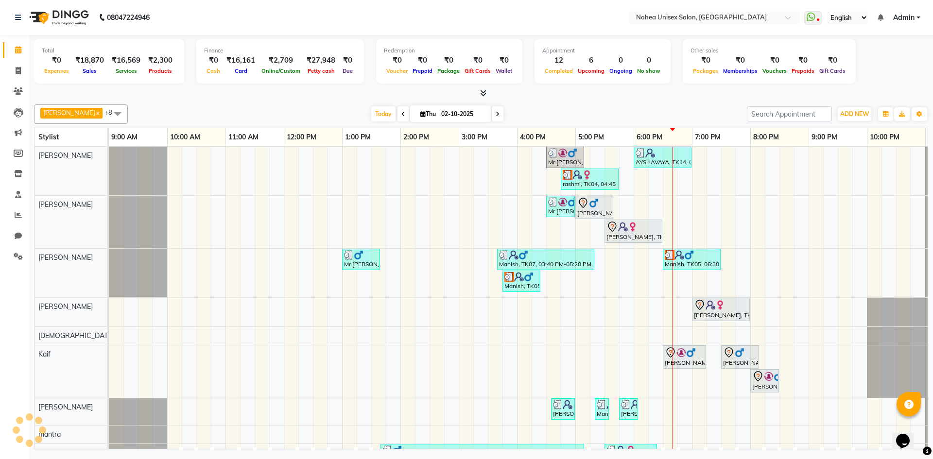
scroll to position [0, 56]
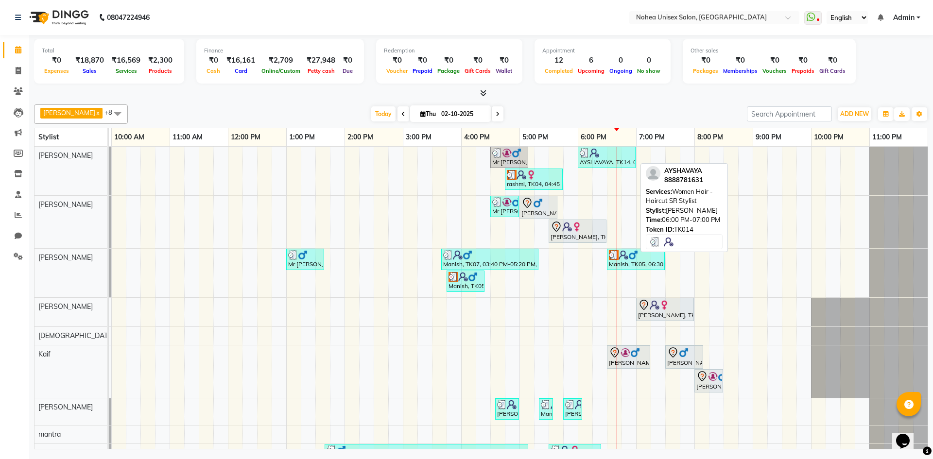
click at [583, 159] on div "AYSHAVAYA, TK14, 06:00 PM-07:00 PM, Women Hair - Haircut SR Stylist" at bounding box center [606, 157] width 56 height 18
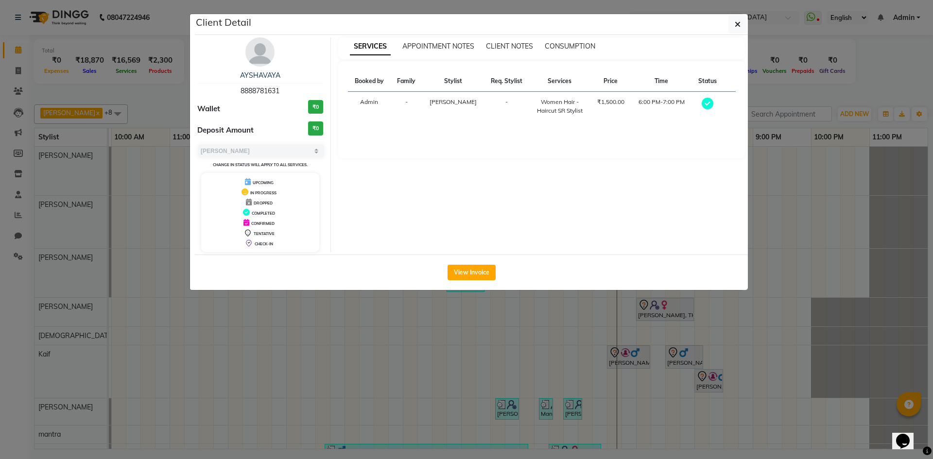
click at [309, 90] on div "AYSHAVAYA 8888781631" at bounding box center [260, 83] width 126 height 26
click at [304, 86] on div "AYSHAVAYA 8888781631" at bounding box center [260, 83] width 126 height 26
drag, startPoint x: 281, startPoint y: 90, endPoint x: 238, endPoint y: 90, distance: 43.7
click at [238, 90] on div "AYSHAVAYA 8888781631" at bounding box center [260, 83] width 126 height 26
copy span "8888781631"
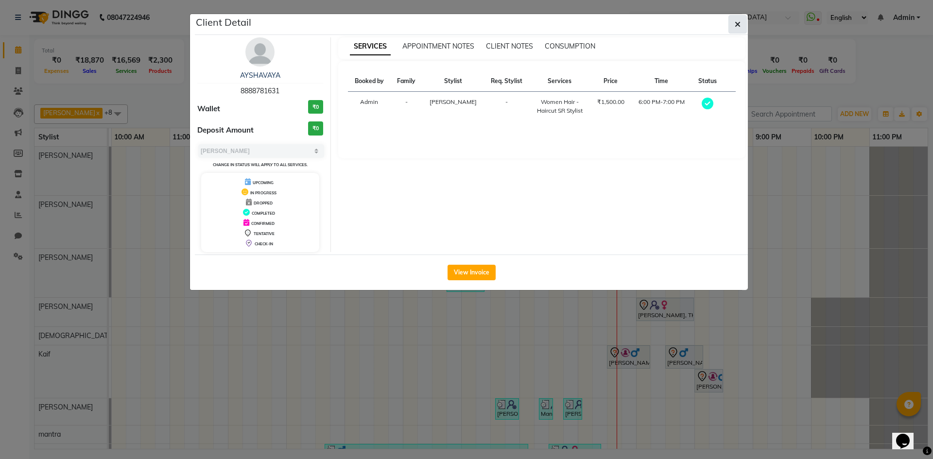
click at [740, 19] on button "button" at bounding box center [737, 24] width 18 height 18
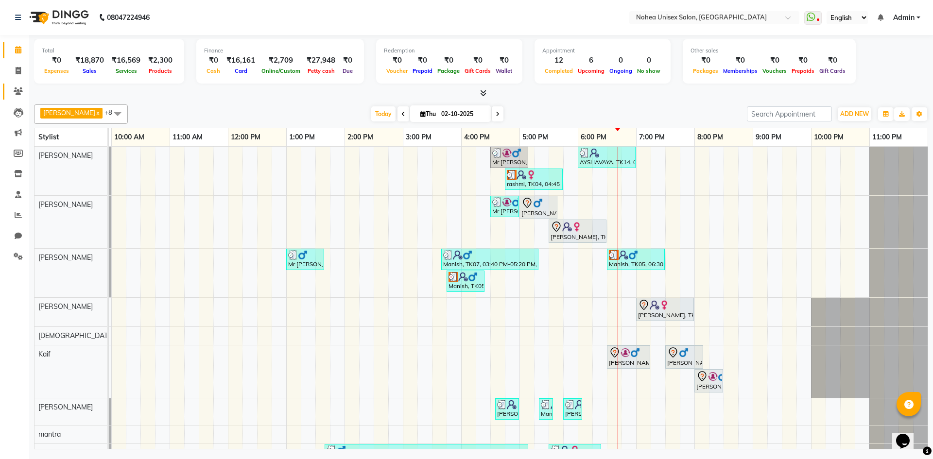
click at [15, 85] on link "Clients" at bounding box center [14, 92] width 23 height 16
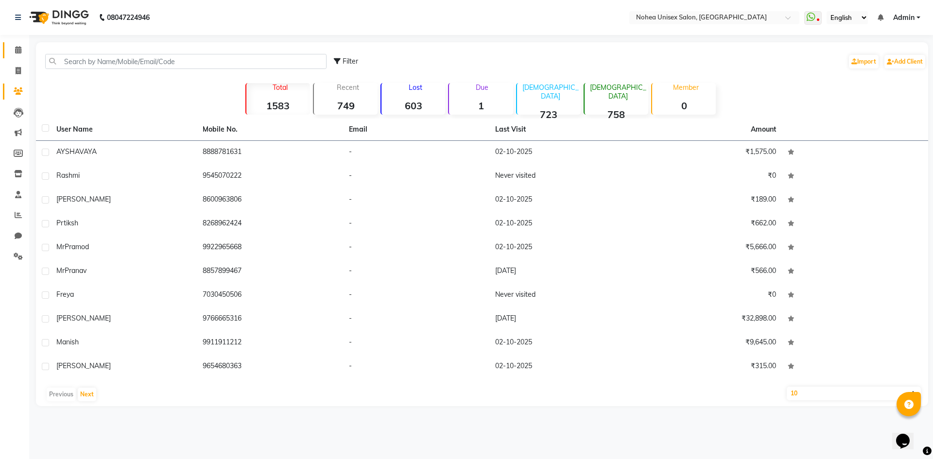
click at [18, 43] on link "Calendar" at bounding box center [14, 50] width 23 height 16
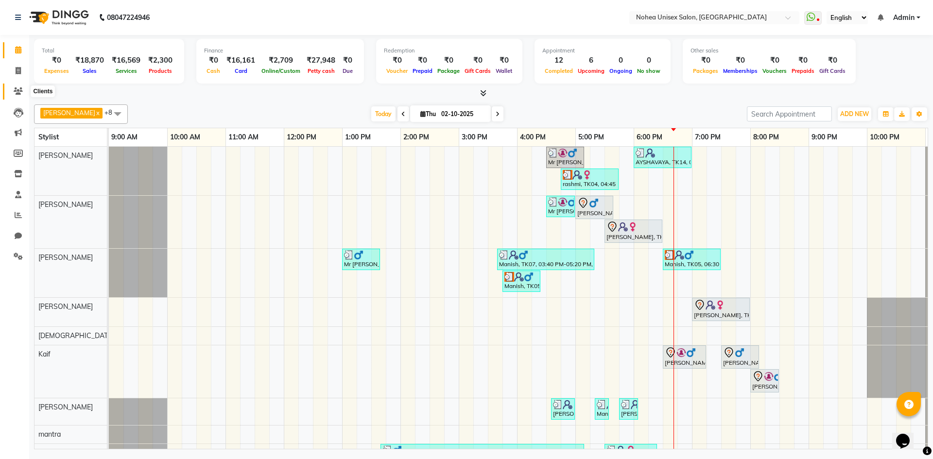
click at [16, 87] on span at bounding box center [18, 91] width 17 height 11
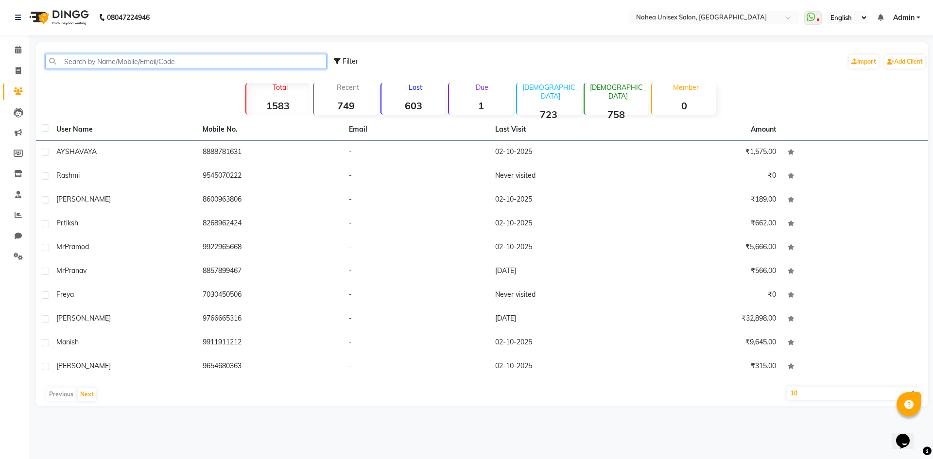
click at [82, 61] on input "text" at bounding box center [185, 61] width 281 height 15
paste input "8888781631"
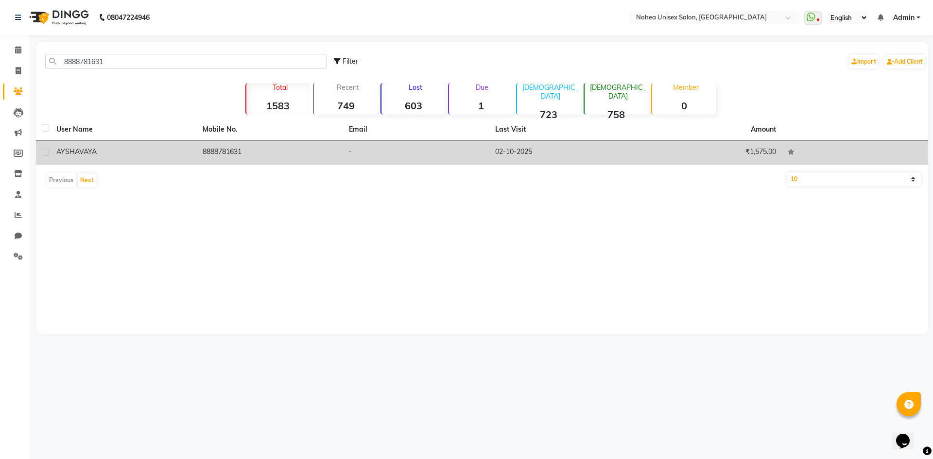
click at [130, 160] on td "AYSHAVAYA" at bounding box center [124, 153] width 146 height 24
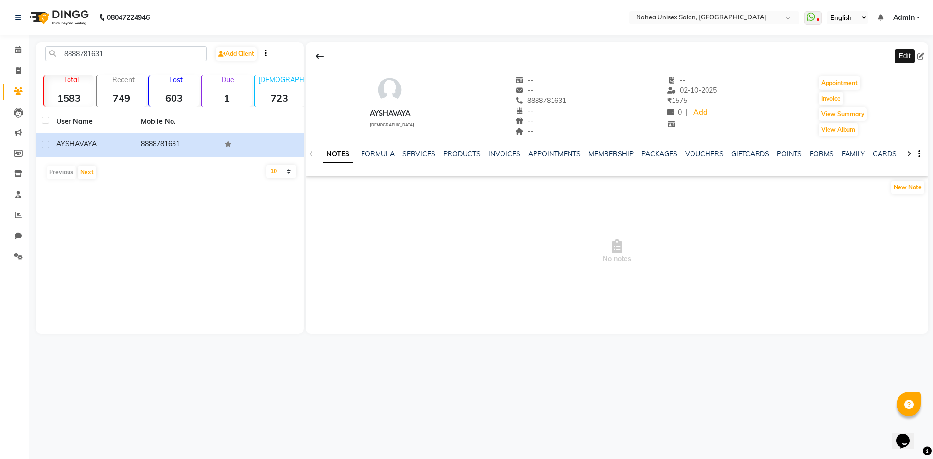
click at [921, 58] on icon at bounding box center [920, 56] width 7 height 7
click at [916, 51] on div at bounding box center [617, 56] width 622 height 18
select select "[DEMOGRAPHIC_DATA]"
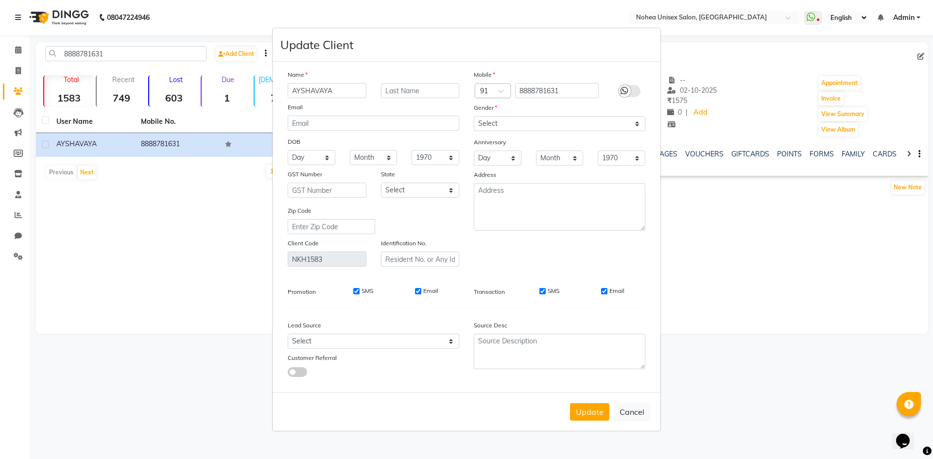
click at [339, 88] on input "AYSHAVAYA" at bounding box center [327, 90] width 79 height 15
type input "A"
type input "M"
type input "a"
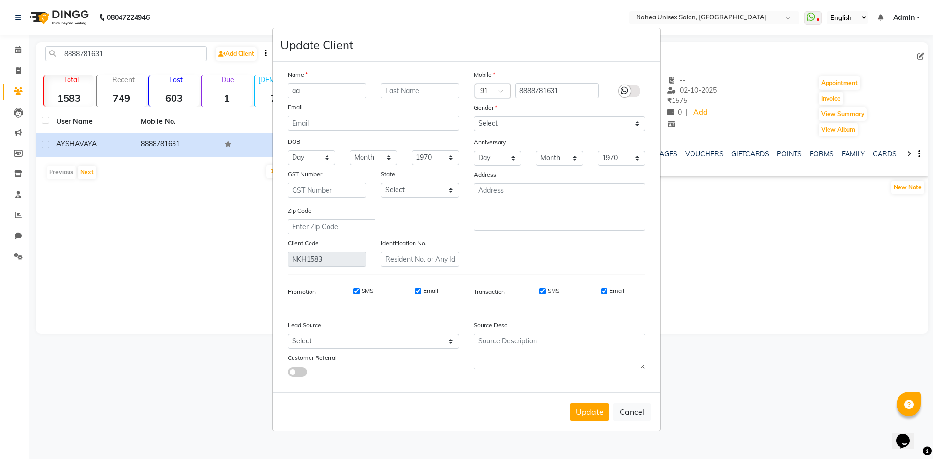
type input "a"
type input "AYSHAVARY"
click at [587, 415] on button "Update" at bounding box center [589, 411] width 39 height 17
select select
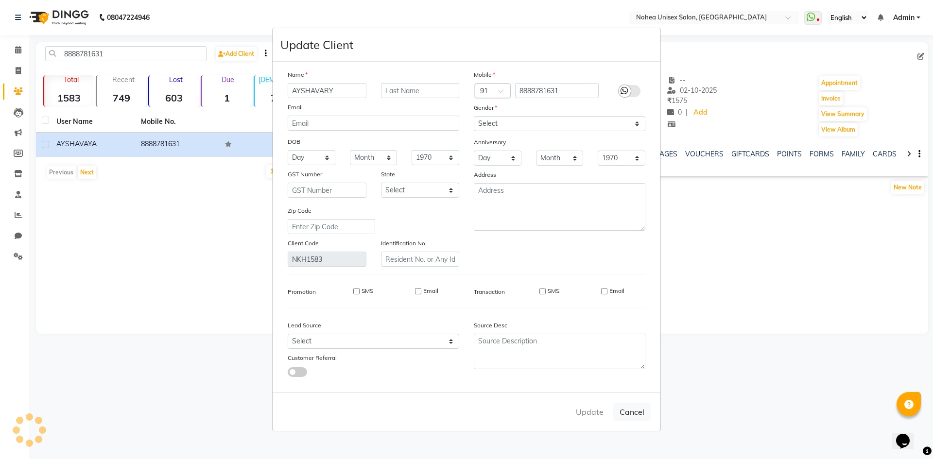
select select
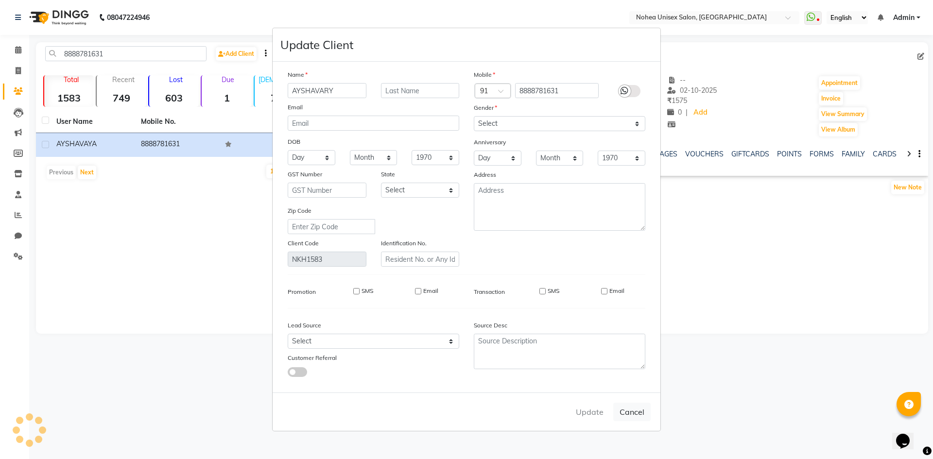
checkbox input "false"
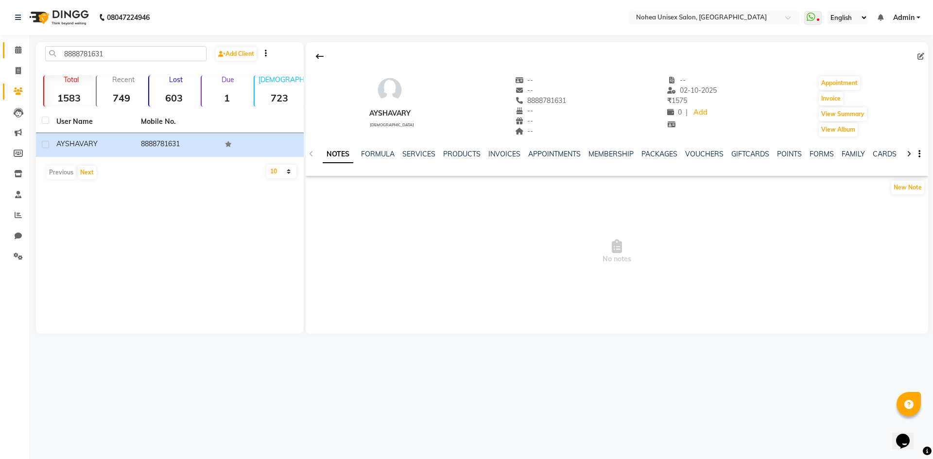
click at [20, 44] on link "Calendar" at bounding box center [14, 50] width 23 height 16
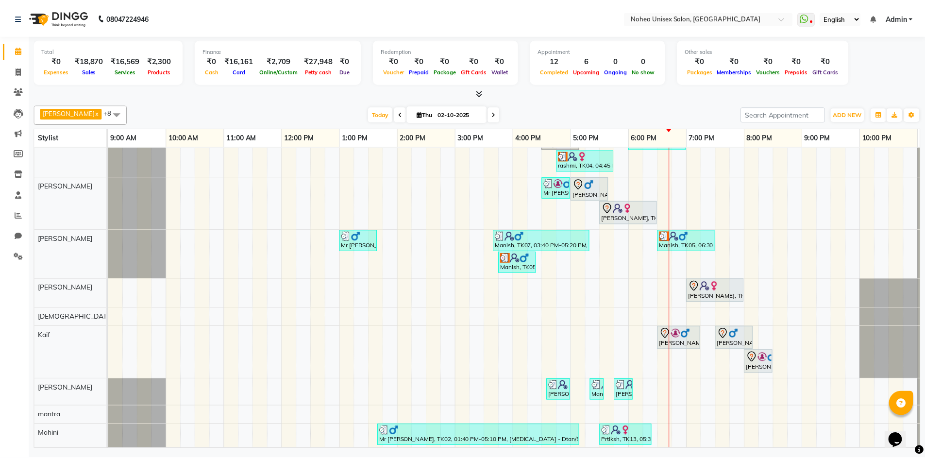
scroll to position [29, 0]
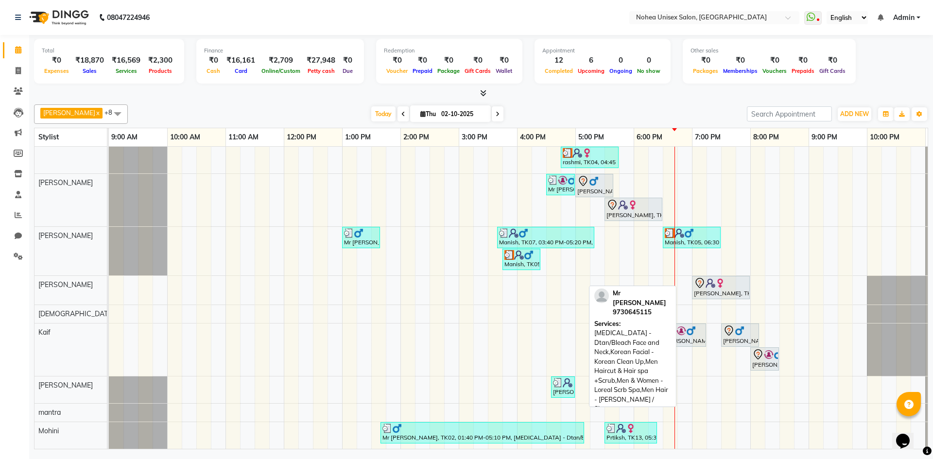
click at [437, 424] on div at bounding box center [482, 429] width 200 height 10
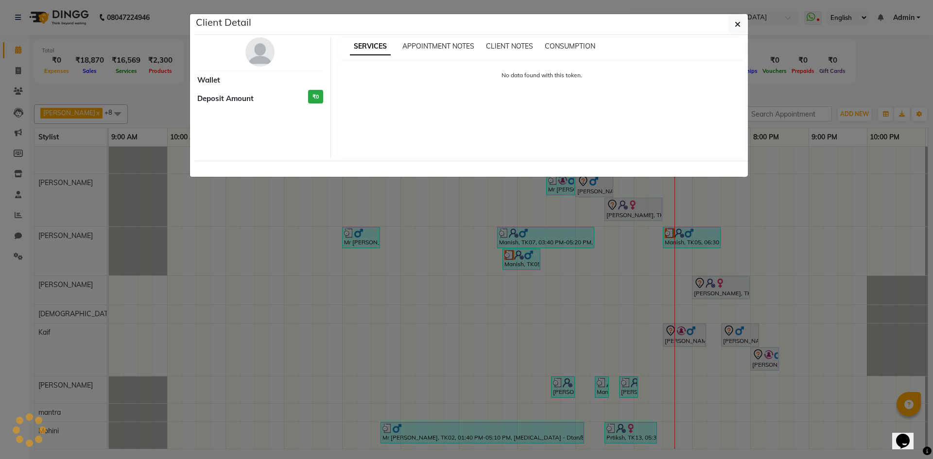
select select "3"
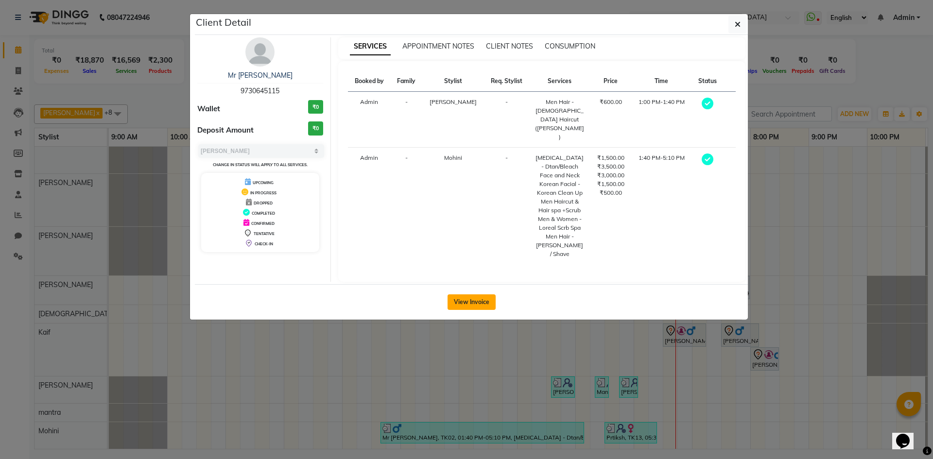
click at [475, 294] on button "View Invoice" at bounding box center [471, 302] width 48 height 16
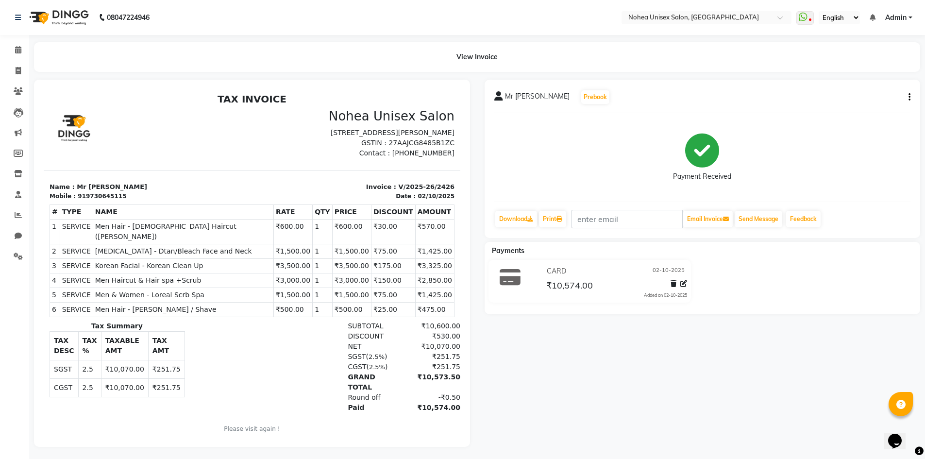
drag, startPoint x: 141, startPoint y: 282, endPoint x: 686, endPoint y: 345, distance: 548.1
click at [460, 345] on html "TAX INVOICE Nohea Unisex Salon [STREET_ADDRESS][PERSON_NAME] GSTIN : 27AAJCG848…" at bounding box center [252, 269] width 417 height 360
drag, startPoint x: 638, startPoint y: 320, endPoint x: 651, endPoint y: 328, distance: 15.8
click at [638, 320] on div "Mr [PERSON_NAME] Prebook Payment Received Download Print Email Invoice Send Mes…" at bounding box center [702, 263] width 451 height 367
click at [562, 394] on div "Mr [PERSON_NAME] Prebook Payment Received Download Print Email Invoice Send Mes…" at bounding box center [702, 263] width 451 height 367
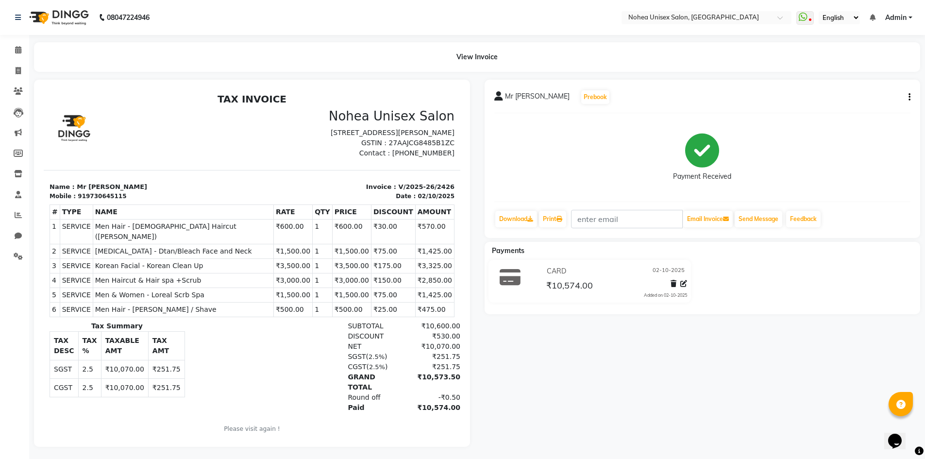
click at [600, 391] on div "Mr [PERSON_NAME] Prebook Payment Received Download Print Email Invoice Send Mes…" at bounding box center [702, 263] width 451 height 367
click at [911, 98] on div "Mr [PERSON_NAME] Prebook Payment Received Download Print Email Invoice Send Mes…" at bounding box center [703, 159] width 436 height 158
click at [911, 97] on div "Mr [PERSON_NAME] Prebook Payment Received Download Print Email Invoice Send Mes…" at bounding box center [703, 159] width 436 height 158
click at [905, 94] on button "button" at bounding box center [908, 97] width 6 height 10
click at [907, 93] on button "button" at bounding box center [908, 97] width 6 height 10
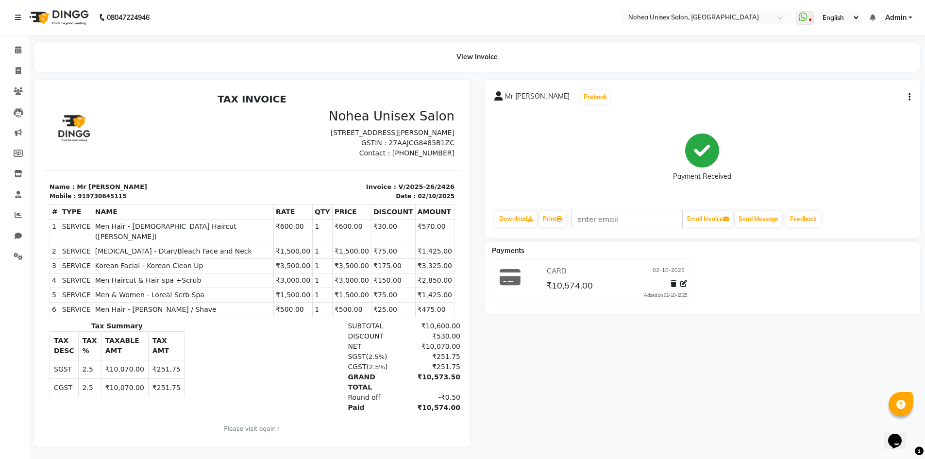
click at [907, 93] on button "button" at bounding box center [908, 97] width 6 height 10
click at [870, 82] on div "Split Service Amount" at bounding box center [861, 85] width 67 height 12
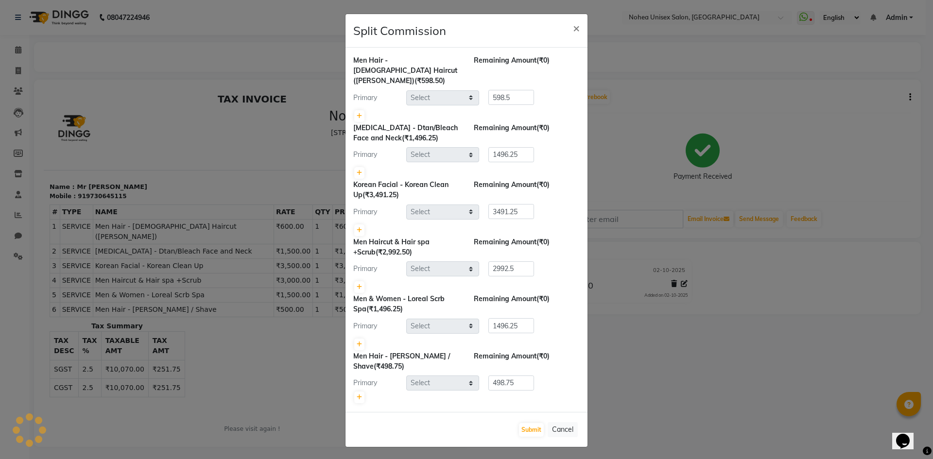
select select "80899"
select select "87937"
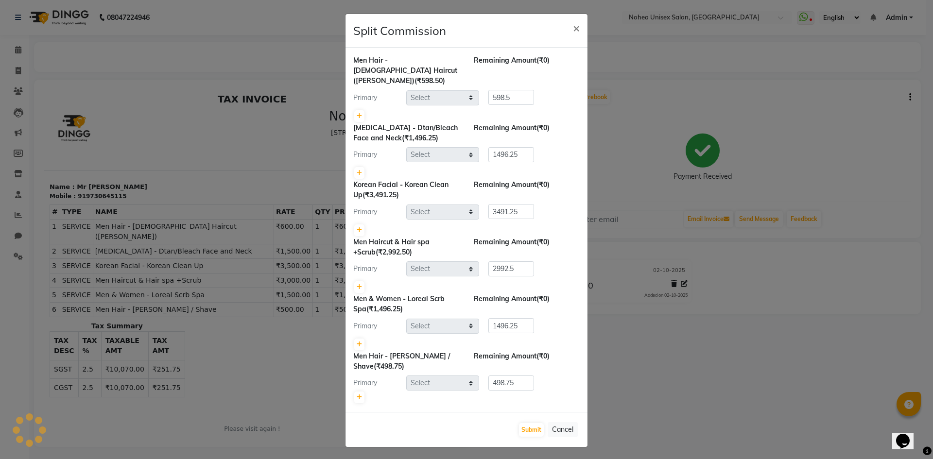
select select "87937"
drag, startPoint x: 496, startPoint y: 247, endPoint x: 510, endPoint y: 258, distance: 18.0
click at [510, 258] on div "Men Haircut & Hair spa +Scrub (₹2,992.50) Remaining Amount (₹0) Primary Select …" at bounding box center [466, 265] width 226 height 57
type input "5"
click at [523, 261] on input "5" at bounding box center [511, 268] width 46 height 15
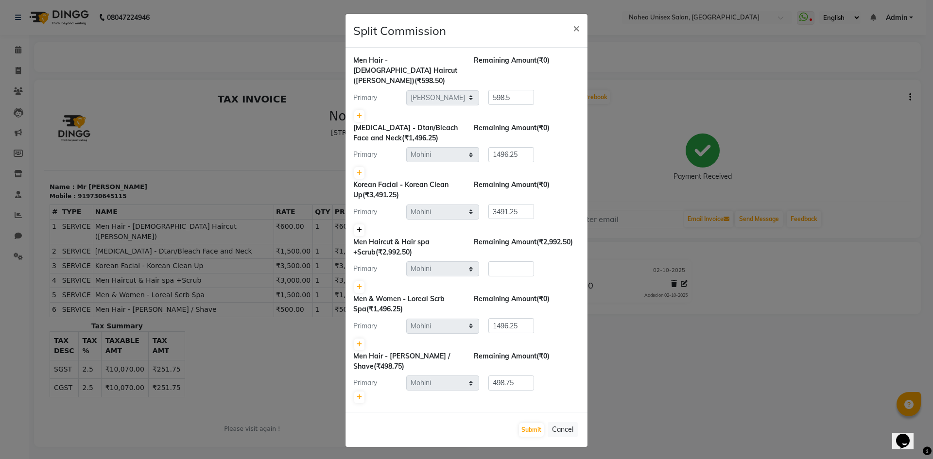
click at [359, 224] on link at bounding box center [359, 230] width 10 height 12
type input "1745.63"
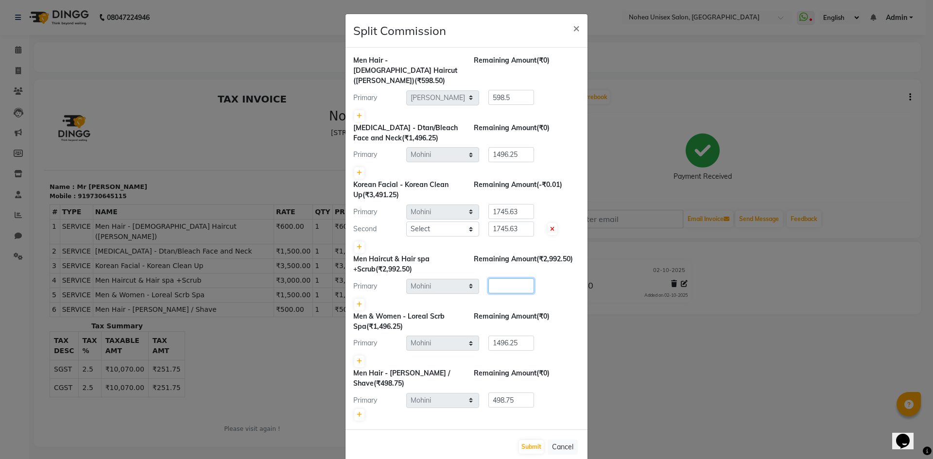
click at [503, 278] on input "number" at bounding box center [511, 285] width 46 height 15
type input "0"
click at [528, 440] on button "Submit" at bounding box center [531, 447] width 25 height 14
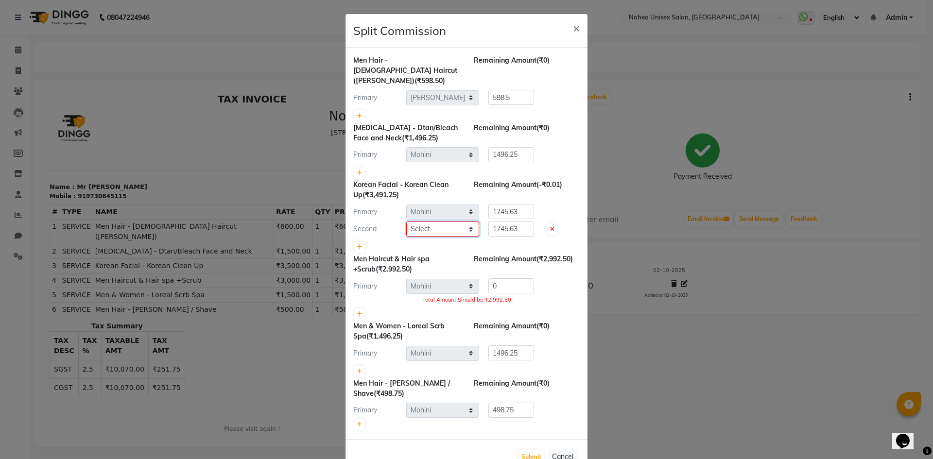
click at [469, 221] on select "Select [PERSON_NAME] Imlikala [PERSON_NAME] Kaif Manager mantra Mohini [PERSON_…" at bounding box center [442, 228] width 73 height 15
click at [576, 204] on div "Primary Select Aayan khan Imlikala Jaydeep jitesh Kaif Manager mantra Mohini So…" at bounding box center [466, 212] width 241 height 16
click at [566, 221] on div "Second Select Aayan khan Imlikala Jaydeep jitesh Kaif Manager mantra Mohini Son…" at bounding box center [466, 229] width 241 height 16
click at [550, 226] on icon at bounding box center [552, 229] width 4 height 6
type input "3491.25"
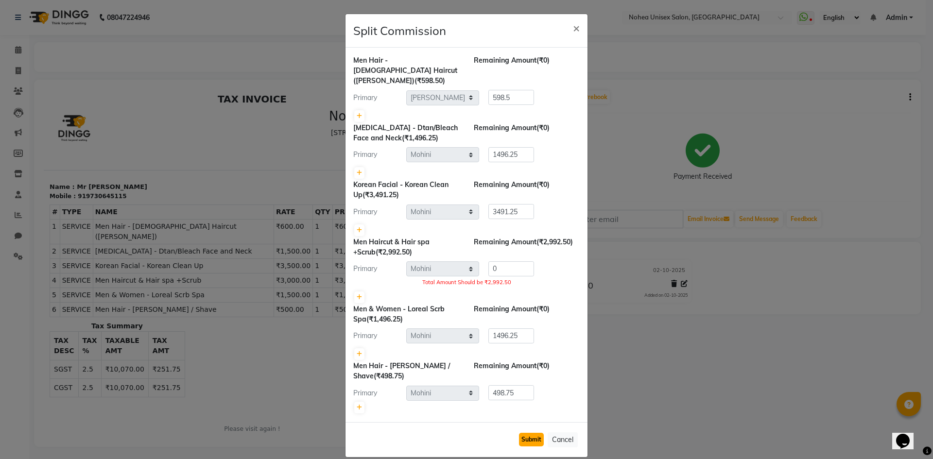
click at [532, 433] on button "Submit" at bounding box center [531, 440] width 25 height 14
click at [531, 433] on button "Submit" at bounding box center [531, 440] width 25 height 14
click at [530, 433] on button "Submit" at bounding box center [531, 440] width 25 height 14
click at [533, 433] on button "Submit" at bounding box center [531, 440] width 25 height 14
drag, startPoint x: 532, startPoint y: 426, endPoint x: 520, endPoint y: 376, distance: 51.5
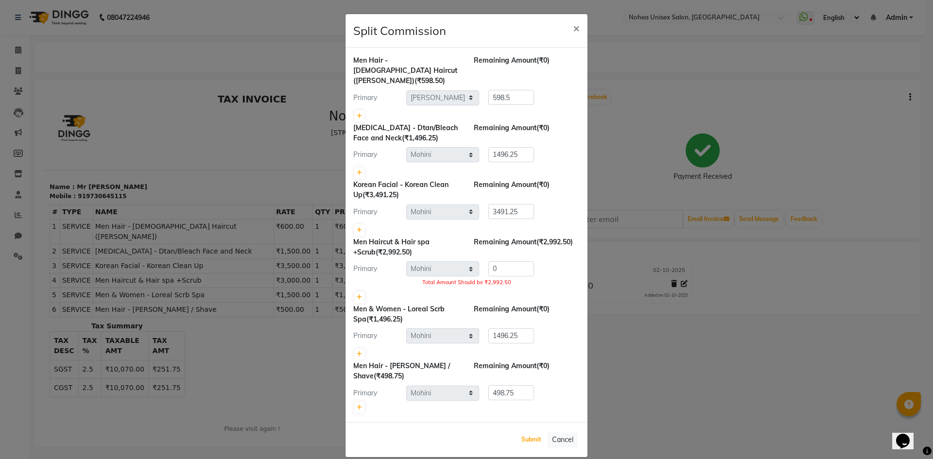
click at [520, 376] on div "Split Commission × Men Hair - Male Haircut (Barber) (₹598.50) Remaining Amount …" at bounding box center [466, 236] width 243 height 444
click at [495, 261] on input "0" at bounding box center [511, 268] width 46 height 15
click at [528, 433] on button "Submit" at bounding box center [531, 440] width 25 height 14
click at [530, 433] on button "Submit" at bounding box center [531, 440] width 25 height 14
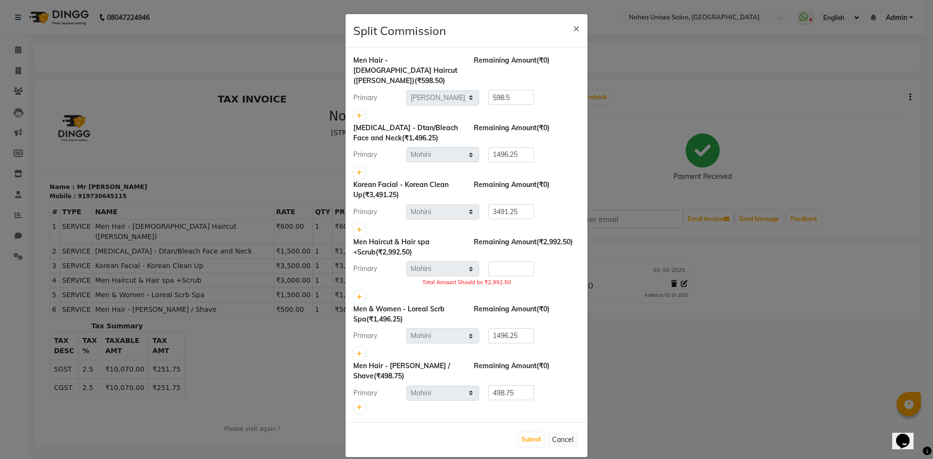
drag, startPoint x: 541, startPoint y: 393, endPoint x: 512, endPoint y: 425, distance: 43.0
click at [504, 429] on div "Split Commission × Men Hair - Male Haircut (Barber) (₹598.50) Remaining Amount …" at bounding box center [466, 236] width 243 height 444
drag, startPoint x: 530, startPoint y: 421, endPoint x: 526, endPoint y: 430, distance: 10.4
click at [526, 430] on div "Submit Cancel" at bounding box center [466, 439] width 242 height 35
click at [526, 433] on button "Submit" at bounding box center [531, 440] width 25 height 14
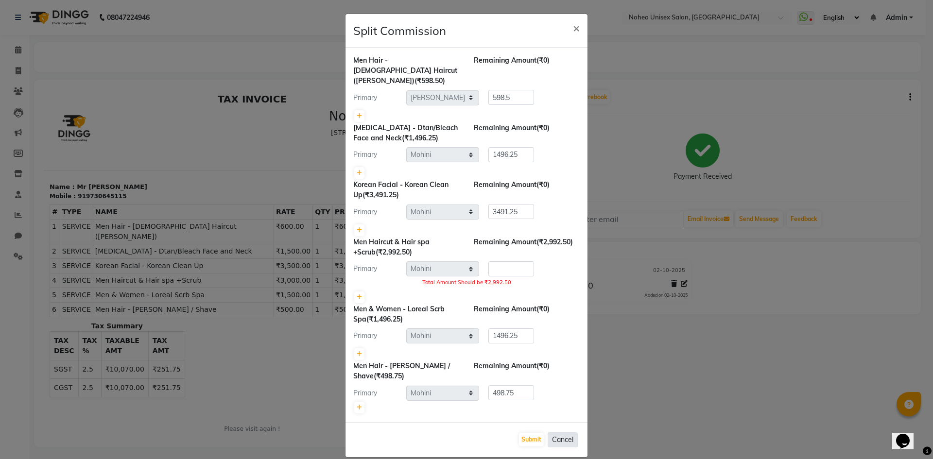
click at [556, 432] on button "Cancel" at bounding box center [562, 439] width 30 height 15
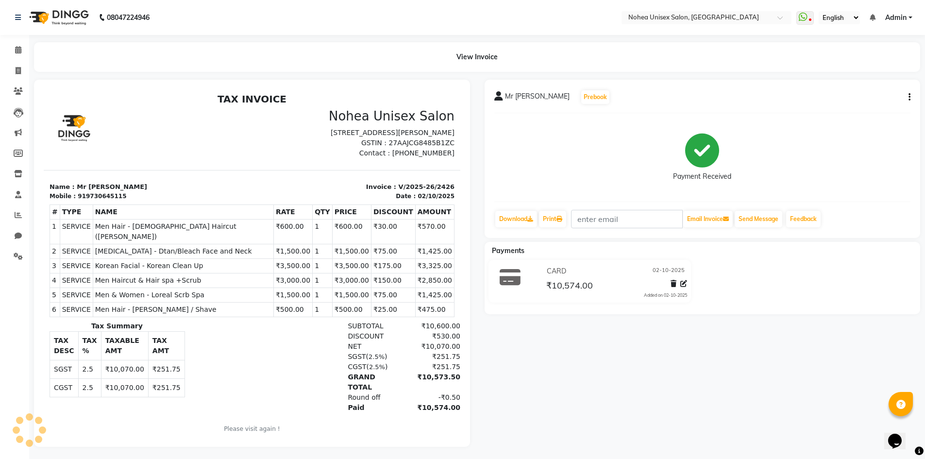
click at [909, 97] on icon "button" at bounding box center [910, 97] width 2 height 0
click at [874, 95] on div "Edit Item Staff" at bounding box center [861, 97] width 67 height 12
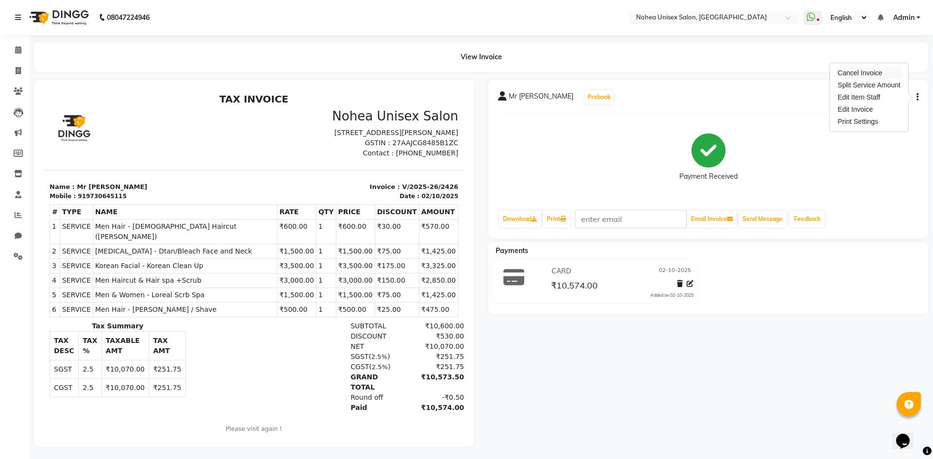
select select "80899"
select select "87937"
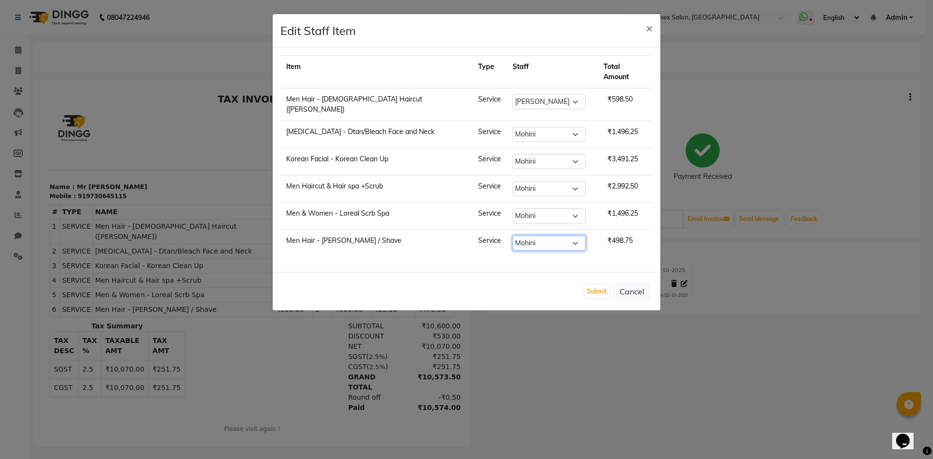
click at [535, 236] on select "Select [PERSON_NAME] Imlikala [PERSON_NAME] Kaif Manager mantra Mohini [PERSON_…" at bounding box center [548, 243] width 73 height 15
select select "80899"
click at [512, 236] on select "Select [PERSON_NAME] Imlikala [PERSON_NAME] Kaif Manager mantra Mohini [PERSON_…" at bounding box center [548, 243] width 73 height 15
click at [543, 208] on select "Select [PERSON_NAME] Imlikala [PERSON_NAME] Kaif Manager mantra Mohini [PERSON_…" at bounding box center [548, 215] width 73 height 15
click at [524, 363] on ngb-modal-window "Edit Staff Item × Item Type Staff Total Amount Men Hair - Male Haircut (Barber)…" at bounding box center [466, 229] width 933 height 459
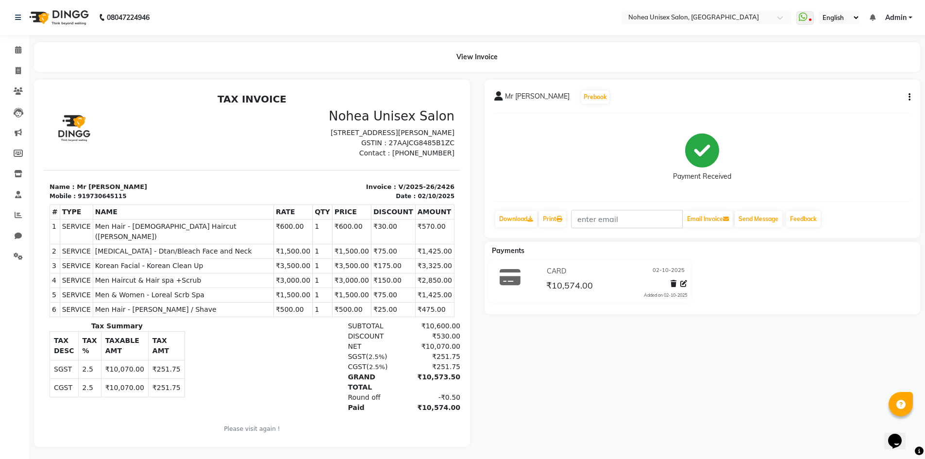
click at [907, 90] on div "Mr Shubham Prebook" at bounding box center [702, 97] width 417 height 16
click at [908, 96] on button "button" at bounding box center [908, 97] width 6 height 10
click at [856, 93] on div "Edit Item Staff" at bounding box center [861, 97] width 67 height 12
select select "80899"
select select "87937"
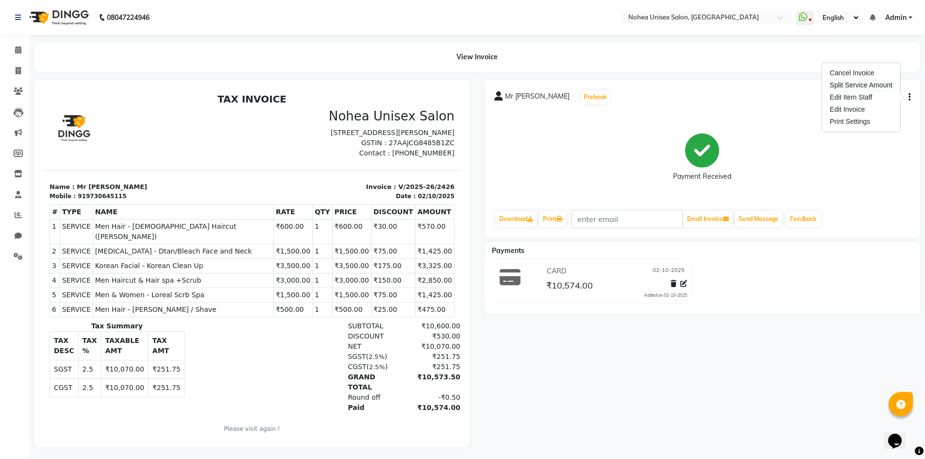
select select "87937"
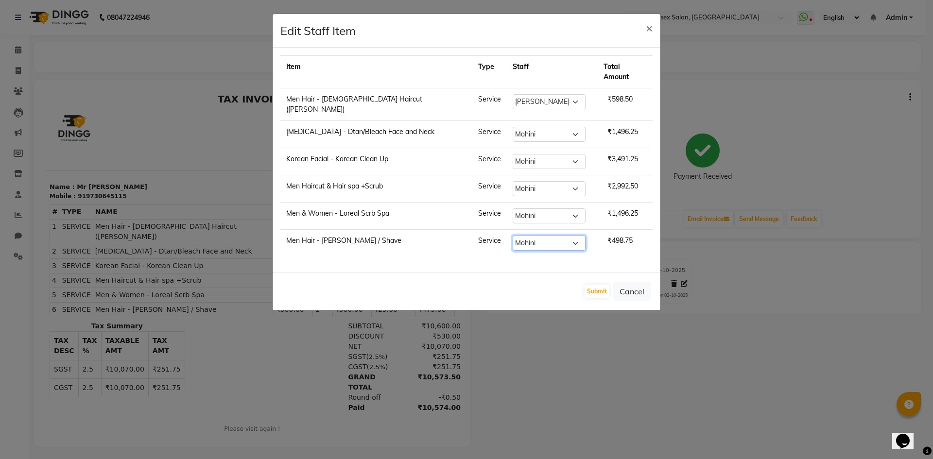
click at [548, 236] on select "Select [PERSON_NAME] Imlikala [PERSON_NAME] Kaif Manager mantra Mohini [PERSON_…" at bounding box center [548, 243] width 73 height 15
select select "80899"
click at [512, 236] on select "Select [PERSON_NAME] Imlikala [PERSON_NAME] Kaif Manager mantra Mohini [PERSON_…" at bounding box center [548, 243] width 73 height 15
click at [527, 208] on select "Select [PERSON_NAME] Imlikala [PERSON_NAME] Kaif Manager mantra Mohini [PERSON_…" at bounding box center [548, 215] width 73 height 15
select select "80899"
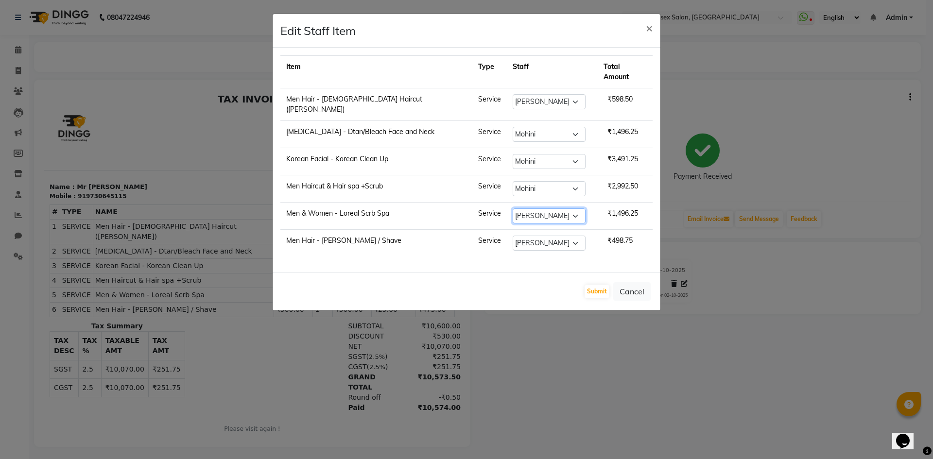
click at [512, 208] on select "Select [PERSON_NAME] Imlikala [PERSON_NAME] Kaif Manager mantra Mohini [PERSON_…" at bounding box center [548, 215] width 73 height 15
click at [593, 285] on button "Submit" at bounding box center [596, 292] width 25 height 14
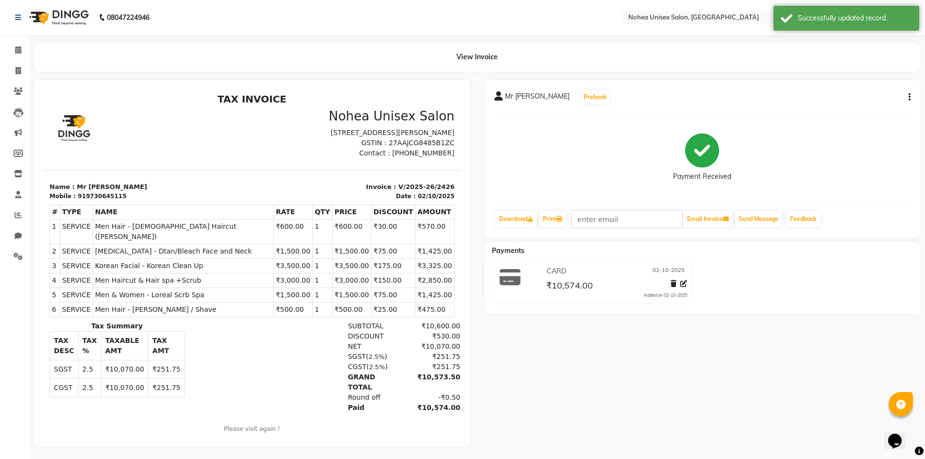
click at [910, 89] on div "Mr Shubham Prebook" at bounding box center [702, 97] width 417 height 16
click at [910, 98] on icon "button" at bounding box center [910, 97] width 2 height 0
click at [883, 82] on div "Split Service Amount" at bounding box center [861, 85] width 67 height 12
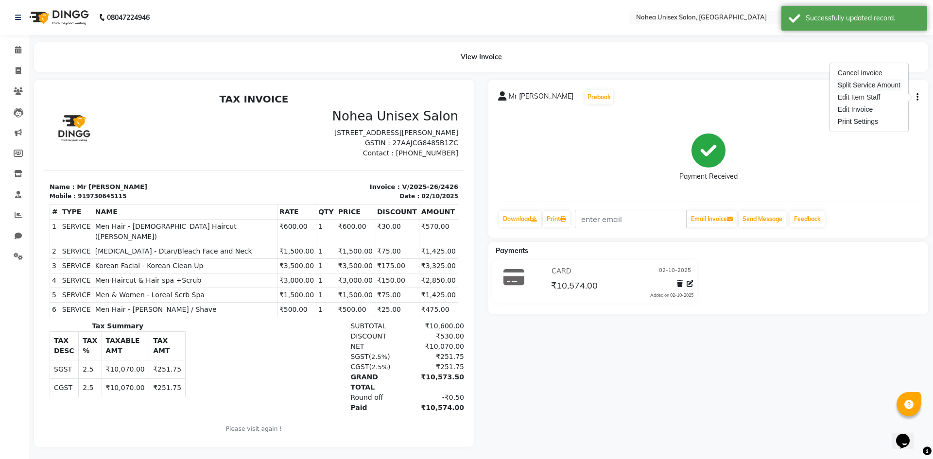
select select "80899"
select select "87937"
select select "80899"
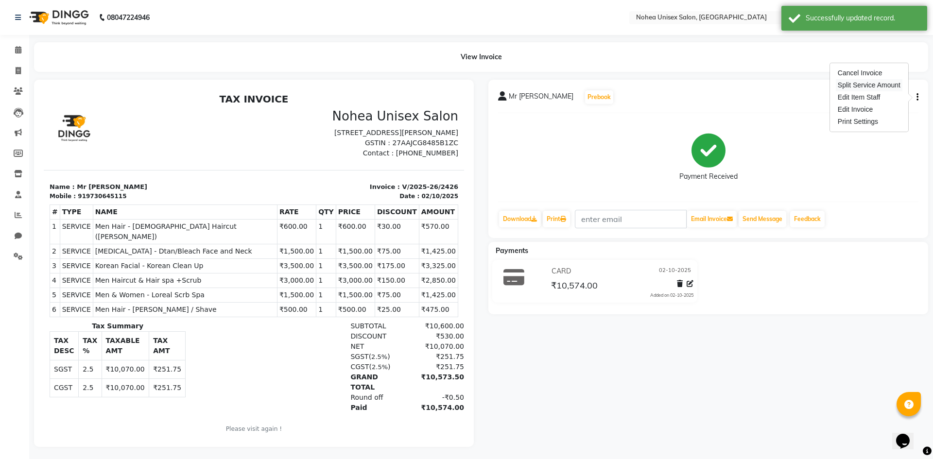
select select "80899"
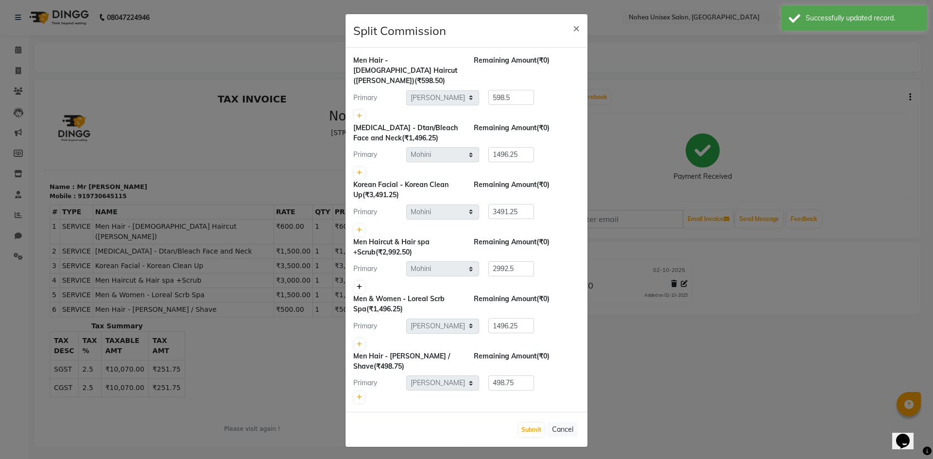
click at [360, 281] on link at bounding box center [359, 287] width 10 height 12
type input "1496.25"
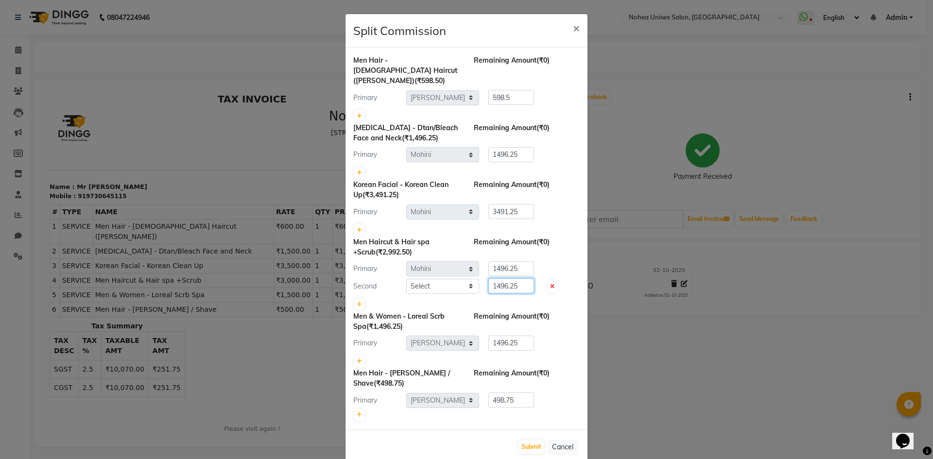
click at [524, 278] on input "1496.25" at bounding box center [511, 285] width 46 height 15
type input "1"
click at [519, 261] on input "1496.25" at bounding box center [511, 268] width 46 height 15
type input "1"
click at [519, 440] on button "Submit" at bounding box center [531, 447] width 25 height 14
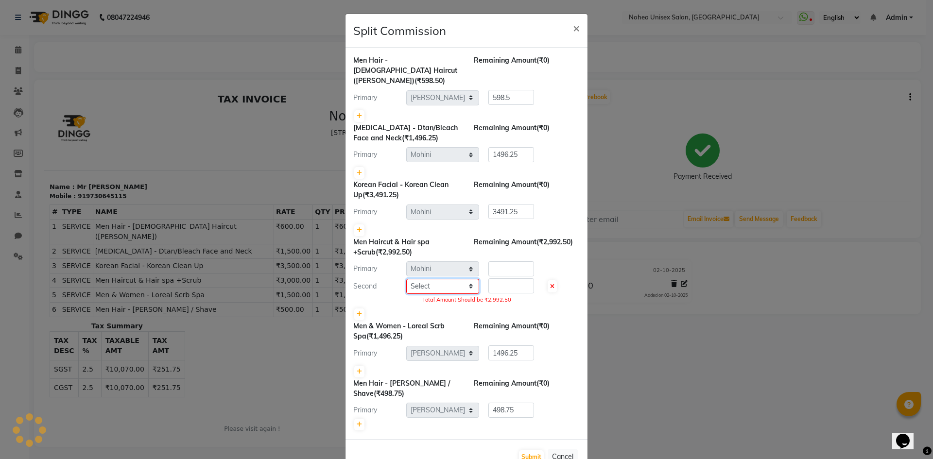
click at [459, 279] on select "Select [PERSON_NAME] Imlikala [PERSON_NAME] Kaif Manager mantra Mohini [PERSON_…" at bounding box center [442, 286] width 73 height 15
select select "80899"
click at [406, 279] on select "Select [PERSON_NAME] Imlikala [PERSON_NAME] Kaif Manager mantra Mohini [PERSON_…" at bounding box center [442, 286] width 73 height 15
click at [520, 450] on button "Submit" at bounding box center [531, 457] width 25 height 14
click at [504, 278] on input "number" at bounding box center [511, 285] width 46 height 15
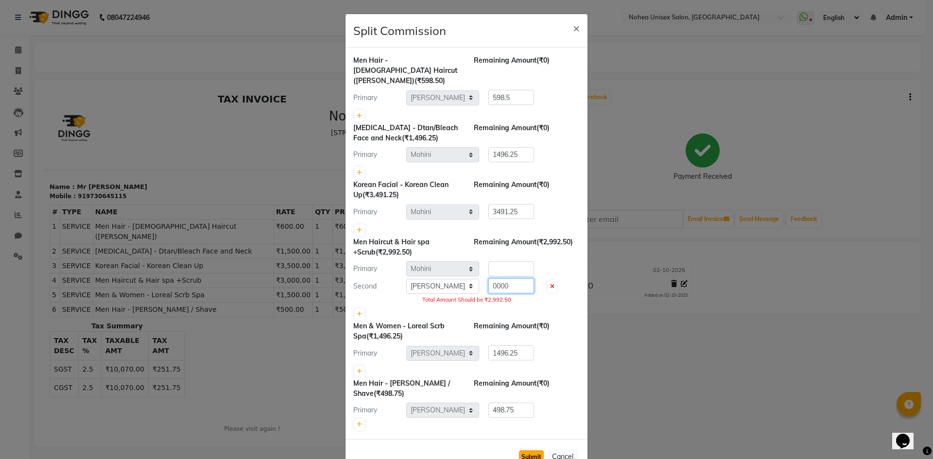
type input "0000"
click at [529, 450] on button "Submit" at bounding box center [531, 457] width 25 height 14
click at [575, 24] on span "×" at bounding box center [576, 27] width 7 height 15
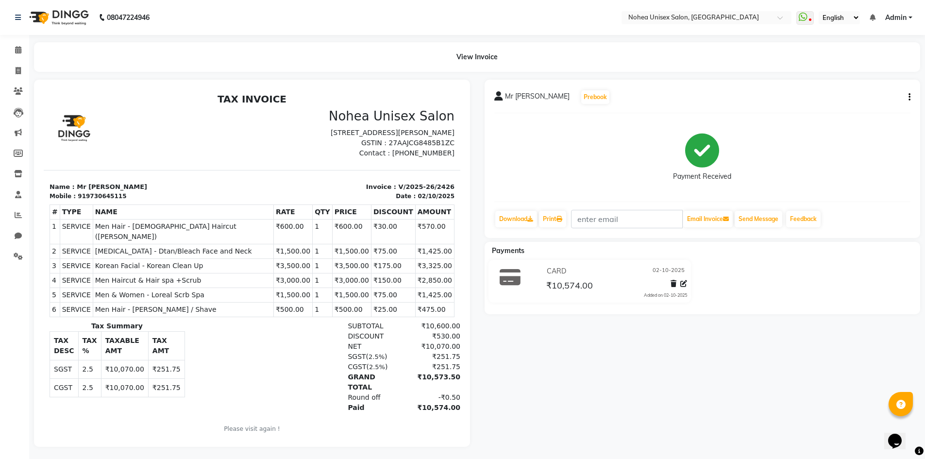
click at [907, 94] on button "button" at bounding box center [908, 97] width 6 height 10
click at [862, 104] on div "Edit Invoice" at bounding box center [861, 109] width 67 height 12
select select "service"
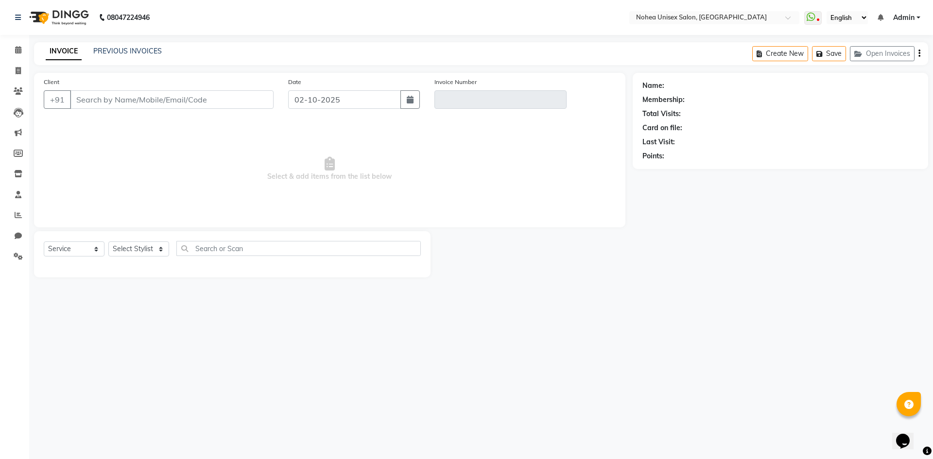
type input "9730645115"
type input "V/2025-26/2426"
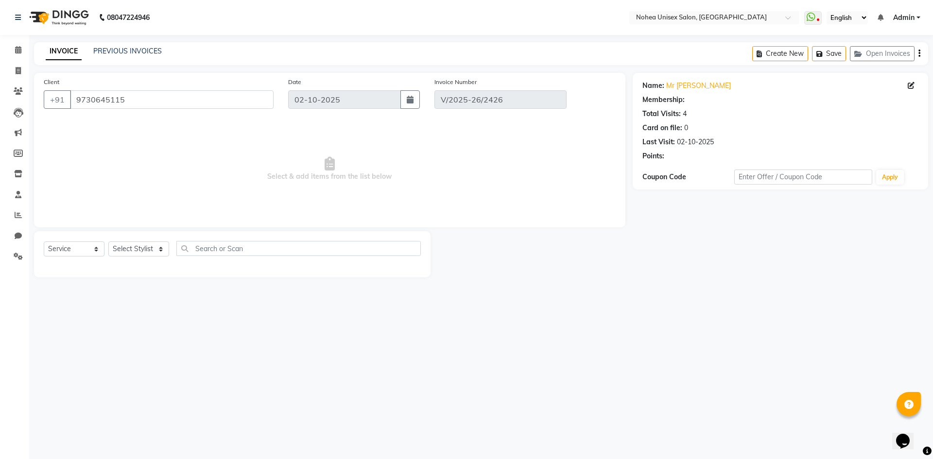
select select "1: Object"
select select "select"
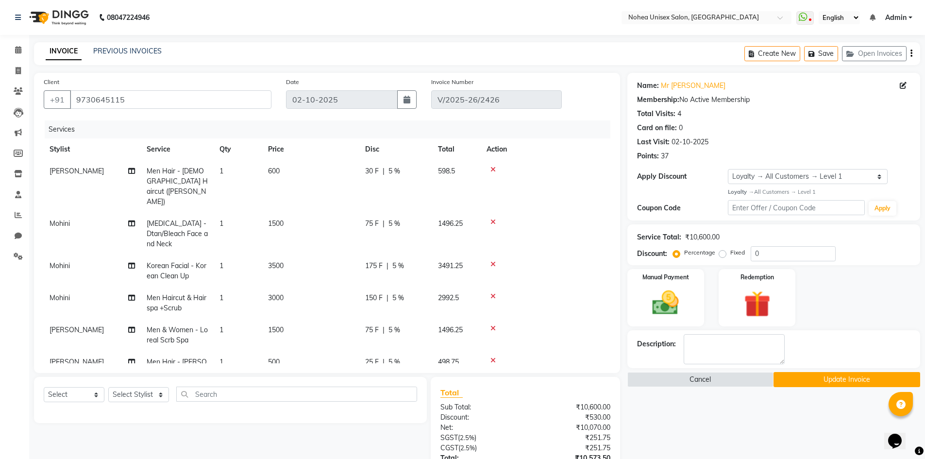
click at [493, 293] on icon at bounding box center [493, 296] width 5 height 7
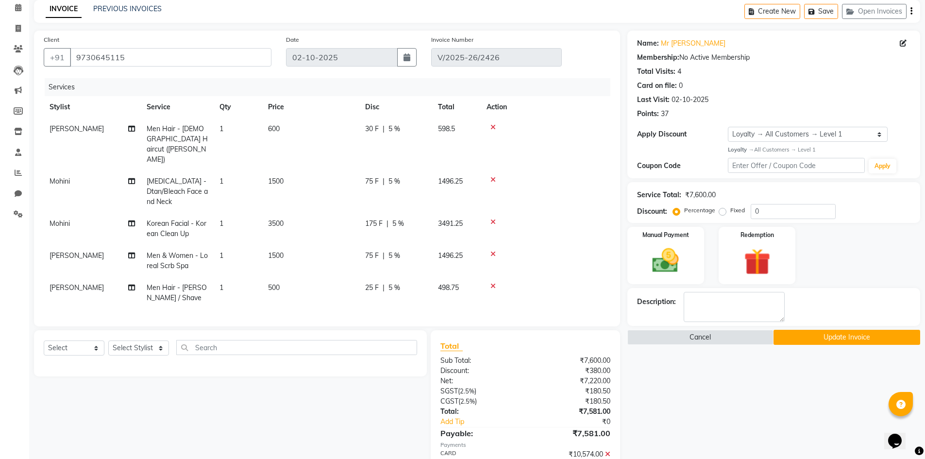
scroll to position [127, 0]
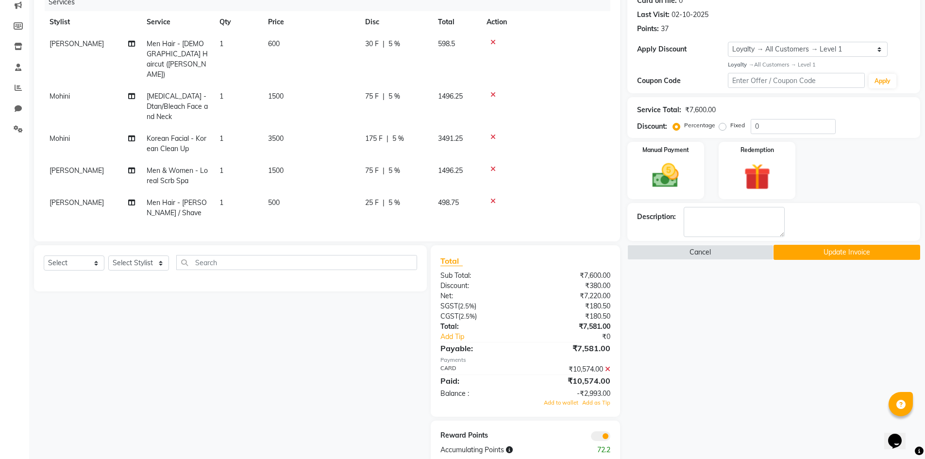
click at [845, 252] on button "Update Invoice" at bounding box center [847, 252] width 147 height 15
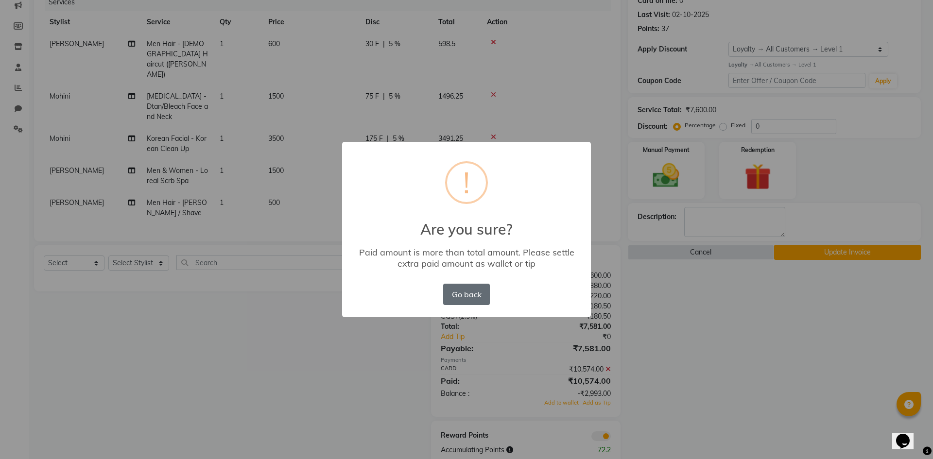
click at [460, 289] on button "Go back" at bounding box center [466, 294] width 47 height 21
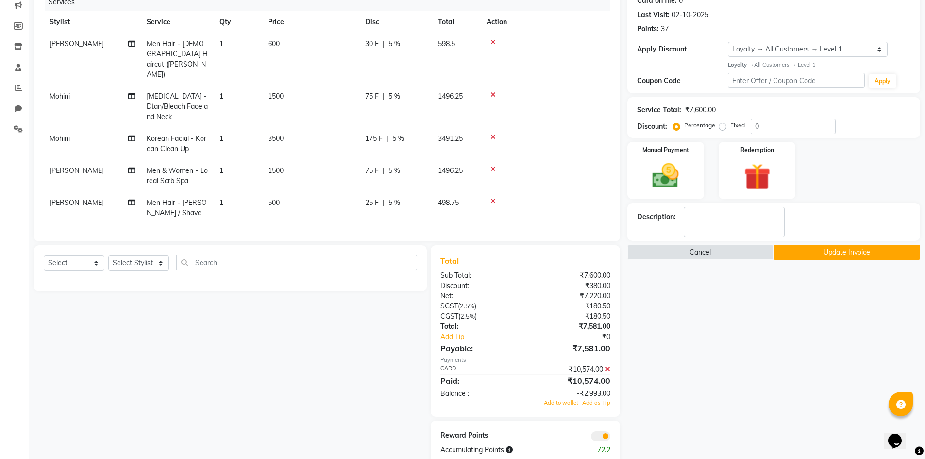
click at [870, 253] on button "Update Invoice" at bounding box center [847, 252] width 147 height 15
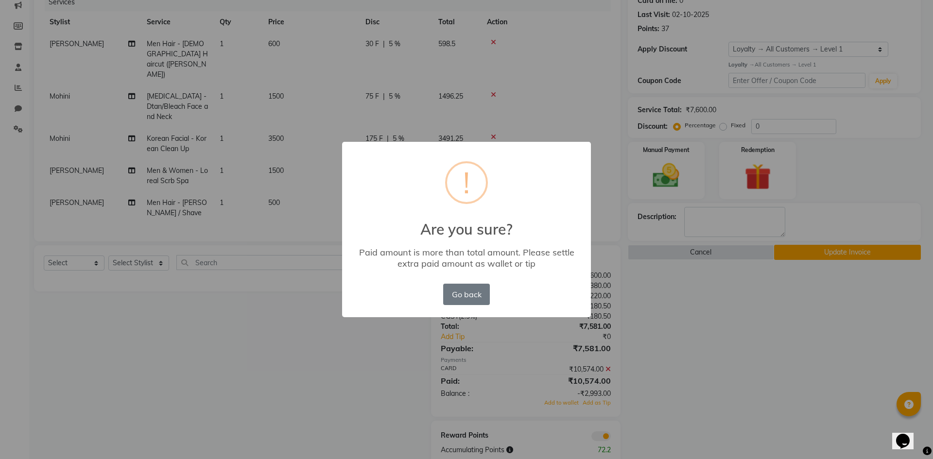
click at [737, 291] on div "× ! Are you sure? Paid amount is more than total amount. Please settle extra pa…" at bounding box center [466, 229] width 933 height 459
click at [482, 297] on button "Go back" at bounding box center [466, 294] width 47 height 21
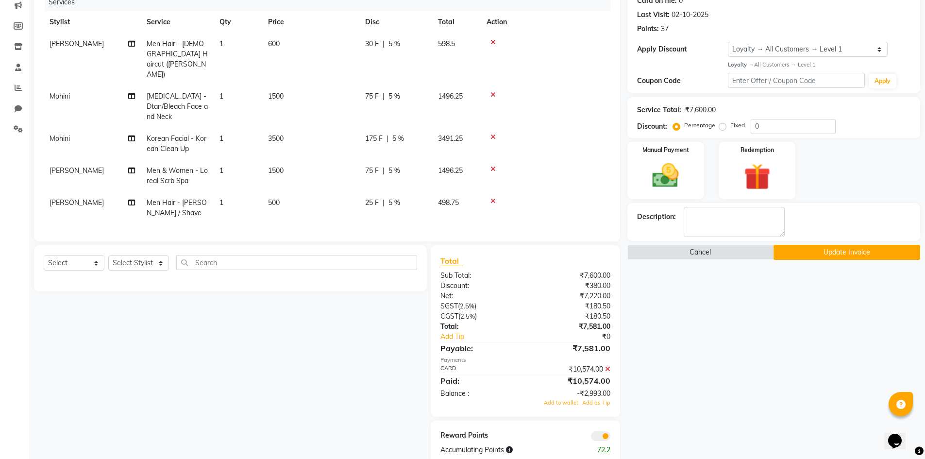
click at [611, 375] on div "₹10,574.00" at bounding box center [572, 381] width 92 height 12
click at [608, 366] on icon at bounding box center [607, 369] width 5 height 7
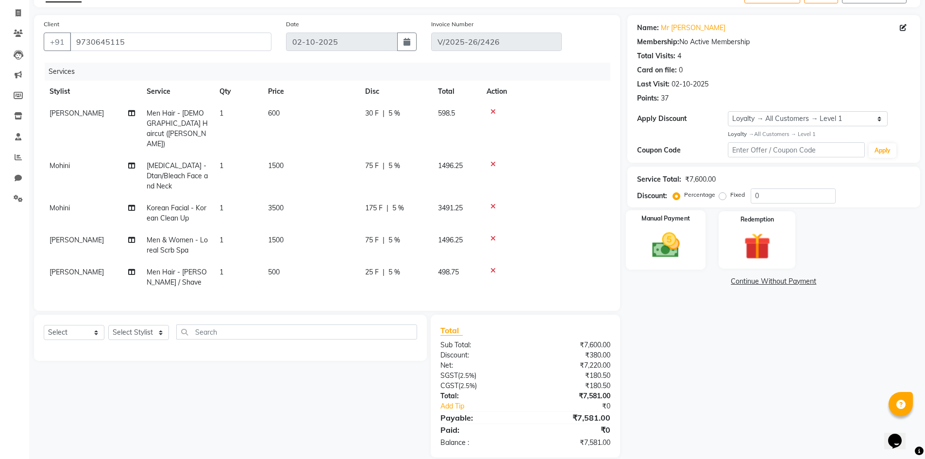
click at [659, 254] on img at bounding box center [666, 245] width 45 height 32
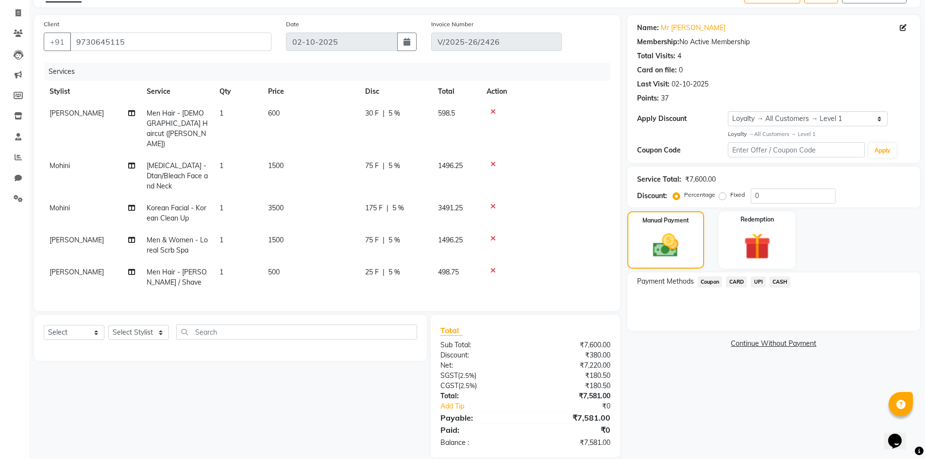
click at [737, 279] on span "CARD" at bounding box center [736, 281] width 21 height 11
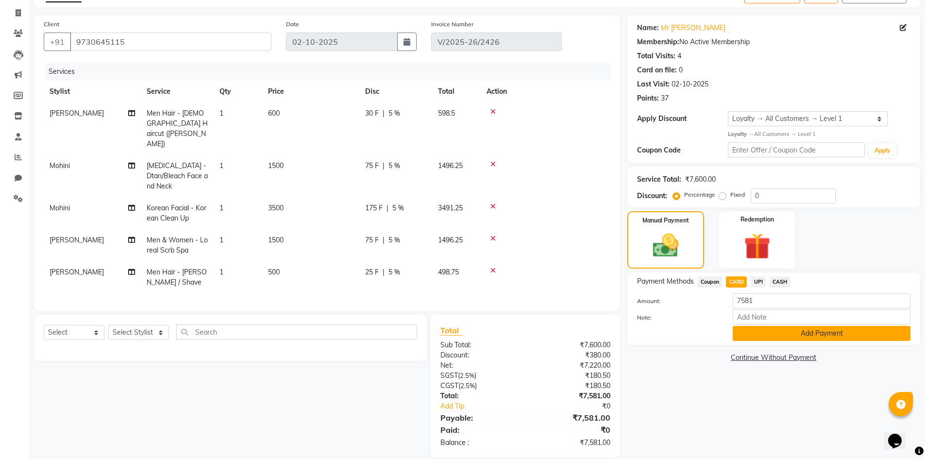
click at [790, 332] on button "Add Payment" at bounding box center [822, 333] width 178 height 15
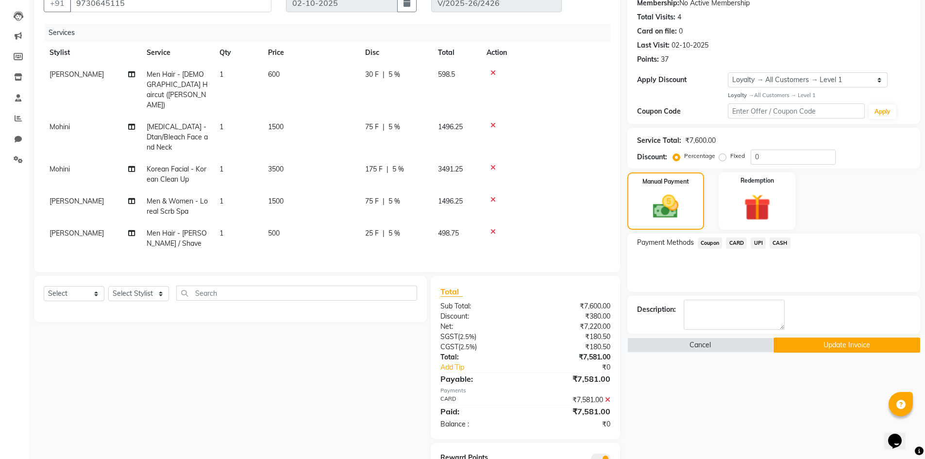
scroll to position [126, 0]
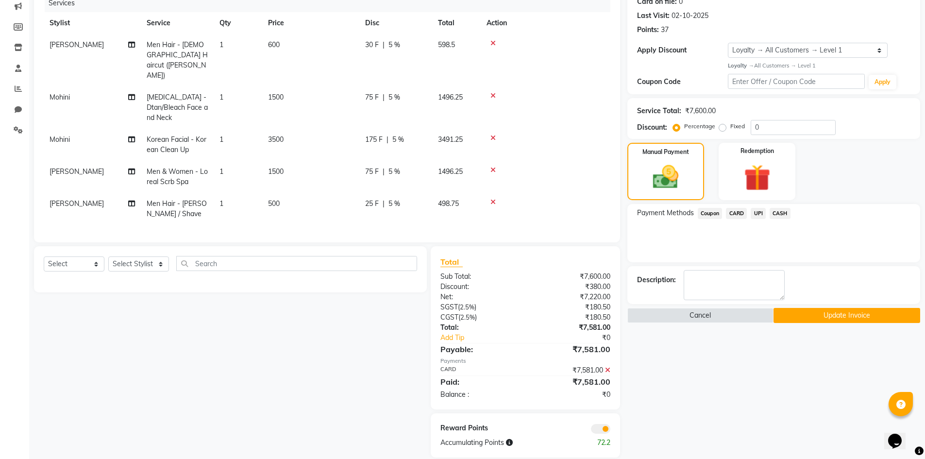
click at [846, 313] on button "Update Invoice" at bounding box center [847, 315] width 147 height 15
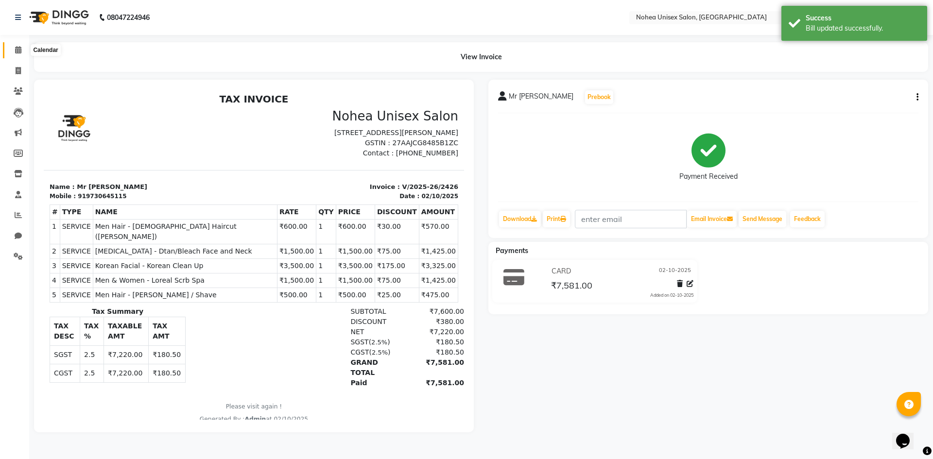
drag, startPoint x: 22, startPoint y: 50, endPoint x: 44, endPoint y: 54, distance: 22.2
click at [22, 50] on span at bounding box center [18, 50] width 17 height 11
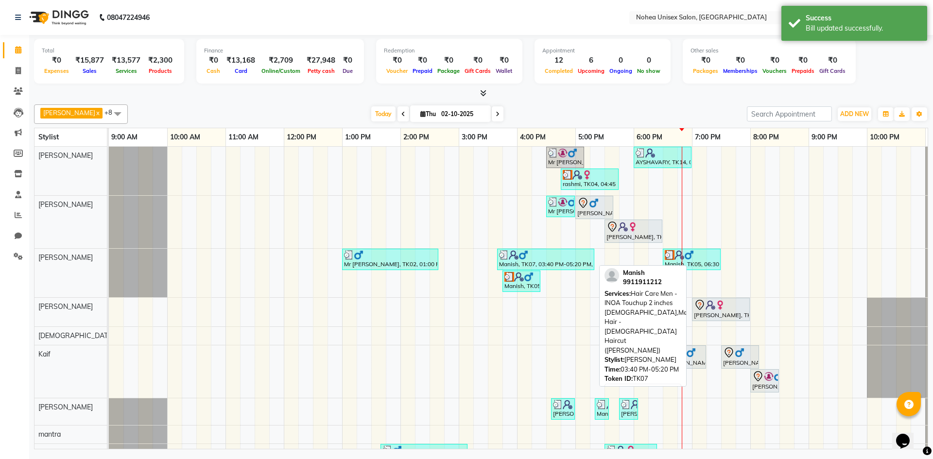
click at [554, 259] on div "Manish, TK07, 03:40 PM-05:20 PM, Hair Care Men - INOA Touchup 2 inches [DEMOGRA…" at bounding box center [545, 259] width 95 height 18
select select "3"
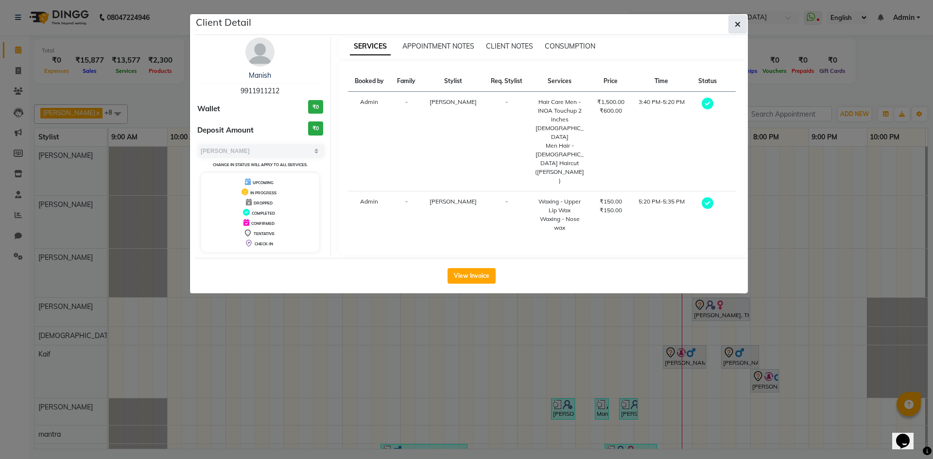
click at [745, 17] on button "button" at bounding box center [737, 24] width 18 height 18
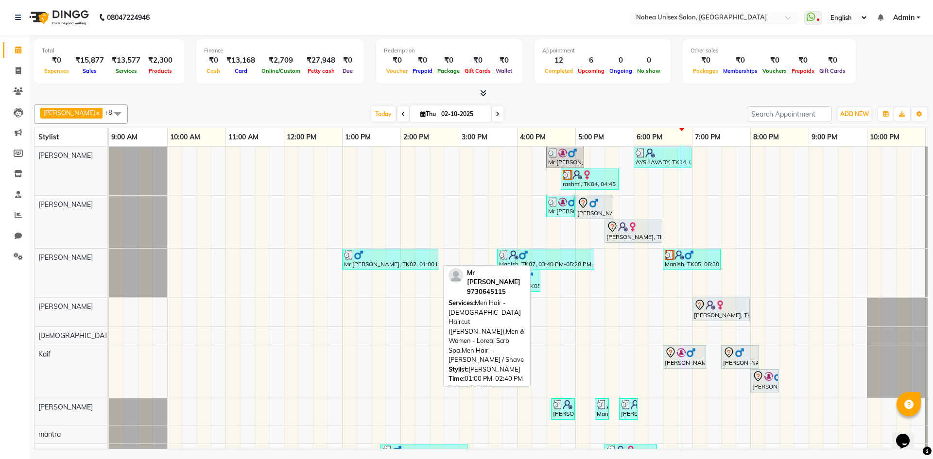
click at [391, 255] on div at bounding box center [390, 255] width 92 height 10
select select "3"
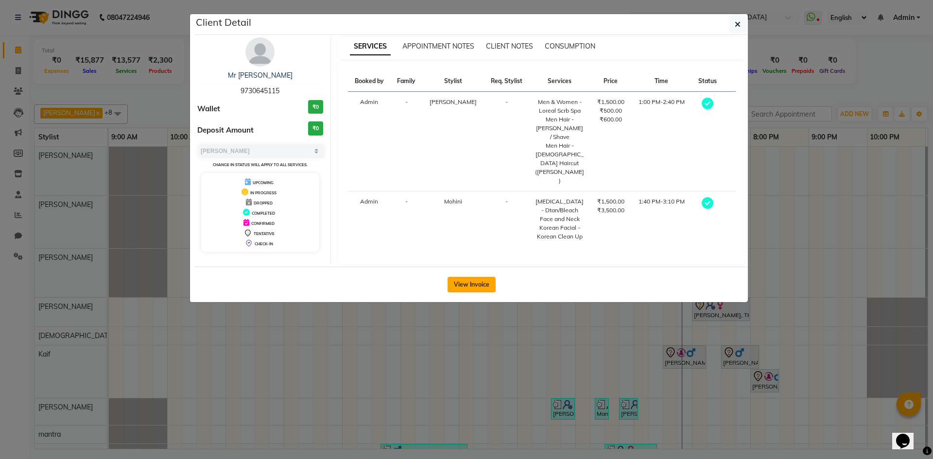
click at [459, 277] on button "View Invoice" at bounding box center [471, 285] width 48 height 16
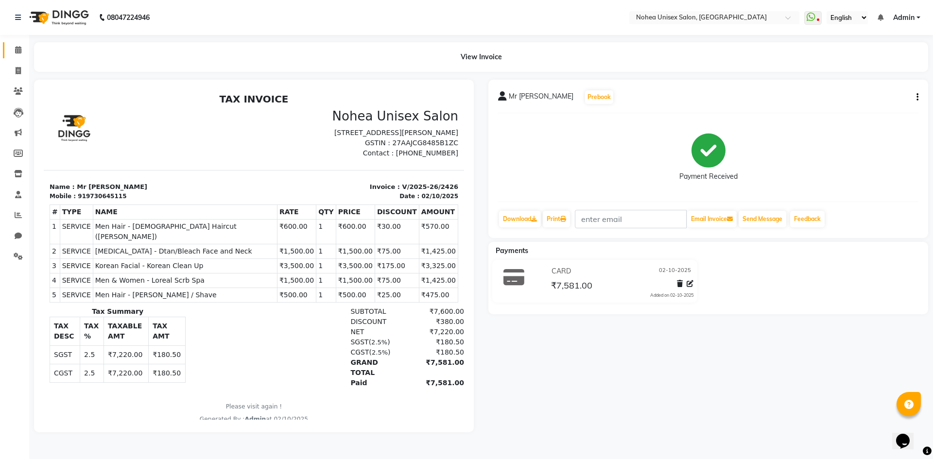
click at [19, 42] on link "Calendar" at bounding box center [14, 50] width 23 height 16
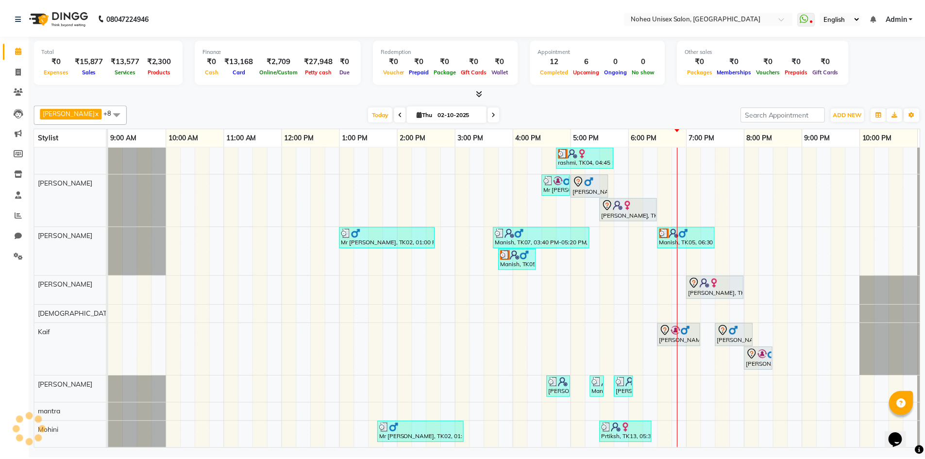
scroll to position [29, 0]
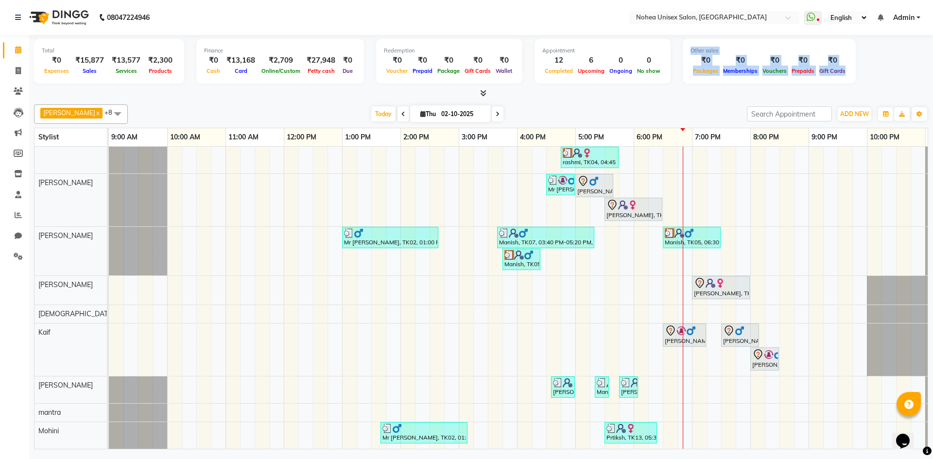
click at [559, 86] on div "Total ₹0 Expenses ₹15,877 Sales ₹13,577 Services ₹2,300 Products Finance ₹0 Cas…" at bounding box center [481, 67] width 894 height 64
click at [601, 102] on div "upesh x Sonali x mantra x jitesh x Sujit x Mohini x Aayan khan x Jaydeep x Kaif…" at bounding box center [481, 275] width 894 height 349
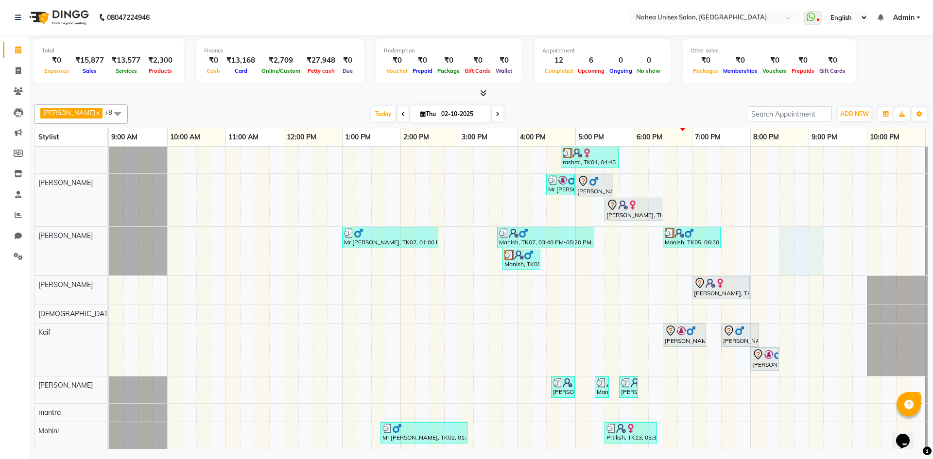
drag, startPoint x: 820, startPoint y: 240, endPoint x: 886, endPoint y: 198, distance: 78.7
click at [882, 205] on tr at bounding box center [546, 287] width 874 height 324
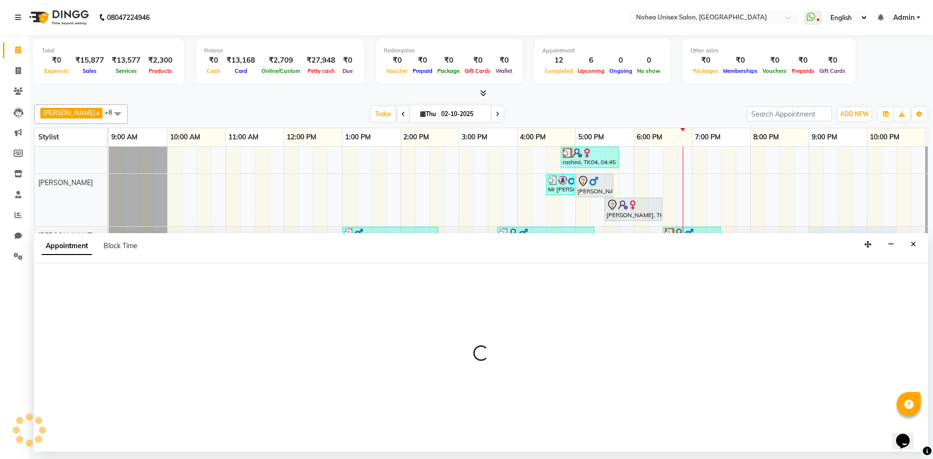
select select "80899"
select select "1260"
select select "tentative"
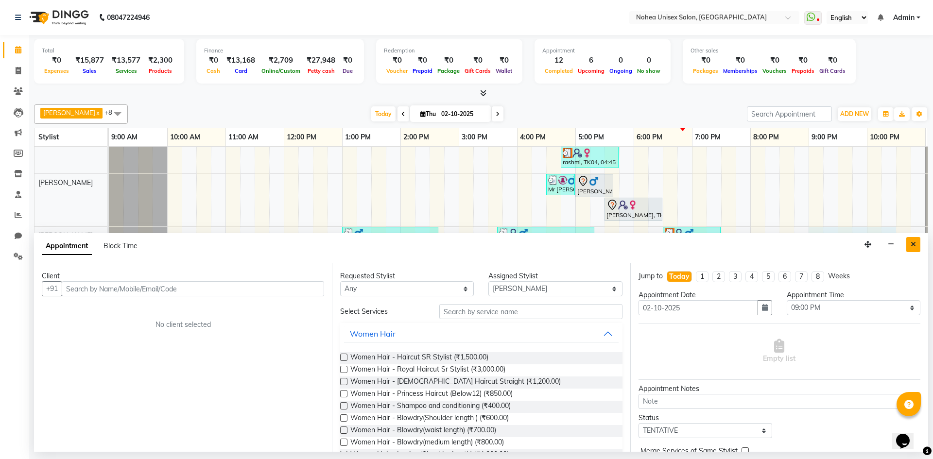
click at [916, 243] on button "Close" at bounding box center [913, 244] width 14 height 15
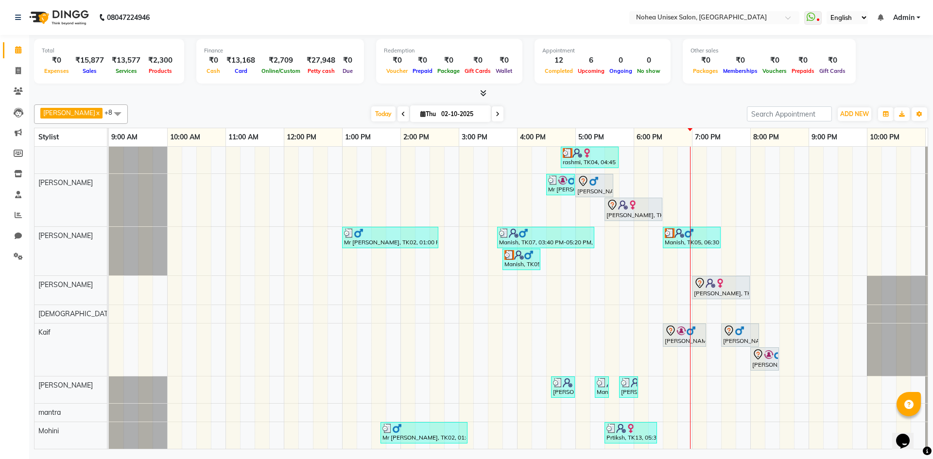
click at [479, 88] on span at bounding box center [481, 93] width 10 height 10
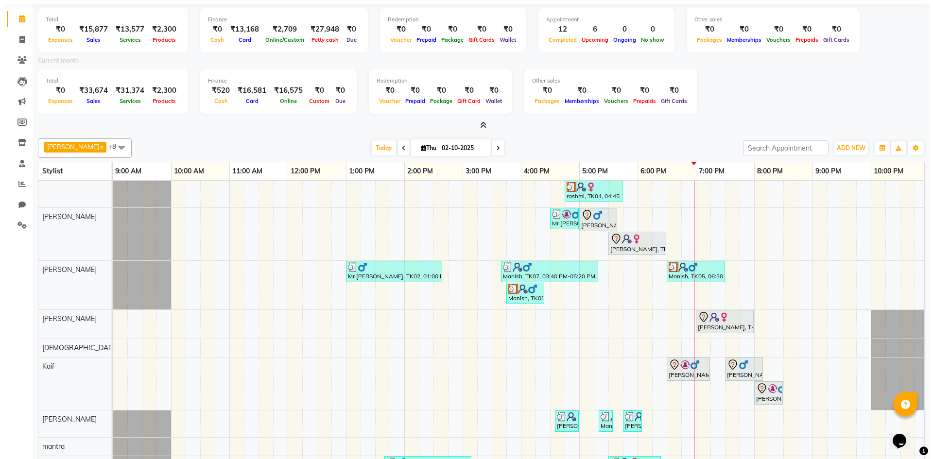
scroll to position [0, 0]
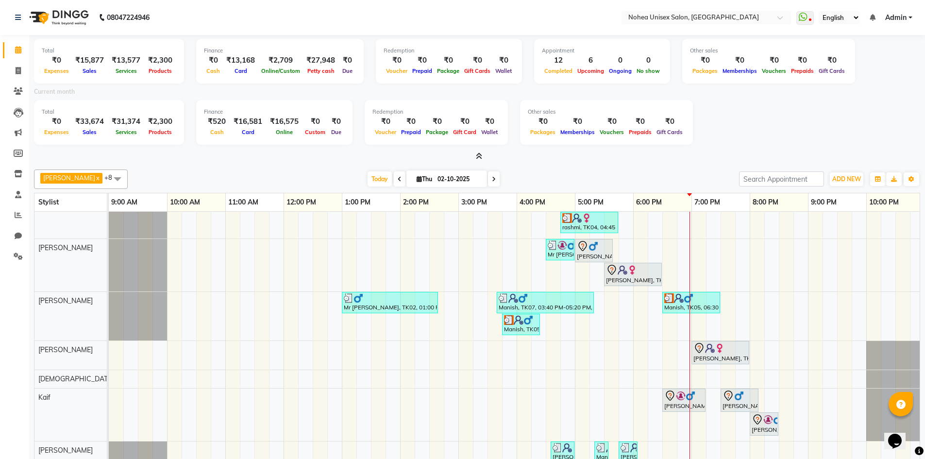
click at [478, 154] on icon at bounding box center [479, 156] width 6 height 7
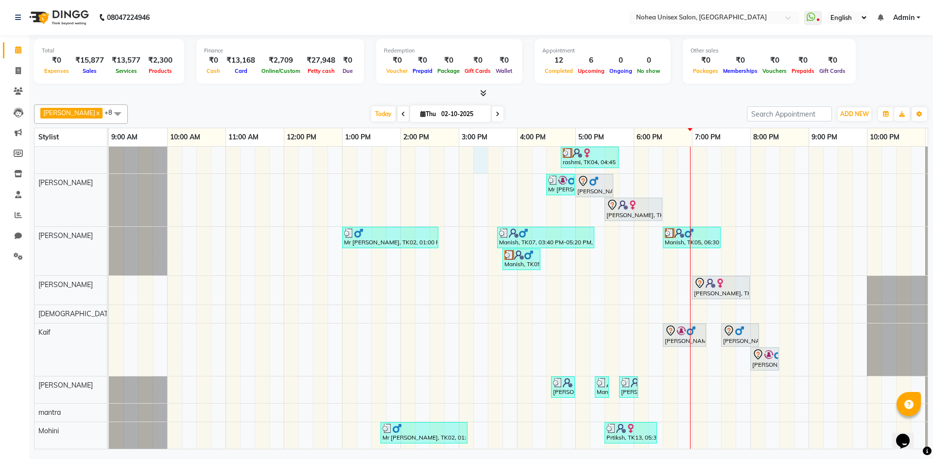
click at [478, 154] on div "Mr Pramod, TK12, 04:30 PM-05:10 PM, Men Hair - Male Haircut (Barber) AYSHAVARY,…" at bounding box center [546, 287] width 874 height 324
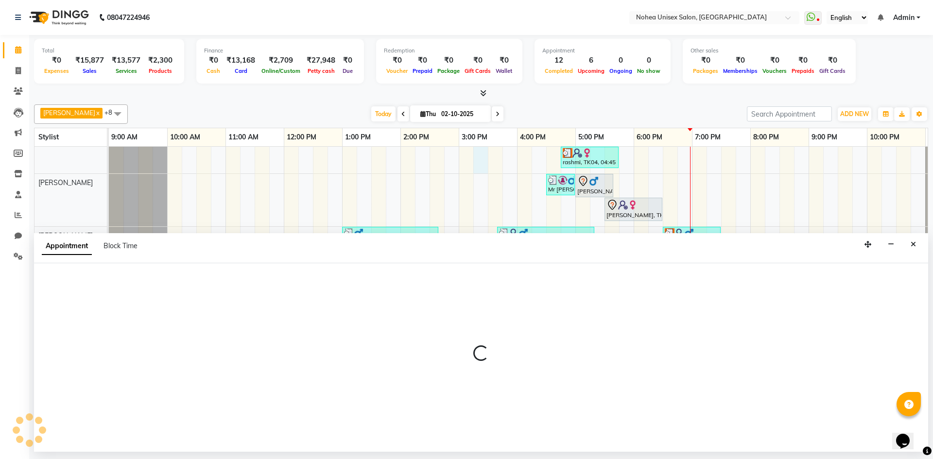
select select "74821"
select select "tentative"
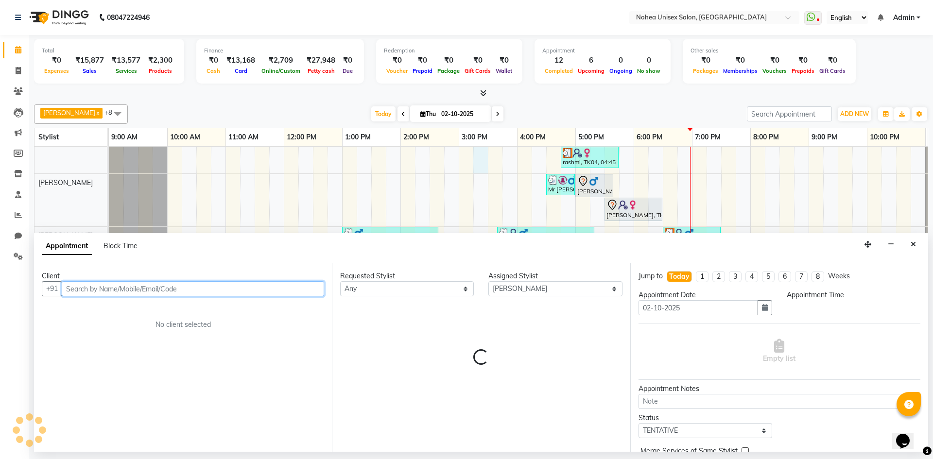
select select "915"
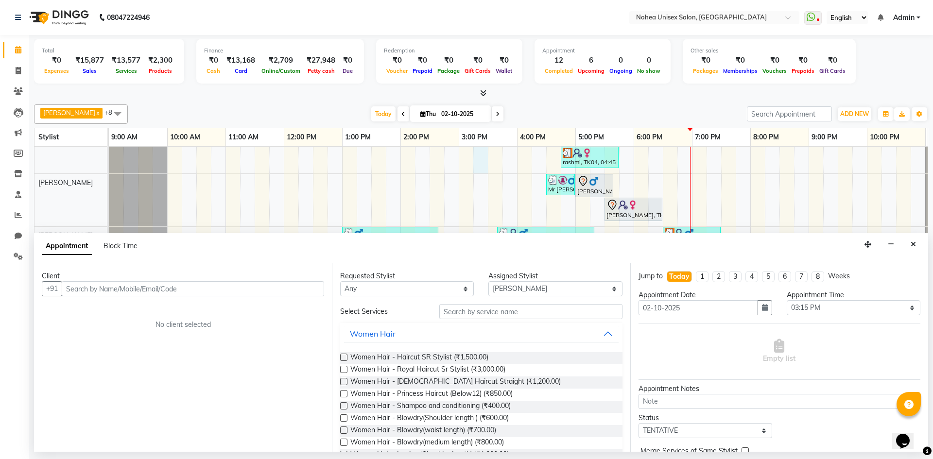
click at [482, 95] on icon at bounding box center [483, 92] width 6 height 7
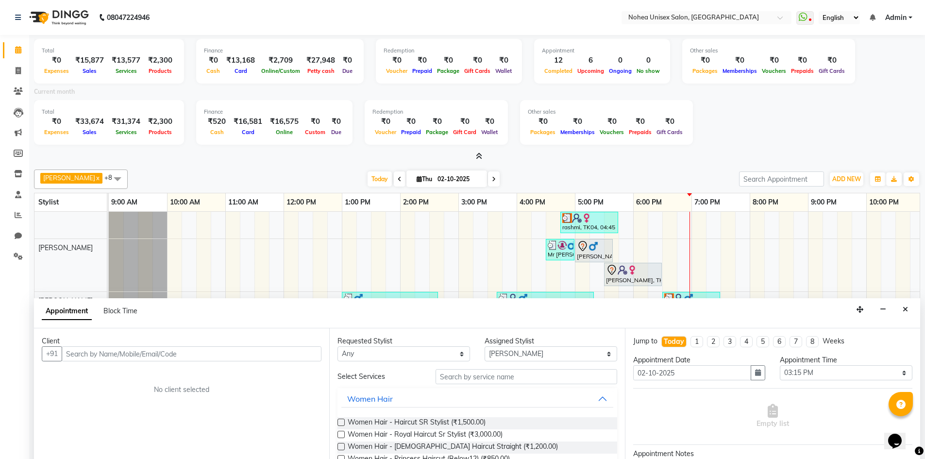
click at [482, 95] on div "Current month" at bounding box center [477, 93] width 901 height 14
click at [482, 152] on span at bounding box center [477, 157] width 10 height 10
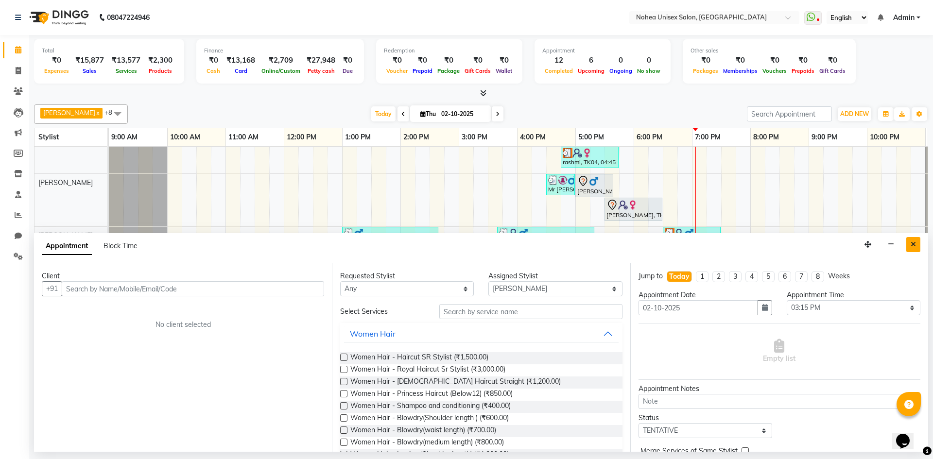
click at [911, 245] on icon "Close" at bounding box center [912, 244] width 5 height 7
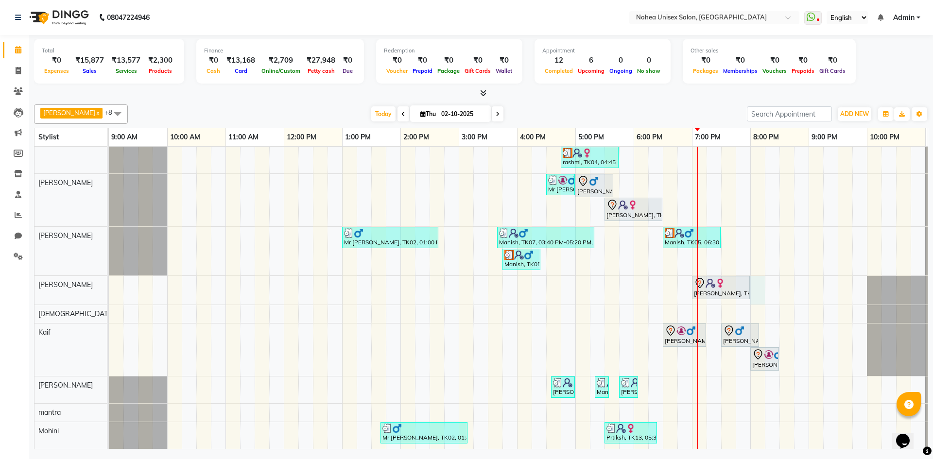
click at [763, 283] on div "Mr Pramod, TK12, 04:30 PM-05:10 PM, Men Hair - Male Haircut (Barber) AYSHAVARY,…" at bounding box center [546, 287] width 874 height 324
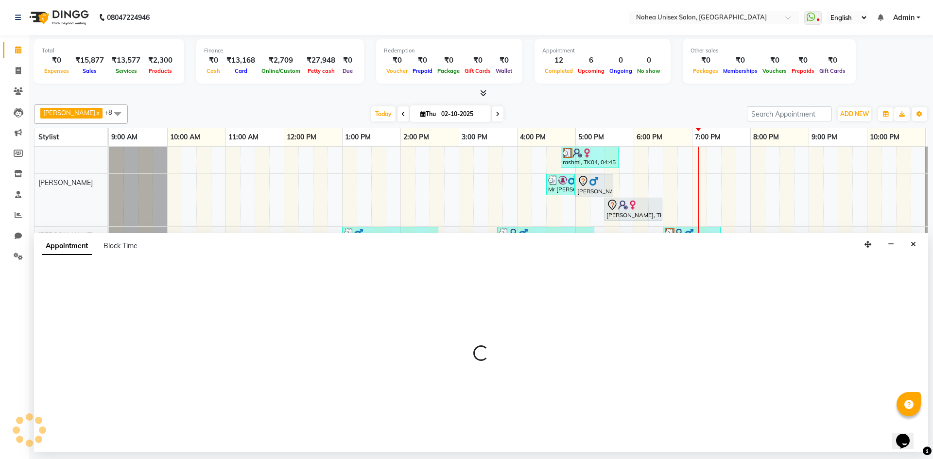
click at [763, 284] on div at bounding box center [481, 357] width 894 height 188
select select "87508"
select select "tentative"
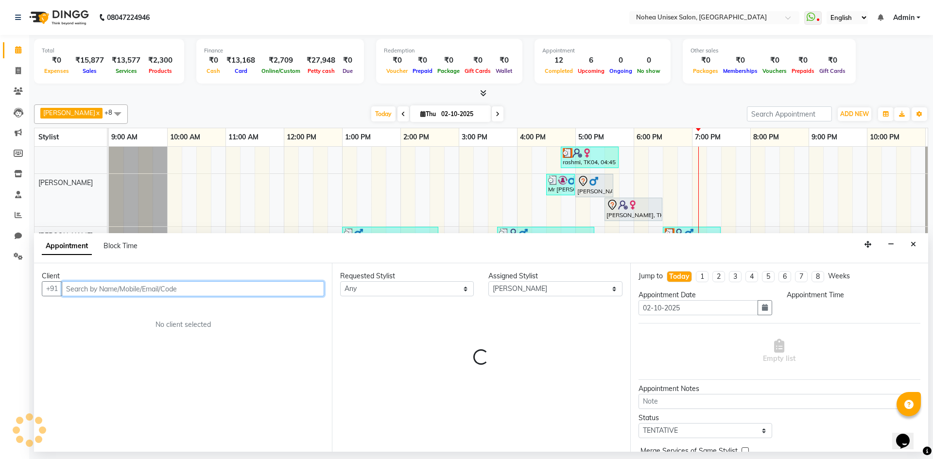
select select "1200"
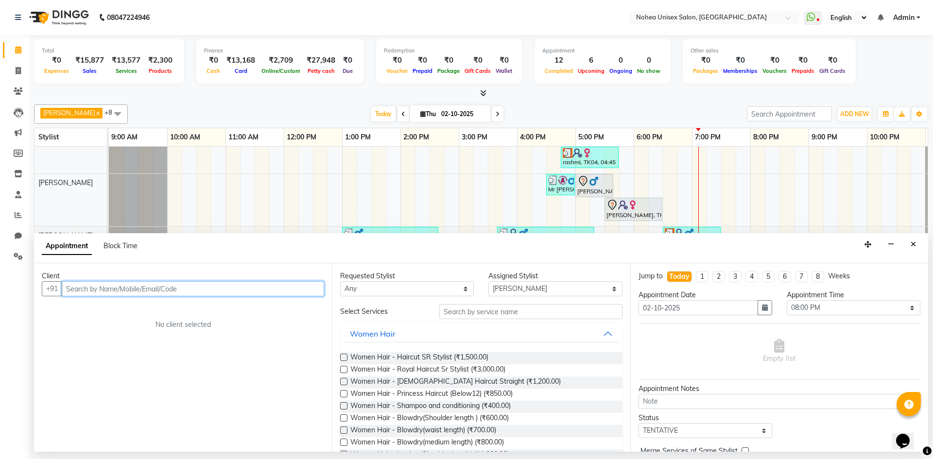
click at [251, 286] on input "text" at bounding box center [193, 288] width 262 height 15
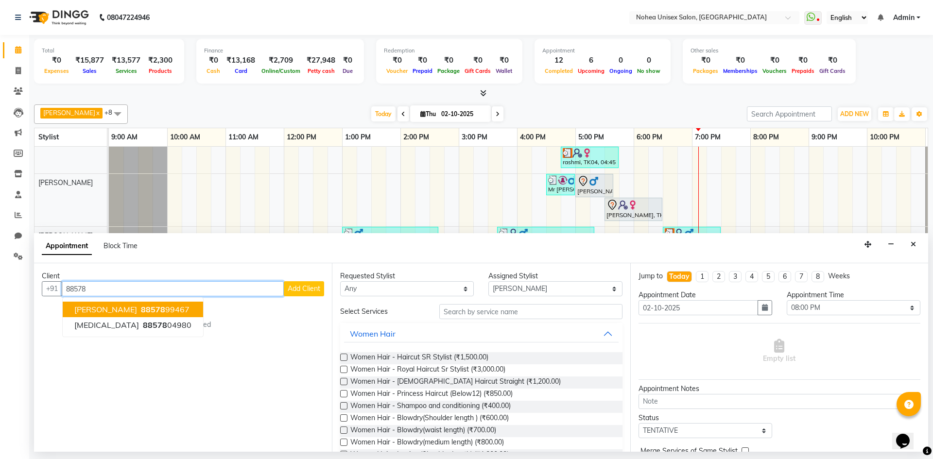
click at [141, 307] on ngb-highlight "88578 99467" at bounding box center [164, 310] width 51 height 10
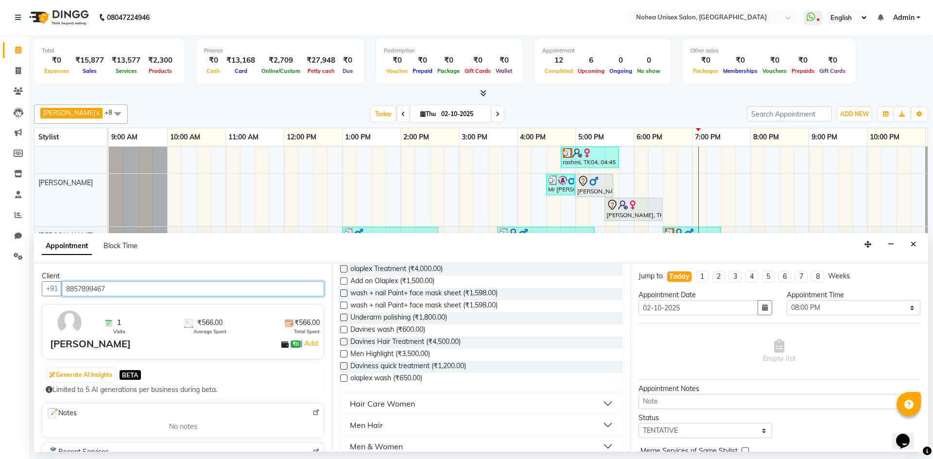
scroll to position [437, 0]
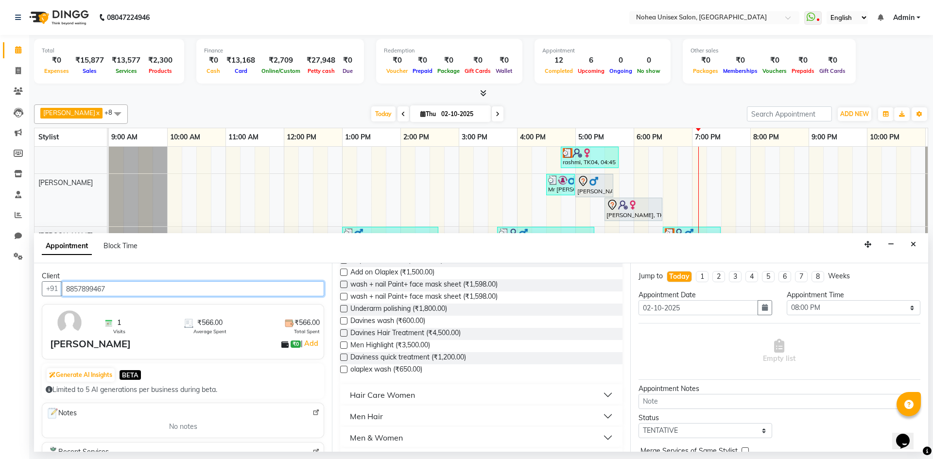
type input "8857899467"
click at [434, 392] on button "Hair Care Women" at bounding box center [481, 394] width 274 height 17
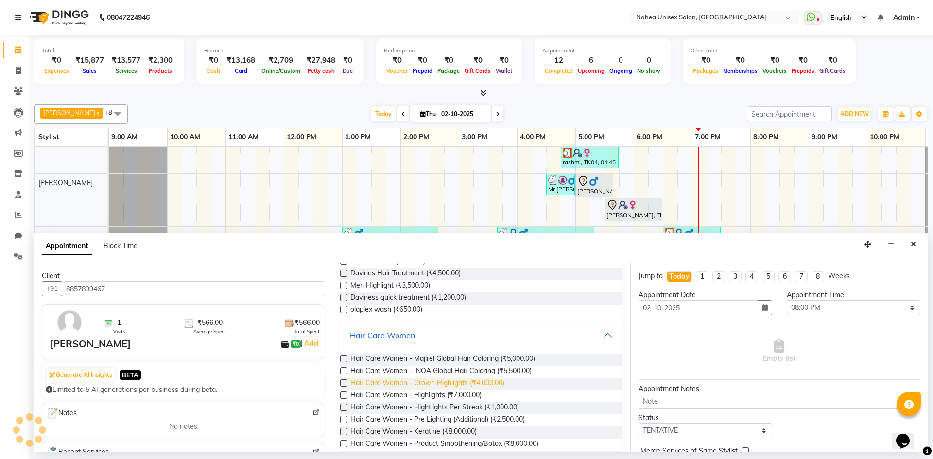
scroll to position [534, 0]
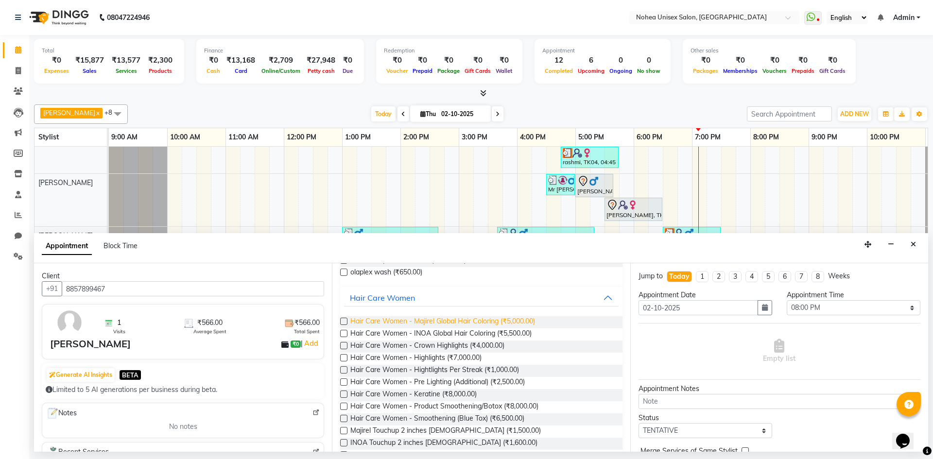
click at [508, 320] on span "Hair Care Women - Majirel Global Hair Coloring (₹5,000.00)" at bounding box center [442, 322] width 185 height 12
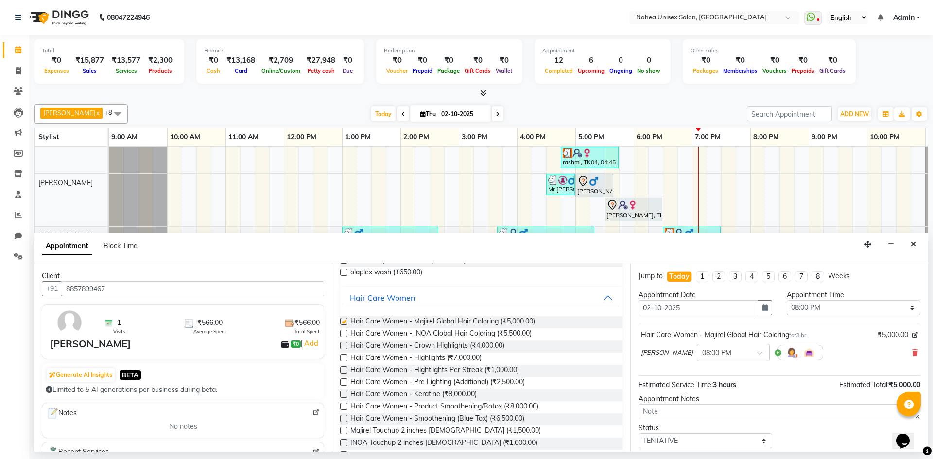
checkbox input "false"
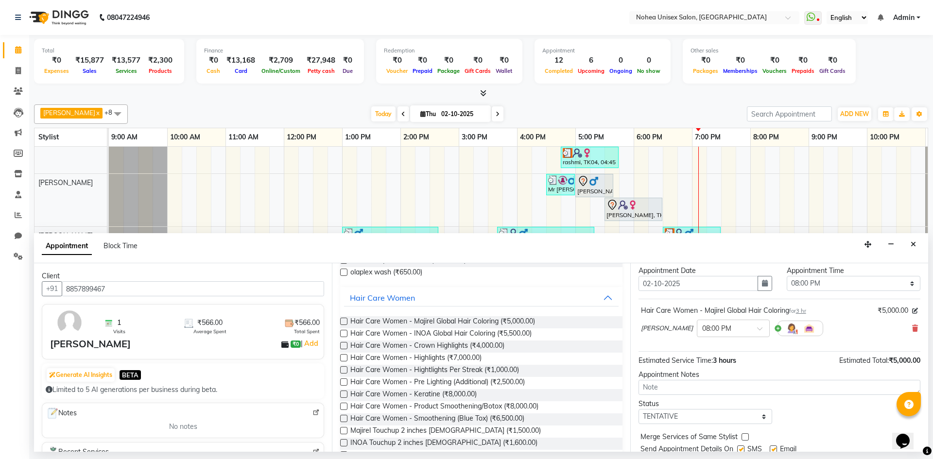
scroll to position [58, 0]
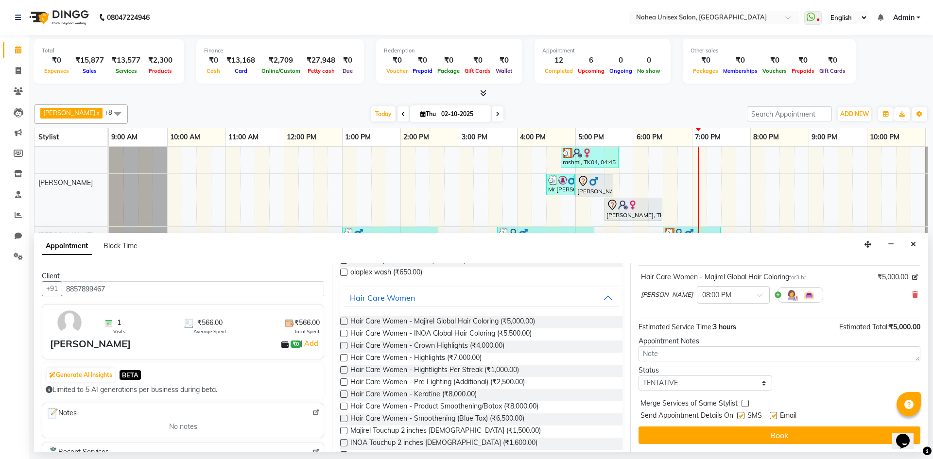
click at [772, 414] on label at bounding box center [772, 415] width 7 height 7
click at [772, 414] on input "checkbox" at bounding box center [772, 416] width 6 height 6
checkbox input "false"
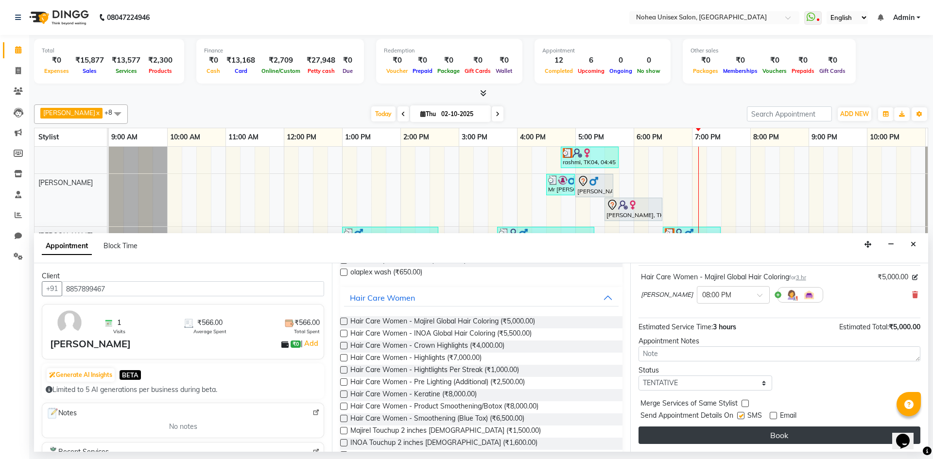
click at [764, 431] on button "Book" at bounding box center [779, 434] width 282 height 17
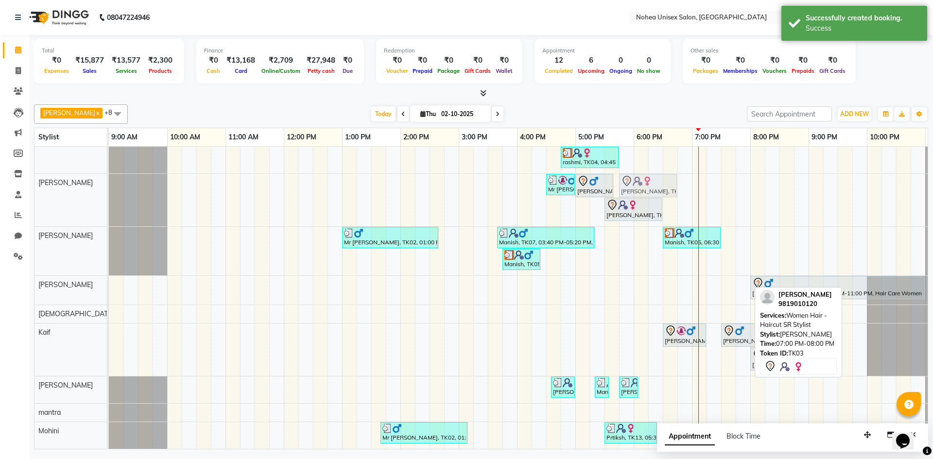
drag, startPoint x: 722, startPoint y: 279, endPoint x: 654, endPoint y: 206, distance: 99.7
click at [654, 206] on tbody "Mr Pramod, TK12, 04:30 PM-05:10 PM, Men Hair - Male Haircut (Barber) AYSHAVARY,…" at bounding box center [546, 287] width 874 height 324
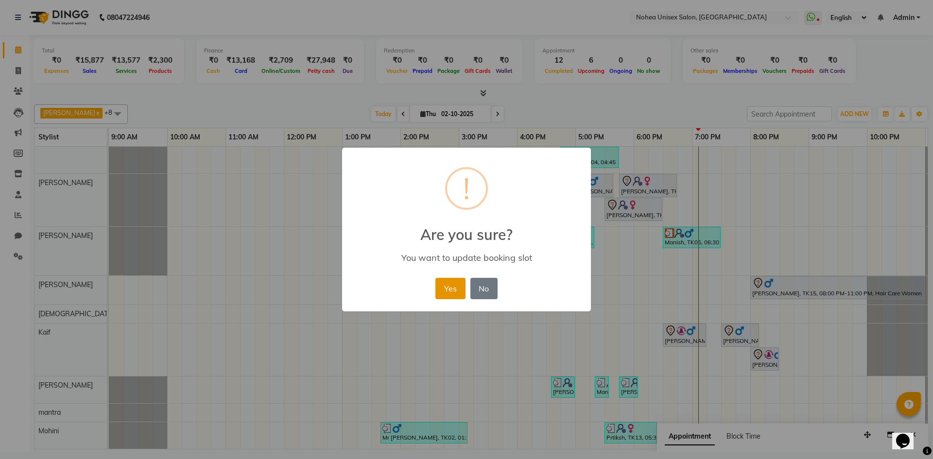
click at [445, 288] on button "Yes" at bounding box center [450, 288] width 30 height 21
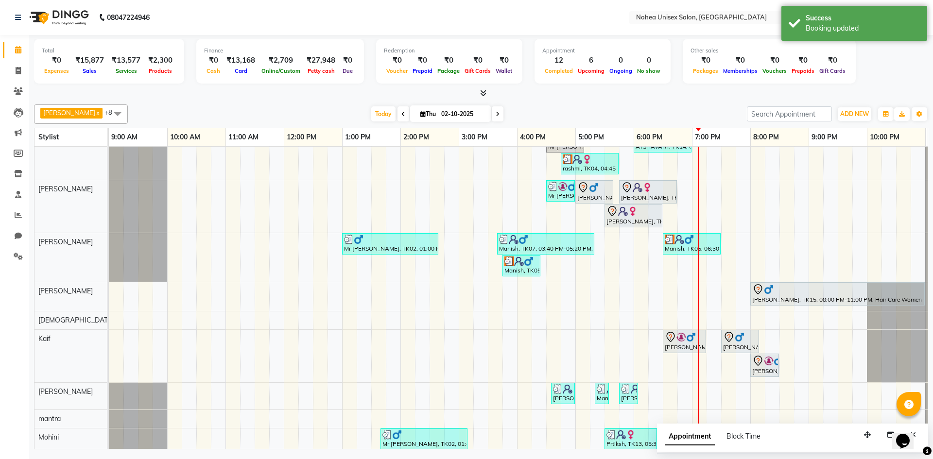
scroll to position [29, 0]
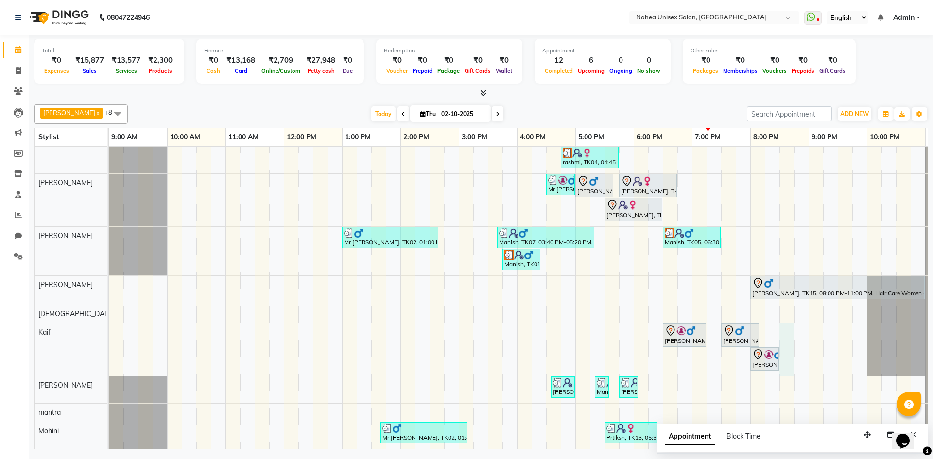
click at [788, 352] on div "Mr Pramod, TK12, 04:30 PM-05:10 PM, Men Hair - Male Haircut (Barber) AYSHAVARY,…" at bounding box center [546, 287] width 874 height 324
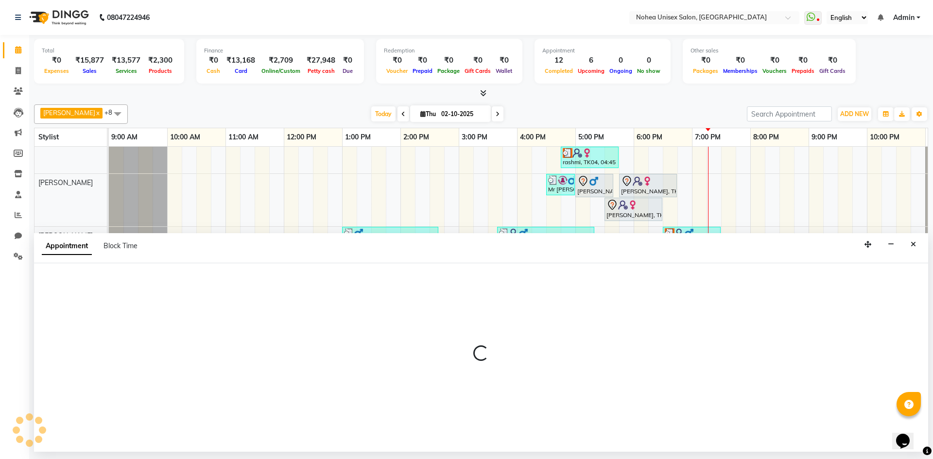
select select "74507"
select select "tentative"
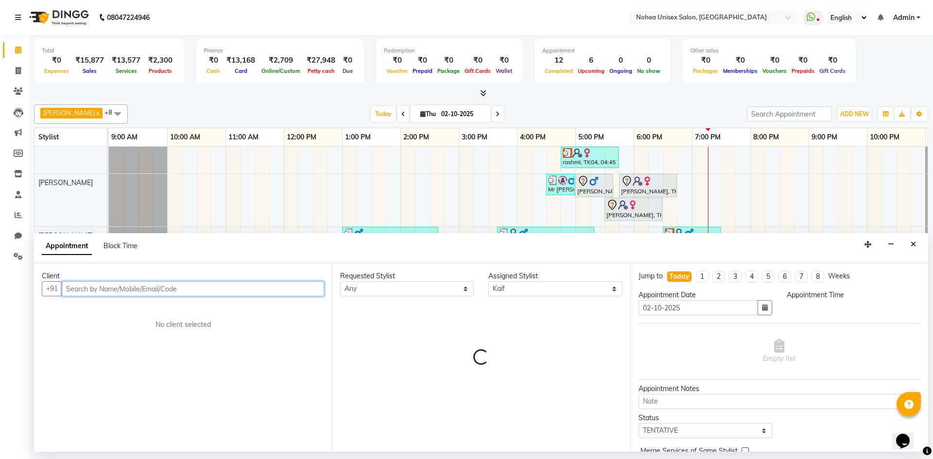
select select "1230"
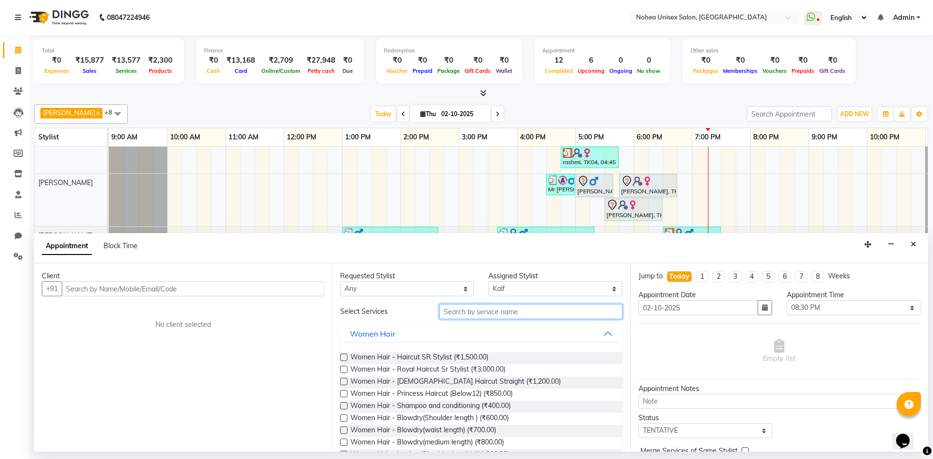
click at [469, 311] on input "text" at bounding box center [530, 311] width 183 height 15
type input "HAIR"
click at [602, 333] on button "Women Hair" at bounding box center [481, 333] width 274 height 17
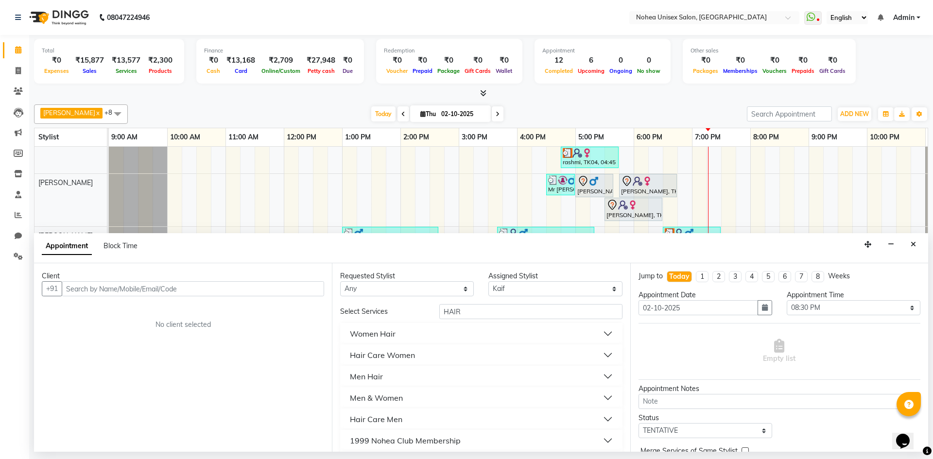
click at [603, 375] on button "Men Hair" at bounding box center [481, 376] width 274 height 17
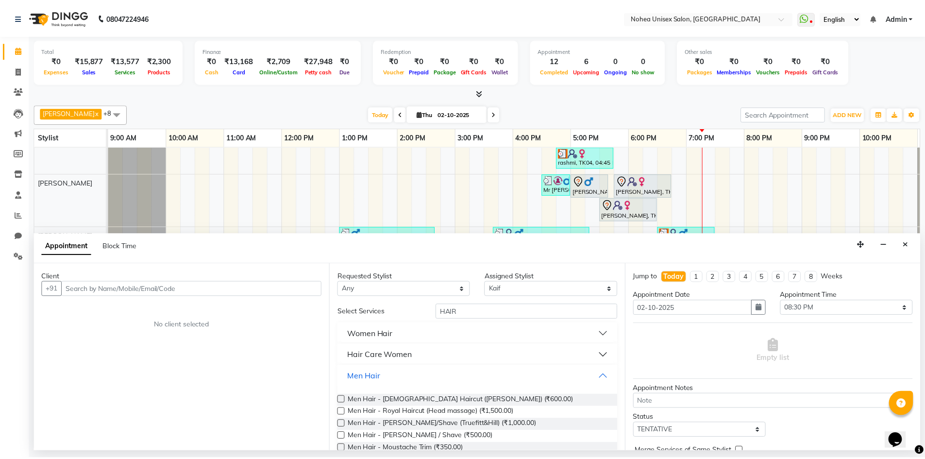
scroll to position [49, 0]
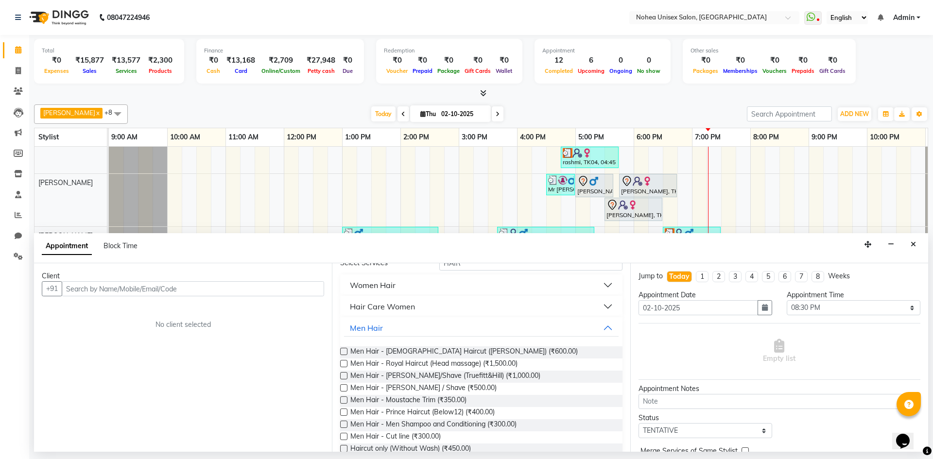
click at [340, 353] on label at bounding box center [343, 351] width 7 height 7
click at [340, 353] on input "checkbox" at bounding box center [343, 352] width 6 height 6
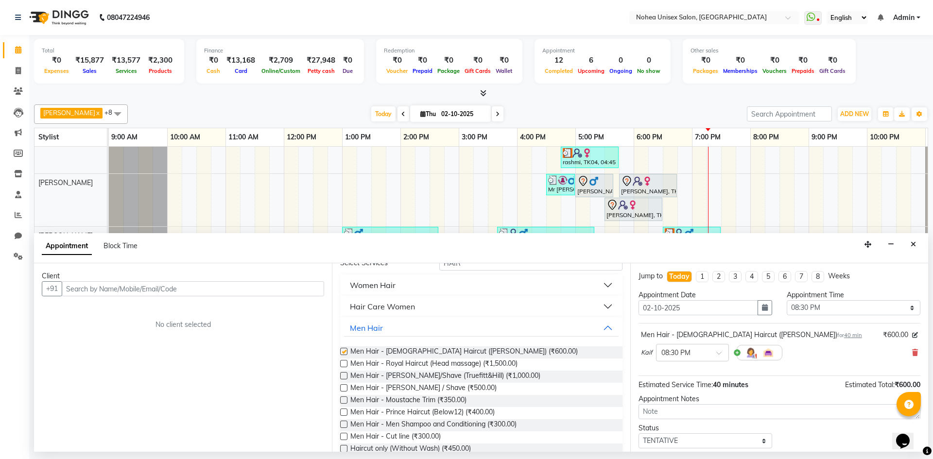
checkbox input "false"
click at [278, 283] on input "text" at bounding box center [193, 288] width 262 height 15
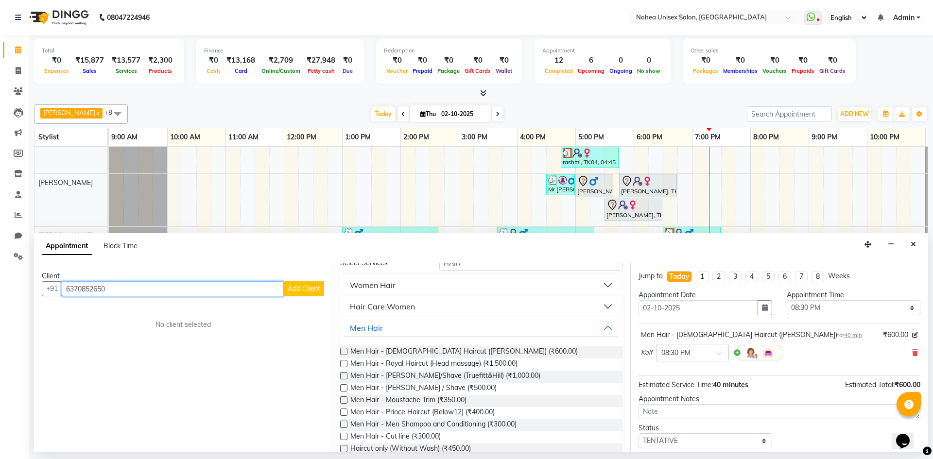
click at [130, 286] on input "6370852650" at bounding box center [173, 288] width 222 height 15
type input "6370852650"
click at [890, 244] on icon "button" at bounding box center [890, 244] width 6 height 7
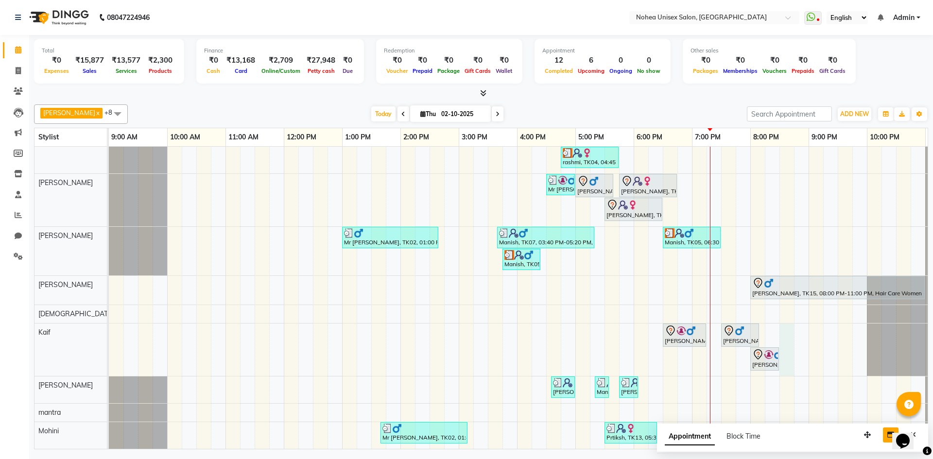
click at [784, 352] on div "Mr Pramod, TK12, 04:30 PM-05:10 PM, Men Hair - Male Haircut (Barber) AYSHAVARY,…" at bounding box center [546, 287] width 874 height 324
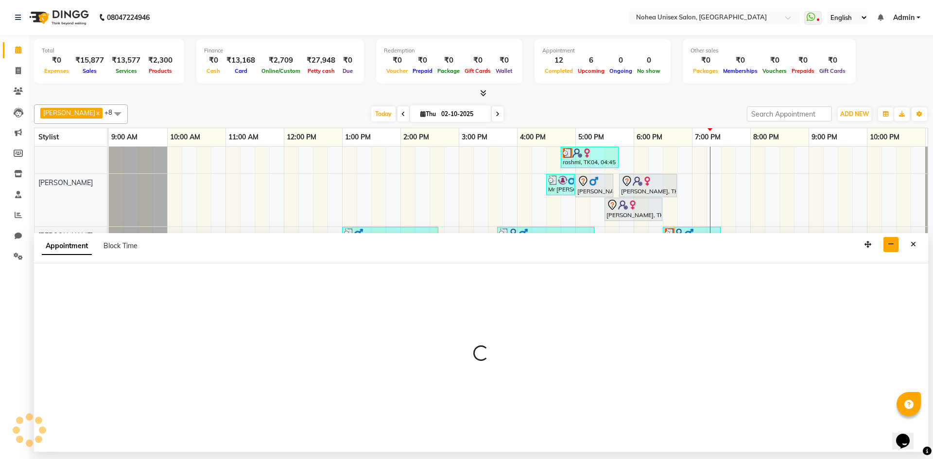
select select "74507"
select select "tentative"
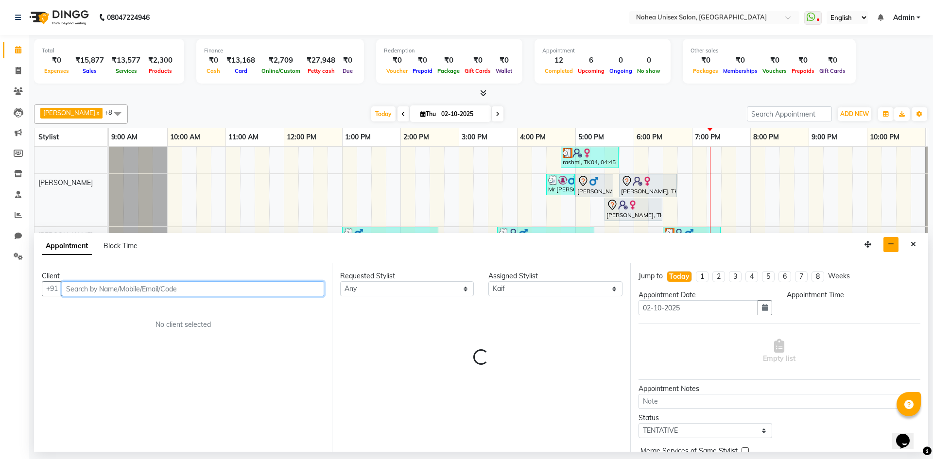
select select "1230"
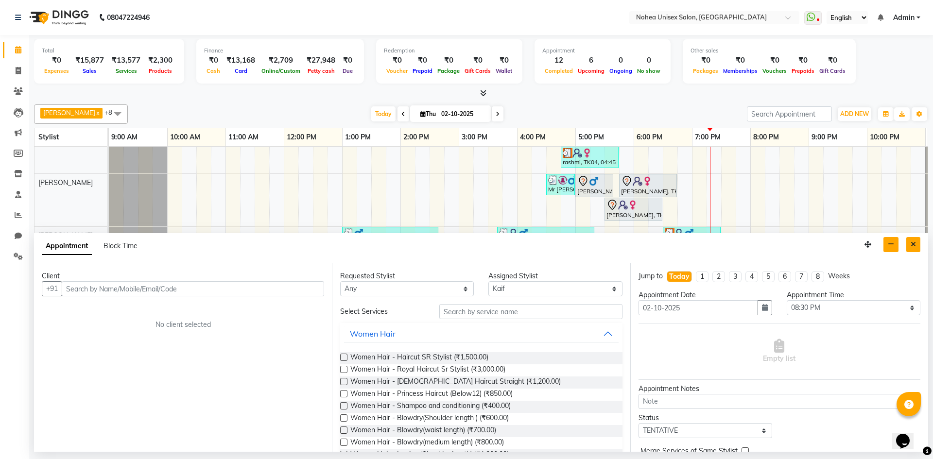
click at [914, 245] on icon "Close" at bounding box center [912, 244] width 5 height 7
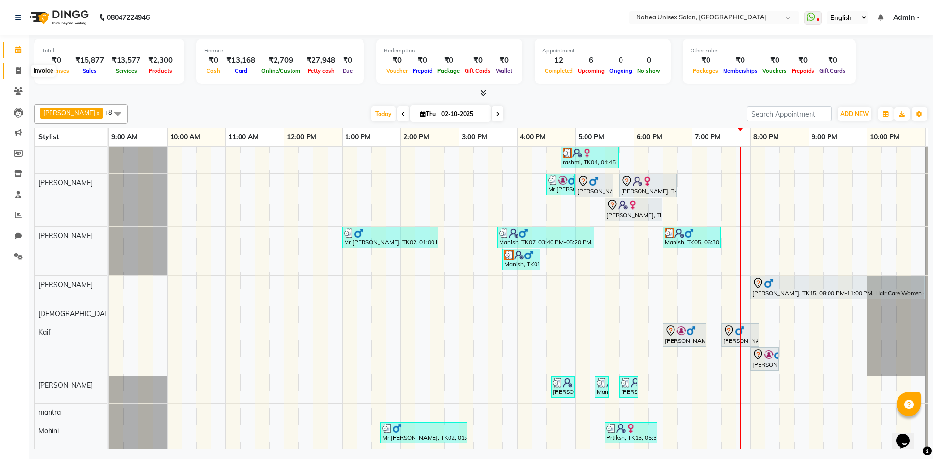
click at [21, 72] on span at bounding box center [18, 71] width 17 height 11
select select "service"
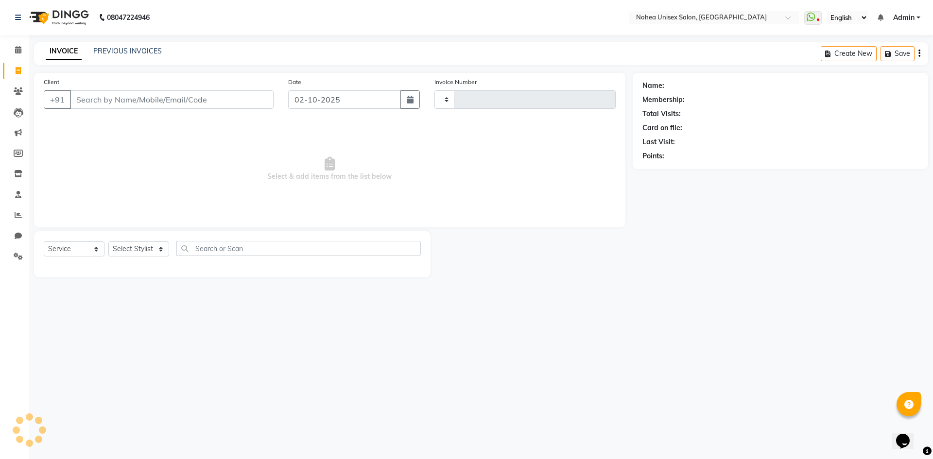
type input "2433"
select select "8009"
click at [150, 96] on input "Client" at bounding box center [172, 99] width 204 height 18
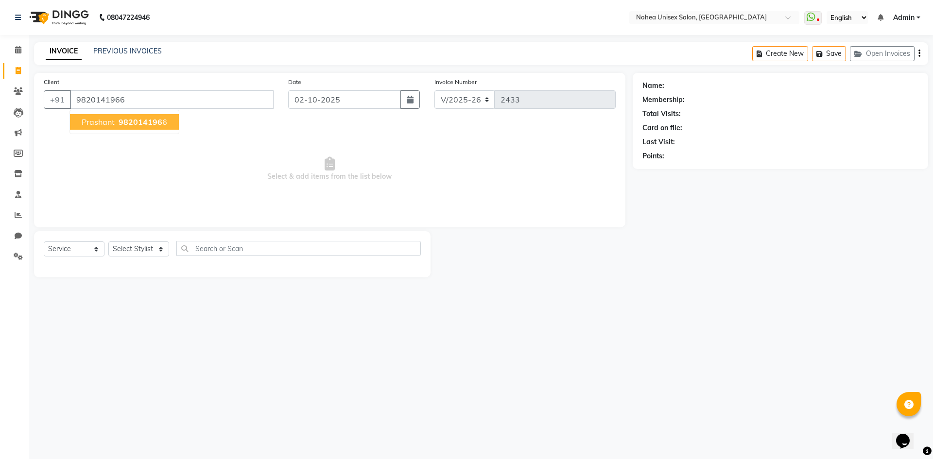
type input "9820141966"
select select "1: Object"
click at [124, 126] on span "982014196" at bounding box center [141, 122] width 44 height 10
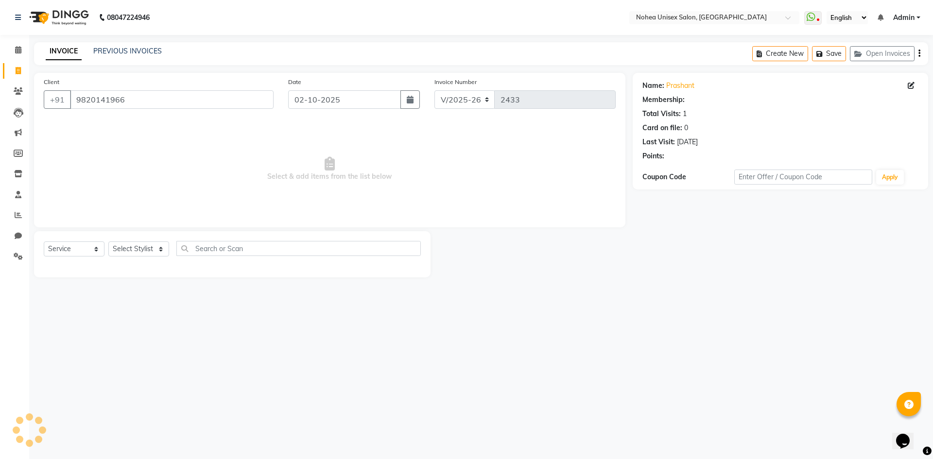
select select "1: Object"
click at [162, 251] on select "Select Stylist [PERSON_NAME] Imlikala [PERSON_NAME] Kaif Manager mantra Mohini …" at bounding box center [138, 248] width 61 height 15
select select "74506"
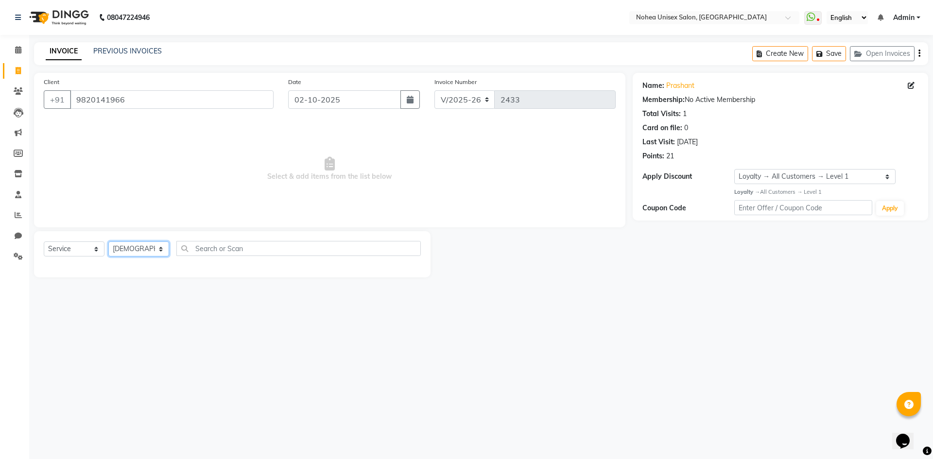
click at [108, 241] on select "Select Stylist [PERSON_NAME] Imlikala [PERSON_NAME] Kaif Manager mantra Mohini …" at bounding box center [138, 248] width 61 height 15
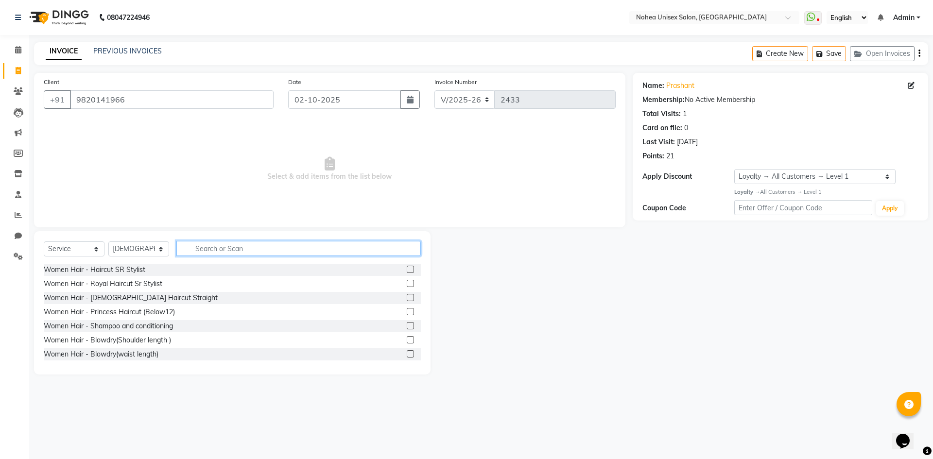
click at [237, 249] on input "text" at bounding box center [298, 248] width 244 height 15
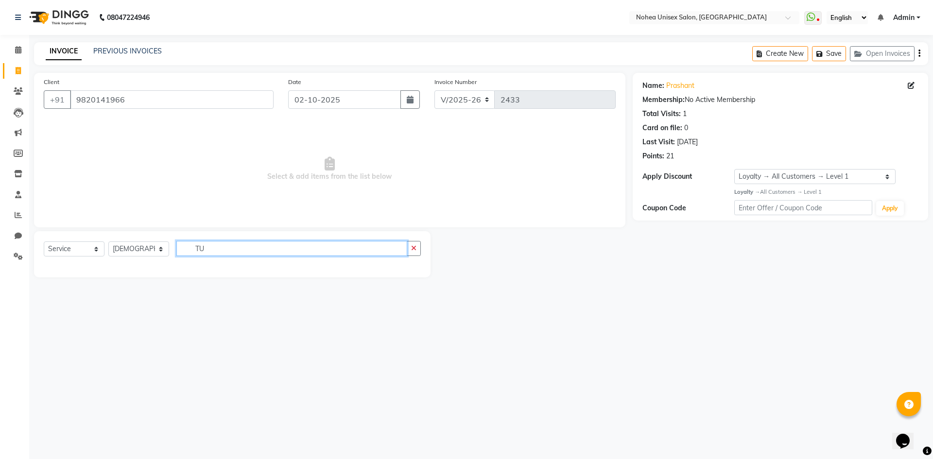
type input "T"
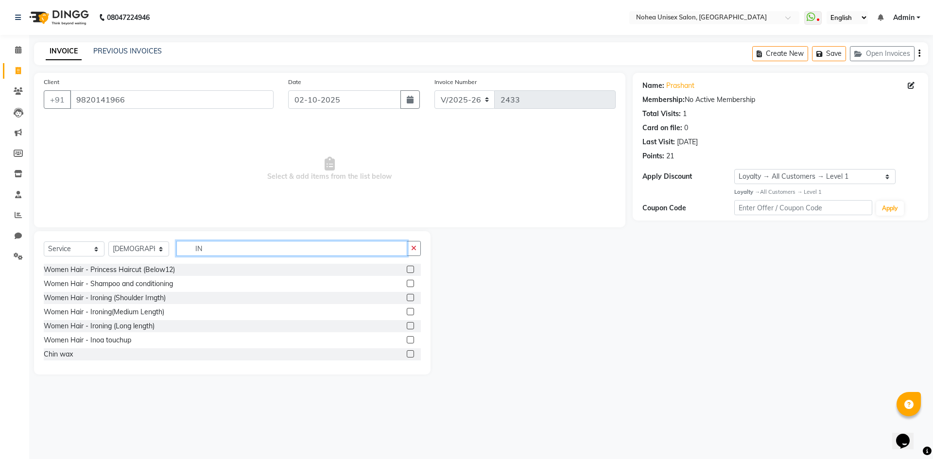
type input "IN"
click at [407, 340] on label at bounding box center [410, 339] width 7 height 7
click at [407, 340] on input "checkbox" at bounding box center [410, 340] width 6 height 6
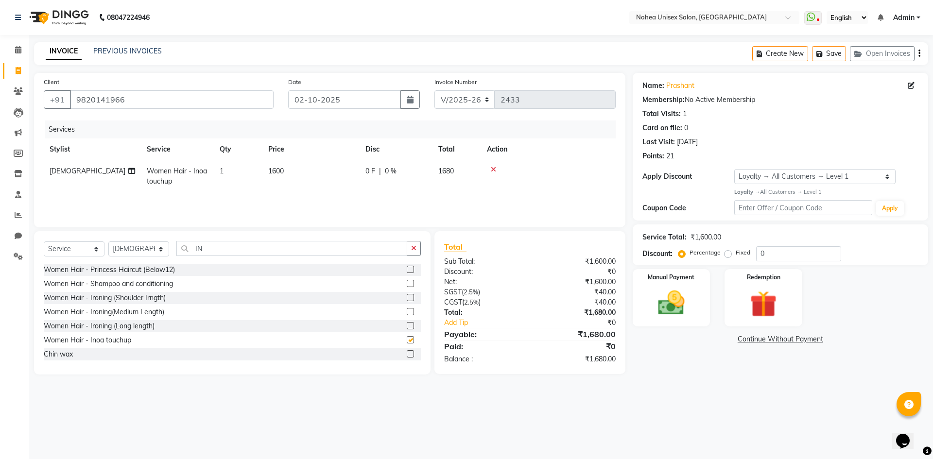
checkbox input "false"
click at [342, 249] on input "IN" at bounding box center [291, 248] width 231 height 15
type input "I"
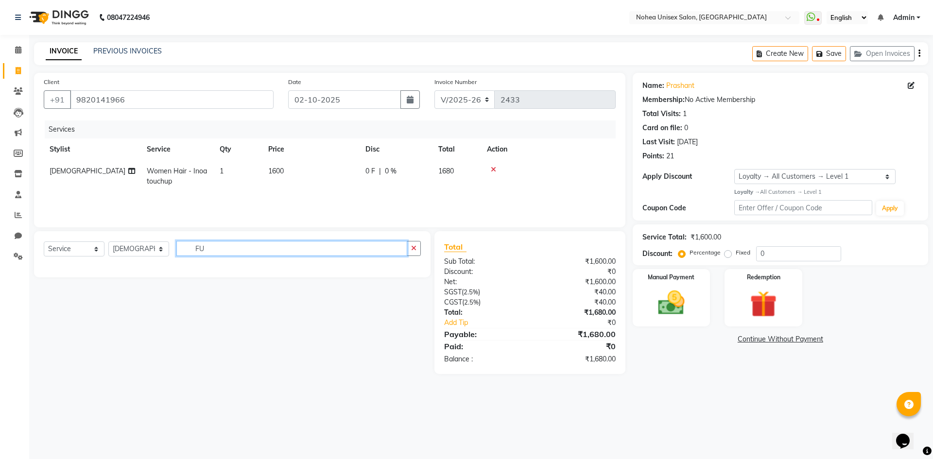
type input "F"
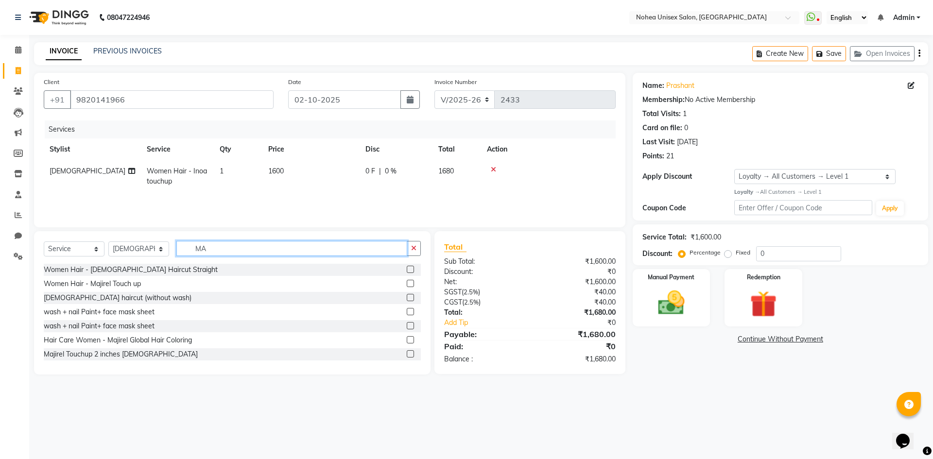
type input "M"
type input "MASSA"
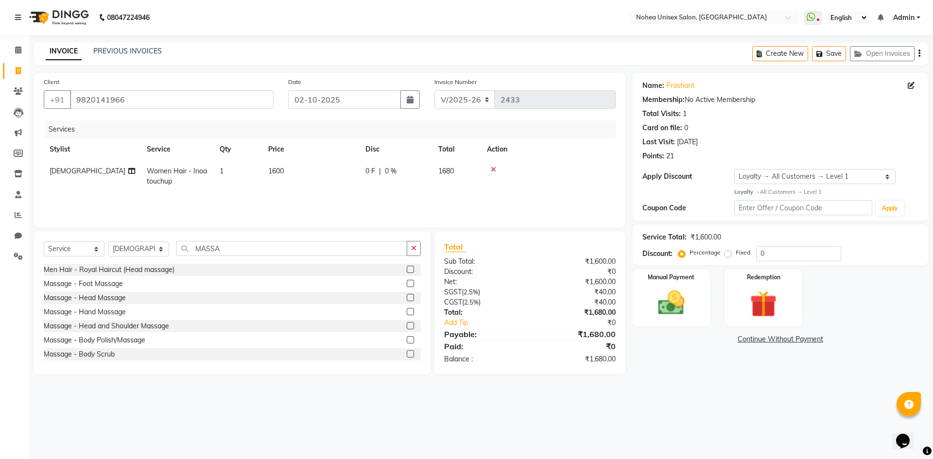
click at [407, 282] on label at bounding box center [410, 283] width 7 height 7
click at [407, 282] on input "checkbox" at bounding box center [410, 284] width 6 height 6
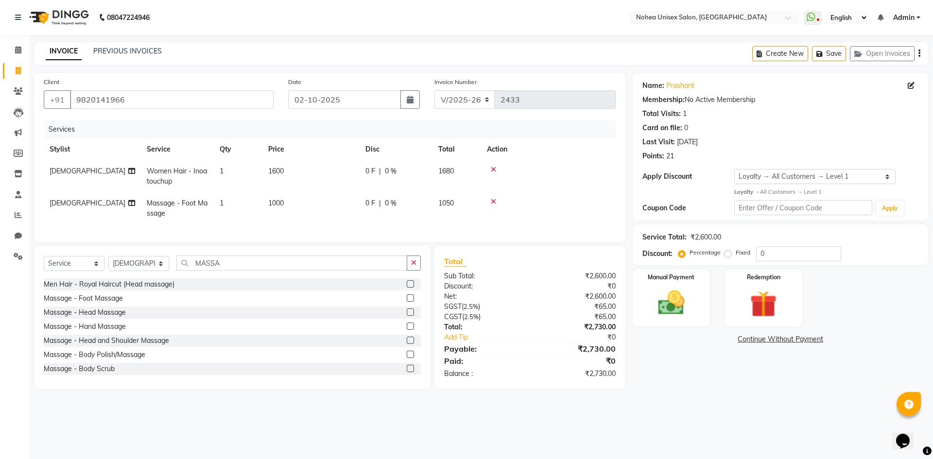
click at [407, 302] on label at bounding box center [410, 297] width 7 height 7
click at [407, 302] on input "checkbox" at bounding box center [410, 298] width 6 height 6
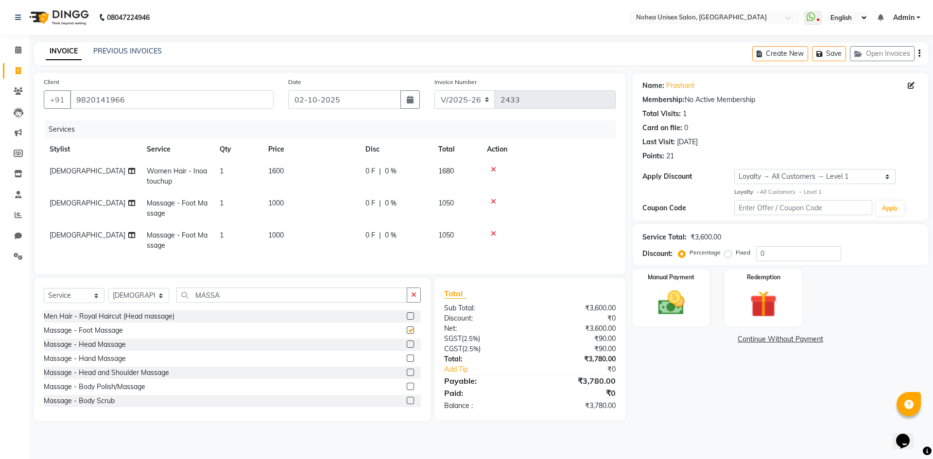
checkbox input "false"
click at [651, 301] on img at bounding box center [670, 303] width 45 height 32
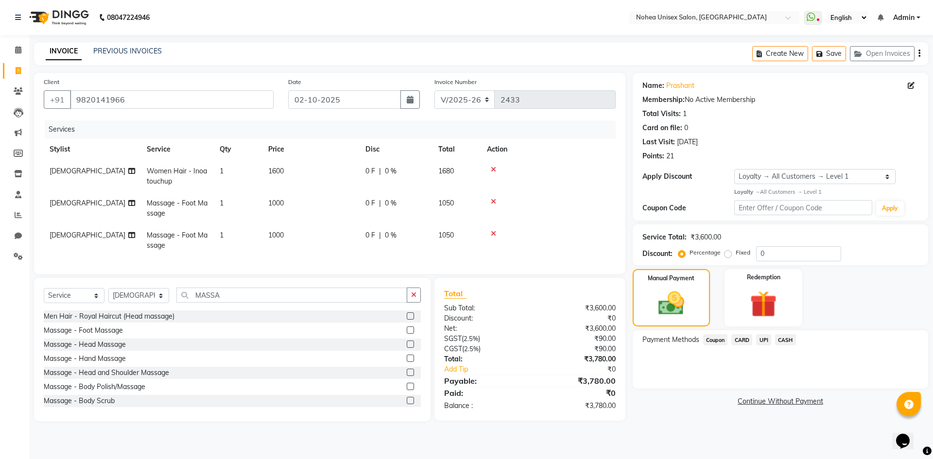
click at [741, 340] on span "CARD" at bounding box center [741, 339] width 21 height 11
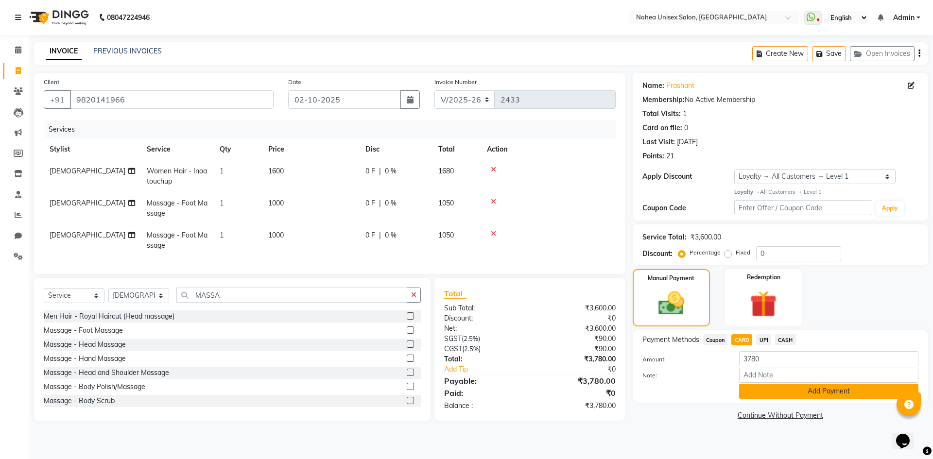
click at [779, 391] on button "Add Payment" at bounding box center [828, 391] width 179 height 15
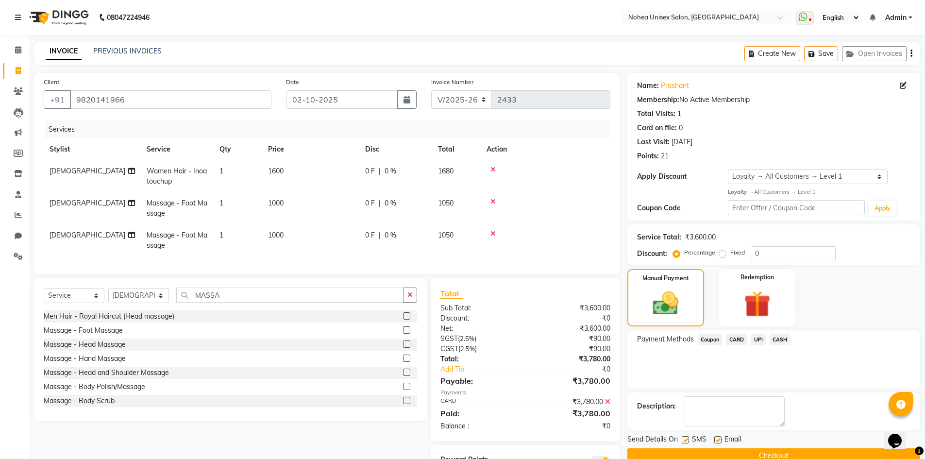
click at [68, 232] on td "[DEMOGRAPHIC_DATA]" at bounding box center [92, 240] width 97 height 32
select select "74506"
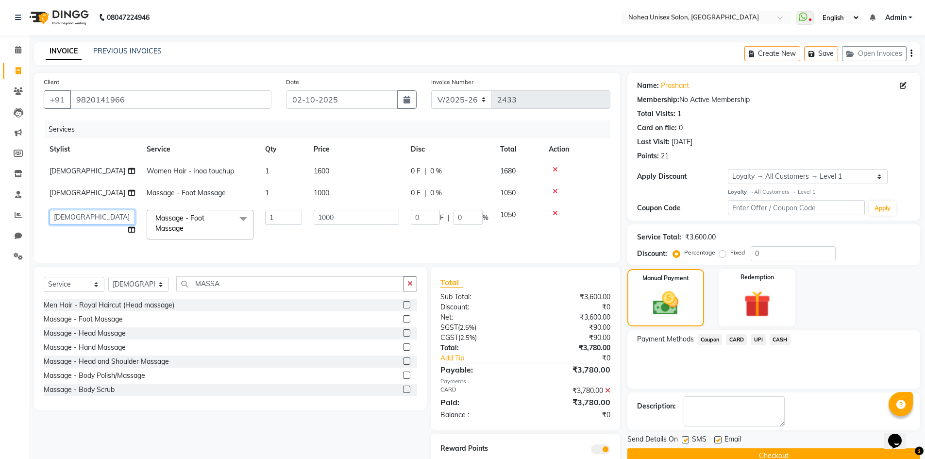
click at [90, 215] on select "[PERSON_NAME] [PERSON_NAME] Manager mantra Mohini [PERSON_NAME] [PERSON_NAME]" at bounding box center [92, 217] width 85 height 15
select select "85390"
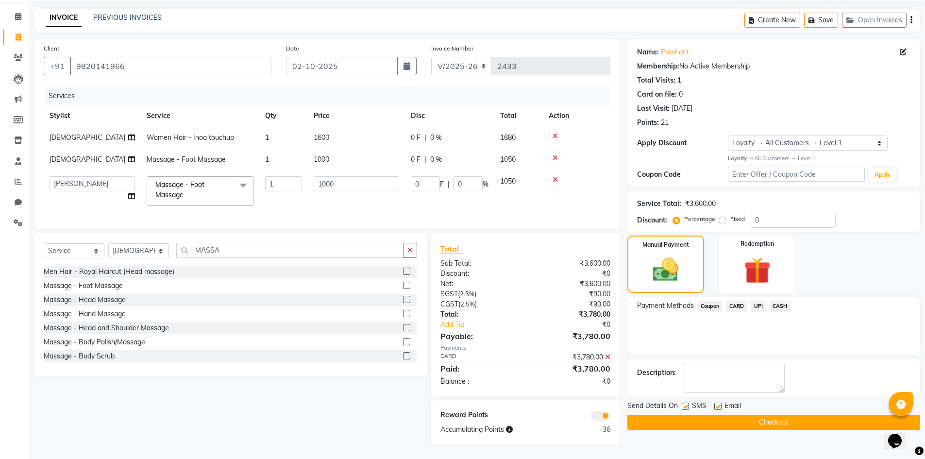
scroll to position [41, 0]
click at [720, 403] on label at bounding box center [717, 406] width 7 height 7
click at [720, 404] on input "checkbox" at bounding box center [717, 407] width 6 height 6
checkbox input "false"
click at [720, 415] on button "Checkout" at bounding box center [774, 422] width 293 height 15
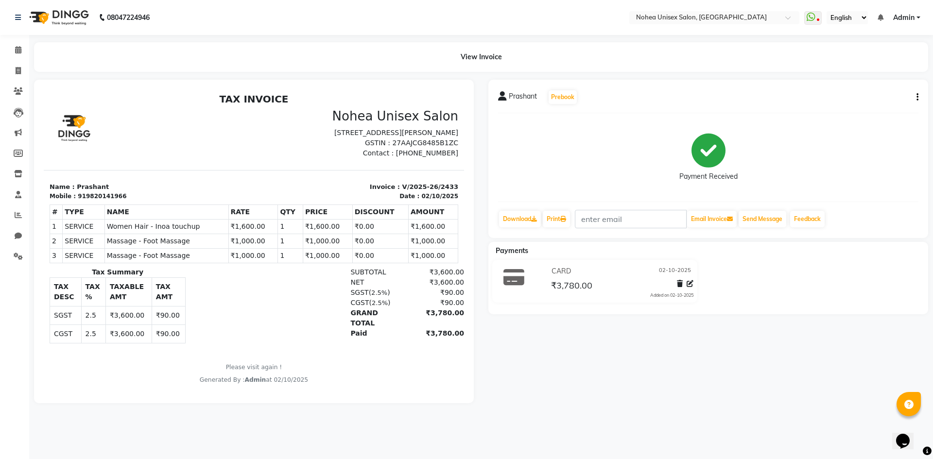
select select "service"
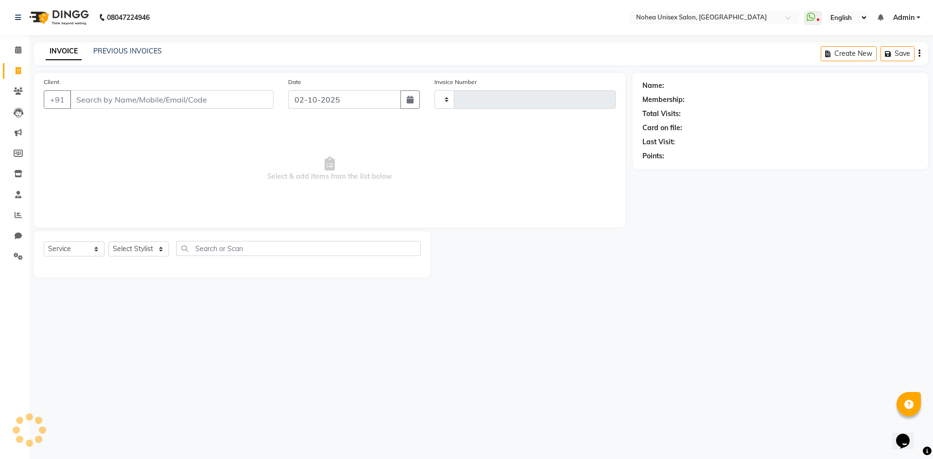
type input "2434"
select select "8009"
click at [17, 51] on icon at bounding box center [18, 49] width 6 height 7
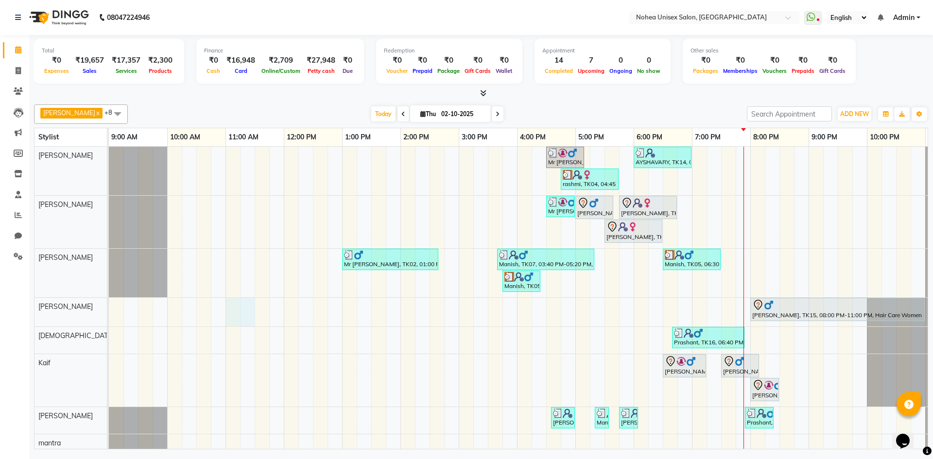
drag, startPoint x: 236, startPoint y: 323, endPoint x: 282, endPoint y: 328, distance: 46.9
click at [282, 328] on tr at bounding box center [546, 313] width 874 height 333
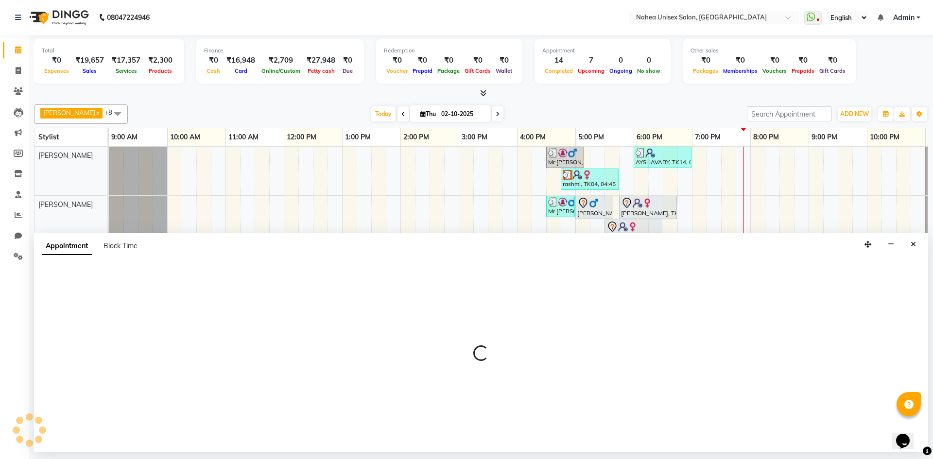
select select "87508"
select select "675"
select select "tentative"
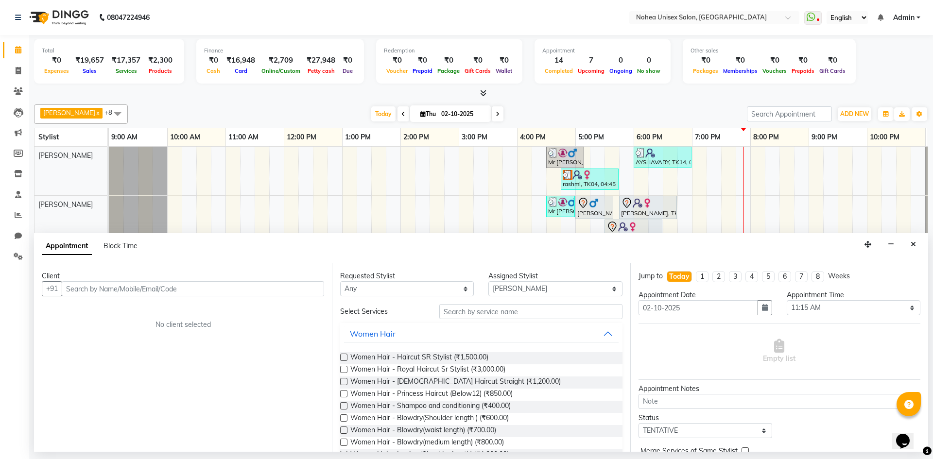
click at [186, 18] on nav "08047224946 Need Help? Call us on 08047224946 Select Location × Nohea Unisex Sa…" at bounding box center [466, 17] width 933 height 35
select select "service"
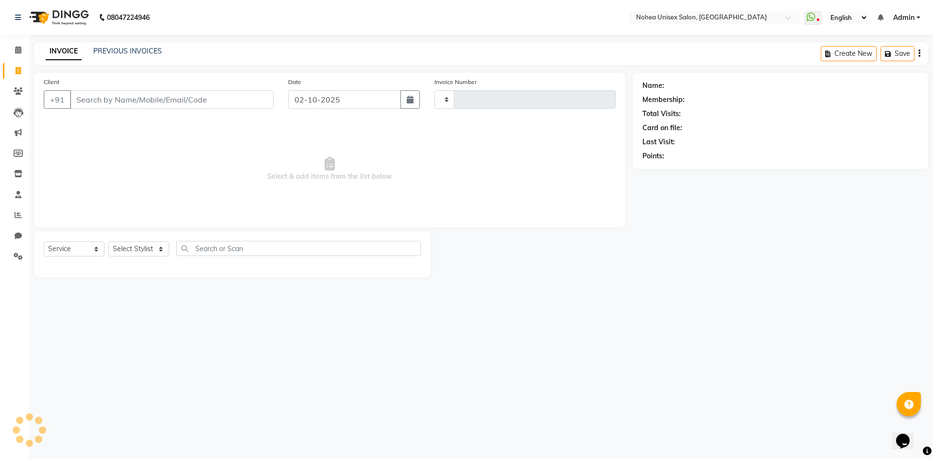
type input "2434"
select select "8009"
click at [21, 70] on icon at bounding box center [18, 70] width 5 height 7
select select "service"
type input "2434"
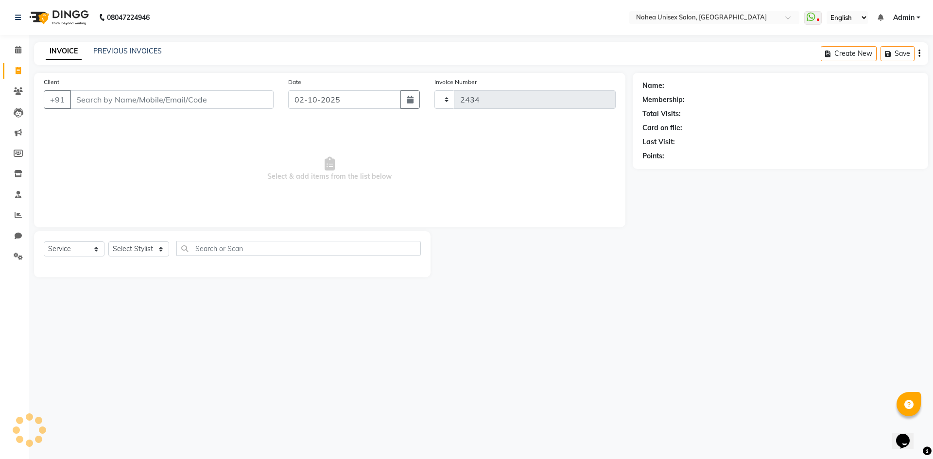
select select "8009"
click at [17, 51] on icon at bounding box center [18, 49] width 6 height 7
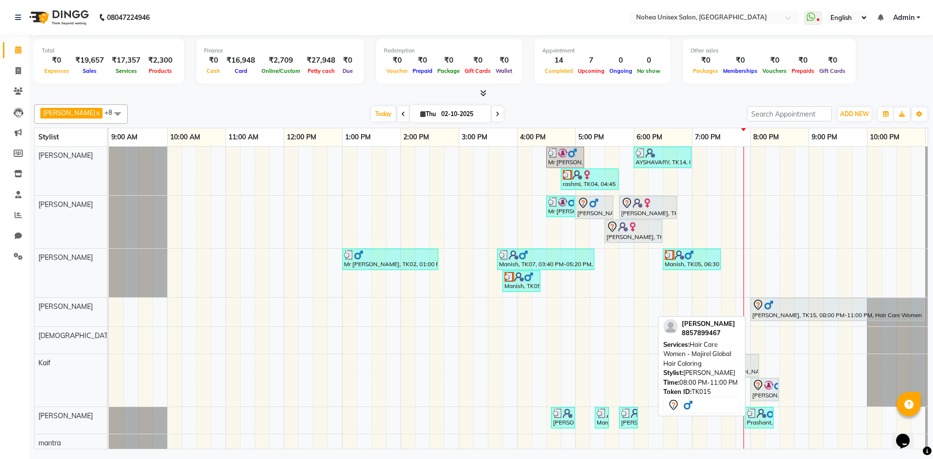
click at [798, 309] on div at bounding box center [837, 305] width 170 height 12
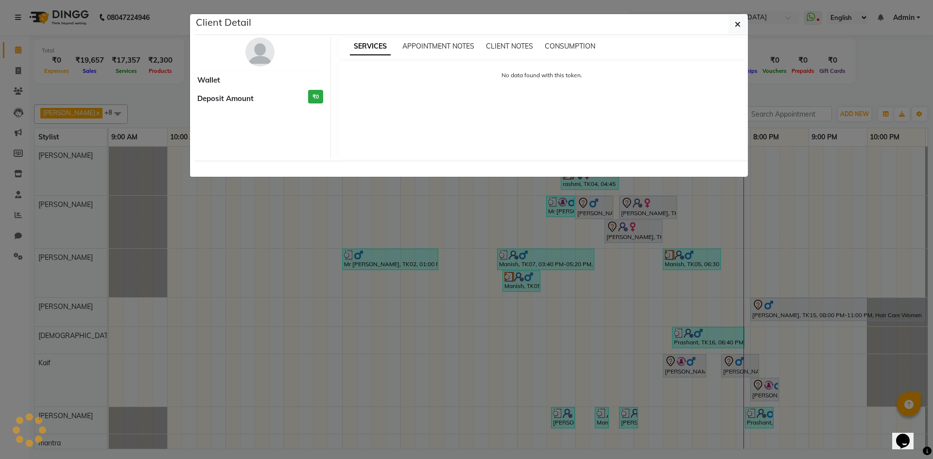
select select "7"
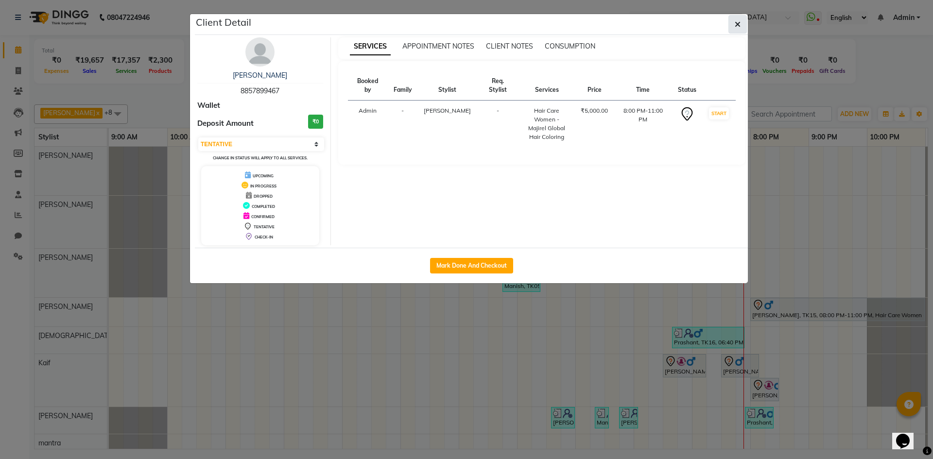
click at [736, 25] on icon "button" at bounding box center [737, 24] width 6 height 8
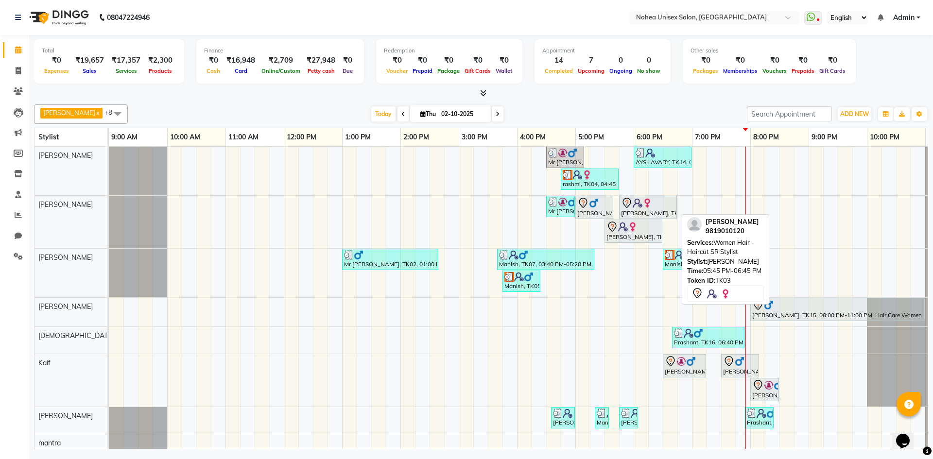
click at [645, 209] on div "shital, TK03, 05:45 PM-06:45 PM, Women Hair - Haircut SR Stylist" at bounding box center [648, 207] width 56 height 20
select select "7"
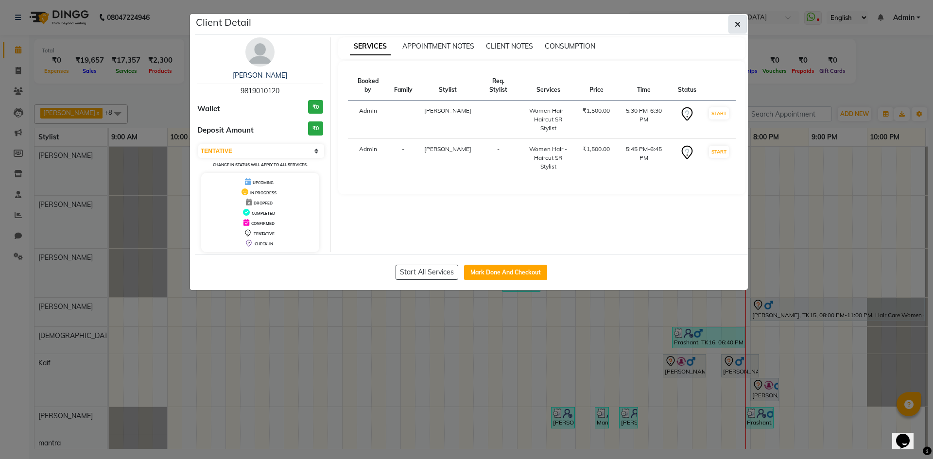
click at [736, 23] on icon "button" at bounding box center [737, 24] width 6 height 8
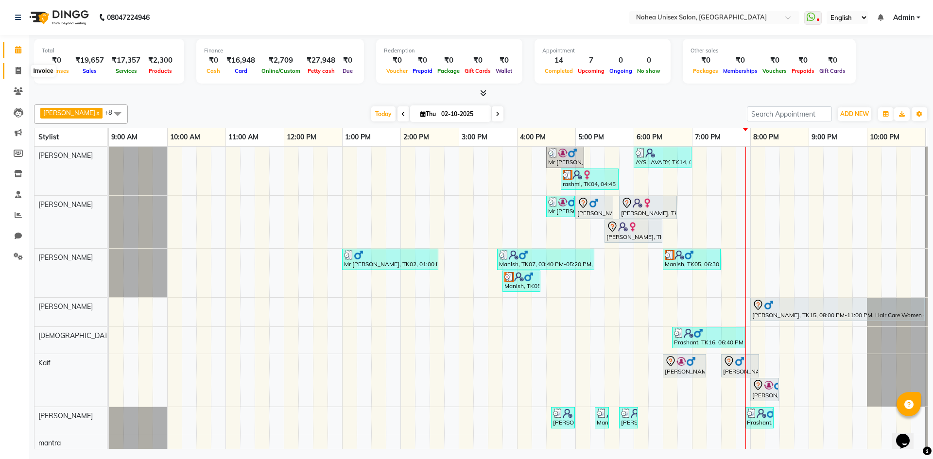
click at [18, 73] on icon at bounding box center [18, 70] width 5 height 7
select select "service"
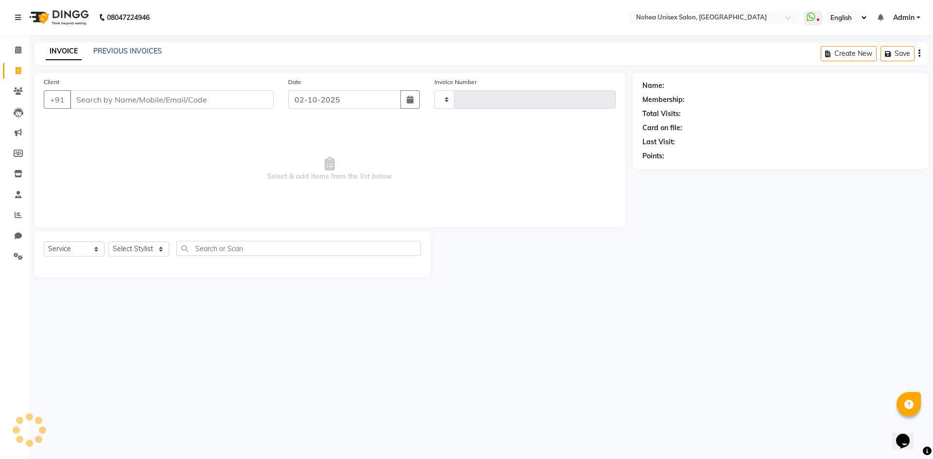
type input "2434"
select select "8009"
click at [139, 96] on input "Client" at bounding box center [172, 99] width 204 height 18
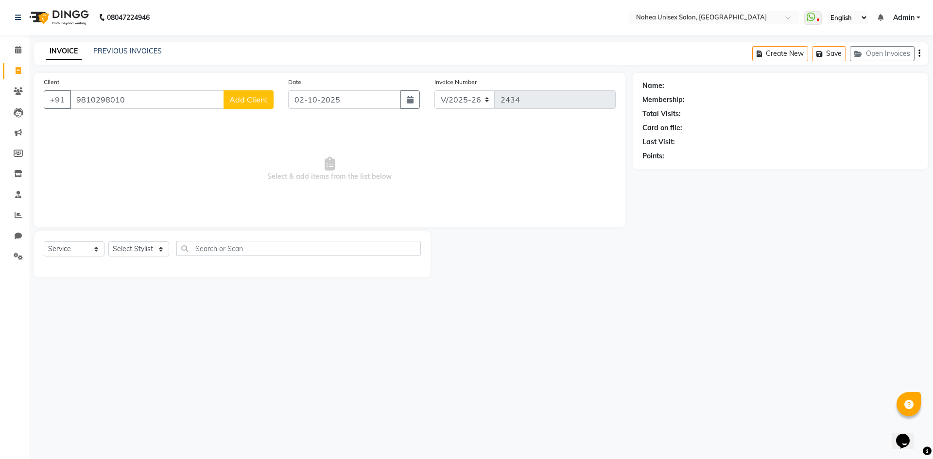
type input "9810298010"
click at [261, 103] on span "Add Client" at bounding box center [248, 100] width 38 height 10
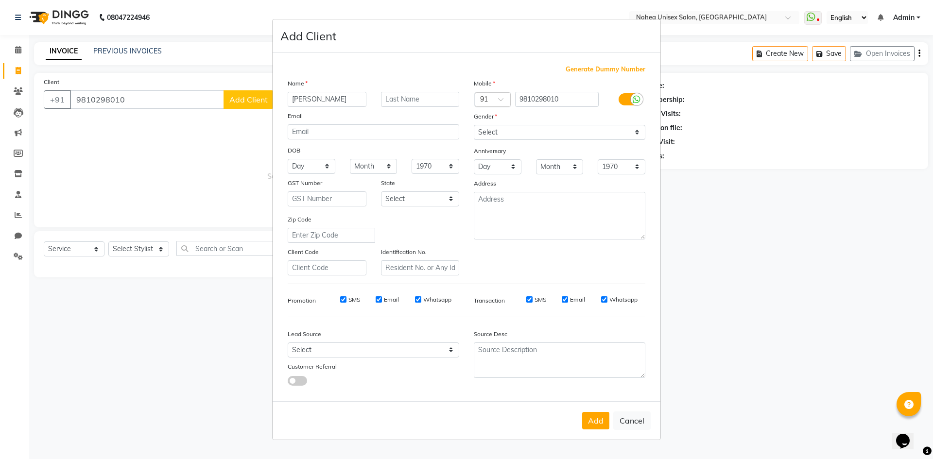
type input "JUHI"
click at [425, 99] on input "text" at bounding box center [420, 99] width 79 height 15
type input "BAJAJ"
click at [601, 423] on button "Add" at bounding box center [595, 420] width 27 height 17
click at [591, 421] on button "Add" at bounding box center [595, 420] width 27 height 17
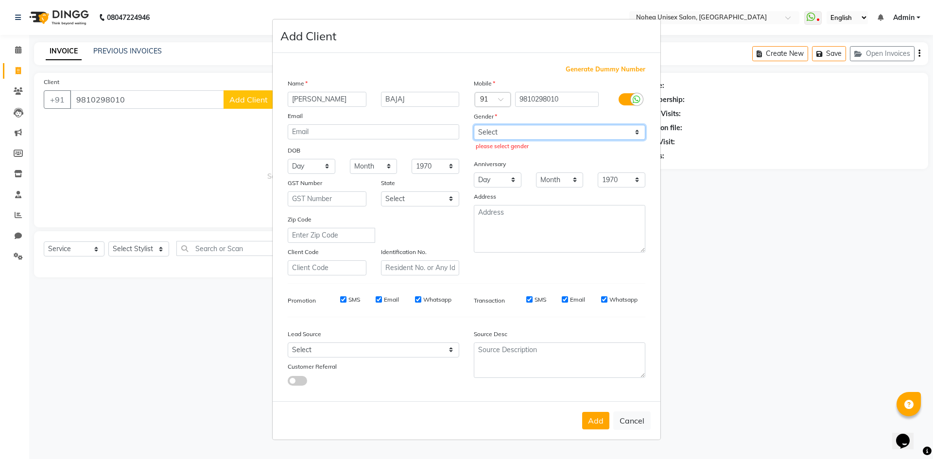
click at [635, 132] on select "Select [DEMOGRAPHIC_DATA] [DEMOGRAPHIC_DATA] Other Prefer Not To Say" at bounding box center [559, 132] width 171 height 15
select select "[DEMOGRAPHIC_DATA]"
click at [474, 125] on select "Select [DEMOGRAPHIC_DATA] [DEMOGRAPHIC_DATA] Other Prefer Not To Say" at bounding box center [559, 132] width 171 height 15
click at [564, 297] on input "Email" at bounding box center [564, 299] width 6 height 6
click at [563, 297] on input "Email" at bounding box center [564, 299] width 6 height 6
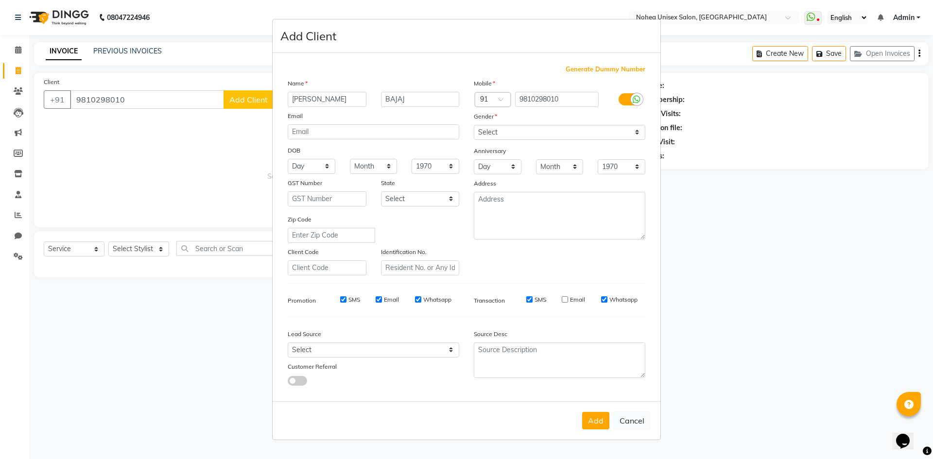
checkbox input "true"
click at [595, 420] on button "Add" at bounding box center [595, 420] width 27 height 17
select select
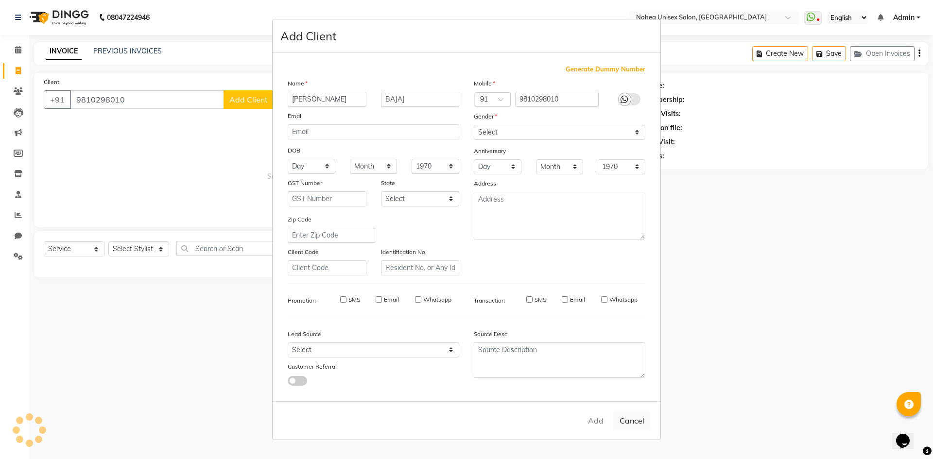
select select
checkbox input "false"
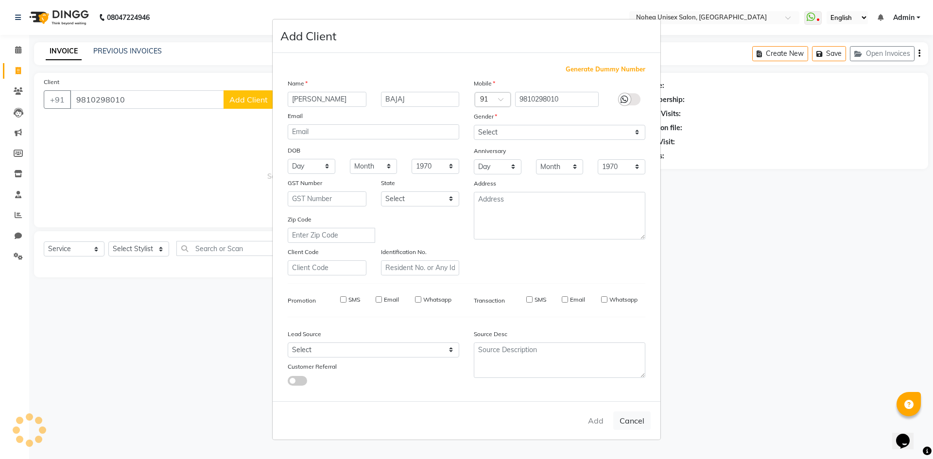
checkbox input "false"
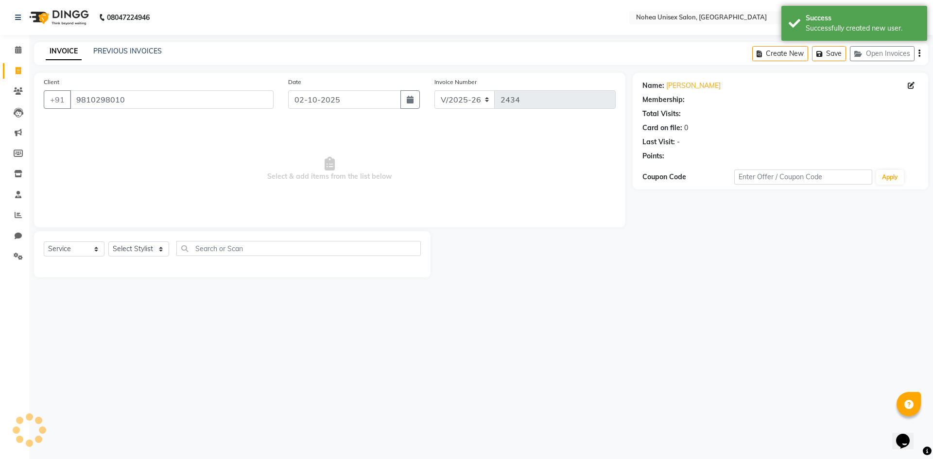
select select "1: Object"
click at [671, 85] on link "Juhi Bajaj" at bounding box center [693, 86] width 54 height 10
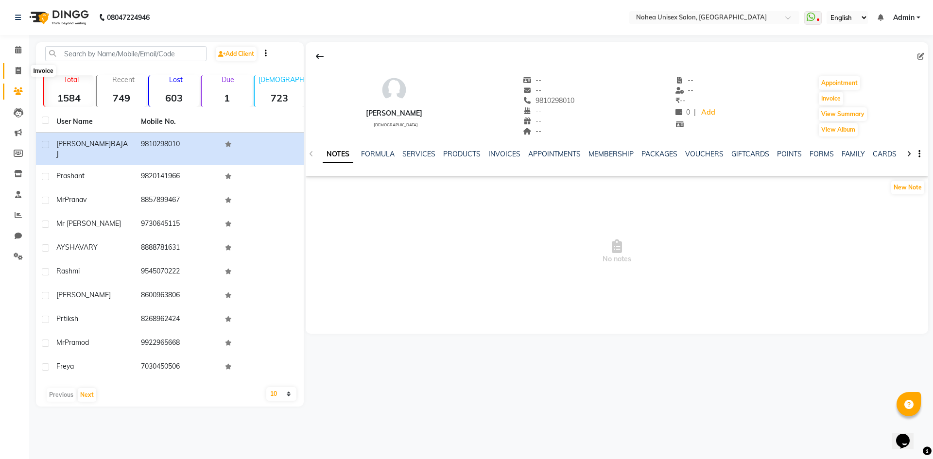
click at [16, 68] on icon at bounding box center [18, 70] width 5 height 7
select select "8009"
select select "service"
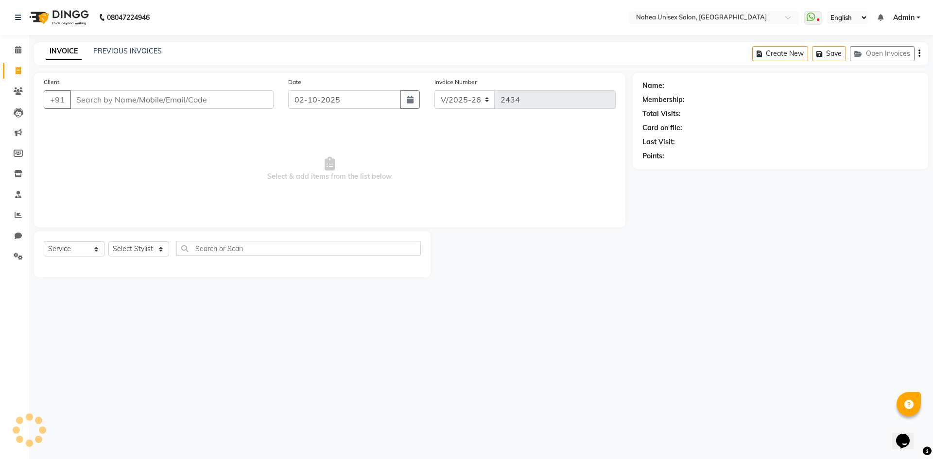
click at [106, 97] on input "Client" at bounding box center [172, 99] width 204 height 18
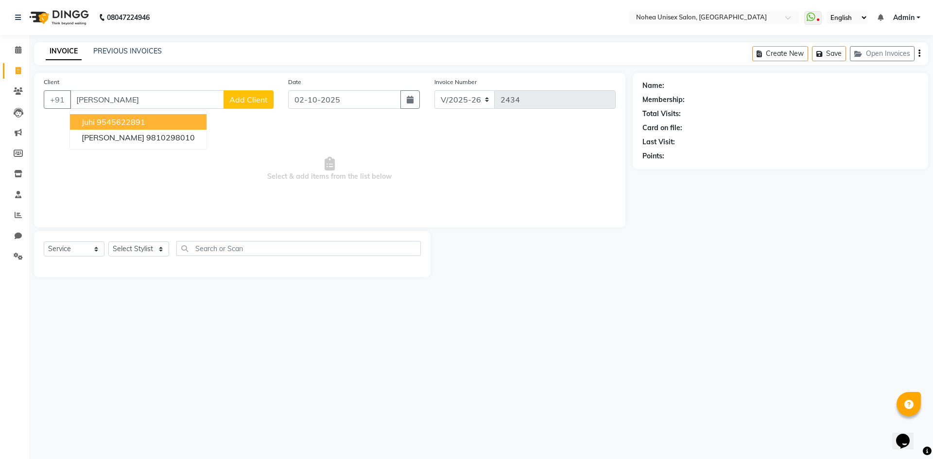
click at [118, 119] on ngb-highlight "9545622891" at bounding box center [121, 122] width 49 height 10
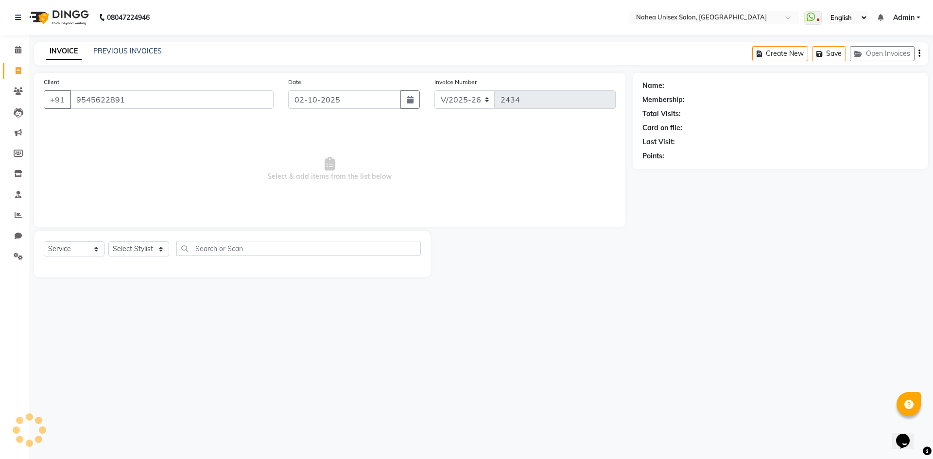
type input "9545622891"
select select "1: Object"
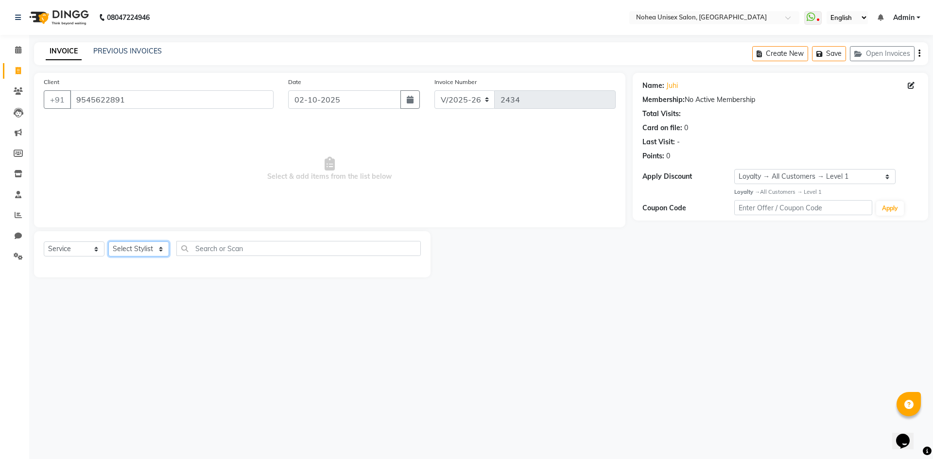
click at [165, 252] on select "Select Stylist [PERSON_NAME] Imlikala [PERSON_NAME] Kaif Manager mantra Mohini …" at bounding box center [138, 248] width 61 height 15
select select "76527"
click at [108, 241] on select "Select Stylist [PERSON_NAME] Imlikala [PERSON_NAME] Kaif Manager mantra Mohini …" at bounding box center [138, 248] width 61 height 15
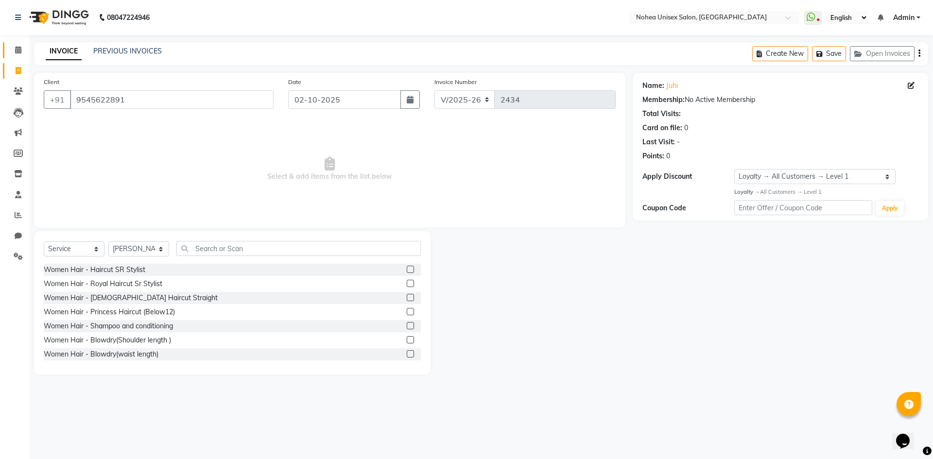
drag, startPoint x: 17, startPoint y: 54, endPoint x: 539, endPoint y: 68, distance: 521.8
click at [17, 54] on span at bounding box center [18, 50] width 17 height 11
click at [137, 100] on input "9545622891" at bounding box center [172, 99] width 204 height 18
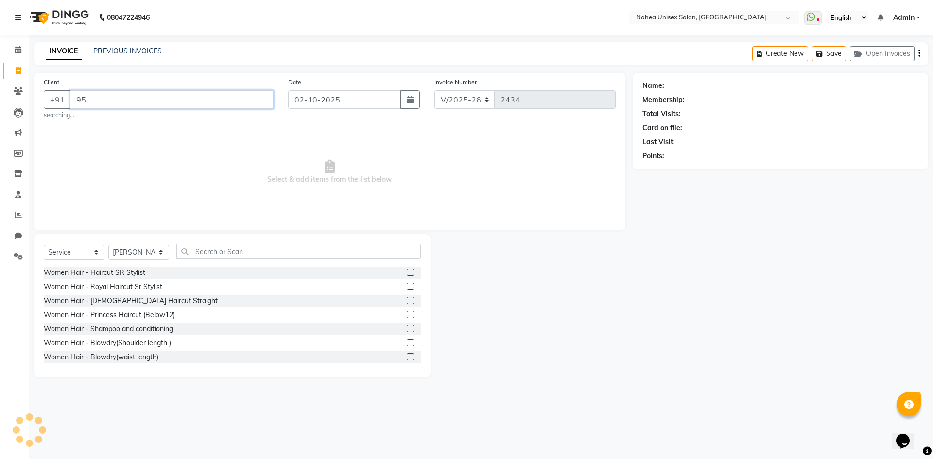
type input "9"
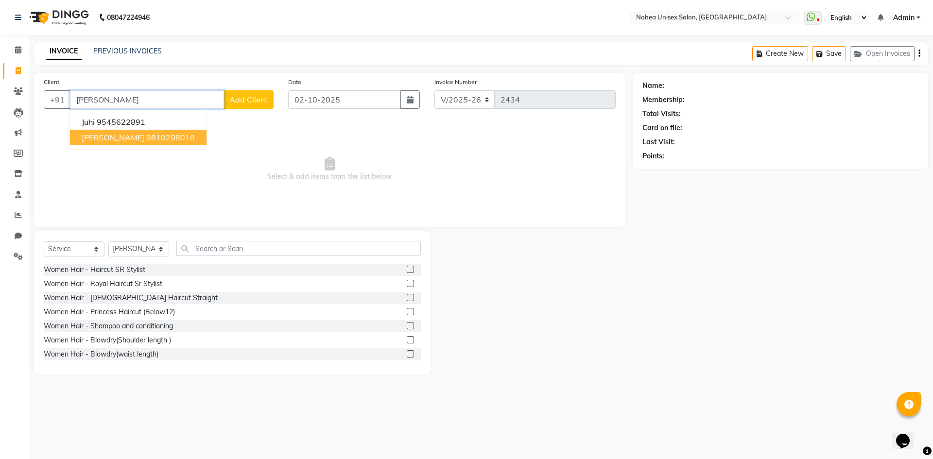
click at [119, 138] on span "JUHI BAJAJ" at bounding box center [113, 138] width 63 height 10
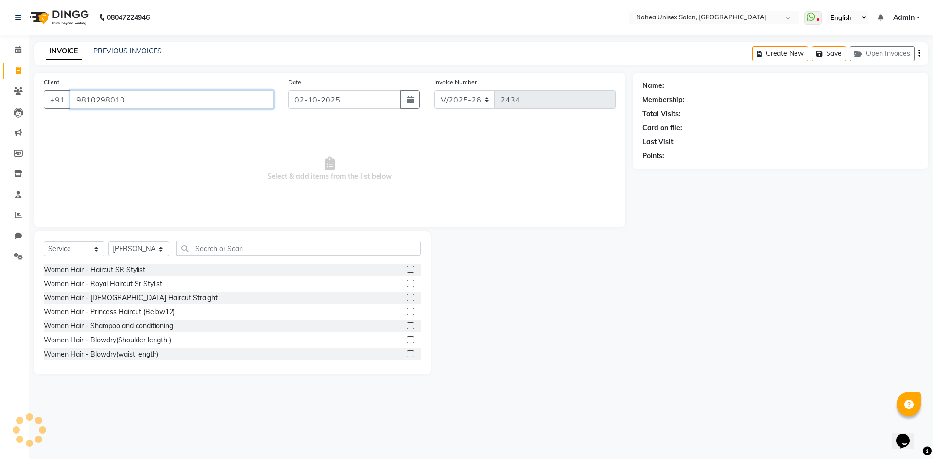
type input "9810298010"
select select "1: Object"
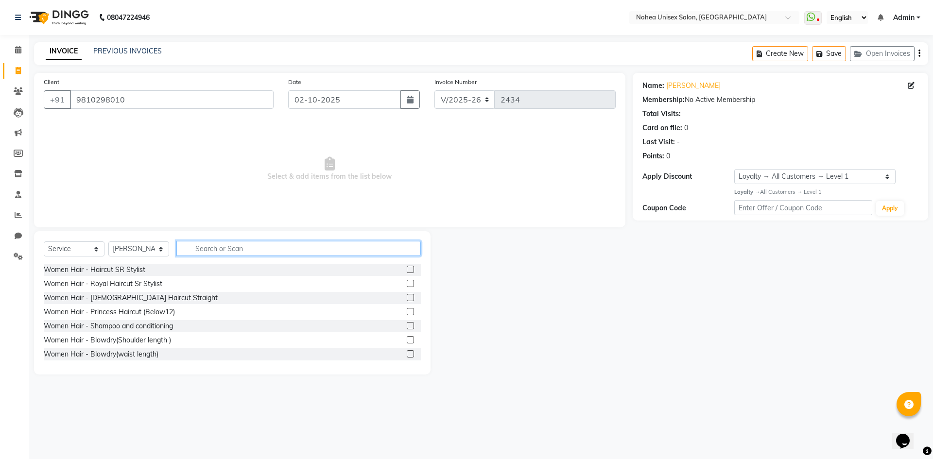
click at [205, 248] on input "text" at bounding box center [298, 248] width 244 height 15
type input "HAIR"
click at [185, 268] on div "Women Hair - Haircut SR Stylist" at bounding box center [232, 270] width 377 height 12
click at [407, 268] on label at bounding box center [410, 269] width 7 height 7
click at [407, 268] on input "checkbox" at bounding box center [410, 270] width 6 height 6
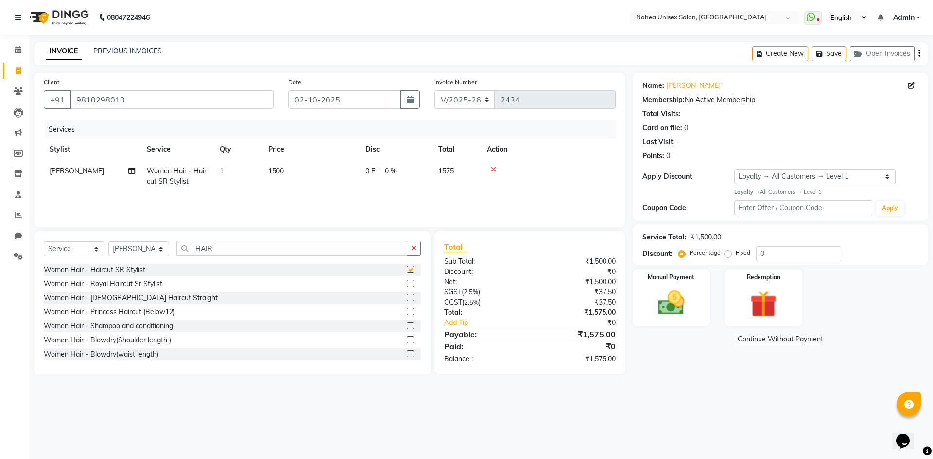
checkbox input "false"
click at [285, 169] on td "1500" at bounding box center [310, 176] width 97 height 32
select select "76527"
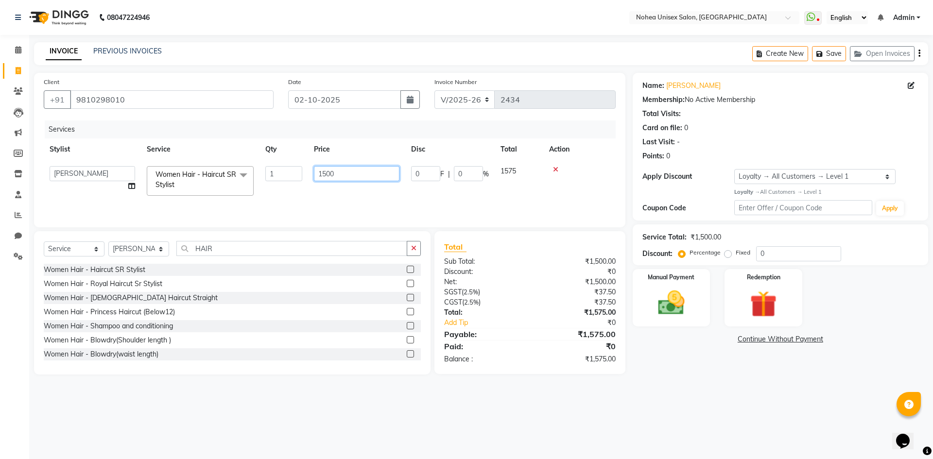
click at [341, 174] on input "1500" at bounding box center [356, 173] width 85 height 15
type input "1"
type input "1200"
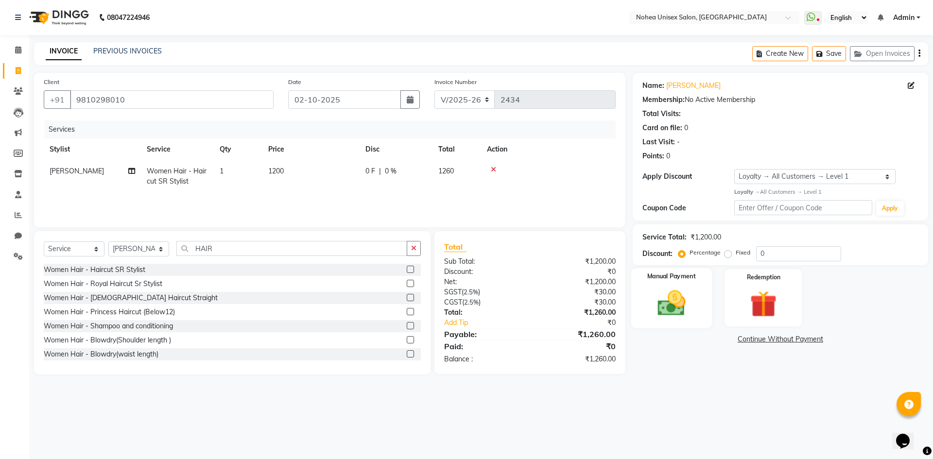
click at [688, 307] on img at bounding box center [670, 303] width 45 height 32
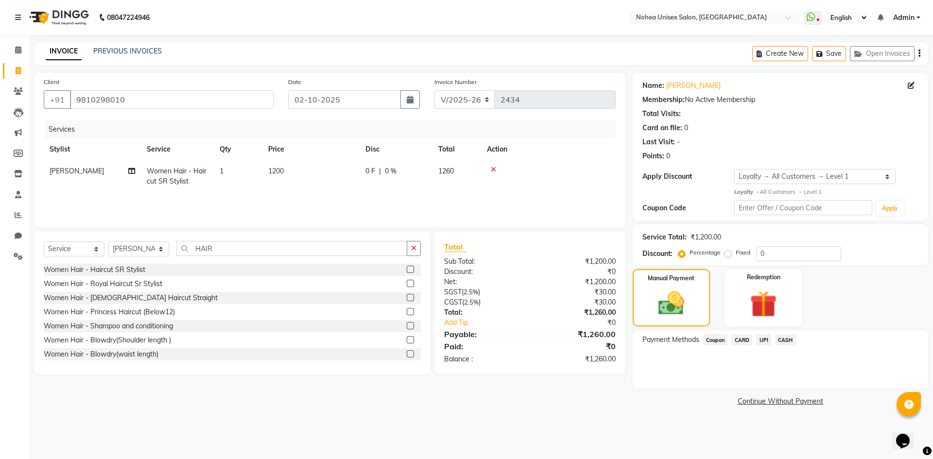
click at [764, 342] on span "UPI" at bounding box center [763, 339] width 15 height 11
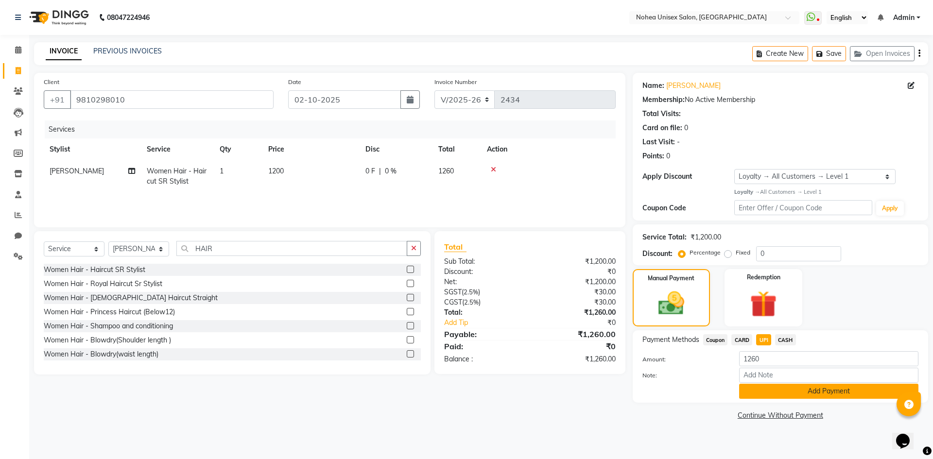
click at [779, 391] on button "Add Payment" at bounding box center [828, 391] width 179 height 15
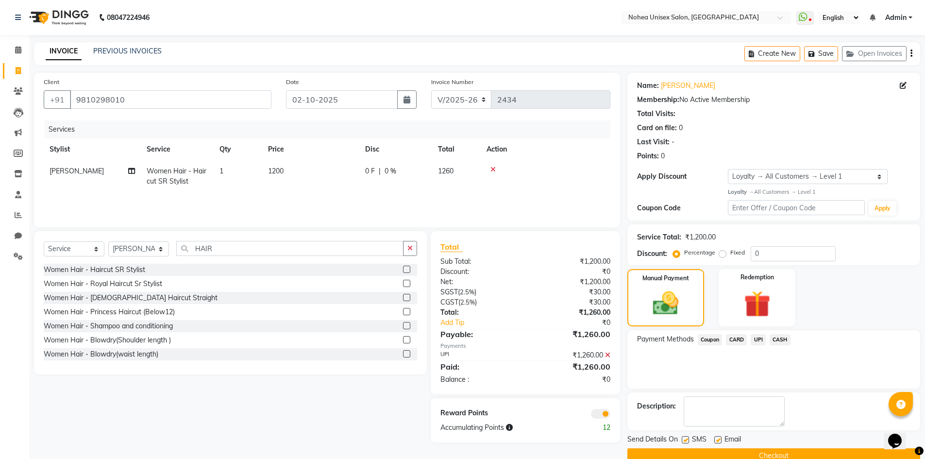
click at [717, 439] on label at bounding box center [717, 439] width 7 height 7
click at [717, 439] on input "checkbox" at bounding box center [717, 440] width 6 height 6
checkbox input "false"
click at [726, 452] on button "Checkout" at bounding box center [774, 455] width 293 height 15
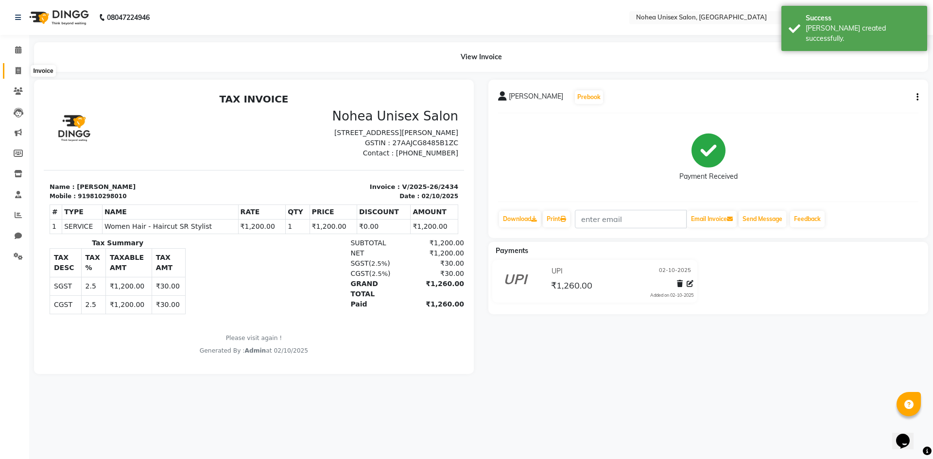
click at [18, 71] on icon at bounding box center [18, 70] width 5 height 7
select select "service"
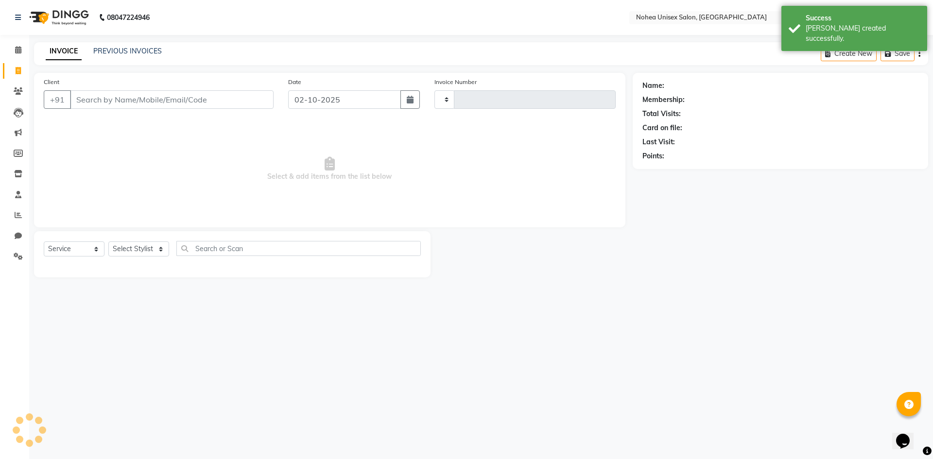
type input "2435"
select select "8009"
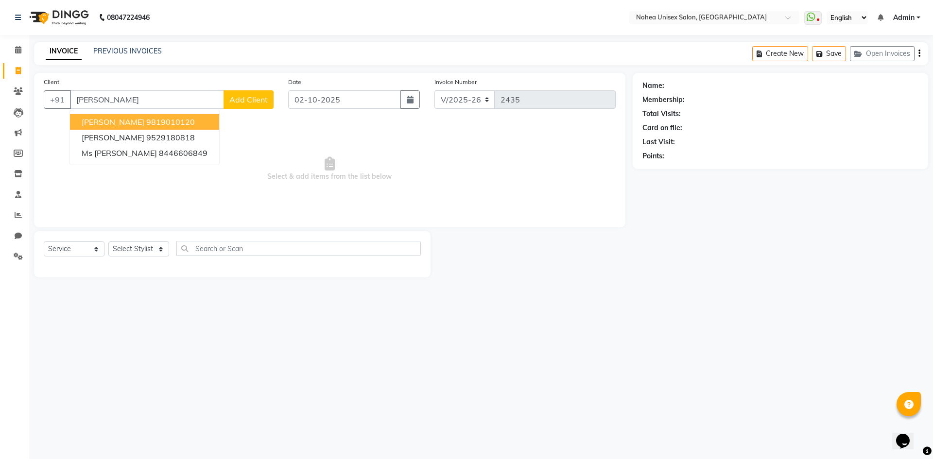
click at [146, 124] on ngb-highlight "9819010120" at bounding box center [170, 122] width 49 height 10
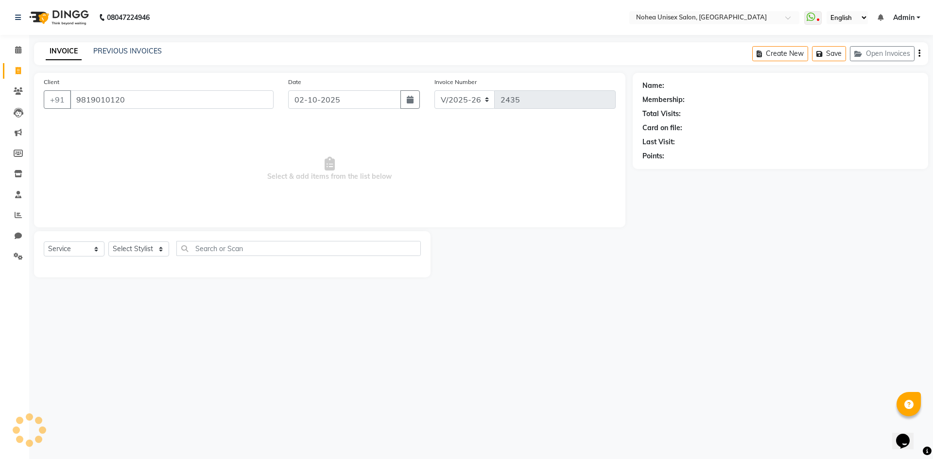
type input "9819010120"
select select "1: Object"
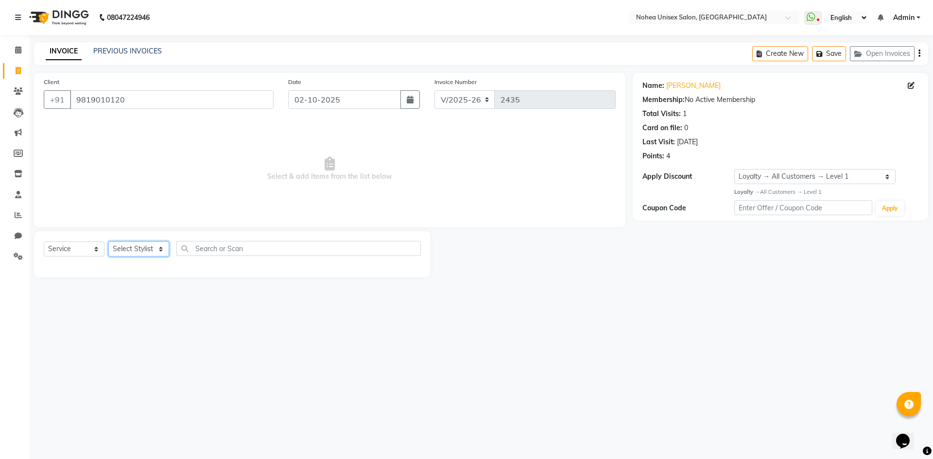
click at [162, 250] on select "Select Stylist [PERSON_NAME] Imlikala [PERSON_NAME] Kaif Manager mantra Mohini …" at bounding box center [138, 248] width 61 height 15
select select "76527"
click at [108, 241] on select "Select Stylist [PERSON_NAME] Imlikala [PERSON_NAME] Kaif Manager mantra Mohini …" at bounding box center [138, 248] width 61 height 15
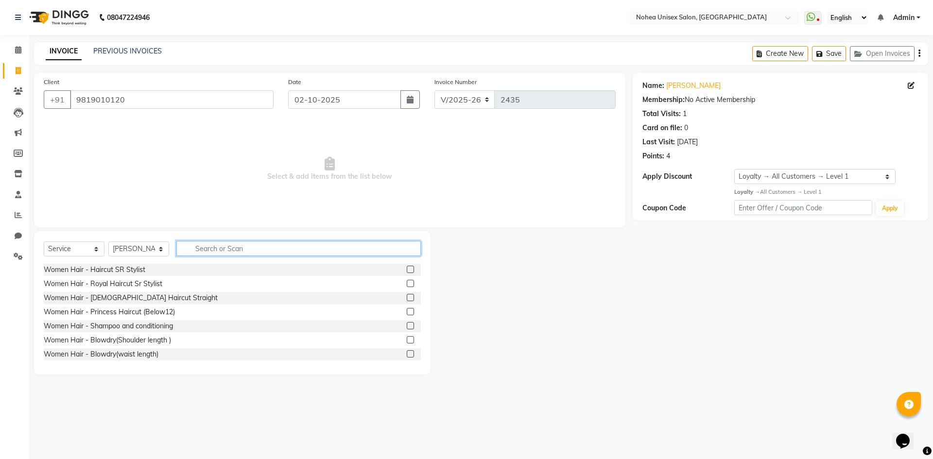
click at [216, 250] on input "text" at bounding box center [298, 248] width 244 height 15
type input "HAIR"
click at [214, 271] on div "Women Hair - Haircut SR Stylist" at bounding box center [232, 270] width 377 height 12
click at [407, 268] on label at bounding box center [410, 269] width 7 height 7
click at [407, 268] on input "checkbox" at bounding box center [410, 270] width 6 height 6
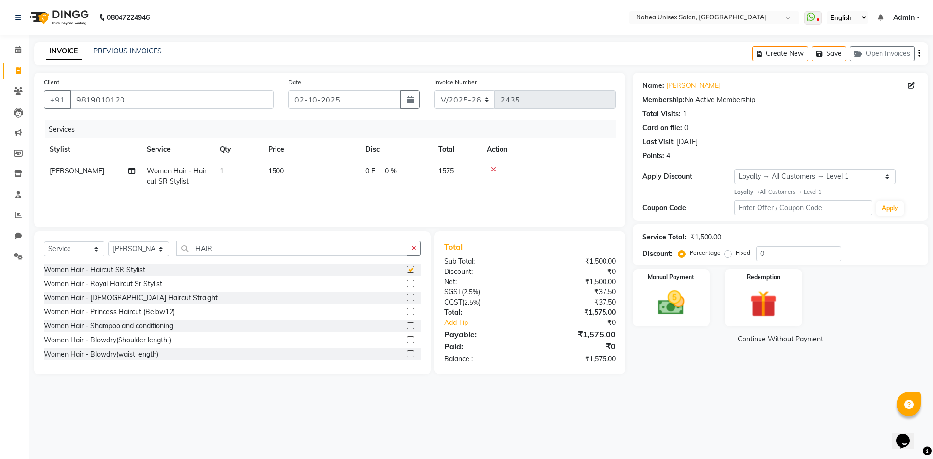
checkbox input "false"
click at [278, 170] on span "1500" at bounding box center [276, 171] width 16 height 9
select select "76527"
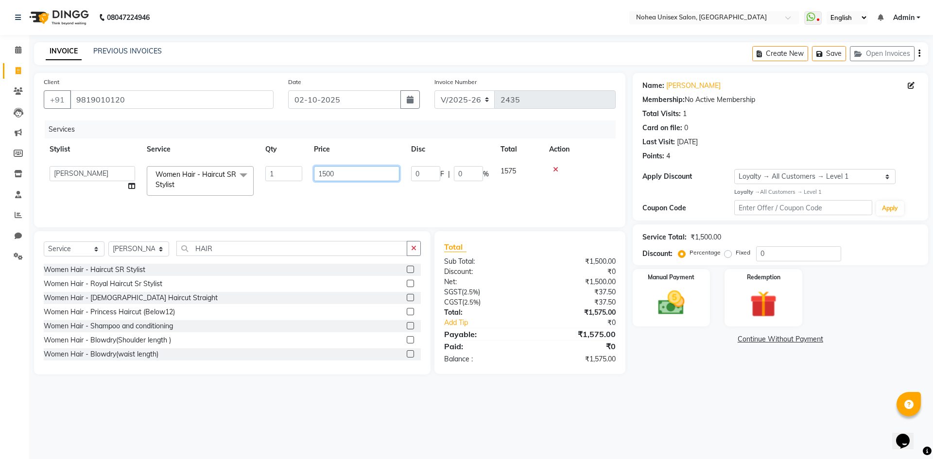
click at [350, 171] on input "1500" at bounding box center [356, 173] width 85 height 15
type input "1200"
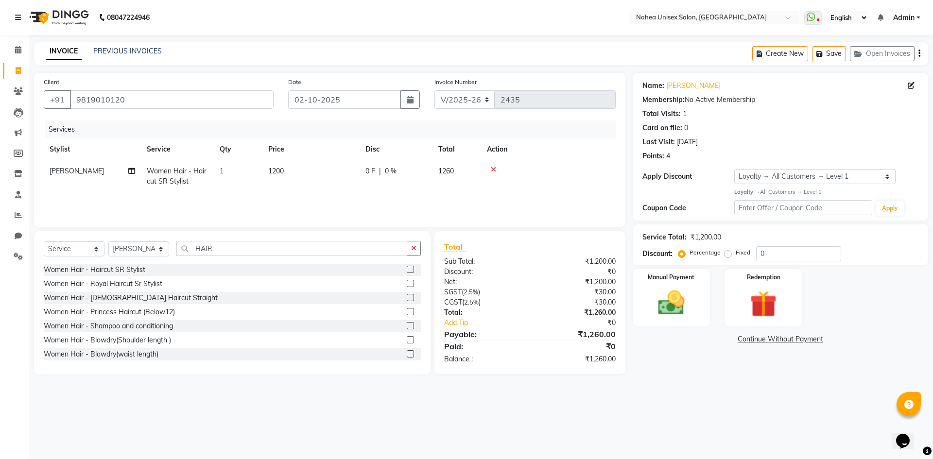
click at [373, 196] on div "Services Stylist Service Qty Price Disc Total Action Sujit Women Hair - Haircut…" at bounding box center [330, 168] width 572 height 97
click at [654, 303] on img at bounding box center [670, 303] width 45 height 32
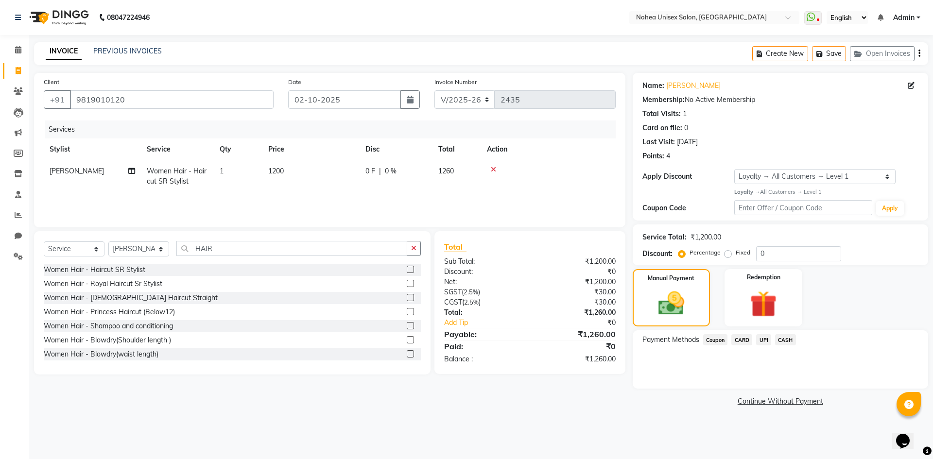
click at [763, 340] on span "UPI" at bounding box center [763, 339] width 15 height 11
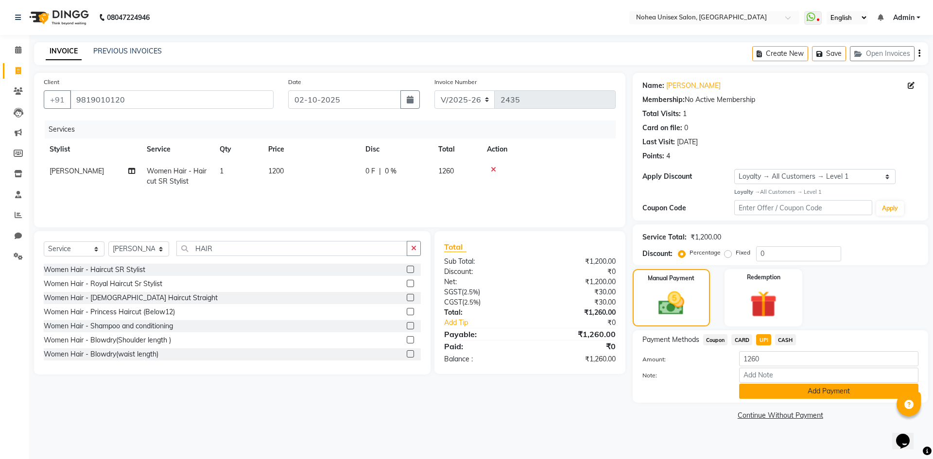
click at [780, 390] on button "Add Payment" at bounding box center [828, 391] width 179 height 15
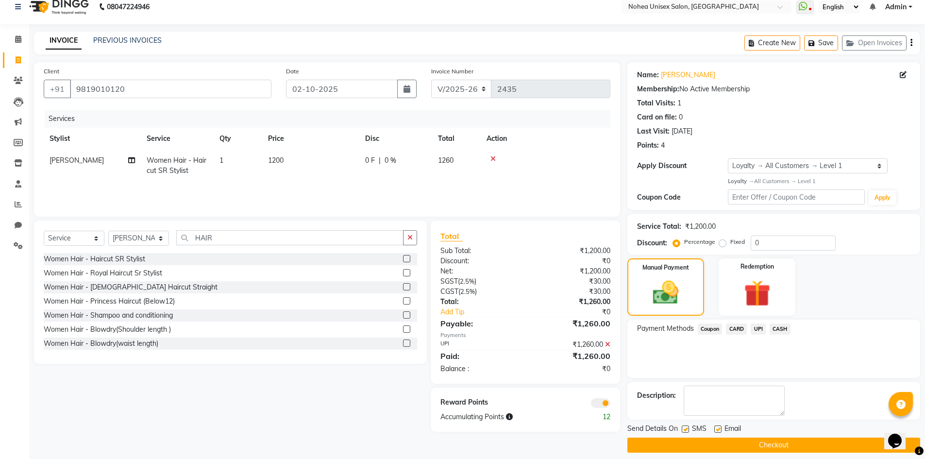
scroll to position [19, 0]
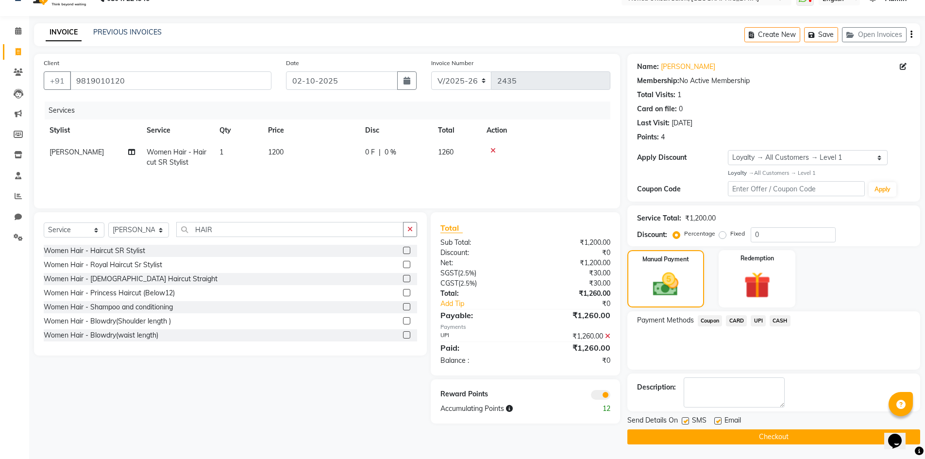
click at [718, 419] on label at bounding box center [717, 420] width 7 height 7
click at [718, 419] on input "checkbox" at bounding box center [717, 421] width 6 height 6
checkbox input "false"
click at [710, 434] on button "Checkout" at bounding box center [774, 436] width 293 height 15
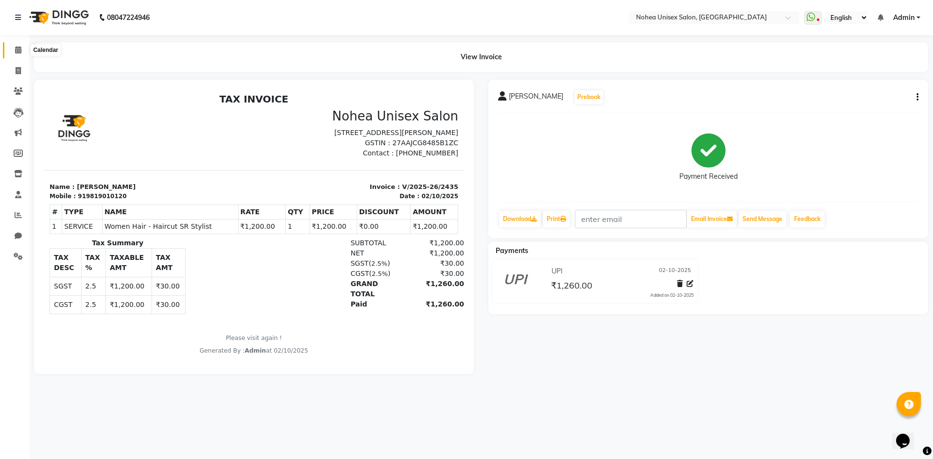
click at [23, 52] on span at bounding box center [18, 50] width 17 height 11
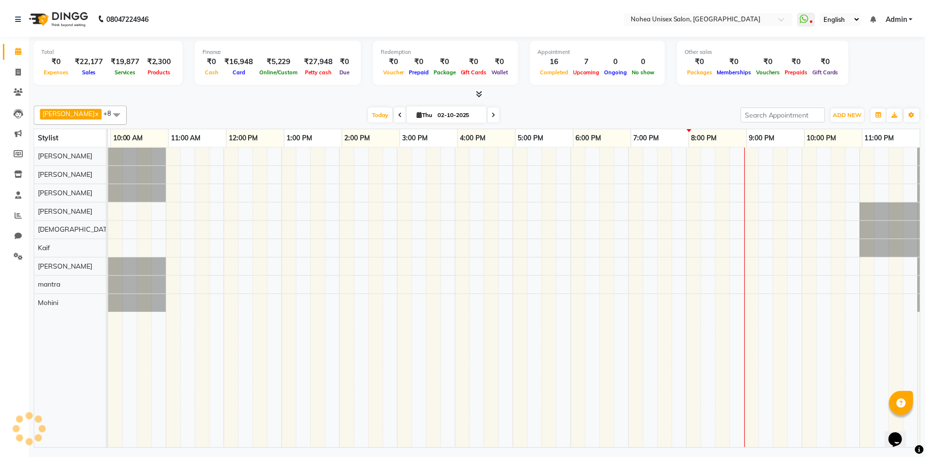
scroll to position [0, 56]
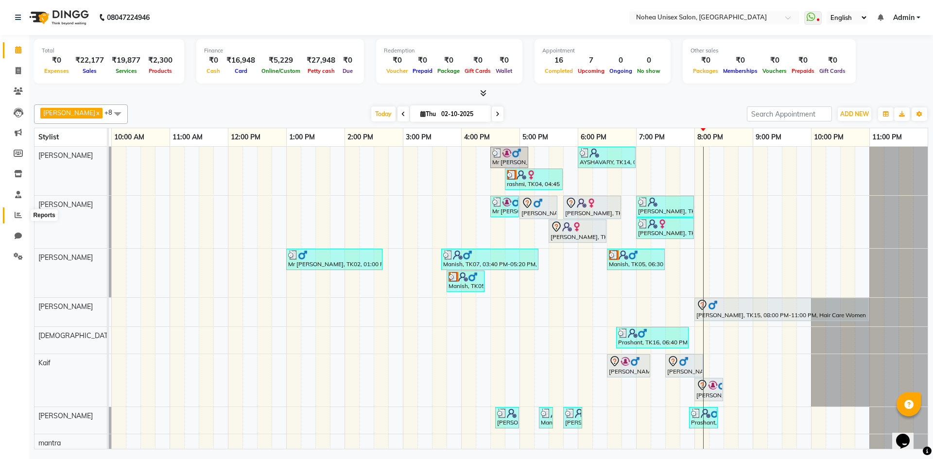
click at [18, 217] on icon at bounding box center [18, 214] width 7 height 7
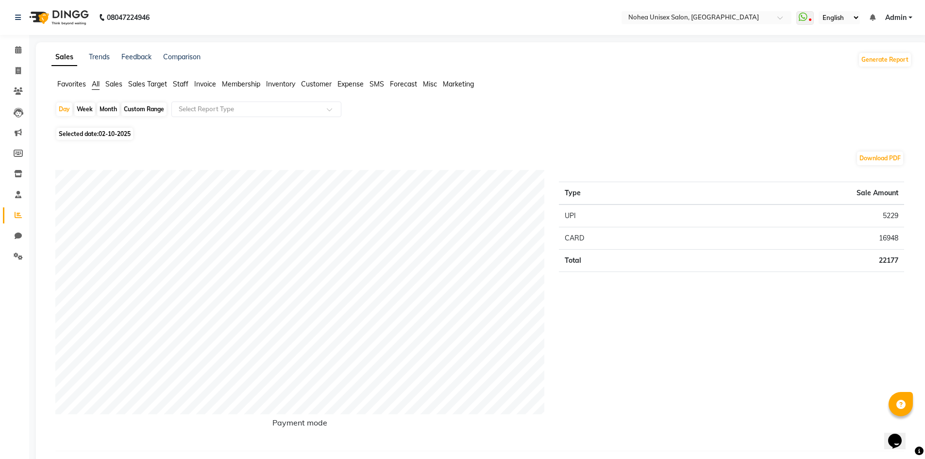
click at [187, 85] on span "Staff" at bounding box center [181, 84] width 16 height 9
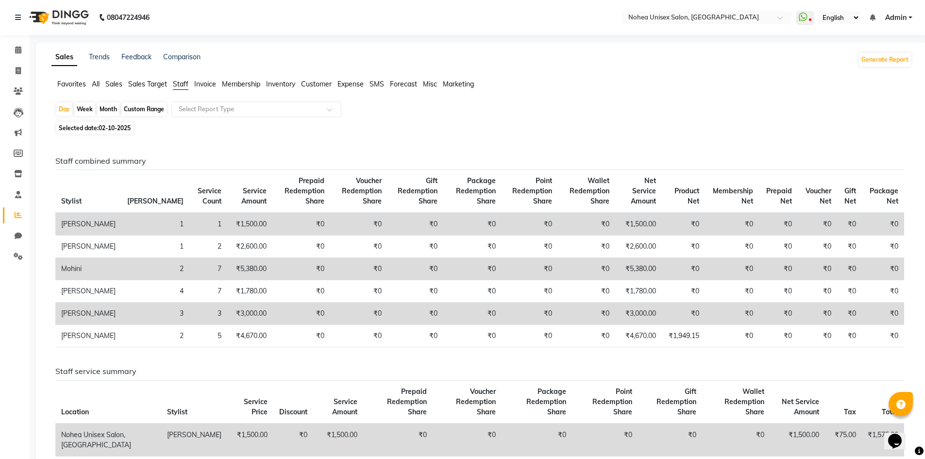
click at [106, 113] on div "Month" at bounding box center [108, 109] width 22 height 14
select select "10"
select select "2025"
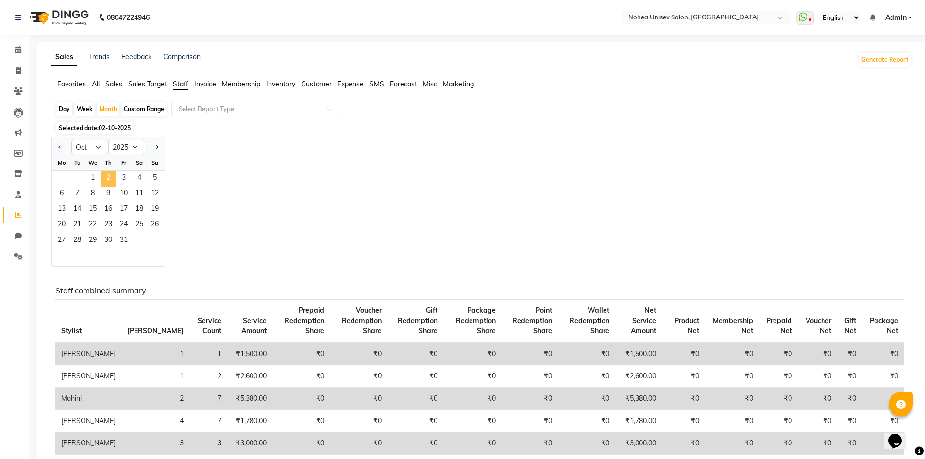
click at [106, 182] on span "2" at bounding box center [109, 179] width 16 height 16
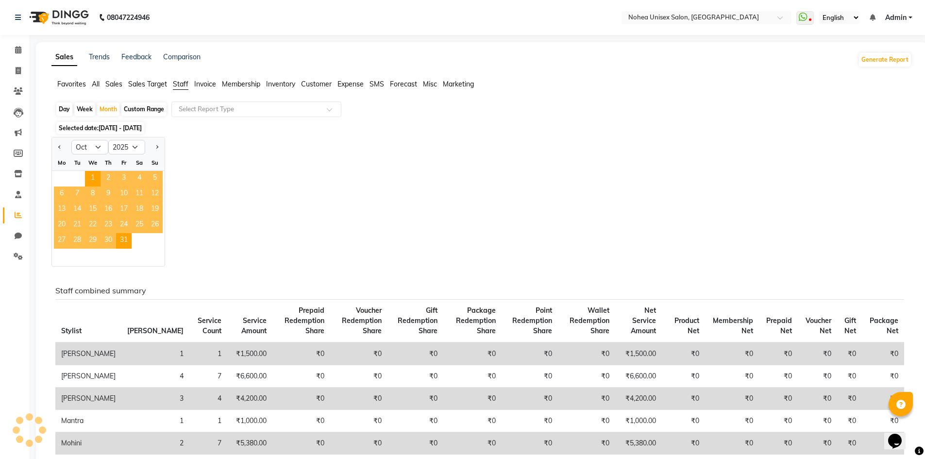
click at [106, 182] on span "2" at bounding box center [109, 179] width 16 height 16
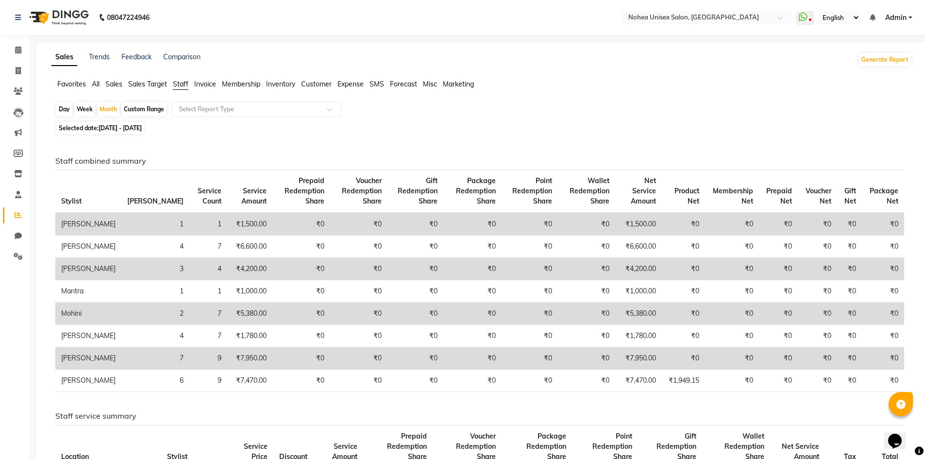
click at [75, 82] on span "Favorites" at bounding box center [71, 84] width 29 height 9
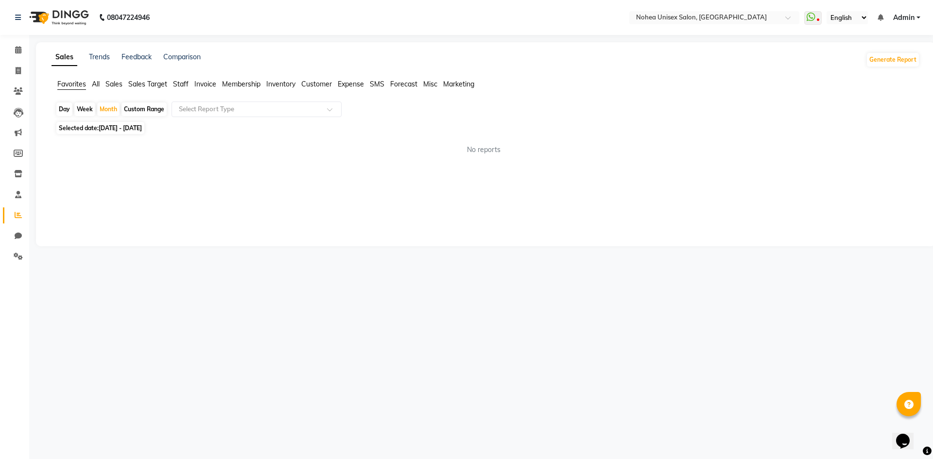
click at [178, 83] on span "Staff" at bounding box center [181, 84] width 16 height 9
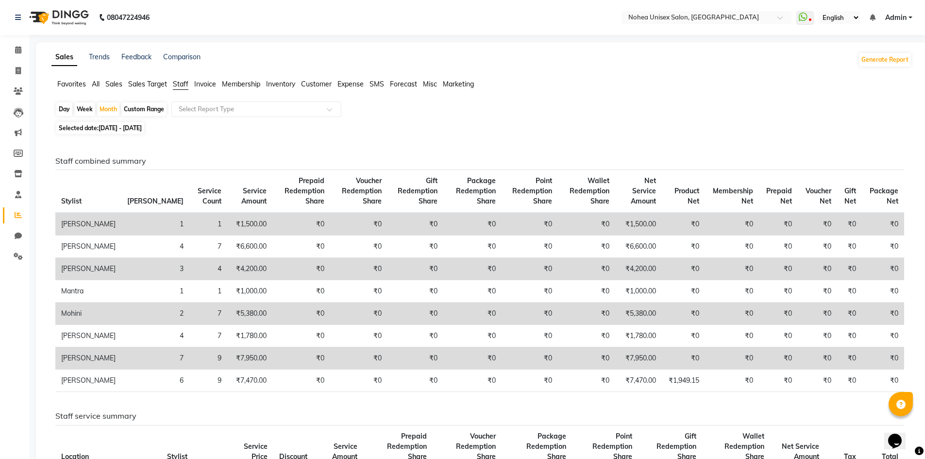
click at [64, 113] on div "Day" at bounding box center [64, 109] width 16 height 14
select select "10"
select select "2025"
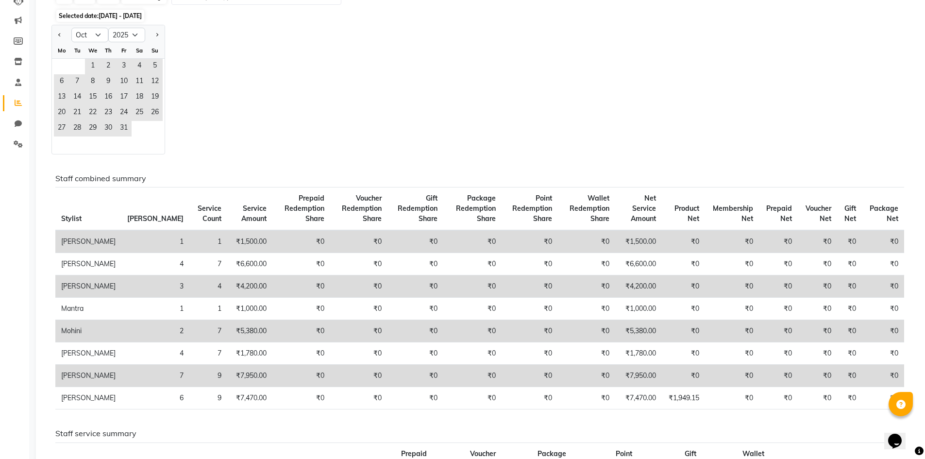
scroll to position [194, 0]
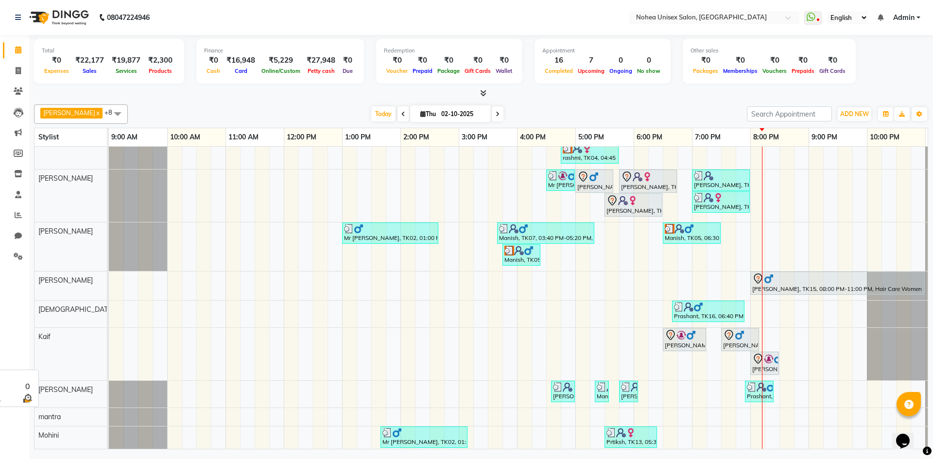
scroll to position [38, 0]
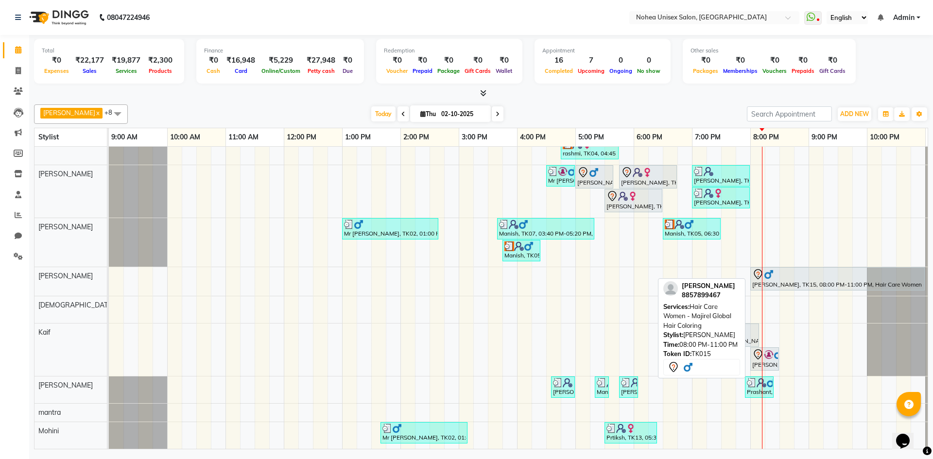
click at [787, 271] on div at bounding box center [837, 275] width 170 height 12
select select "7"
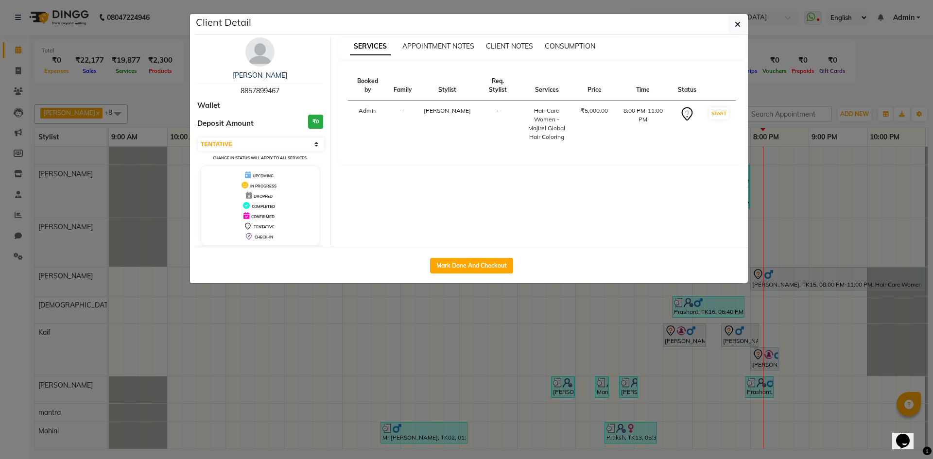
drag, startPoint x: 613, startPoint y: 100, endPoint x: 547, endPoint y: 323, distance: 233.0
click at [547, 323] on ngb-modal-window "Client Detail Mr Pranav 8857899467 Wallet Deposit Amount ₹0 Select IN SERVICE C…" at bounding box center [466, 229] width 933 height 459
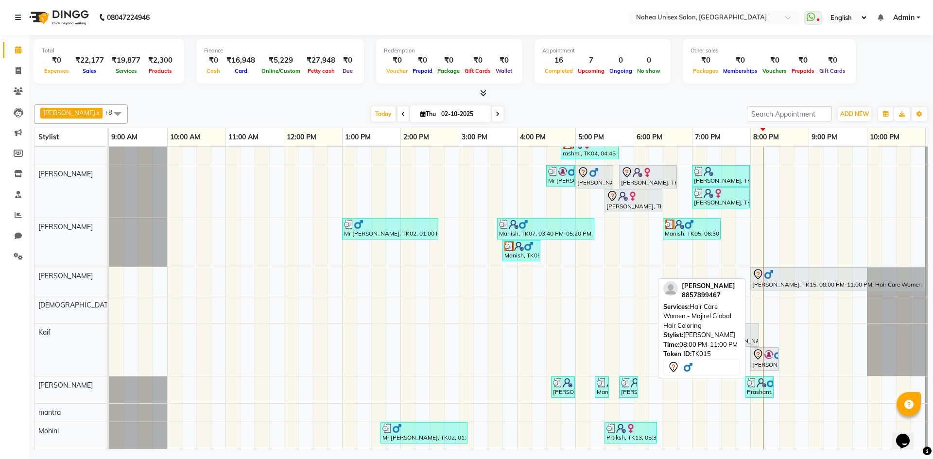
click at [809, 282] on link "[PERSON_NAME], TK15, 08:00 PM-11:00 PM, Hair Care Women - Majirel Global Hair C…" at bounding box center [837, 278] width 174 height 23
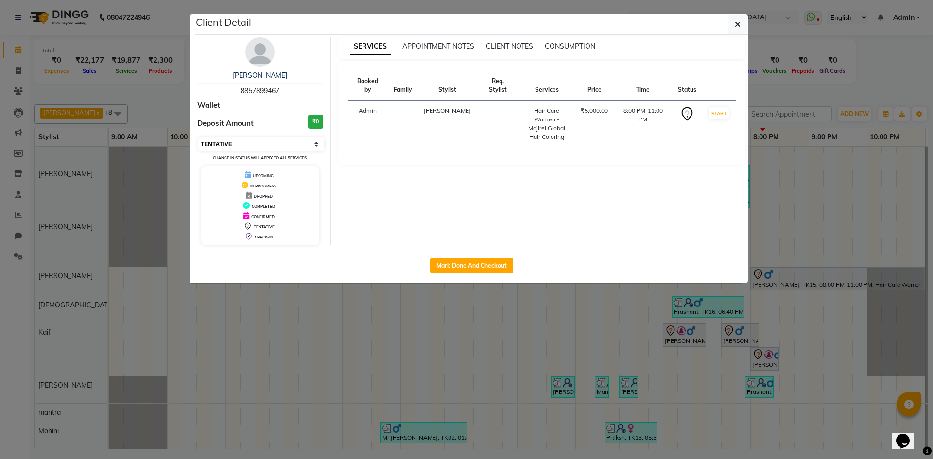
click at [315, 144] on select "Select IN SERVICE CONFIRMED TENTATIVE CHECK IN MARK DONE DROPPED UPCOMING" at bounding box center [261, 144] width 126 height 14
select select "2"
click at [198, 137] on select "Select IN SERVICE CONFIRMED TENTATIVE CHECK IN MARK DONE DROPPED UPCOMING" at bounding box center [261, 144] width 126 height 14
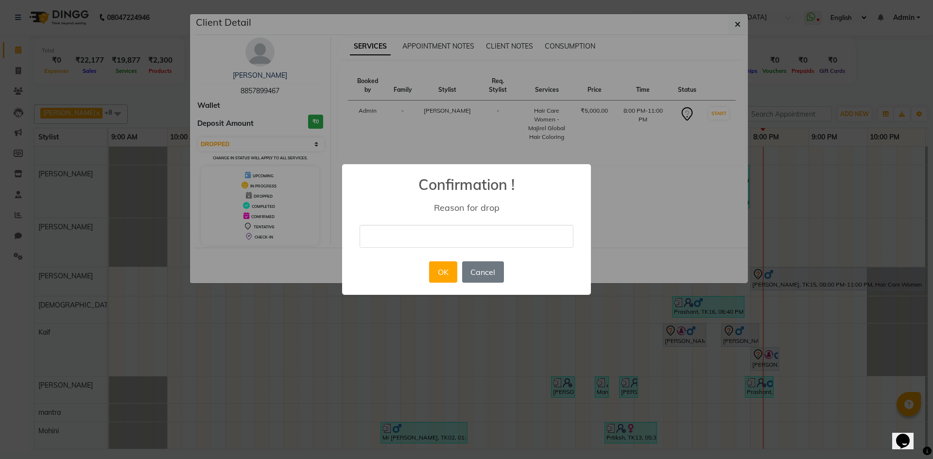
click at [422, 240] on input "text" at bounding box center [466, 236] width 214 height 23
type input "can"
click at [448, 274] on button "OK" at bounding box center [443, 271] width 28 height 21
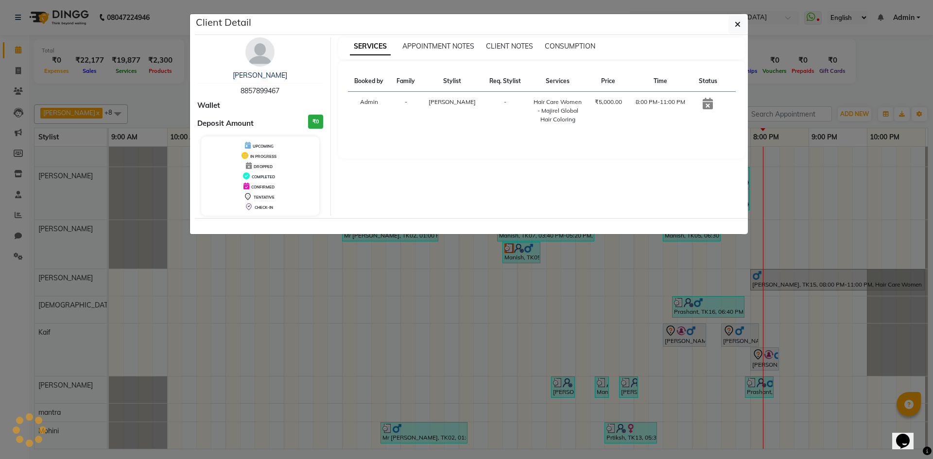
scroll to position [36, 0]
click at [741, 23] on button "button" at bounding box center [737, 24] width 18 height 18
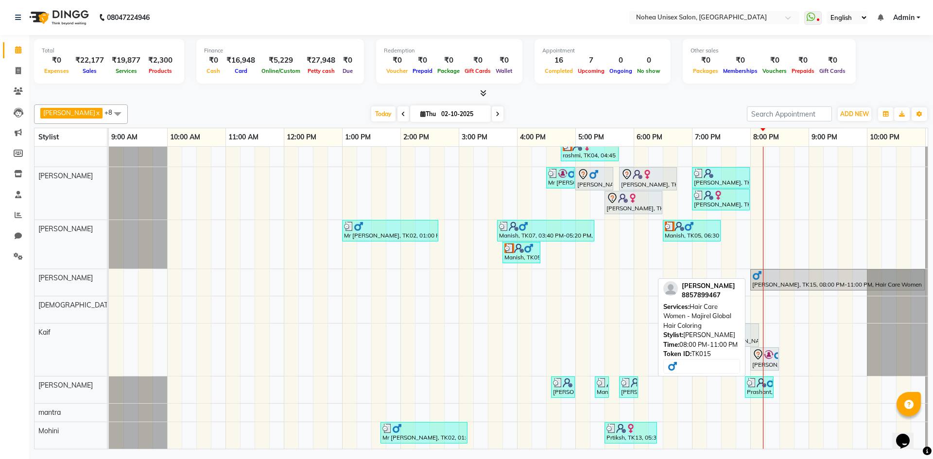
click at [785, 279] on div "[PERSON_NAME], TK15, 08:00 PM-11:00 PM, Hair Care Women - Majirel Global Hair C…" at bounding box center [837, 280] width 172 height 18
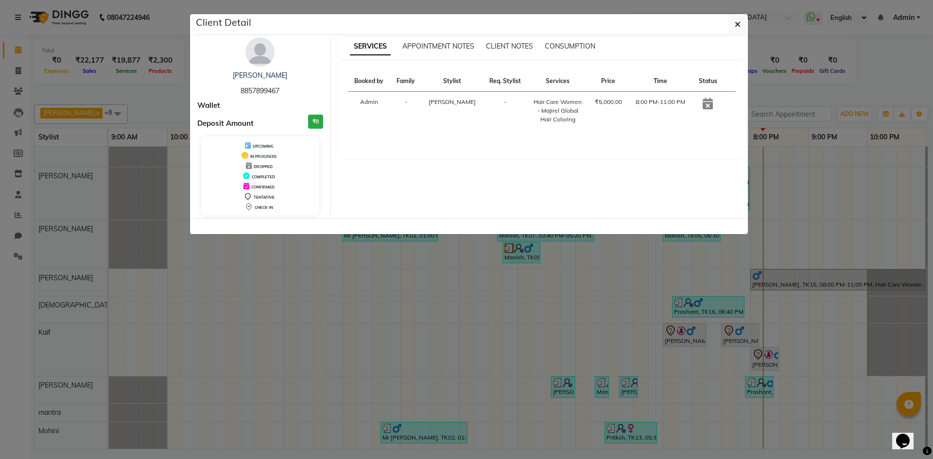
click at [707, 108] on icon at bounding box center [707, 104] width 10 height 12
click at [706, 104] on icon at bounding box center [707, 104] width 10 height 12
click at [253, 168] on div "DROPPED" at bounding box center [260, 166] width 110 height 10
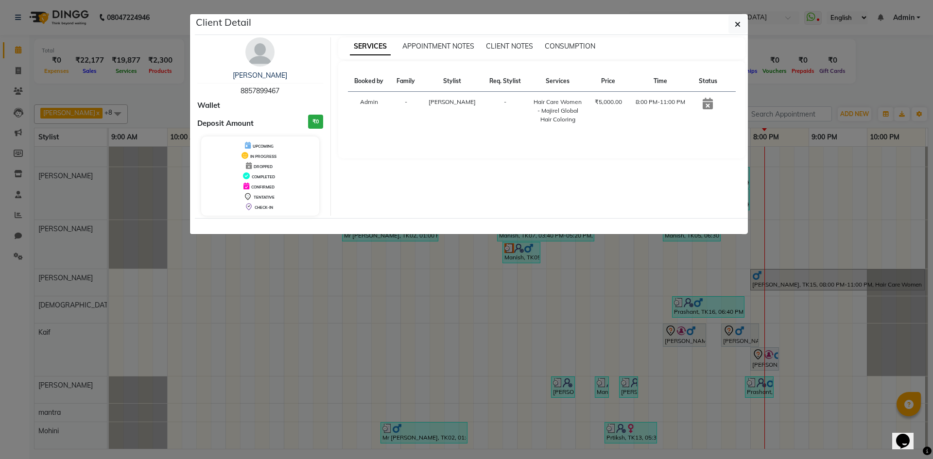
click at [253, 168] on div "DROPPED" at bounding box center [260, 166] width 110 height 10
click at [318, 118] on div "Mr Pranav 8857899467 Wallet Deposit Amount ₹0 UPCOMING IN PROGRESS DROPPED COMP…" at bounding box center [260, 126] width 141 height 178
click at [318, 118] on h3 "₹0" at bounding box center [315, 122] width 15 height 14
click at [425, 37] on div "SERVICES APPOINTMENT NOTES CLIENT NOTES CONSUMPTION" at bounding box center [542, 48] width 408 height 22
click at [425, 45] on span "APPOINTMENT NOTES" at bounding box center [438, 46] width 72 height 9
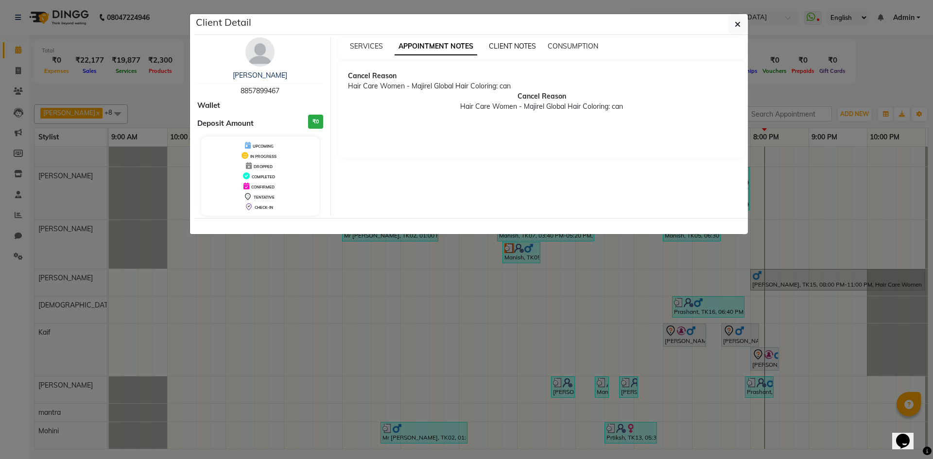
click at [520, 48] on span "CLIENT NOTES" at bounding box center [512, 46] width 47 height 9
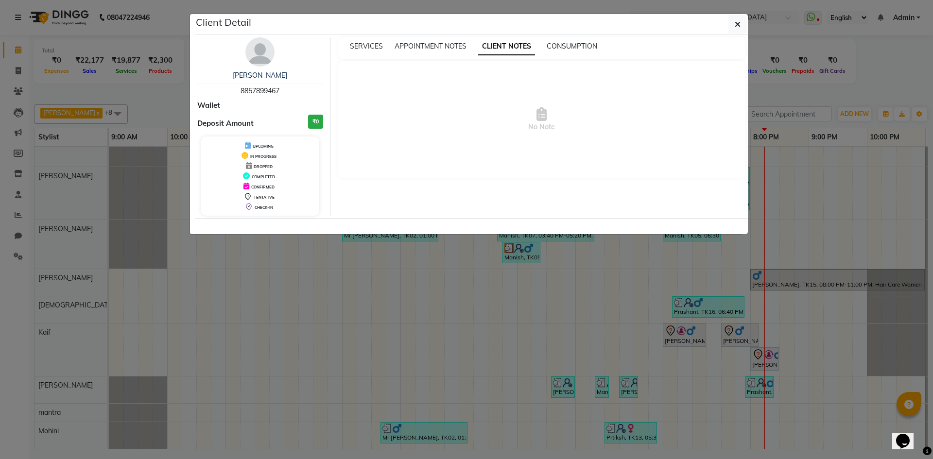
click at [541, 43] on div "SERVICES APPOINTMENT NOTES CLIENT NOTES CONSUMPTION" at bounding box center [536, 46] width 396 height 10
click at [544, 44] on div "SERVICES APPOINTMENT NOTES CLIENT NOTES CONSUMPTION" at bounding box center [536, 46] width 396 height 10
click at [563, 44] on span "CONSUMPTION" at bounding box center [571, 46] width 51 height 9
click at [739, 25] on icon "button" at bounding box center [737, 24] width 6 height 8
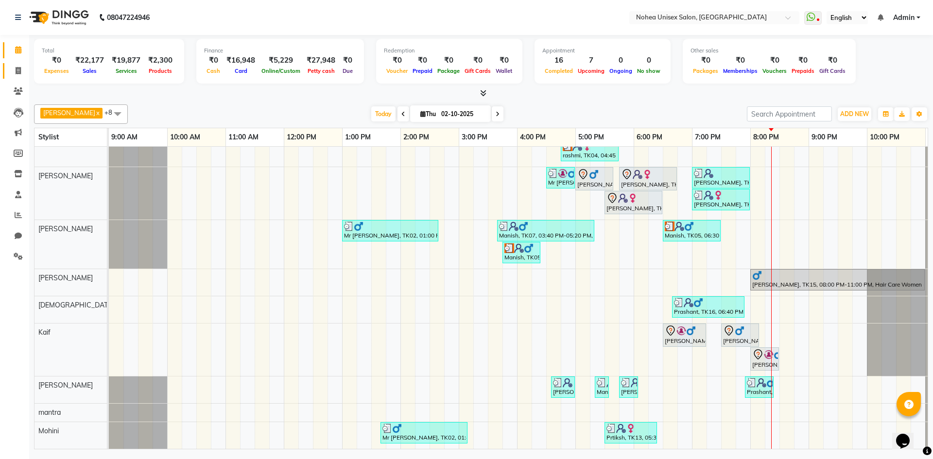
click at [21, 77] on link "Invoice" at bounding box center [14, 71] width 23 height 16
select select "8009"
select select "service"
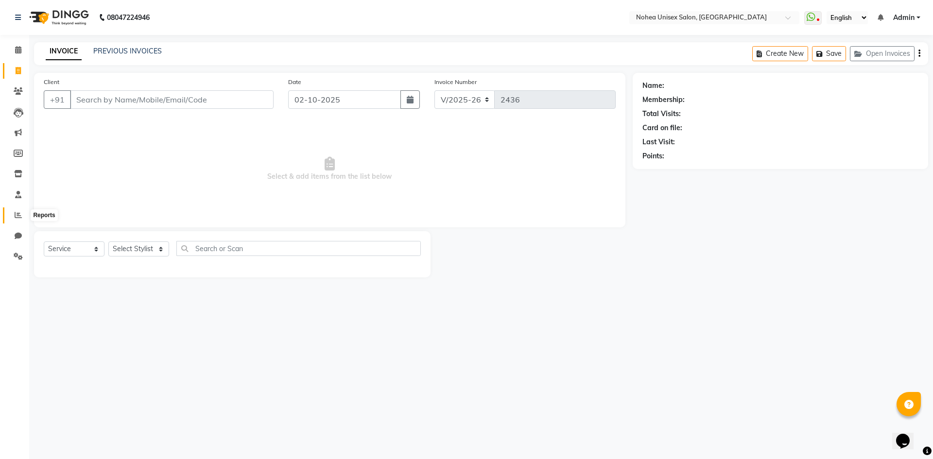
click at [17, 216] on icon at bounding box center [18, 214] width 7 height 7
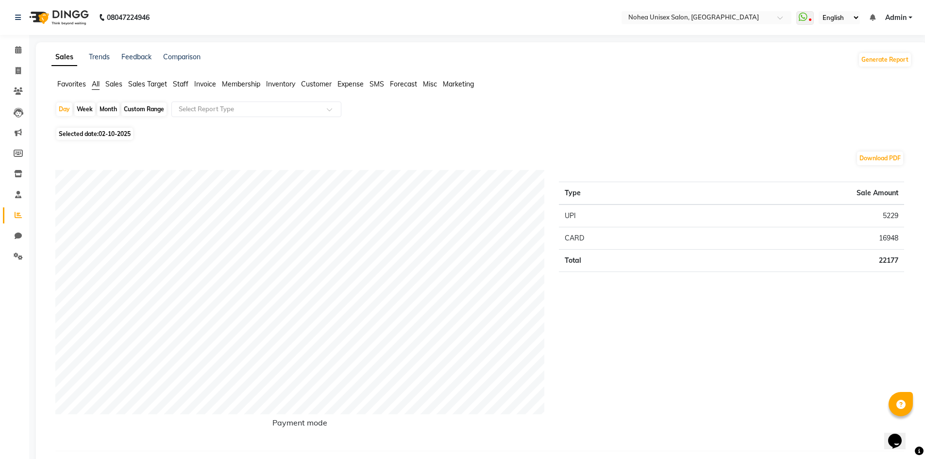
click at [185, 83] on span "Staff" at bounding box center [181, 84] width 16 height 9
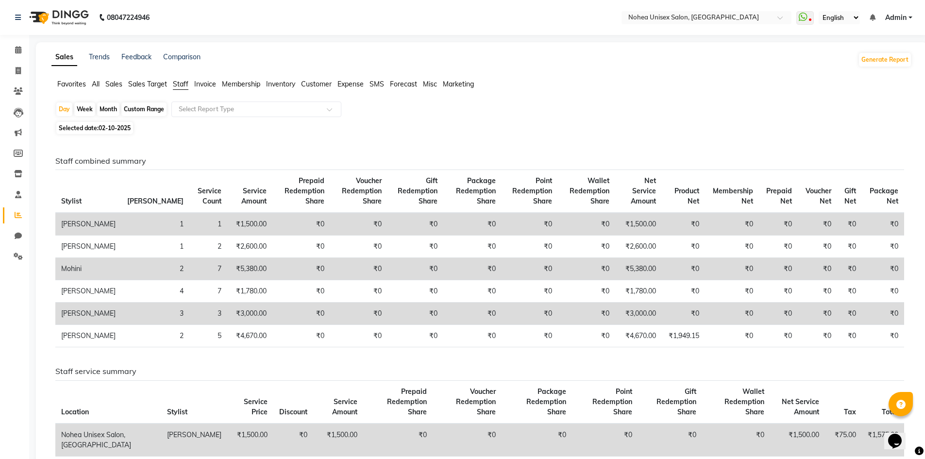
click at [109, 110] on div "Month" at bounding box center [108, 109] width 22 height 14
select select "10"
select select "2025"
click at [109, 111] on div "Month" at bounding box center [108, 109] width 22 height 14
select select "10"
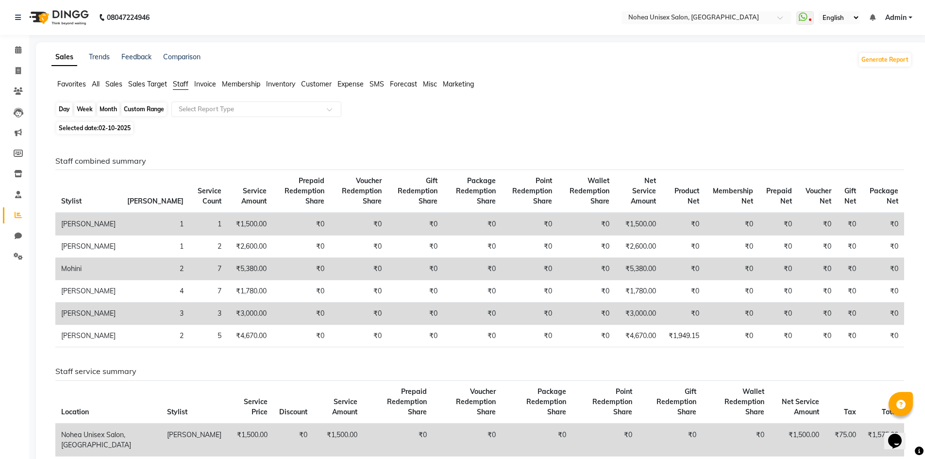
select select "2025"
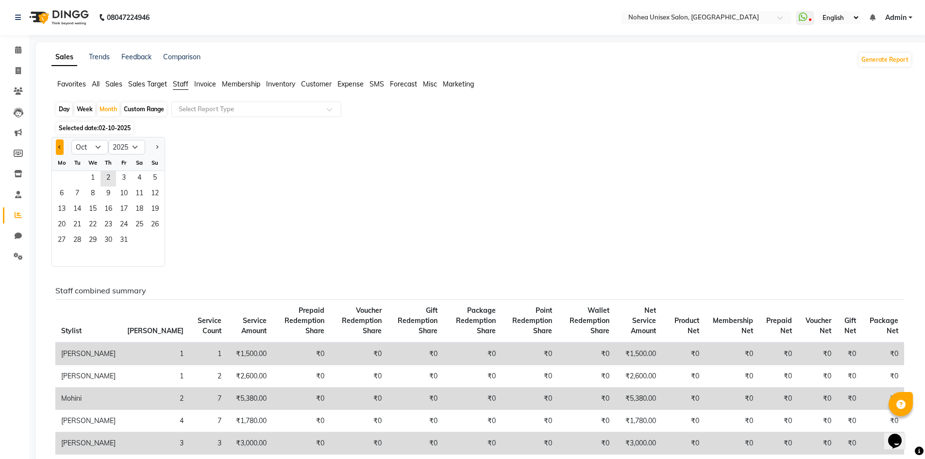
click at [60, 149] on span "Previous month" at bounding box center [59, 146] width 3 height 3
select select "9"
click at [74, 239] on span "30" at bounding box center [77, 241] width 16 height 16
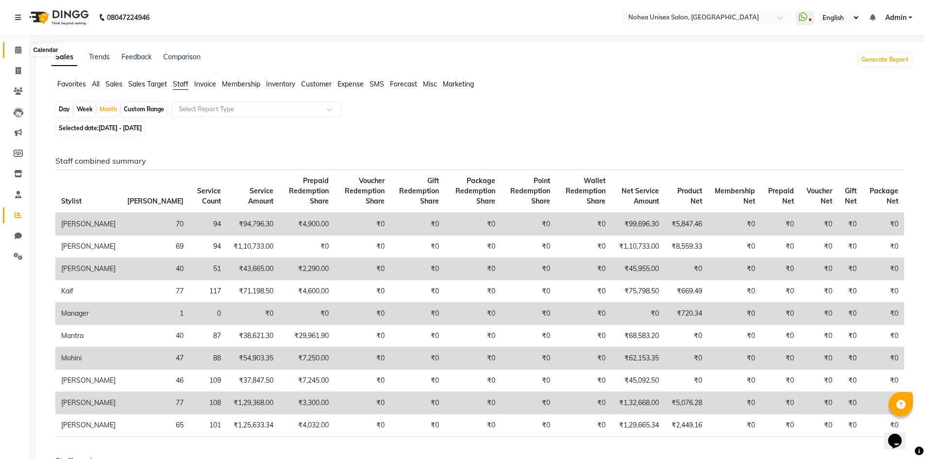
click at [24, 54] on span at bounding box center [18, 50] width 17 height 11
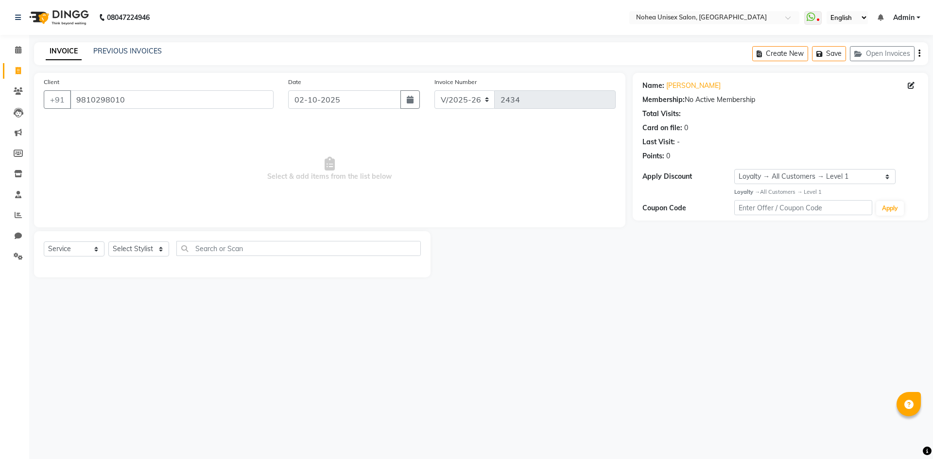
select select "8009"
select select "service"
select select "1: Object"
click at [134, 99] on input "9810298010" at bounding box center [172, 99] width 204 height 18
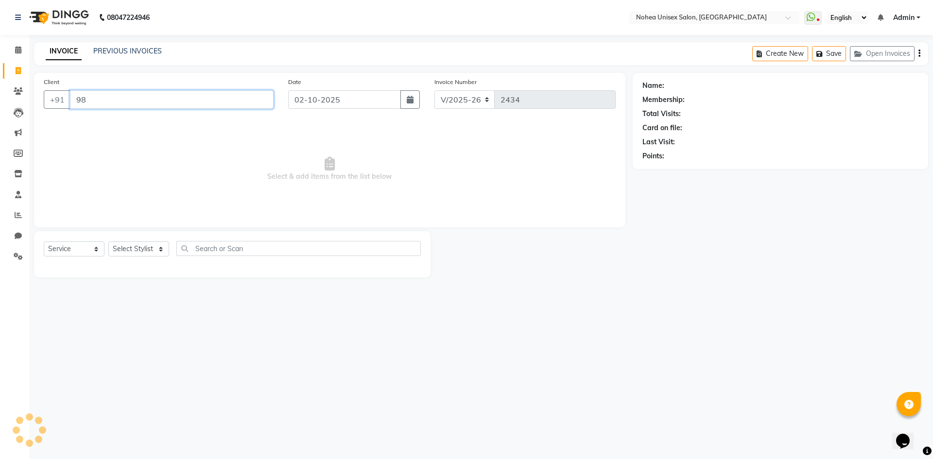
type input "9"
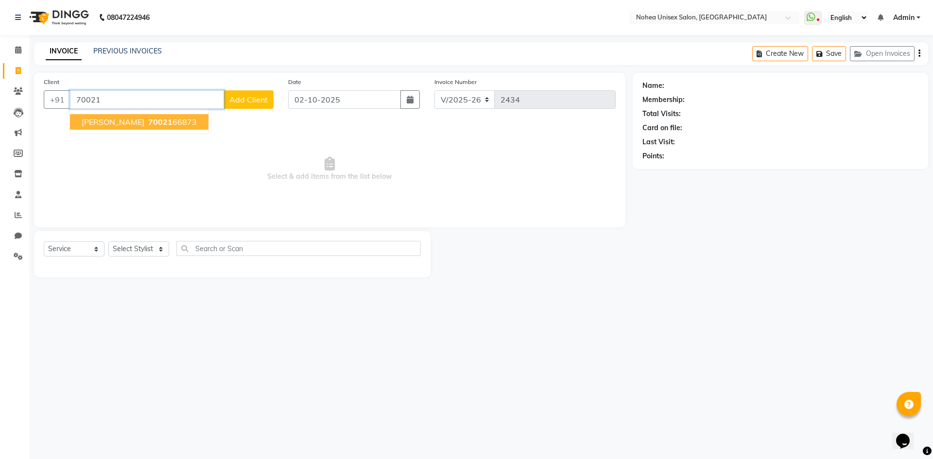
click at [149, 119] on span "70021" at bounding box center [160, 122] width 24 height 10
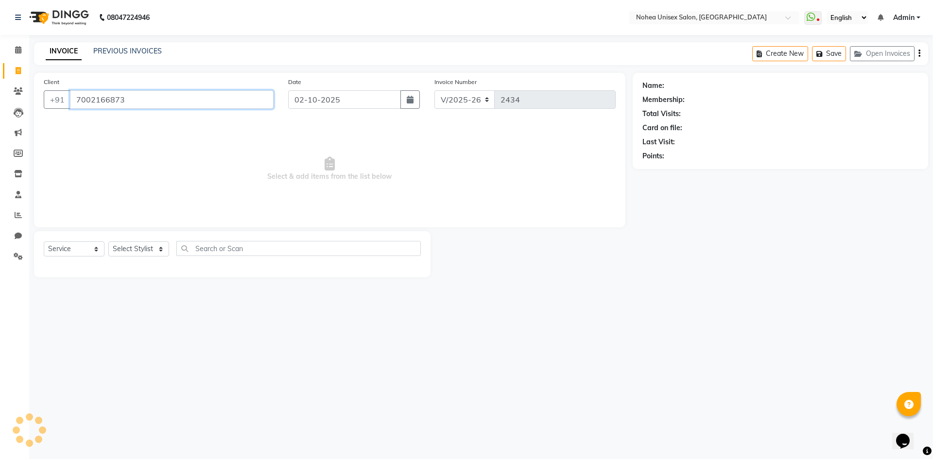
type input "7002166873"
select select "1: Object"
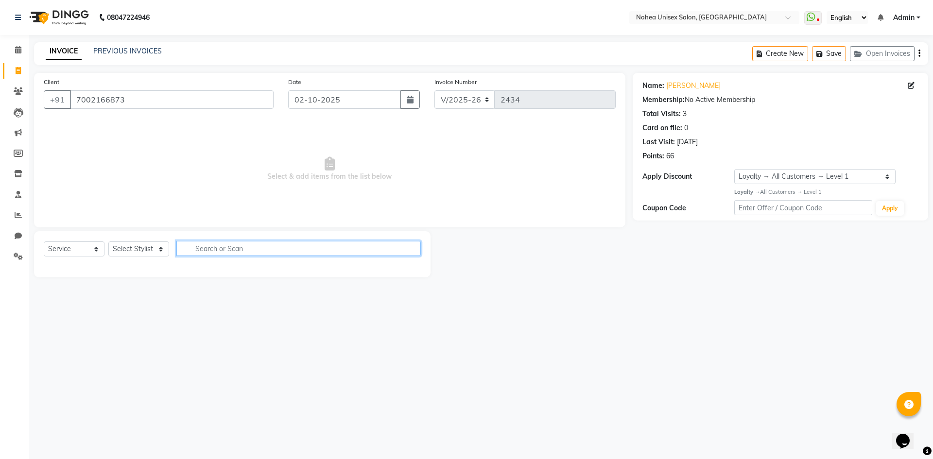
click at [276, 247] on input "text" at bounding box center [298, 248] width 244 height 15
drag, startPoint x: 243, startPoint y: 252, endPoint x: 156, endPoint y: 245, distance: 87.2
click at [156, 245] on div "Select Service Product Membership Package Voucher Prepaid Gift Card Select Styl…" at bounding box center [232, 252] width 377 height 23
type input "HAIR"
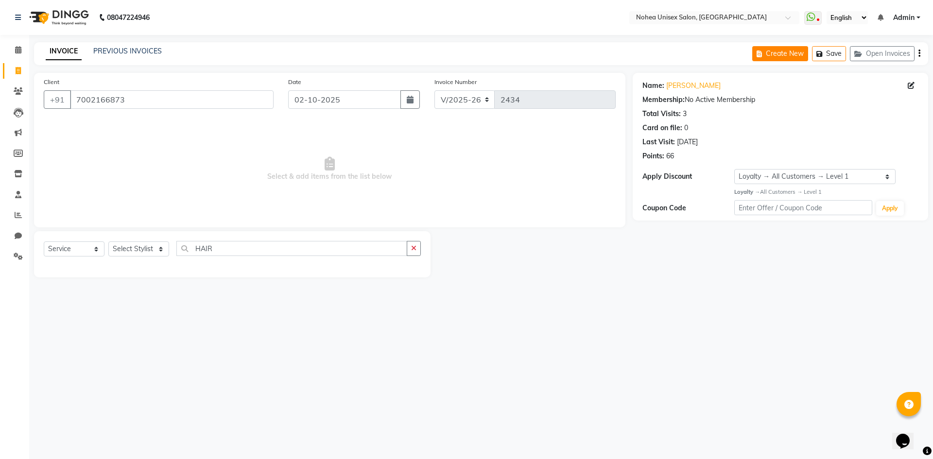
click at [781, 51] on button "Create New" at bounding box center [780, 53] width 56 height 15
select select "service"
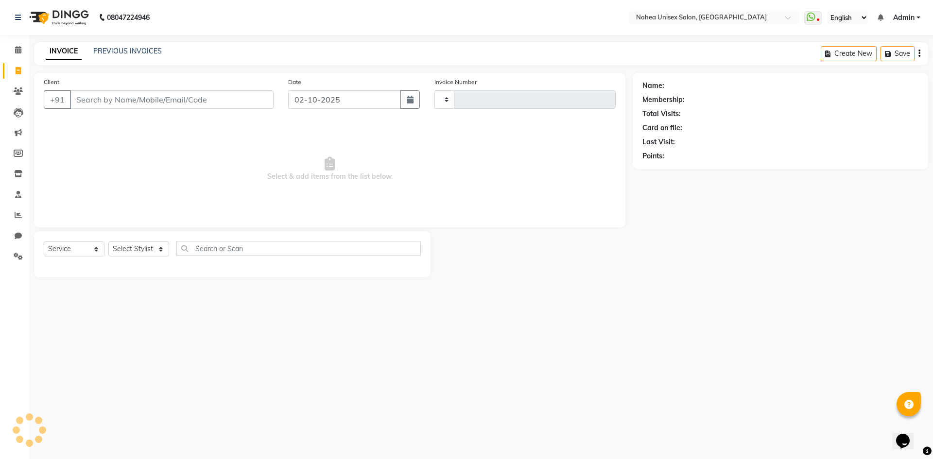
type input "2436"
select select "8009"
drag, startPoint x: 17, startPoint y: 48, endPoint x: 0, endPoint y: 53, distance: 17.7
click at [17, 48] on icon at bounding box center [18, 49] width 6 height 7
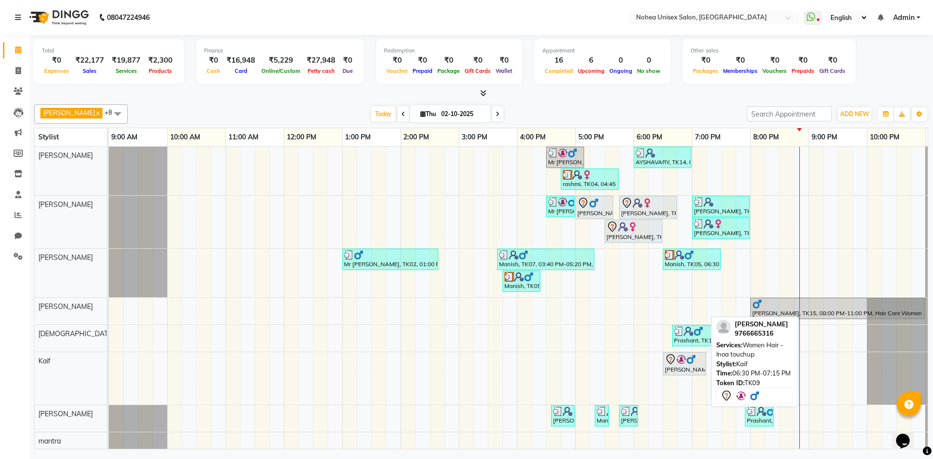
click at [688, 362] on img at bounding box center [691, 360] width 10 height 10
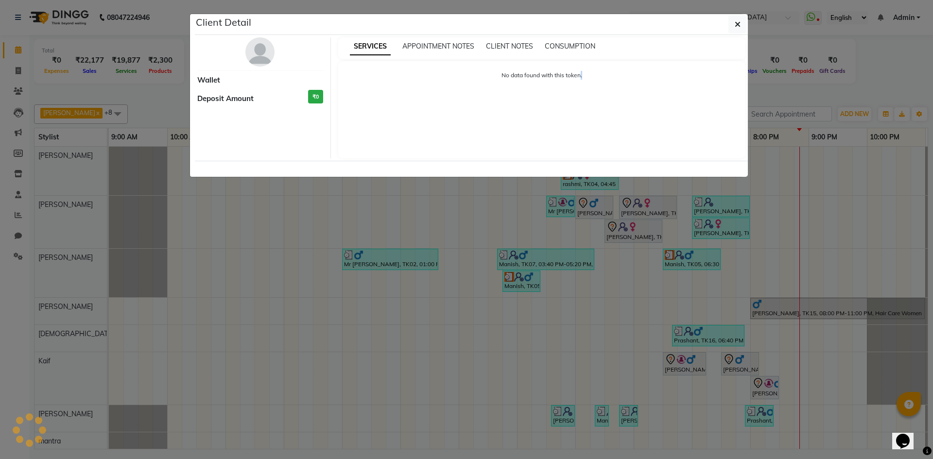
click at [688, 362] on ngb-modal-window "Client Detail Wallet Deposit Amount ₹0 SERVICES APPOINTMENT NOTES CLIENT NOTES …" at bounding box center [466, 229] width 933 height 459
select select "7"
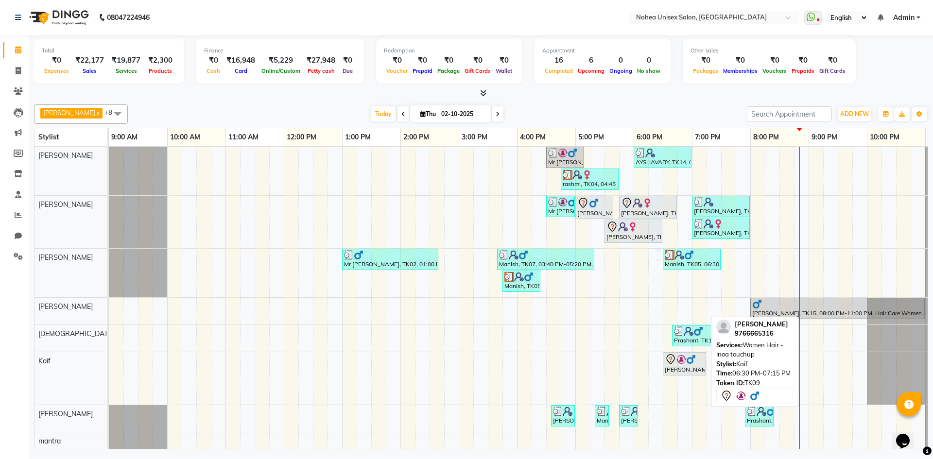
click at [681, 368] on div "[PERSON_NAME], TK09, 06:30 PM-07:15 PM, Women Hair - Inoa touchup" at bounding box center [683, 364] width 41 height 20
select select "7"
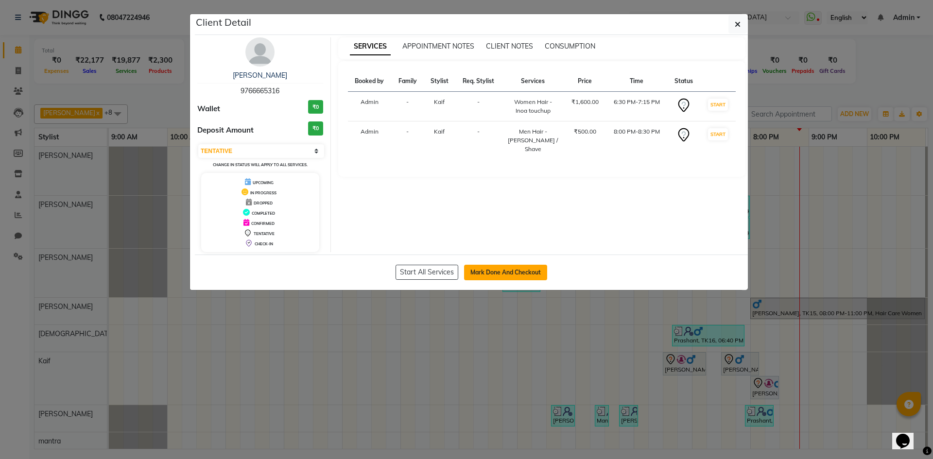
click at [493, 272] on button "Mark Done And Checkout" at bounding box center [505, 273] width 83 height 16
select select "8009"
select select "service"
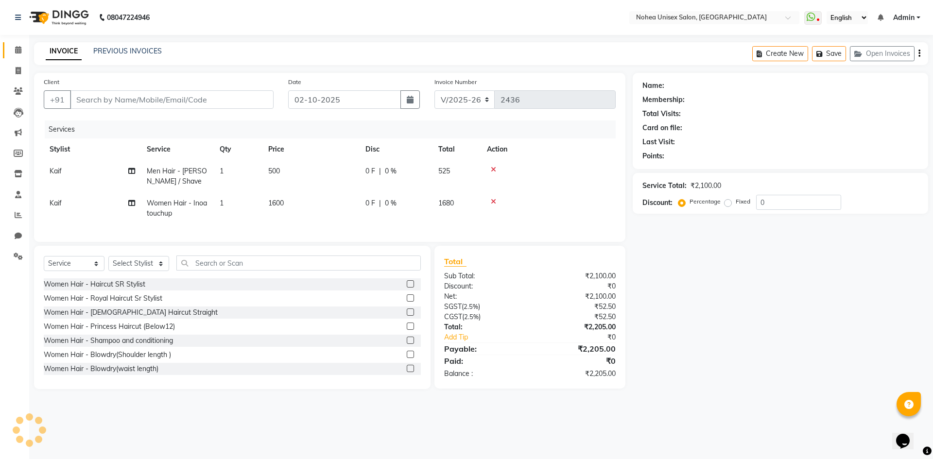
type input "9766665316"
select select "74507"
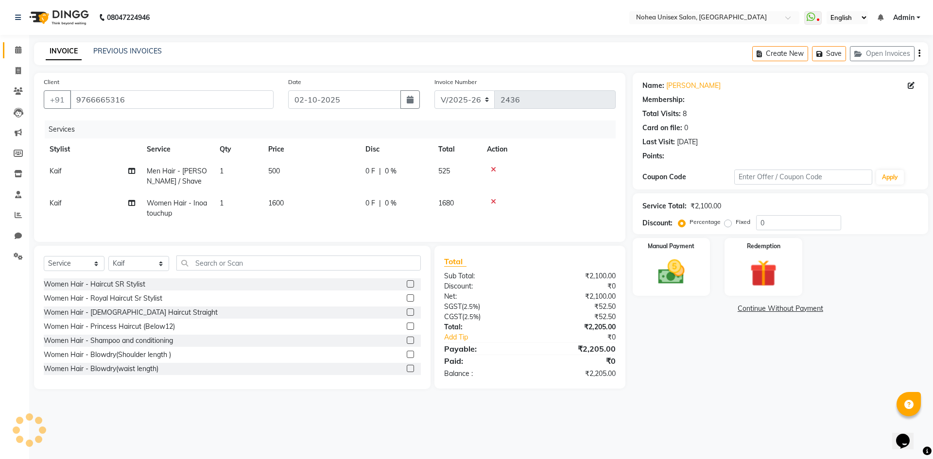
select select "1: Object"
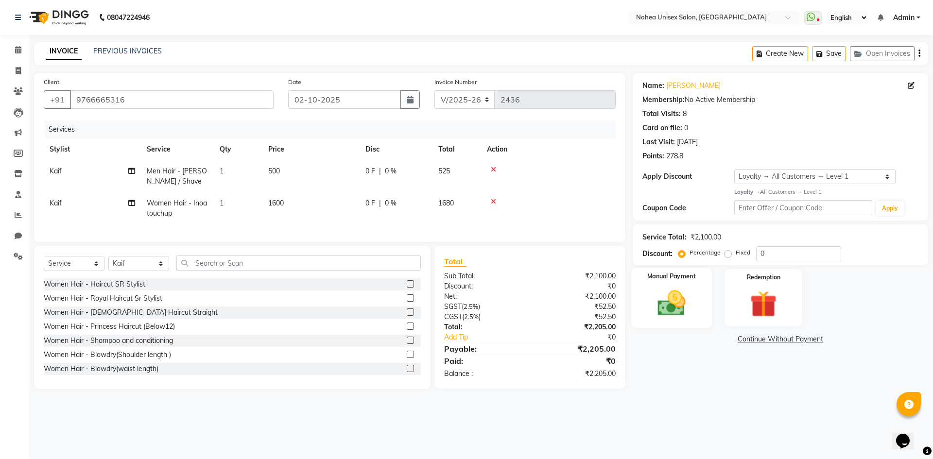
click at [693, 303] on img at bounding box center [670, 303] width 45 height 32
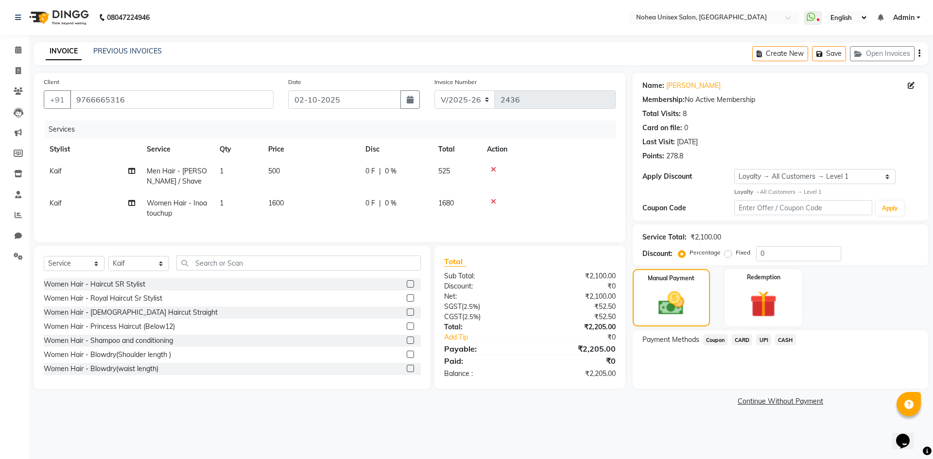
click at [742, 338] on span "CARD" at bounding box center [741, 339] width 21 height 11
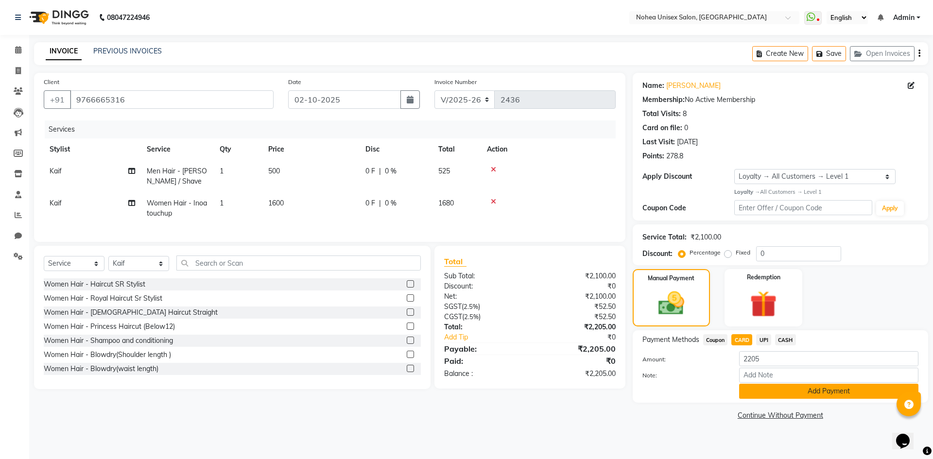
click at [827, 391] on button "Add Payment" at bounding box center [828, 391] width 179 height 15
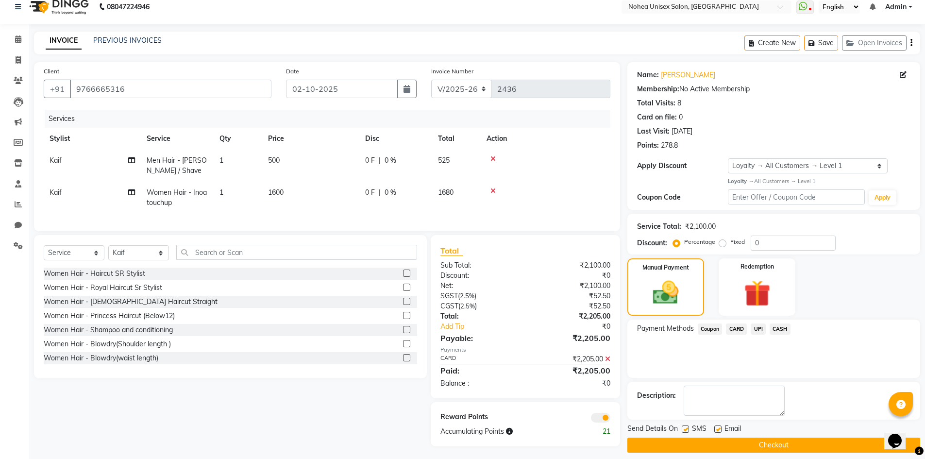
scroll to position [20, 0]
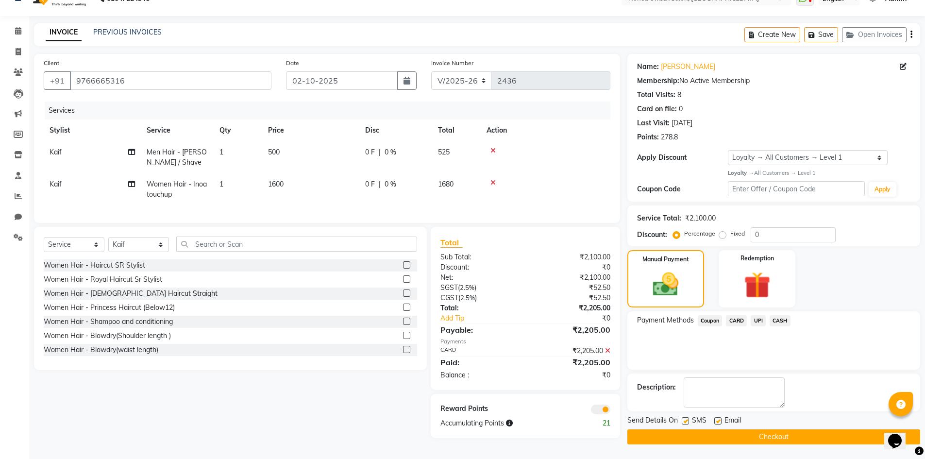
click at [686, 422] on label at bounding box center [685, 420] width 7 height 7
click at [686, 422] on input "checkbox" at bounding box center [685, 421] width 6 height 6
checkbox input "false"
click at [716, 420] on label at bounding box center [717, 420] width 7 height 7
click at [716, 420] on input "checkbox" at bounding box center [717, 421] width 6 height 6
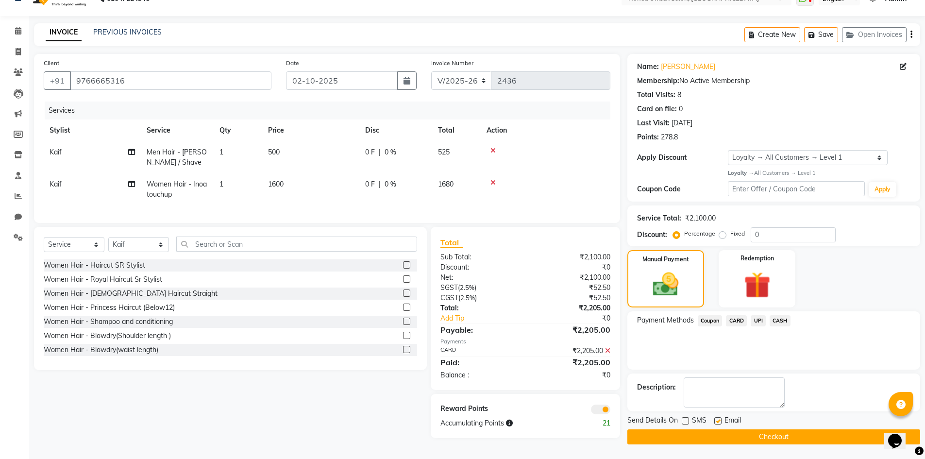
checkbox input "false"
click at [769, 435] on button "Checkout" at bounding box center [774, 436] width 293 height 15
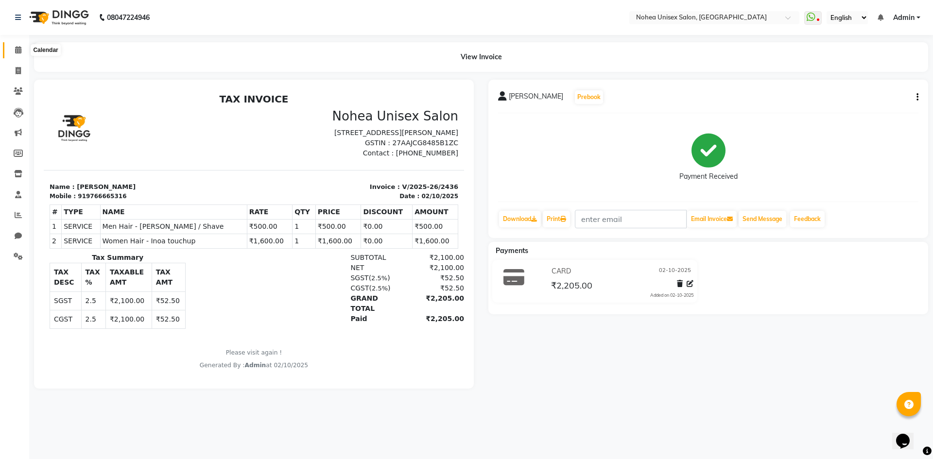
click at [20, 49] on icon at bounding box center [18, 49] width 6 height 7
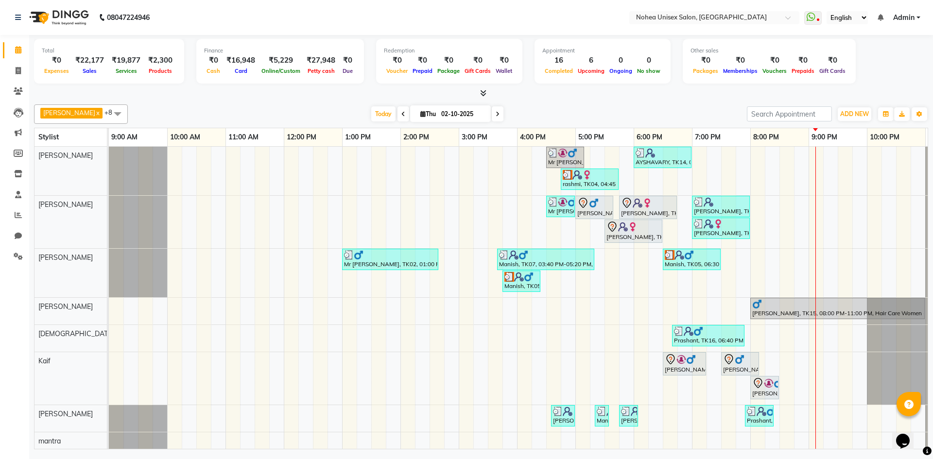
click at [759, 158] on div "Mr [PERSON_NAME], TK12, 04:30 PM-05:10 PM, Men Hair - [DEMOGRAPHIC_DATA] Haircu…" at bounding box center [546, 312] width 874 height 331
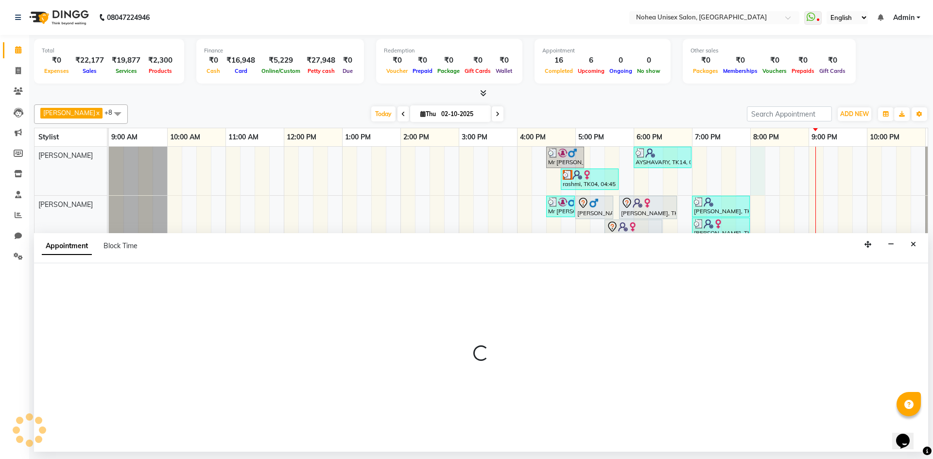
select select "74821"
select select "tentative"
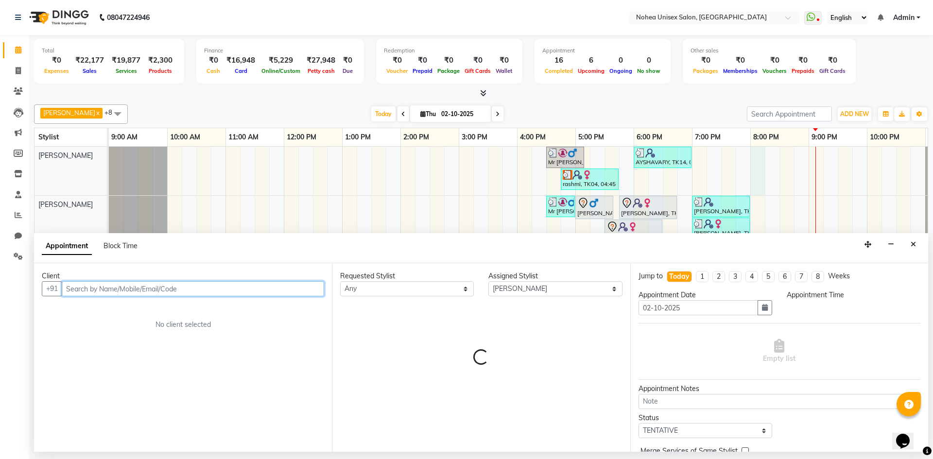
select select "1200"
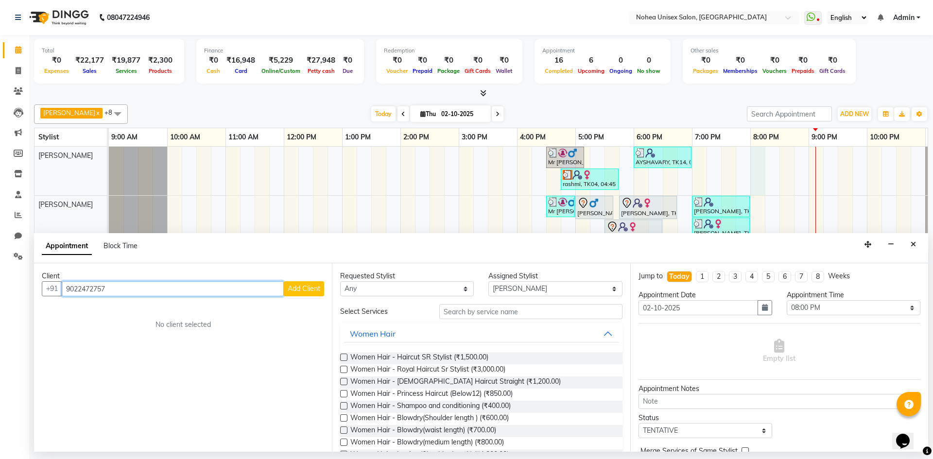
type input "9022472757"
click at [306, 290] on span "Add Client" at bounding box center [304, 288] width 33 height 9
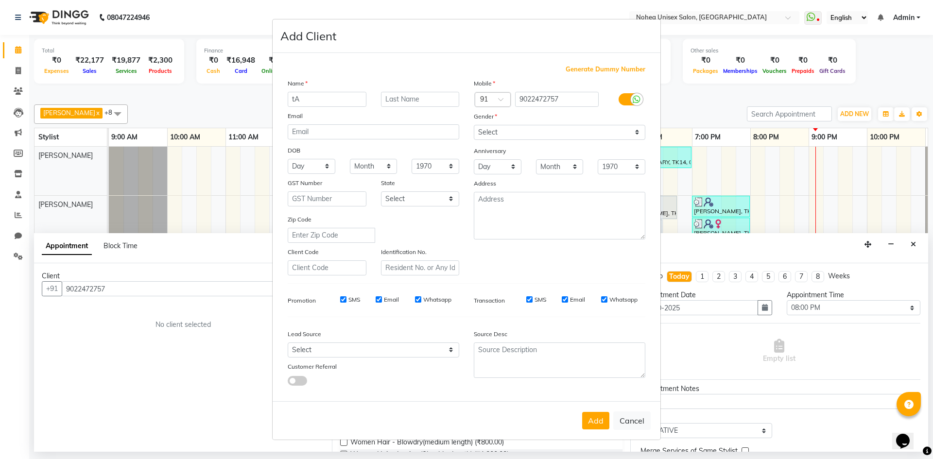
type input "t"
type input "[PERSON_NAME]"
click at [516, 136] on select "Select [DEMOGRAPHIC_DATA] [DEMOGRAPHIC_DATA] Other Prefer Not To Say" at bounding box center [559, 132] width 171 height 15
select select "[DEMOGRAPHIC_DATA]"
click at [474, 125] on select "Select [DEMOGRAPHIC_DATA] [DEMOGRAPHIC_DATA] Other Prefer Not To Say" at bounding box center [559, 132] width 171 height 15
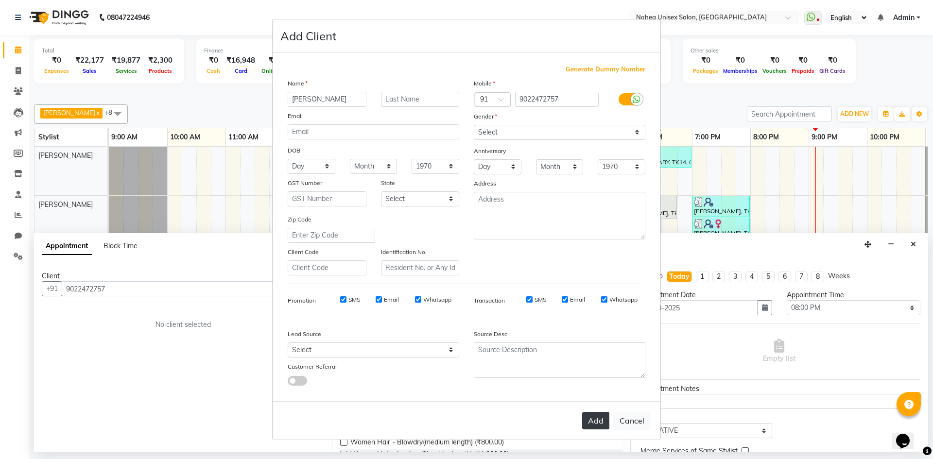
click at [593, 416] on button "Add" at bounding box center [595, 420] width 27 height 17
select select
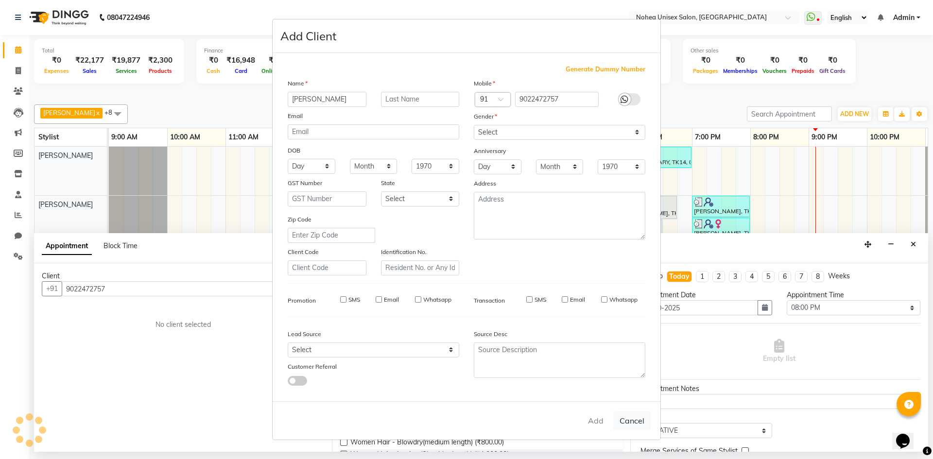
select select
checkbox input "false"
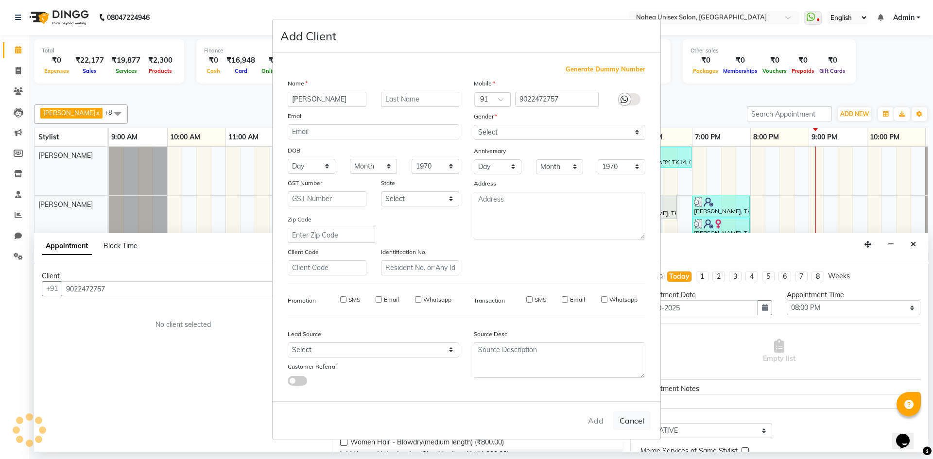
checkbox input "false"
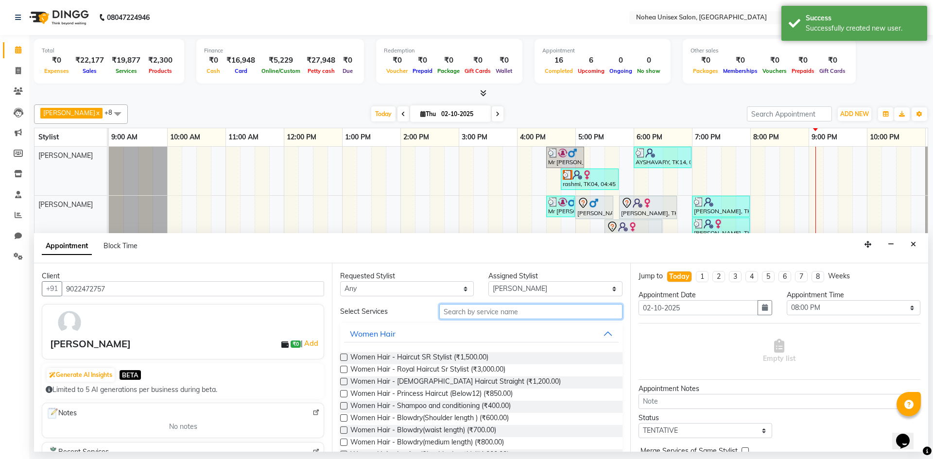
click at [465, 310] on input "text" at bounding box center [530, 311] width 183 height 15
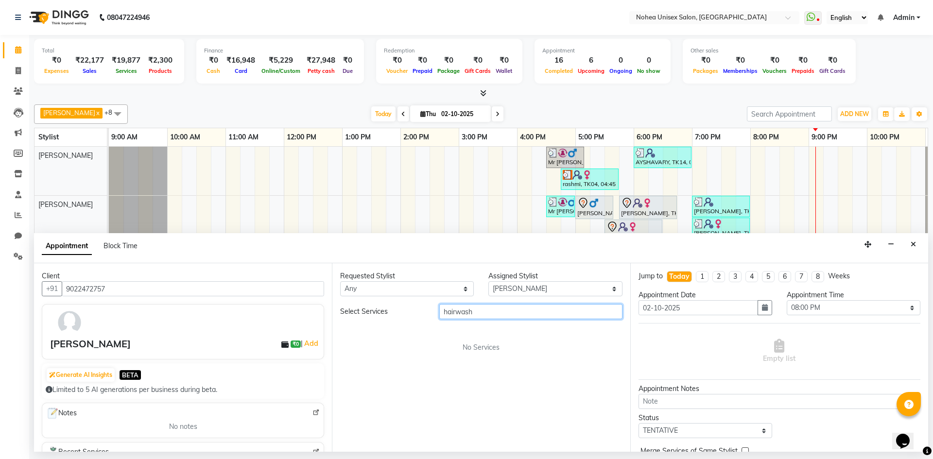
click at [499, 310] on input "hairwash" at bounding box center [530, 311] width 183 height 15
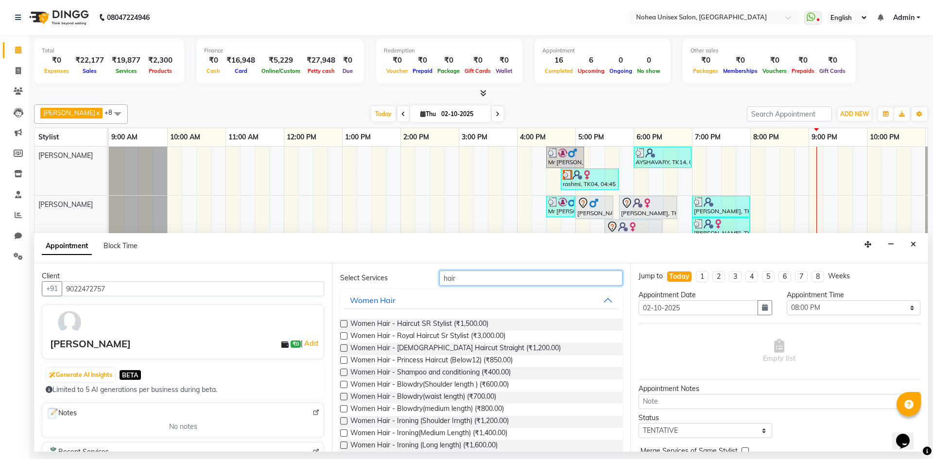
scroll to position [49, 0]
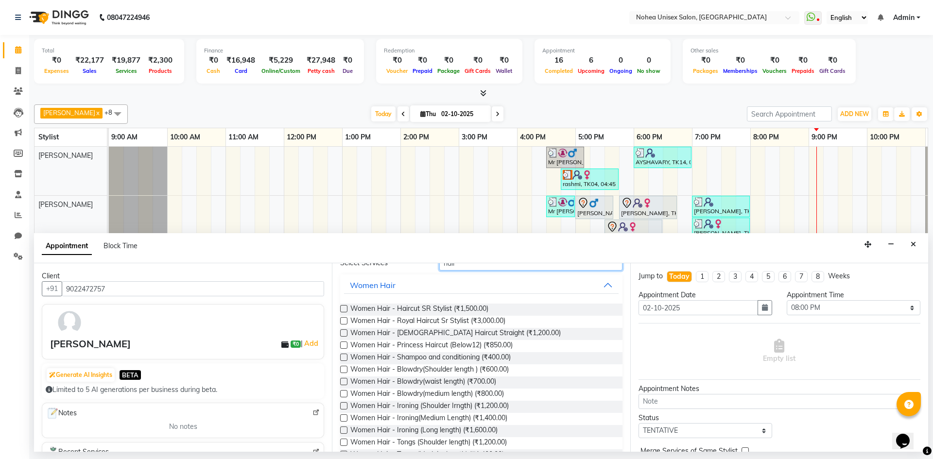
type input "hair"
click at [345, 359] on label at bounding box center [343, 357] width 7 height 7
click at [345, 359] on input "checkbox" at bounding box center [343, 358] width 6 height 6
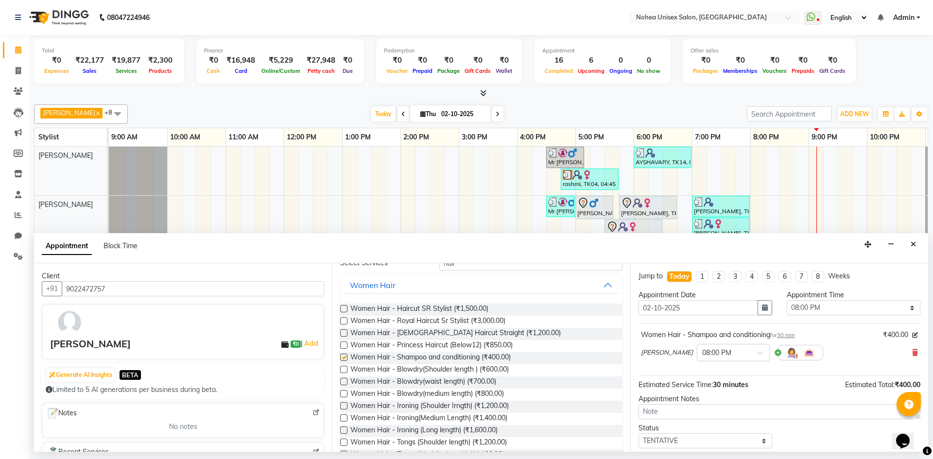
checkbox input "false"
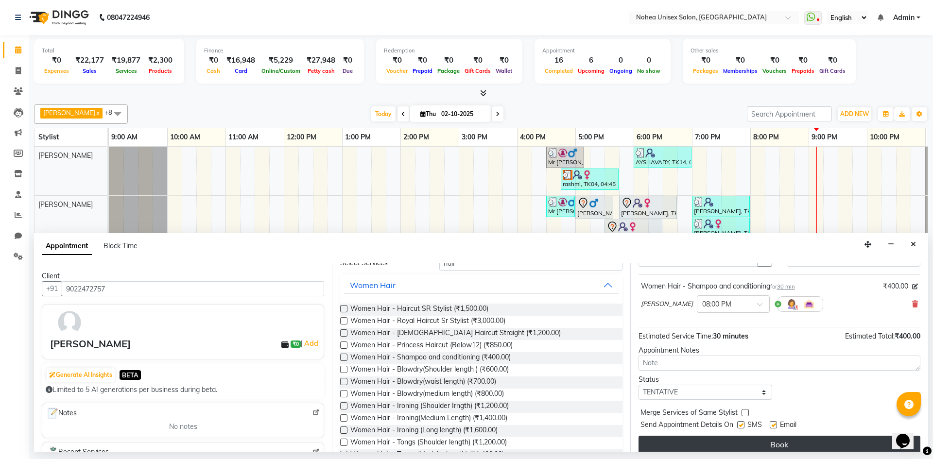
click at [781, 443] on button "Book" at bounding box center [779, 444] width 282 height 17
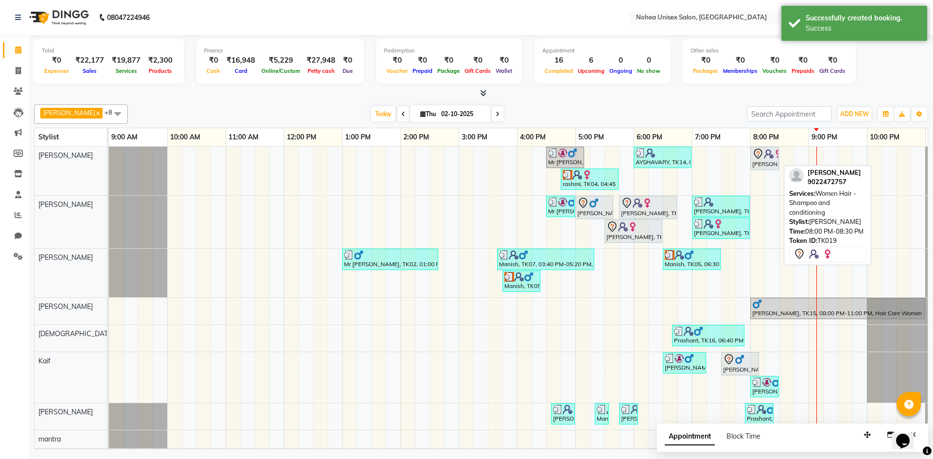
click at [770, 160] on div "[PERSON_NAME], TK19, 08:00 PM-08:30 PM, Women Hair - Shampoo and conditioning" at bounding box center [764, 158] width 27 height 20
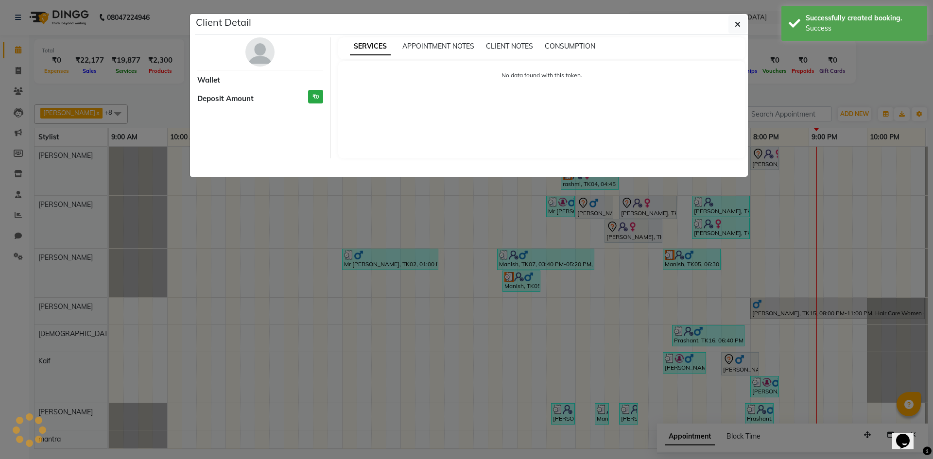
select select "7"
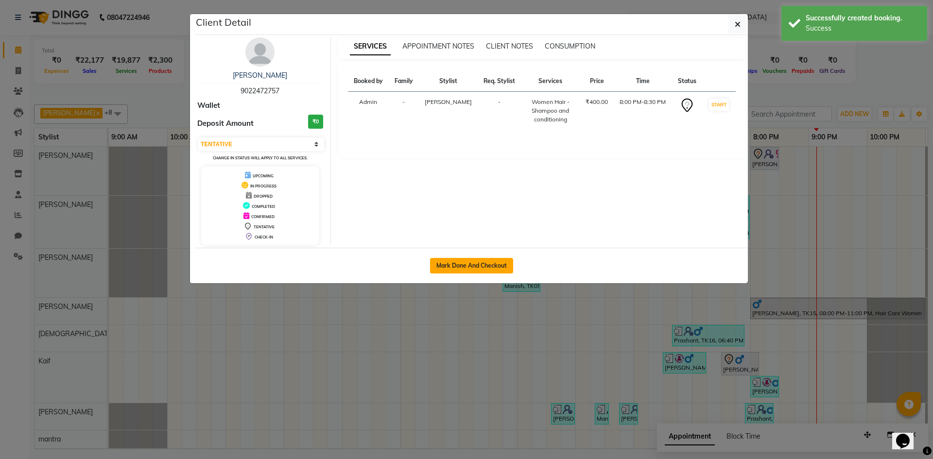
click at [476, 266] on button "Mark Done And Checkout" at bounding box center [471, 266] width 83 height 16
select select "8009"
select select "service"
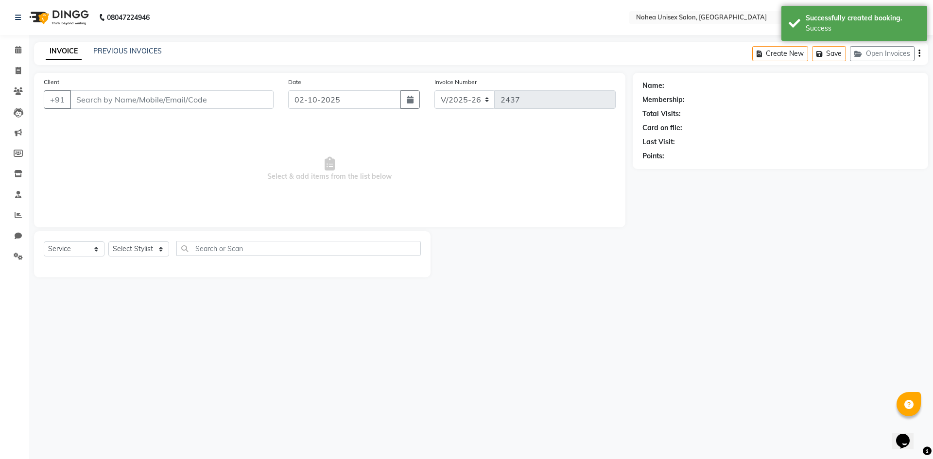
select select "3"
type input "9022472757"
select select "74821"
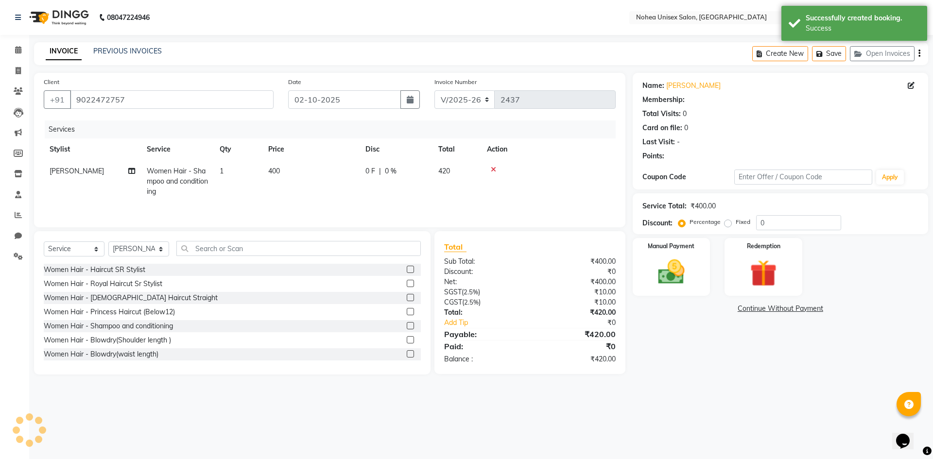
select select "1: Object"
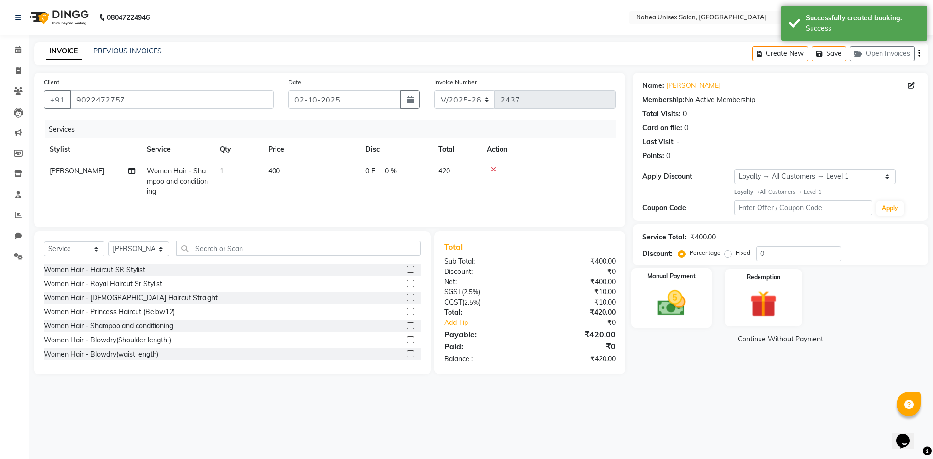
click at [674, 298] on img at bounding box center [670, 303] width 45 height 32
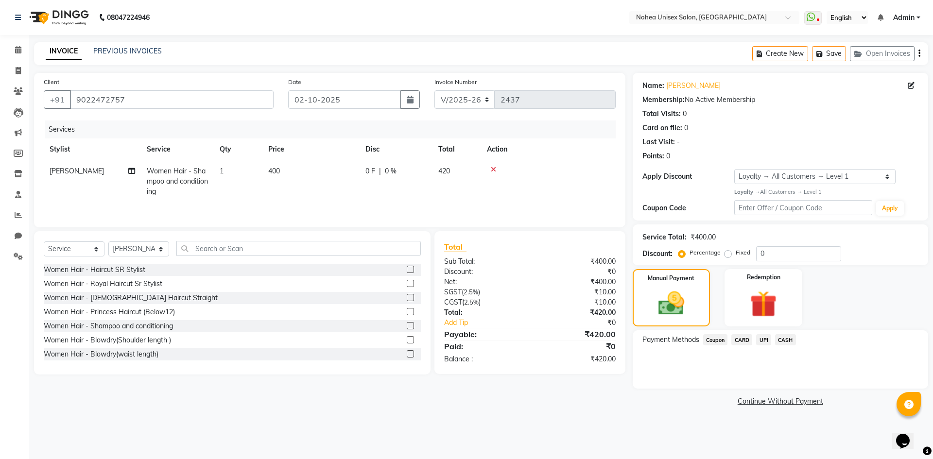
click at [742, 339] on span "CARD" at bounding box center [741, 339] width 21 height 11
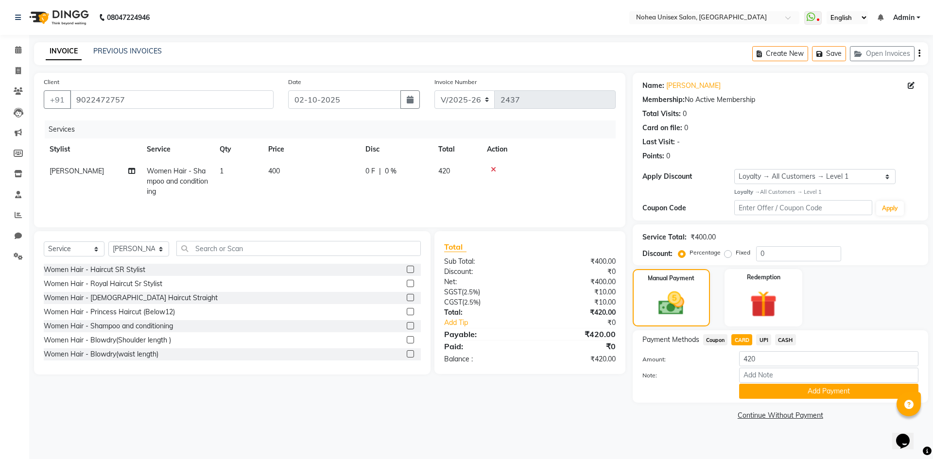
click at [763, 339] on span "UPI" at bounding box center [763, 339] width 15 height 11
click at [815, 389] on button "Add Payment" at bounding box center [828, 391] width 179 height 15
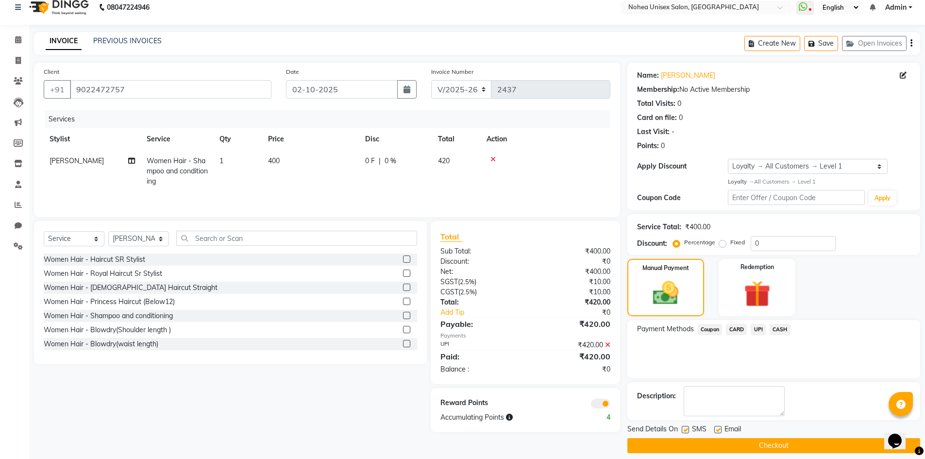
scroll to position [19, 0]
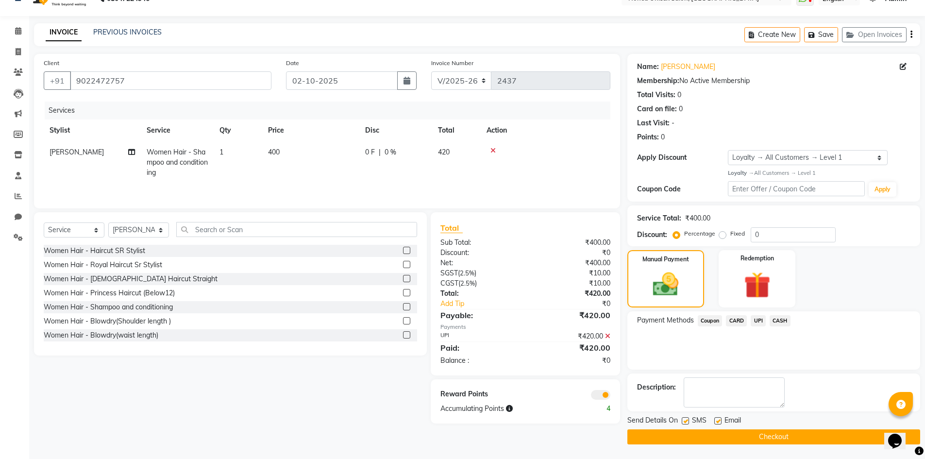
click at [718, 421] on label at bounding box center [717, 420] width 7 height 7
click at [718, 421] on input "checkbox" at bounding box center [717, 421] width 6 height 6
checkbox input "false"
click at [779, 435] on button "Checkout" at bounding box center [774, 436] width 293 height 15
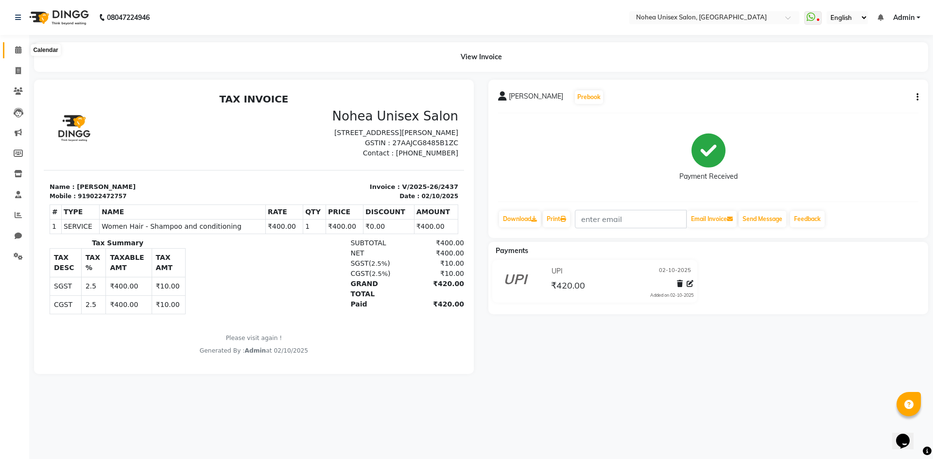
click at [18, 48] on icon at bounding box center [18, 49] width 6 height 7
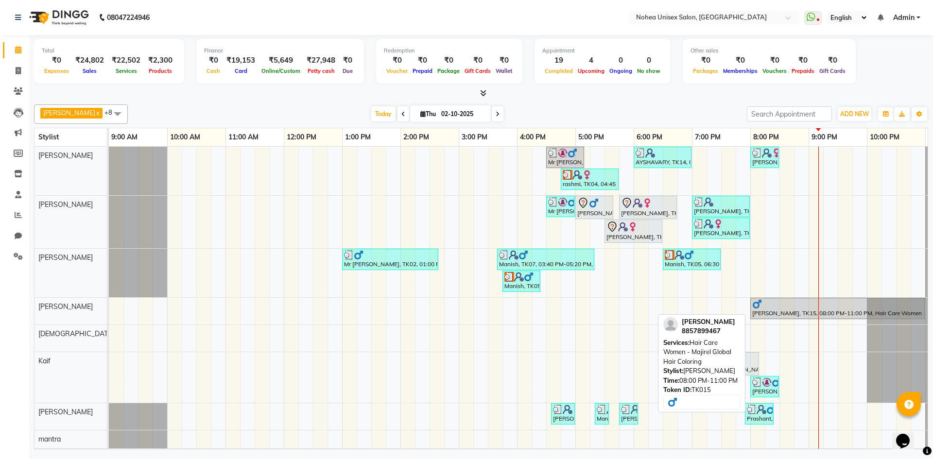
click at [811, 304] on div at bounding box center [837, 304] width 170 height 10
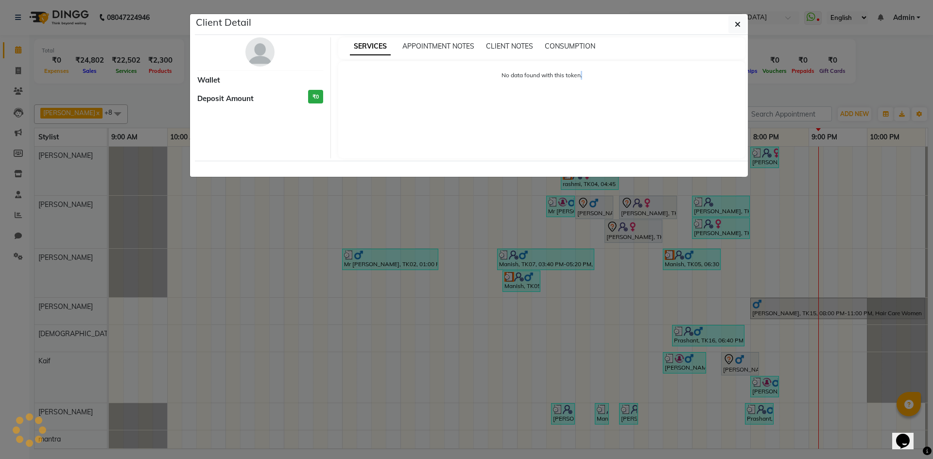
click at [811, 304] on ngb-modal-window "Client Detail Wallet Deposit Amount ₹0 SERVICES APPOINTMENT NOTES CLIENT NOTES …" at bounding box center [466, 229] width 933 height 459
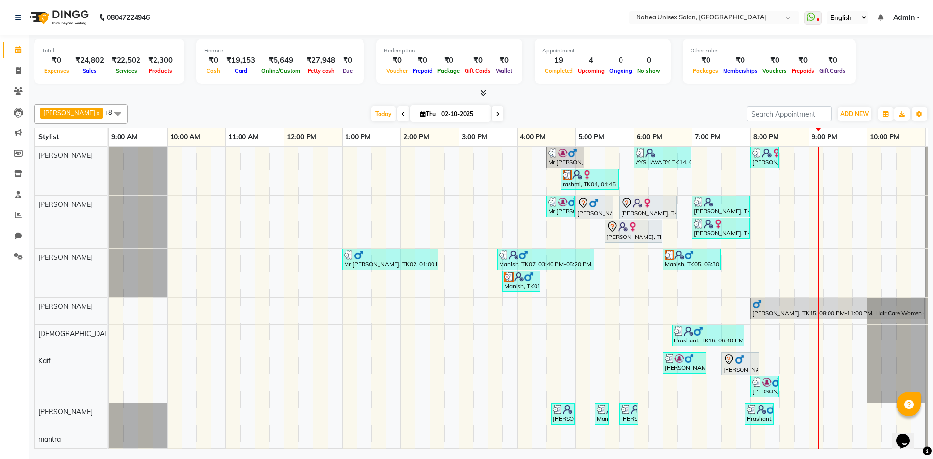
click at [781, 319] on div "[PERSON_NAME], TK15, 08:00 PM-11:00 PM, Hair Care Women - Majirel Global Hair C…" at bounding box center [837, 309] width 175 height 22
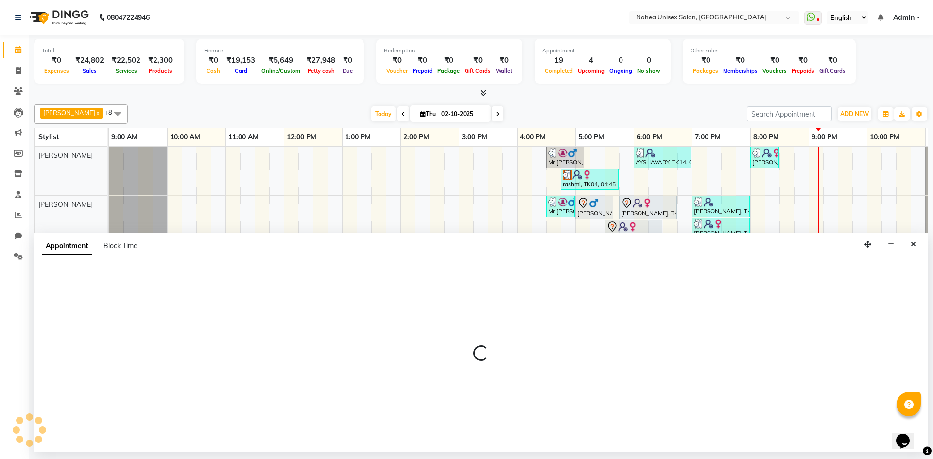
select select "87508"
select select "1230"
select select "tentative"
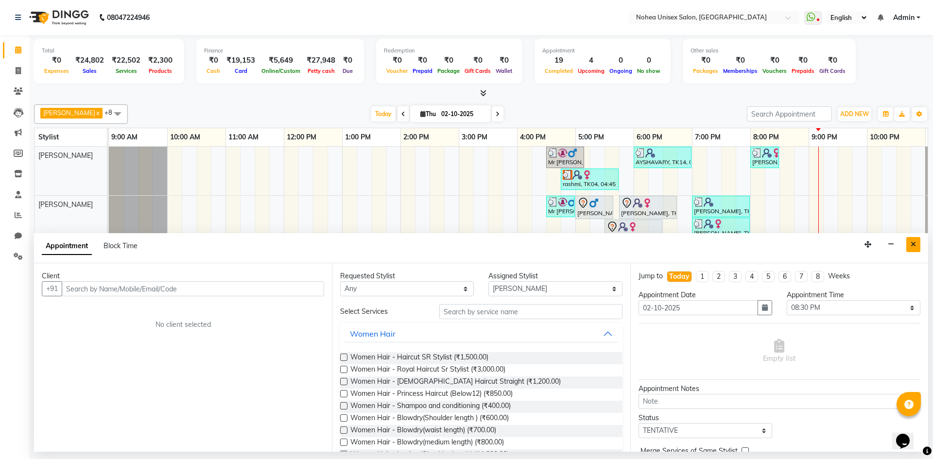
click at [910, 244] on icon "Close" at bounding box center [912, 244] width 5 height 7
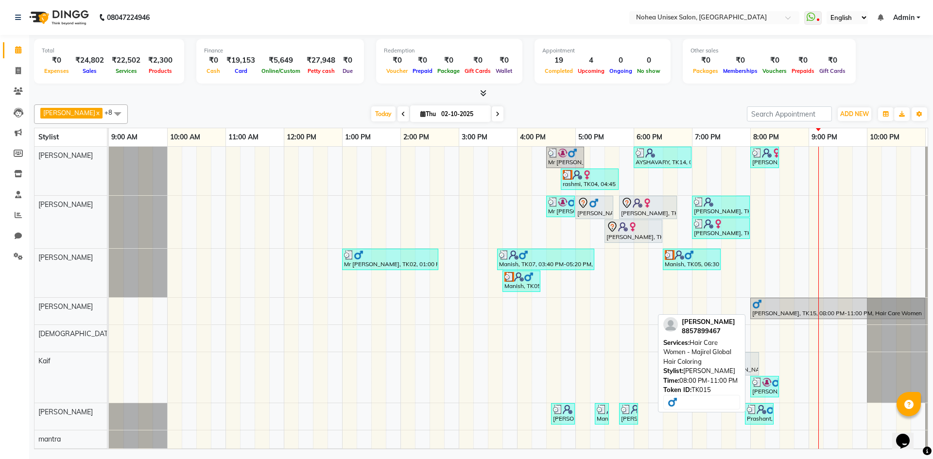
click at [773, 305] on div at bounding box center [837, 304] width 170 height 10
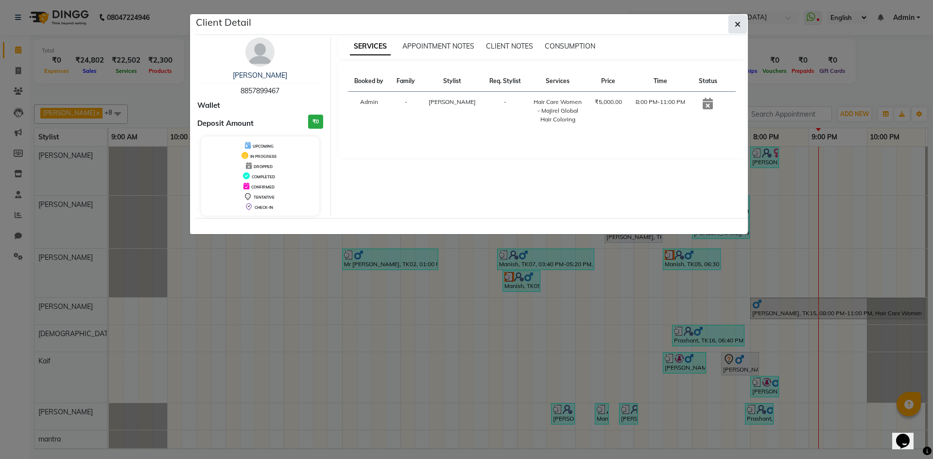
click at [738, 26] on icon "button" at bounding box center [737, 24] width 6 height 8
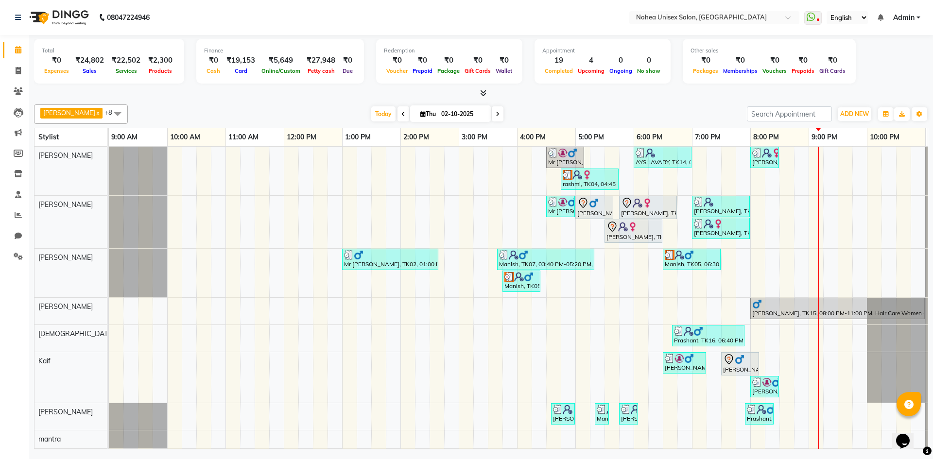
click at [768, 361] on div "Mr [PERSON_NAME], TK12, 04:30 PM-05:10 PM, Men Hair - [DEMOGRAPHIC_DATA] Haircu…" at bounding box center [546, 311] width 874 height 329
select select "74507"
select select "tentative"
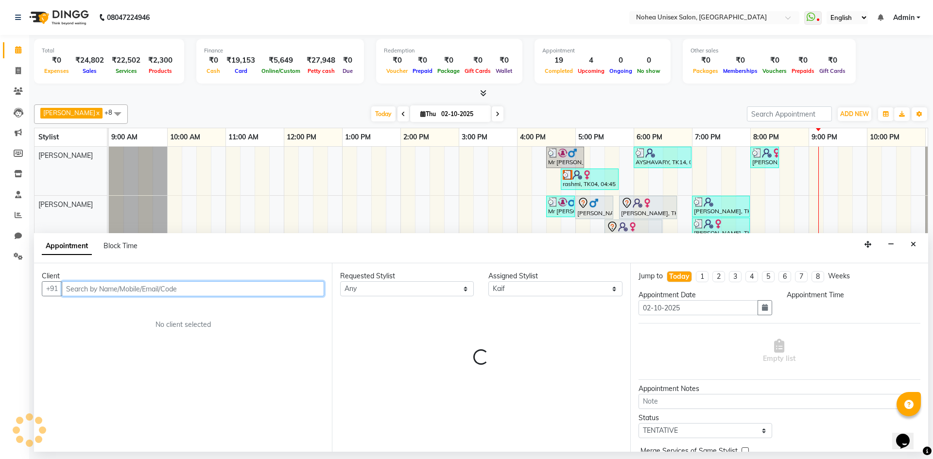
select select "1215"
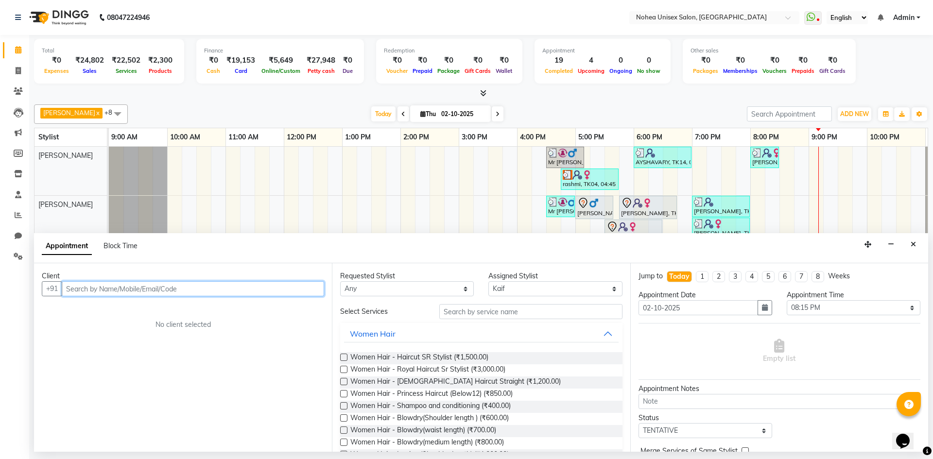
click at [206, 289] on input "text" at bounding box center [193, 288] width 262 height 15
click at [86, 312] on span "Bhala" at bounding box center [84, 310] width 21 height 10
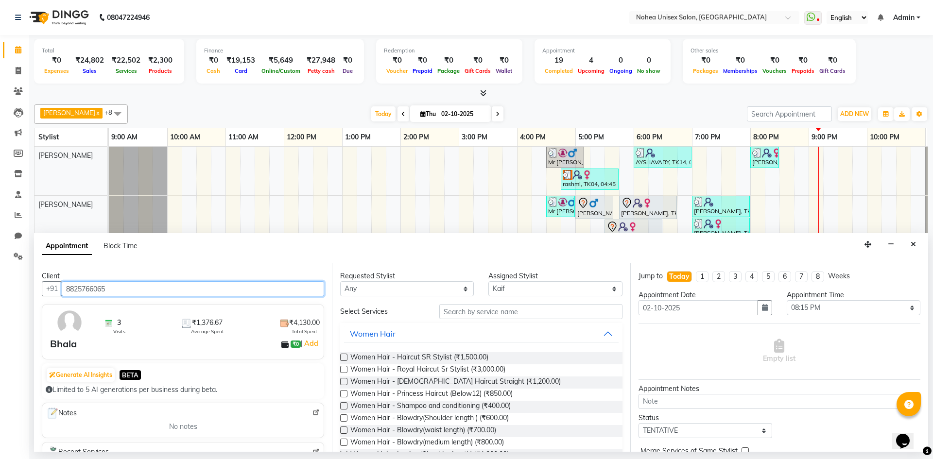
type input "8825766065"
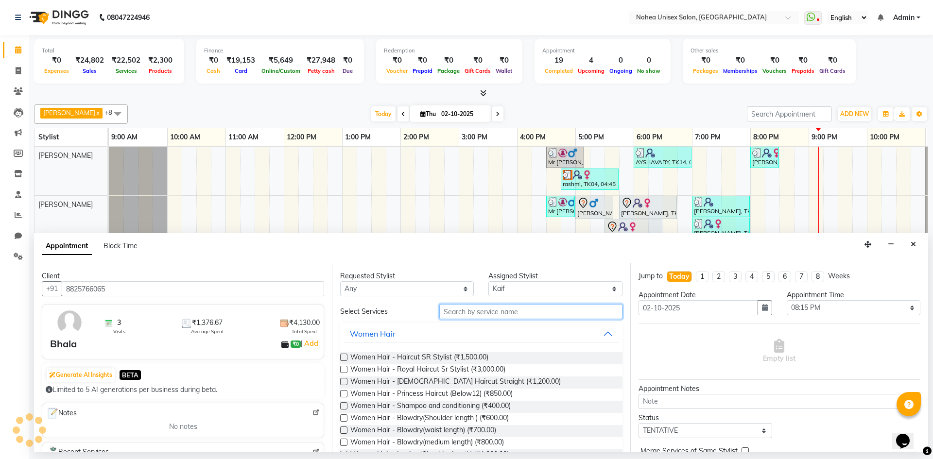
click at [477, 308] on input "text" at bounding box center [530, 311] width 183 height 15
type input "hair"
click at [596, 333] on button "Women Hair" at bounding box center [481, 333] width 274 height 17
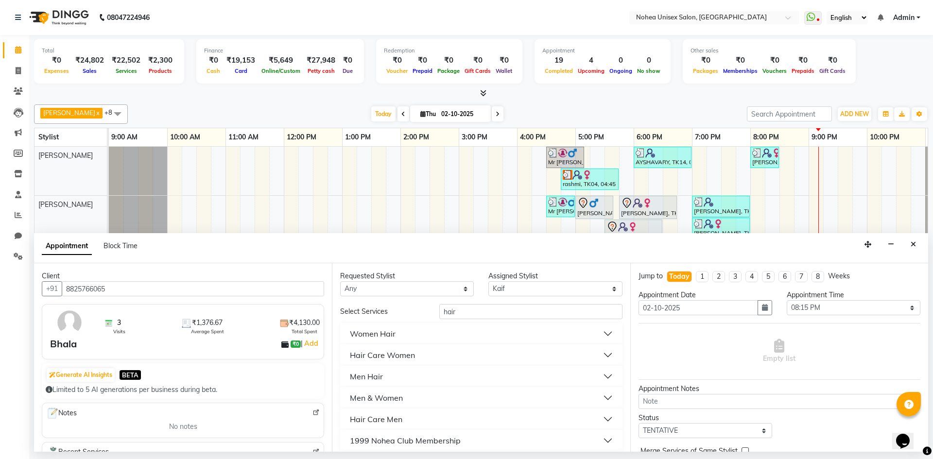
click at [599, 373] on button "Men Hair" at bounding box center [481, 376] width 274 height 17
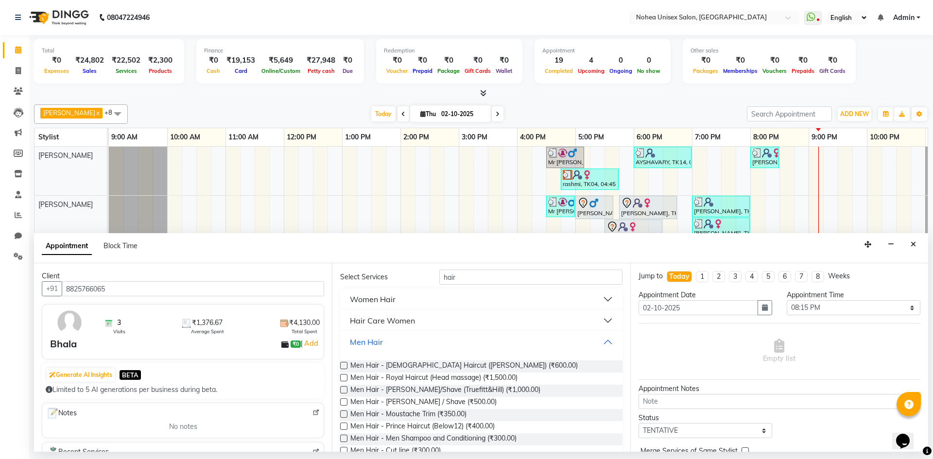
scroll to position [49, 0]
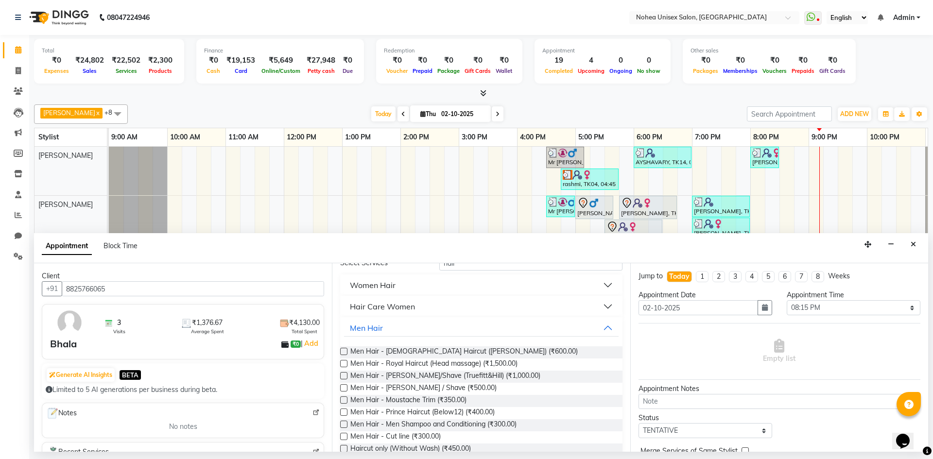
click at [345, 352] on label at bounding box center [343, 351] width 7 height 7
click at [345, 352] on input "checkbox" at bounding box center [343, 352] width 6 height 6
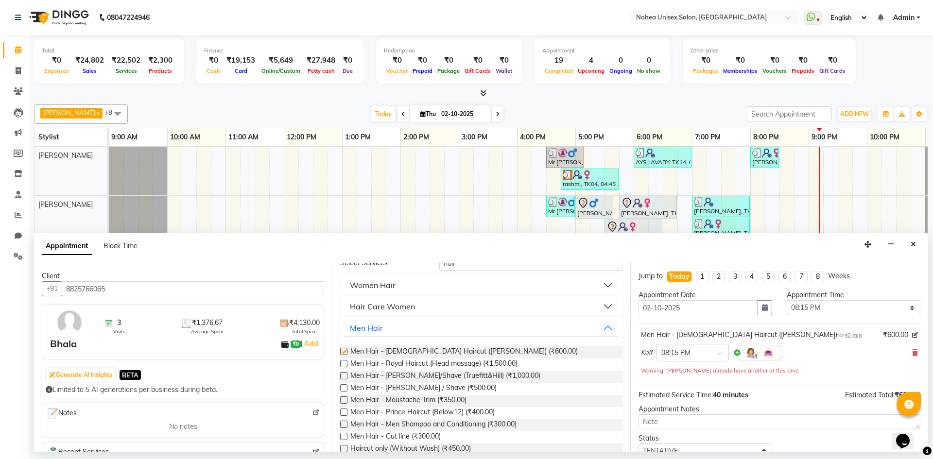
checkbox input "false"
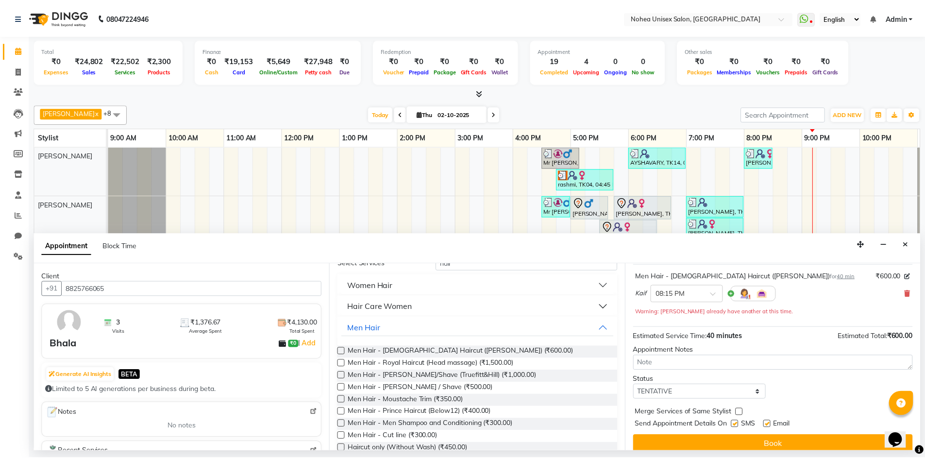
scroll to position [68, 0]
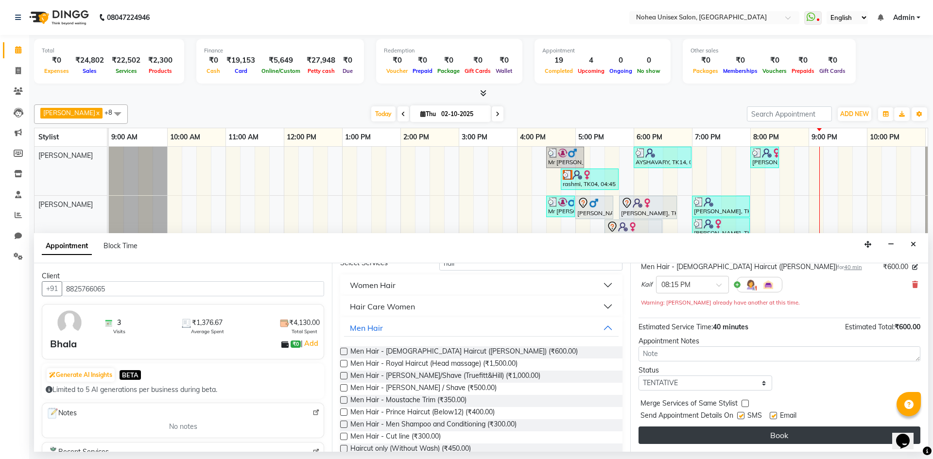
click at [770, 435] on button "Book" at bounding box center [779, 434] width 282 height 17
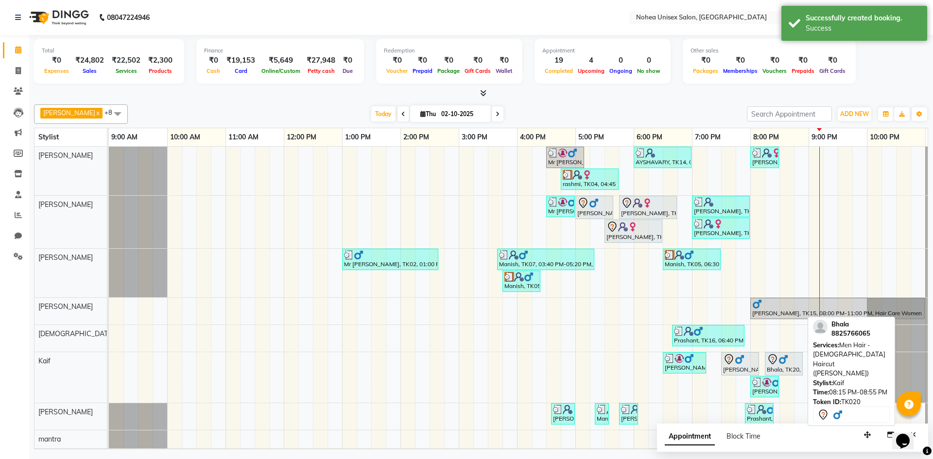
click at [778, 365] on div "Bhala, TK20, 08:15 PM-08:55 PM, Men Hair - [DEMOGRAPHIC_DATA] Haircut ([PERSON_…" at bounding box center [783, 364] width 36 height 20
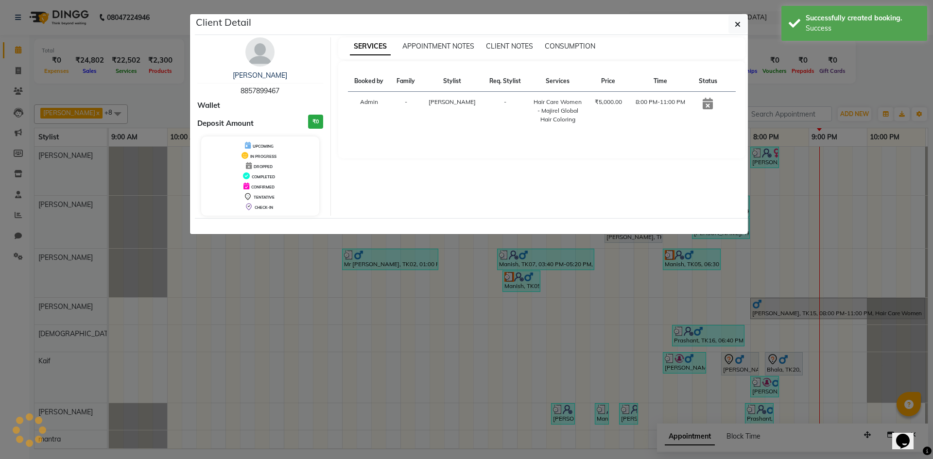
select select "7"
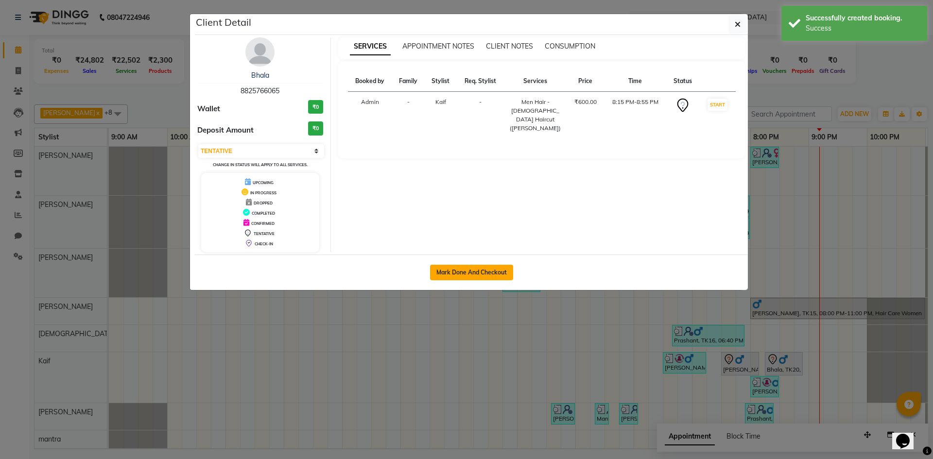
click at [470, 272] on button "Mark Done And Checkout" at bounding box center [471, 273] width 83 height 16
select select "service"
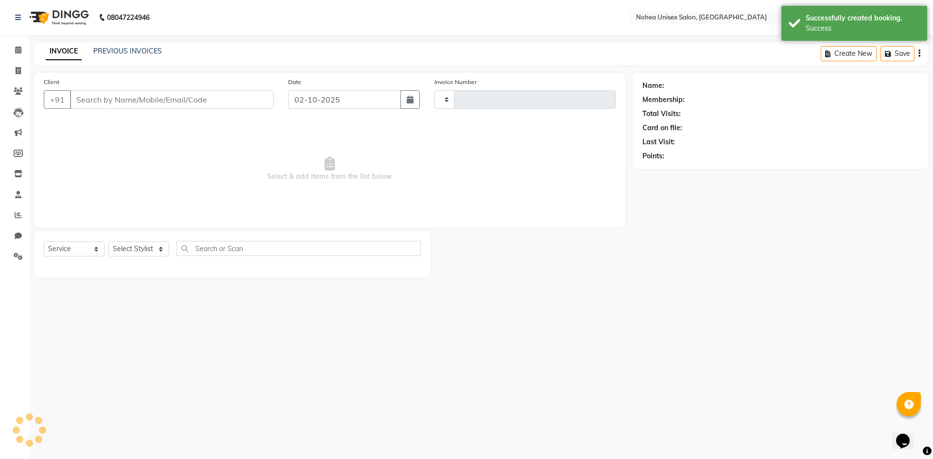
type input "2438"
select select "3"
select select "8009"
type input "8825766065"
select select "74507"
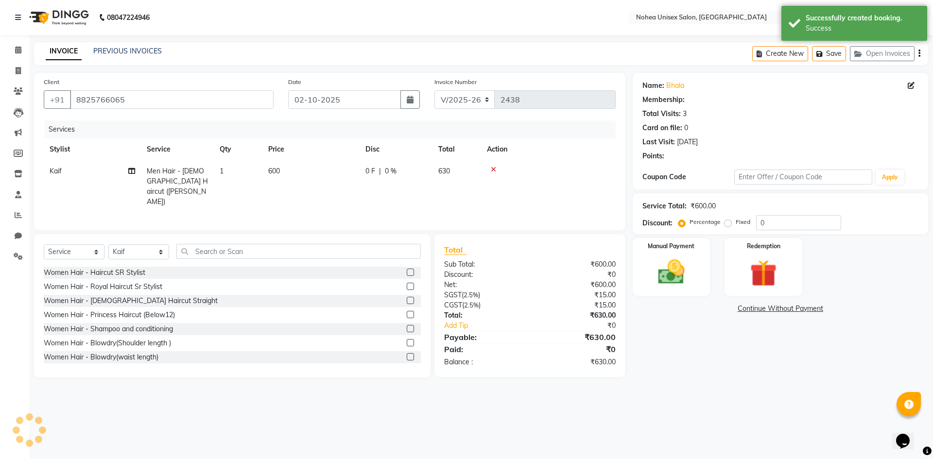
select select "1: Object"
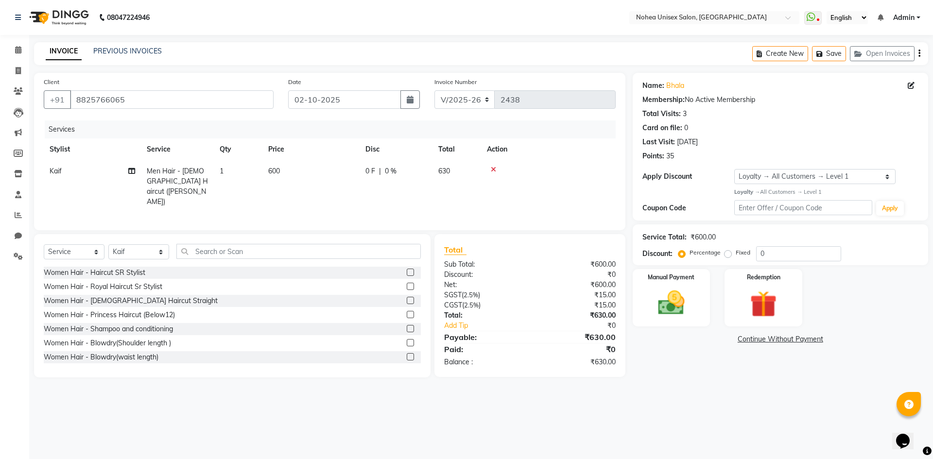
click at [279, 172] on span "600" at bounding box center [274, 171] width 12 height 9
select select "74507"
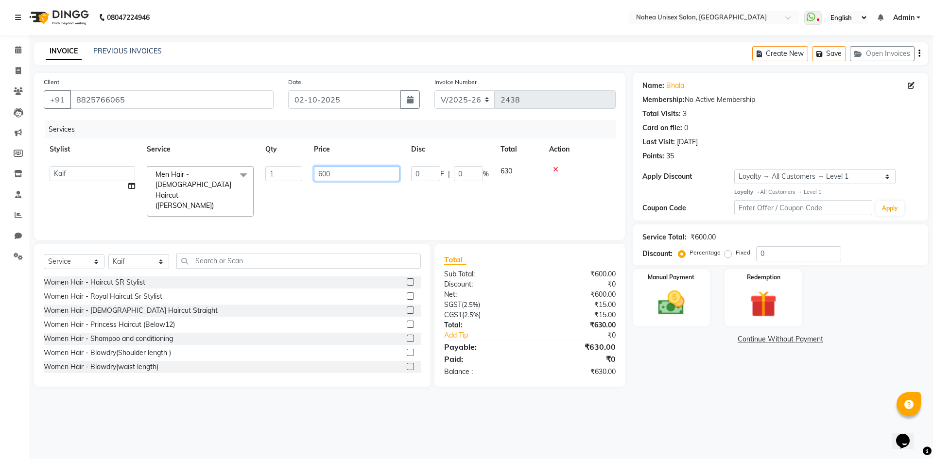
click at [343, 176] on input "600" at bounding box center [356, 173] width 85 height 15
type input "6"
type input "450"
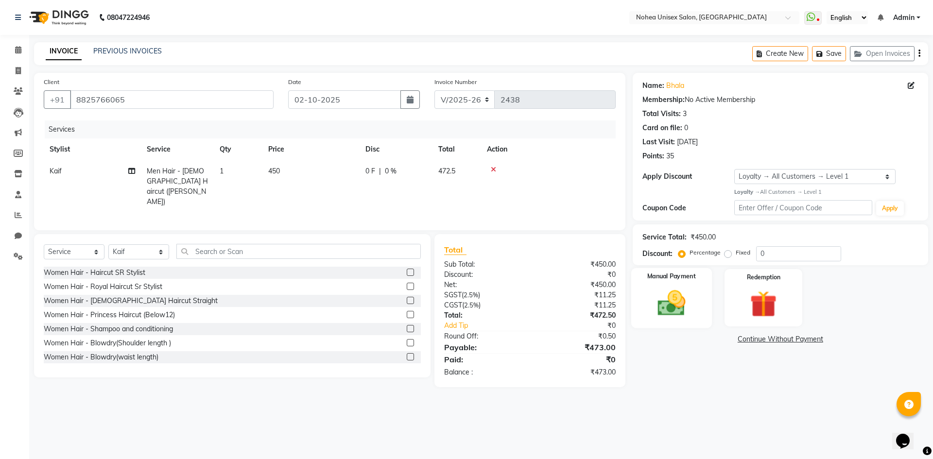
click at [669, 306] on img at bounding box center [670, 303] width 45 height 32
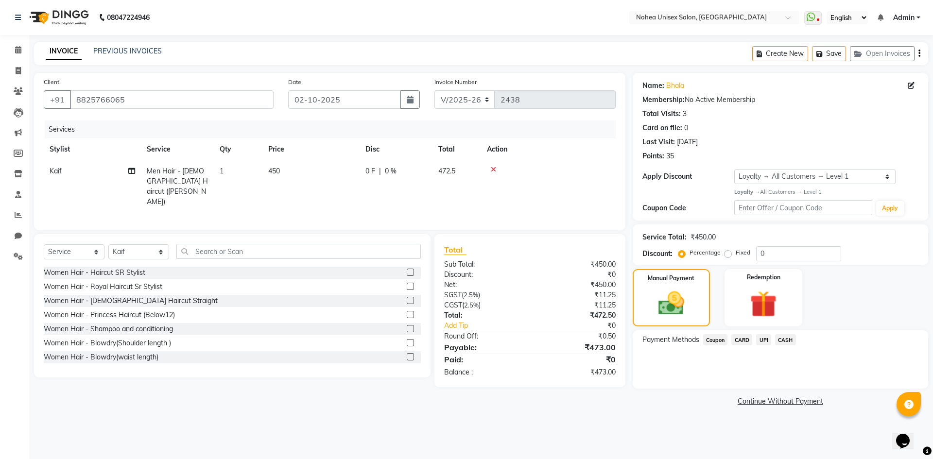
click at [742, 339] on span "CARD" at bounding box center [741, 339] width 21 height 11
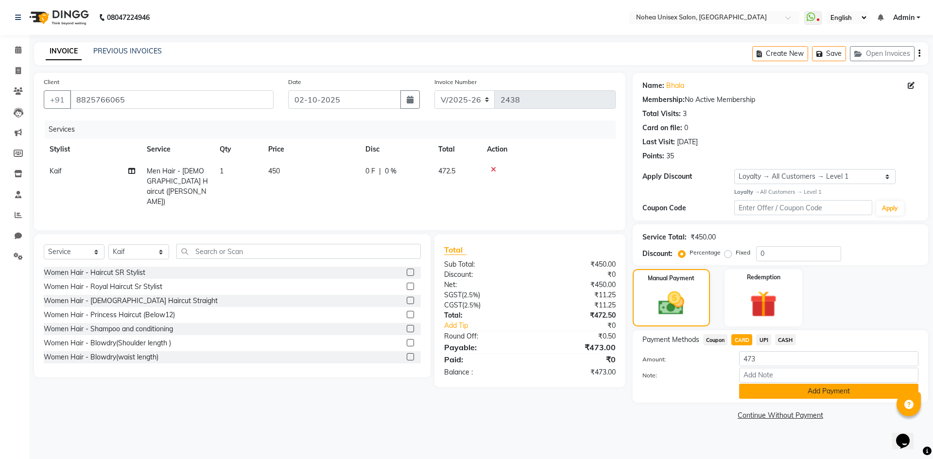
click at [826, 389] on button "Add Payment" at bounding box center [828, 391] width 179 height 15
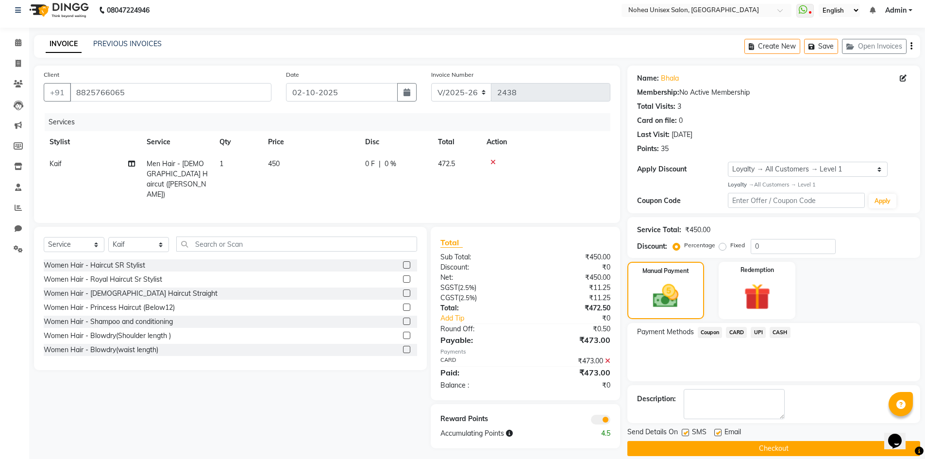
scroll to position [19, 0]
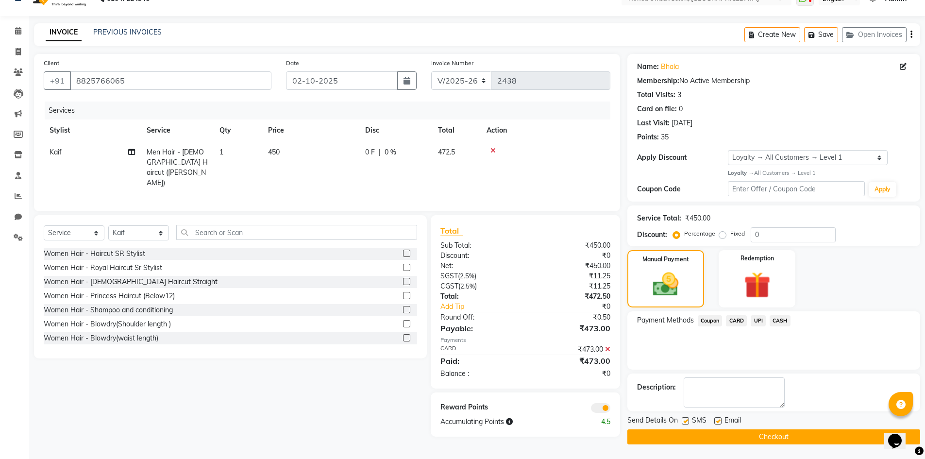
click at [720, 421] on label at bounding box center [717, 420] width 7 height 7
click at [720, 421] on input "checkbox" at bounding box center [717, 421] width 6 height 6
checkbox input "false"
click at [770, 437] on button "Checkout" at bounding box center [774, 436] width 293 height 15
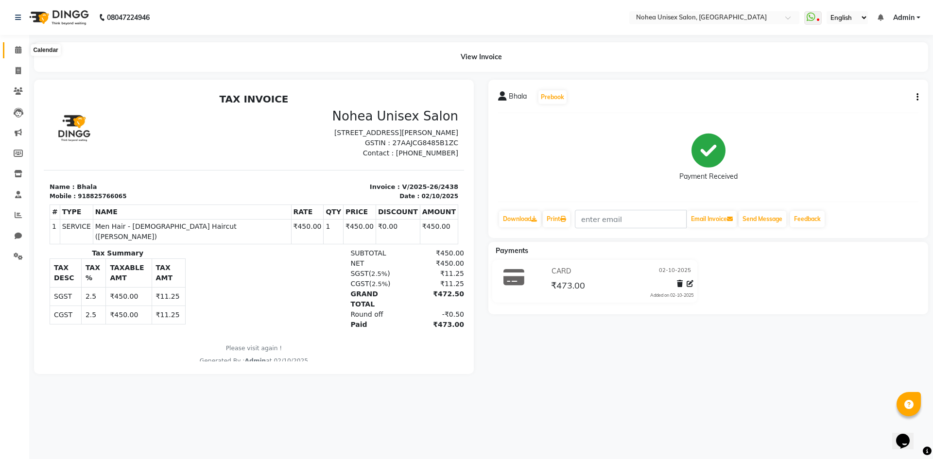
click at [17, 51] on icon at bounding box center [18, 49] width 6 height 7
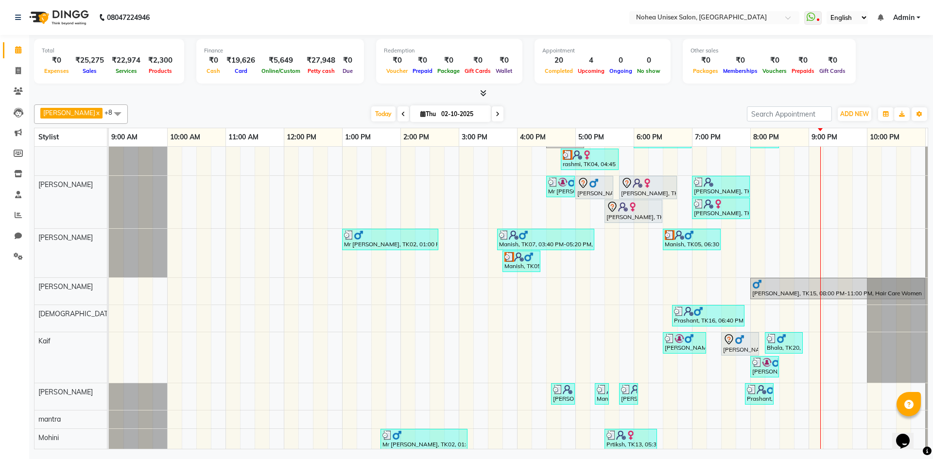
scroll to position [27, 0]
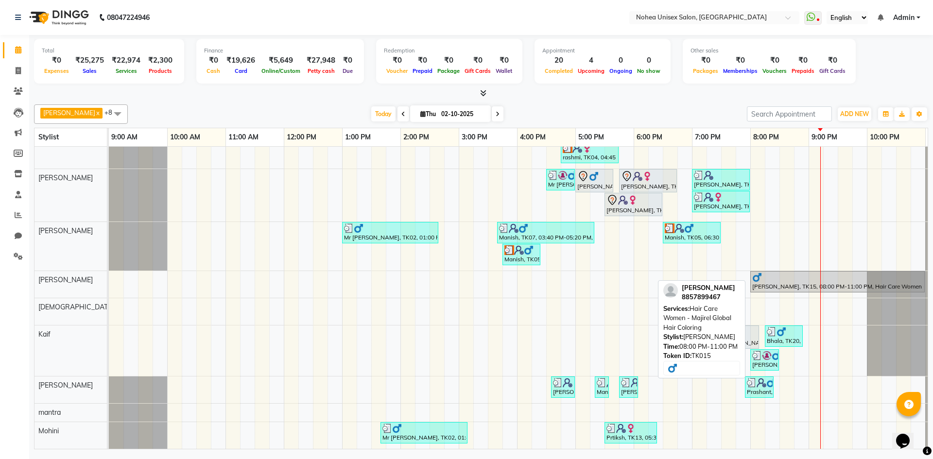
click at [776, 272] on div at bounding box center [837, 277] width 170 height 10
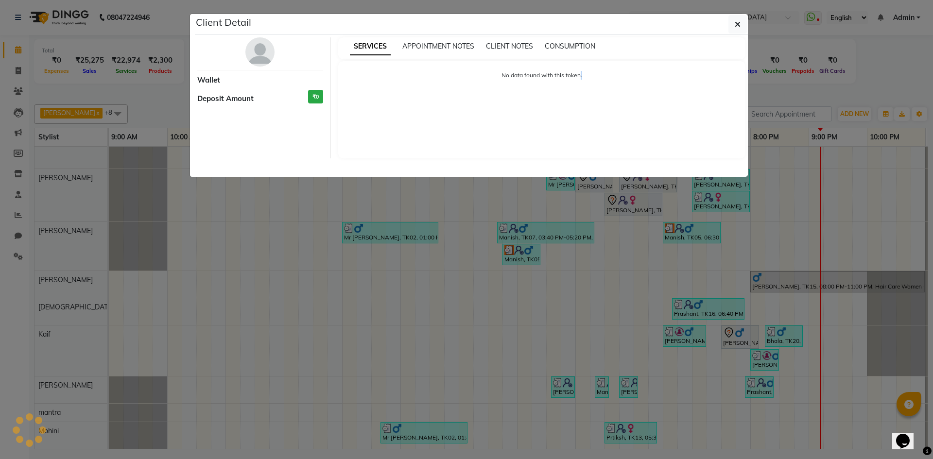
click at [776, 272] on ngb-modal-window "Client Detail Wallet Deposit Amount ₹0 SERVICES APPOINTMENT NOTES CLIENT NOTES …" at bounding box center [466, 229] width 933 height 459
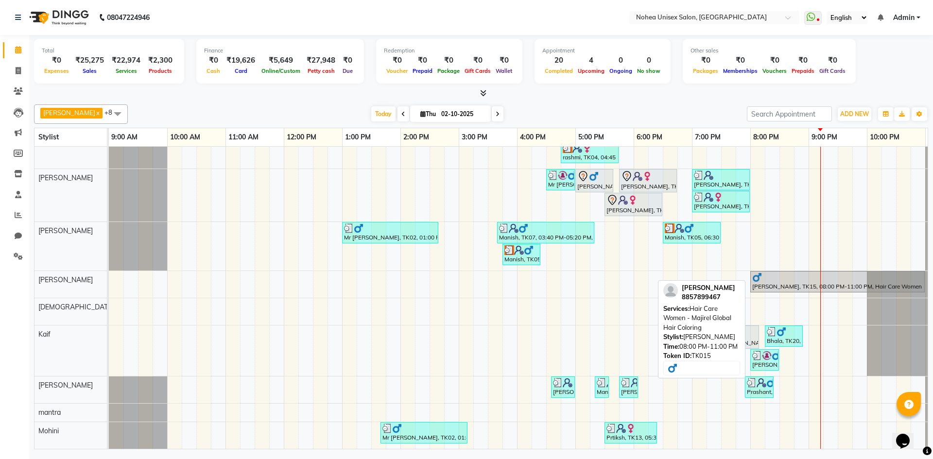
click at [779, 273] on div at bounding box center [837, 277] width 170 height 10
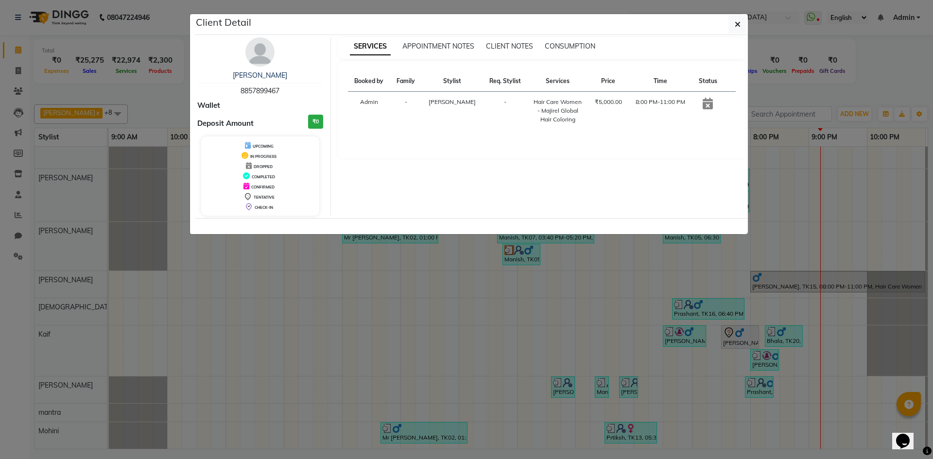
click at [706, 104] on icon at bounding box center [707, 104] width 10 height 12
click at [737, 24] on icon "button" at bounding box center [737, 24] width 6 height 8
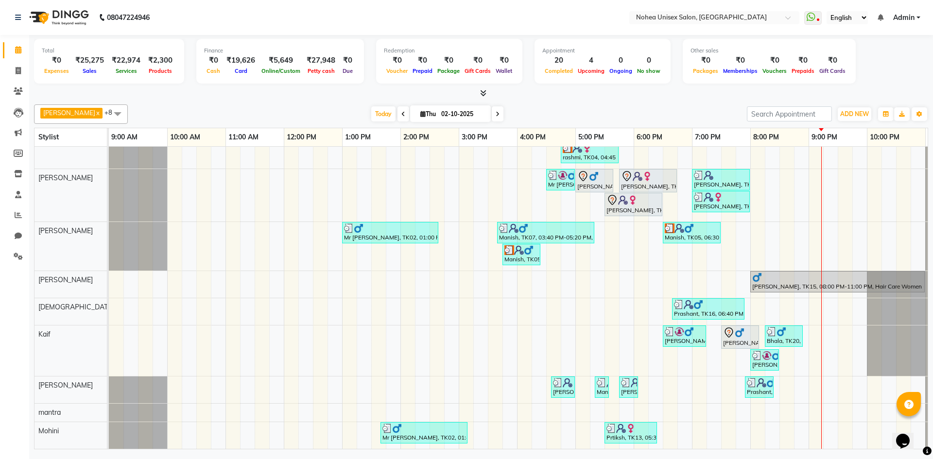
scroll to position [34, 0]
